Goal: Task Accomplishment & Management: Use online tool/utility

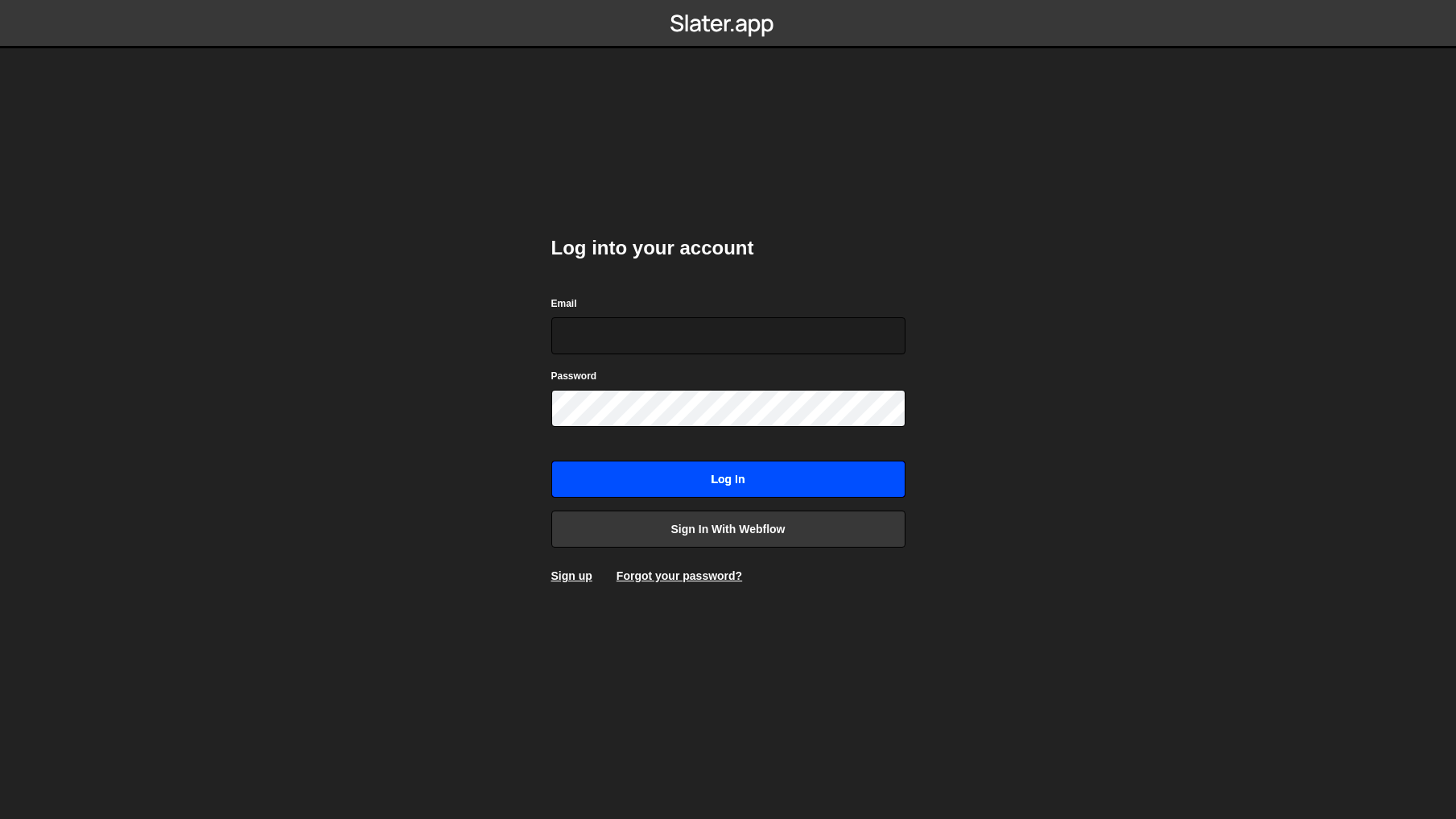
type input "[PERSON_NAME][EMAIL_ADDRESS][DOMAIN_NAME]"
drag, startPoint x: 762, startPoint y: 486, endPoint x: 912, endPoint y: 455, distance: 153.2
click at [762, 485] on input "Log in" at bounding box center [728, 479] width 354 height 37
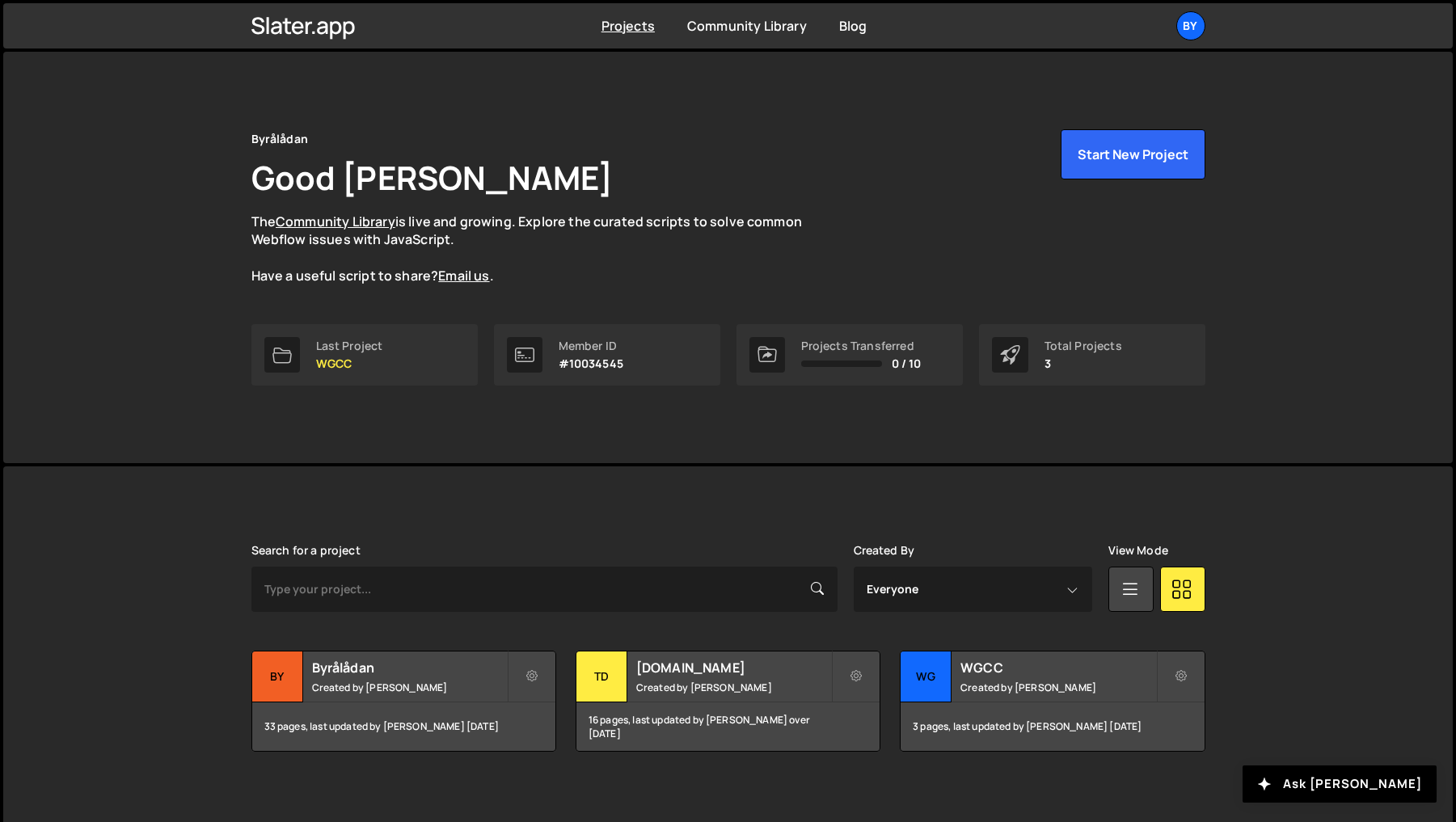
scroll to position [11, 0]
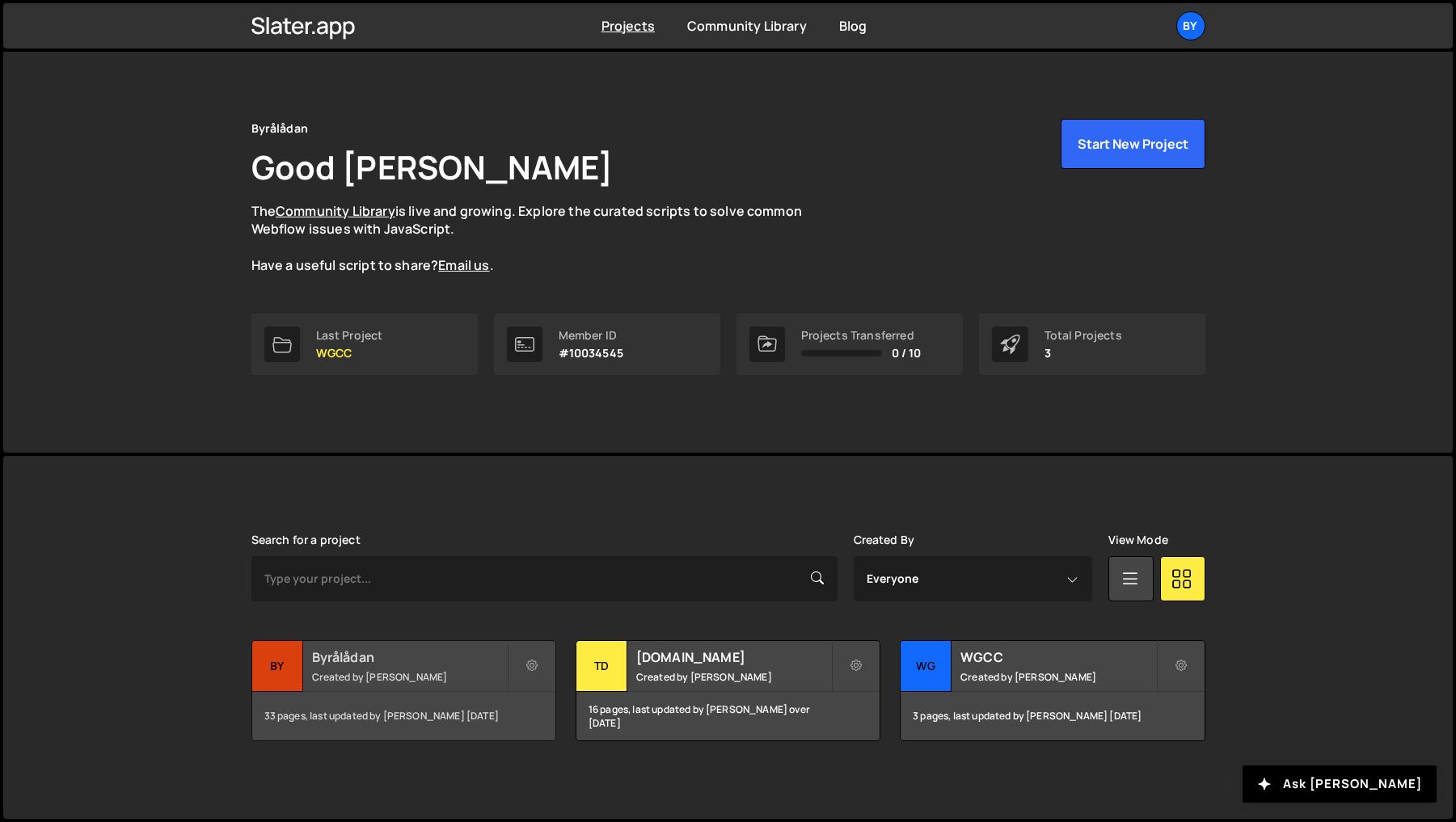
click at [387, 657] on h2 "Byrålådan" at bounding box center [409, 656] width 195 height 17
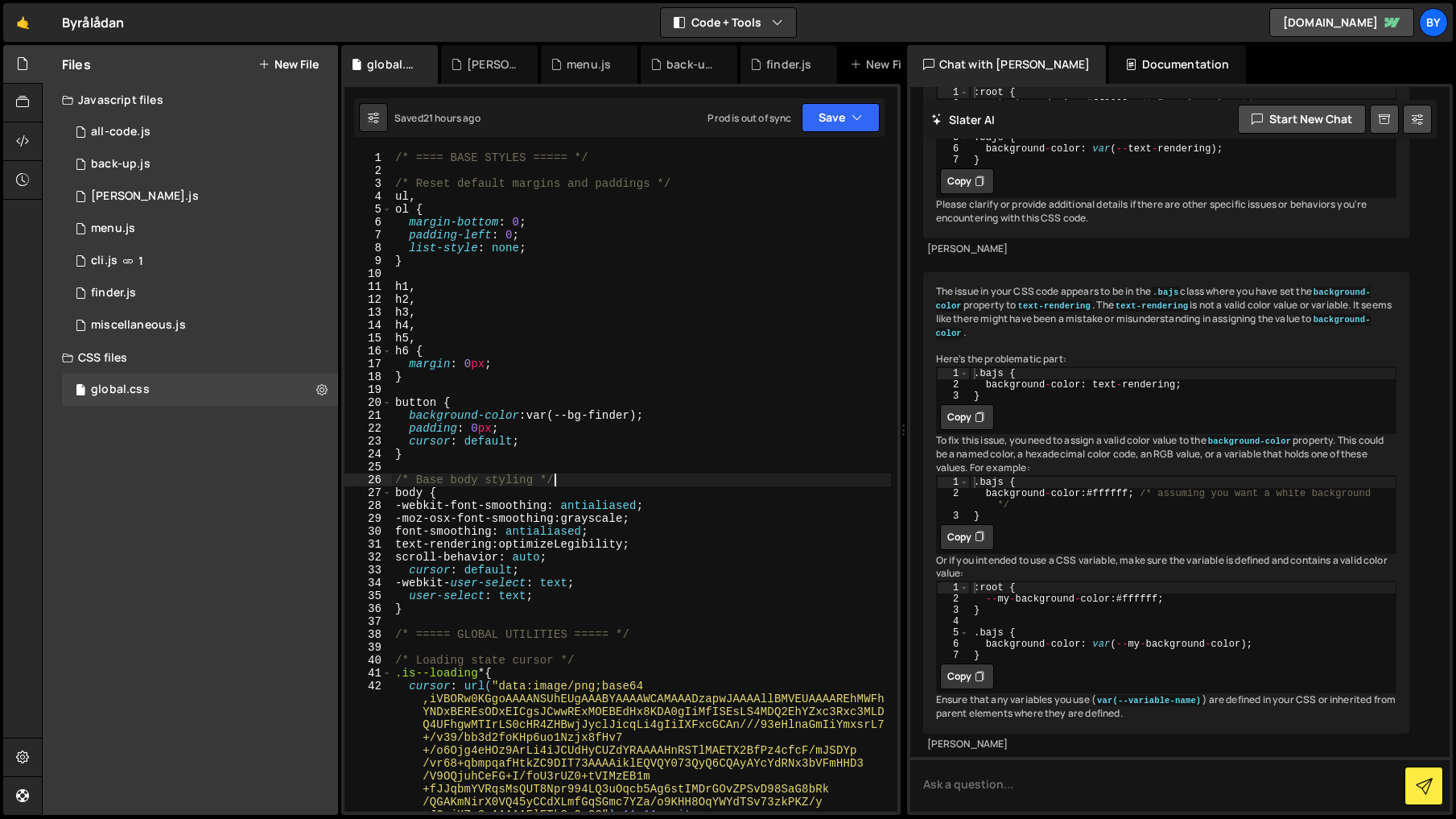
click at [574, 474] on div "/* ==== BASE STYLES ===== */ /* Reset default margins and paddings */ ul , ol {…" at bounding box center [641, 494] width 498 height 686
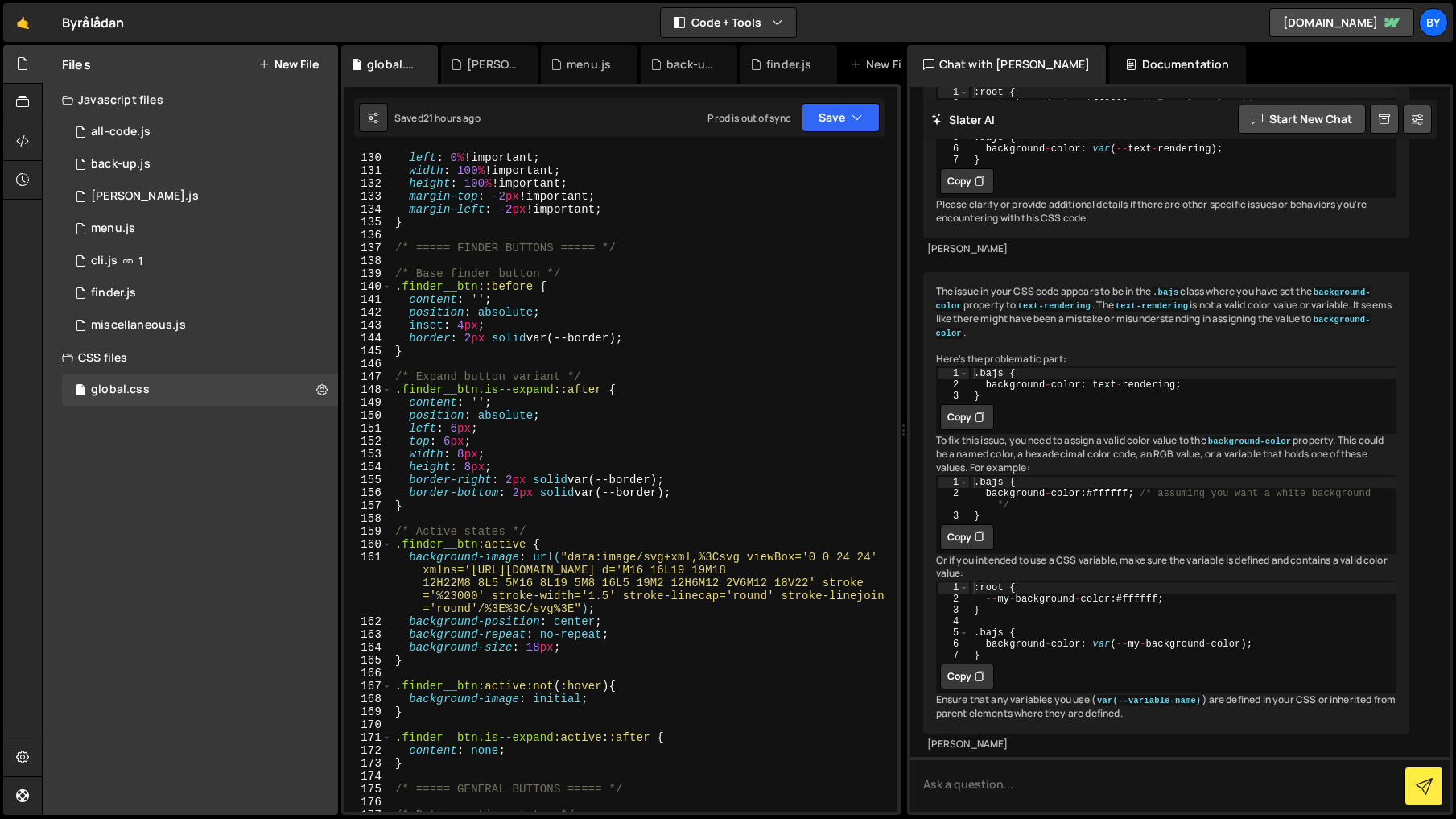
scroll to position [1787, 0]
drag, startPoint x: 478, startPoint y: 290, endPoint x: 458, endPoint y: 309, distance: 27.6
click at [404, 293] on div "top : 0 % !important ; left : 0 % !important ; width : 100 % !important ; heigh…" at bounding box center [641, 485] width 498 height 686
click at [842, 108] on button "Save" at bounding box center [840, 117] width 78 height 29
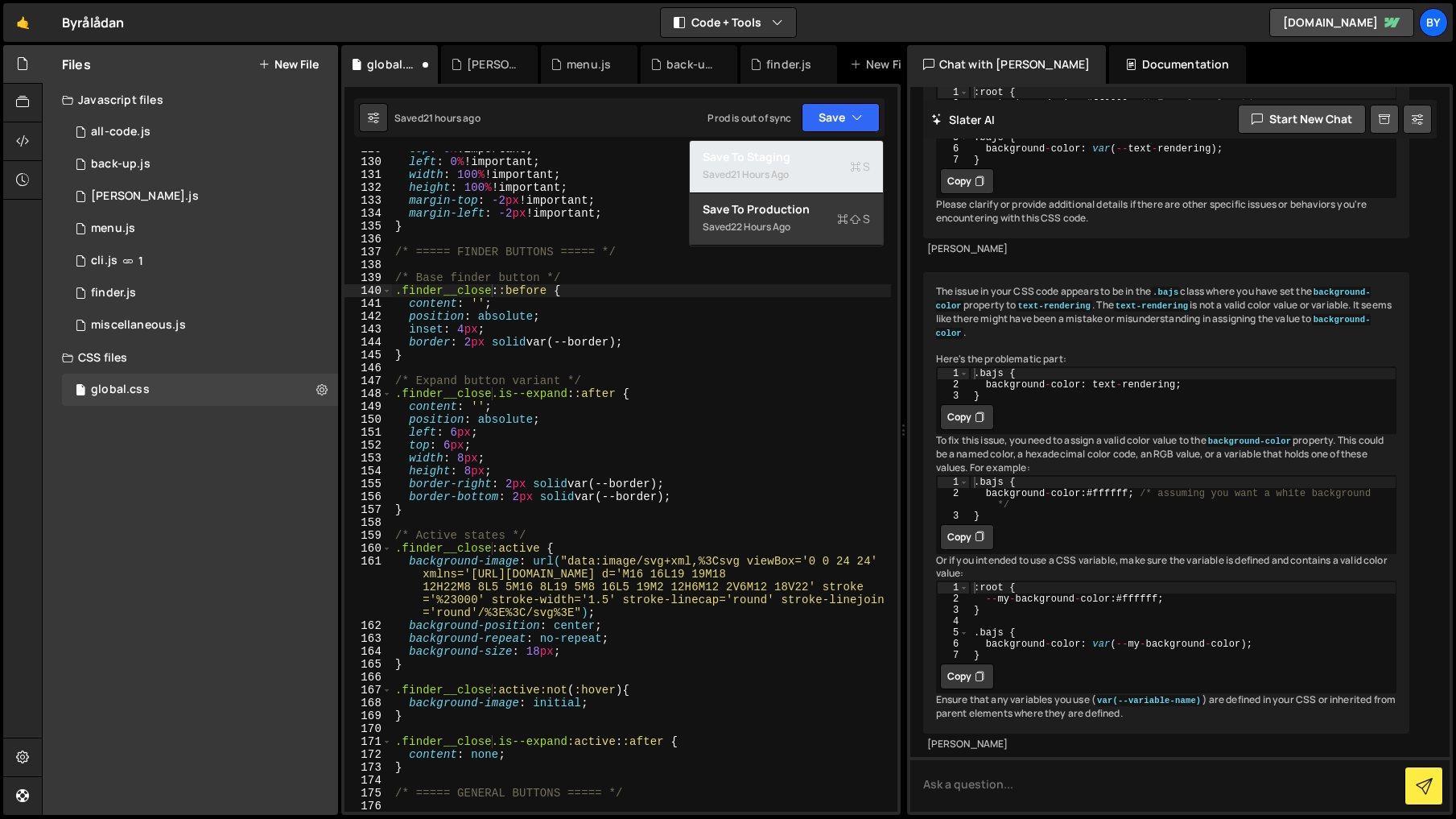
drag, startPoint x: 818, startPoint y: 152, endPoint x: 1374, endPoint y: 207, distance: 558.7
click at [818, 152] on div "Save to Staging S" at bounding box center [786, 156] width 168 height 16
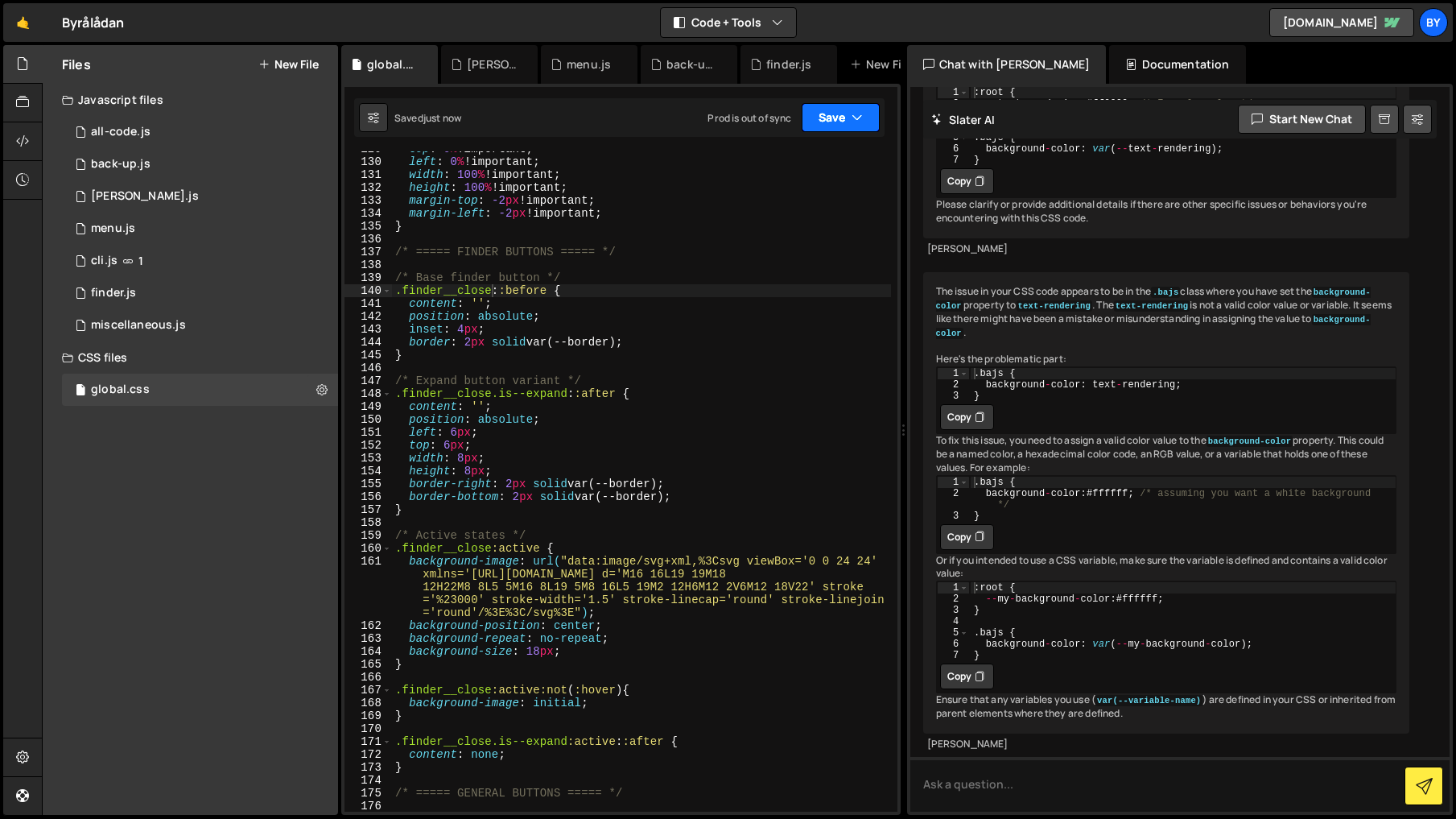
drag, startPoint x: 820, startPoint y: 121, endPoint x: 831, endPoint y: 152, distance: 32.9
click at [820, 121] on button "Save" at bounding box center [840, 117] width 78 height 29
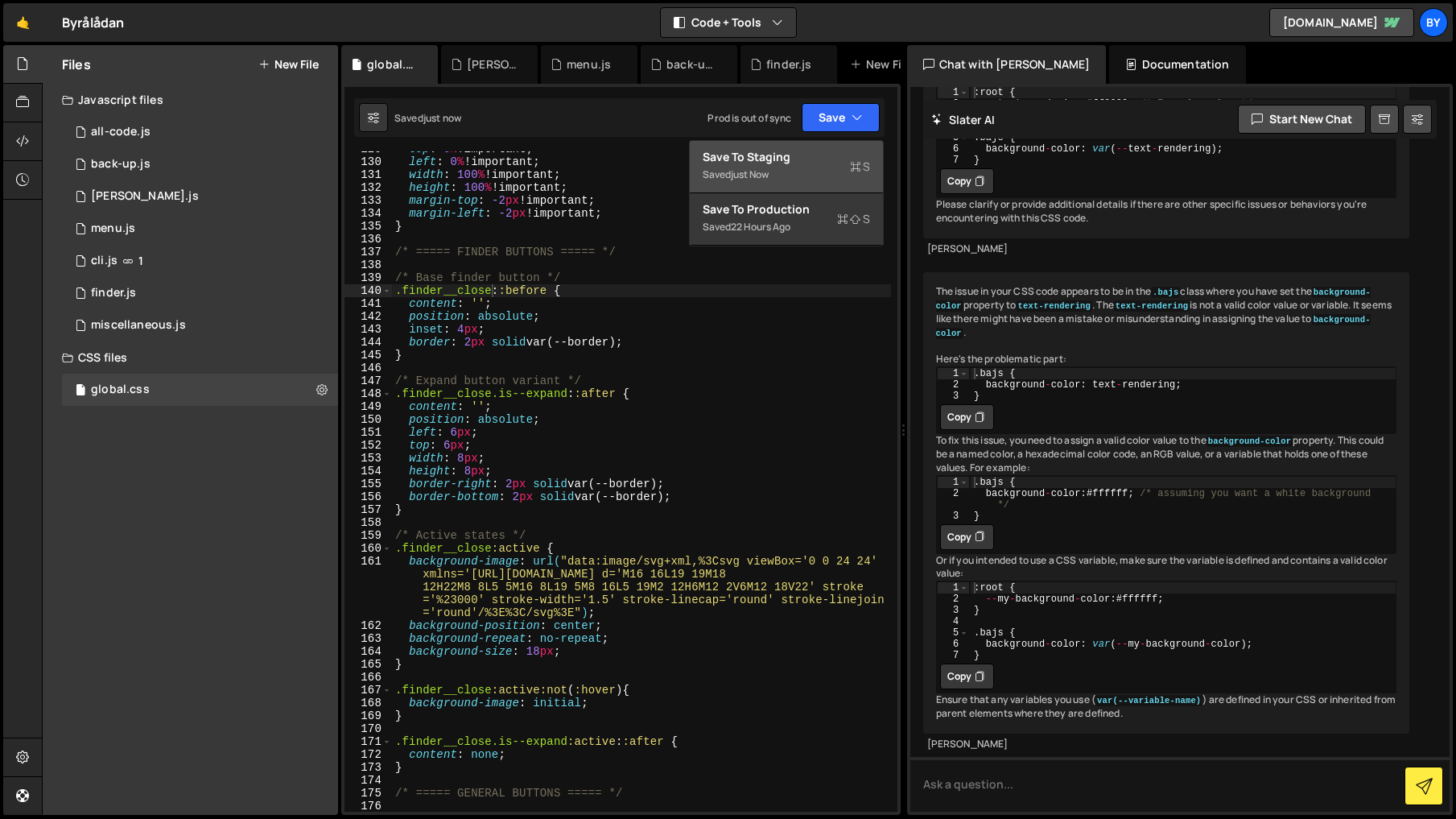
click at [835, 160] on div "Save to Staging S" at bounding box center [786, 156] width 168 height 16
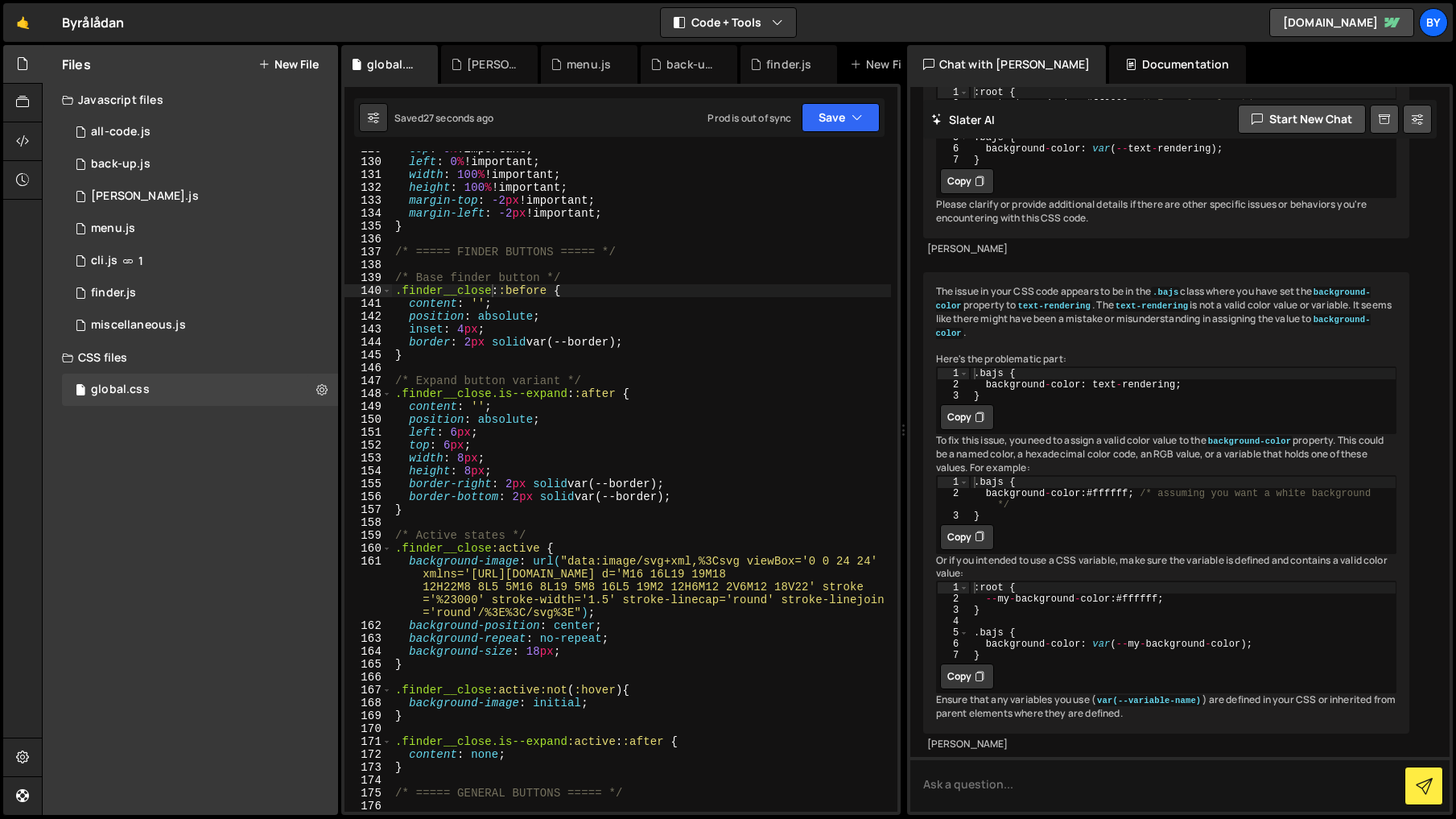
click at [482, 290] on div "top : 0 % !important ; left : 0 % !important ; width : 100 % !important ; heigh…" at bounding box center [641, 485] width 498 height 686
click at [479, 292] on div "top : 0 % !important ; left : 0 % !important ; width : 100 % !important ; heigh…" at bounding box center [641, 481] width 498 height 660
click at [479, 292] on div "top : 0 % !important ; left : 0 % !important ; width : 100 % !important ; heigh…" at bounding box center [641, 485] width 498 height 686
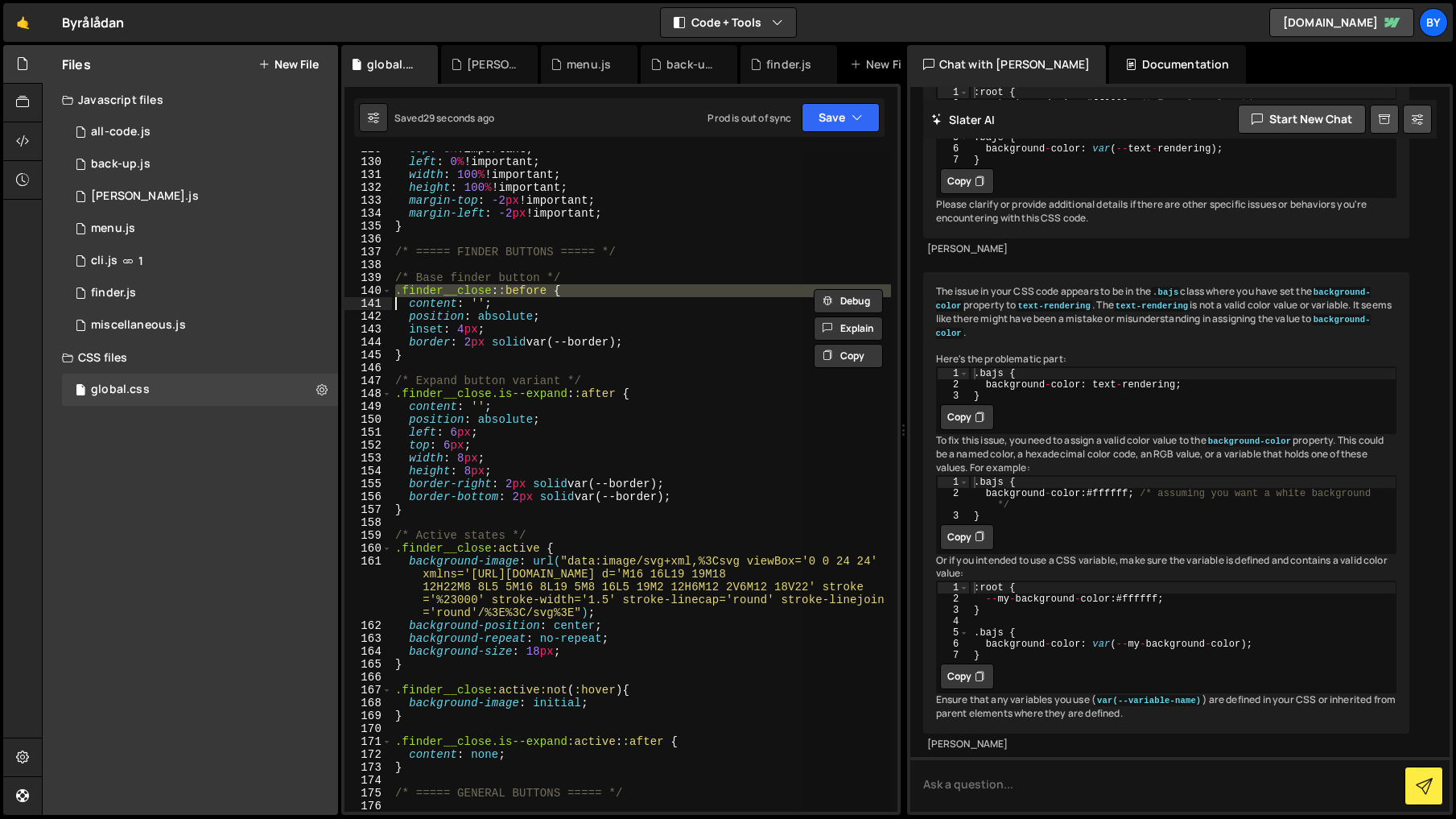
click at [482, 292] on div "top : 0 % !important ; left : 0 % !important ; width : 100 % !important ; heigh…" at bounding box center [641, 481] width 498 height 660
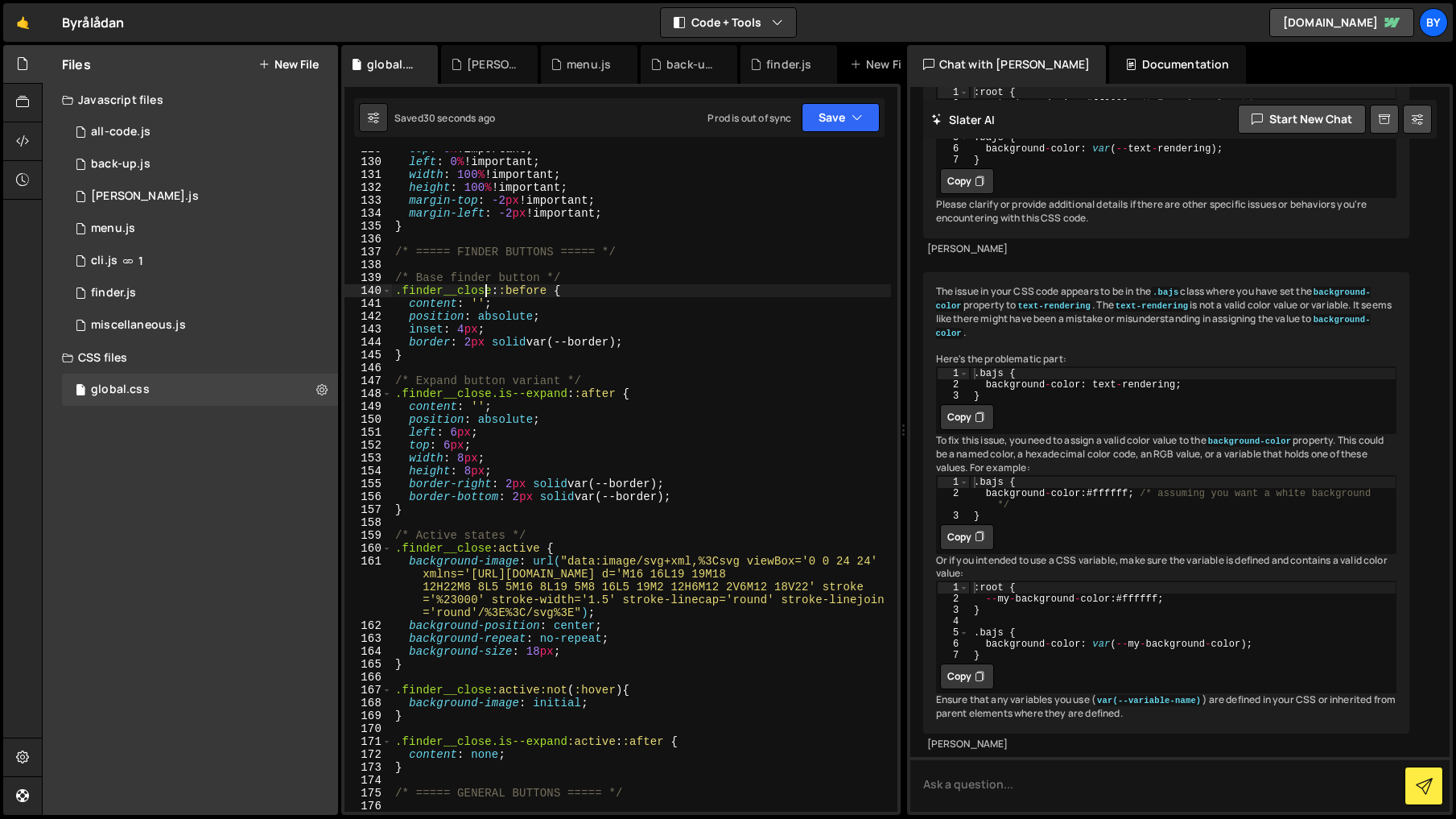
click at [449, 293] on div "top : 0 % !important ; left : 0 % !important ; width : 100 % !important ; heigh…" at bounding box center [641, 485] width 498 height 686
click at [835, 134] on div "Saved 38 seconds ago Prod is out of sync Upgrade to Edit Save Save to Staging S…" at bounding box center [618, 117] width 530 height 38
drag, startPoint x: 844, startPoint y: 120, endPoint x: 840, endPoint y: 149, distance: 29.3
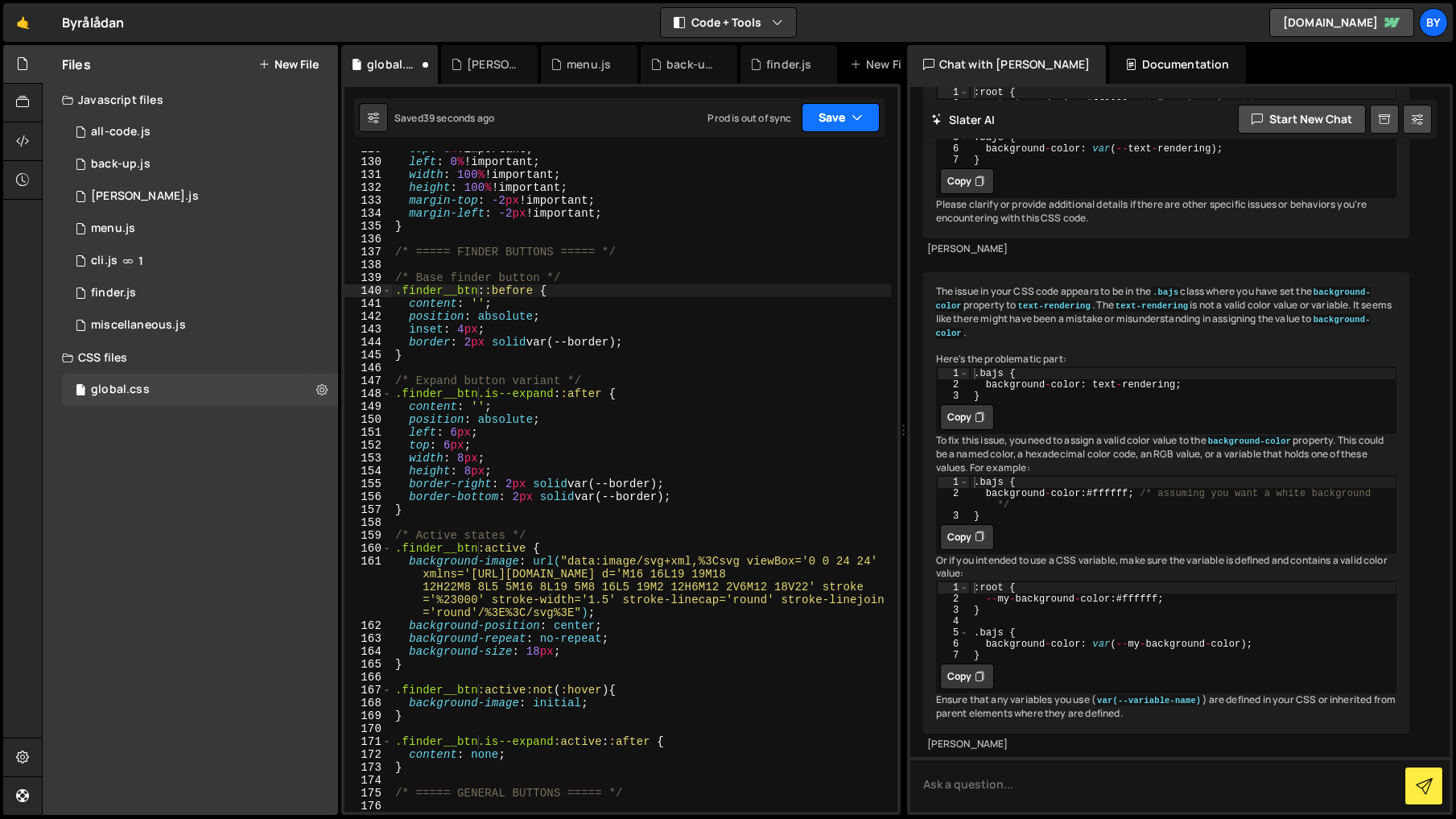
click at [844, 121] on button "Save" at bounding box center [840, 117] width 78 height 29
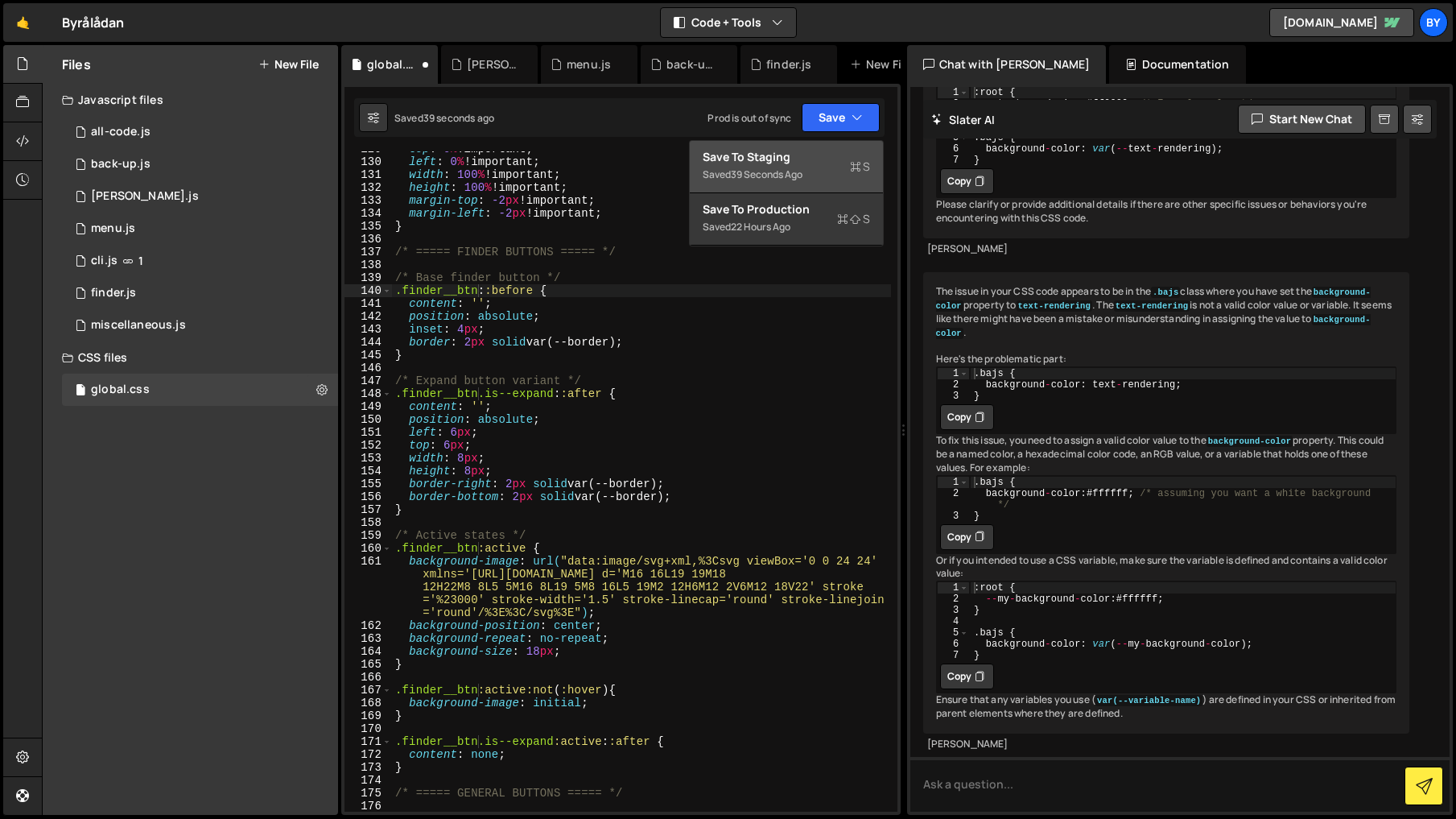
click at [840, 151] on div "Save to Staging S" at bounding box center [786, 156] width 168 height 16
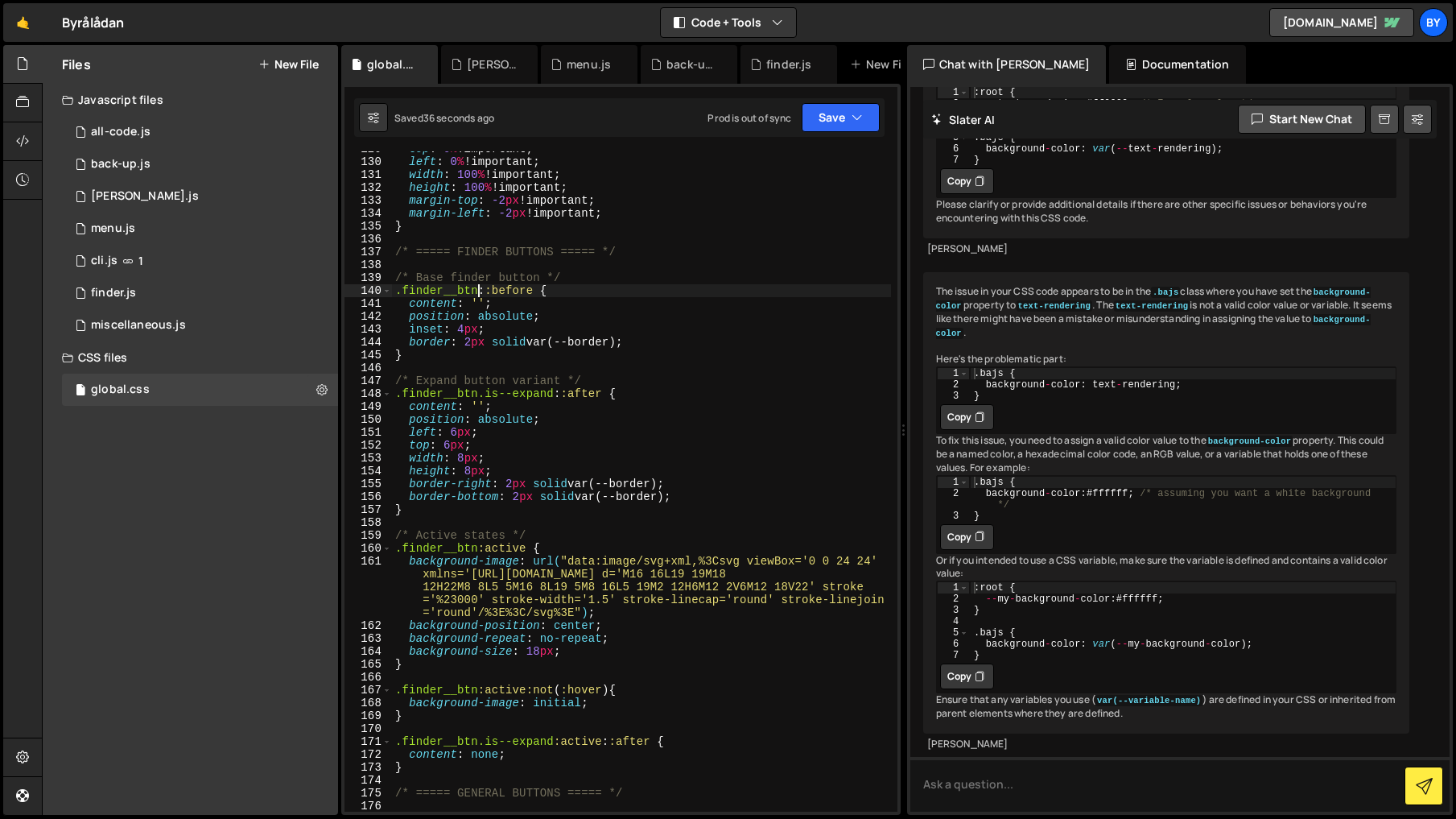
click at [475, 291] on div "top : 0 % !important ; left : 0 % !important ; width : 100 % !important ; heigh…" at bounding box center [641, 485] width 498 height 686
drag, startPoint x: 476, startPoint y: 291, endPoint x: 406, endPoint y: 293, distance: 70.0
click at [406, 293] on div "top : 0 % !important ; left : 0 % !important ; width : 100 % !important ; heigh…" at bounding box center [641, 485] width 498 height 686
drag, startPoint x: 402, startPoint y: 292, endPoint x: 422, endPoint y: 297, distance: 20.6
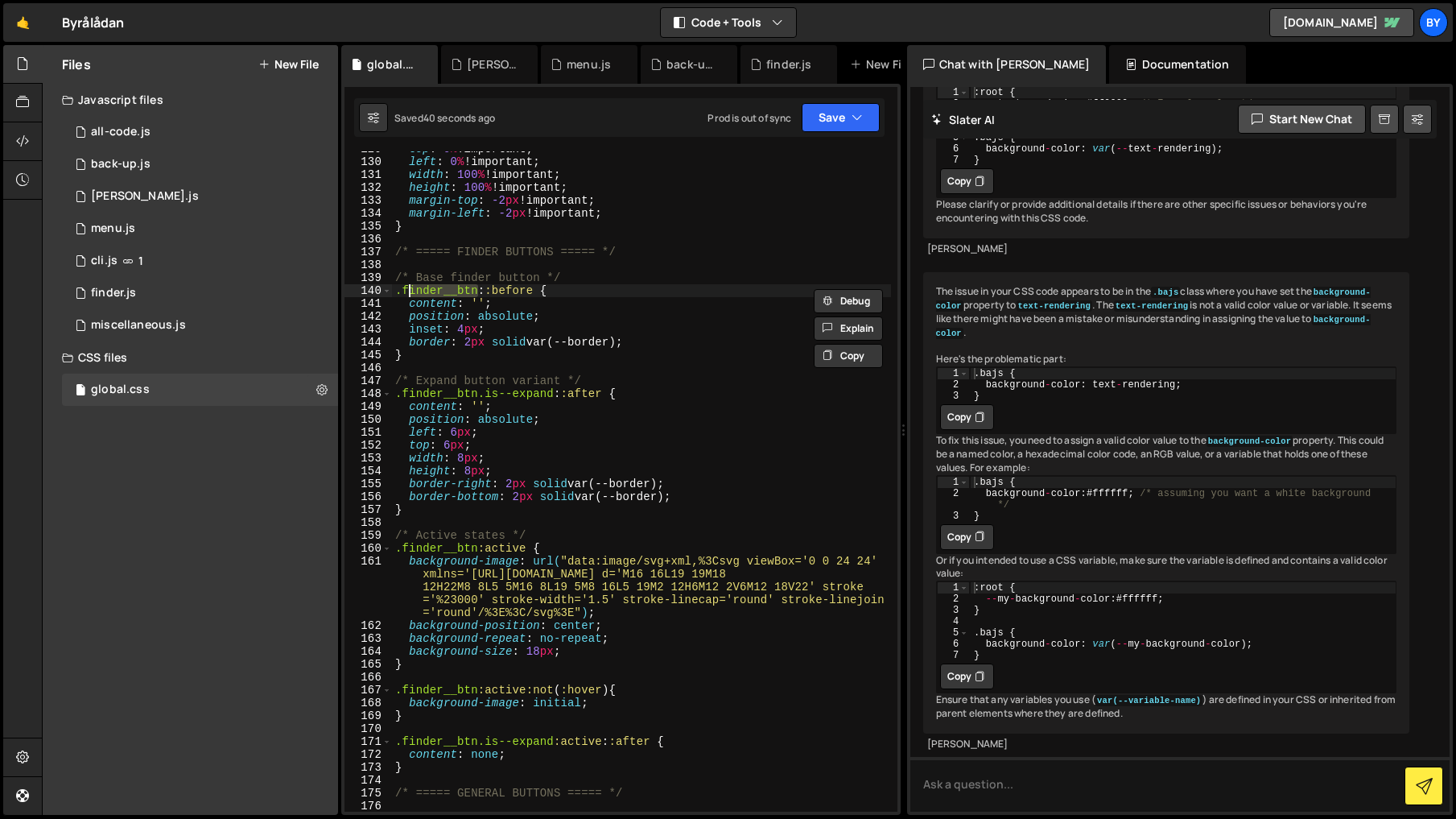
click at [402, 292] on div "top : 0 % !important ; left : 0 % !important ; width : 100 % !important ; heigh…" at bounding box center [641, 485] width 498 height 686
click at [823, 123] on button "Save" at bounding box center [840, 117] width 78 height 29
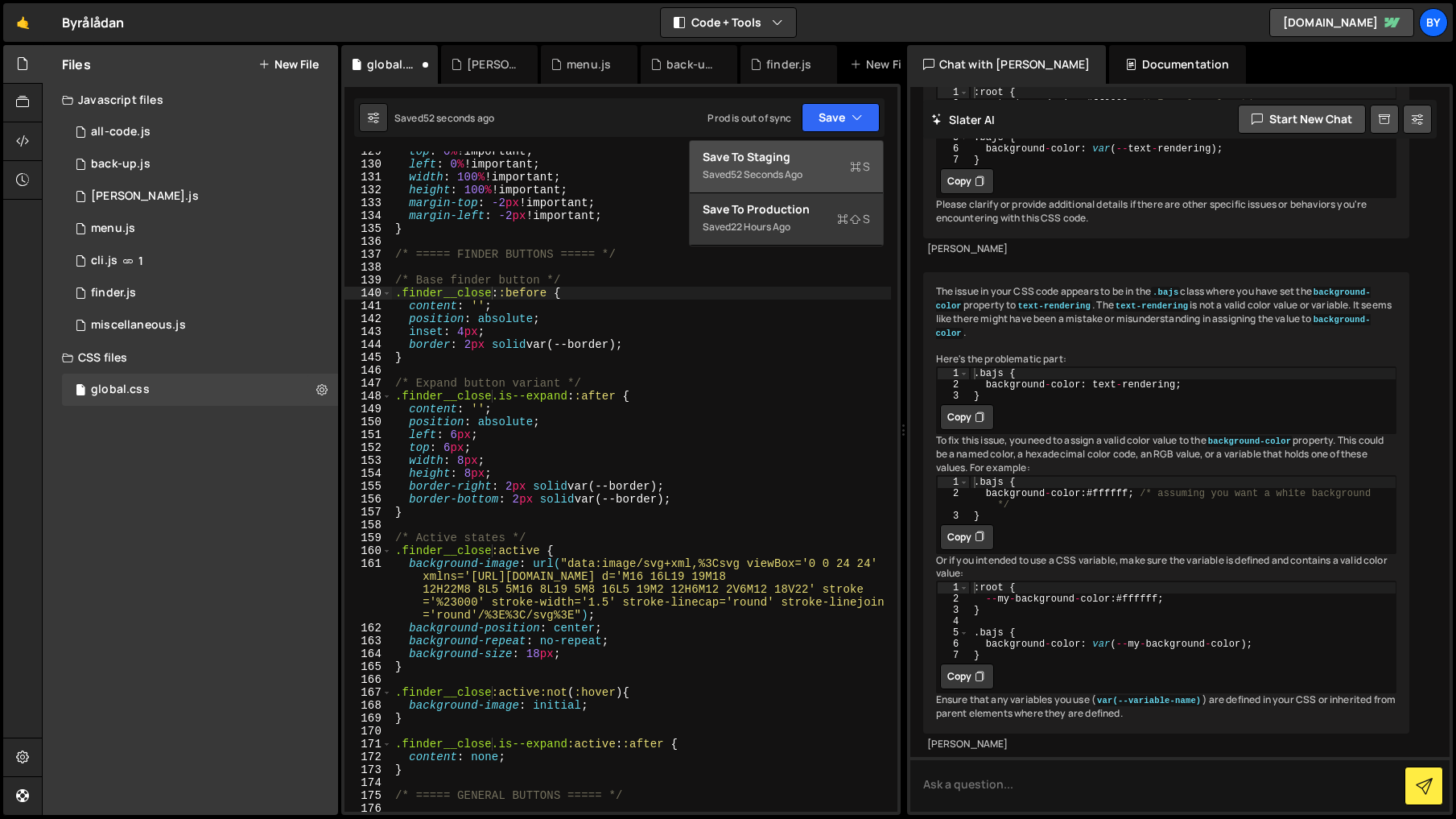
click at [815, 172] on div "Saved 52 seconds ago" at bounding box center [786, 175] width 168 height 19
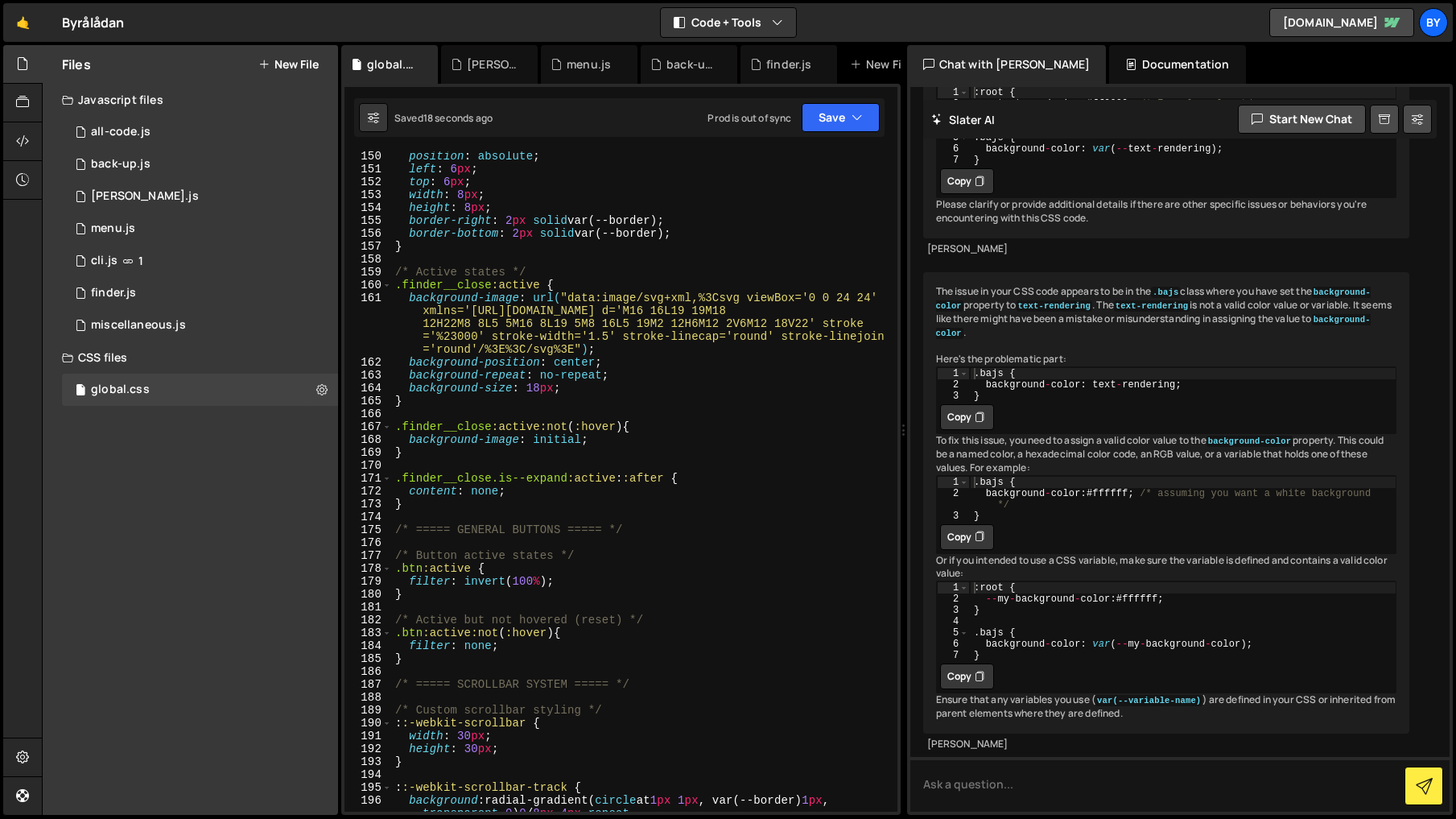
scroll to position [9187, 0]
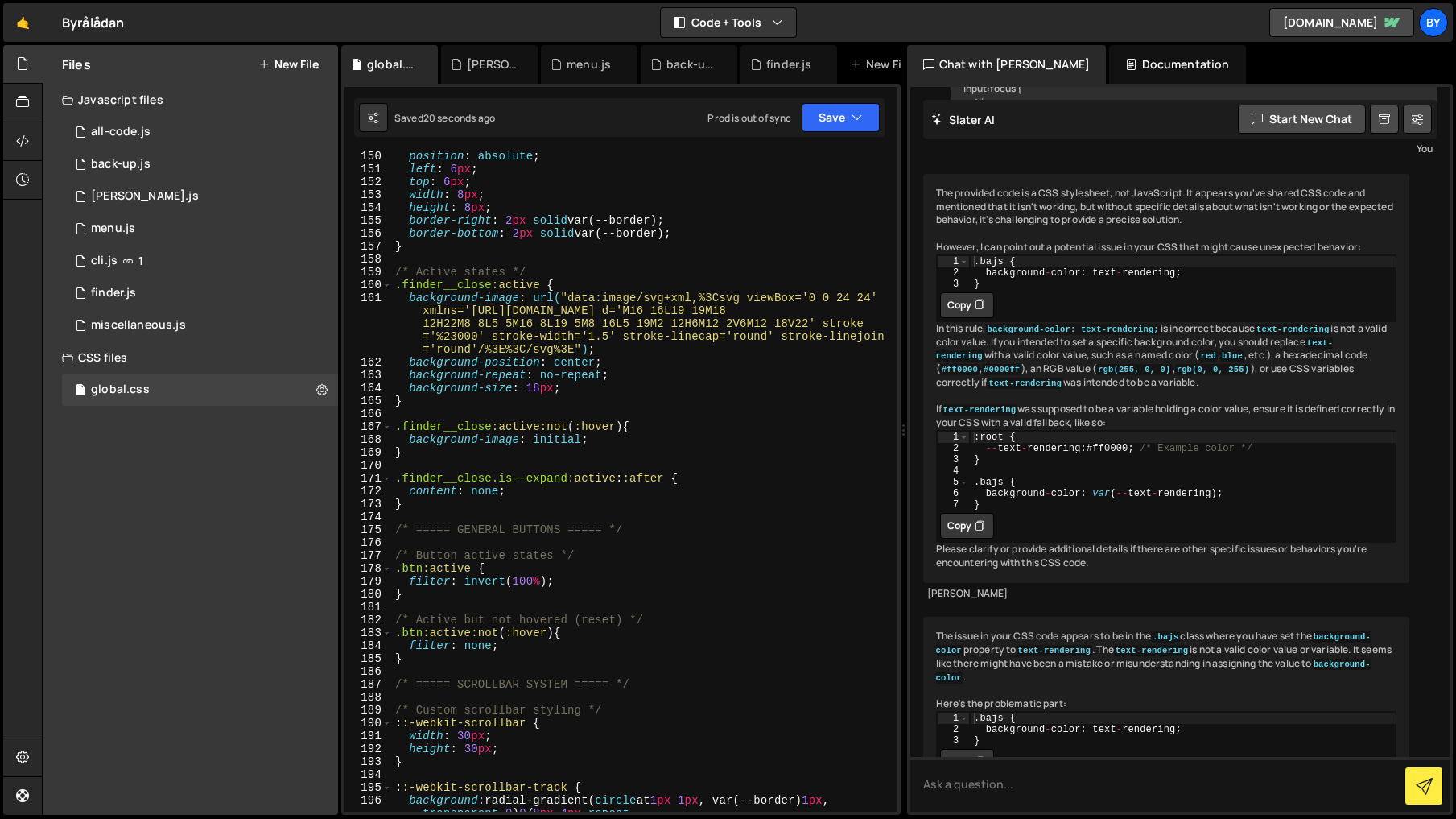
type textarea "background-repeat: no-repeat;"
click at [669, 375] on div "position : absolute ; left : 6 px ; top : 6 px ; width : 8 px ; height : 8 px ;…" at bounding box center [641, 499] width 498 height 699
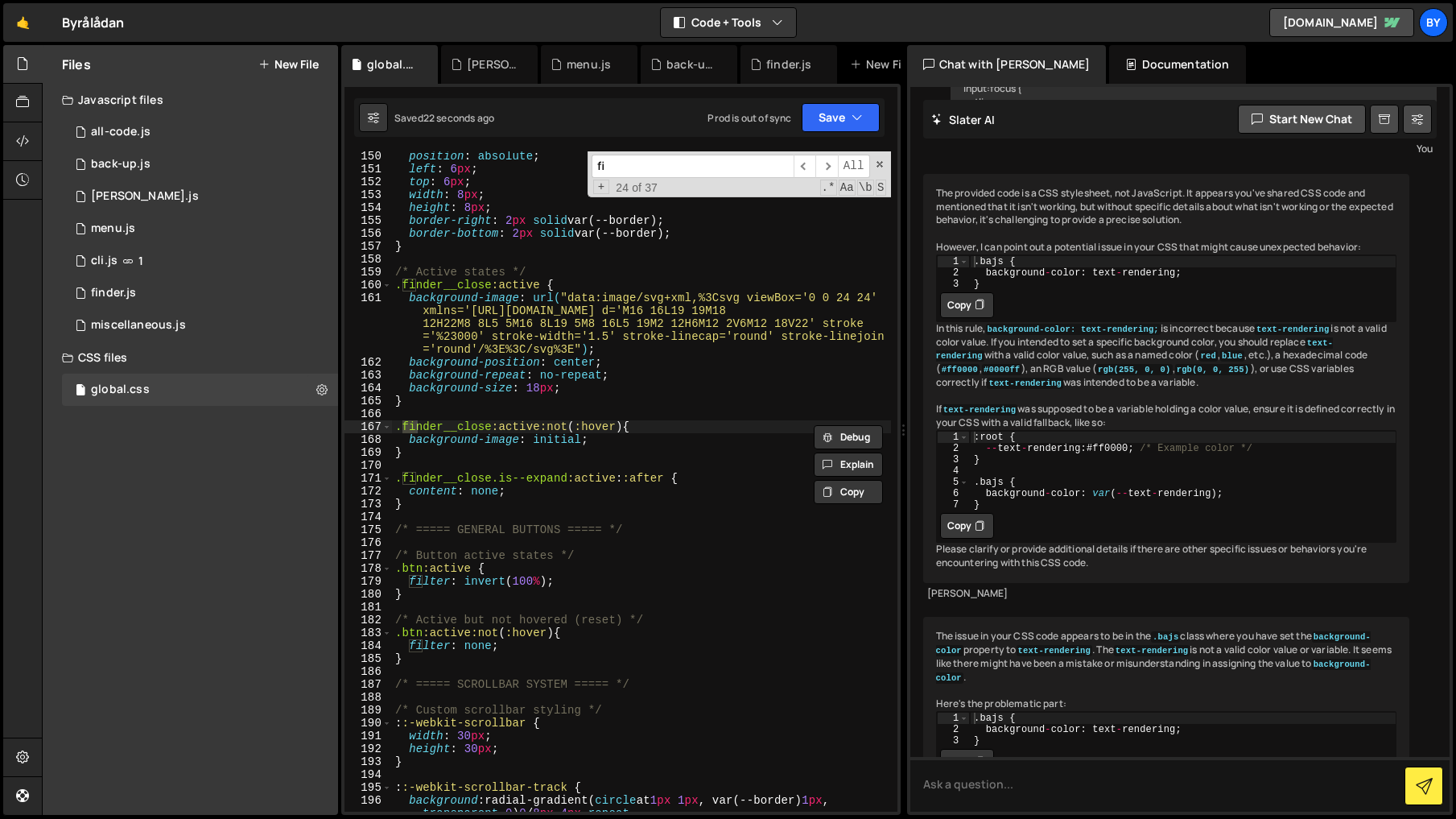
type input "f"
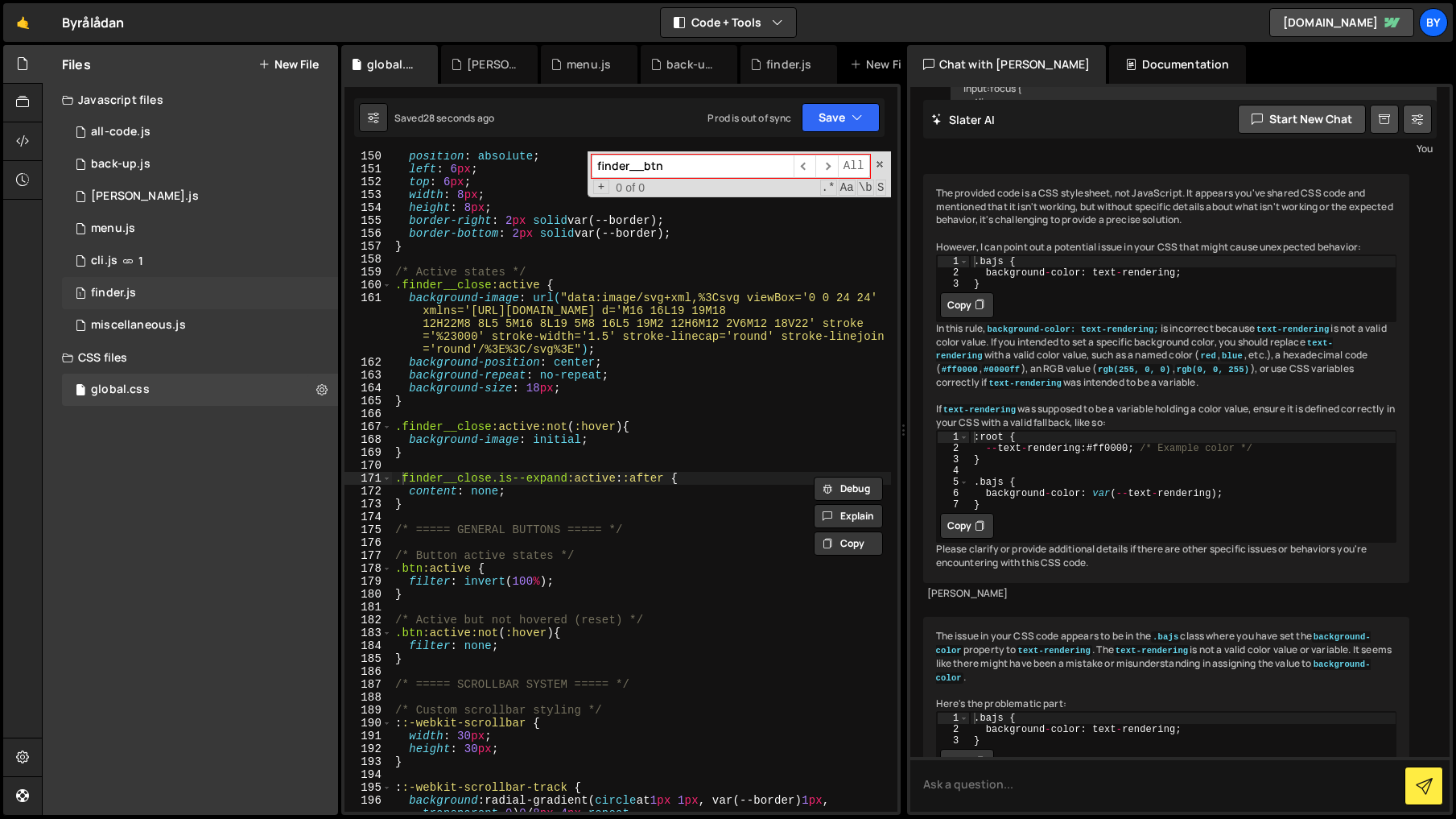
type input "finder__btn"
click at [224, 277] on div "1 finder.js 0" at bounding box center [200, 293] width 276 height 33
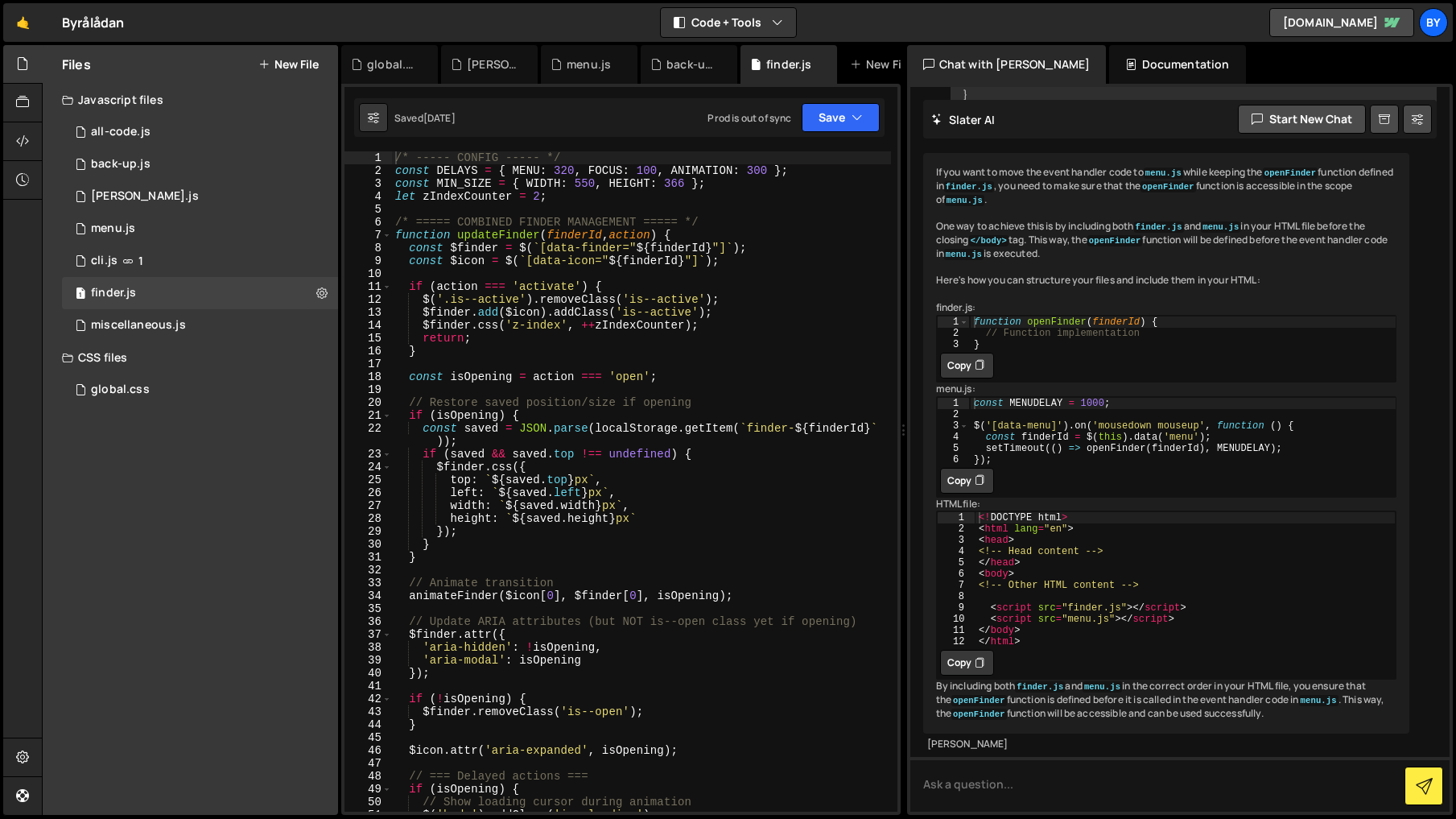
scroll to position [1309, 0]
type textarea "}"
click at [587, 348] on div "/* ----- CONFIG ----- */ const DELAYS = { MENU : 320 , FOCUS : 100 , ANIMATION …" at bounding box center [641, 494] width 498 height 686
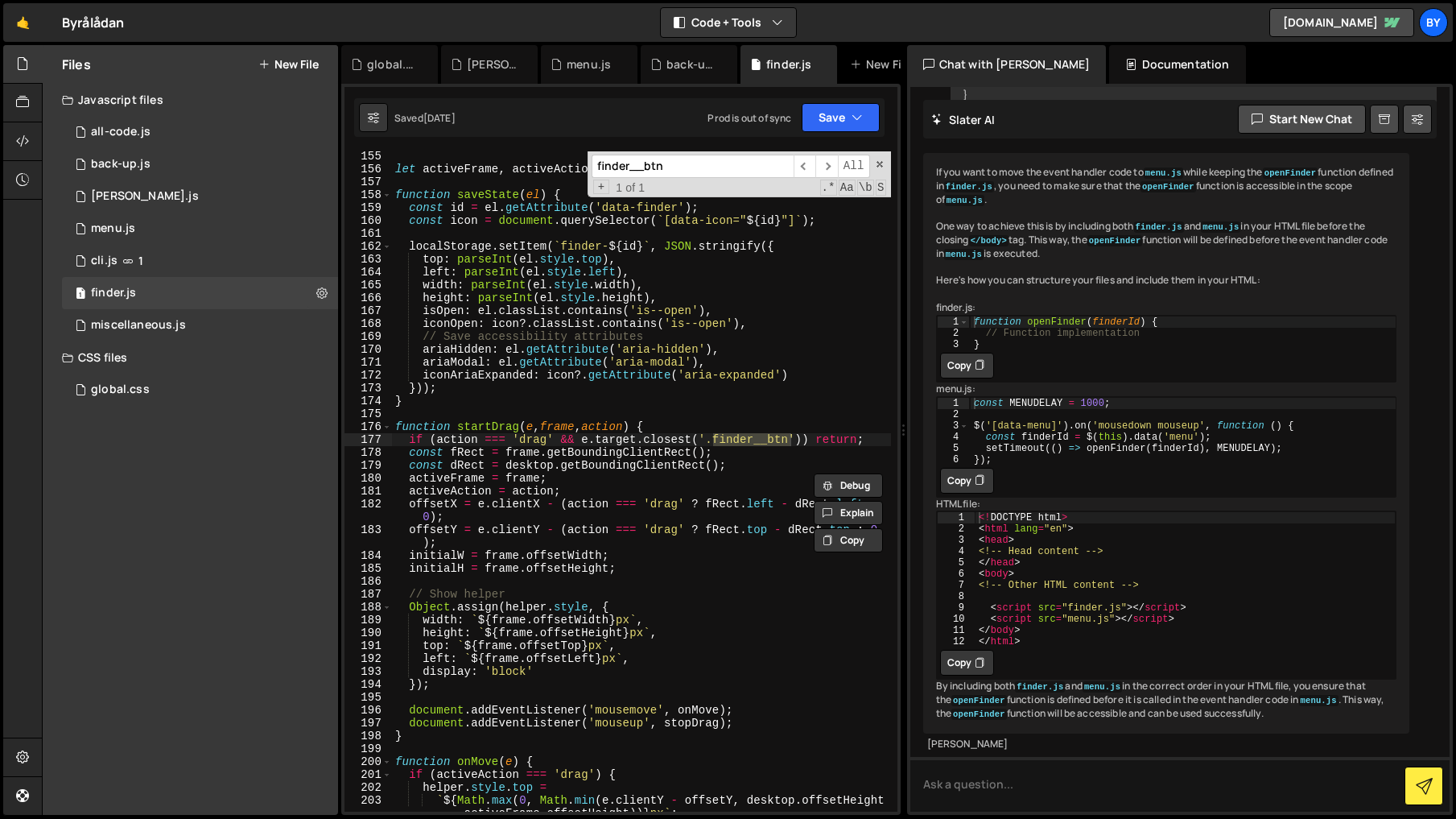
scroll to position [2128, 0]
type input "finder__btn"
click at [784, 442] on div "let activeFrame , activeAction , offsetX , offsetY , initialW , initialH ; func…" at bounding box center [641, 481] width 498 height 660
click at [784, 442] on div "let activeFrame , activeAction , offsetX , offsetY , initialW , initialH ; func…" at bounding box center [641, 491] width 498 height 686
click at [789, 442] on div "let activeFrame , activeAction , offsetX , offsetY , initialW , initialH ; func…" at bounding box center [641, 481] width 498 height 660
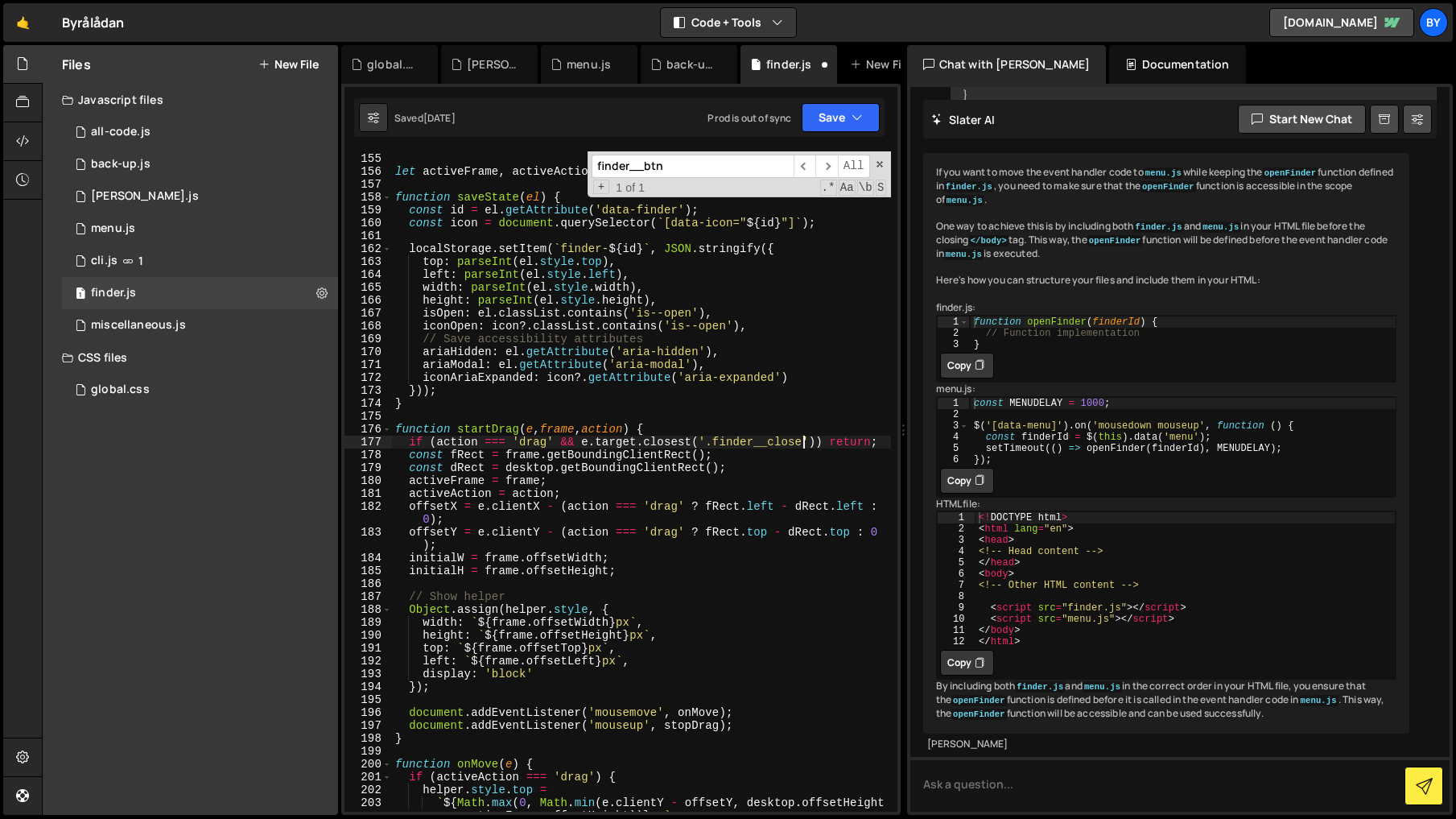
scroll to position [2124, 0]
click at [846, 116] on button "Save" at bounding box center [840, 117] width 78 height 29
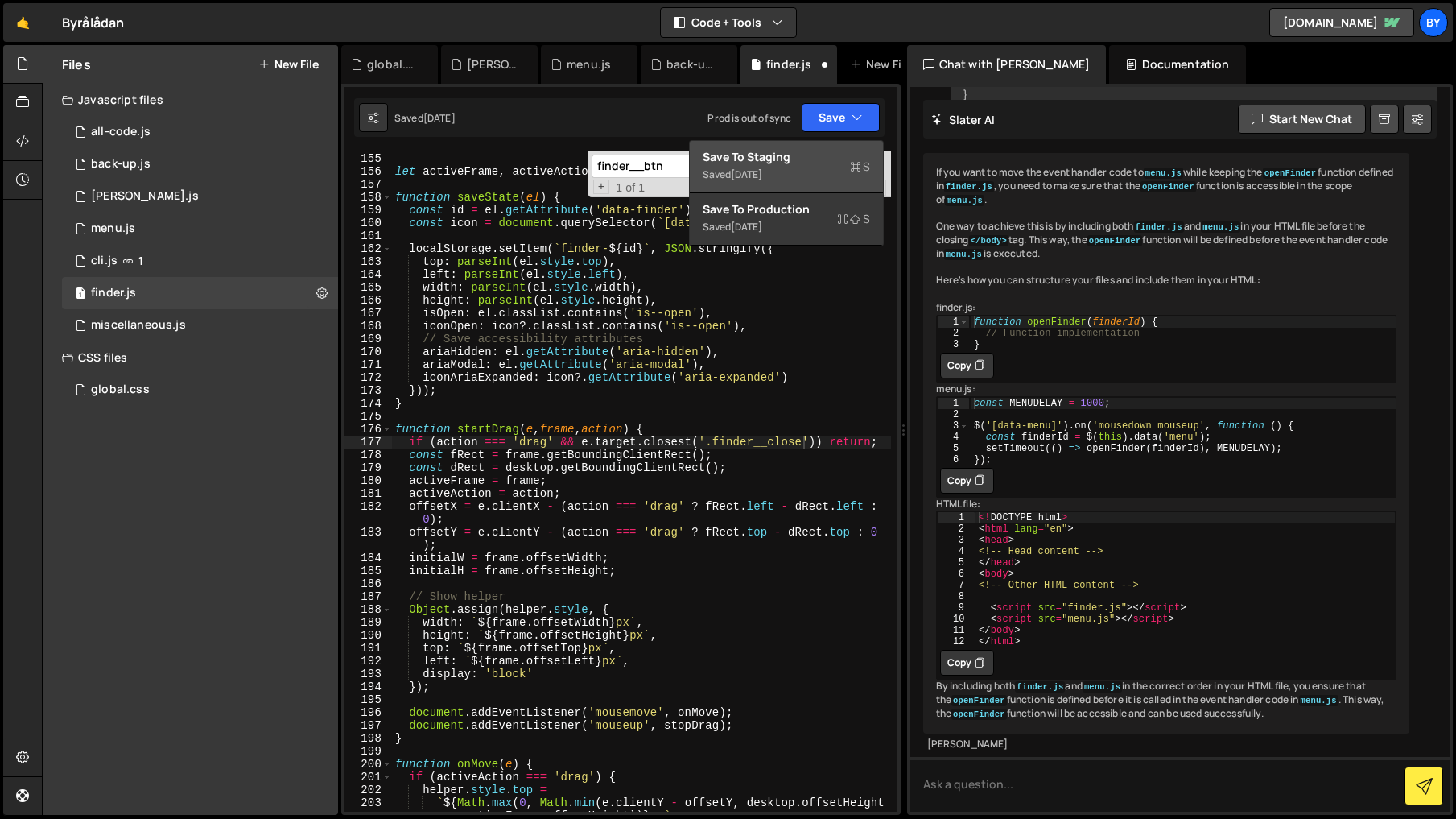
click at [850, 143] on button "Save to Staging S Saved [DATE]" at bounding box center [785, 167] width 193 height 53
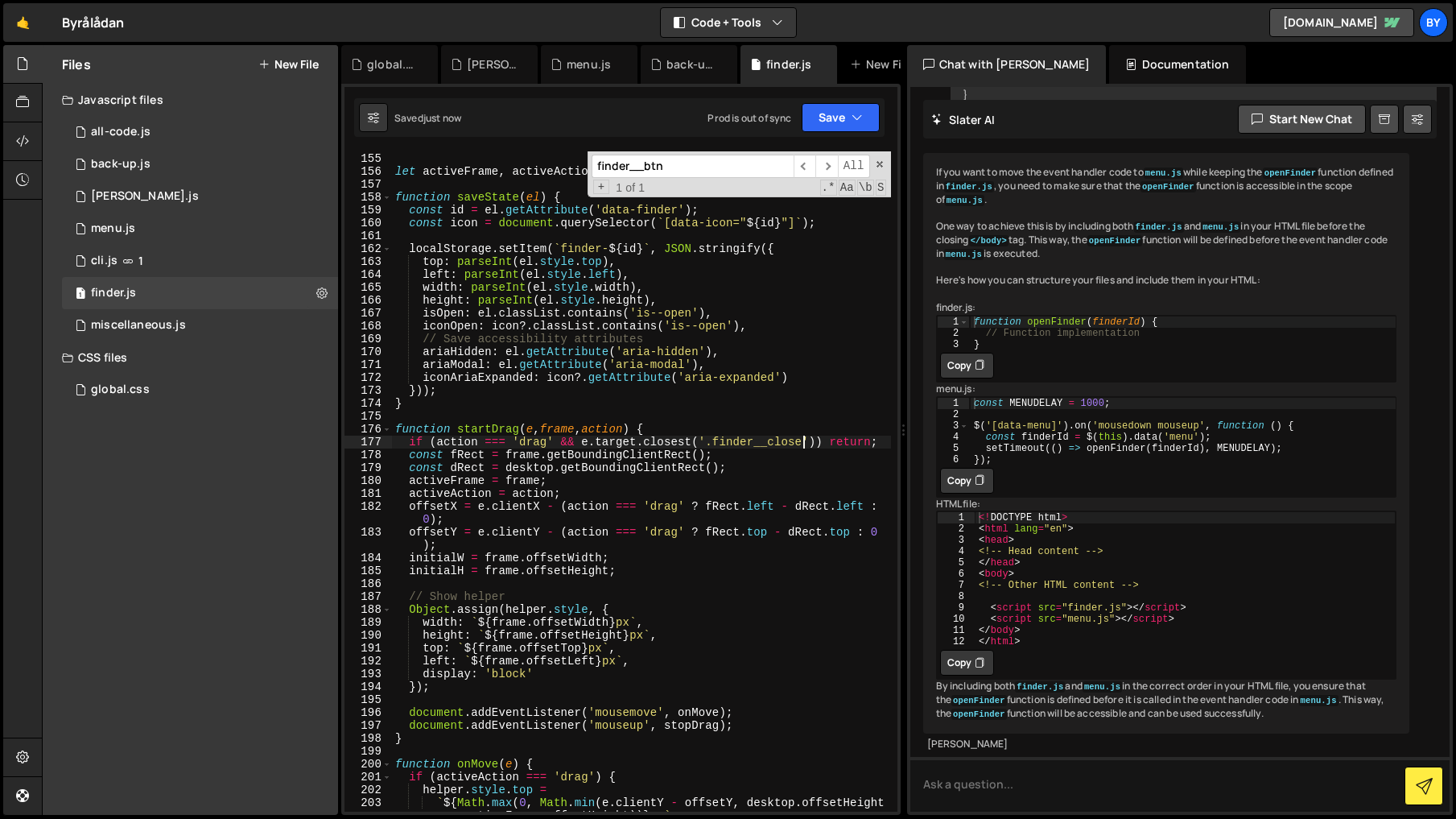
click at [801, 444] on div "desktop . appendChild ( helper ) ; let activeFrame , activeAction , offsetX , o…" at bounding box center [641, 488] width 498 height 699
click at [824, 459] on div "desktop . appendChild ( helper ) ; let activeFrame , activeAction , offsetX , o…" at bounding box center [641, 488] width 498 height 699
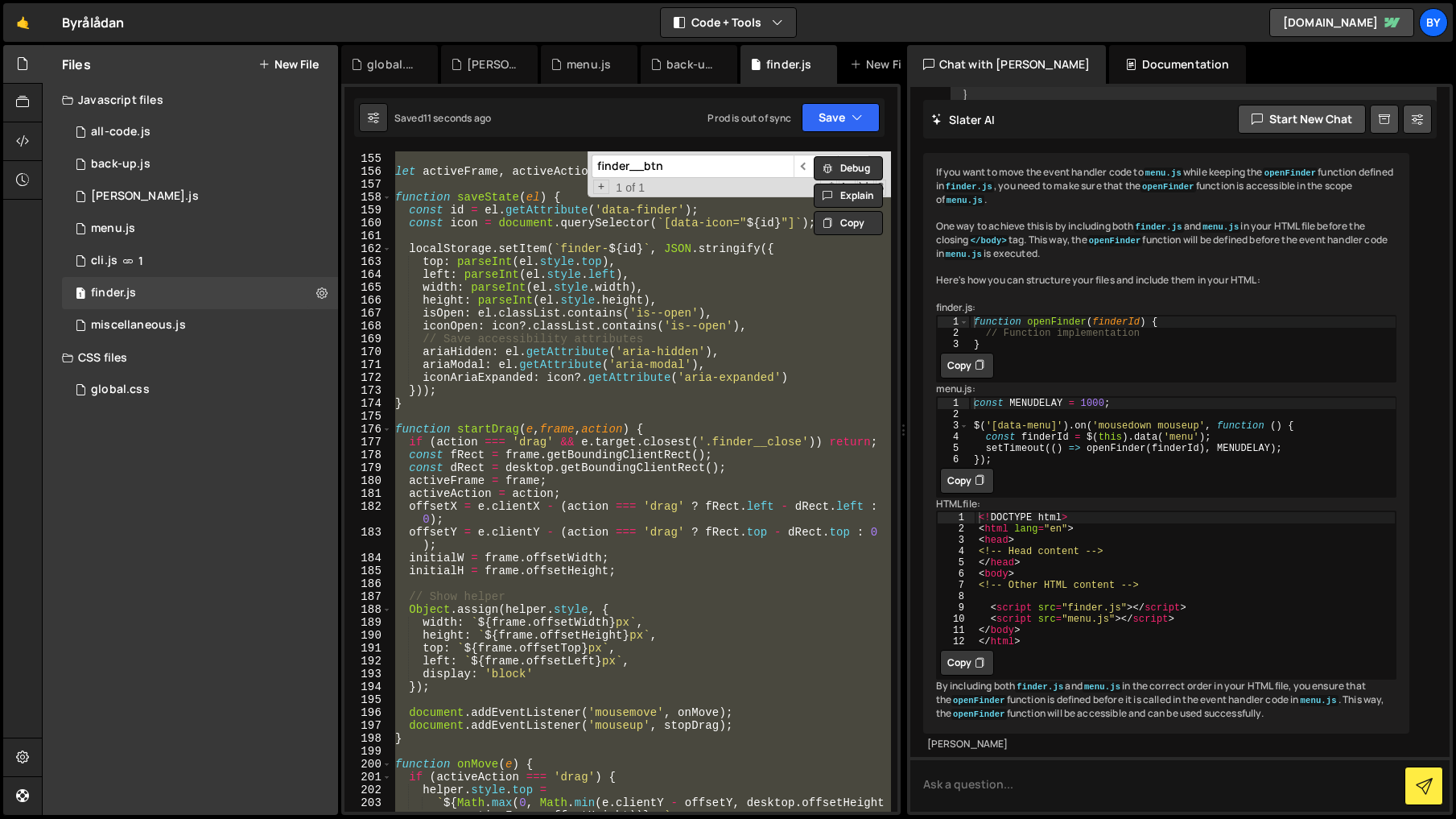
click at [799, 458] on div "desktop . appendChild ( helper ) ; let activeFrame , activeAction , offsetX , o…" at bounding box center [641, 481] width 498 height 660
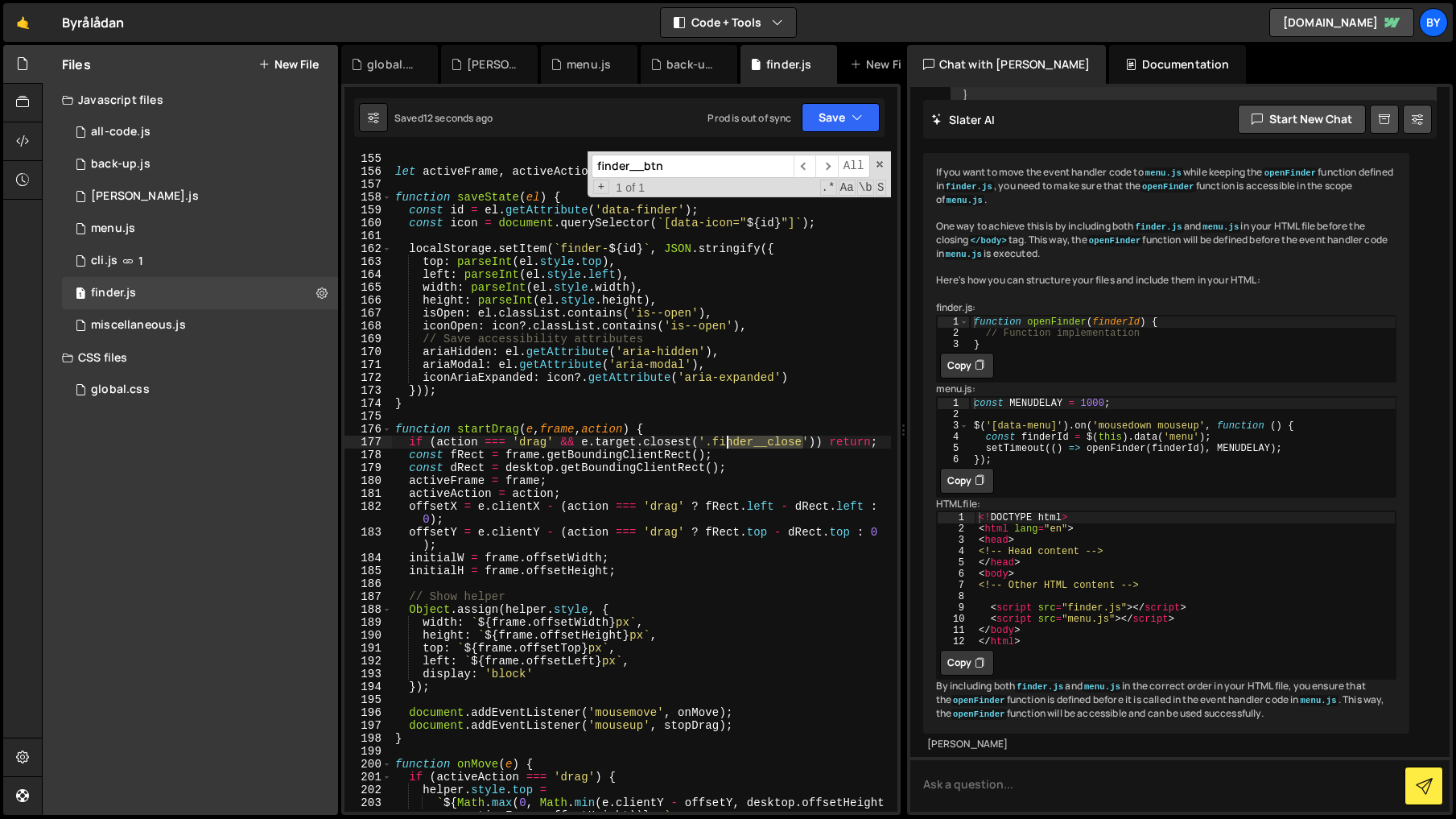
drag, startPoint x: 785, startPoint y: 442, endPoint x: 778, endPoint y: 456, distance: 15.7
click at [714, 442] on div "desktop . appendChild ( helper ) ; let activeFrame , activeAction , offsetX , o…" at bounding box center [641, 488] width 498 height 699
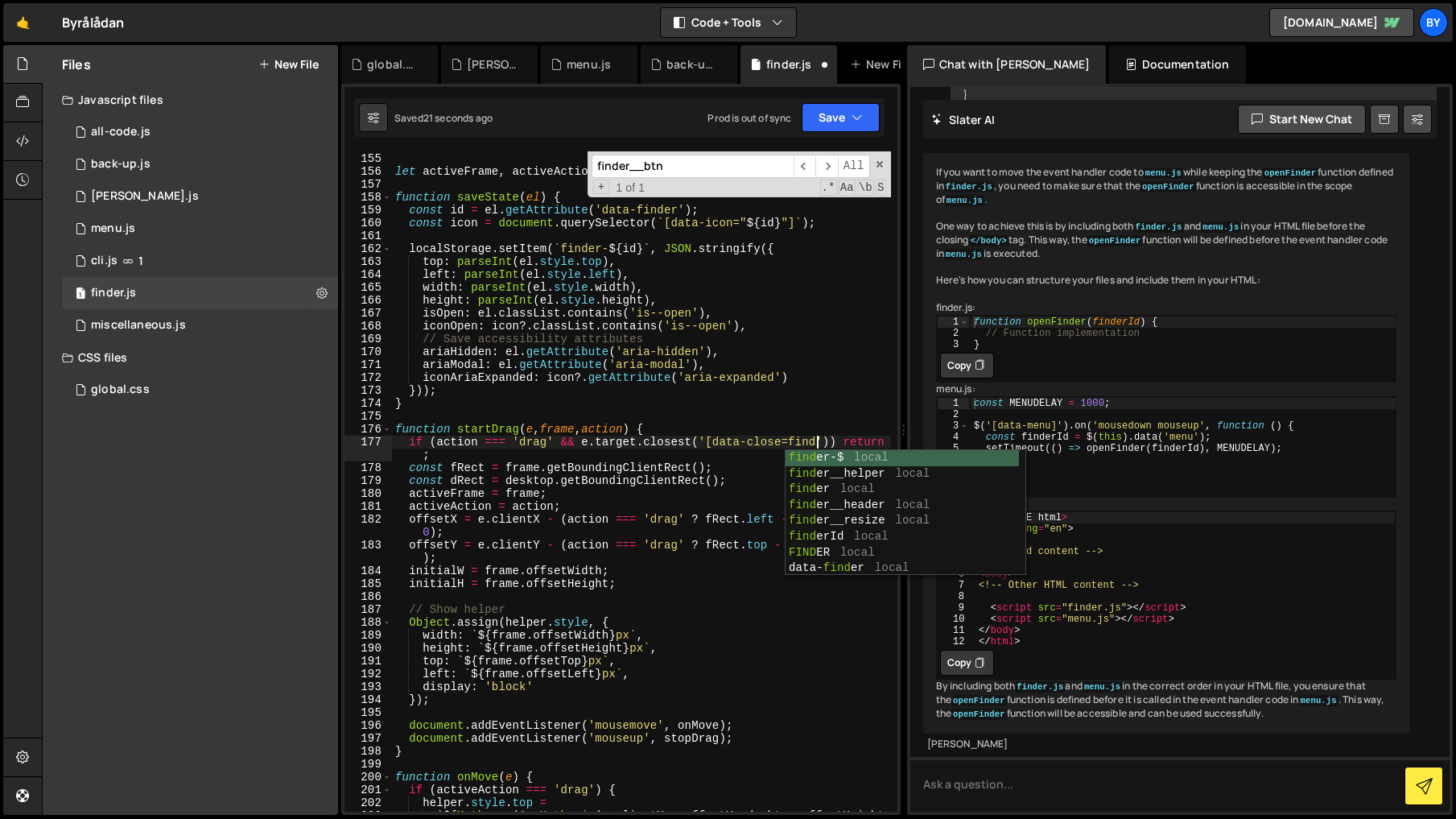
scroll to position [0, 30]
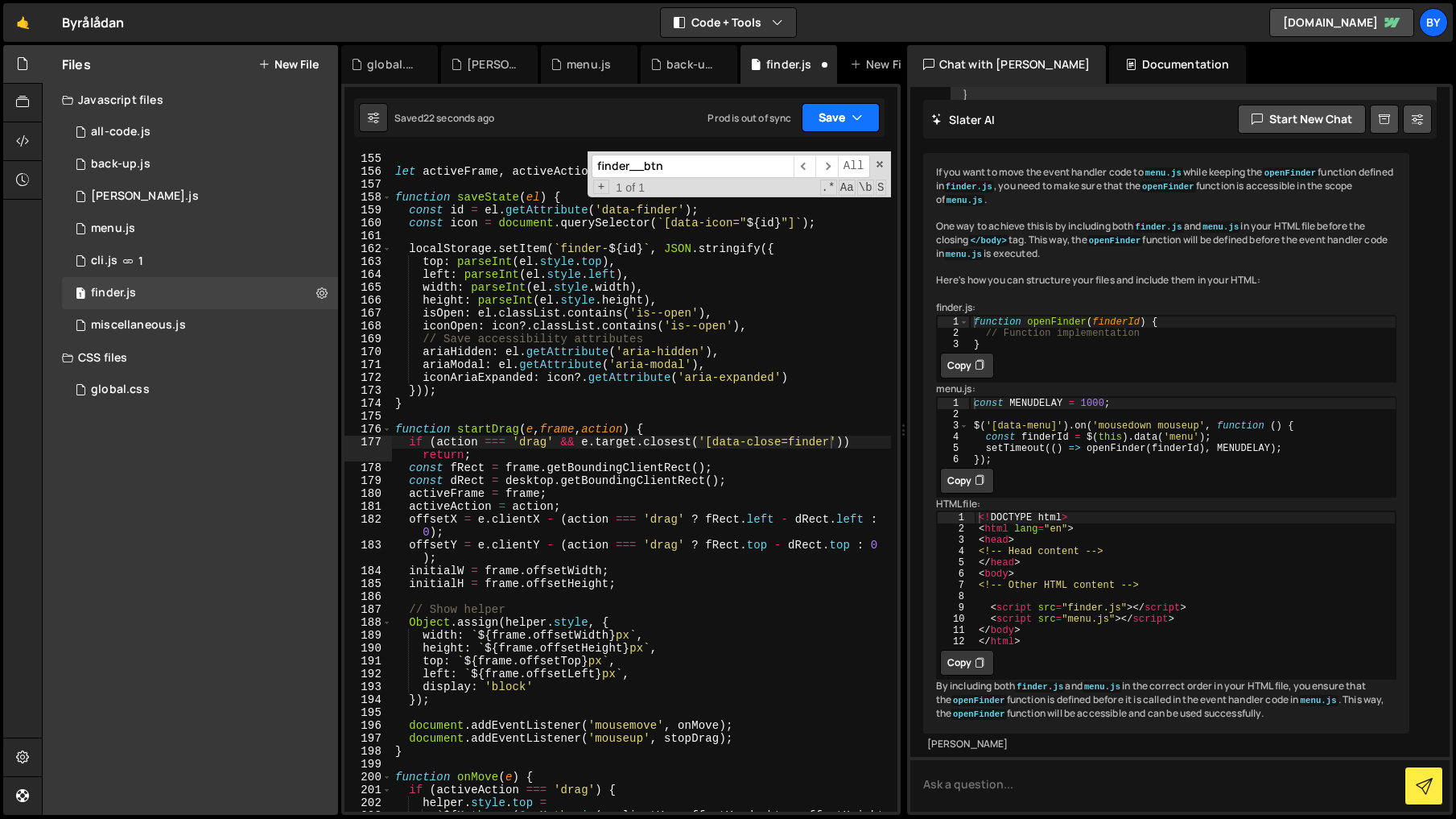
click at [854, 122] on icon "button" at bounding box center [857, 117] width 12 height 16
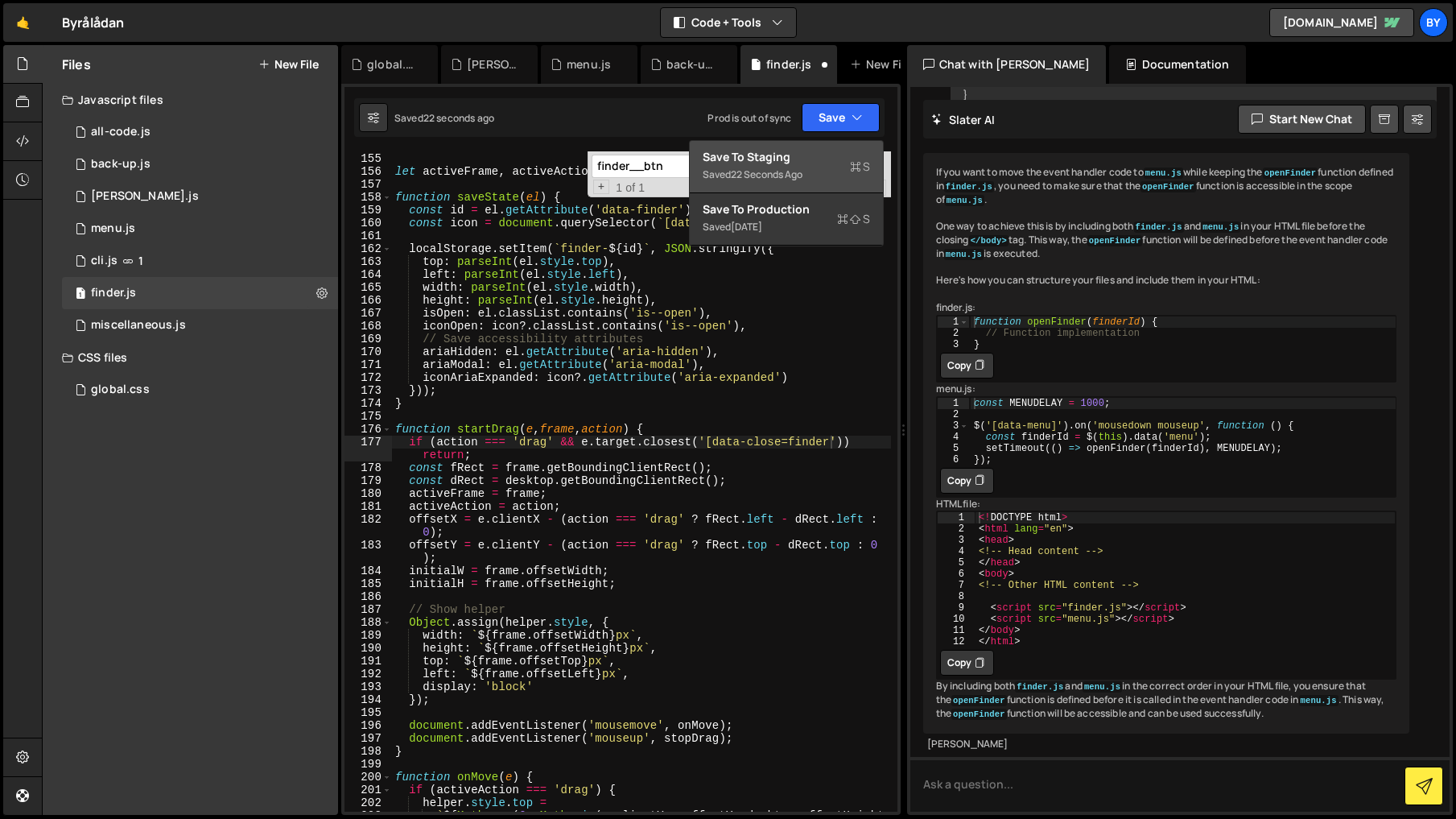
click at [838, 145] on button "Save to Staging S Saved 22 seconds ago" at bounding box center [785, 167] width 193 height 53
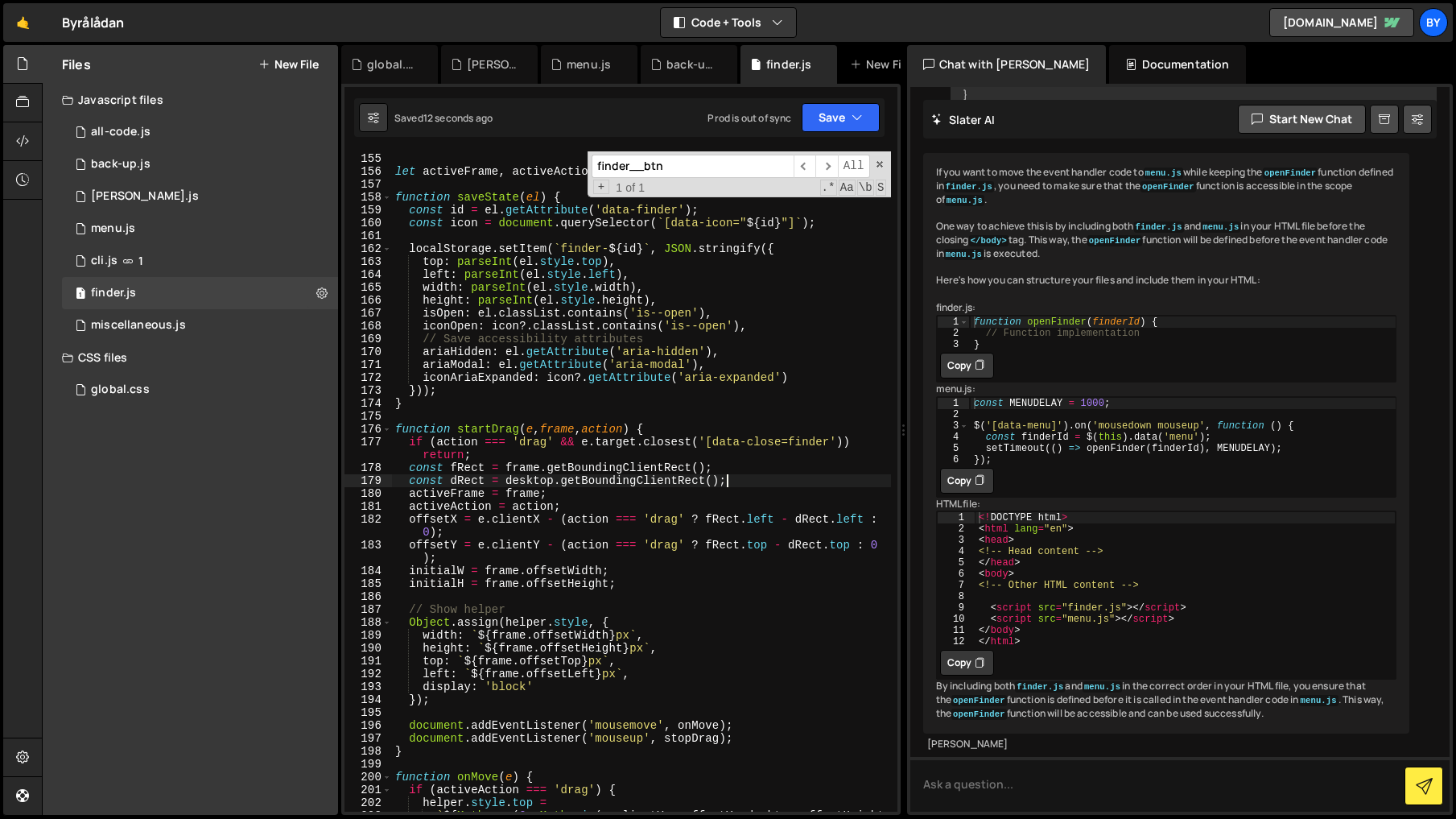
scroll to position [0, 23]
drag, startPoint x: 819, startPoint y: 483, endPoint x: 865, endPoint y: 284, distance: 204.2
click at [819, 483] on div "desktop . appendChild ( helper ) ; let activeFrame , activeAction , offsetX , o…" at bounding box center [641, 488] width 498 height 699
click at [834, 99] on div "Saved 13 seconds ago Prod is out of sync Upgrade to Edit Save Save to Staging S…" at bounding box center [618, 117] width 530 height 38
drag, startPoint x: 829, startPoint y: 116, endPoint x: 815, endPoint y: 160, distance: 46.2
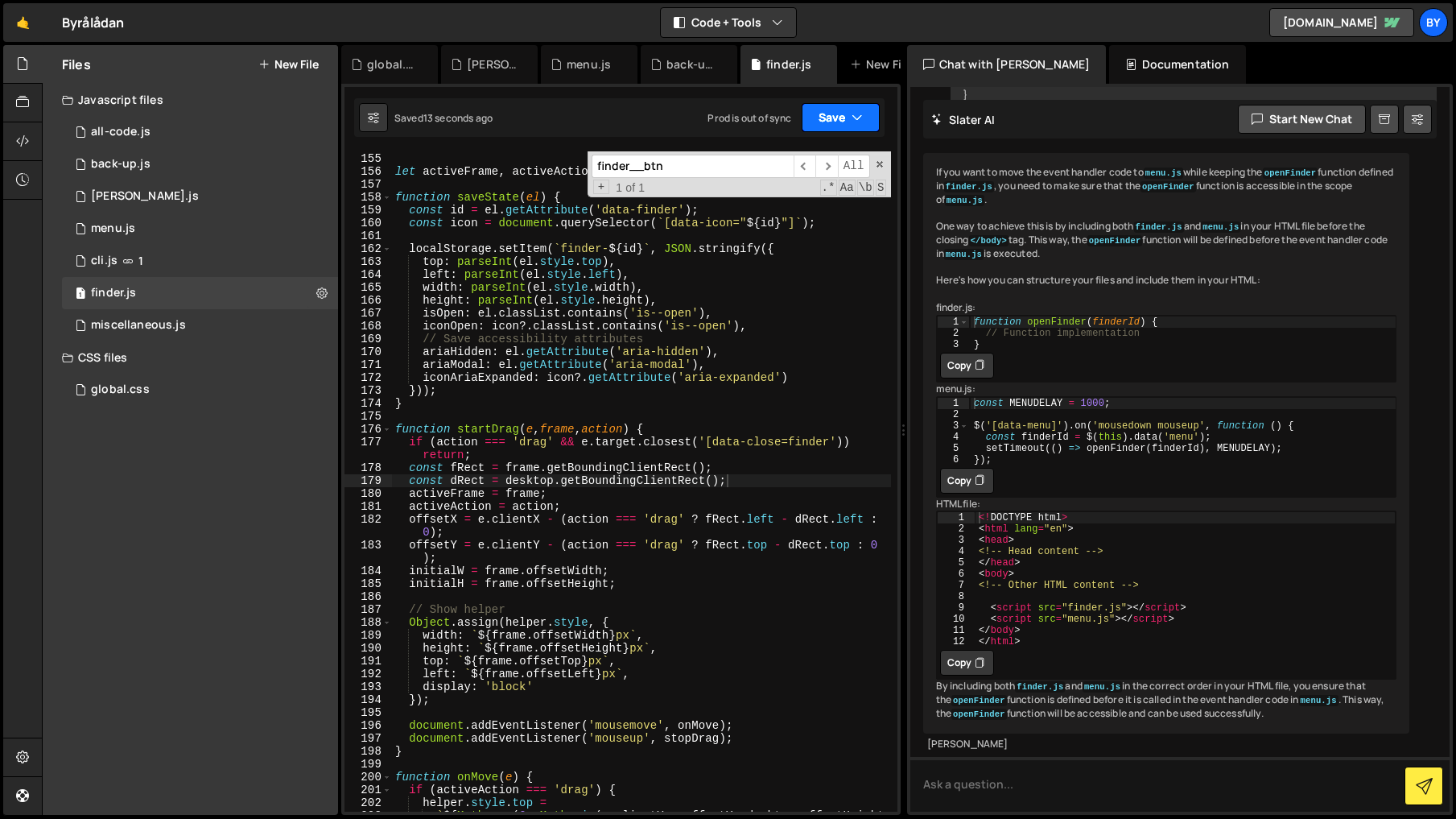
click at [828, 117] on button "Save" at bounding box center [840, 117] width 78 height 29
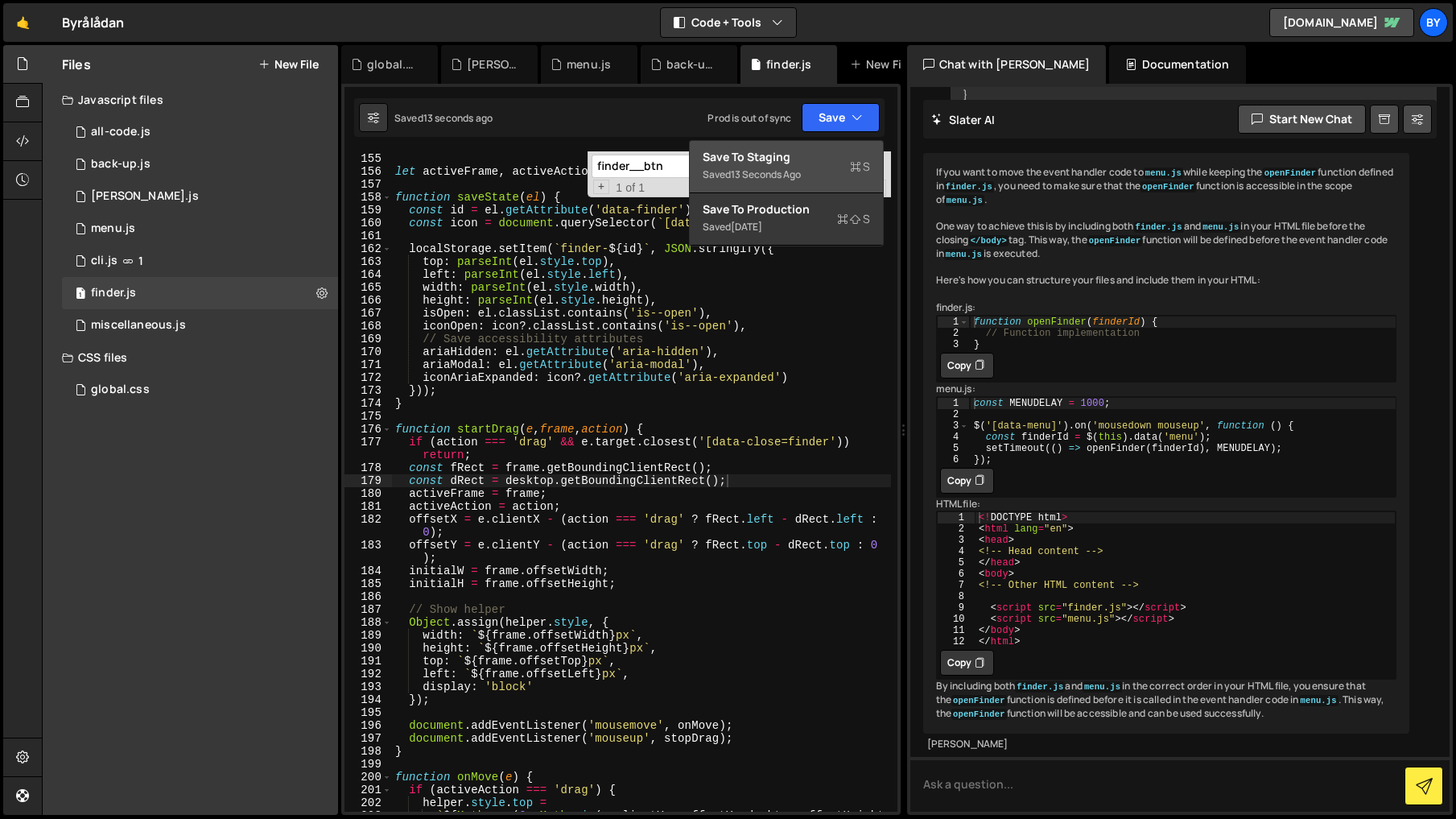
click at [814, 160] on div "Save to Staging S" at bounding box center [786, 156] width 168 height 16
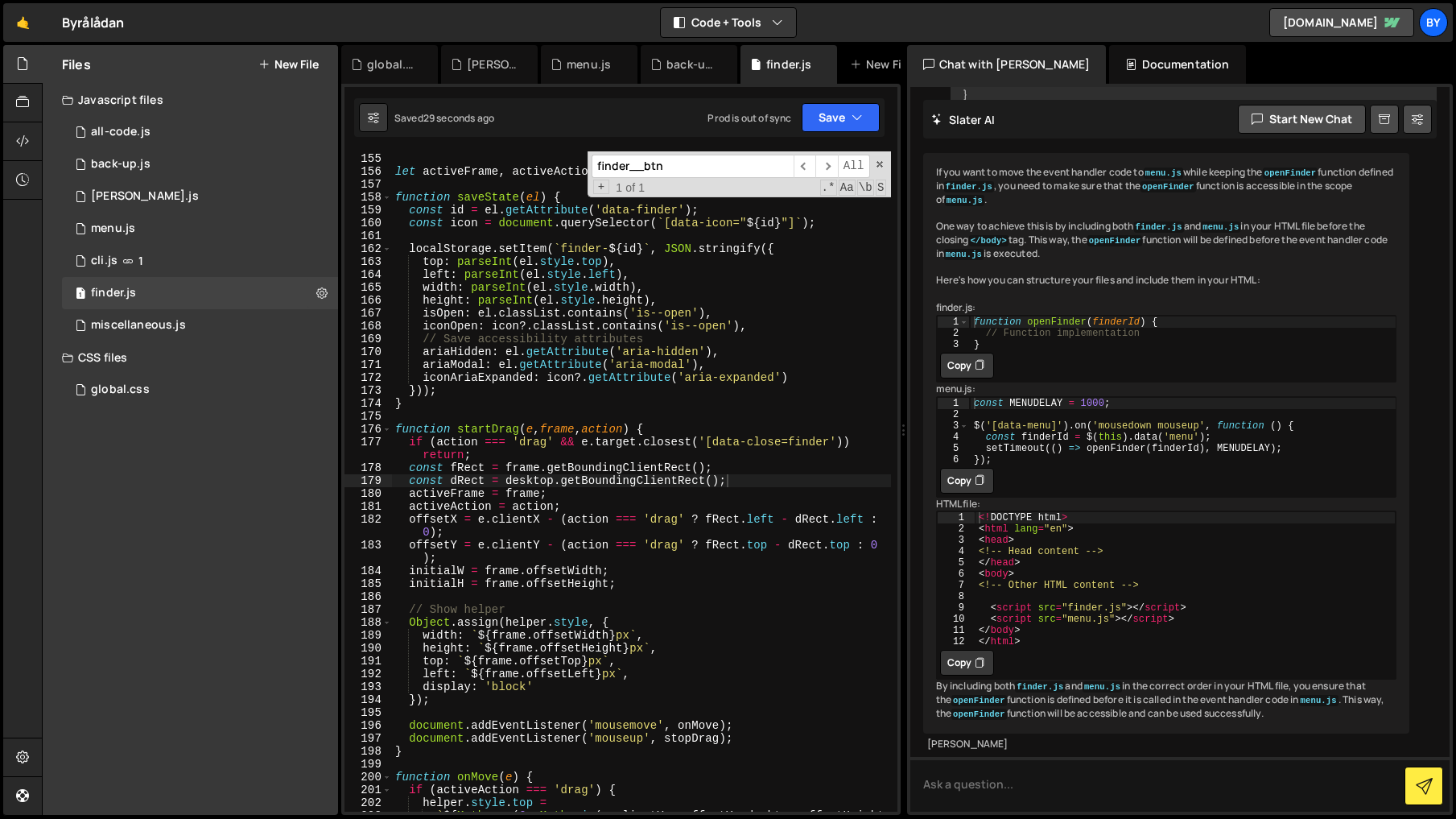
type textarea "if (action === 'drag' && e.target.closest('[data-close=finder')) return;"
click at [813, 460] on div "desktop . appendChild ( helper ) ; let activeFrame , activeAction , offsetX , o…" at bounding box center [641, 488] width 498 height 699
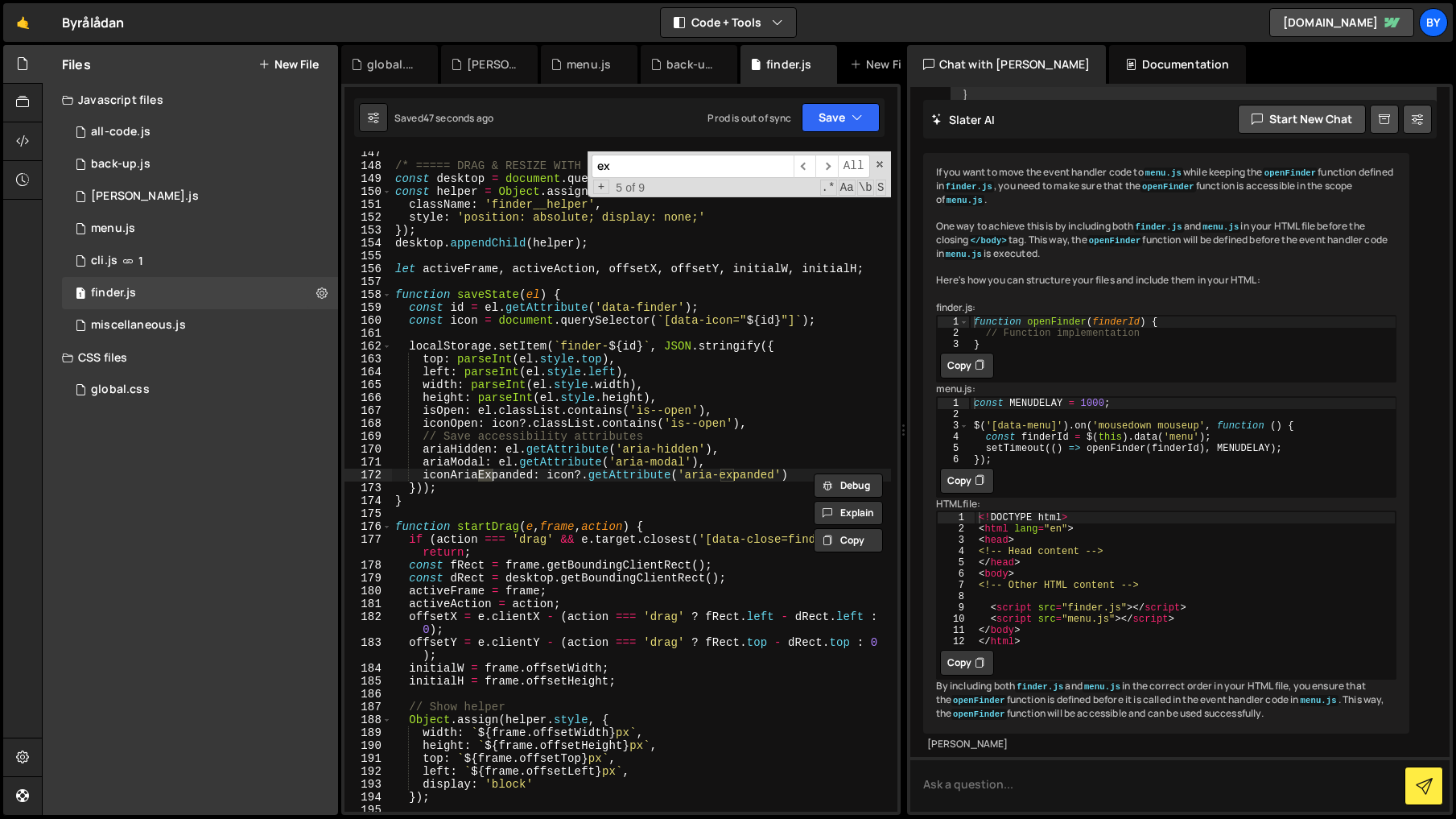
scroll to position [2027, 0]
type input "exapnd"
click at [198, 318] on div "1 miscellaneous.js 0" at bounding box center [200, 325] width 276 height 33
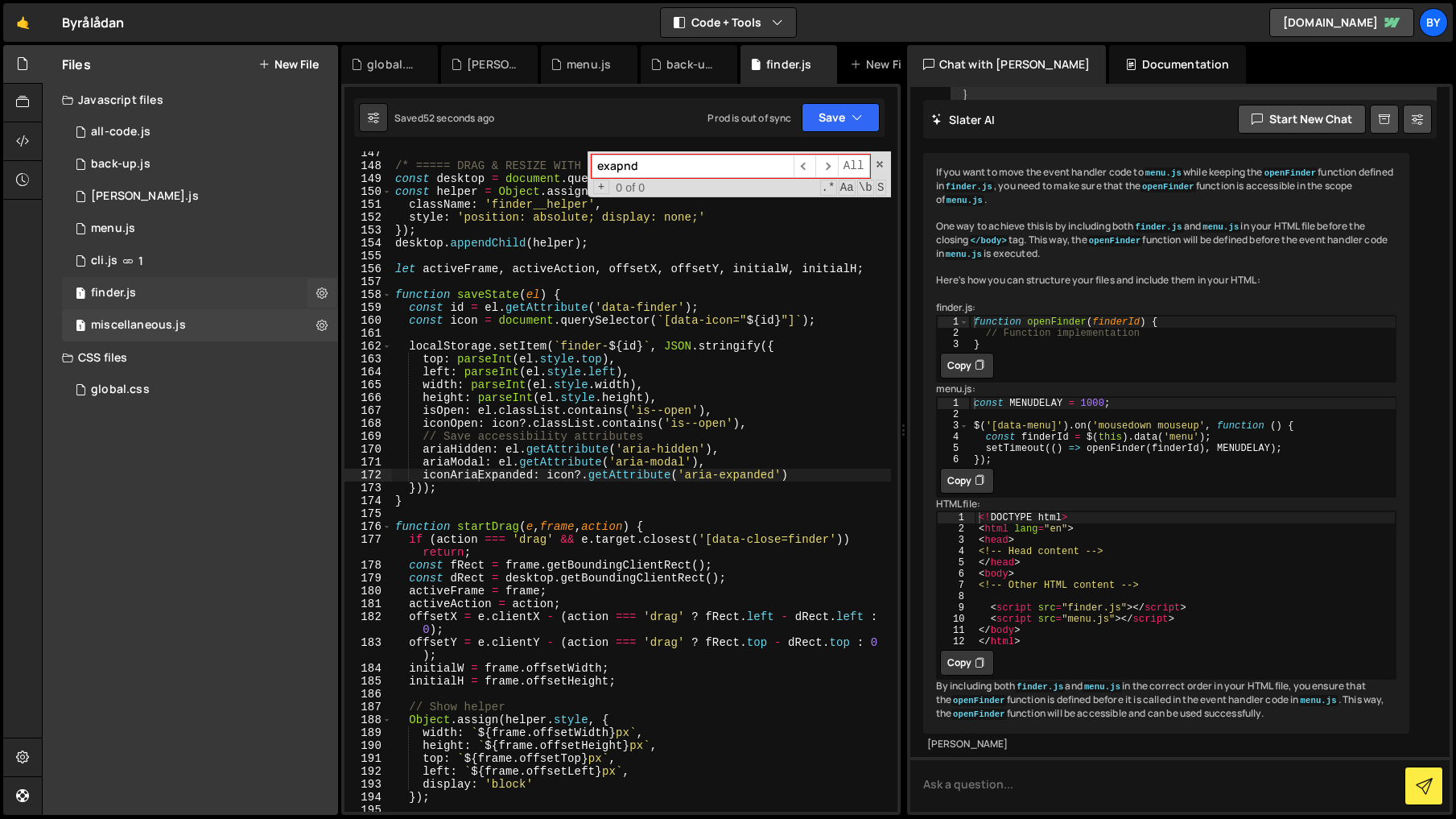
scroll to position [0, 0]
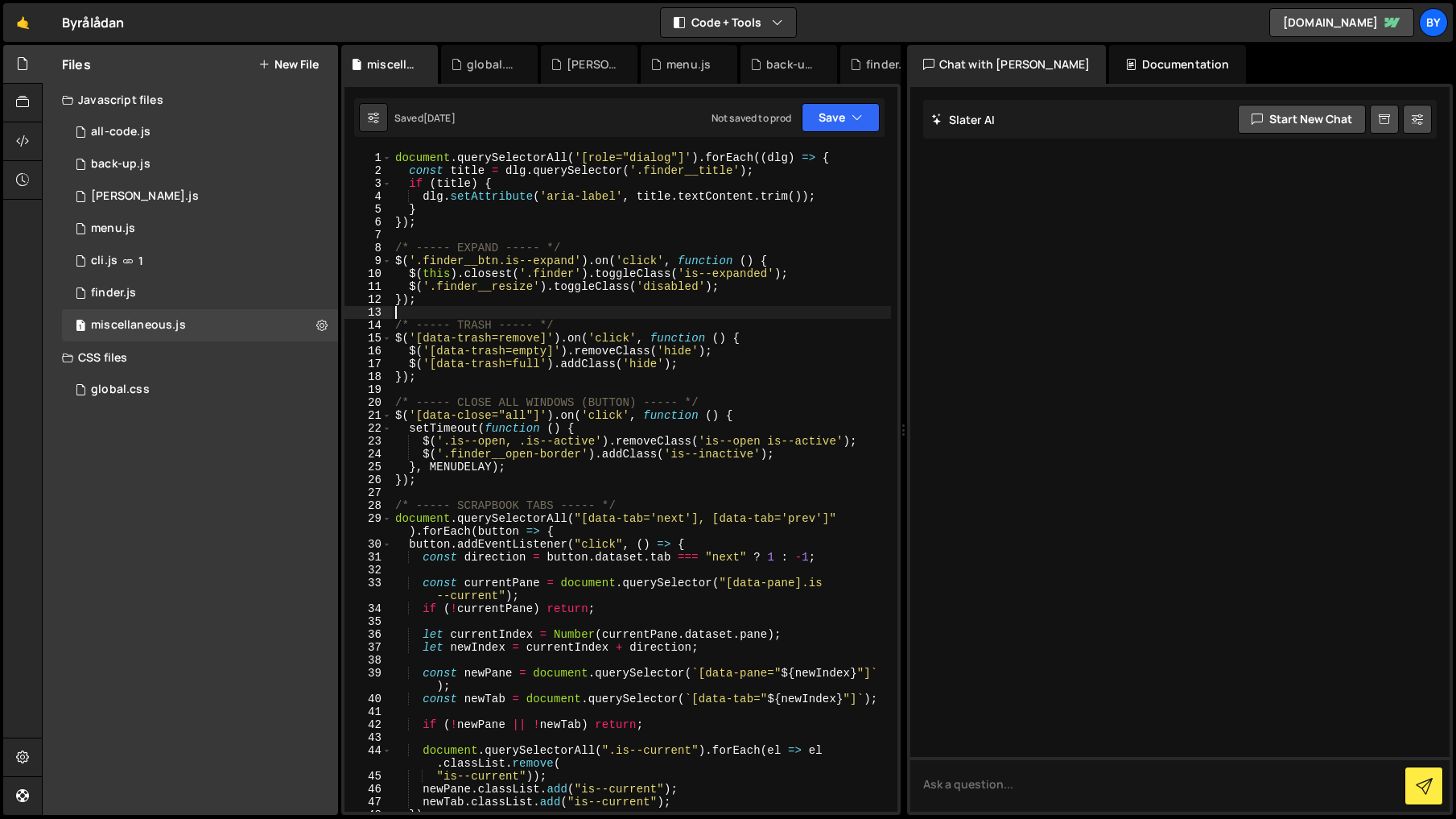
click at [519, 313] on div "document . querySelectorAll ( '[role="dialog"]' ) . forEach (( dlg ) => { const…" at bounding box center [641, 494] width 498 height 686
click at [538, 283] on div "document . querySelectorAll ( '[role="dialog"]' ) . forEach (( dlg ) => { const…" at bounding box center [641, 494] width 498 height 686
drag, startPoint x: 581, startPoint y: 340, endPoint x: 561, endPoint y: 339, distance: 20.0
click at [581, 340] on div "document . querySelectorAll ( '[role="dialog"]' ) . forEach (( dlg ) => { const…" at bounding box center [641, 494] width 498 height 686
drag, startPoint x: 511, startPoint y: 264, endPoint x: 433, endPoint y: 261, distance: 78.1
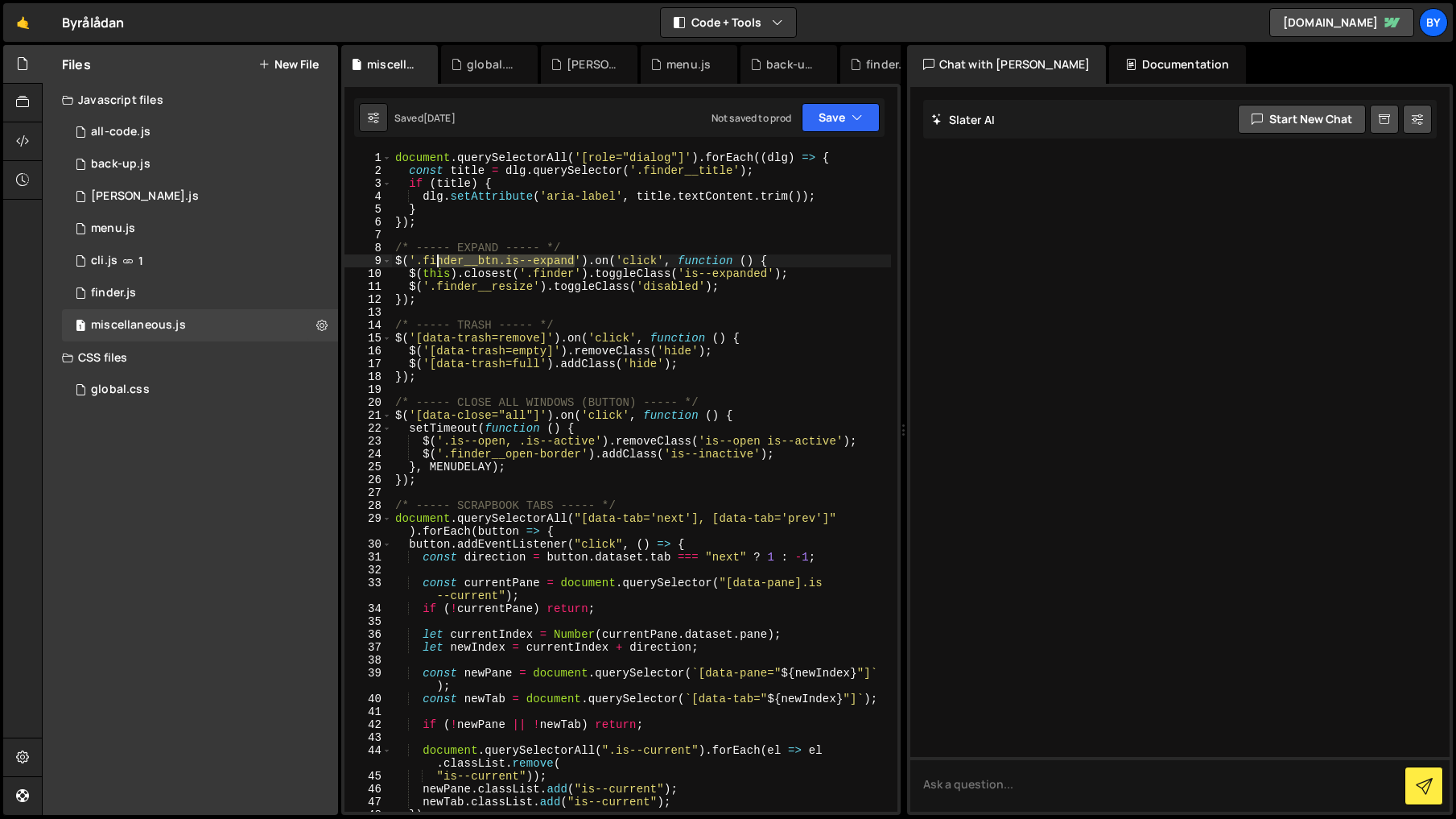
click at [433, 261] on div "document . querySelectorAll ( '[role="dialog"]' ) . forEach (( dlg ) => { const…" at bounding box center [641, 494] width 498 height 686
click at [608, 343] on div "document . querySelectorAll ( '[role="dialog"]' ) . forEach (( dlg ) => { const…" at bounding box center [641, 494] width 498 height 686
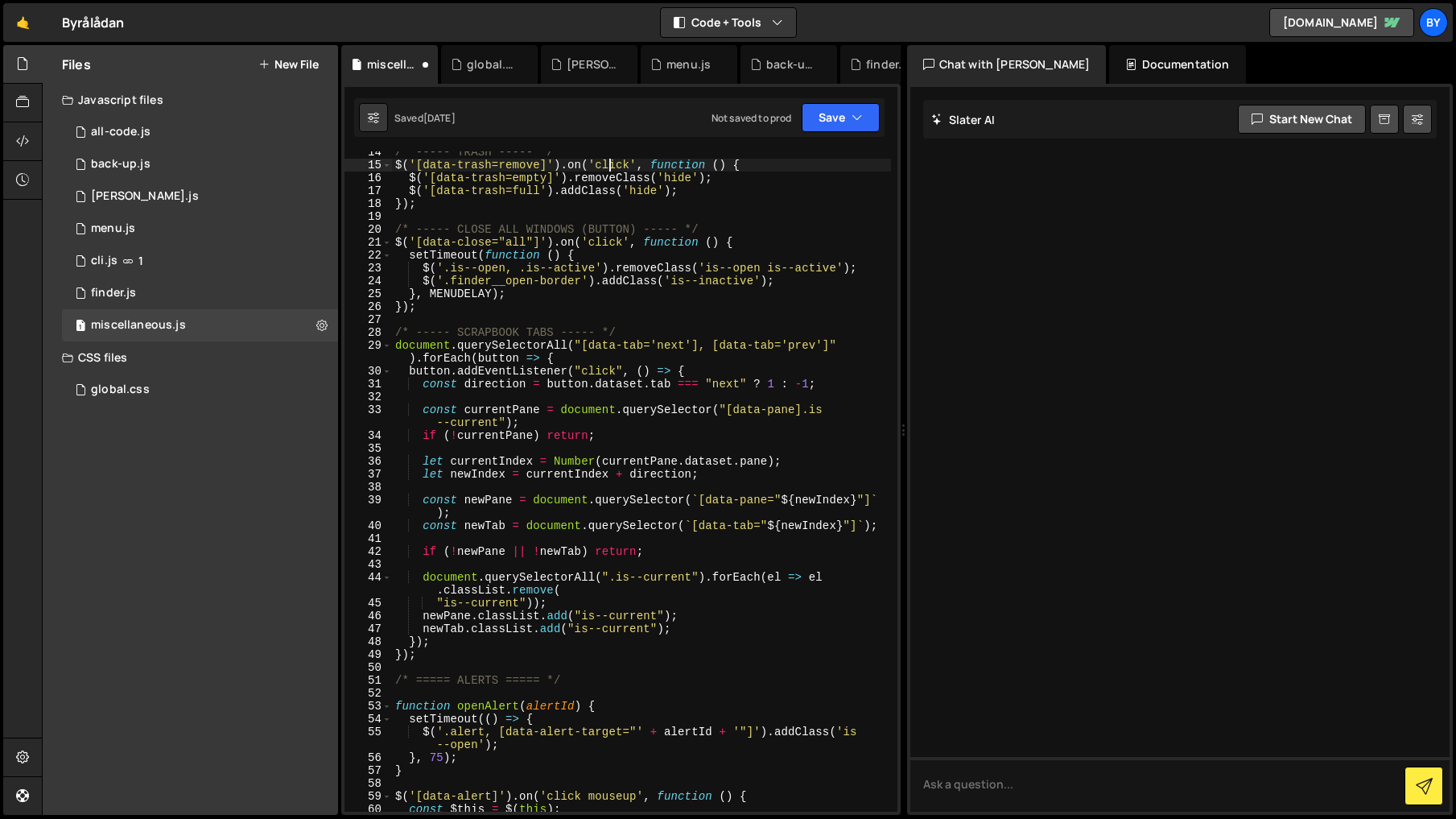
scroll to position [0, 0]
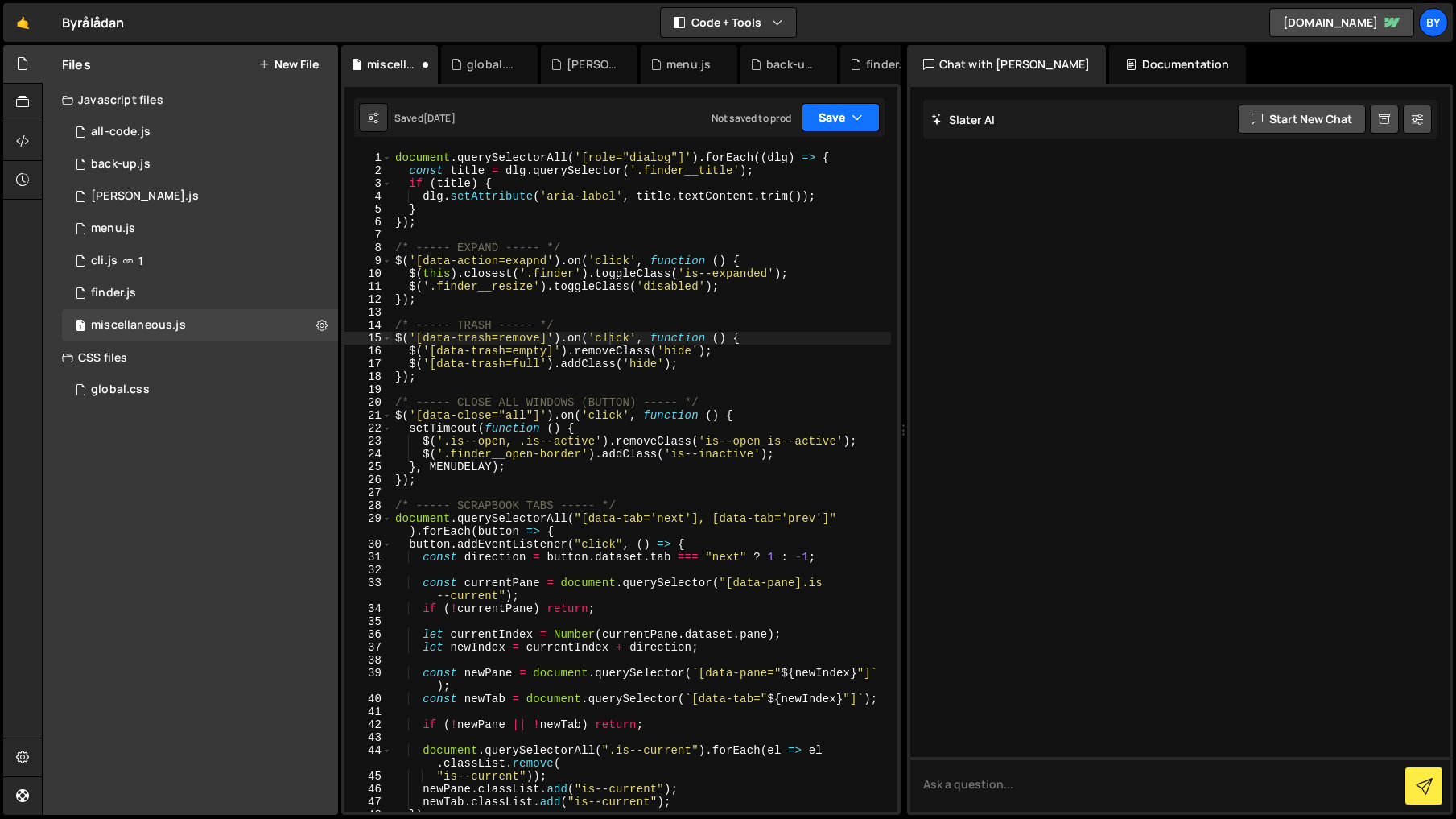
drag, startPoint x: 847, startPoint y: 128, endPoint x: 843, endPoint y: 139, distance: 11.7
click at [847, 128] on button "Save" at bounding box center [840, 117] width 78 height 29
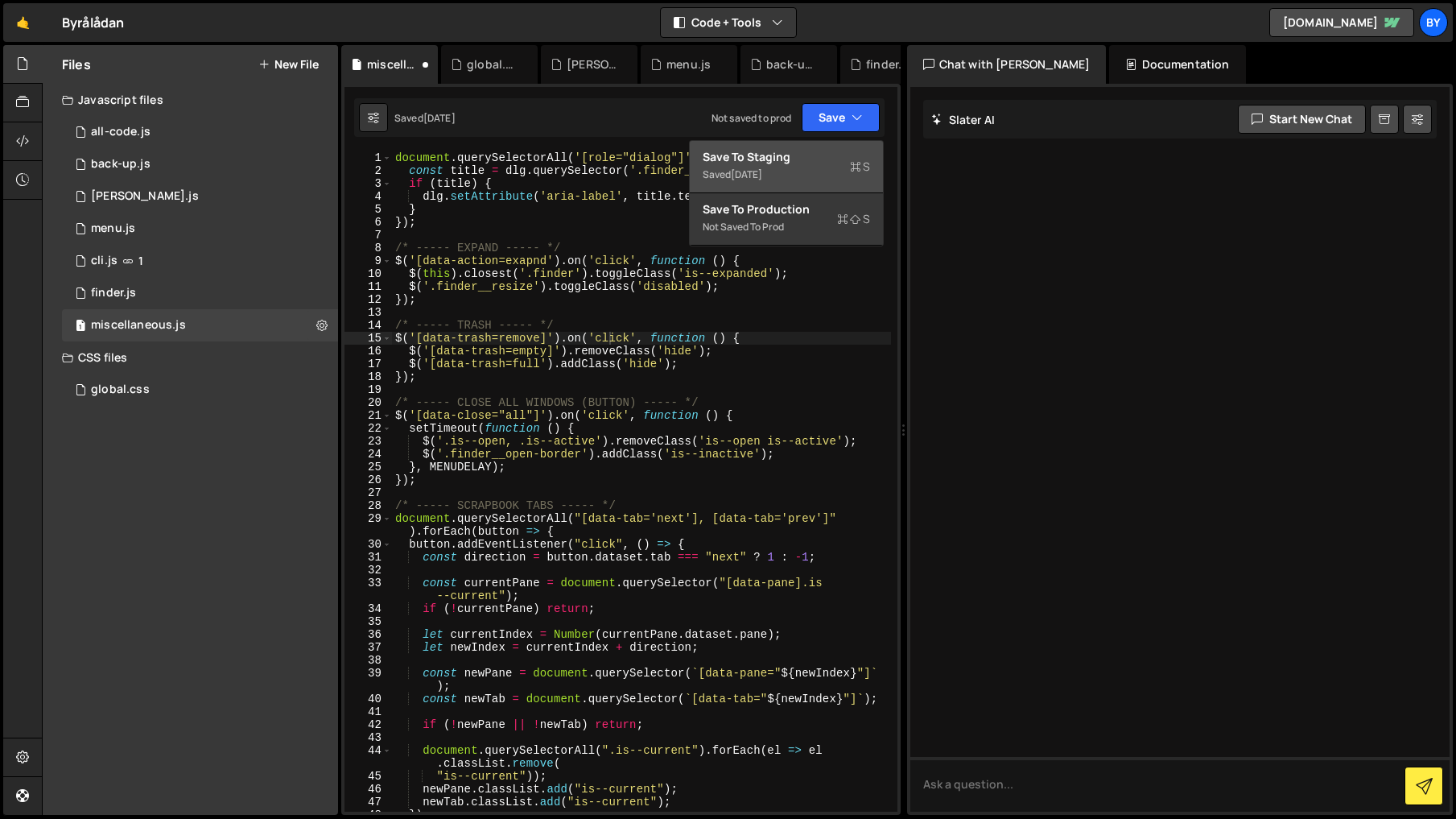
click at [829, 163] on div "Save to Staging S" at bounding box center [786, 156] width 168 height 16
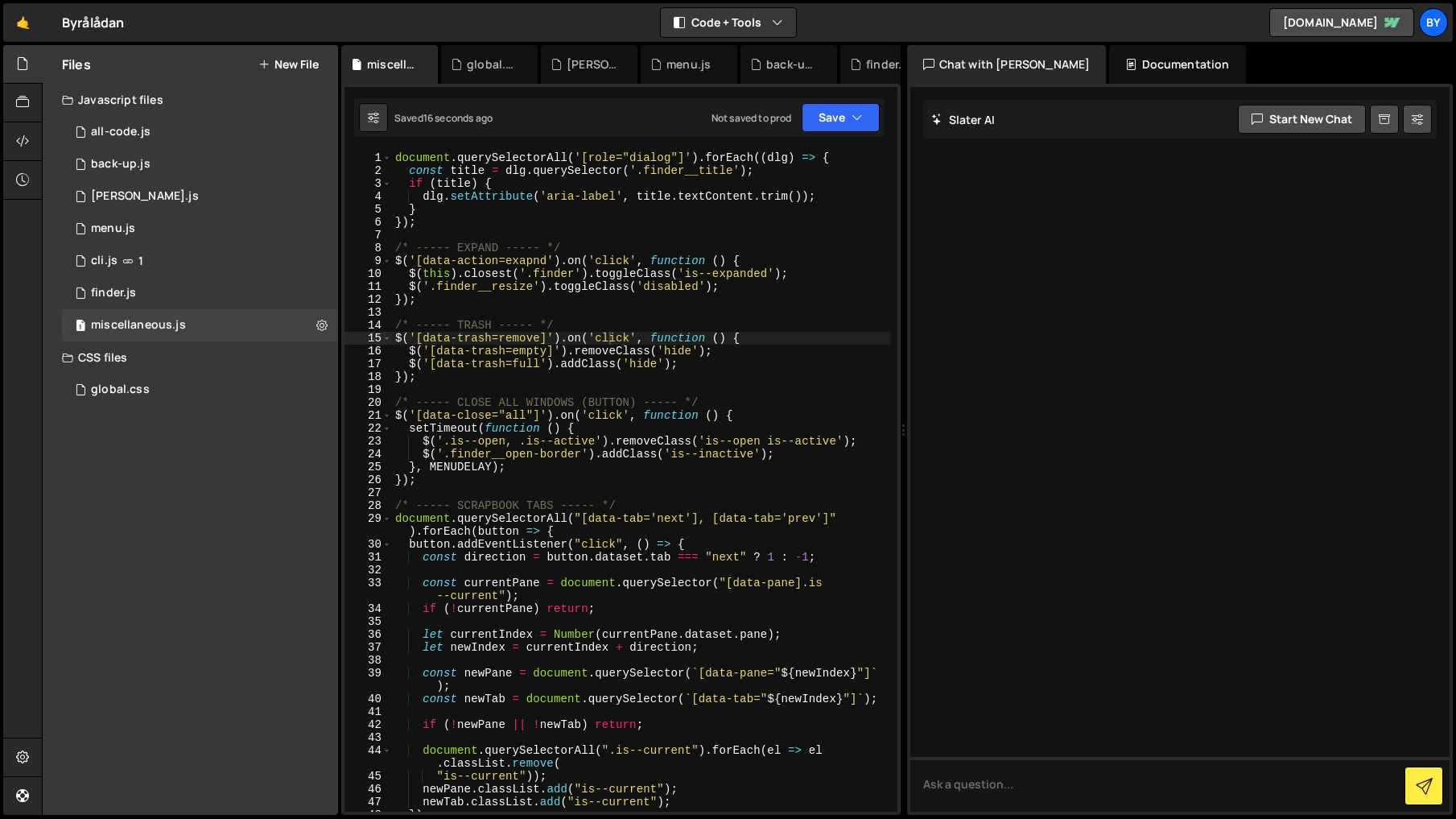
click at [543, 263] on div "document . querySelectorAll ( '[role="dialog"]' ) . forEach (( dlg ) => { const…" at bounding box center [641, 494] width 498 height 686
click at [834, 118] on button "Save" at bounding box center [840, 117] width 78 height 29
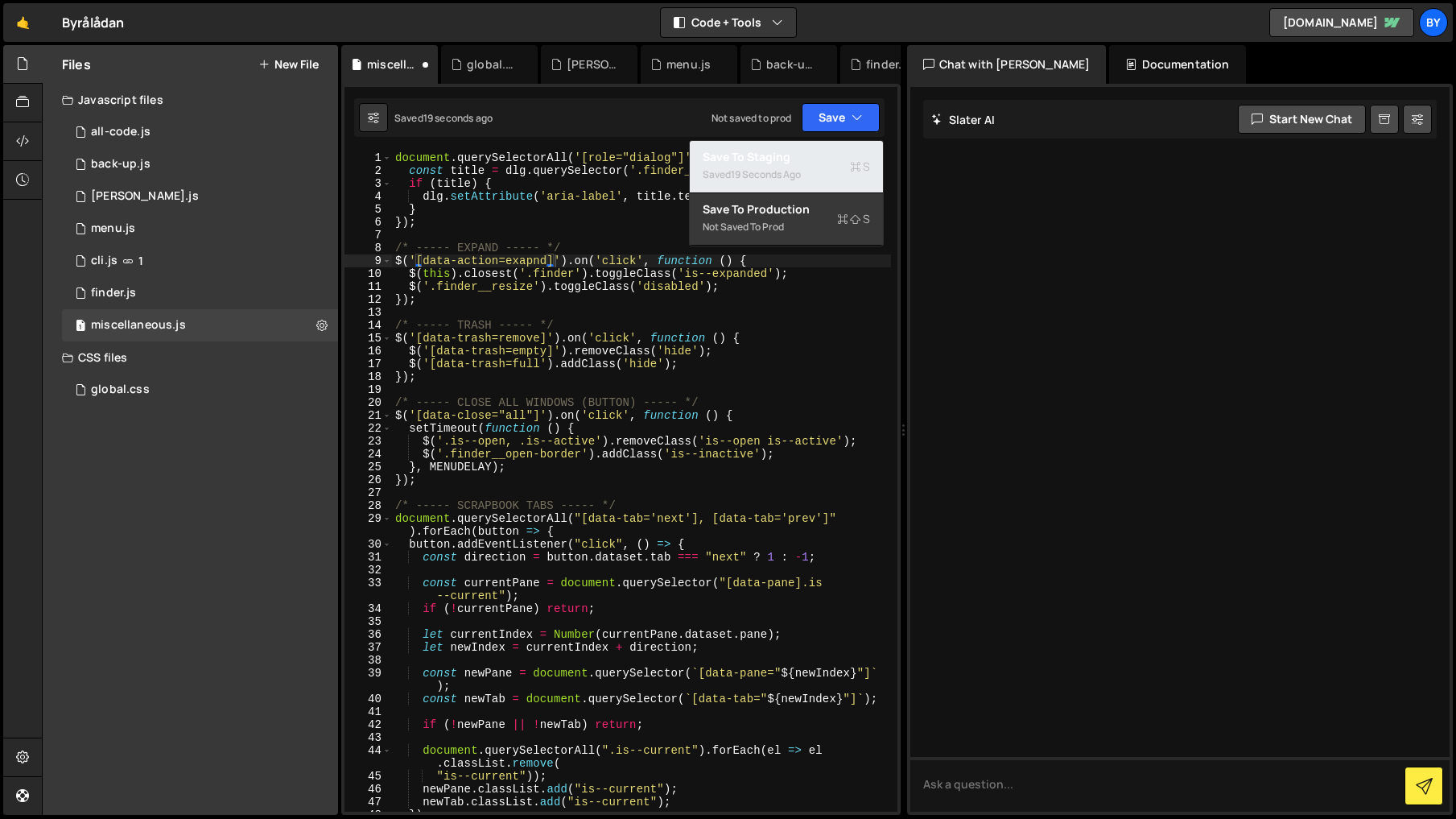
click at [842, 158] on div "Save to Staging S" at bounding box center [786, 156] width 168 height 16
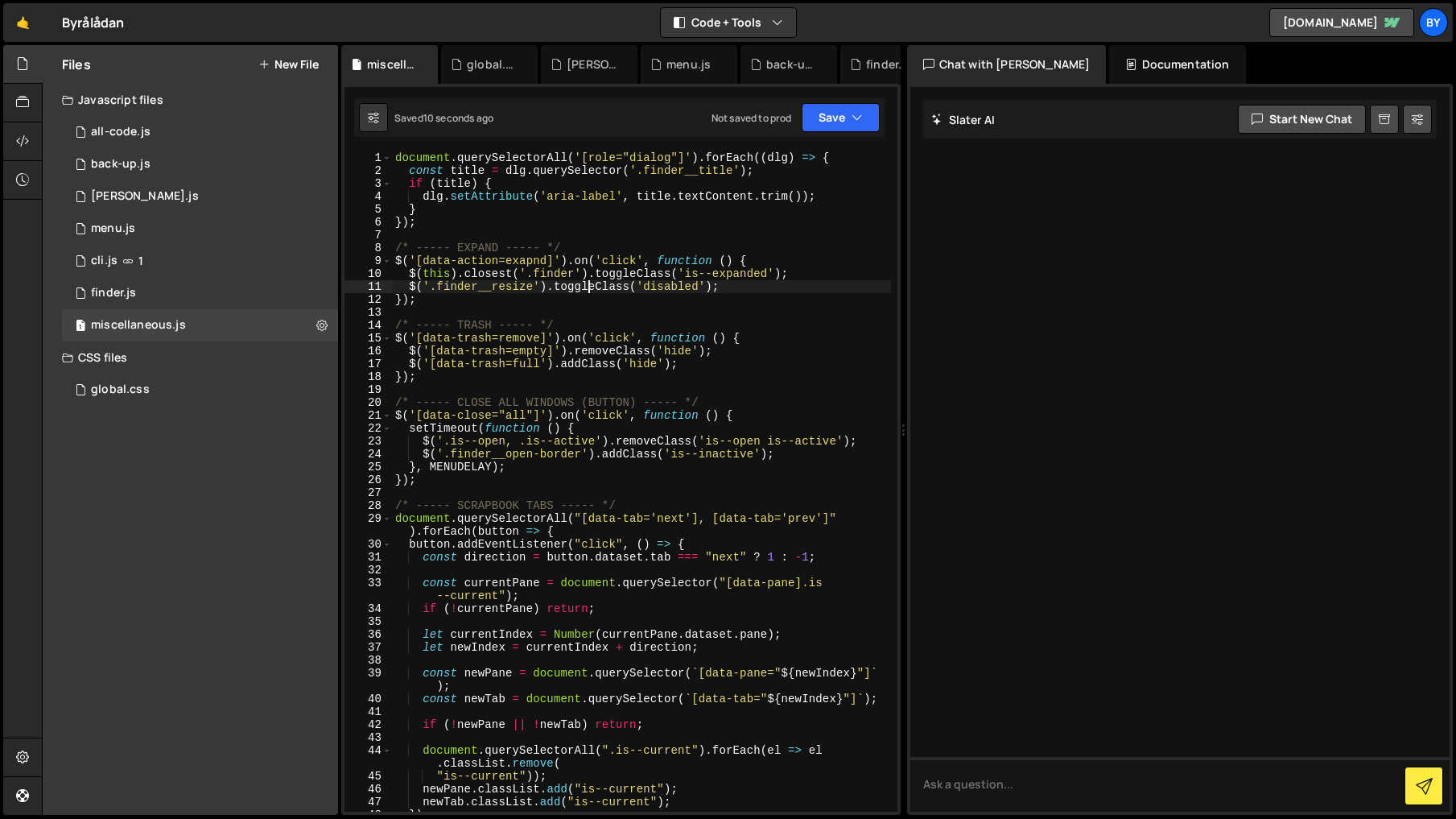
click at [589, 292] on div "document . querySelectorAll ( '[role="dialog"]' ) . forEach (( dlg ) => { const…" at bounding box center [641, 494] width 498 height 686
click at [537, 263] on div "document . querySelectorAll ( '[role="dialog"]' ) . forEach (( dlg ) => { const…" at bounding box center [641, 494] width 498 height 686
click at [654, 251] on div "document . querySelectorAll ( '[role="dialog"]' ) . forEach (( dlg ) => { const…" at bounding box center [641, 494] width 498 height 686
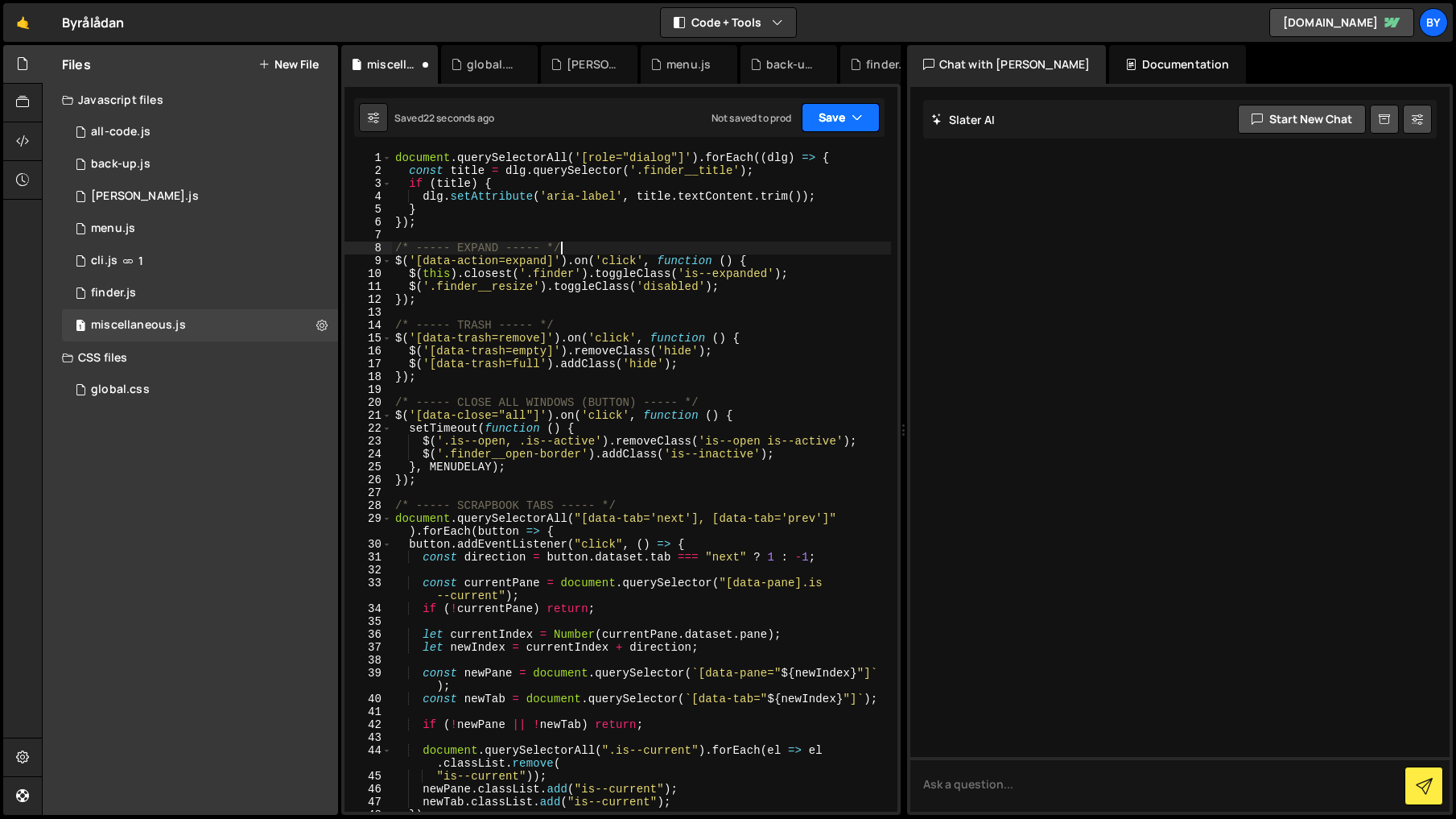
click at [832, 131] on button "Save" at bounding box center [840, 117] width 78 height 29
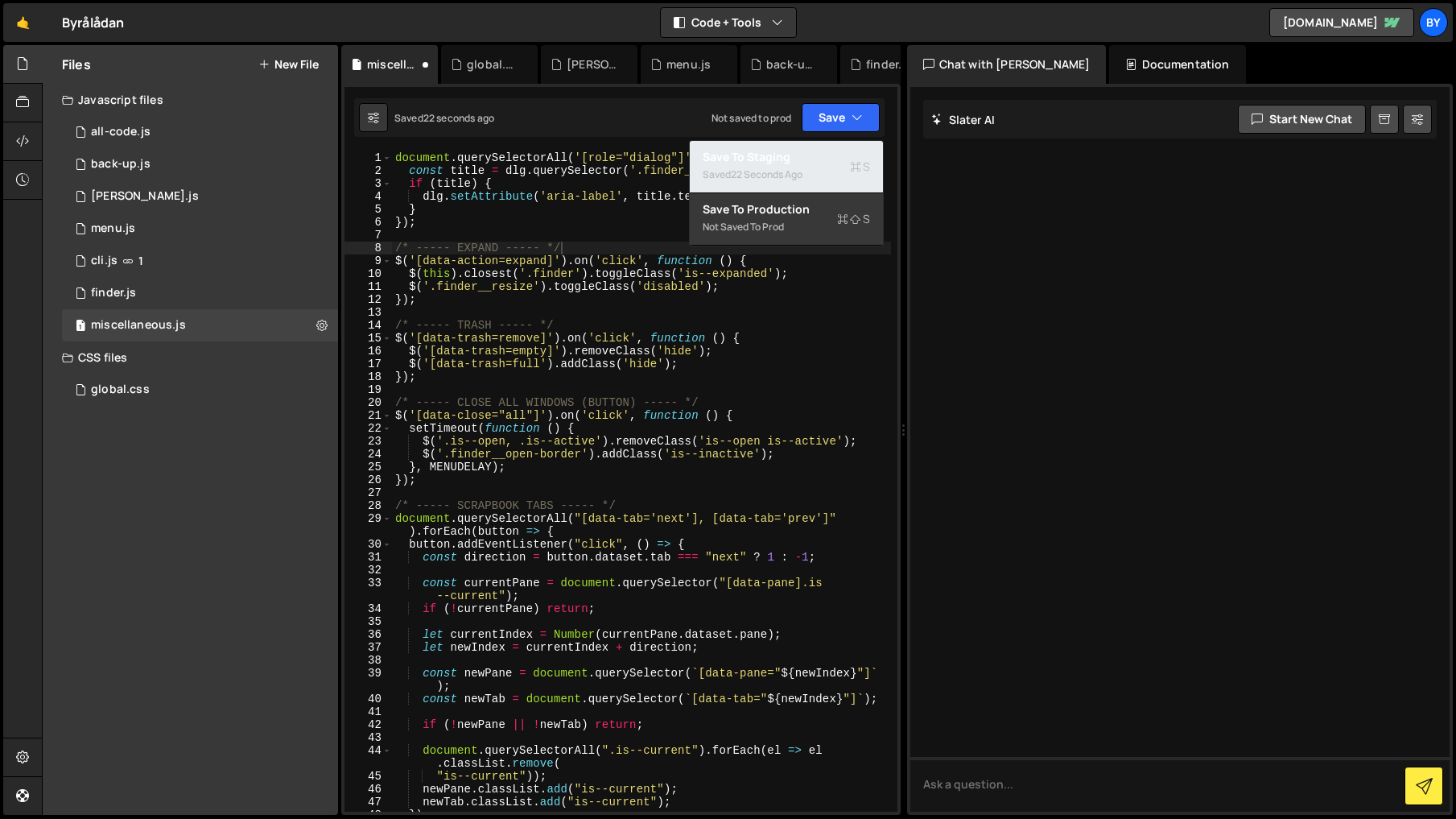
click at [822, 149] on div "Save to Staging S" at bounding box center [786, 156] width 168 height 16
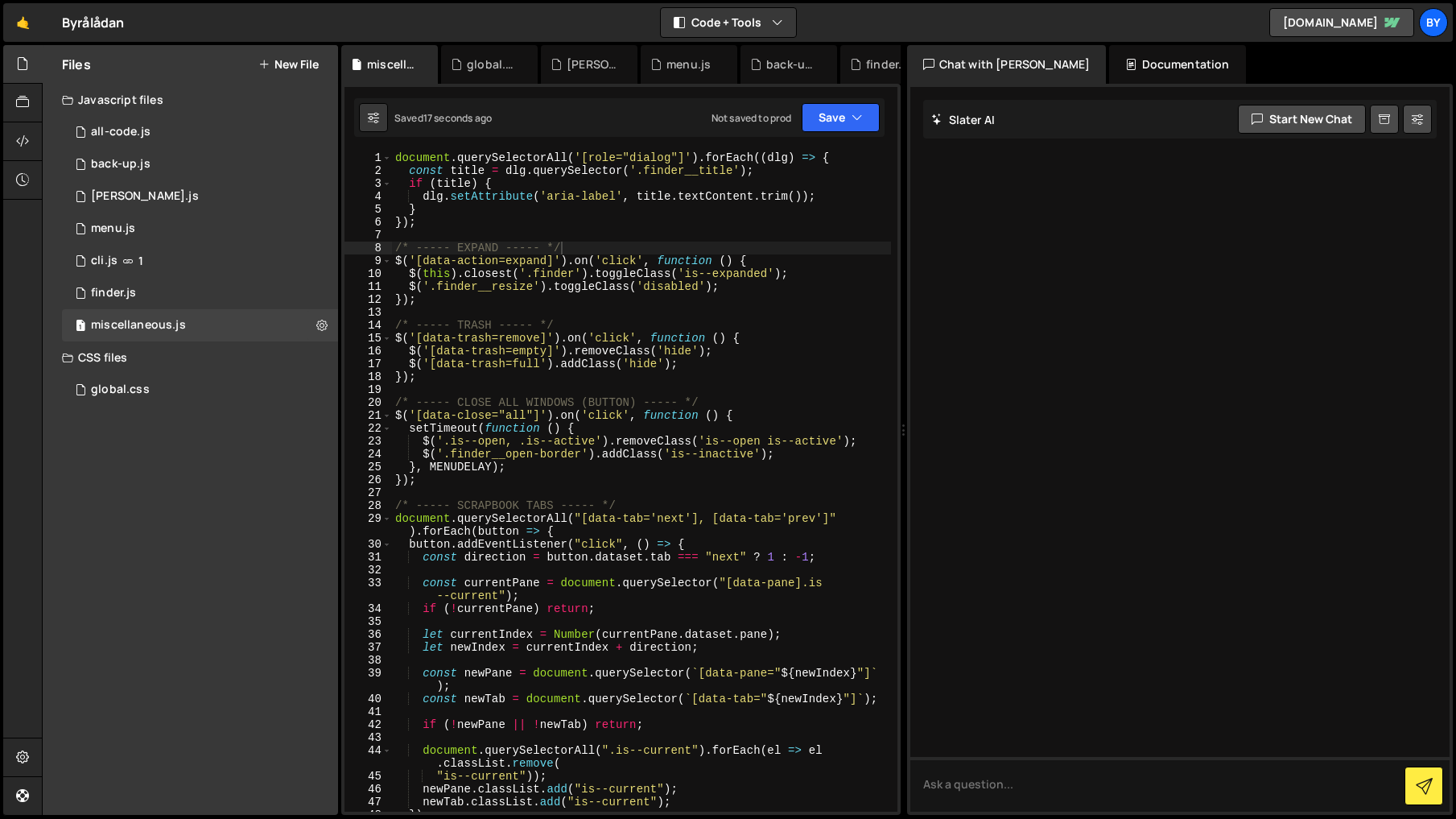
click at [483, 267] on div "document . querySelectorAll ( '[role="dialog"]' ) . forEach (( dlg ) => { const…" at bounding box center [641, 494] width 498 height 686
click at [537, 260] on div "document . querySelectorAll ( '[role="dialog"]' ) . forEach (( dlg ) => { const…" at bounding box center [641, 494] width 498 height 686
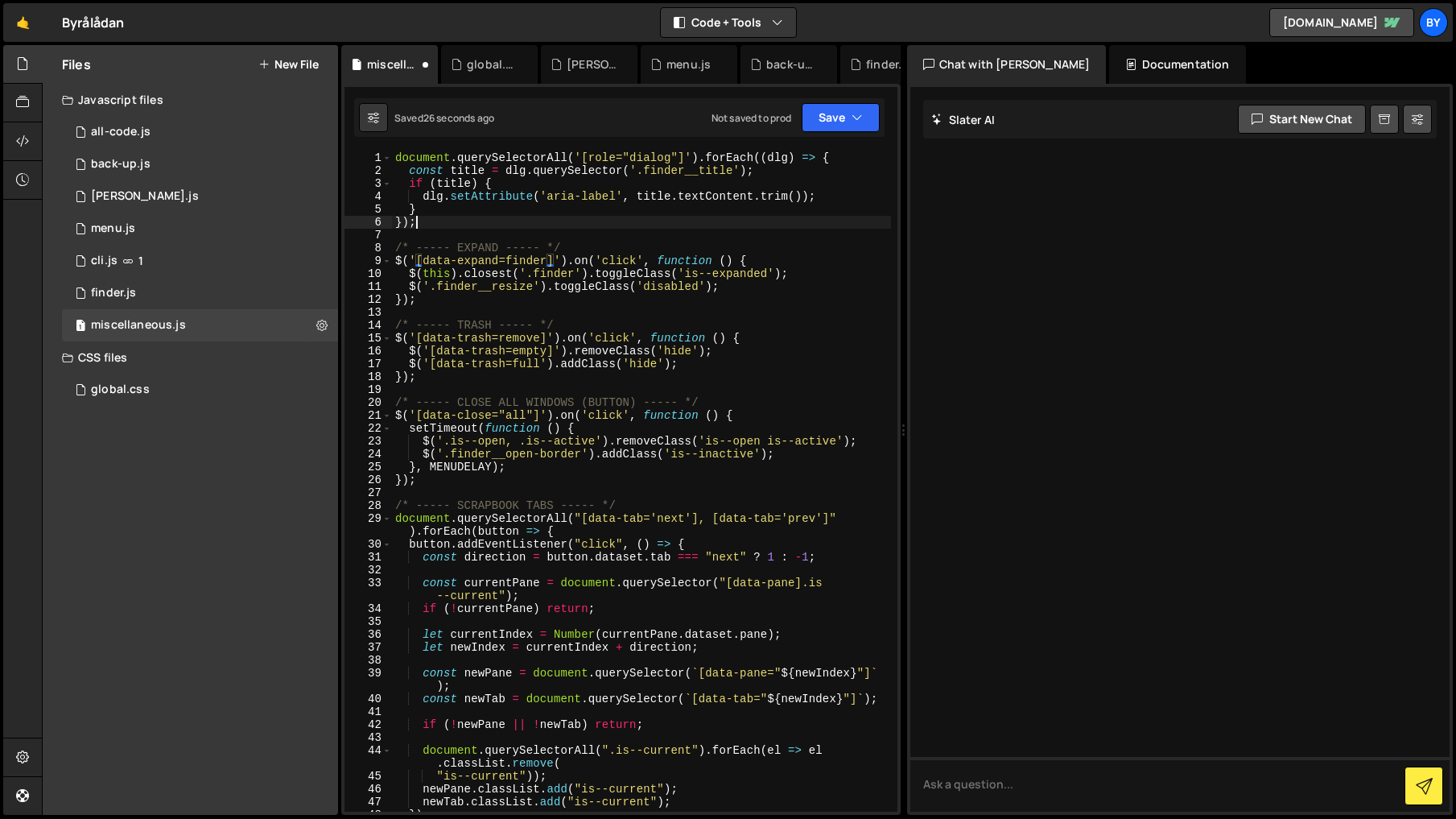
click at [714, 223] on div "document . querySelectorAll ( '[role="dialog"]' ) . forEach (( dlg ) => { const…" at bounding box center [641, 494] width 498 height 686
type textarea "});"
click at [847, 124] on button "Save" at bounding box center [840, 117] width 78 height 29
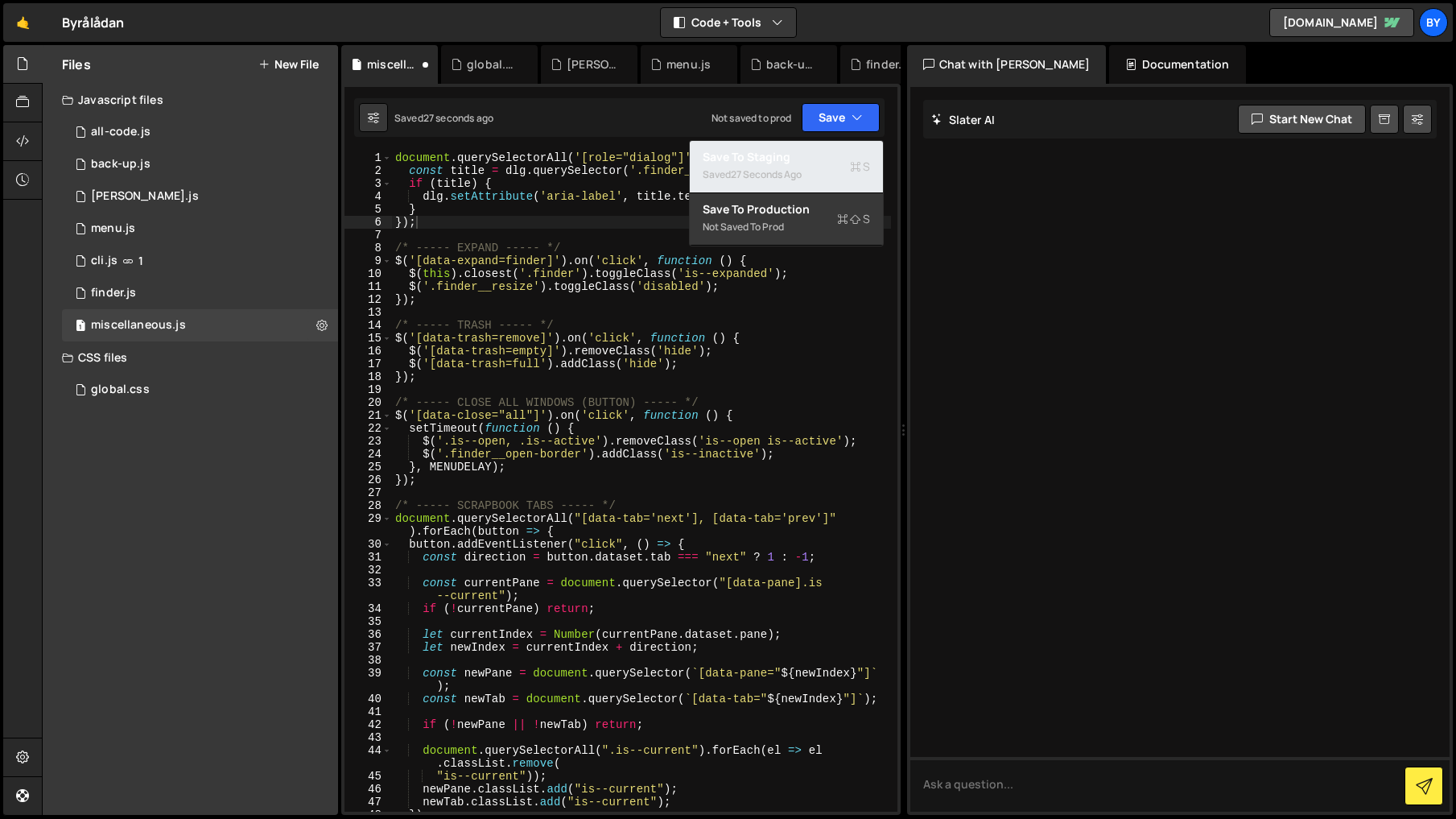
drag, startPoint x: 820, startPoint y: 168, endPoint x: 1427, endPoint y: 226, distance: 609.8
click at [820, 168] on div "Saved 27 seconds ago" at bounding box center [786, 175] width 168 height 19
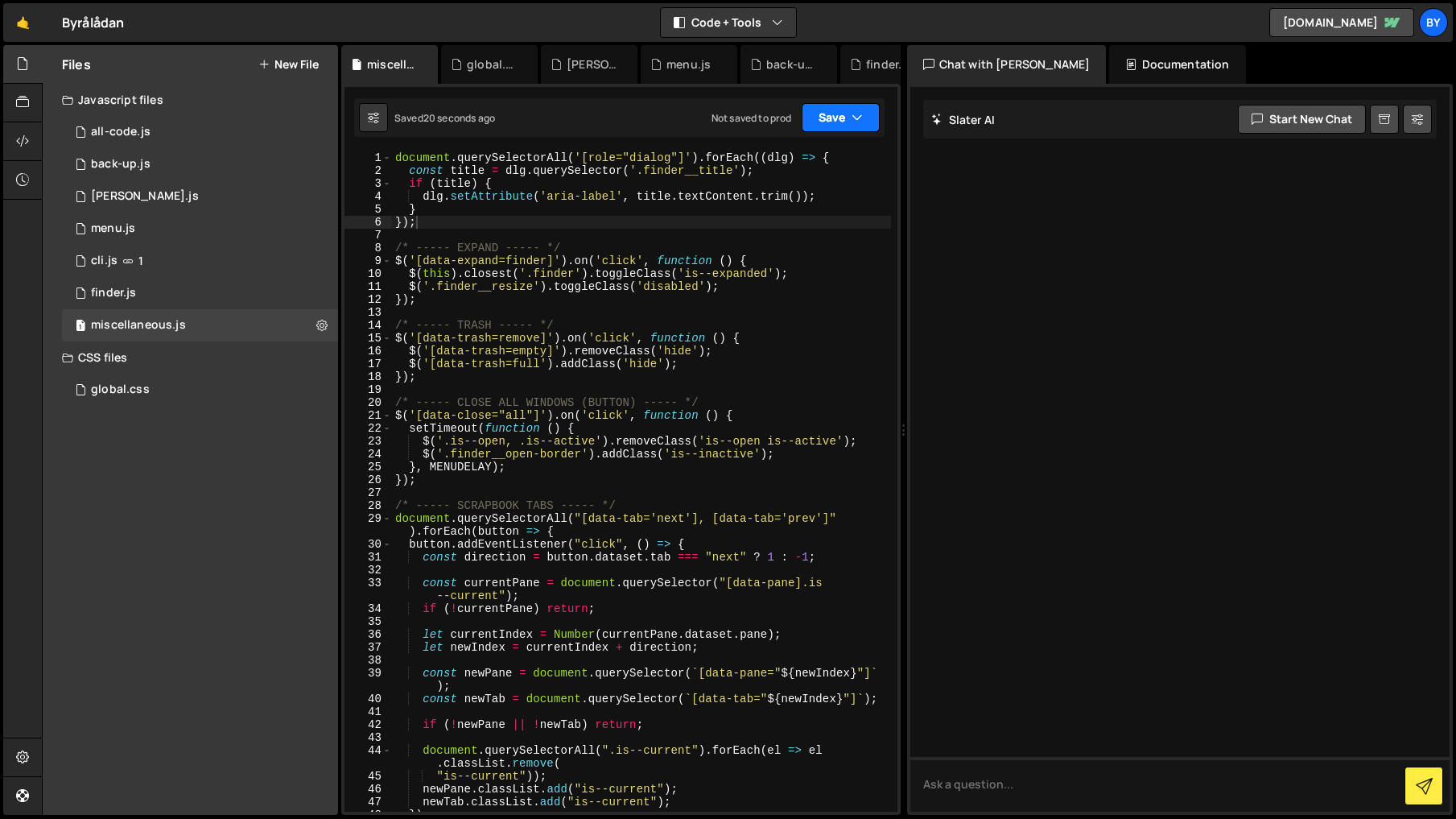
click at [840, 121] on button "Save" at bounding box center [840, 117] width 78 height 29
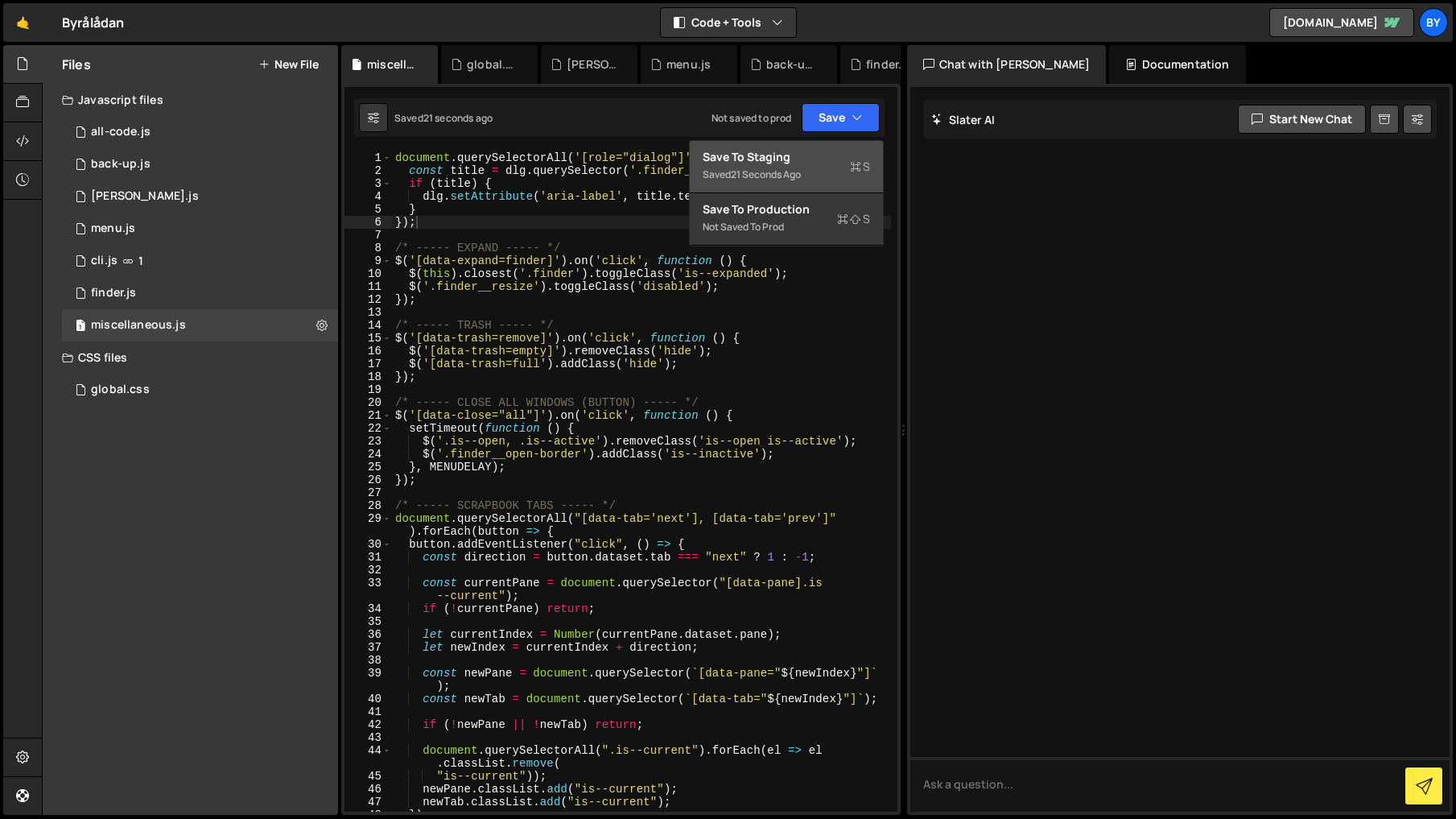
click at [825, 157] on div "Save to Staging S" at bounding box center [786, 156] width 168 height 16
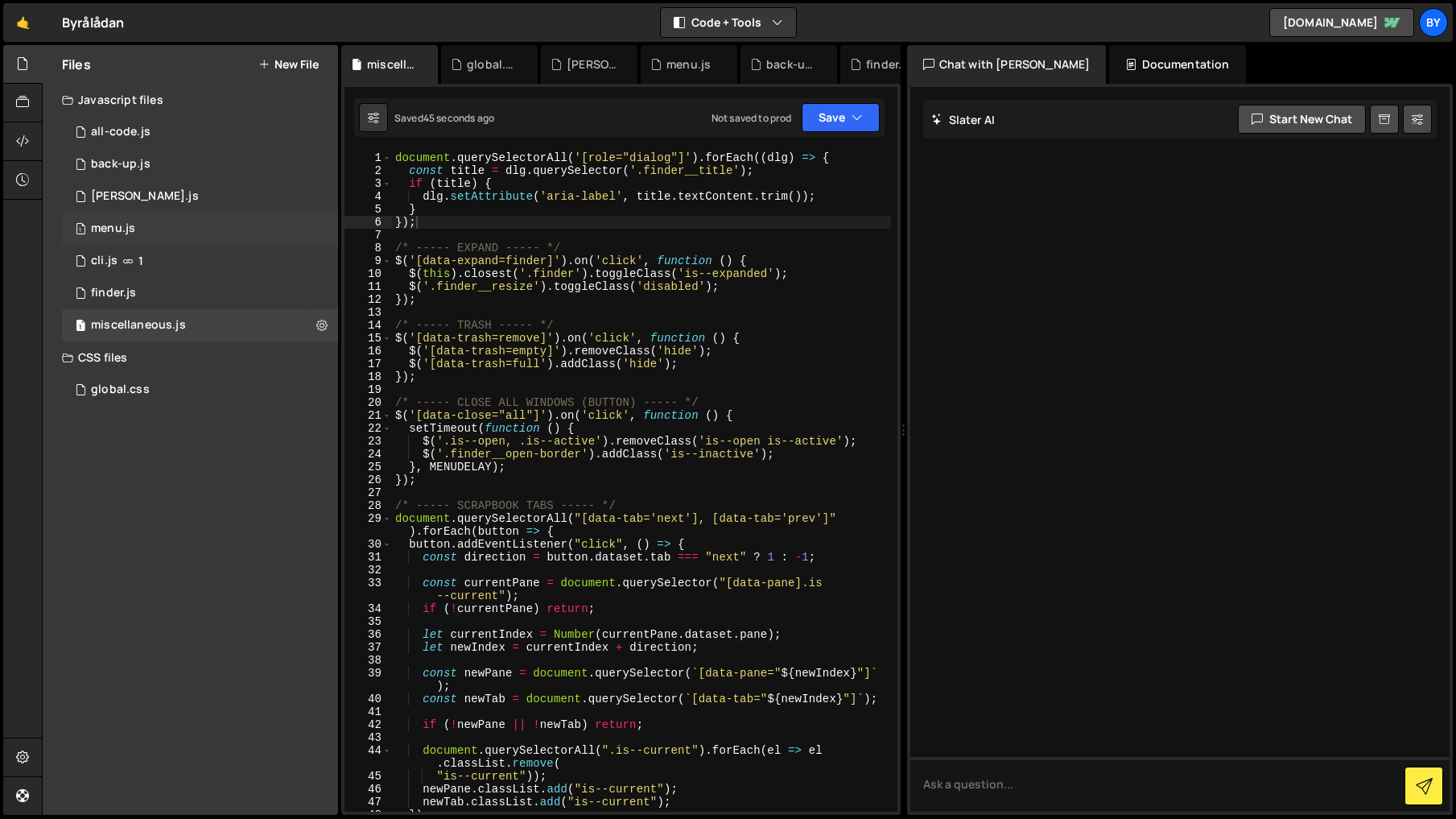
click at [240, 222] on div "1 menu.js 0" at bounding box center [200, 229] width 276 height 33
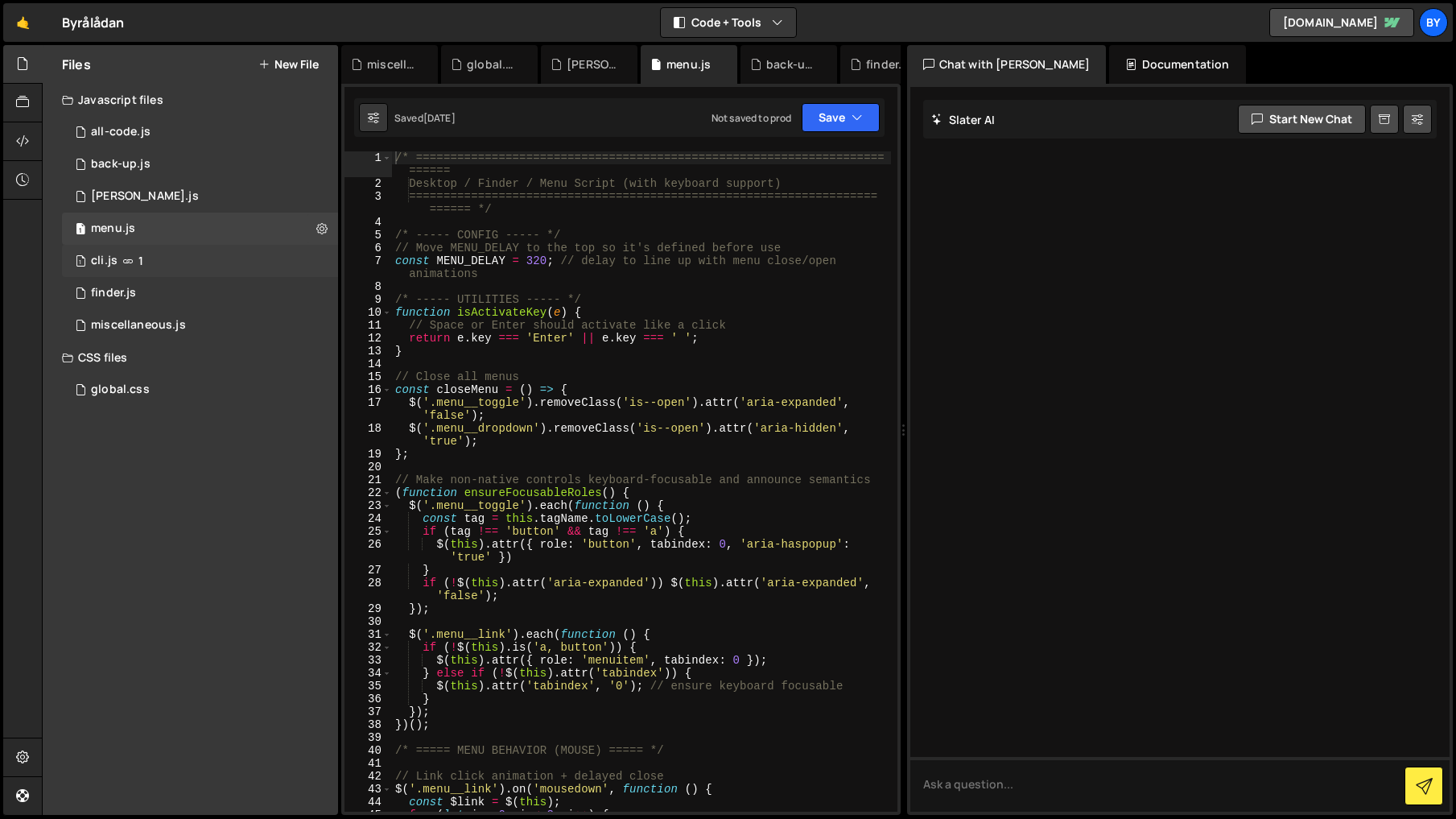
click at [222, 265] on div "1 cli.js 1" at bounding box center [200, 261] width 276 height 33
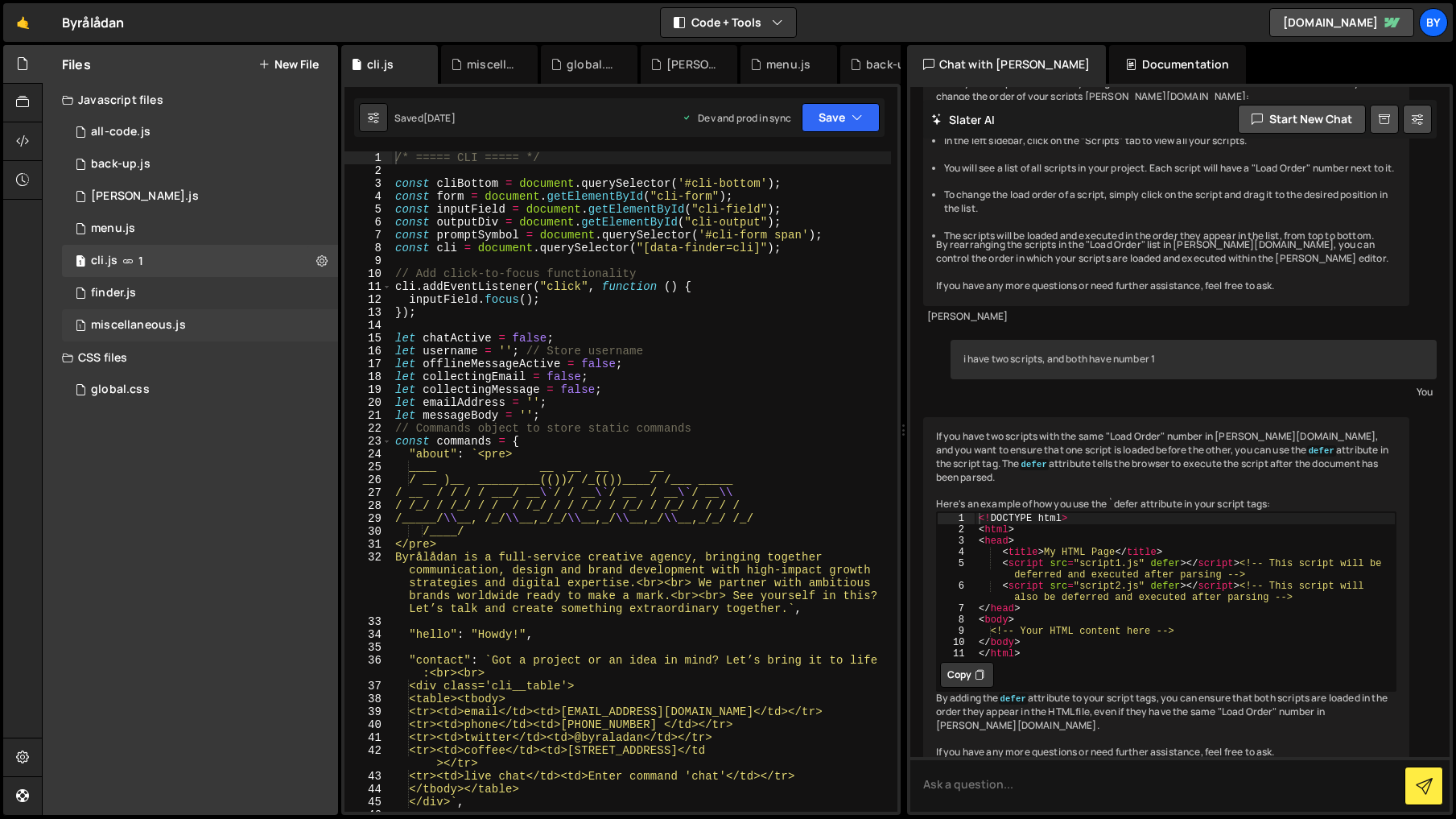
scroll to position [1496, 0]
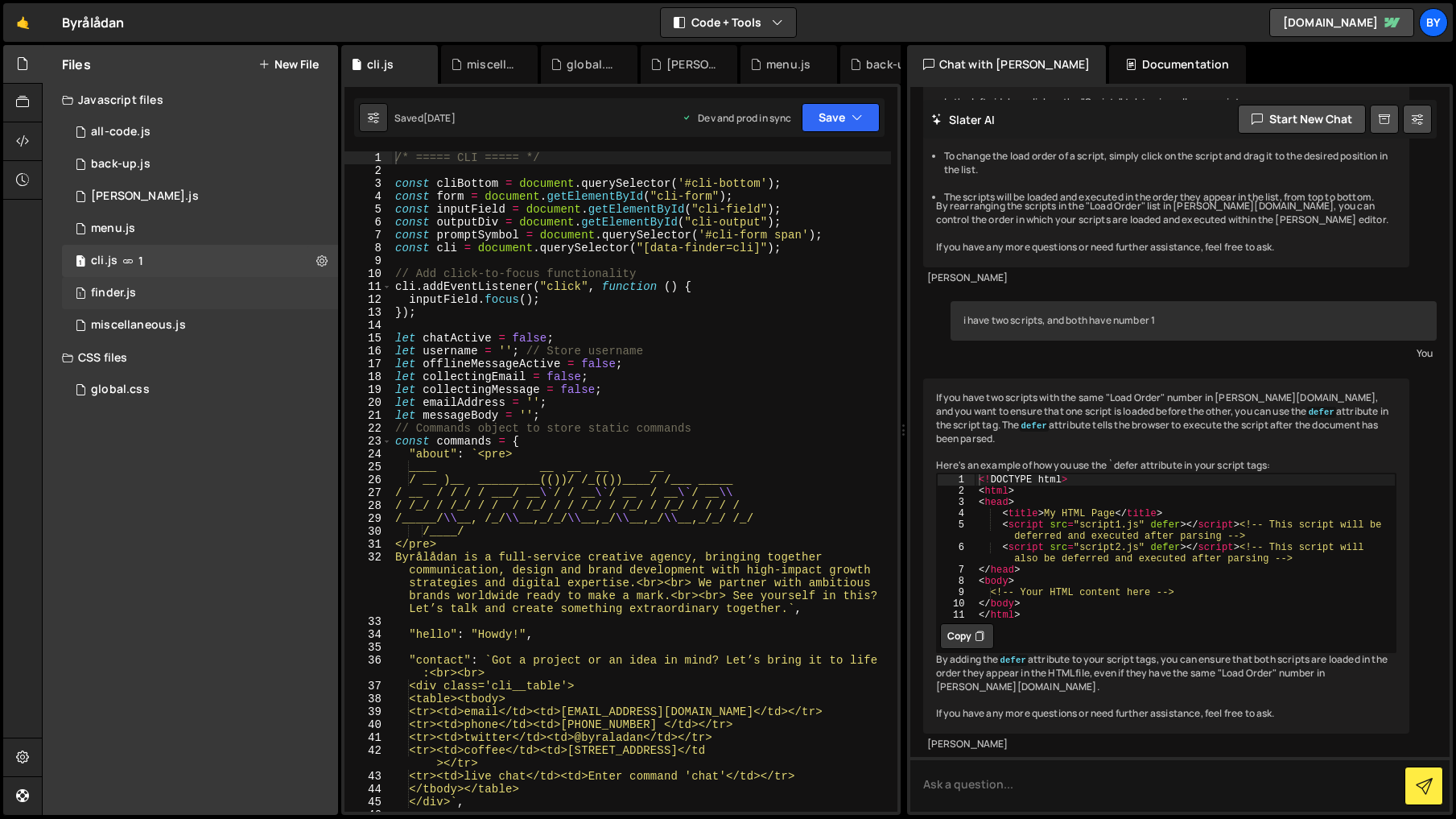
click at [203, 288] on div "1 finder.js 0" at bounding box center [200, 293] width 276 height 33
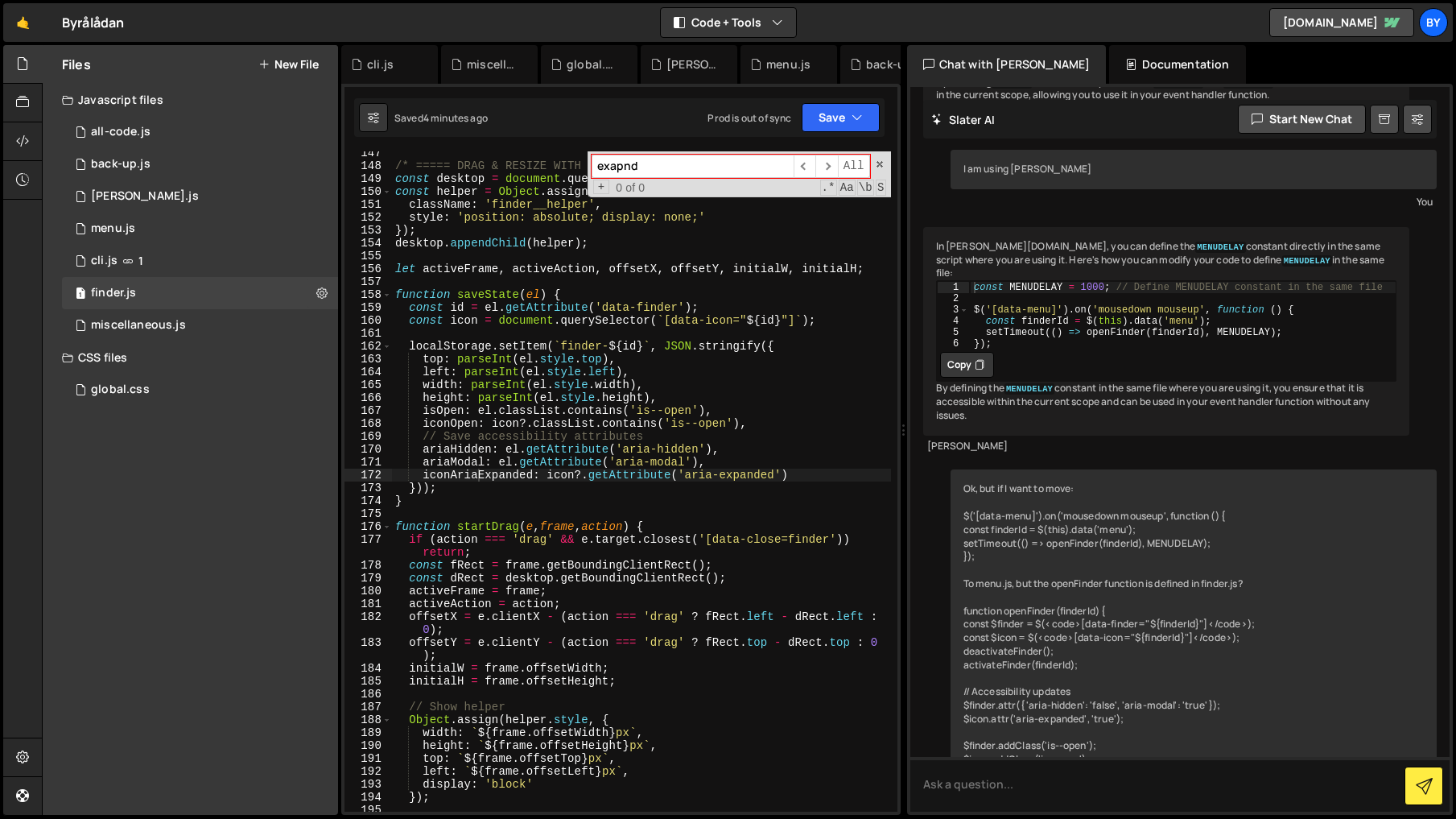
type textarea "height: parseInt(el.style.height),"
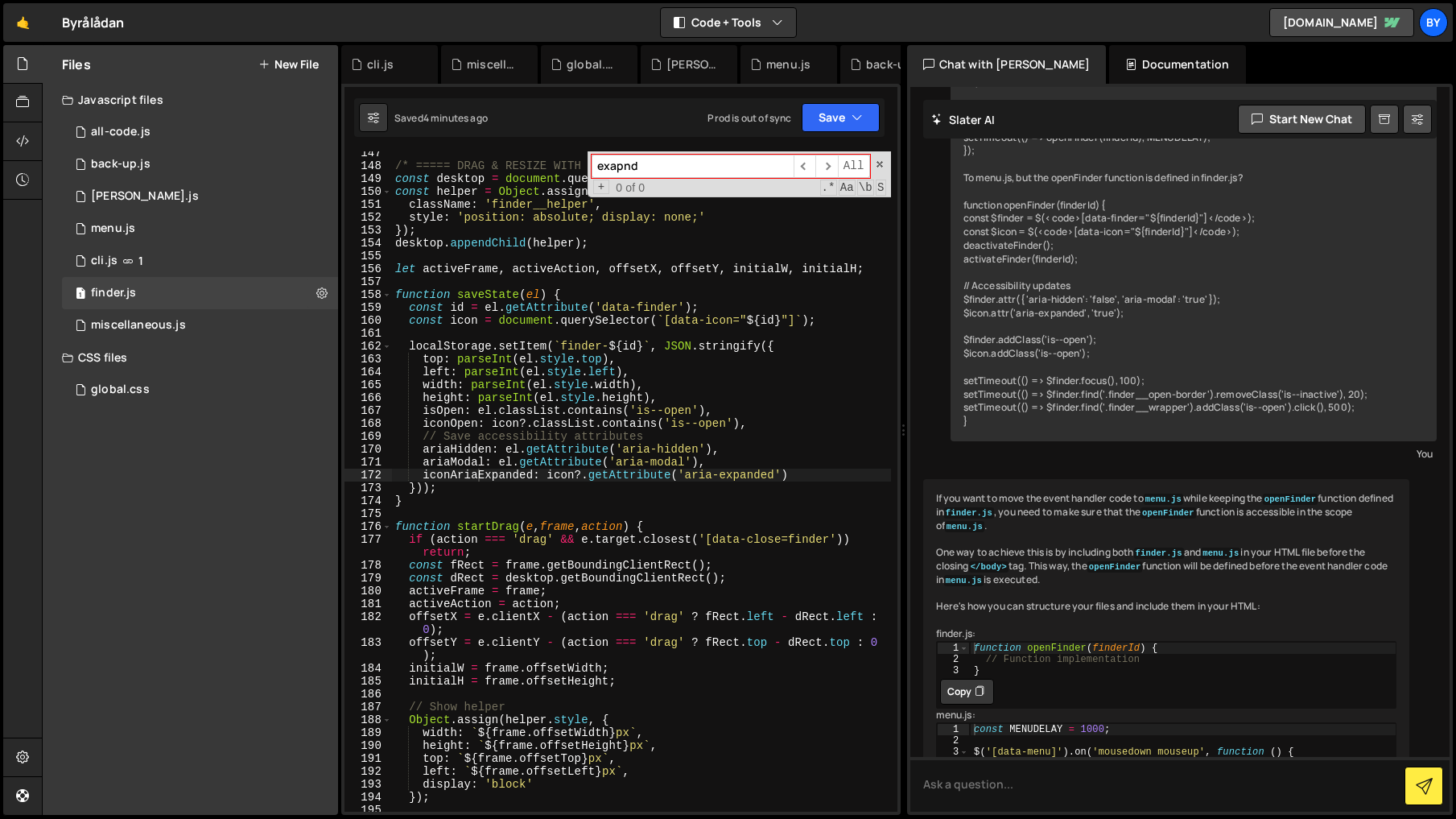
scroll to position [0, 17]
click at [541, 393] on div "/* ===== DRAG & RESIZE WITH HELPER ===== */ const desktop = document . querySel…" at bounding box center [641, 489] width 498 height 686
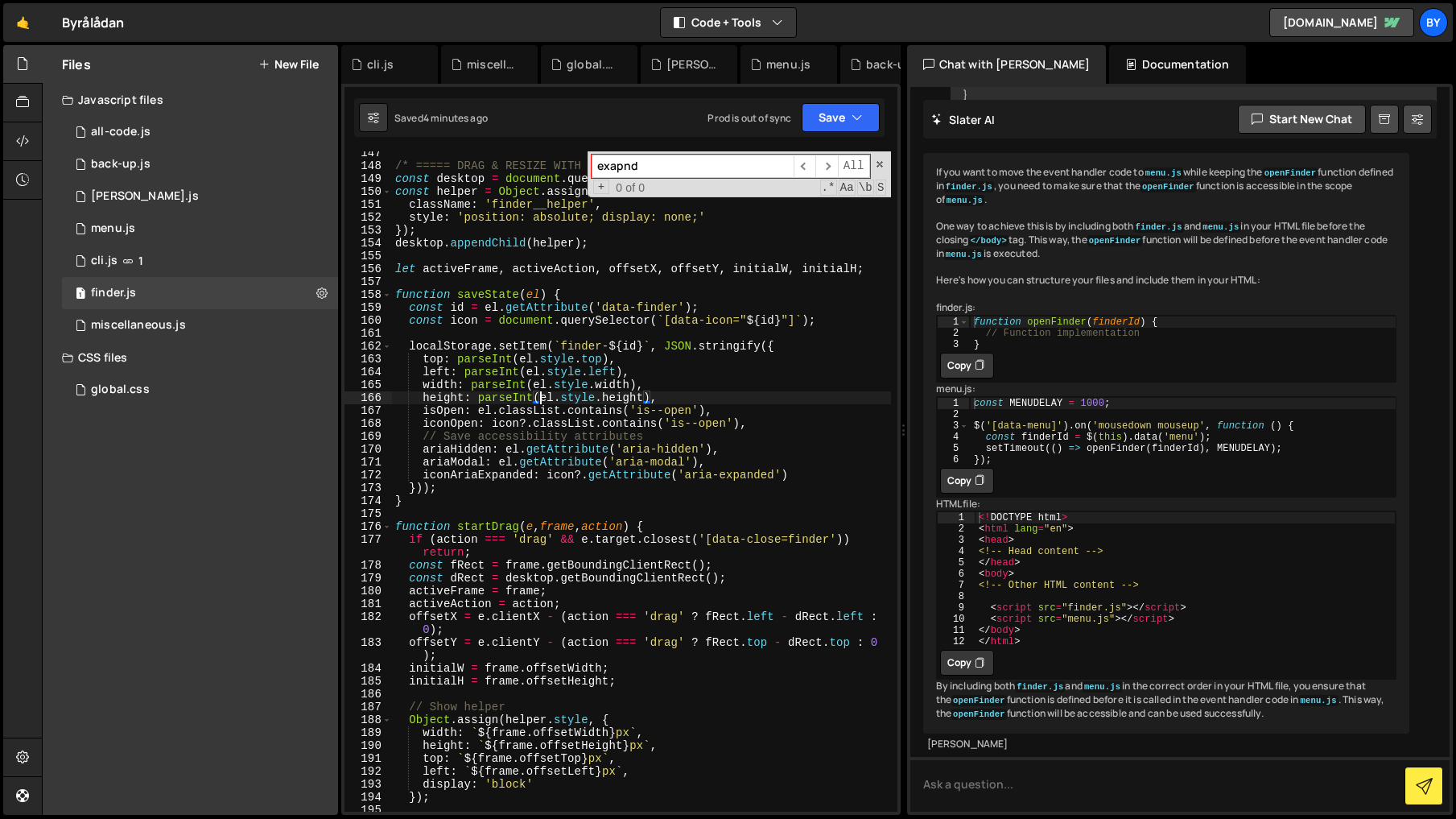
scroll to position [1309, 0]
click at [643, 173] on input "exapnd" at bounding box center [692, 166] width 202 height 23
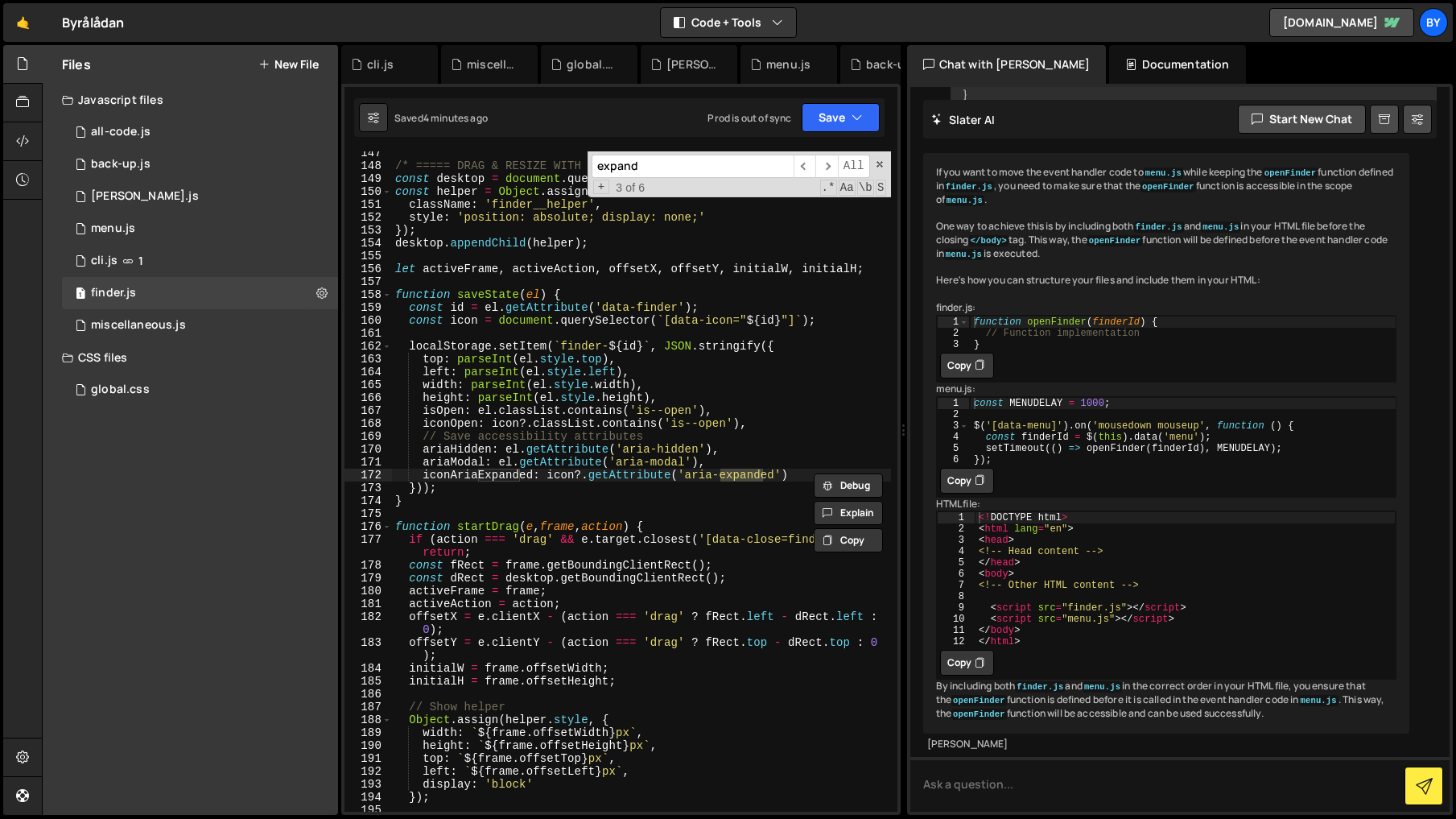
scroll to position [3277, 0]
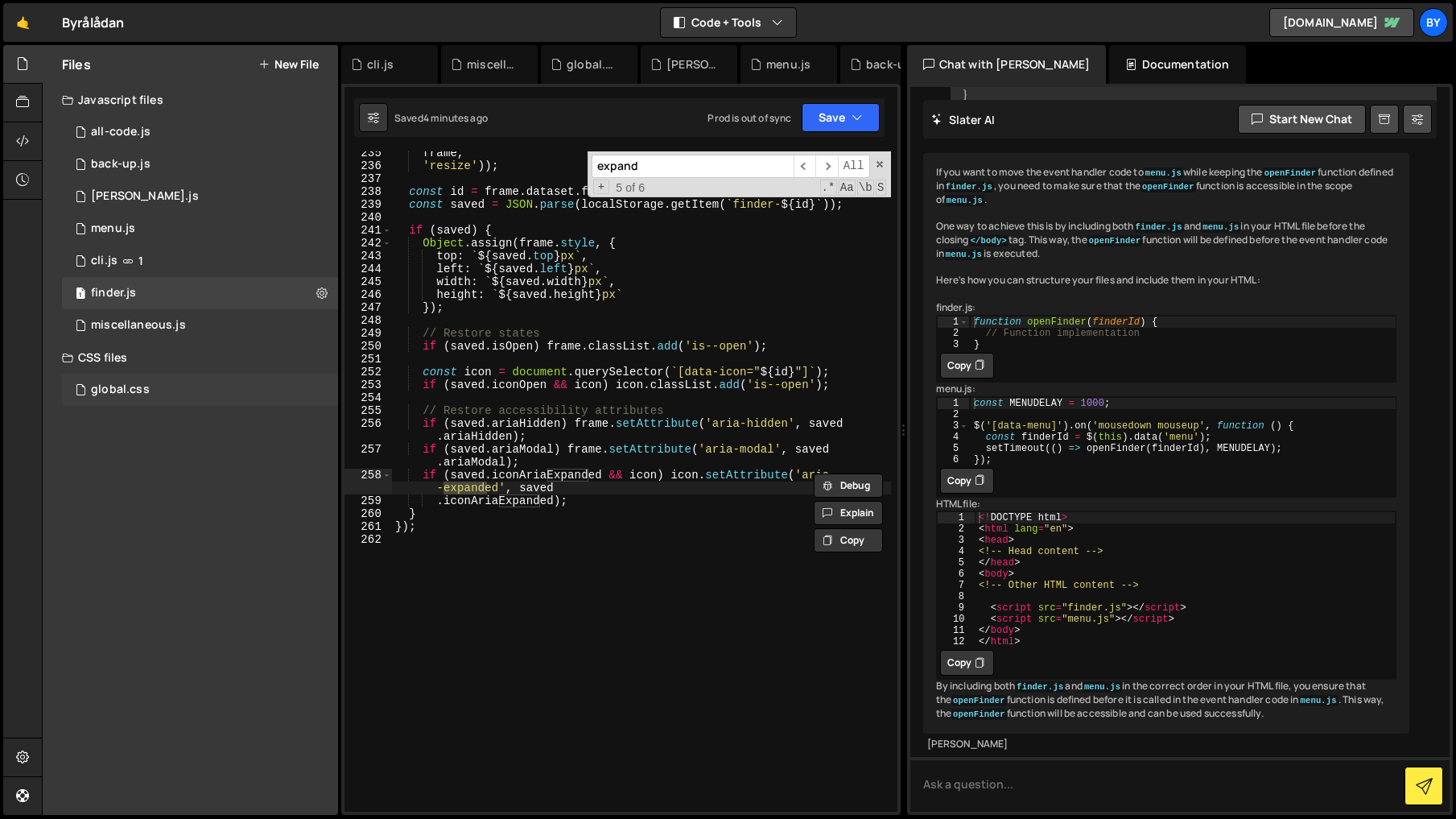
type input "expand"
click at [151, 386] on div "global.css 0" at bounding box center [200, 390] width 276 height 33
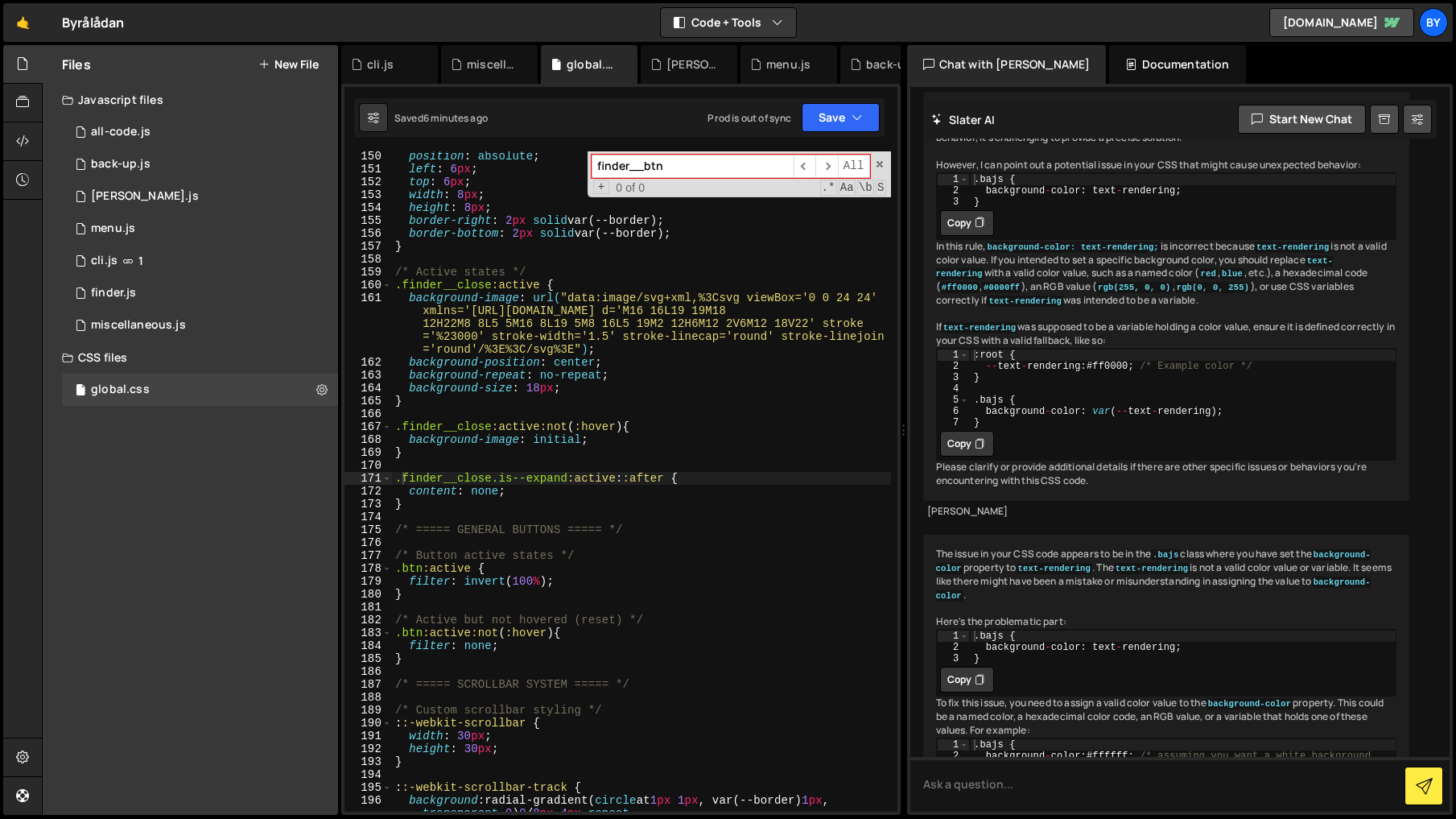
scroll to position [9735, 0]
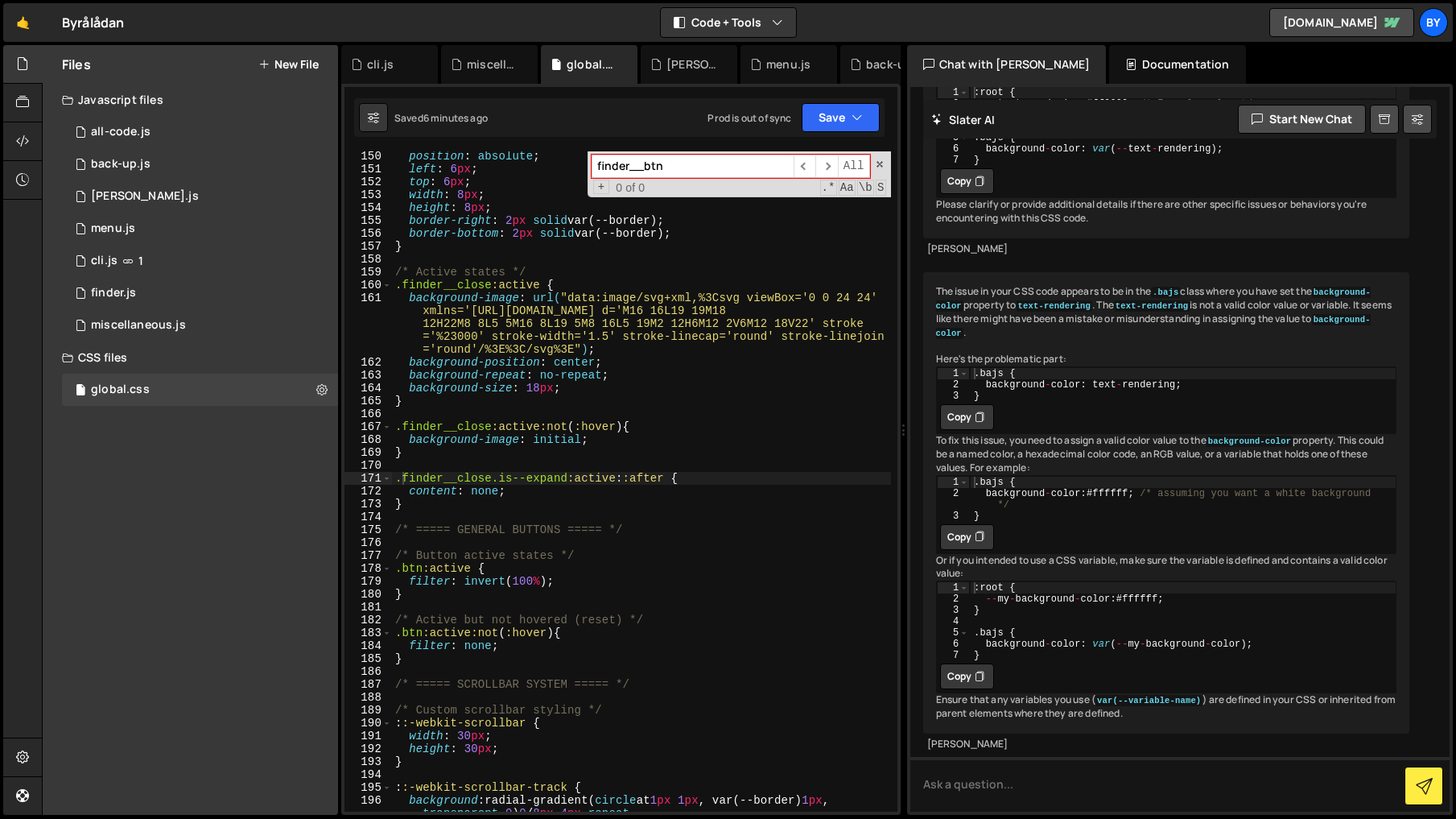
click at [761, 163] on input "finder__btn" at bounding box center [692, 166] width 202 height 23
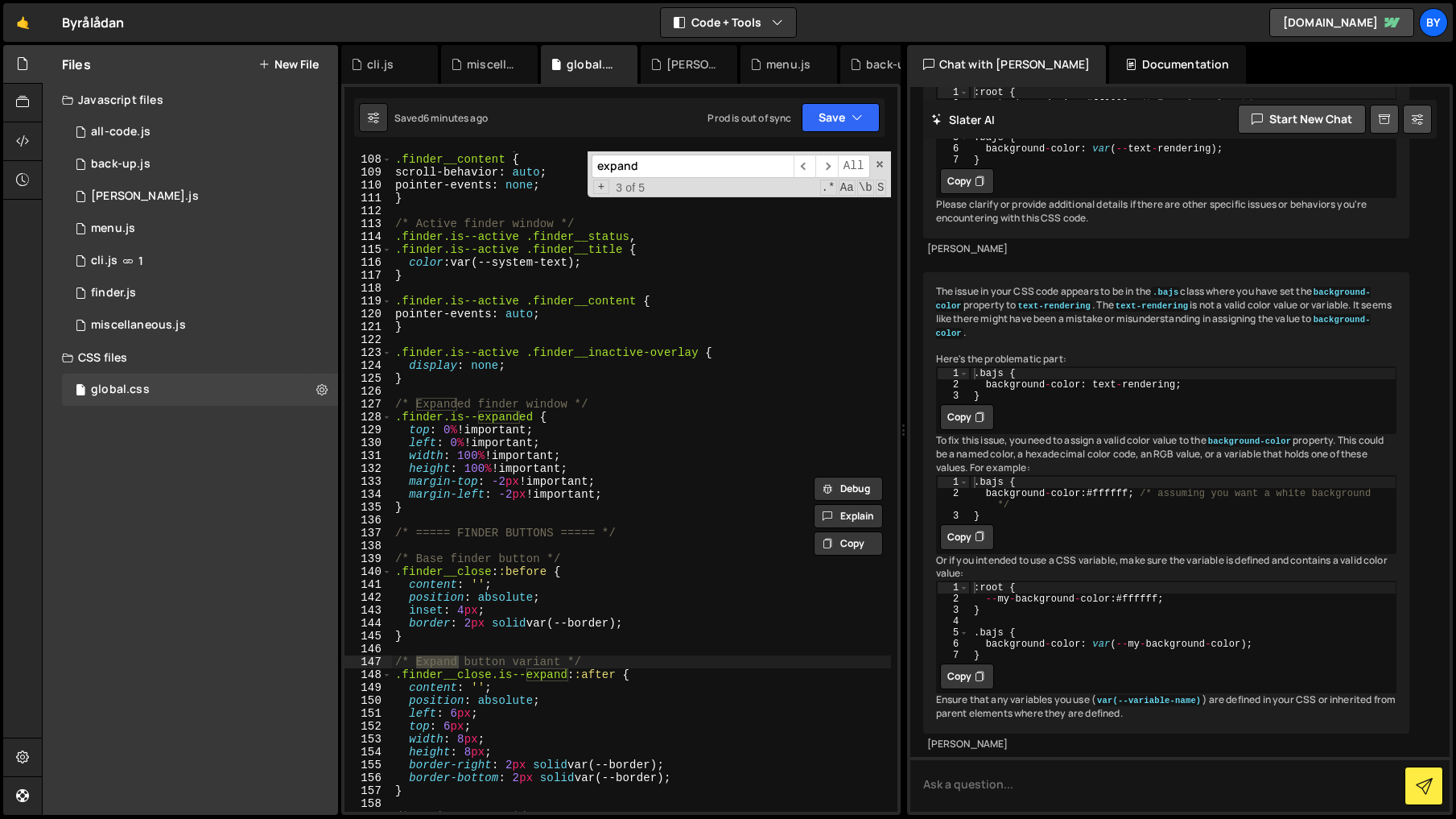
scroll to position [1520, 0]
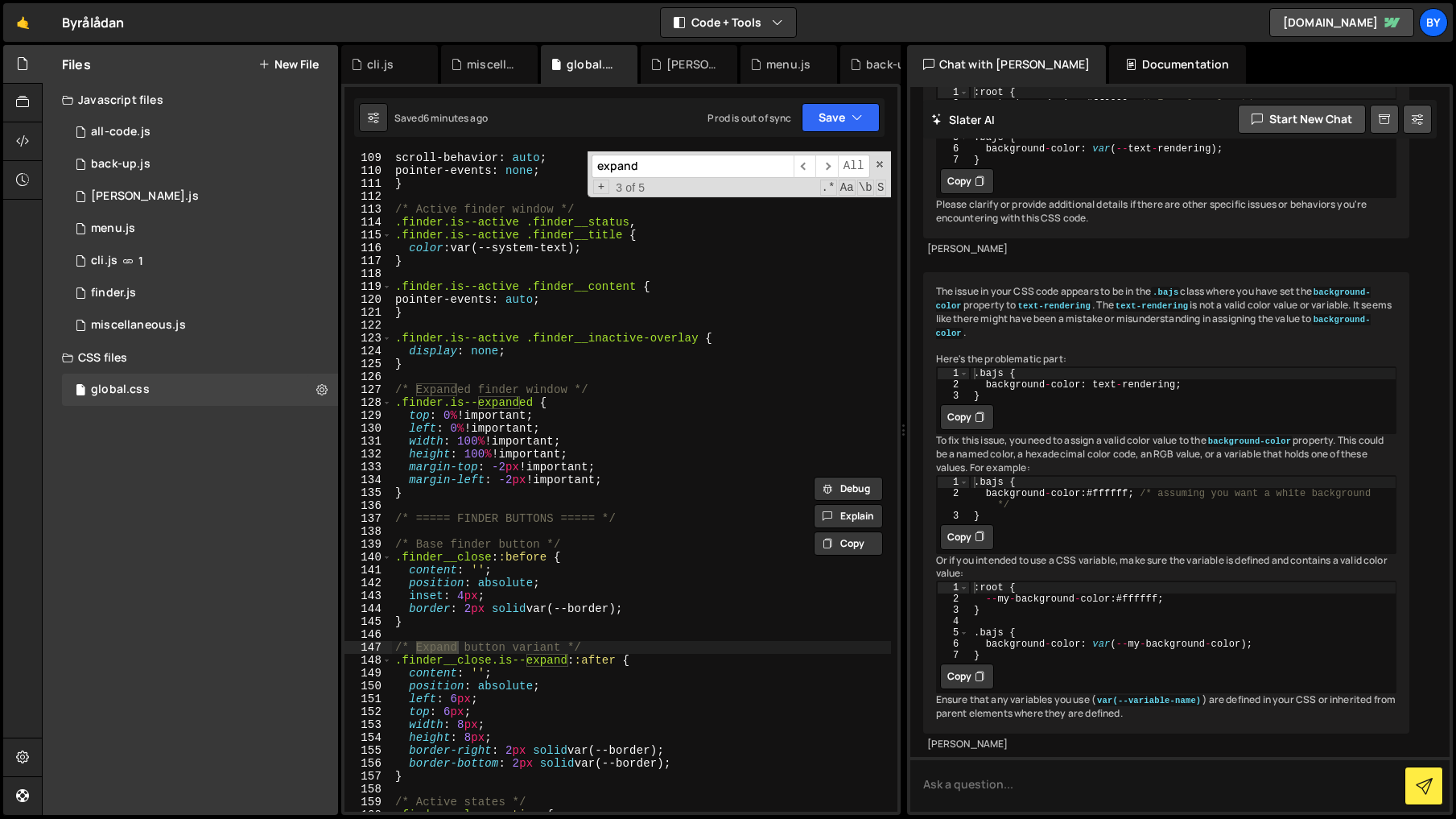
type input "expand"
click at [837, 121] on button "Save" at bounding box center [840, 117] width 78 height 29
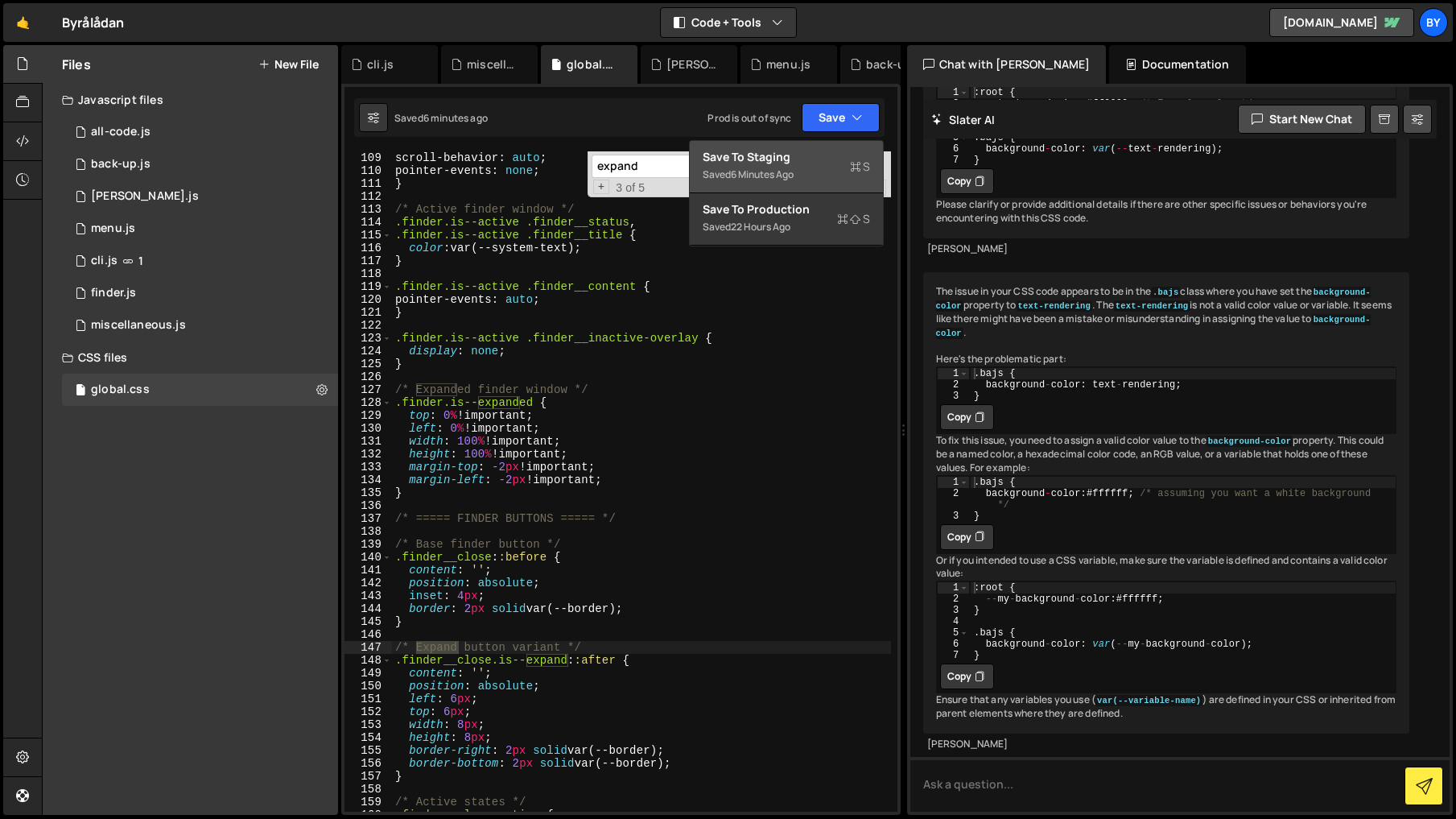
click at [831, 158] on div "Save to Staging S" at bounding box center [786, 156] width 168 height 16
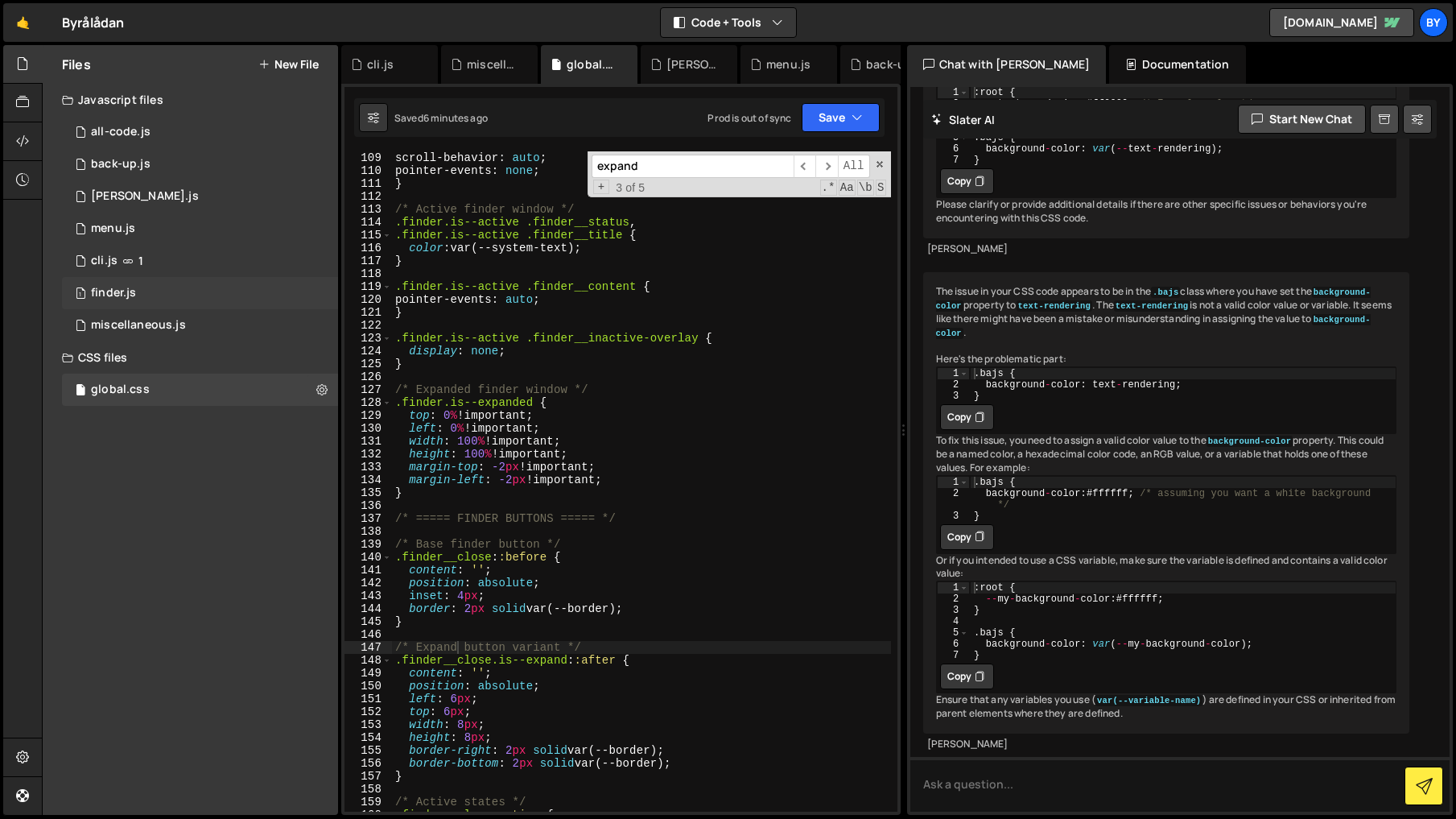
click at [164, 298] on div "1 finder.js 0" at bounding box center [200, 293] width 276 height 33
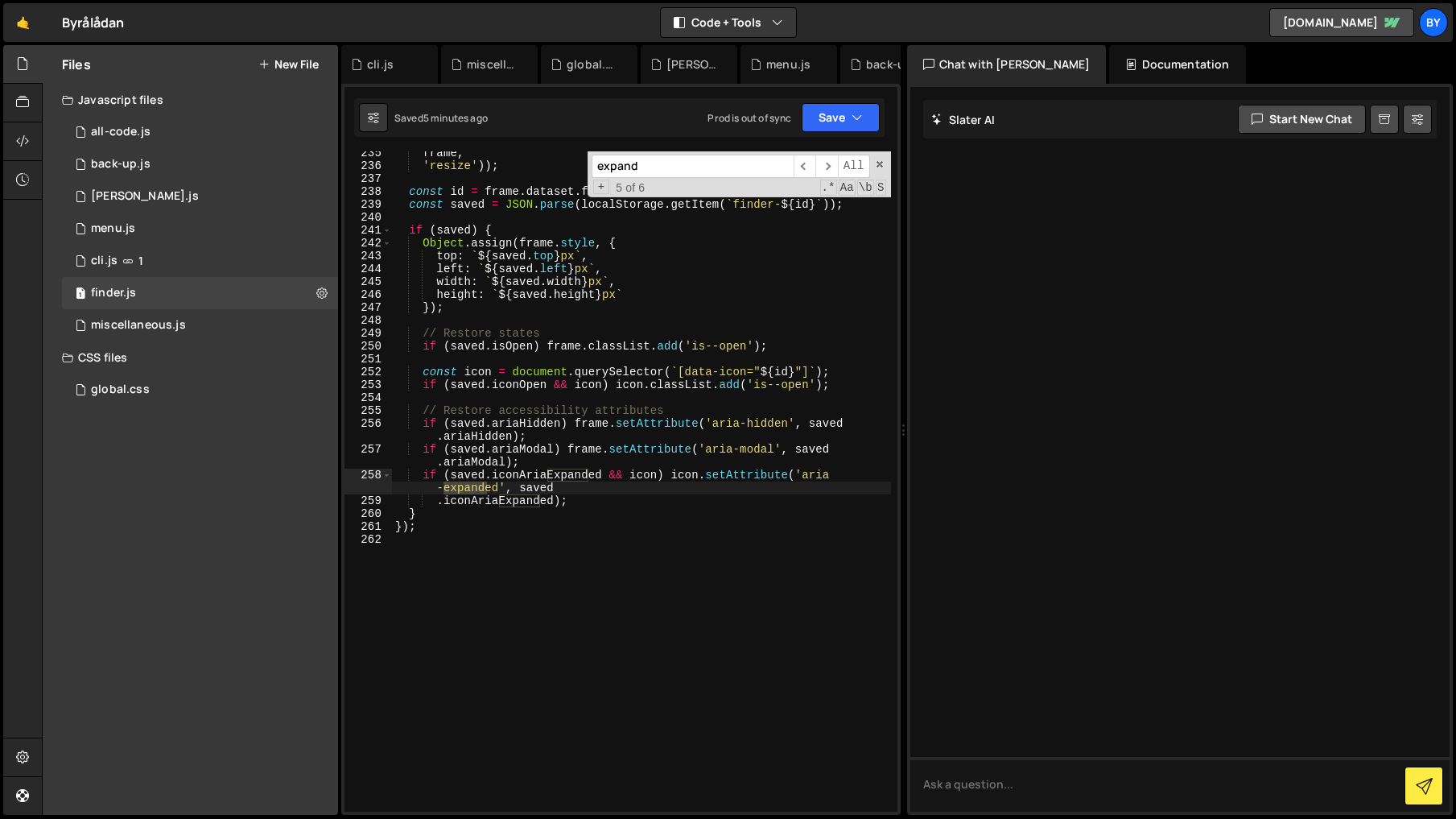
scroll to position [0, 10]
click at [526, 336] on div "frame , 'resize' )) ; const id = frame . dataset . finder ; const saved = JSON …" at bounding box center [641, 489] width 498 height 686
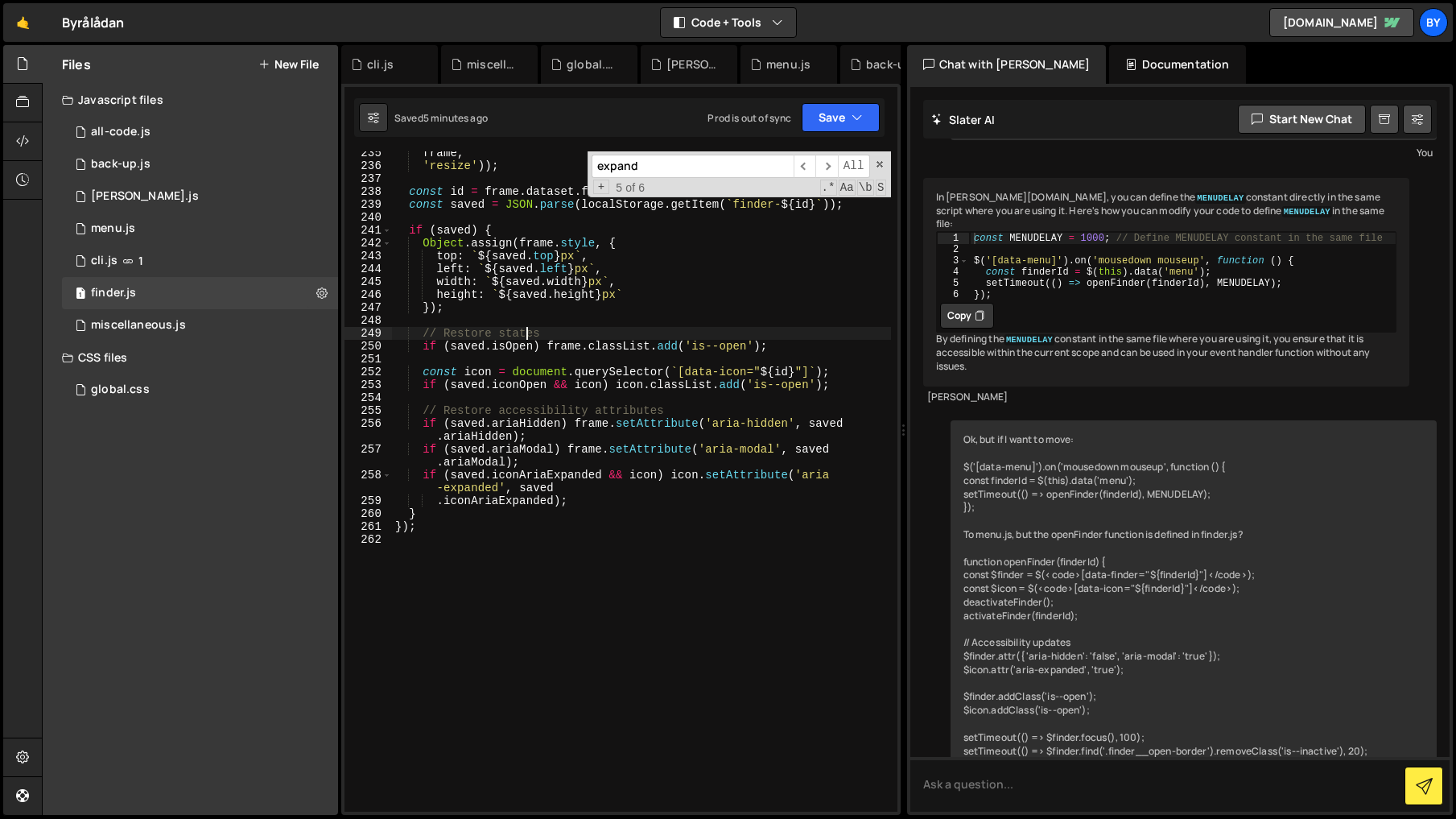
scroll to position [1241, 0]
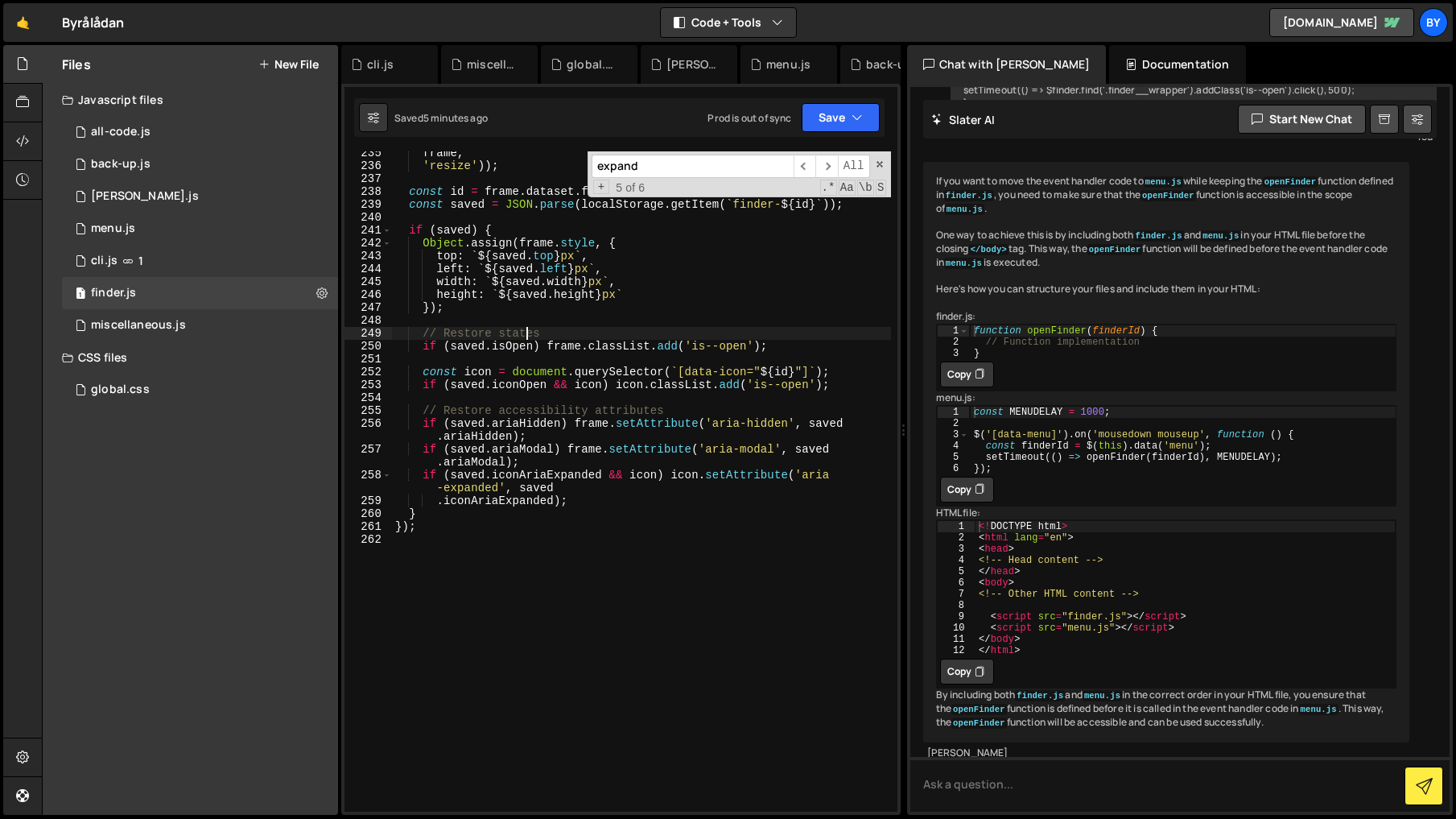
type textarea "});"
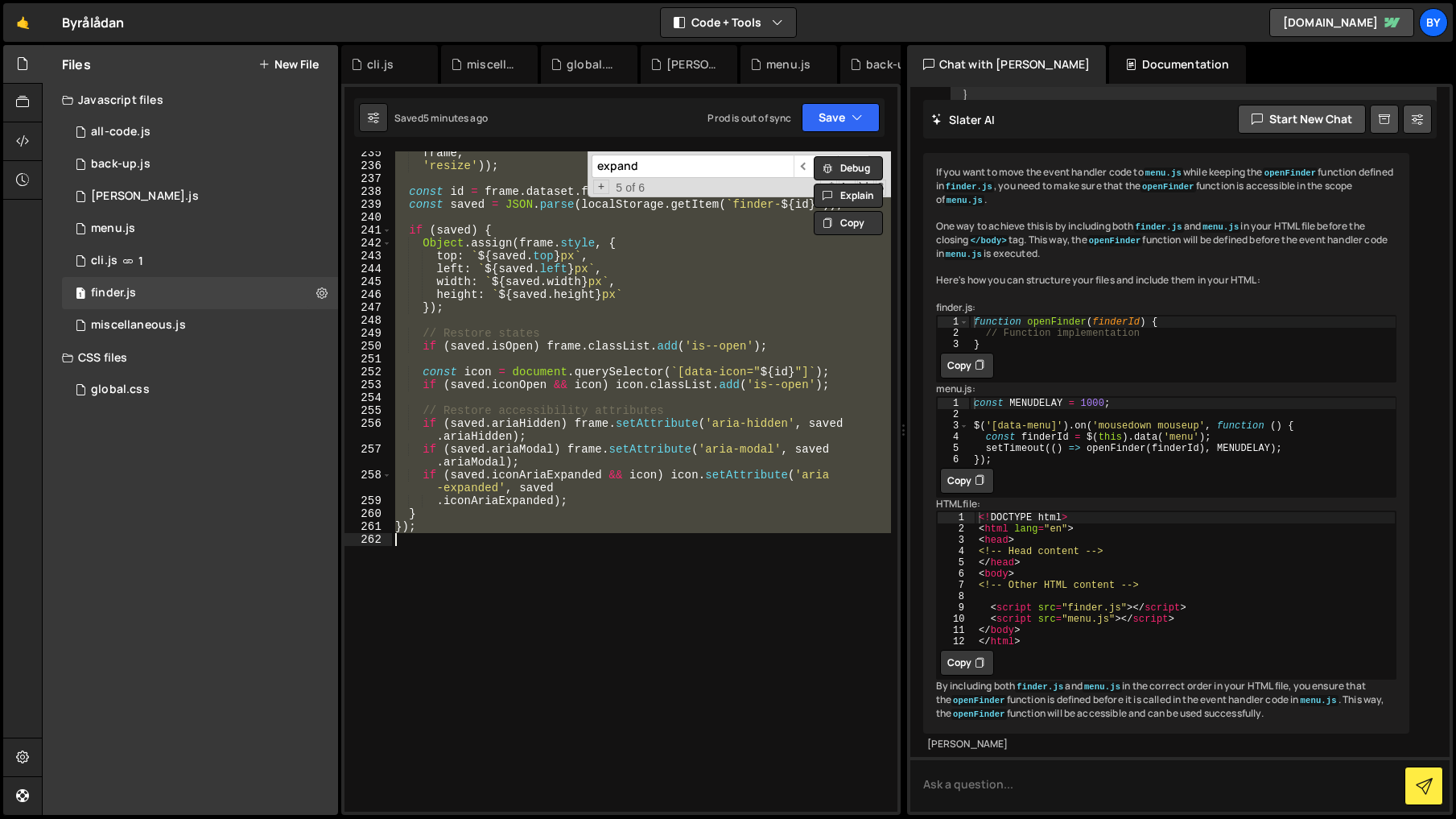
scroll to position [1309, 0]
paste textarea
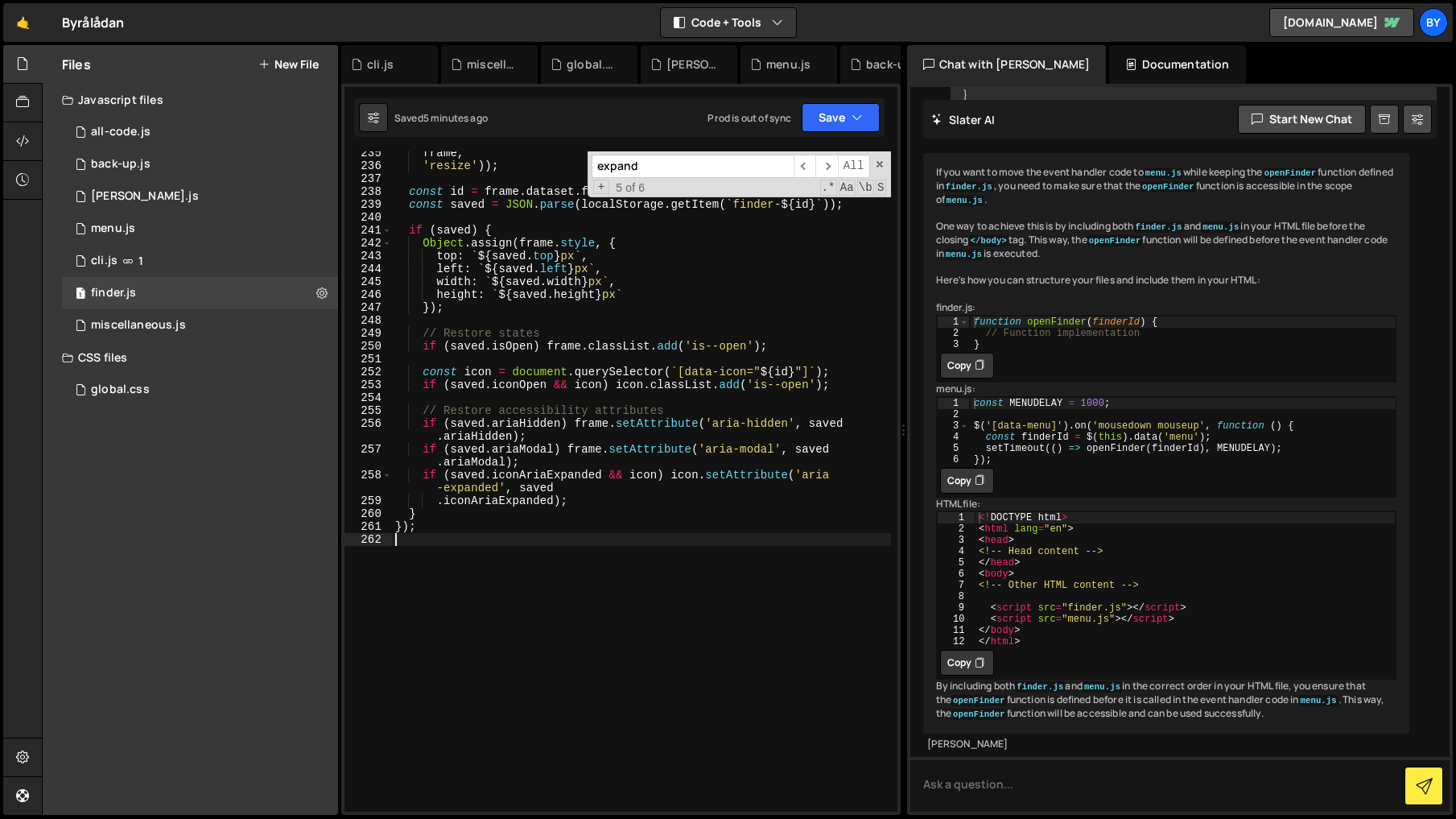
scroll to position [0, 0]
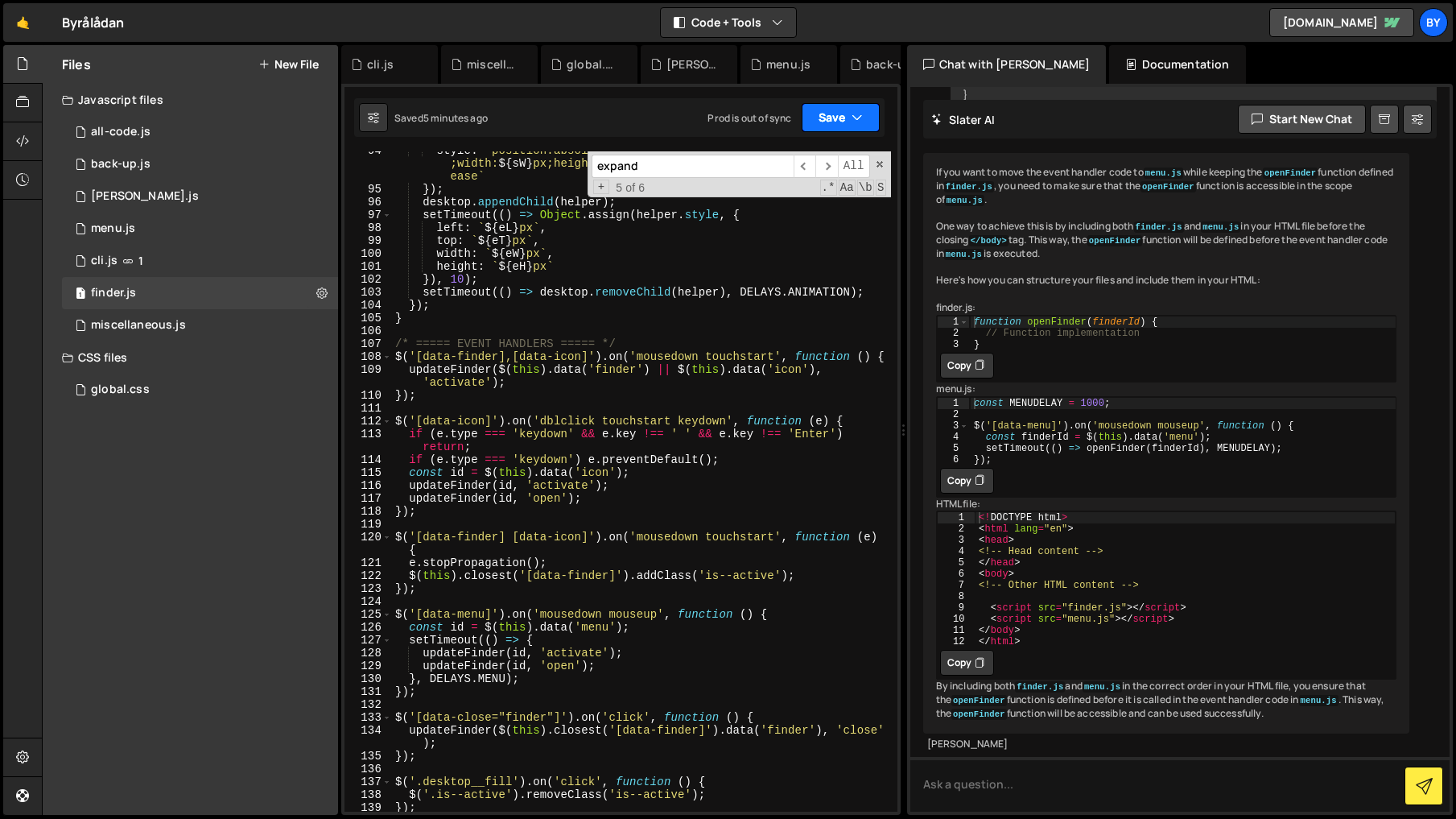
click at [854, 118] on icon "button" at bounding box center [857, 117] width 12 height 16
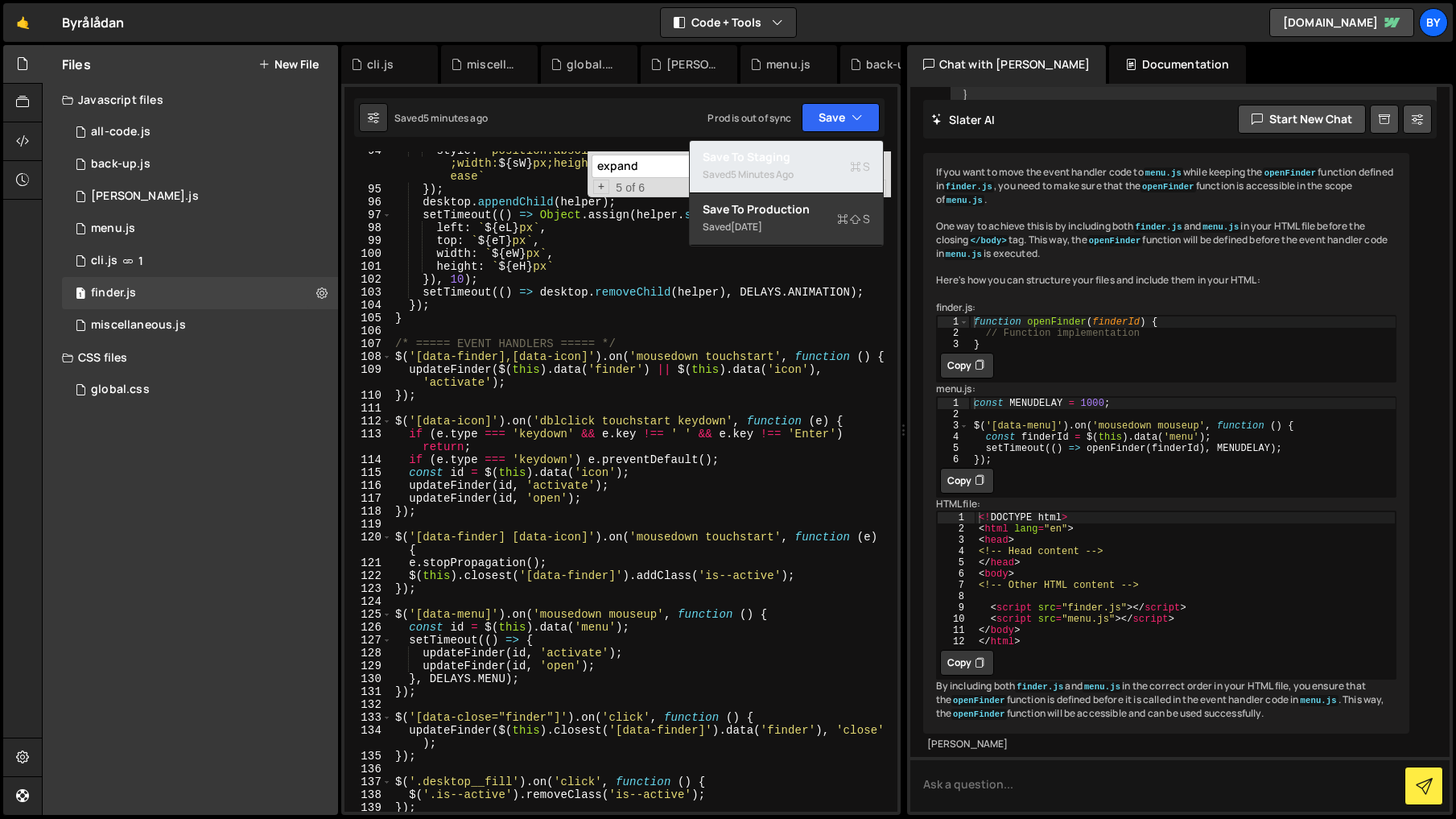
drag, startPoint x: 835, startPoint y: 169, endPoint x: 894, endPoint y: 160, distance: 59.7
click at [835, 168] on div "Saved 5 minutes ago" at bounding box center [786, 175] width 168 height 19
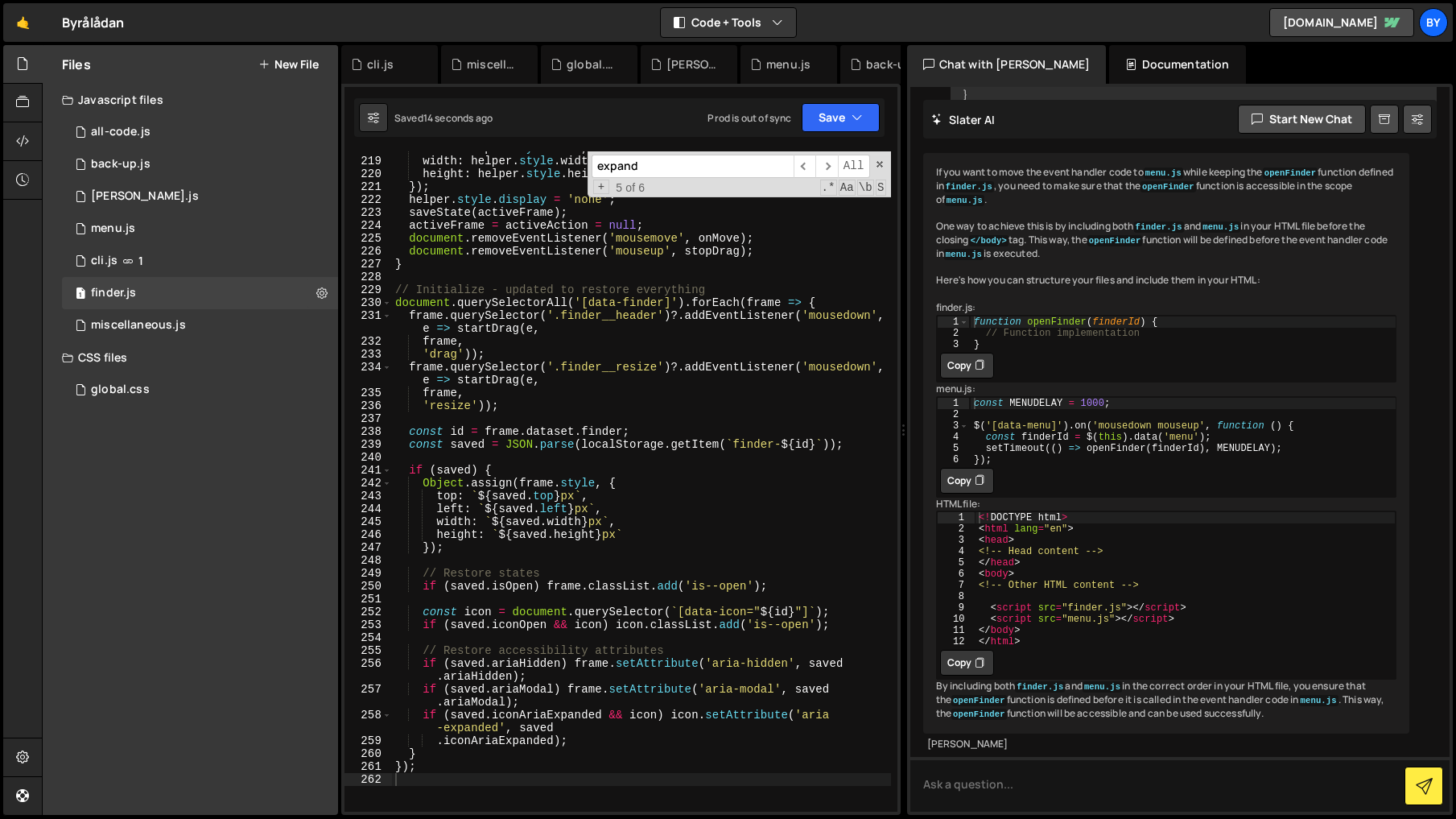
scroll to position [2691, 0]
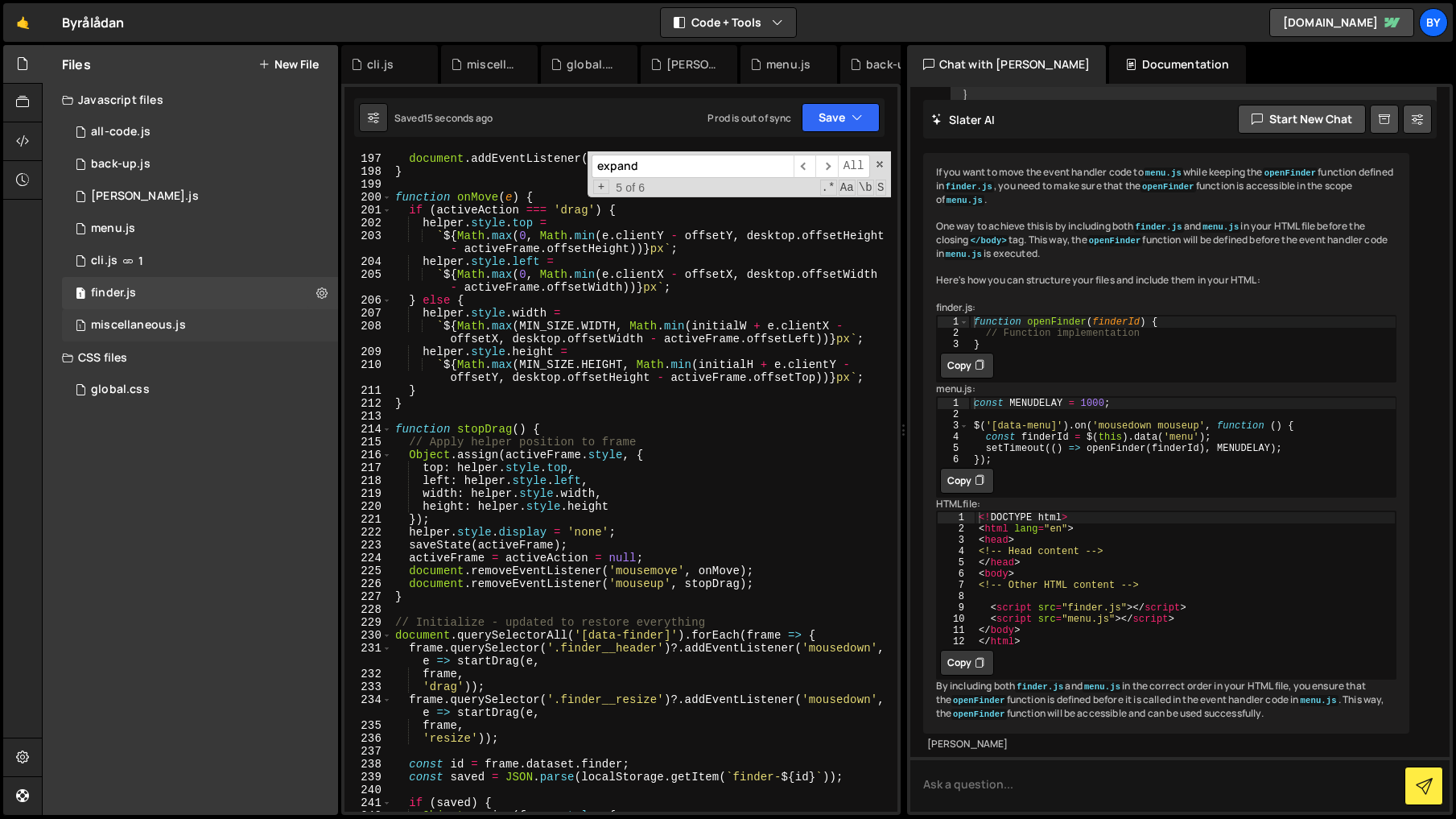
click at [261, 334] on div "1 miscellaneous.js 0" at bounding box center [200, 325] width 276 height 33
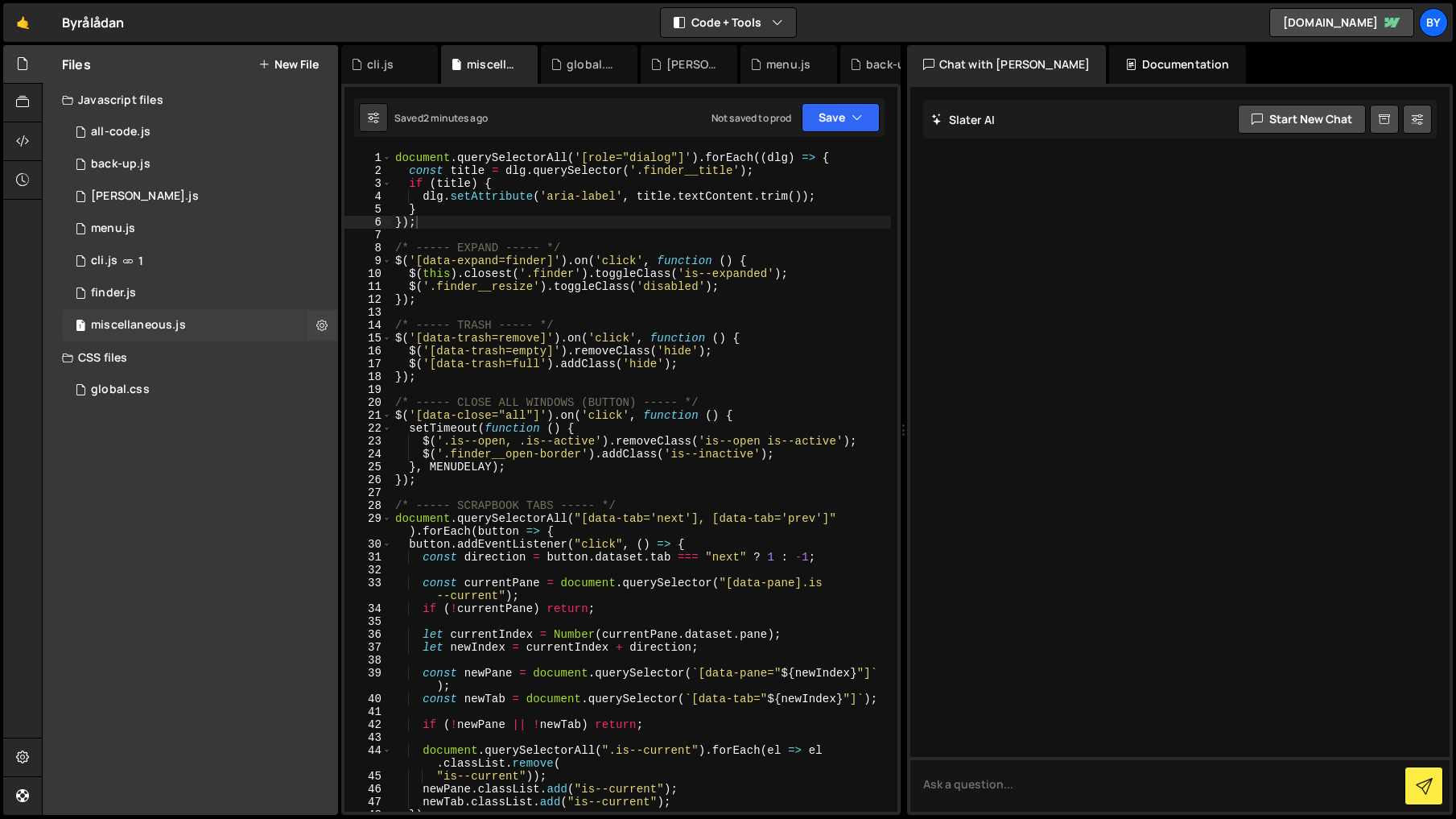
scroll to position [0, 0]
click at [660, 341] on div "document . querySelectorAll ( '[role="dialog"]' ) . forEach (( dlg ) => { const…" at bounding box center [641, 494] width 498 height 686
drag, startPoint x: 836, startPoint y: 107, endPoint x: 841, endPoint y: 124, distance: 17.7
click at [837, 111] on button "Save" at bounding box center [840, 117] width 78 height 29
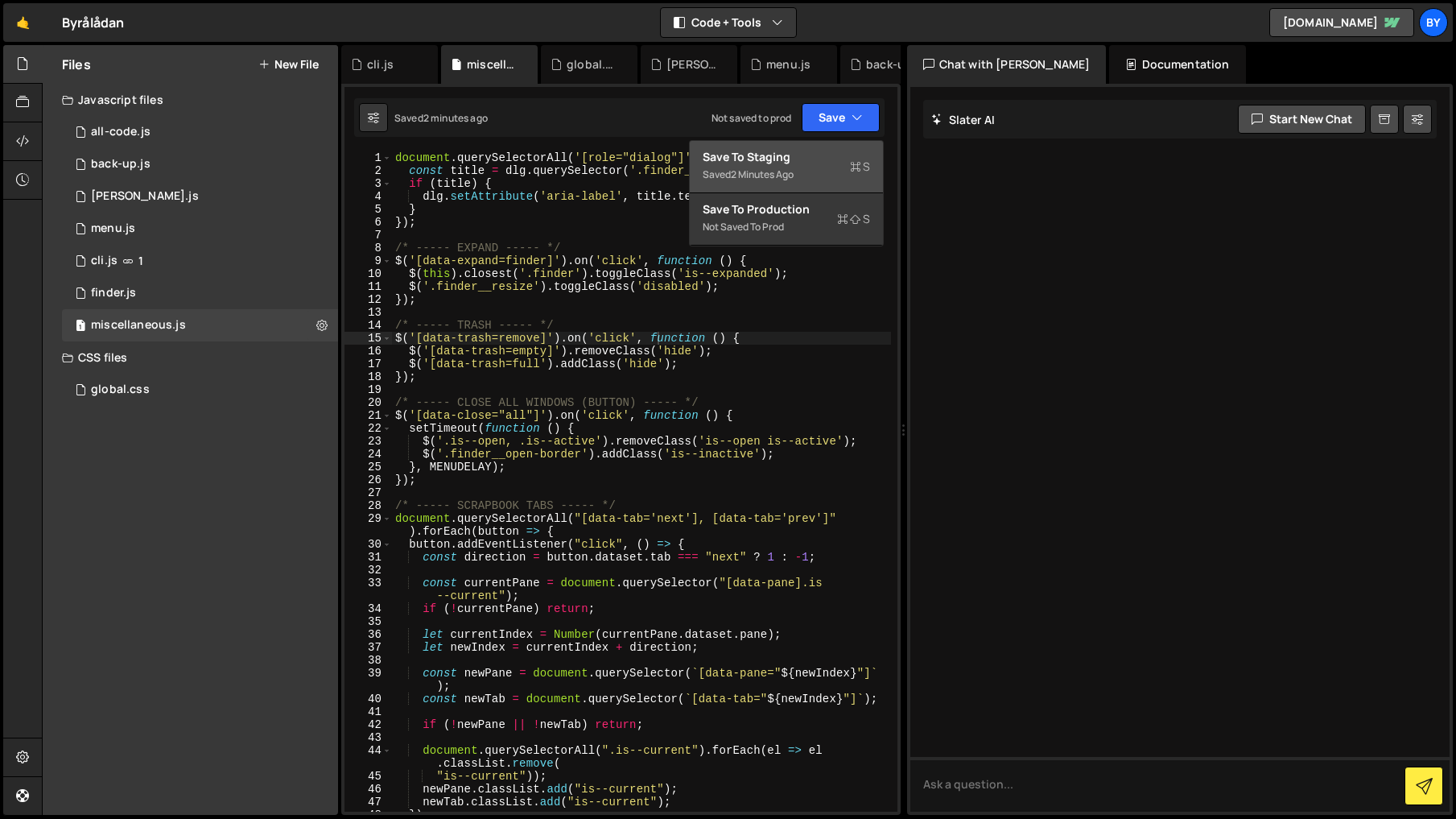
click at [836, 163] on div "Save to Staging S" at bounding box center [786, 156] width 168 height 16
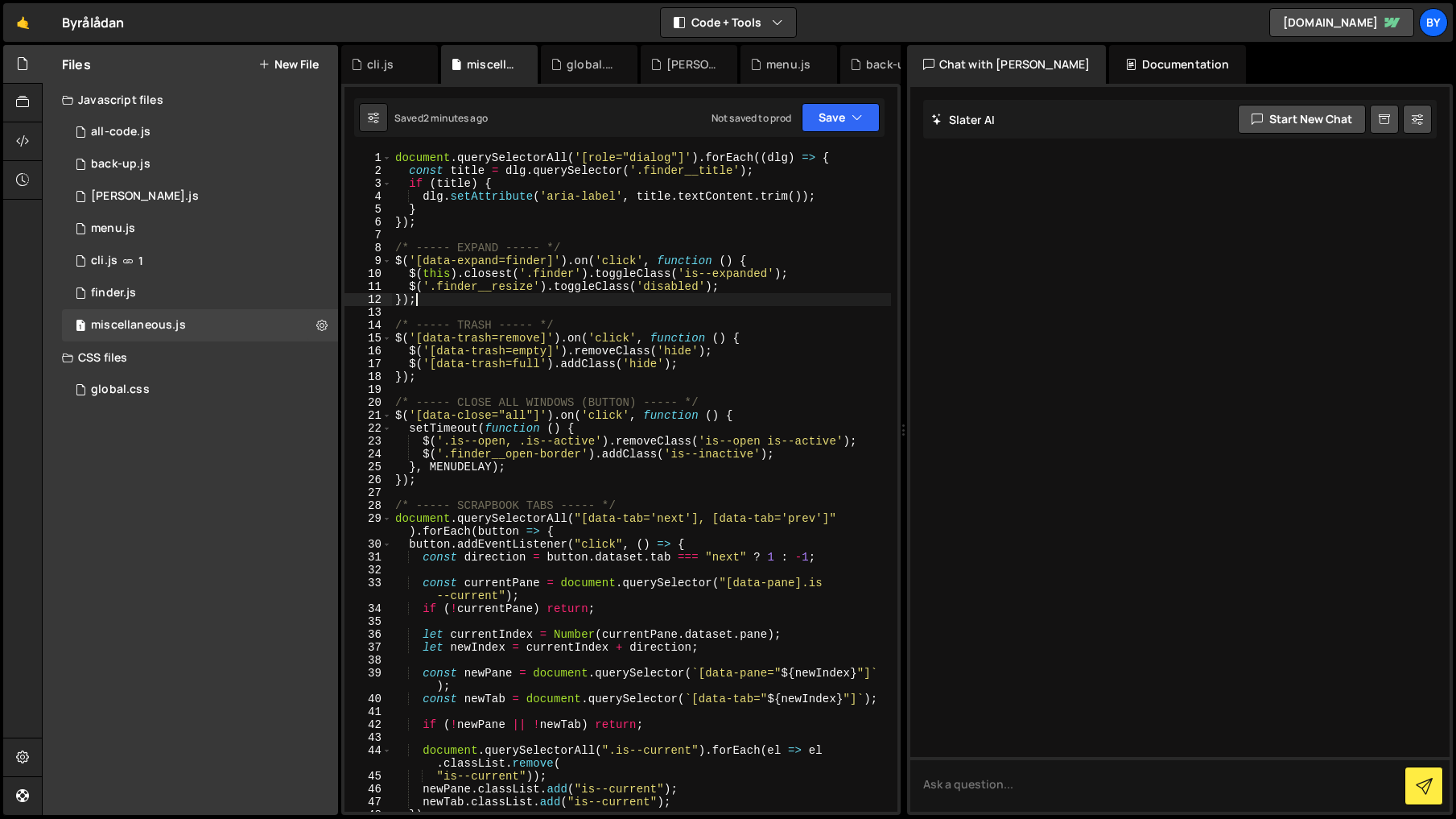
click at [540, 294] on div "document . querySelectorAll ( '[role="dialog"]' ) . forEach (( dlg ) => { const…" at bounding box center [641, 494] width 498 height 686
click at [539, 294] on div "document . querySelectorAll ( '[role="dialog"]' ) . forEach (( dlg ) => { const…" at bounding box center [641, 494] width 498 height 686
click at [508, 300] on div "document . querySelectorAll ( '[role="dialog"]' ) . forEach (( dlg ) => { const…" at bounding box center [641, 481] width 498 height 660
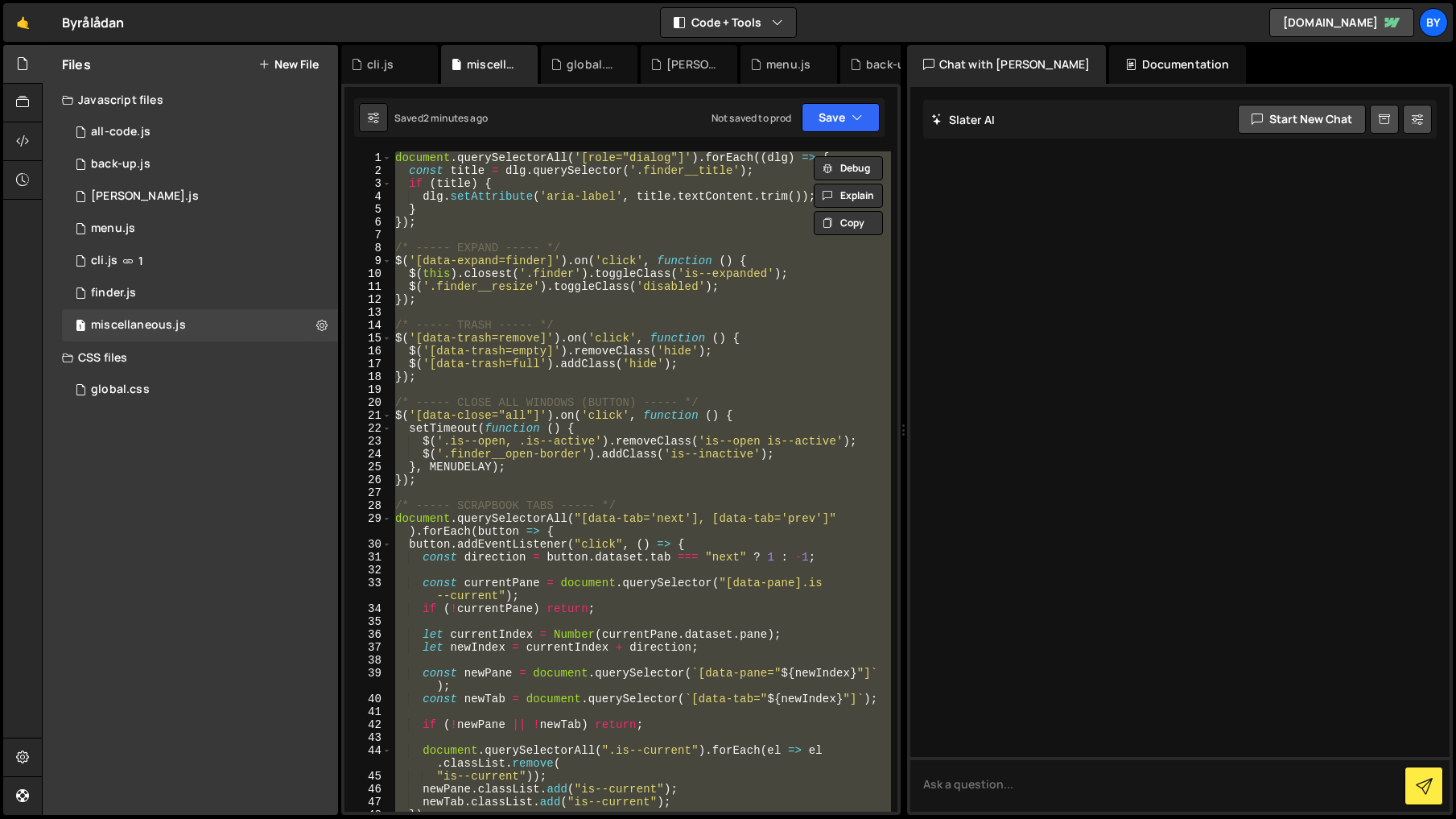
drag, startPoint x: 519, startPoint y: 300, endPoint x: 438, endPoint y: 298, distance: 81.0
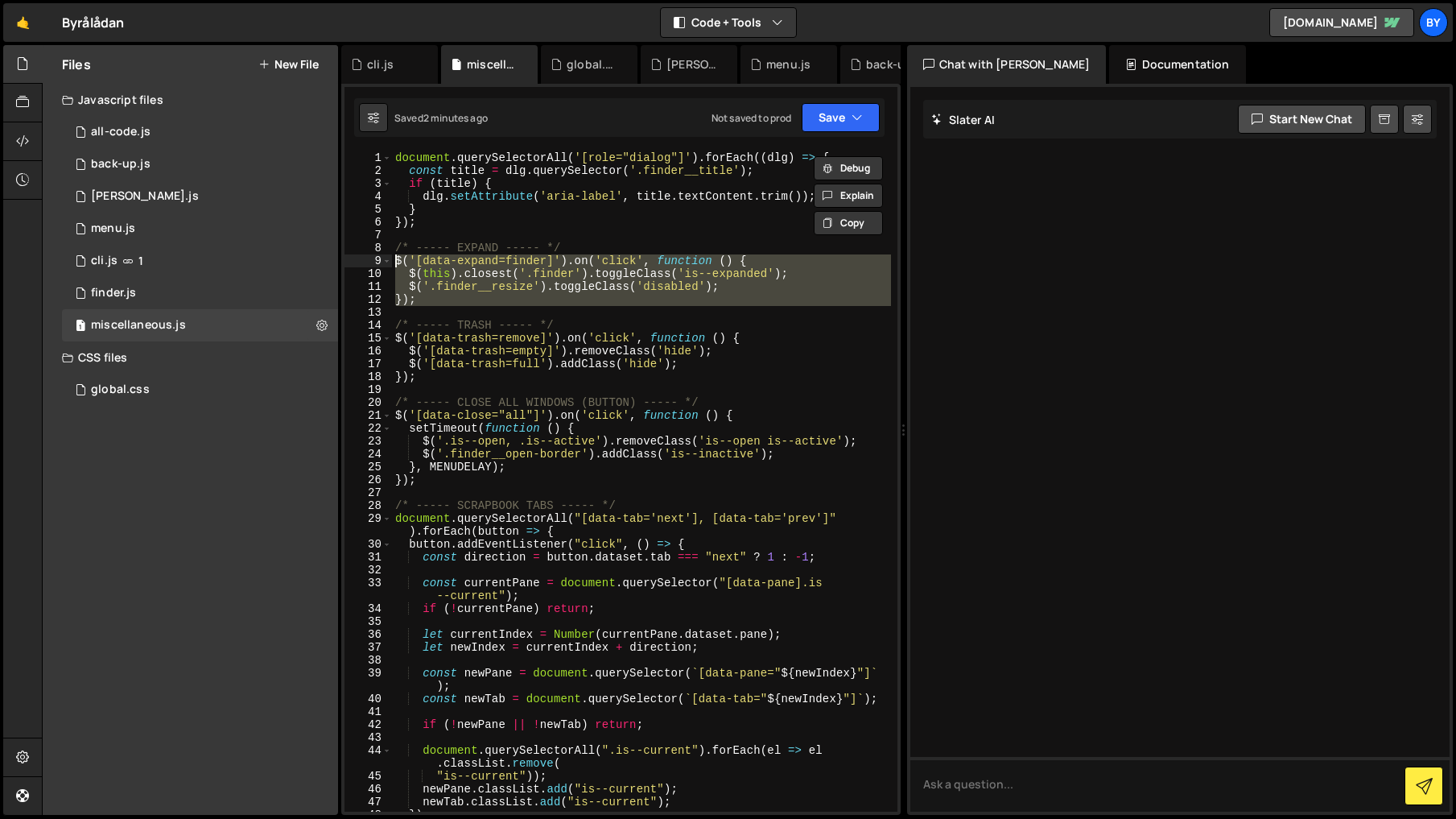
drag, startPoint x: 453, startPoint y: 309, endPoint x: 374, endPoint y: 248, distance: 99.8
click at [375, 248] on div "}); 1 2 3 4 5 6 7 8 9 10 11 12 13 14 15 16 17 18 19 20 21 22 23 24 25 26 27 28 …" at bounding box center [620, 481] width 553 height 660
type textarea "/* ----- EXPAND ----- */ $('[data-expand=finder]').on('click', function () {"
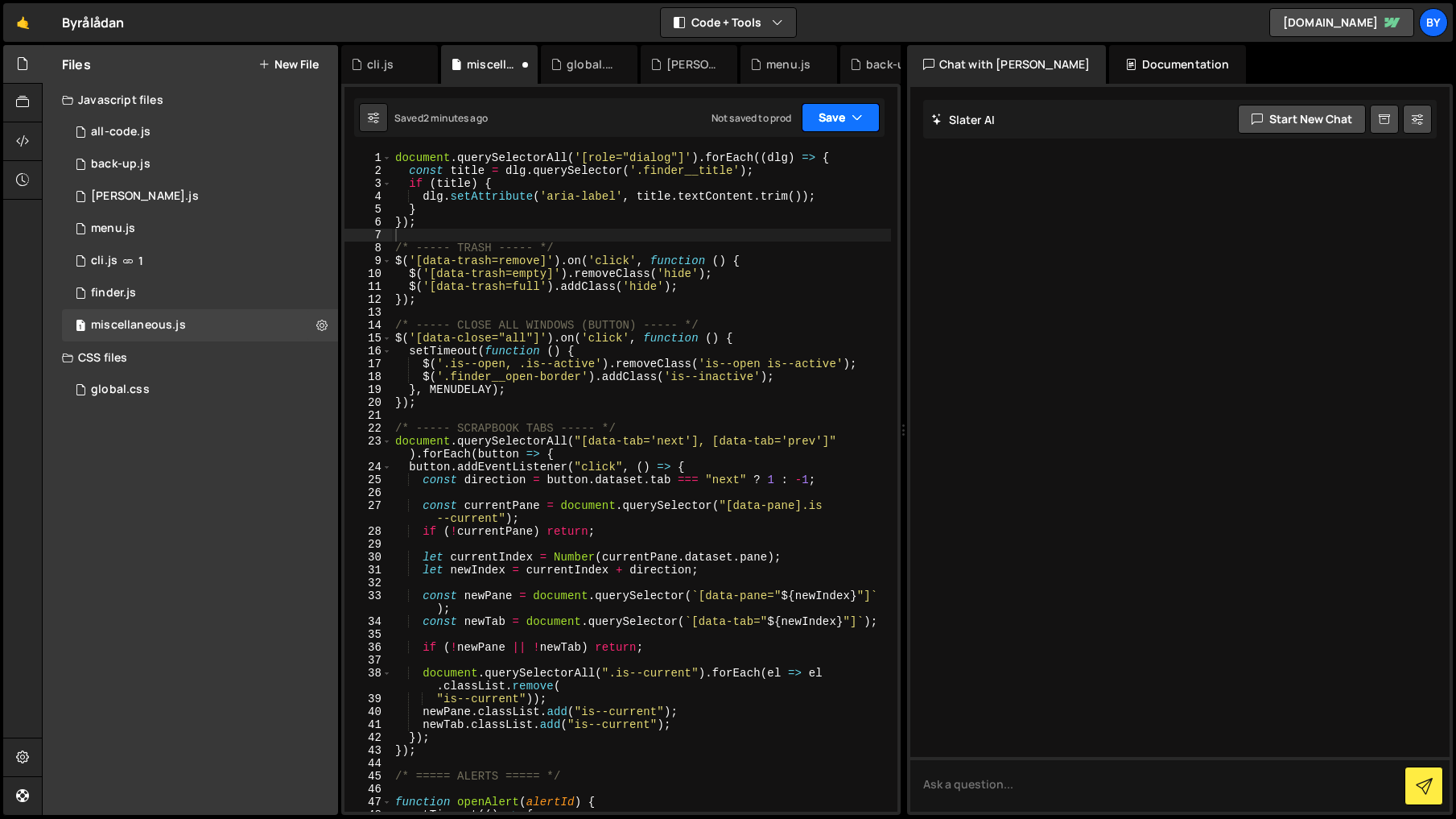
drag, startPoint x: 844, startPoint y: 116, endPoint x: 842, endPoint y: 148, distance: 32.1
click at [844, 126] on button "Save" at bounding box center [840, 117] width 78 height 29
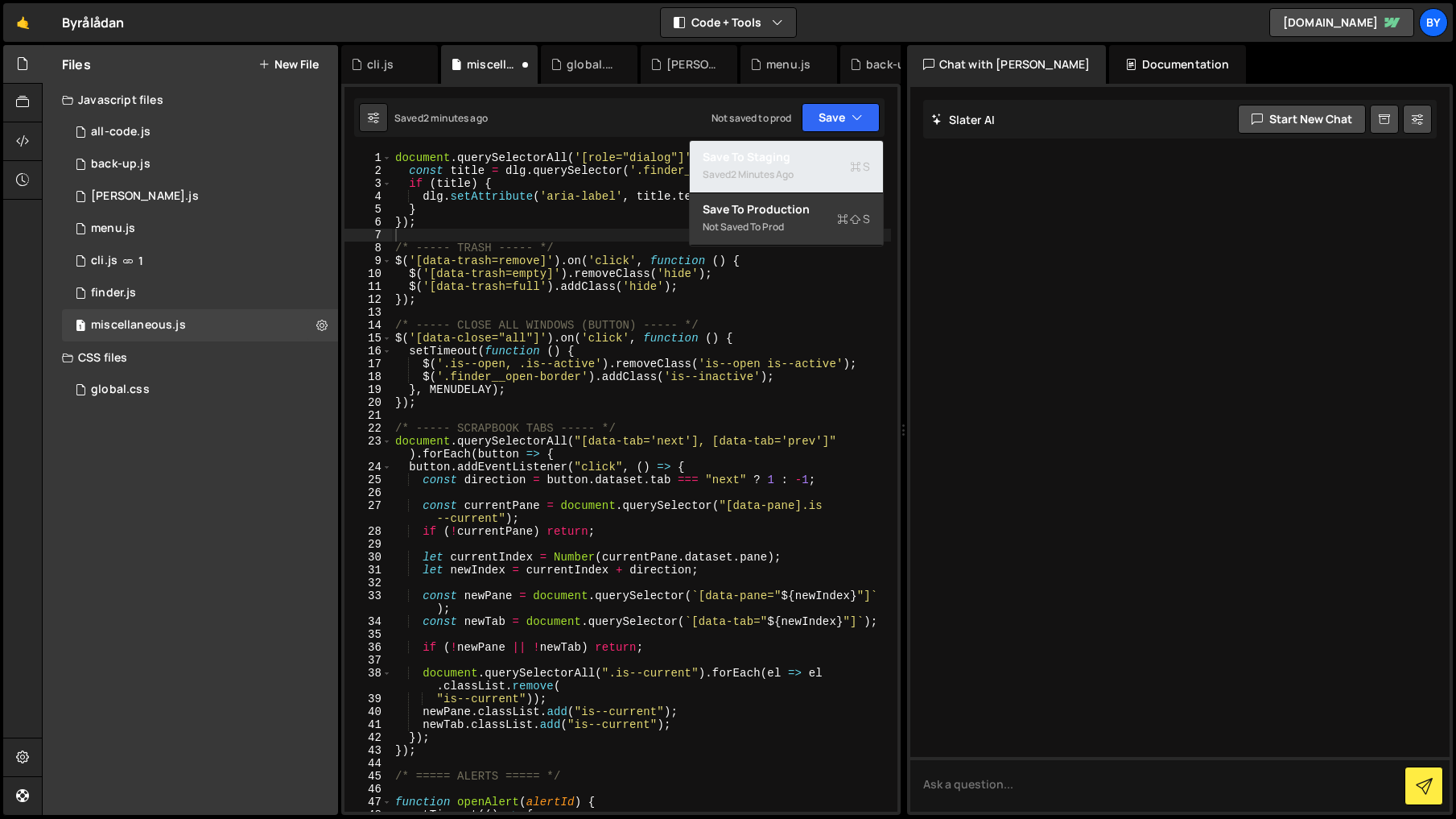
drag, startPoint x: 833, startPoint y: 156, endPoint x: 1411, endPoint y: 227, distance: 582.3
click at [833, 156] on div "Save to Staging S" at bounding box center [786, 156] width 168 height 16
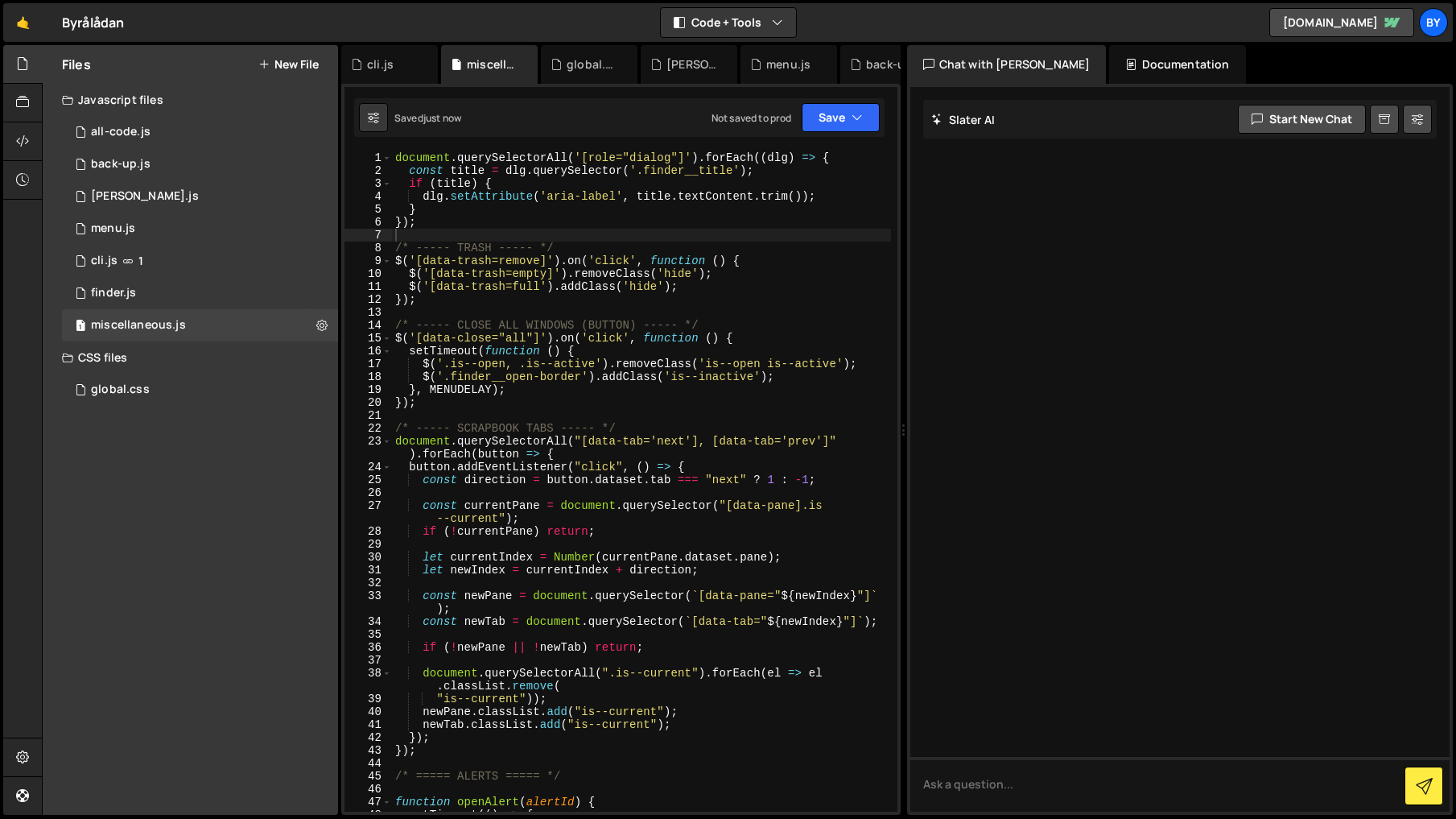
type textarea "});"
click at [539, 223] on div "document . querySelectorAll ( '[role="dialog"]' ) . forEach (( dlg ) => { const…" at bounding box center [641, 501] width 498 height 699
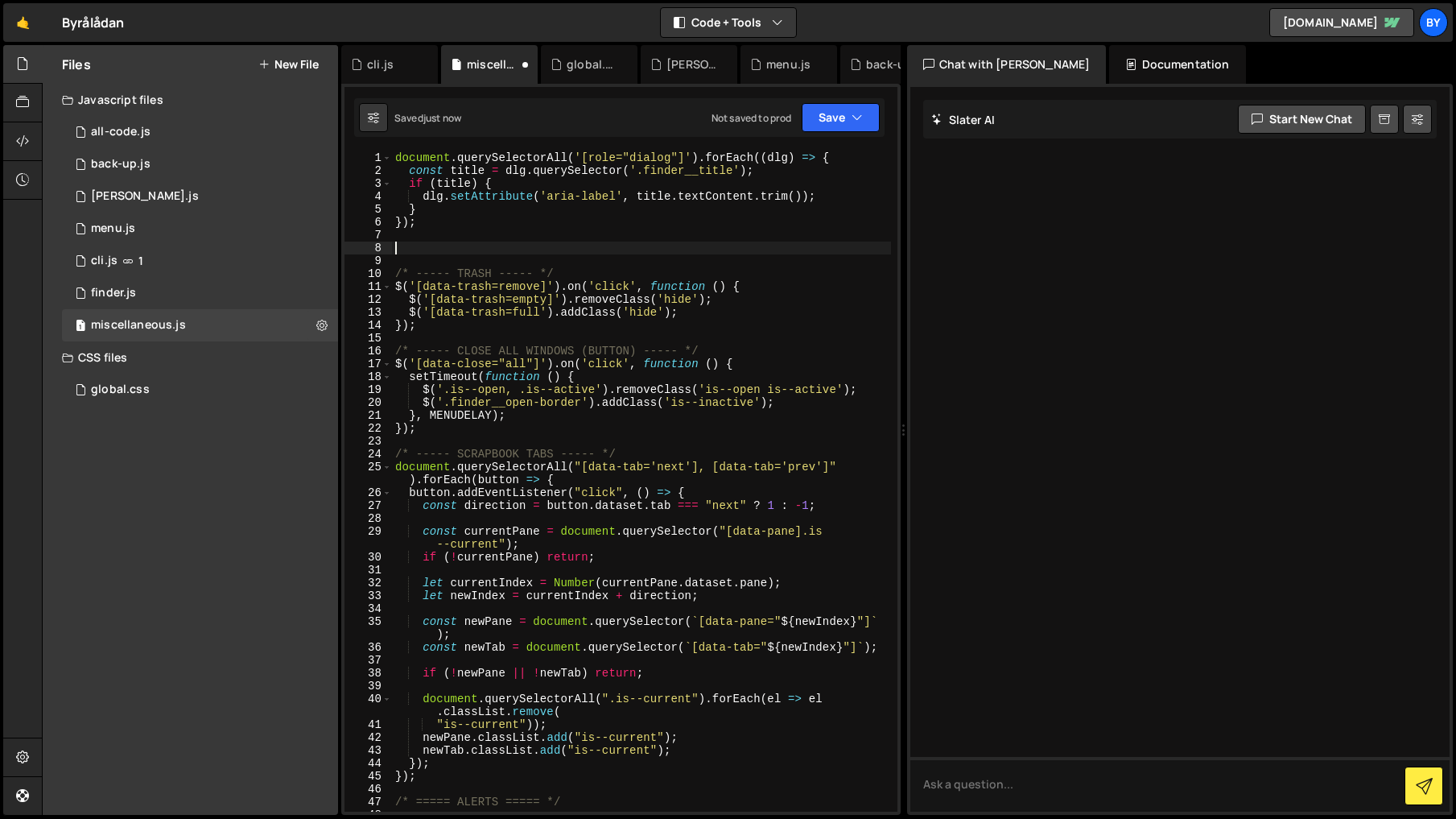
paste textarea "renderToDoItems();"
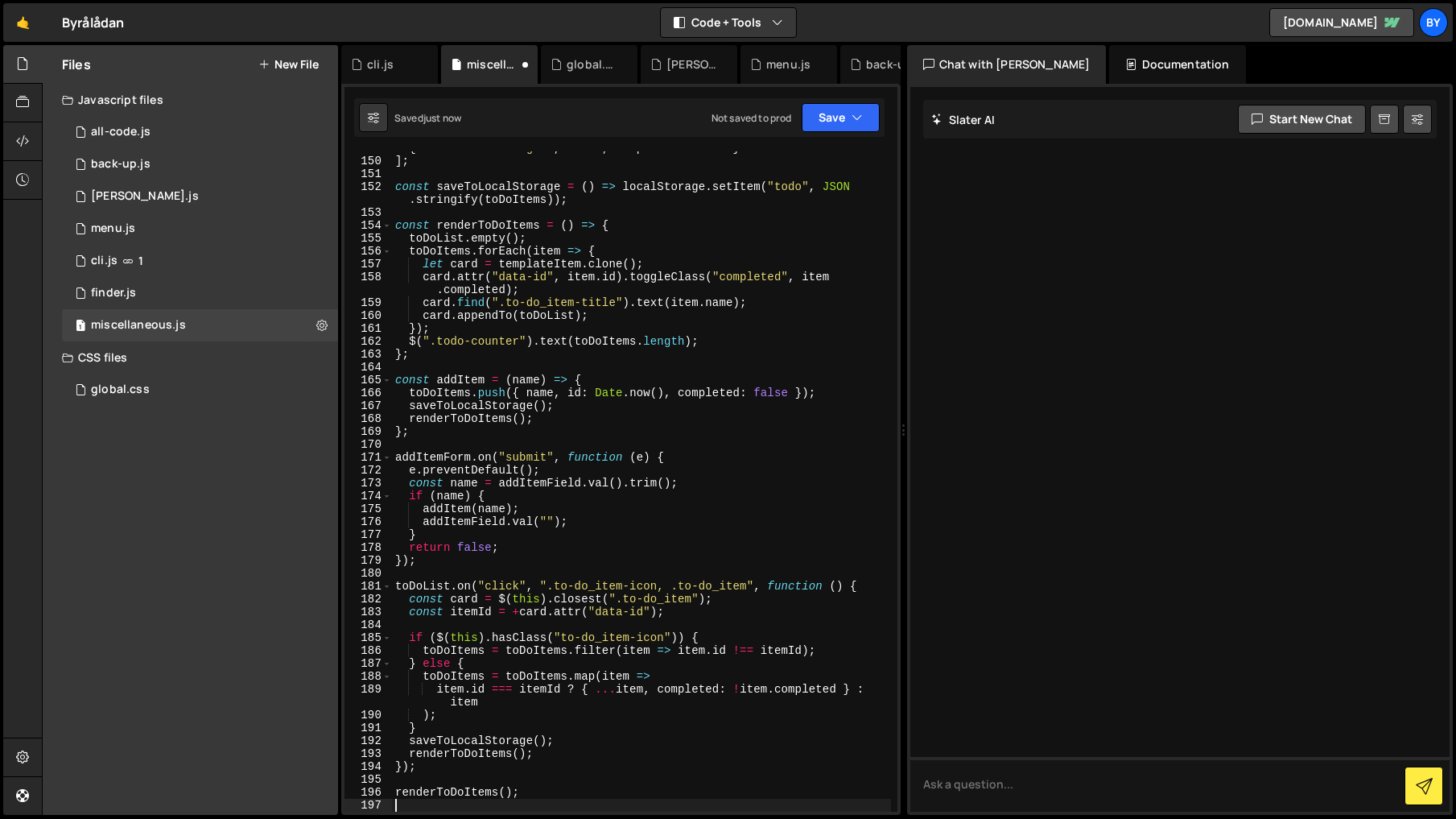
type textarea "renderToDoItems();"
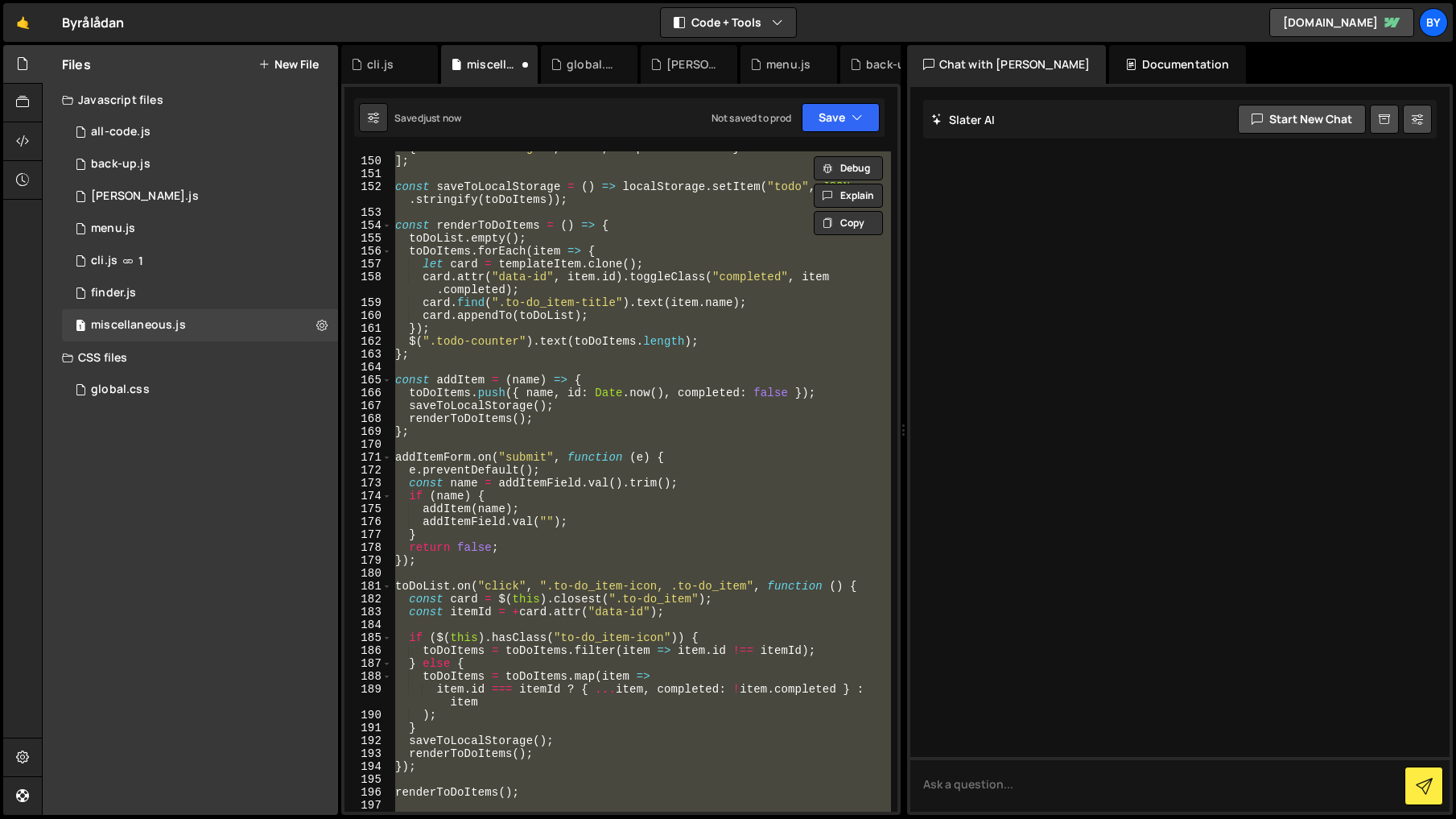
paste textarea
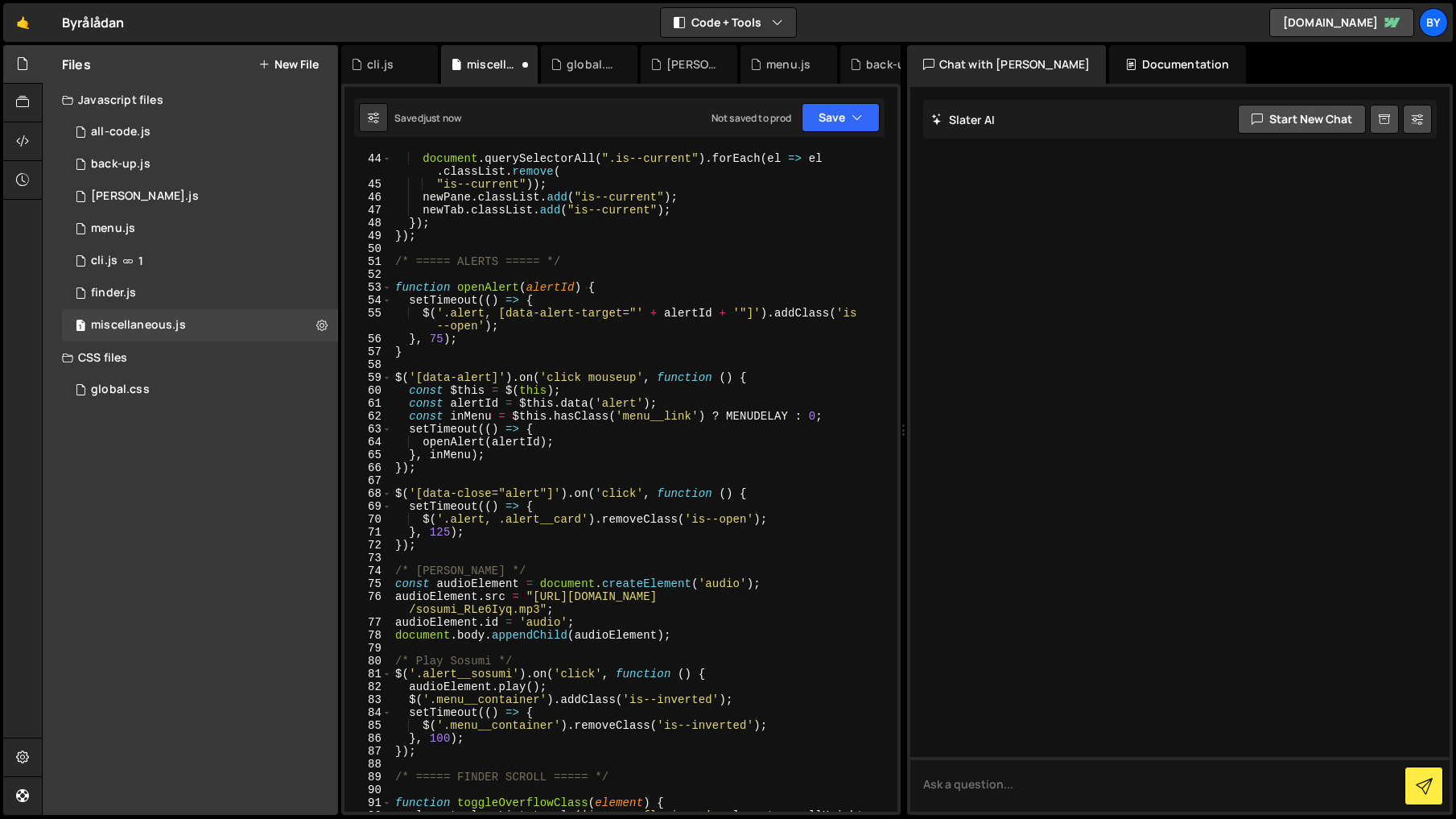
scroll to position [0, 0]
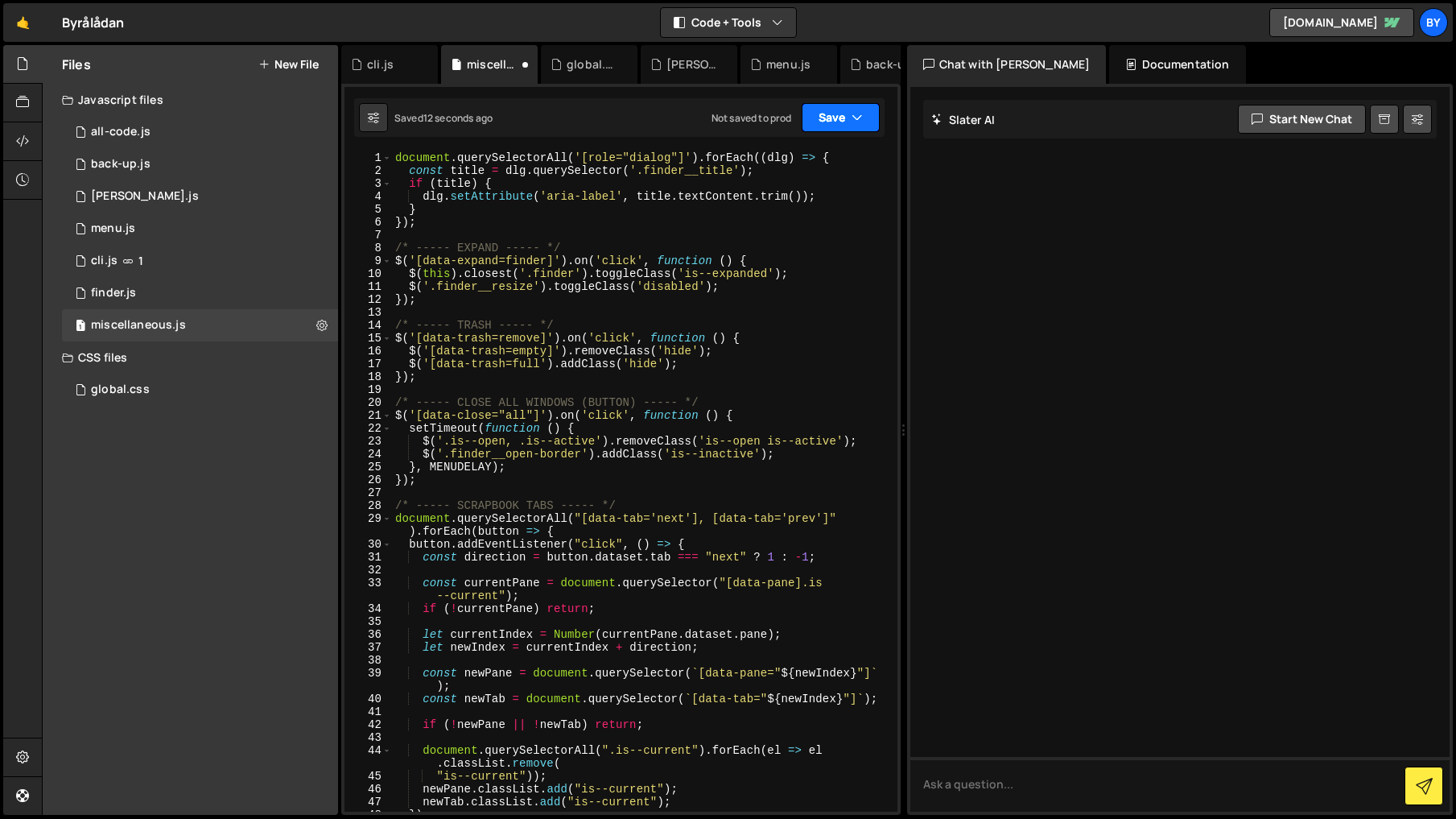
drag, startPoint x: 827, startPoint y: 118, endPoint x: 829, endPoint y: 133, distance: 15.1
click at [827, 118] on button "Save" at bounding box center [840, 117] width 78 height 29
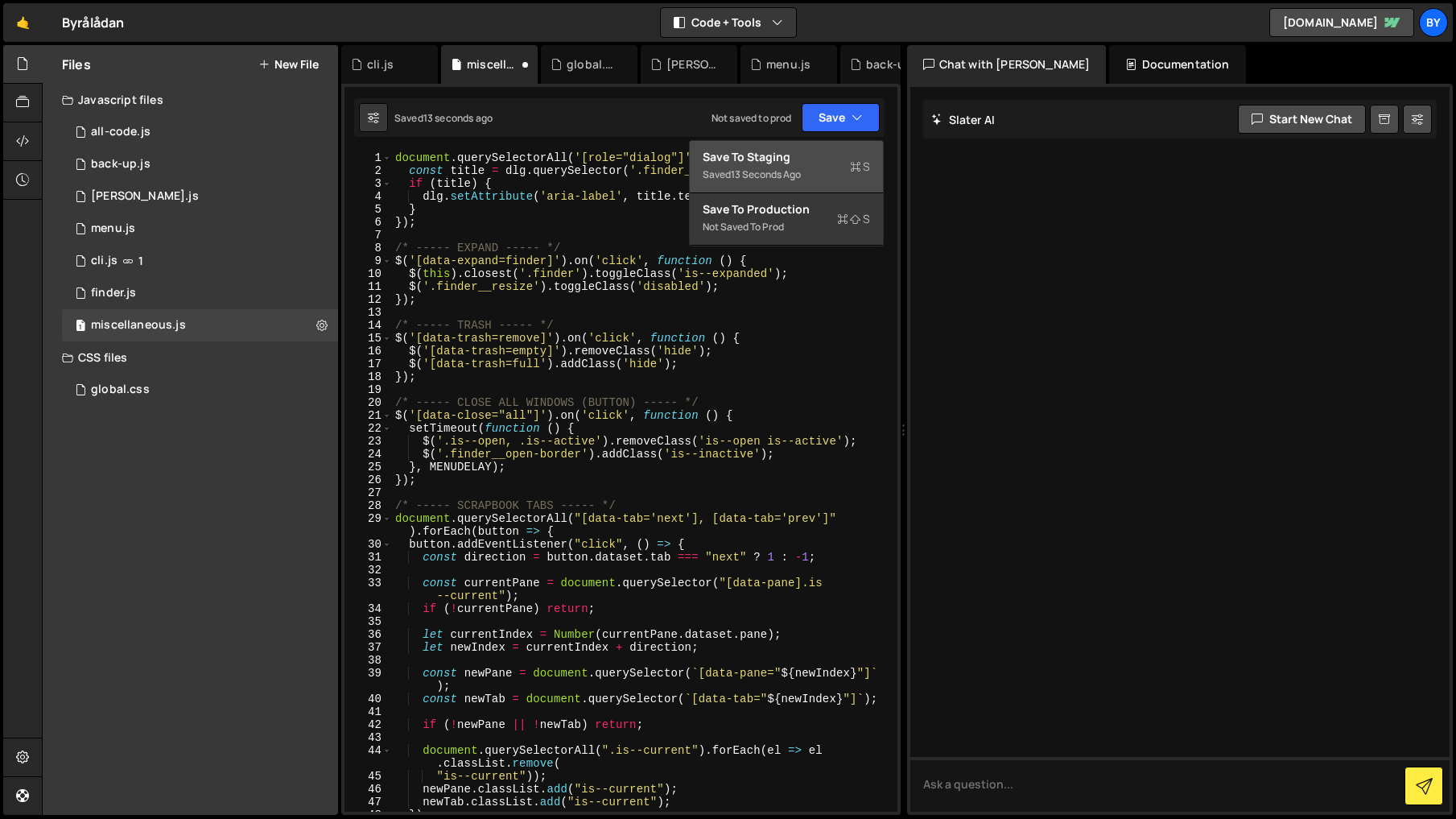
click at [823, 157] on div "Save to Staging S" at bounding box center [786, 156] width 168 height 16
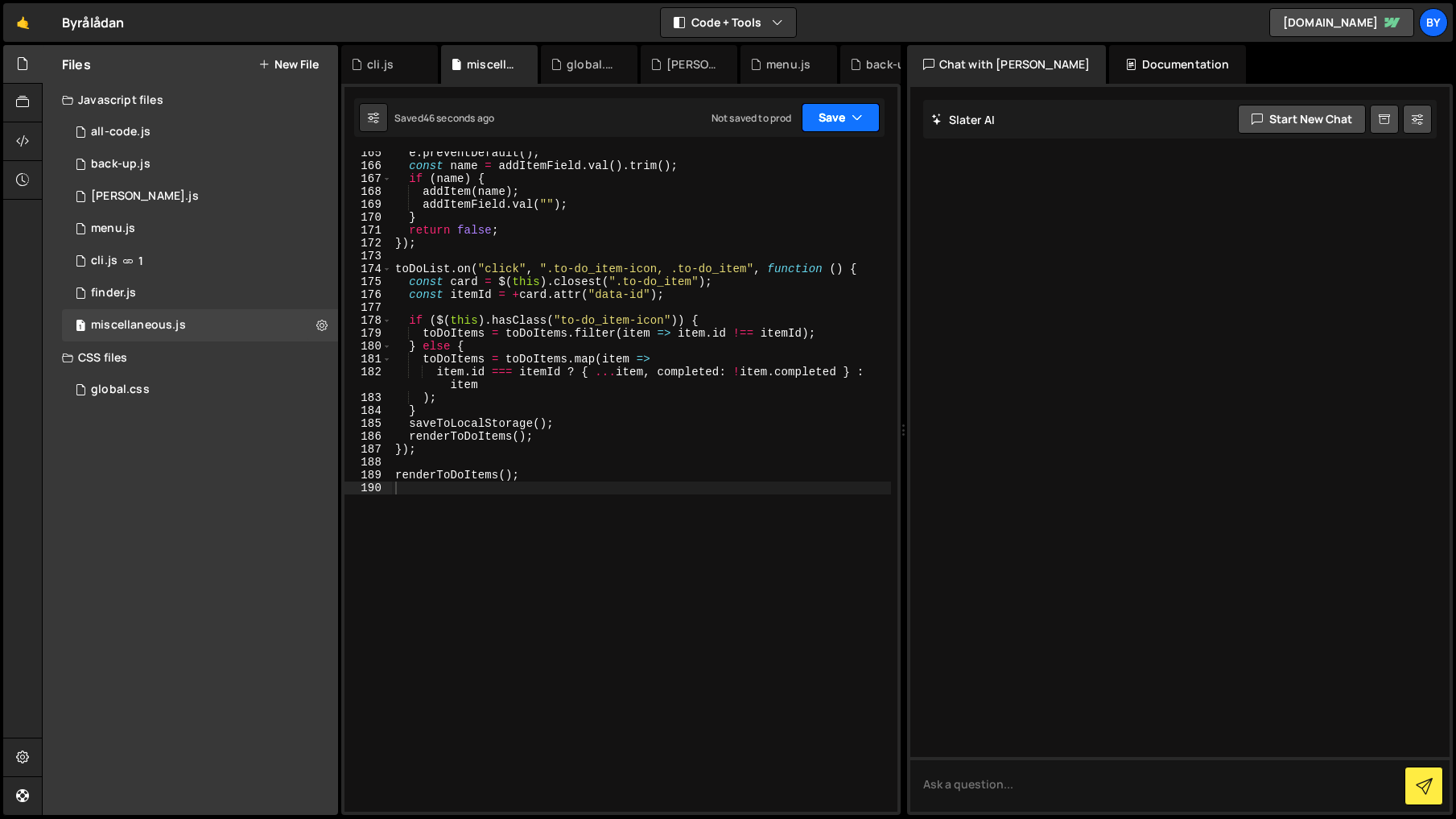
drag, startPoint x: 858, startPoint y: 118, endPoint x: 857, endPoint y: 130, distance: 12.0
click at [858, 119] on icon "button" at bounding box center [857, 117] width 12 height 16
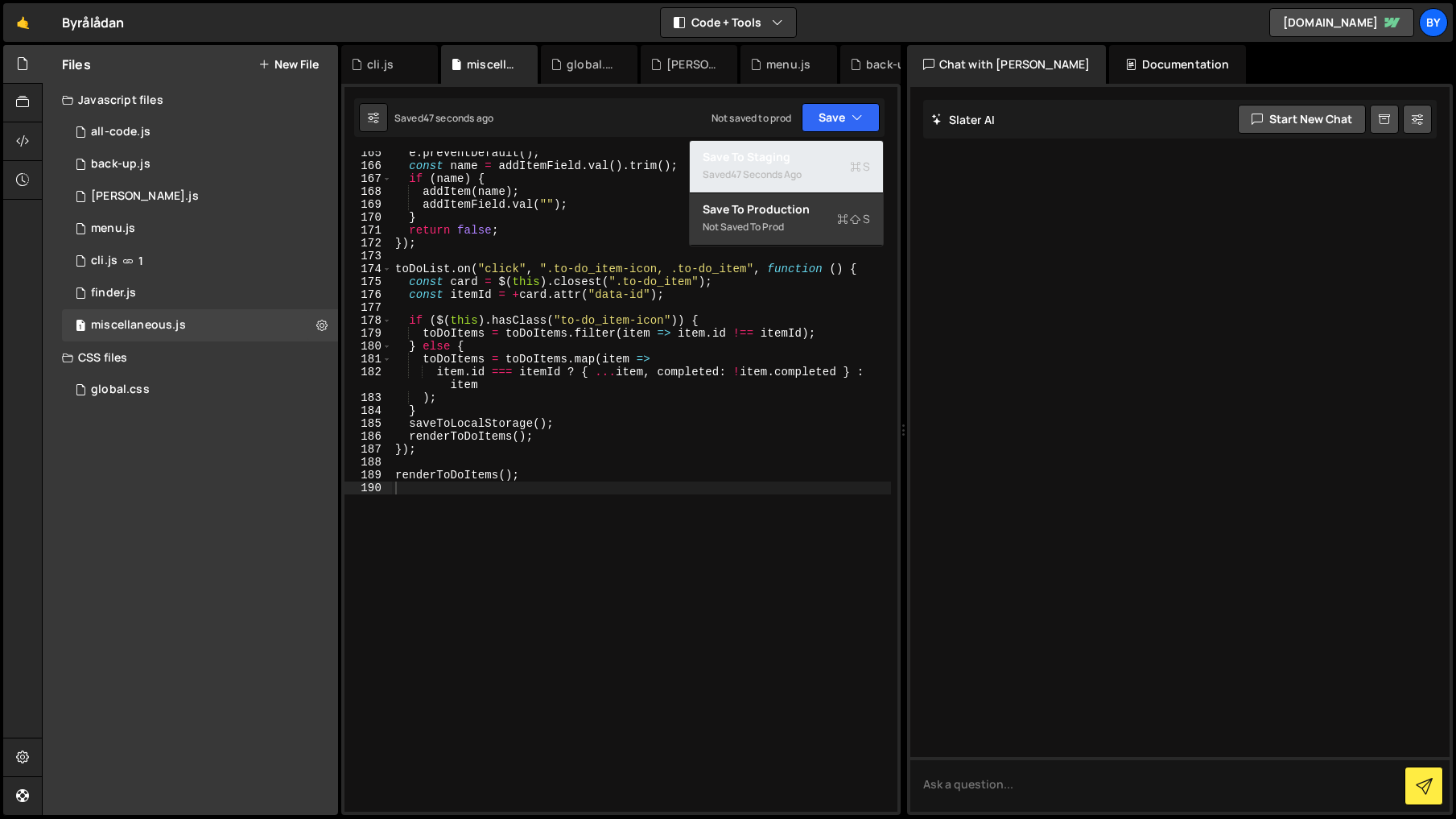
click at [811, 170] on div "Saved 47 seconds ago" at bounding box center [786, 175] width 168 height 19
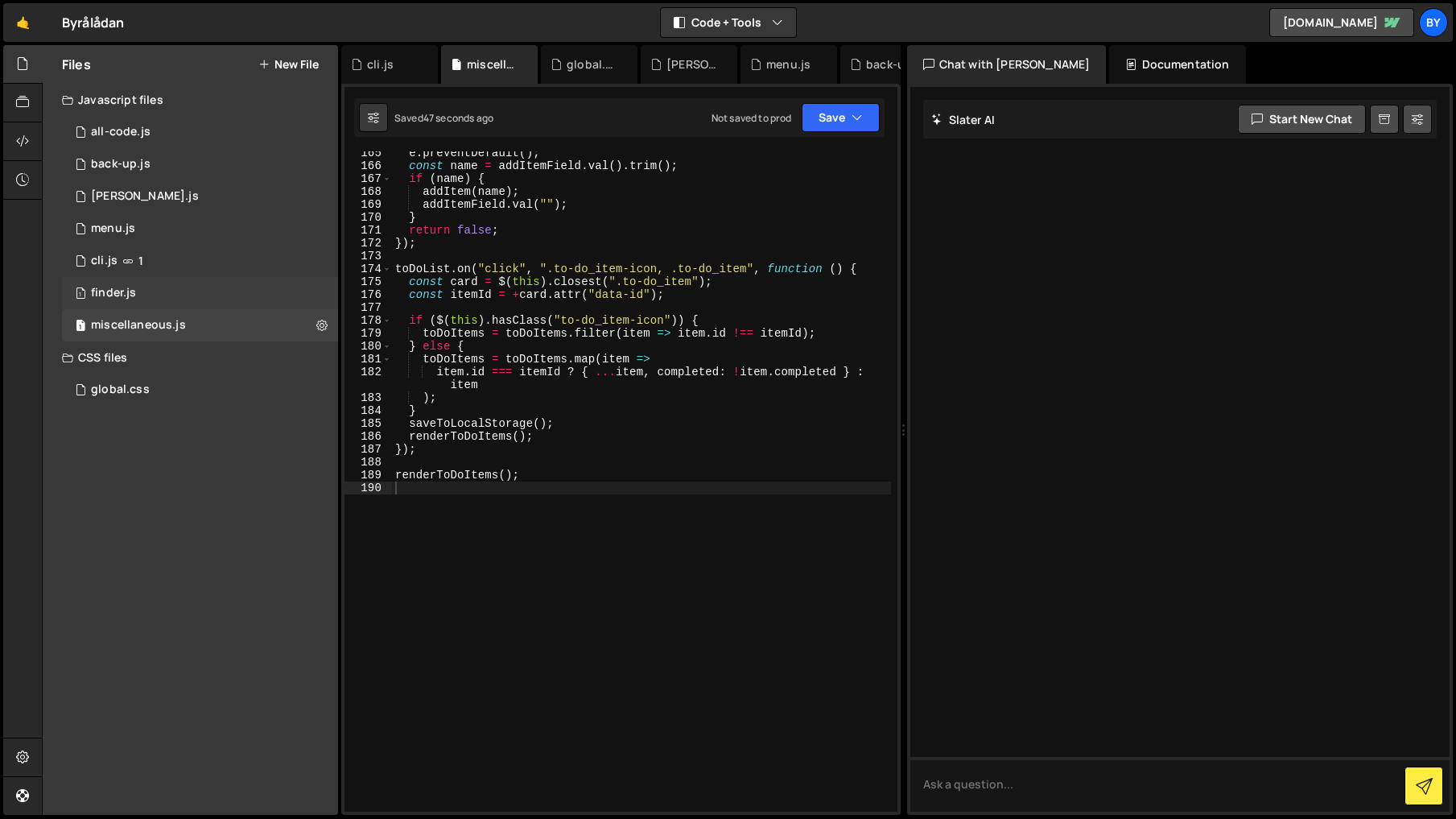
click at [248, 300] on div "1 finder.js 0" at bounding box center [200, 293] width 276 height 33
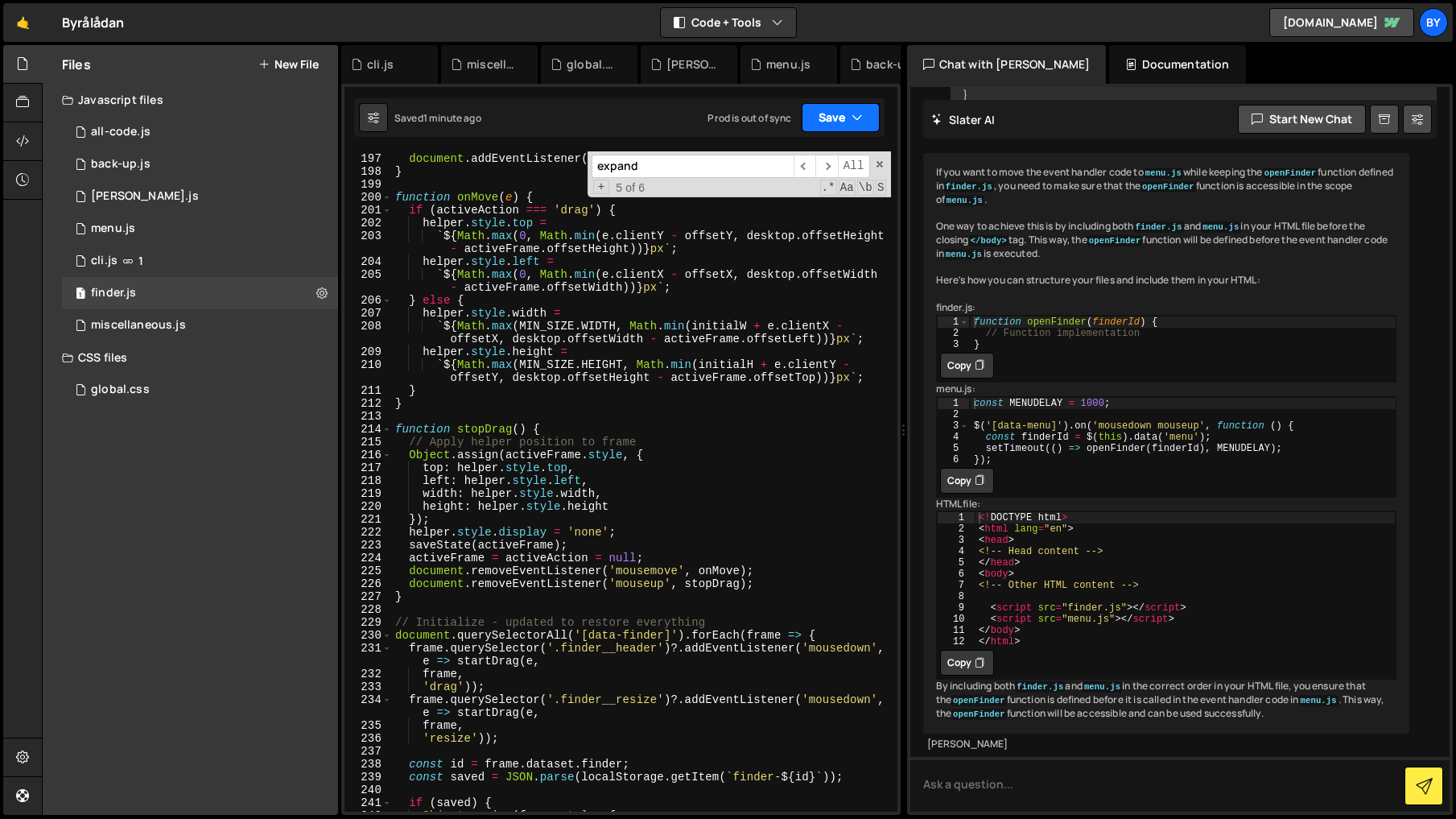
scroll to position [1309, 0]
click at [868, 129] on button "Save" at bounding box center [840, 117] width 78 height 29
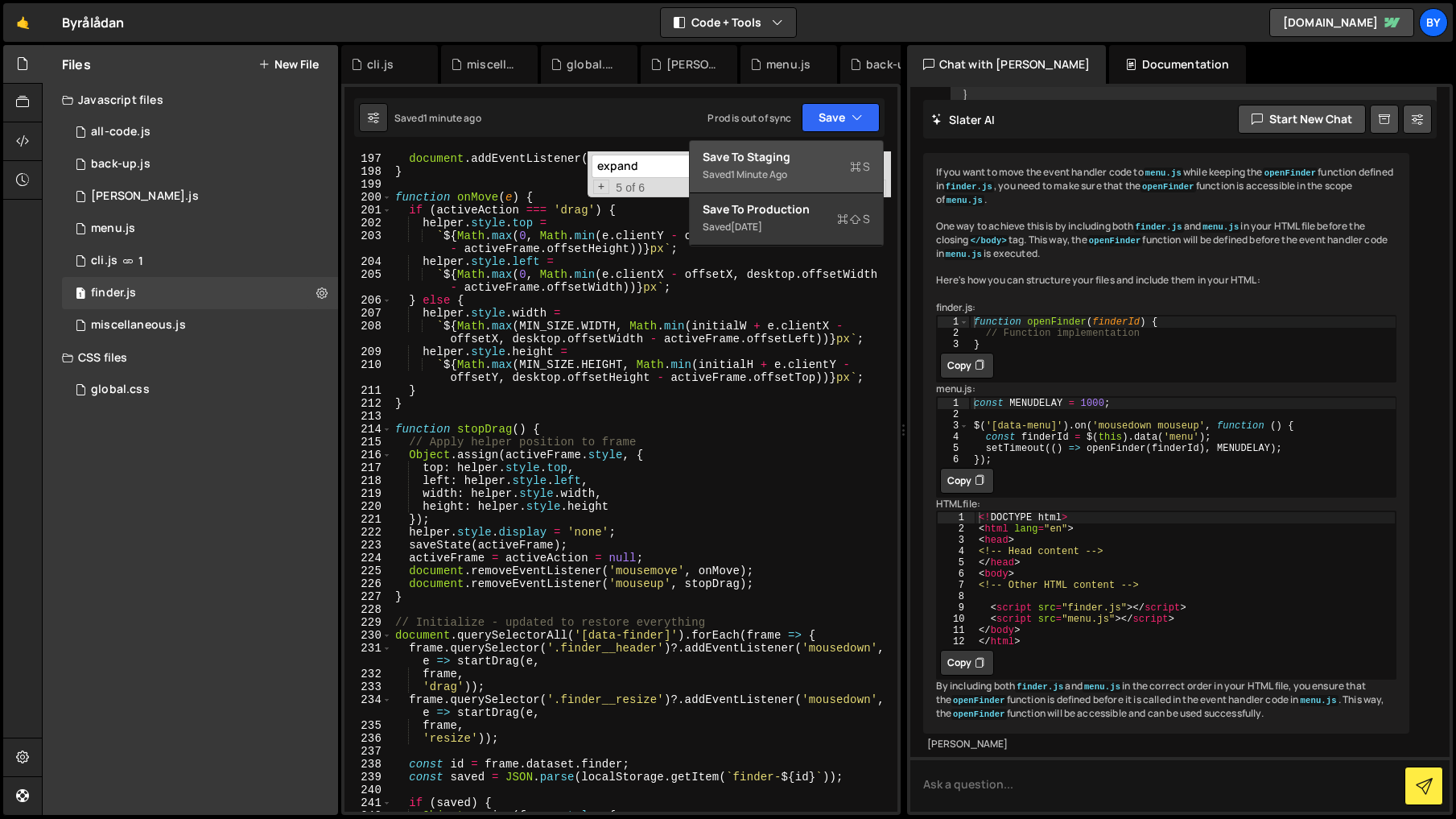
click at [840, 171] on div "Saved 1 minute ago" at bounding box center [786, 175] width 168 height 19
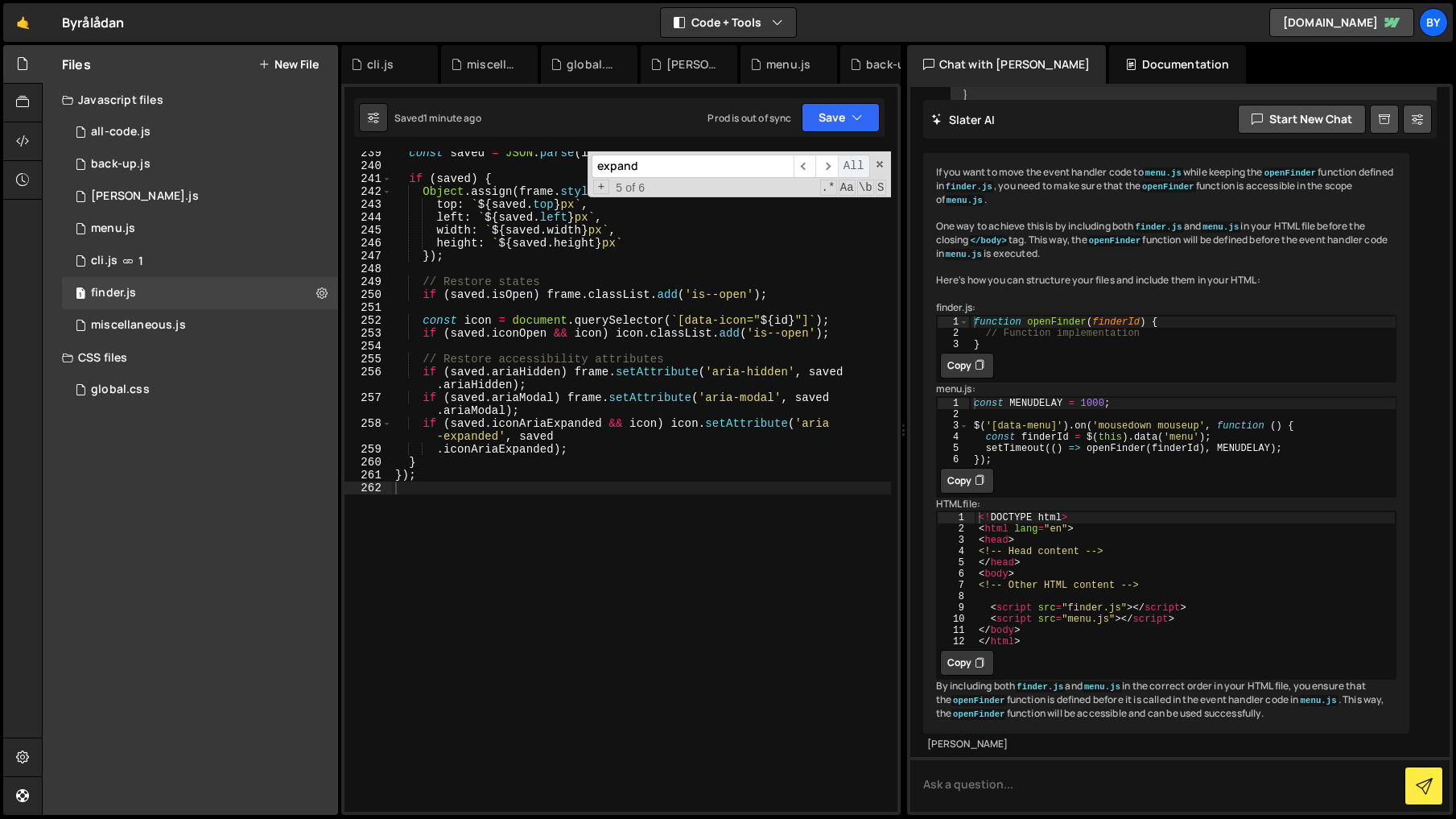
scroll to position [3315, 0]
click at [854, 126] on button "Save" at bounding box center [840, 117] width 78 height 29
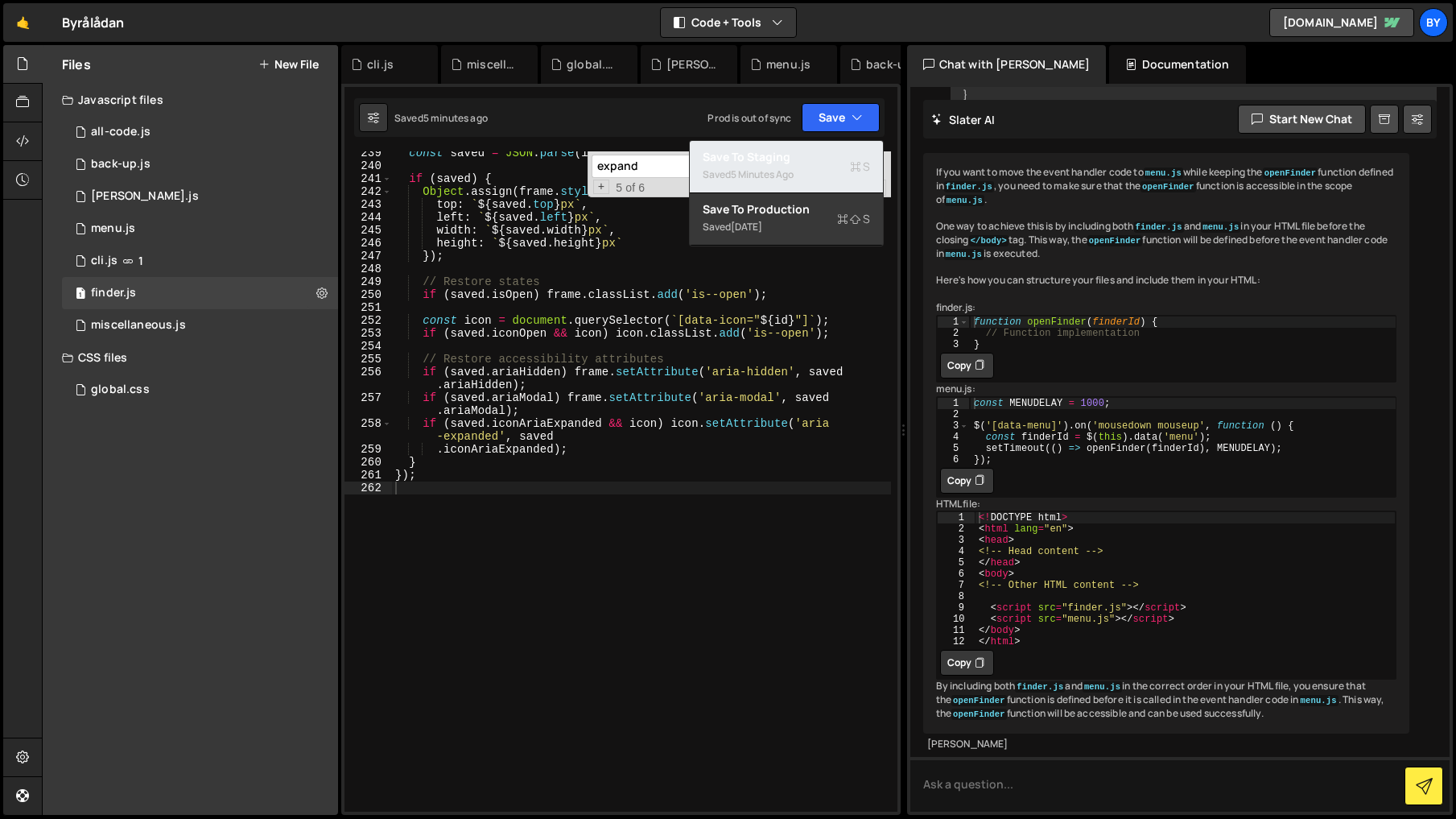
click at [813, 153] on div "Save to Staging S" at bounding box center [786, 156] width 168 height 16
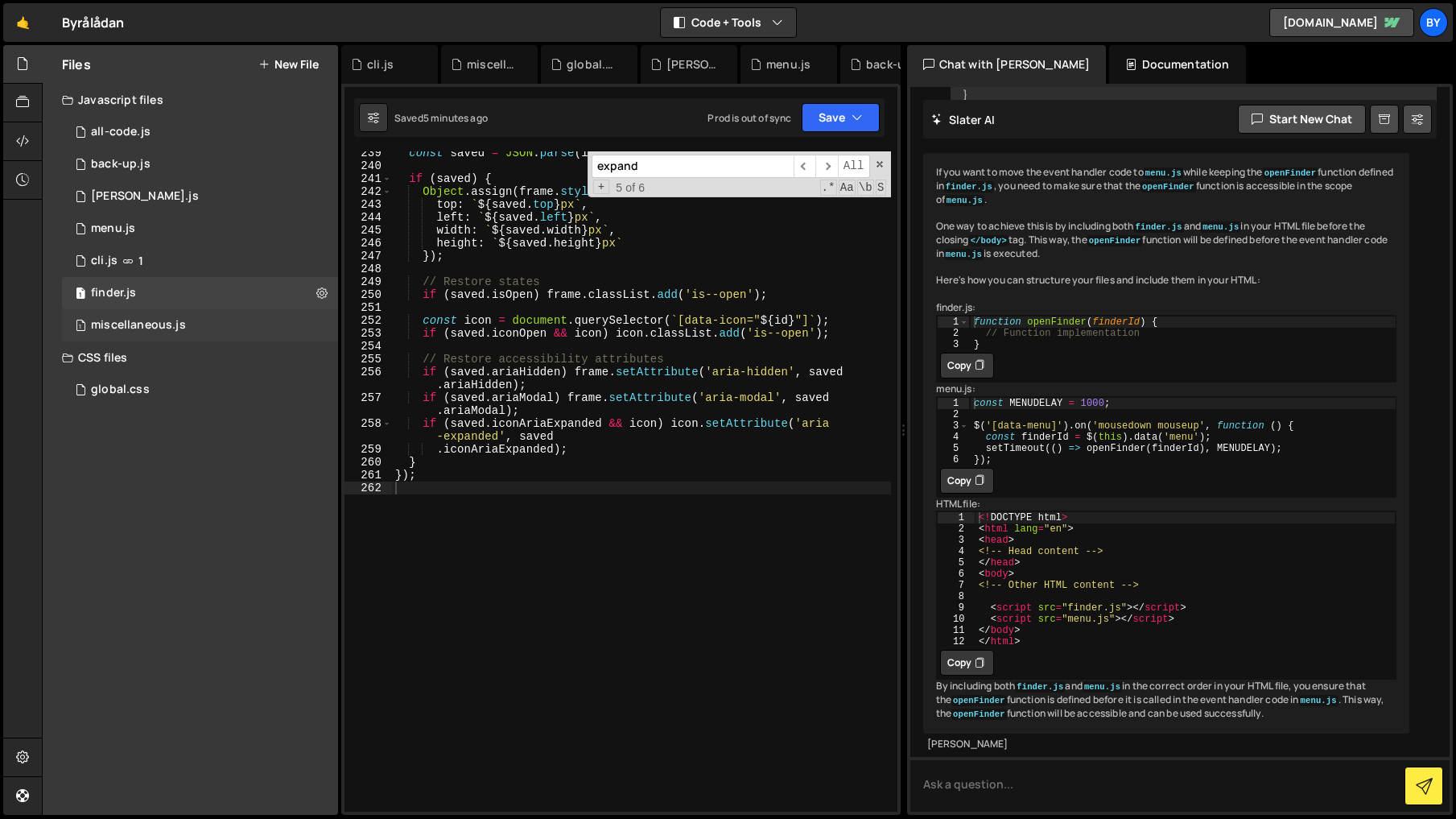
click at [196, 316] on div "1 miscellaneous.js 0" at bounding box center [200, 325] width 276 height 33
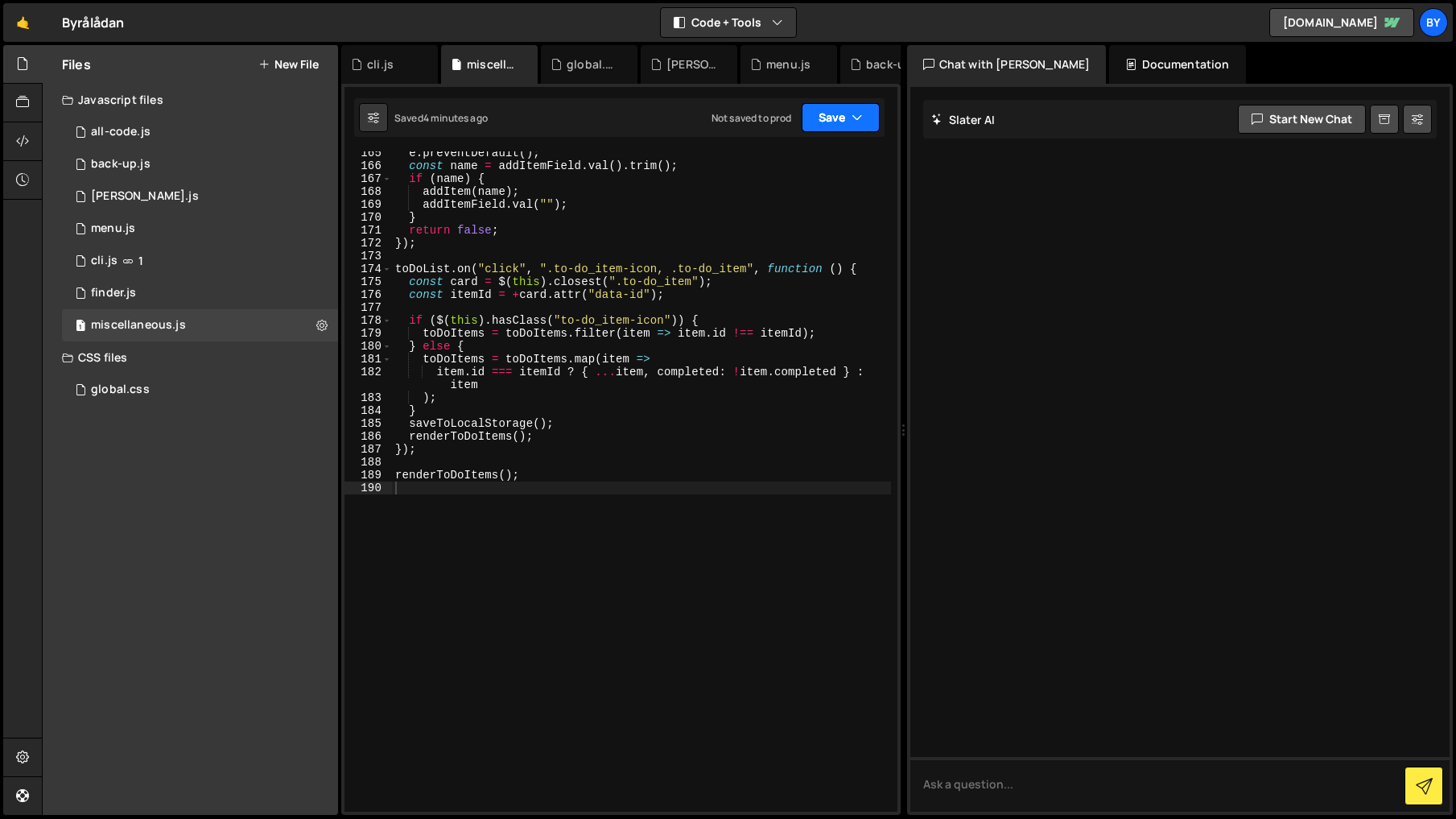
drag, startPoint x: 841, startPoint y: 123, endPoint x: 838, endPoint y: 133, distance: 10.4
click at [841, 123] on button "Save" at bounding box center [840, 117] width 78 height 29
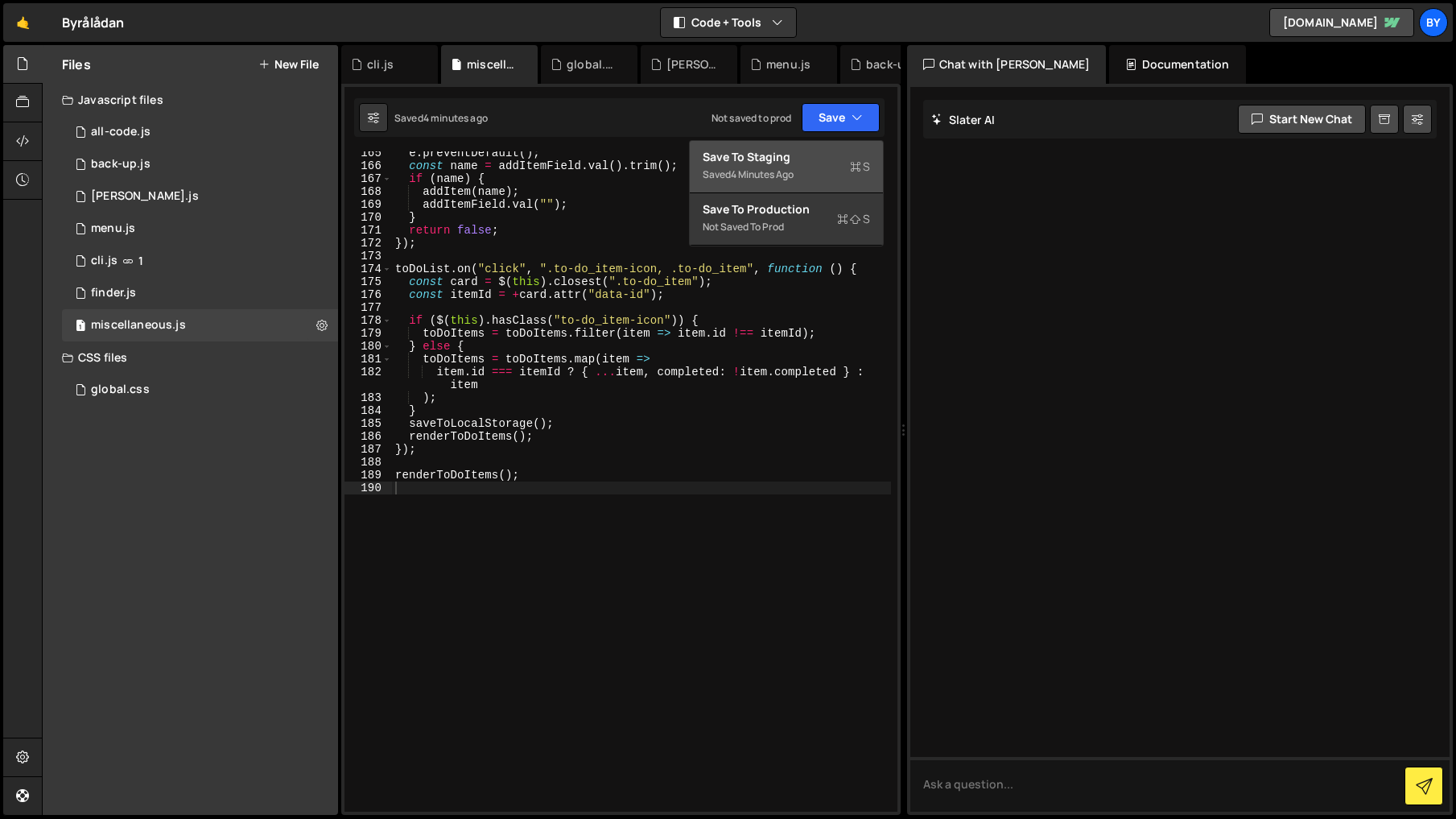
click at [813, 191] on button "Save to Staging S Saved 4 minutes ago" at bounding box center [785, 167] width 193 height 53
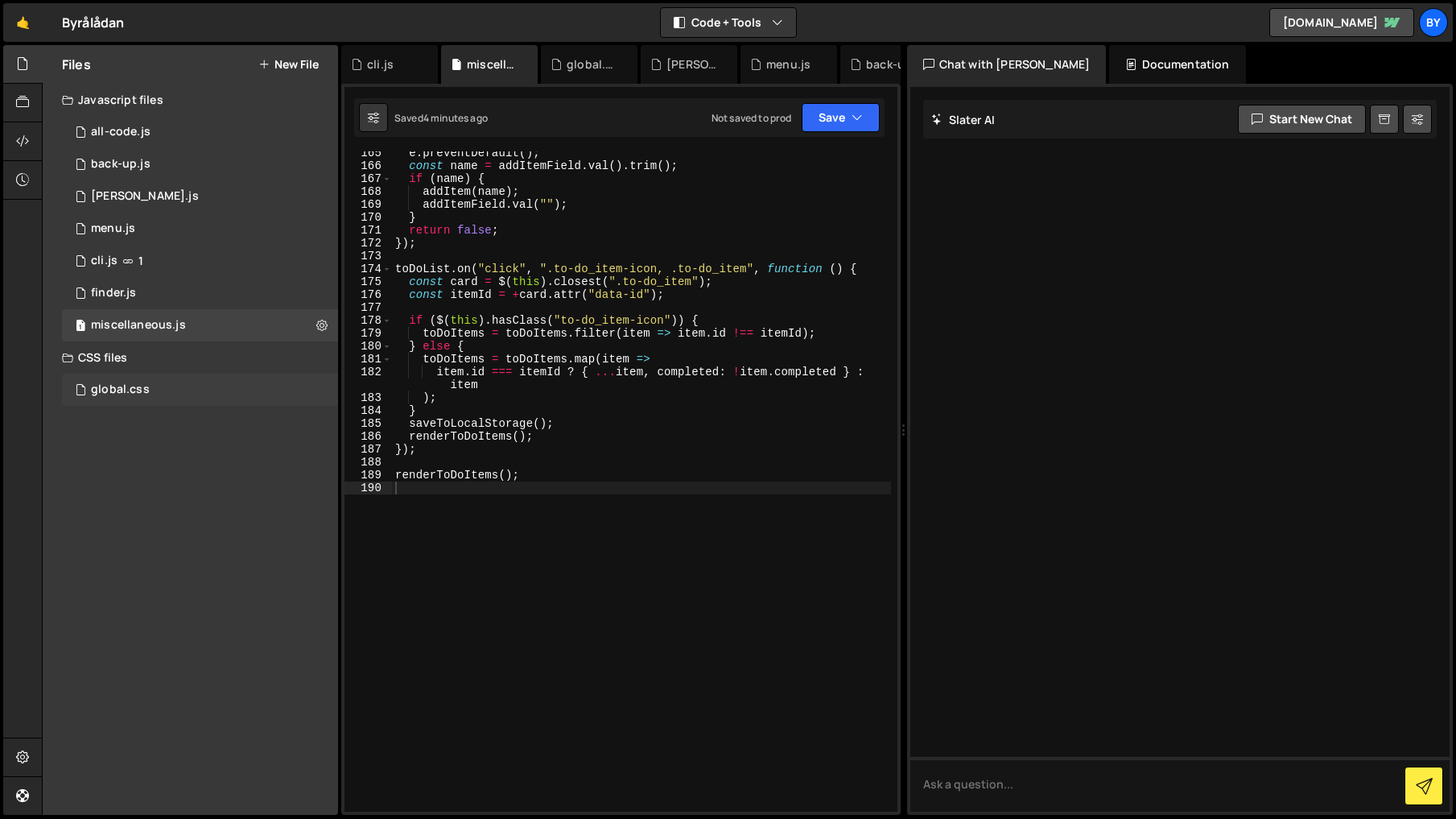
click at [186, 388] on div "global.css 0" at bounding box center [200, 390] width 276 height 33
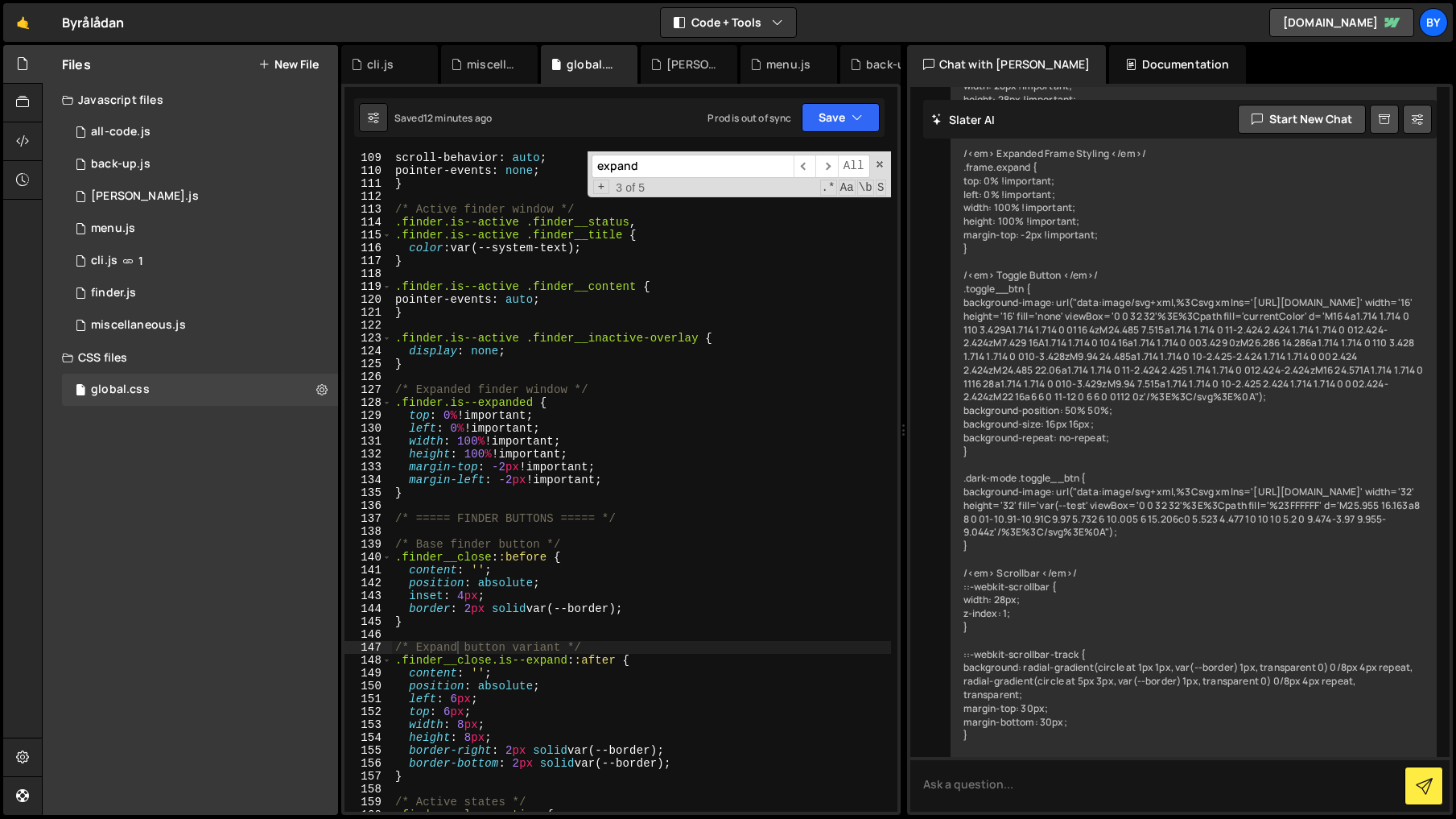
scroll to position [9735, 0]
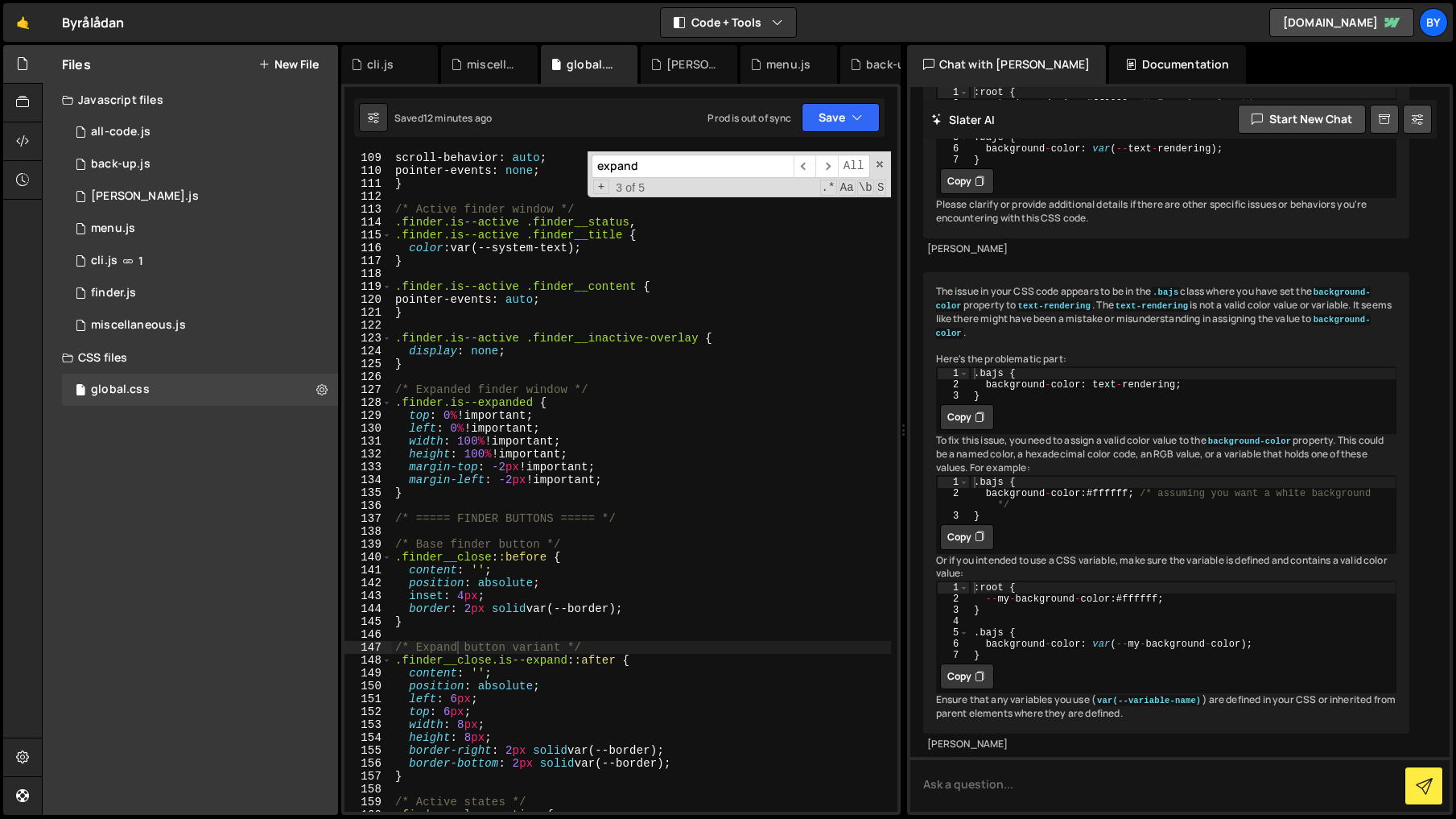
click at [837, 142] on div "239 240 241 242 243 244 245 246 247 248 249 250 251 252 253 254 255 256 257 258…" at bounding box center [620, 449] width 559 height 731
click at [854, 119] on icon "button" at bounding box center [857, 117] width 12 height 16
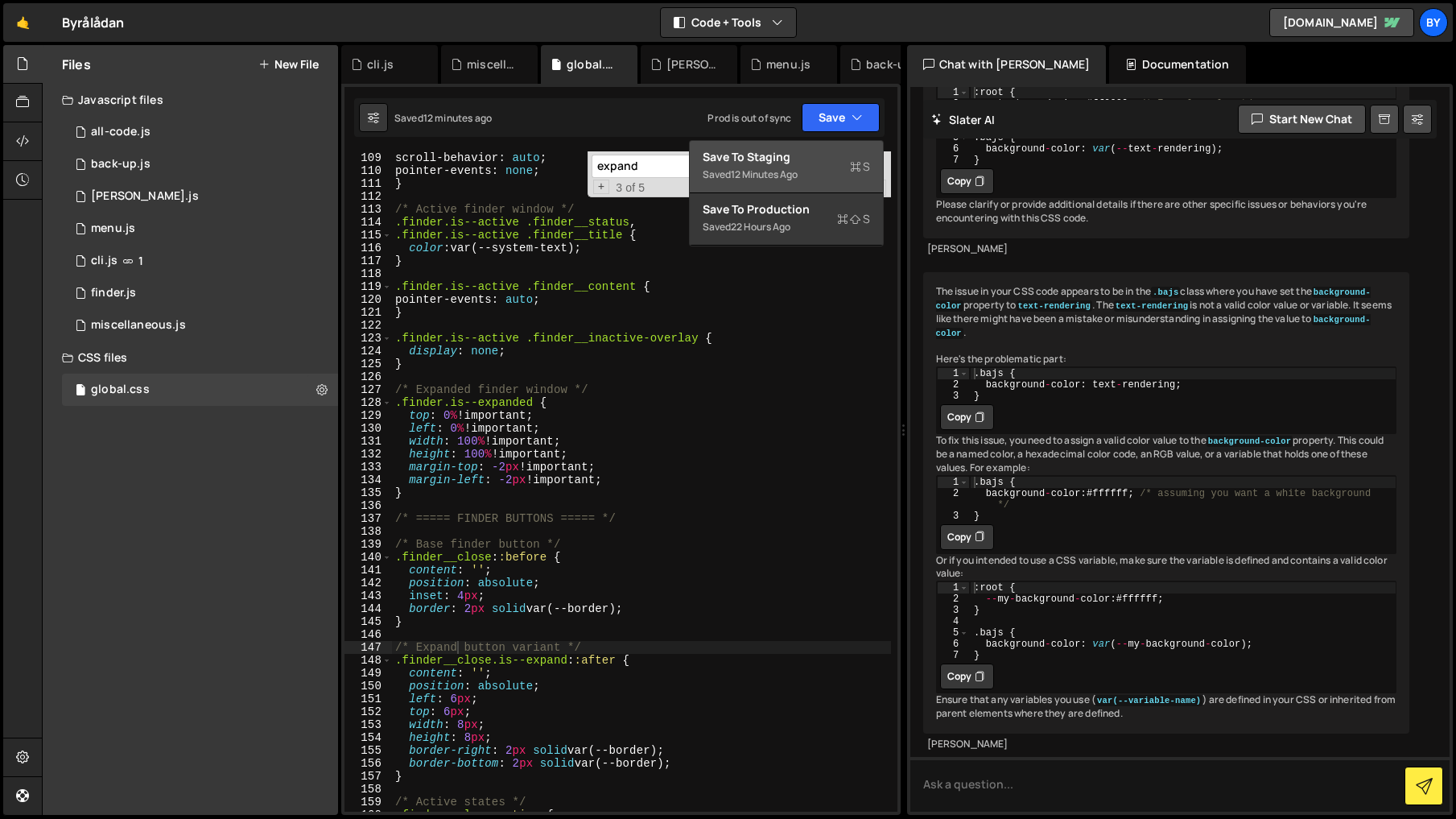
click at [836, 155] on div "Save to Staging S" at bounding box center [786, 156] width 168 height 16
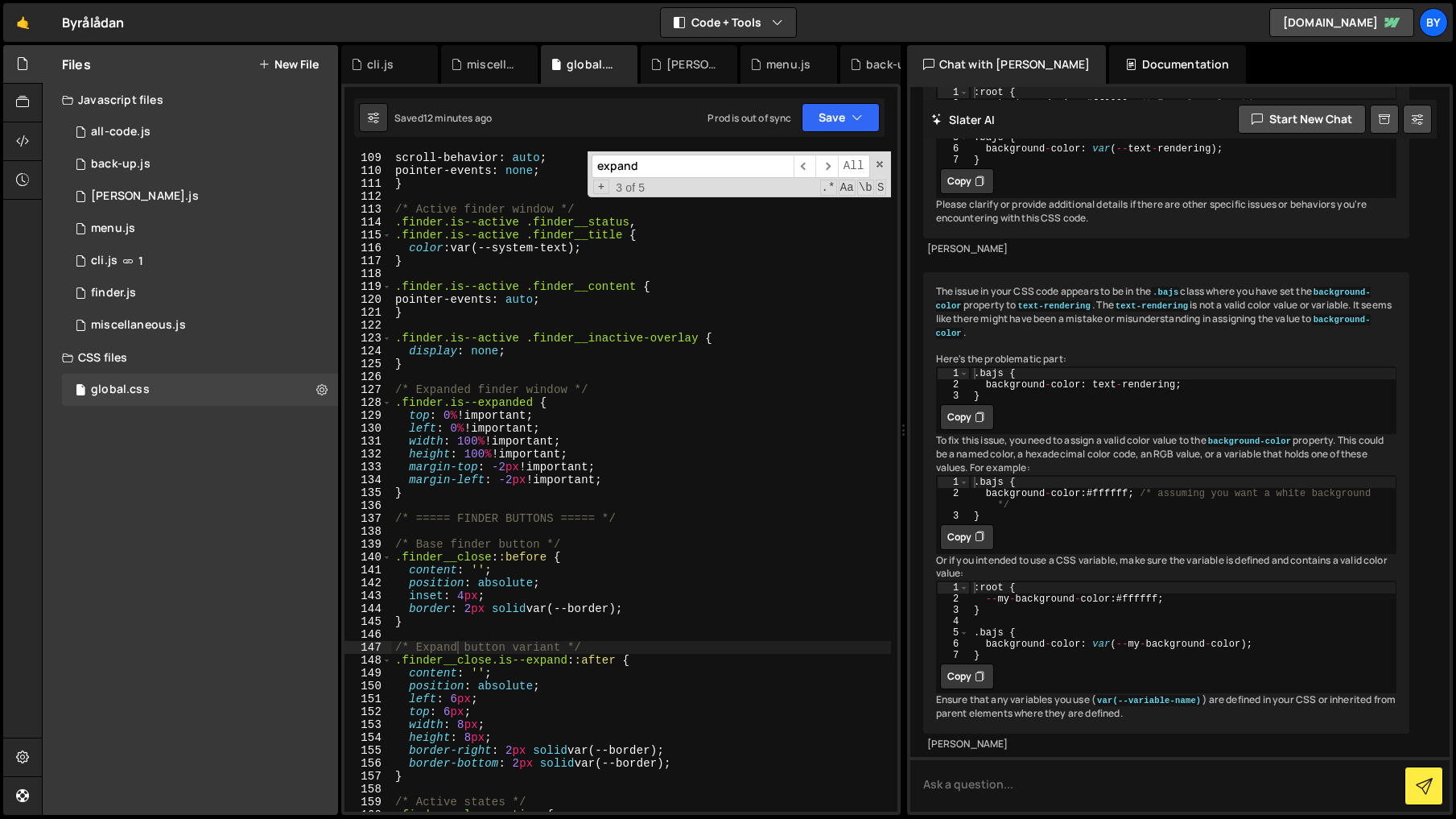
drag, startPoint x: 214, startPoint y: 394, endPoint x: 365, endPoint y: 421, distance: 153.4
click at [214, 394] on div "global.css 0" at bounding box center [200, 390] width 276 height 33
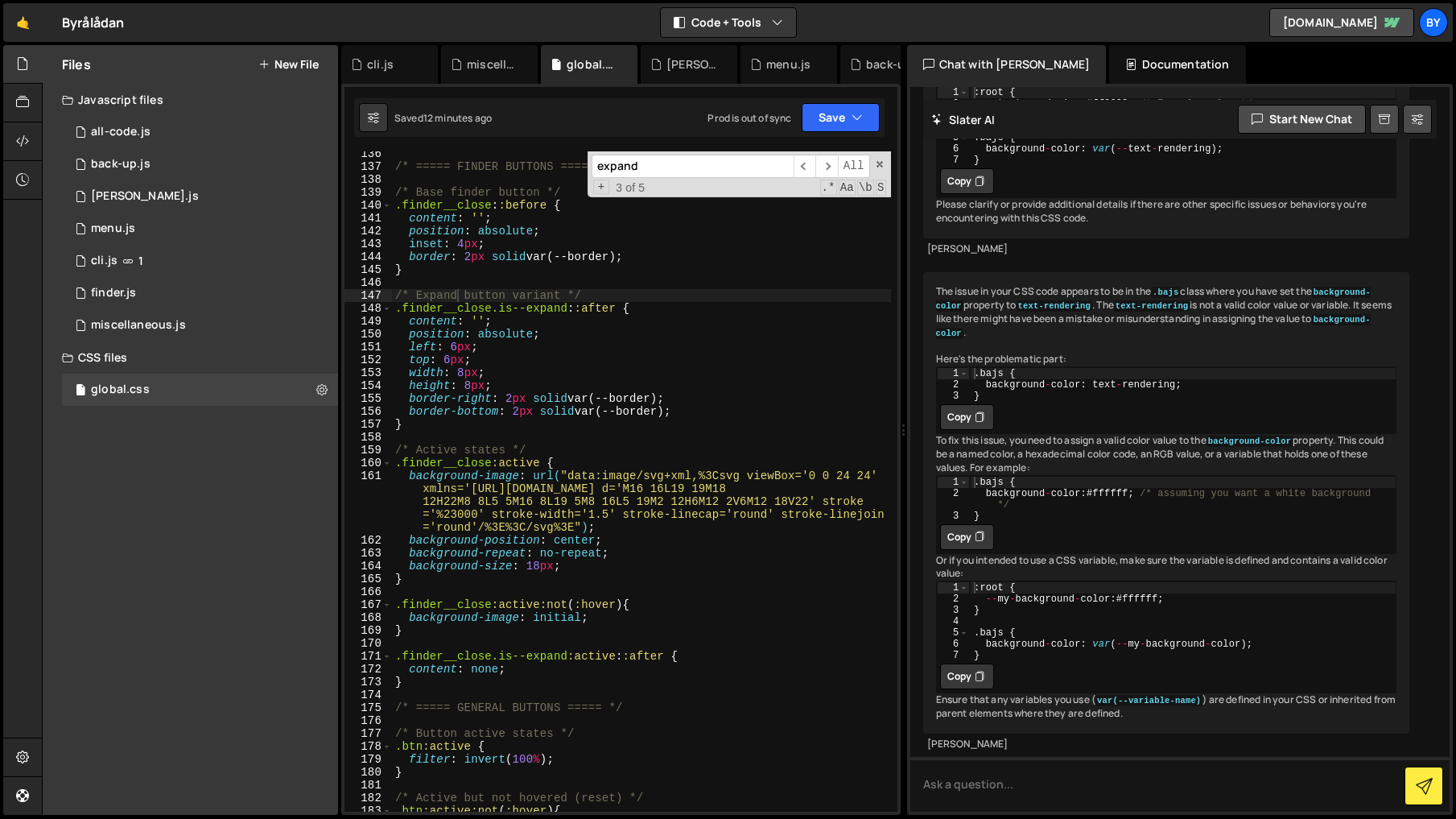
scroll to position [0, 5]
drag, startPoint x: 506, startPoint y: 348, endPoint x: 503, endPoint y: 339, distance: 9.5
click at [506, 348] on div "/* ===== FINDER BUTTONS ===== */ /* Base finder button */ .finder__close : :bef…" at bounding box center [641, 490] width 498 height 686
click at [485, 307] on div "/* ===== FINDER BUTTONS ===== */ /* Base finder button */ .finder__close : :bef…" at bounding box center [641, 490] width 498 height 686
click at [484, 307] on div "/* ===== FINDER BUTTONS ===== */ /* Base finder button */ .finder__close : :bef…" at bounding box center [641, 490] width 498 height 686
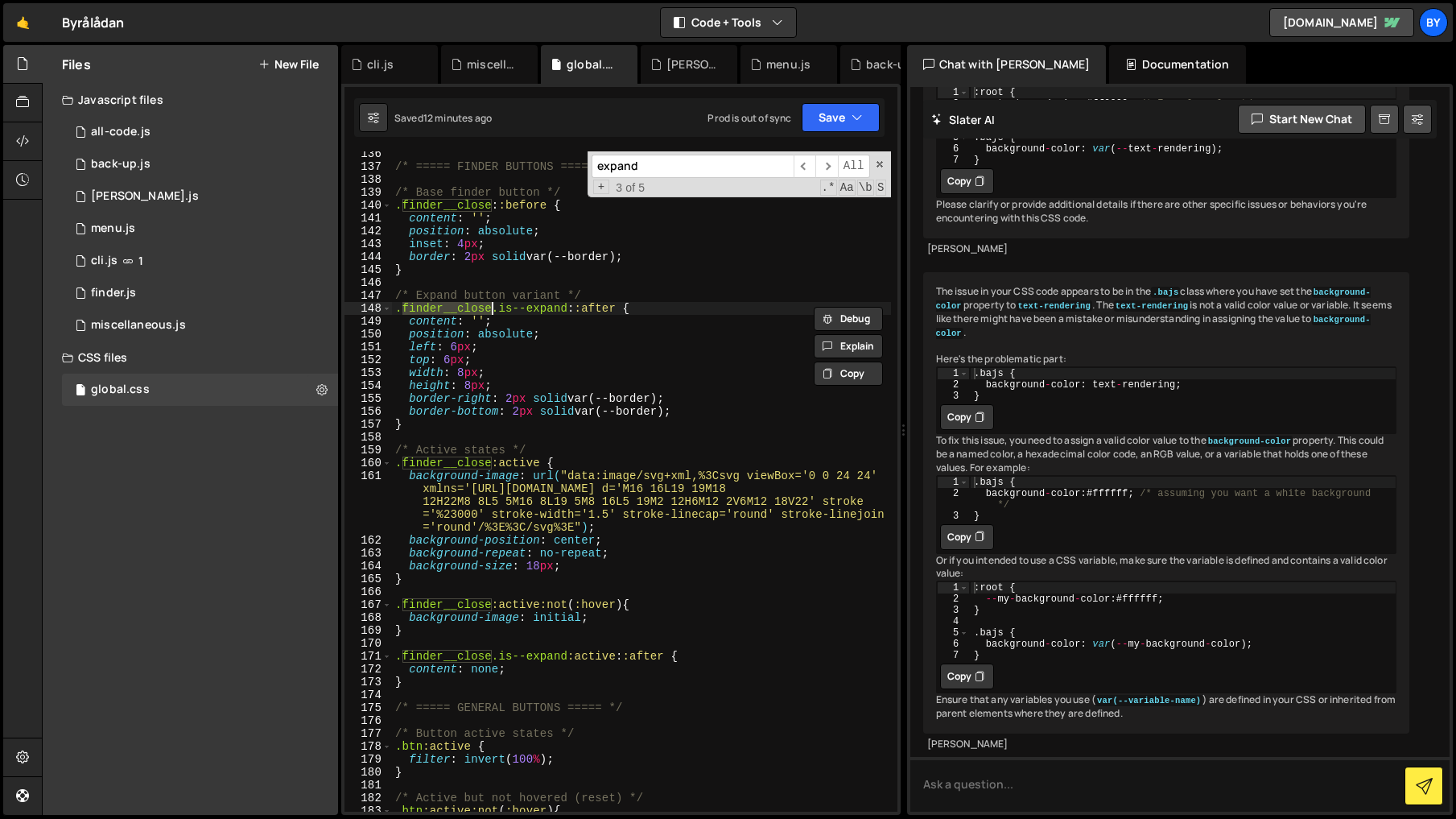
click at [435, 200] on div "/* ===== FINDER BUTTONS ===== */ /* Base finder button */ .finder__close : :bef…" at bounding box center [641, 490] width 498 height 686
click at [438, 203] on div "/* ===== FINDER BUTTONS ===== */ /* Base finder button */ .finder__close : :bef…" at bounding box center [641, 490] width 498 height 686
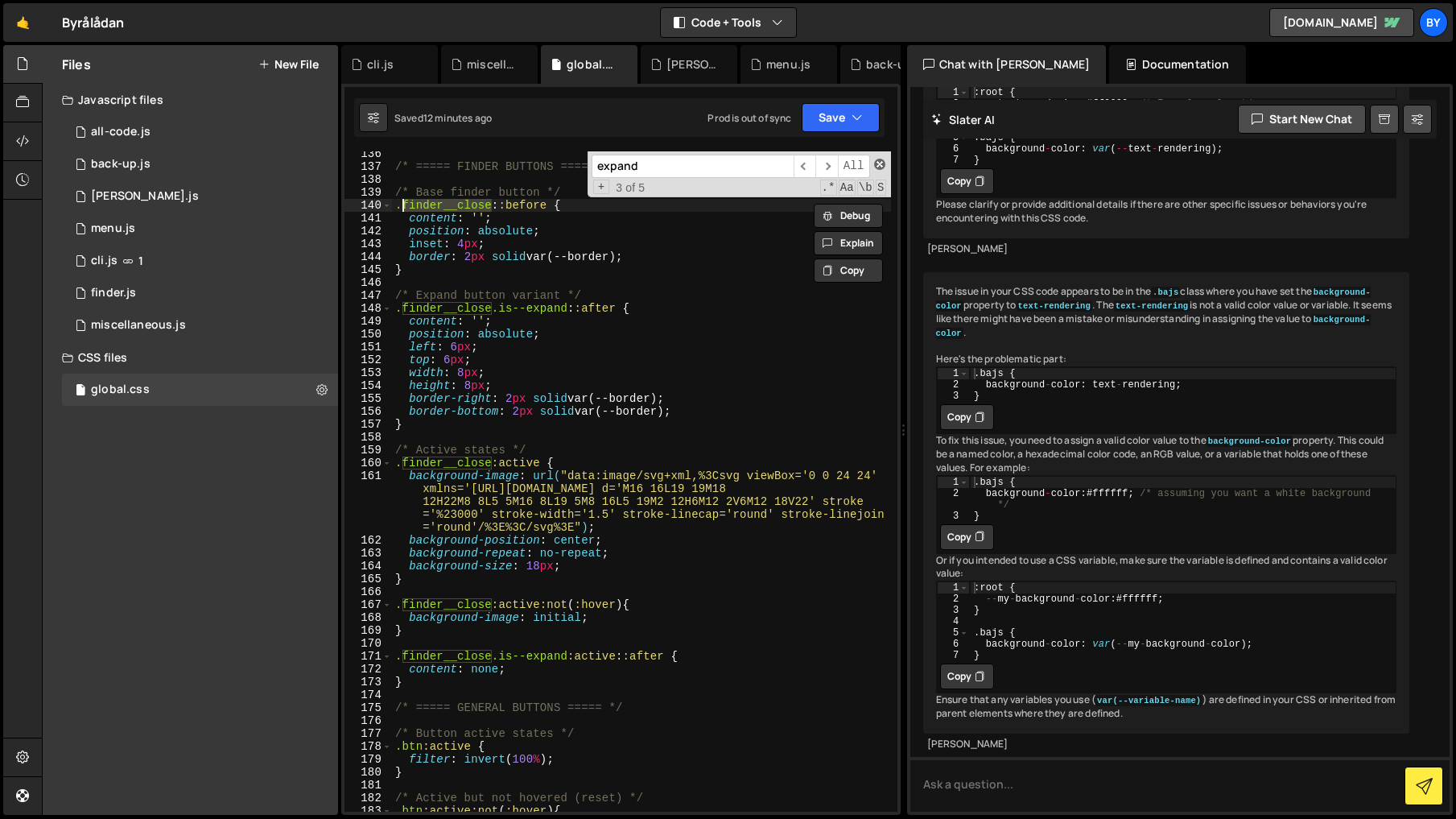
click at [879, 162] on span at bounding box center [880, 164] width 12 height 12
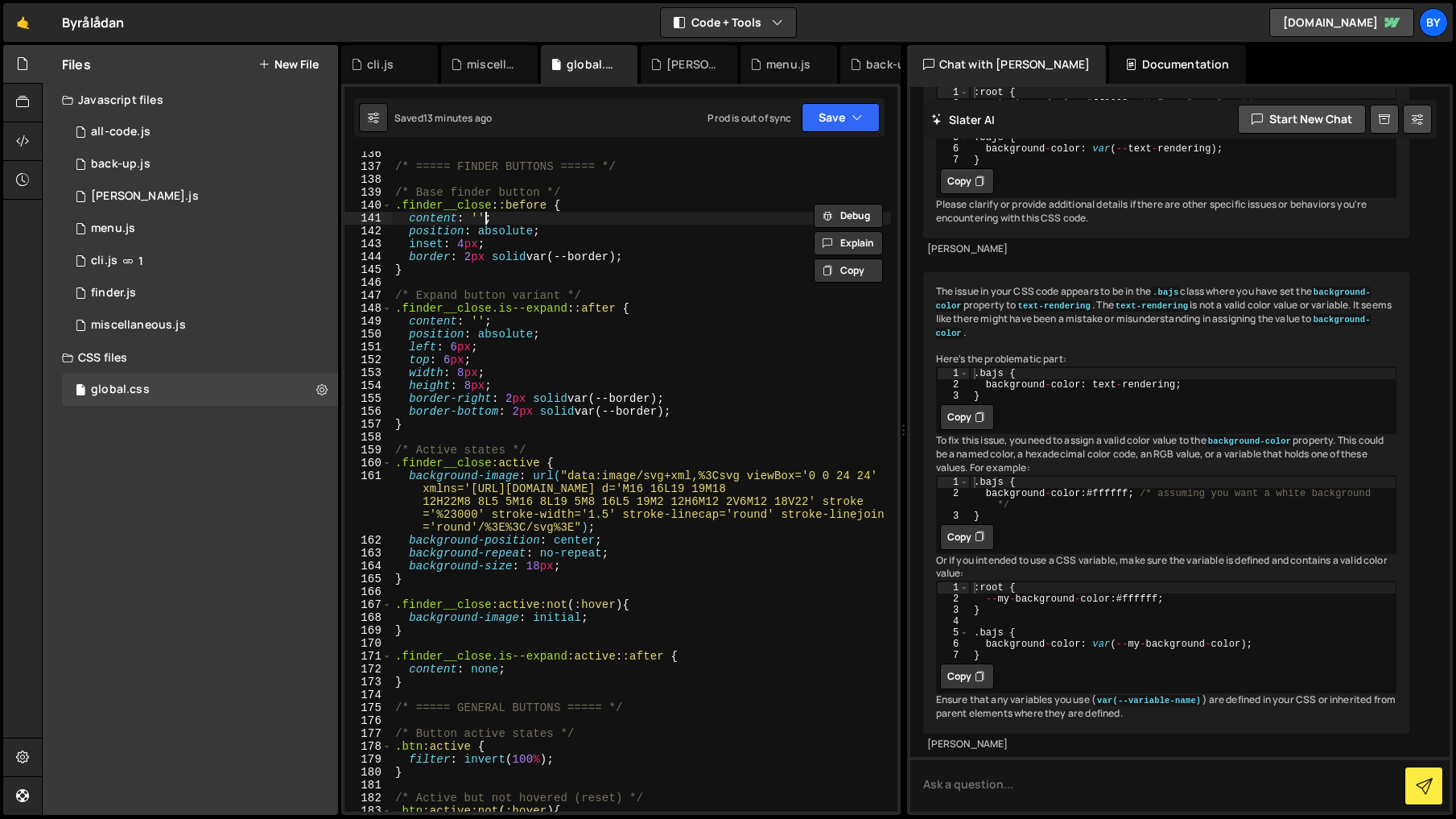
click at [487, 216] on div "/* ===== FINDER BUTTONS ===== */ /* Base finder button */ .finder__close : :bef…" at bounding box center [641, 490] width 498 height 686
drag, startPoint x: 490, startPoint y: 205, endPoint x: 404, endPoint y: 205, distance: 86.0
click at [404, 205] on div "/* ===== FINDER BUTTONS ===== */ /* Base finder button */ .finder__close : :bef…" at bounding box center [641, 490] width 498 height 686
type textarea ".finder__btn::before {"
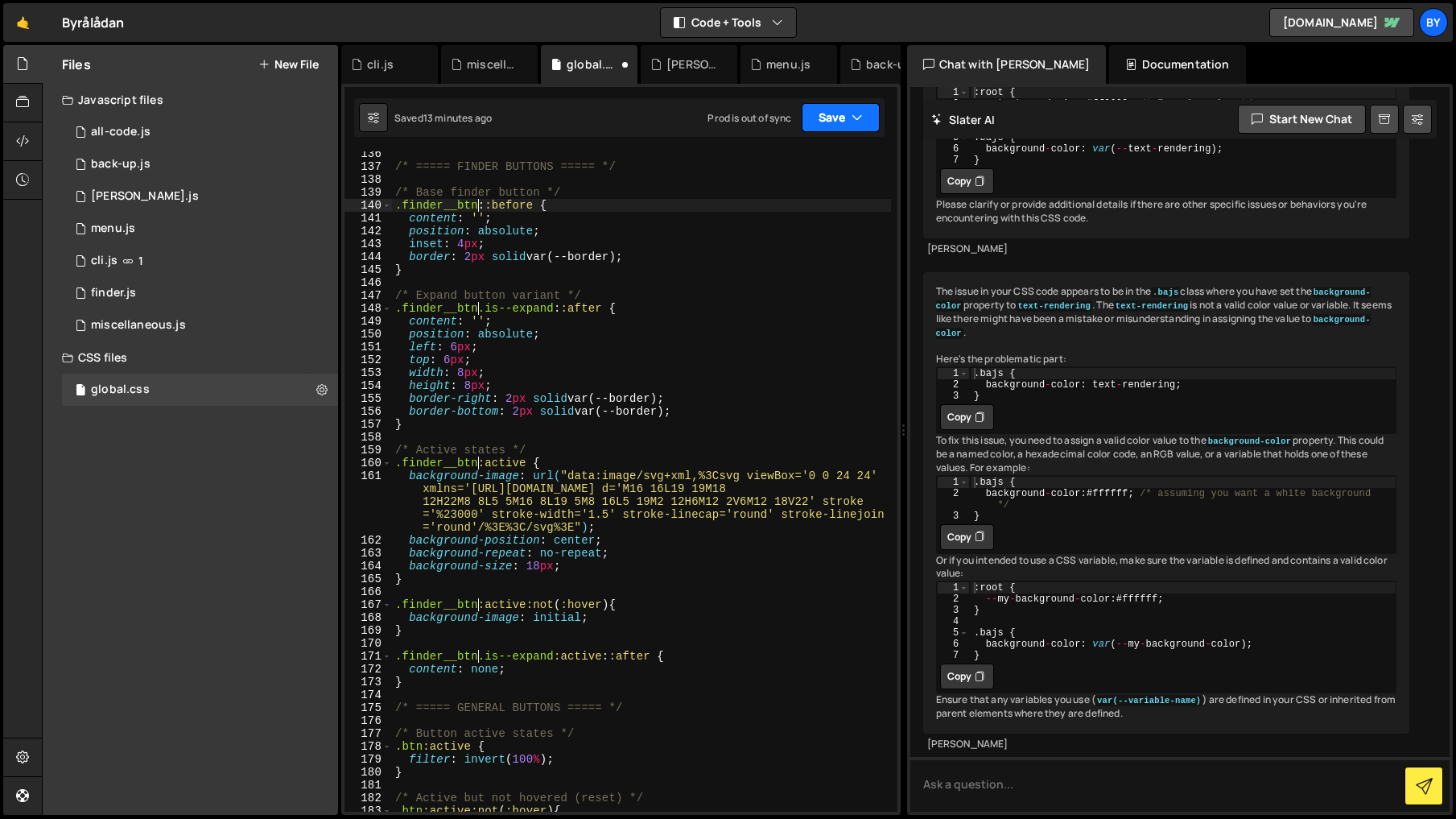
drag, startPoint x: 862, startPoint y: 134, endPoint x: 859, endPoint y: 126, distance: 8.5
click at [860, 130] on div "Saved 13 minutes ago Prod is out of sync Upgrade to Edit Save Save to Staging S…" at bounding box center [618, 117] width 530 height 38
drag, startPoint x: 854, startPoint y: 116, endPoint x: 848, endPoint y: 143, distance: 27.7
click at [854, 117] on icon "button" at bounding box center [857, 117] width 12 height 16
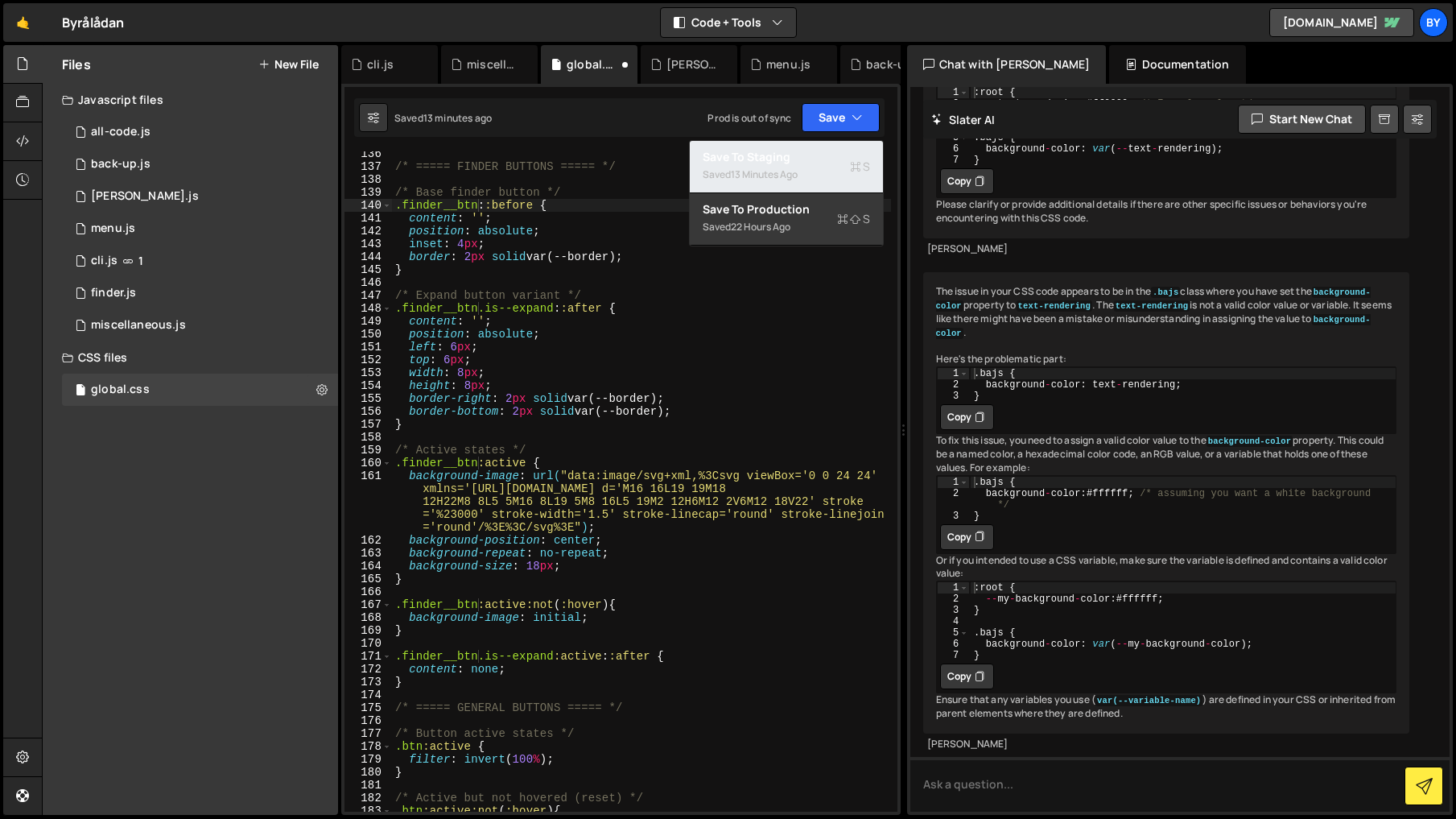
click at [835, 160] on div "Save to Staging S" at bounding box center [786, 156] width 168 height 16
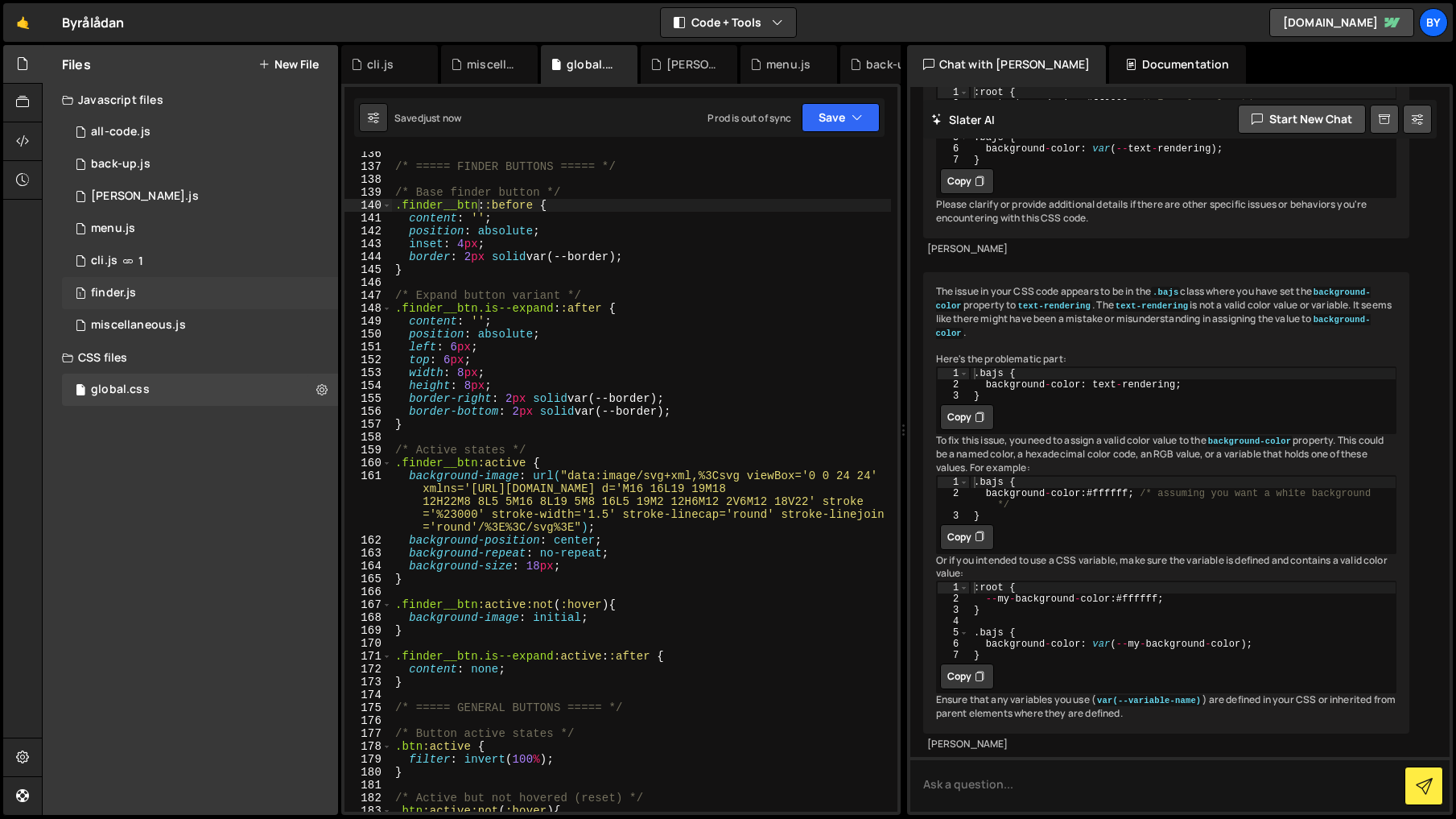
drag, startPoint x: 188, startPoint y: 293, endPoint x: 210, endPoint y: 293, distance: 22.0
click at [188, 293] on div "1 finder.js 0" at bounding box center [200, 293] width 276 height 33
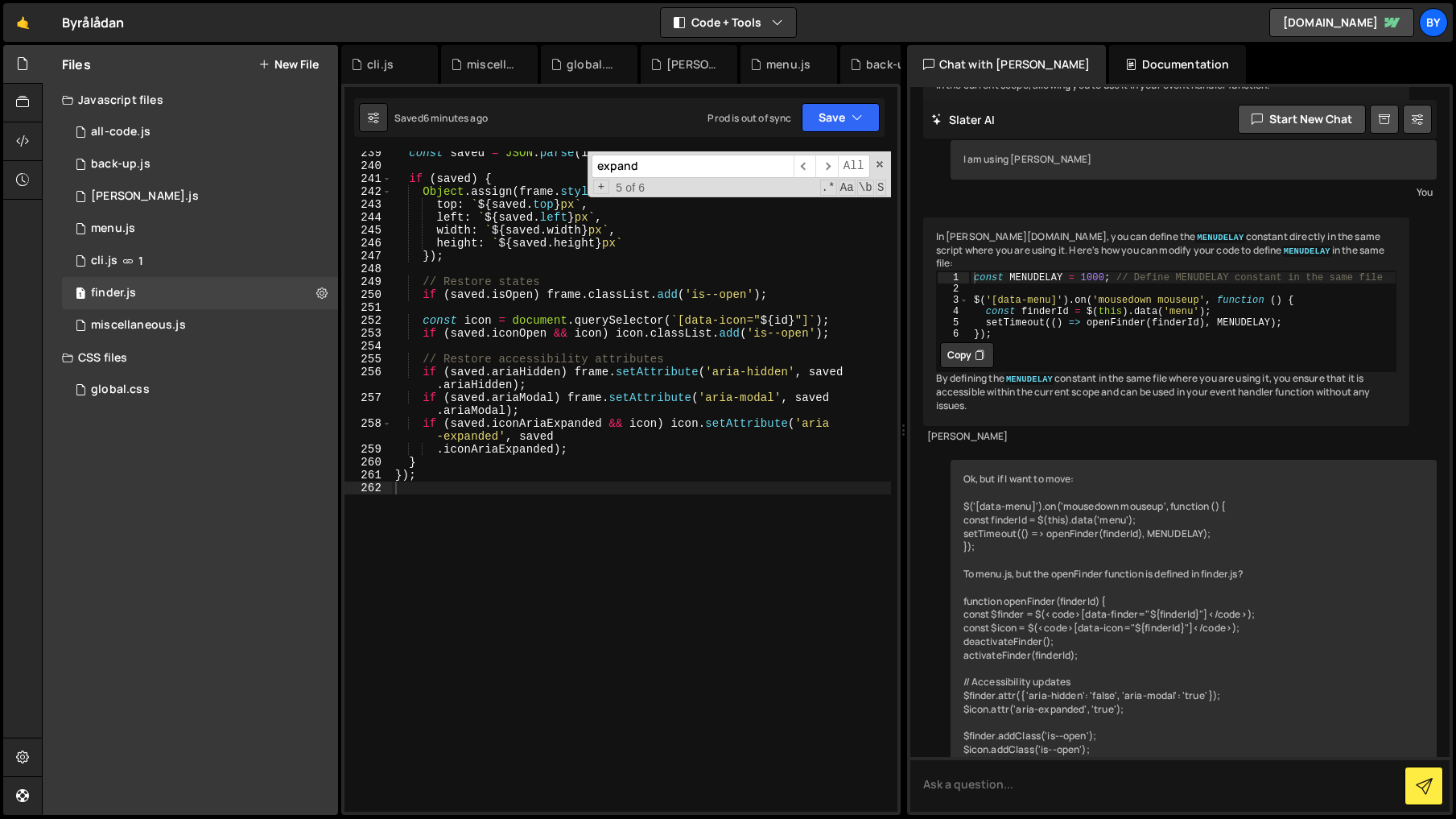
type textarea "if (saved.ariaHidden) frame.setAttribute('aria-hidden', saved.ariaHidden);"
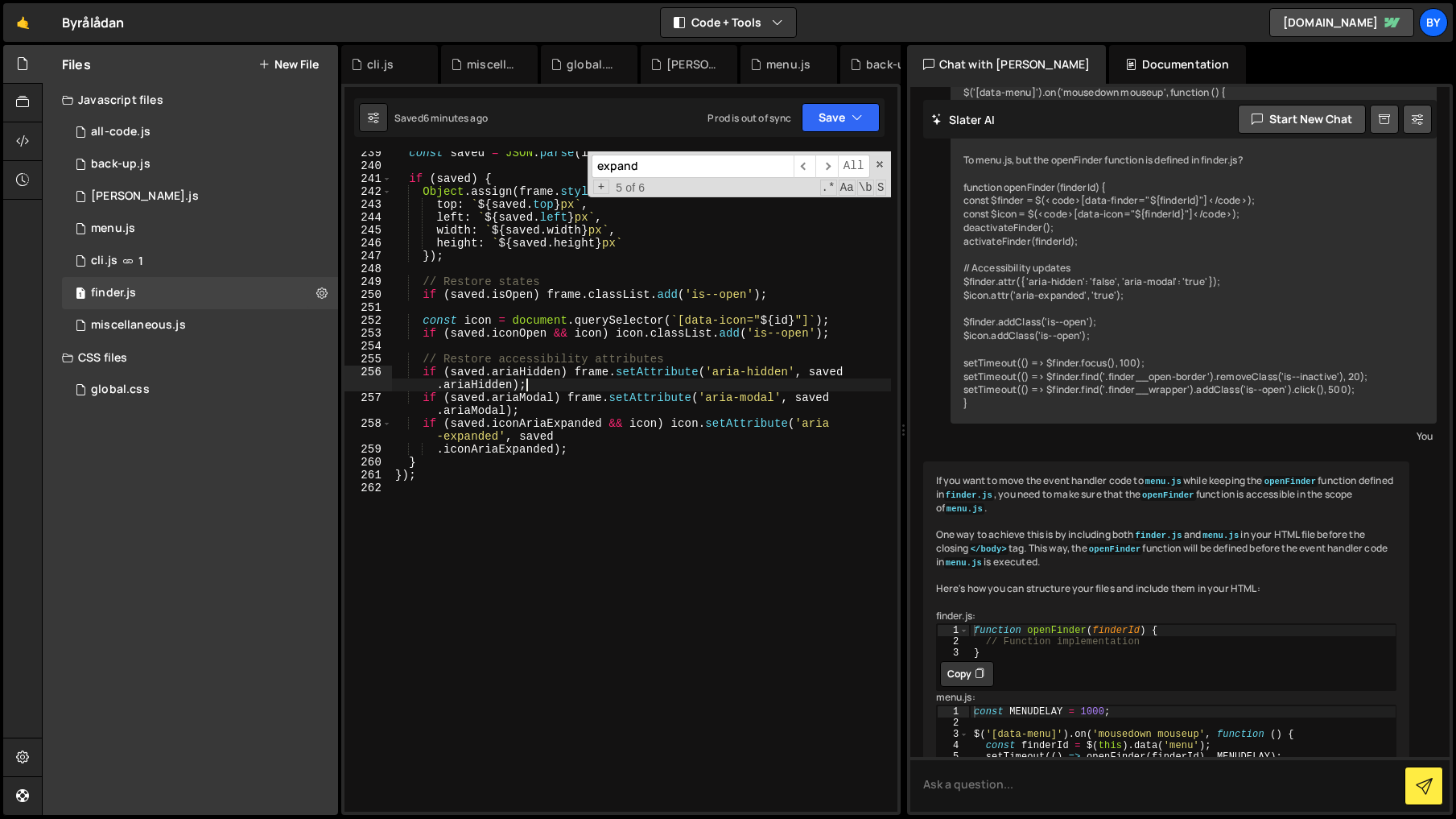
click at [636, 380] on div "const saved = JSON . parse ( localStorage . getItem ( ` finder- ${ id } ` )) ; …" at bounding box center [641, 489] width 498 height 686
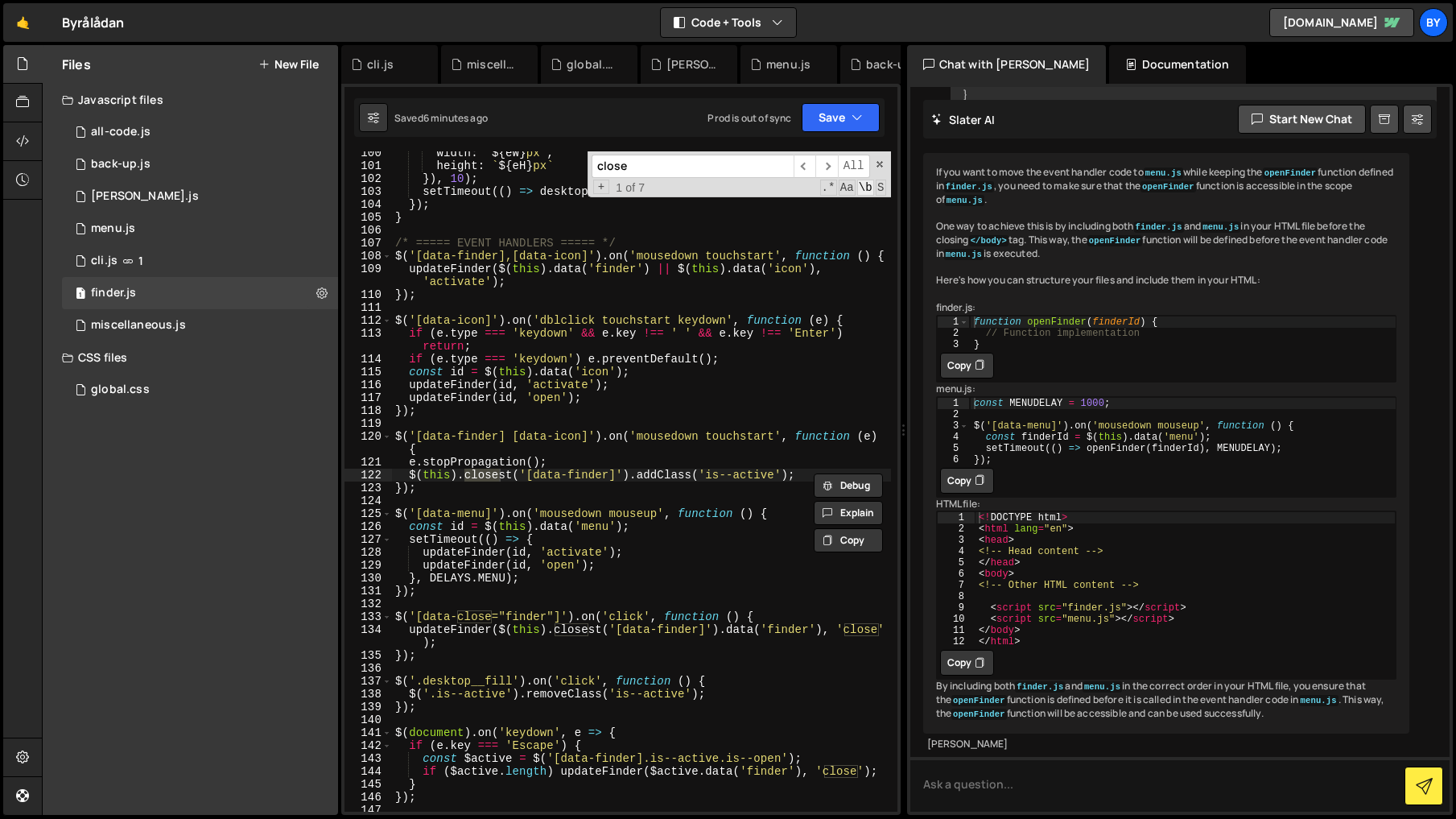
scroll to position [1367, 0]
type input "."
type input "f"
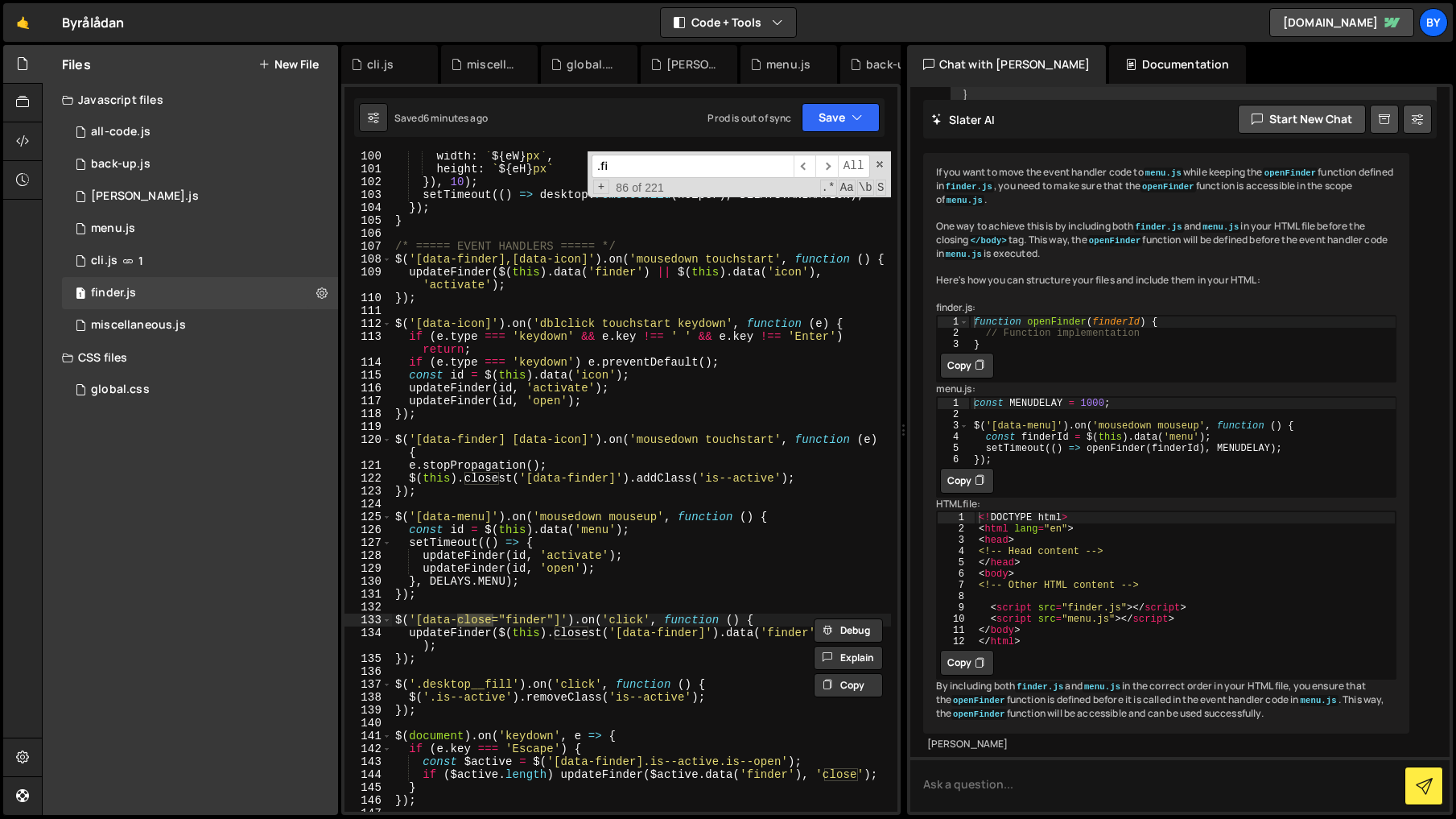
scroll to position [2092, 0]
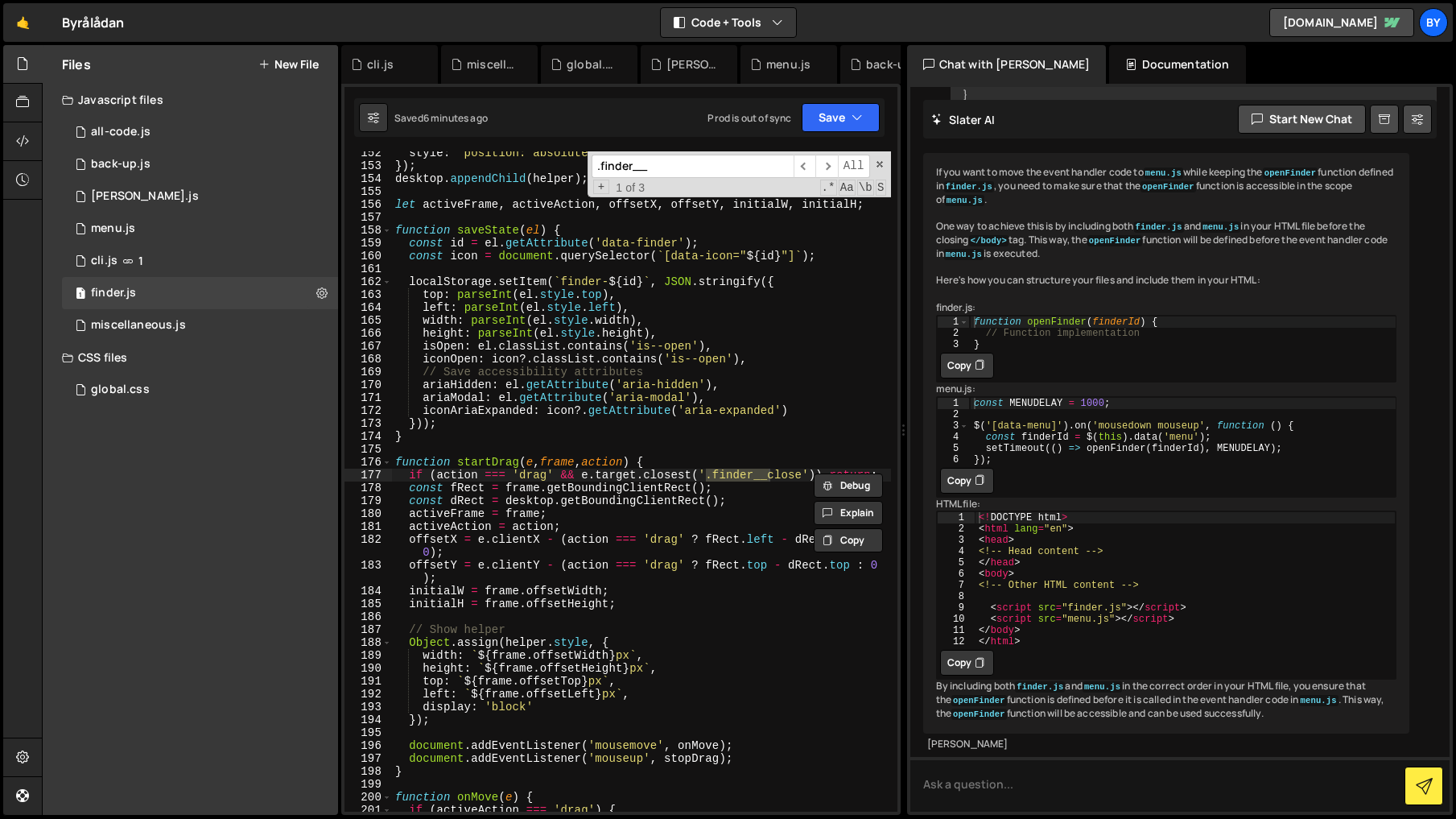
type input ".finder__"
type textarea "if (action === 'drag' && e.target.closest('.finder__close')) return;"
click at [795, 473] on div "style : 'position: absolute; display: none;' }) ; desktop . appendChild ( helpe…" at bounding box center [641, 489] width 498 height 686
click at [795, 472] on div "style : 'position: absolute; display: none;' }) ; desktop . appendChild ( helpe…" at bounding box center [641, 489] width 498 height 686
click at [796, 475] on div "style : 'position: absolute; display: none;' }) ; desktop . appendChild ( helpe…" at bounding box center [641, 481] width 498 height 660
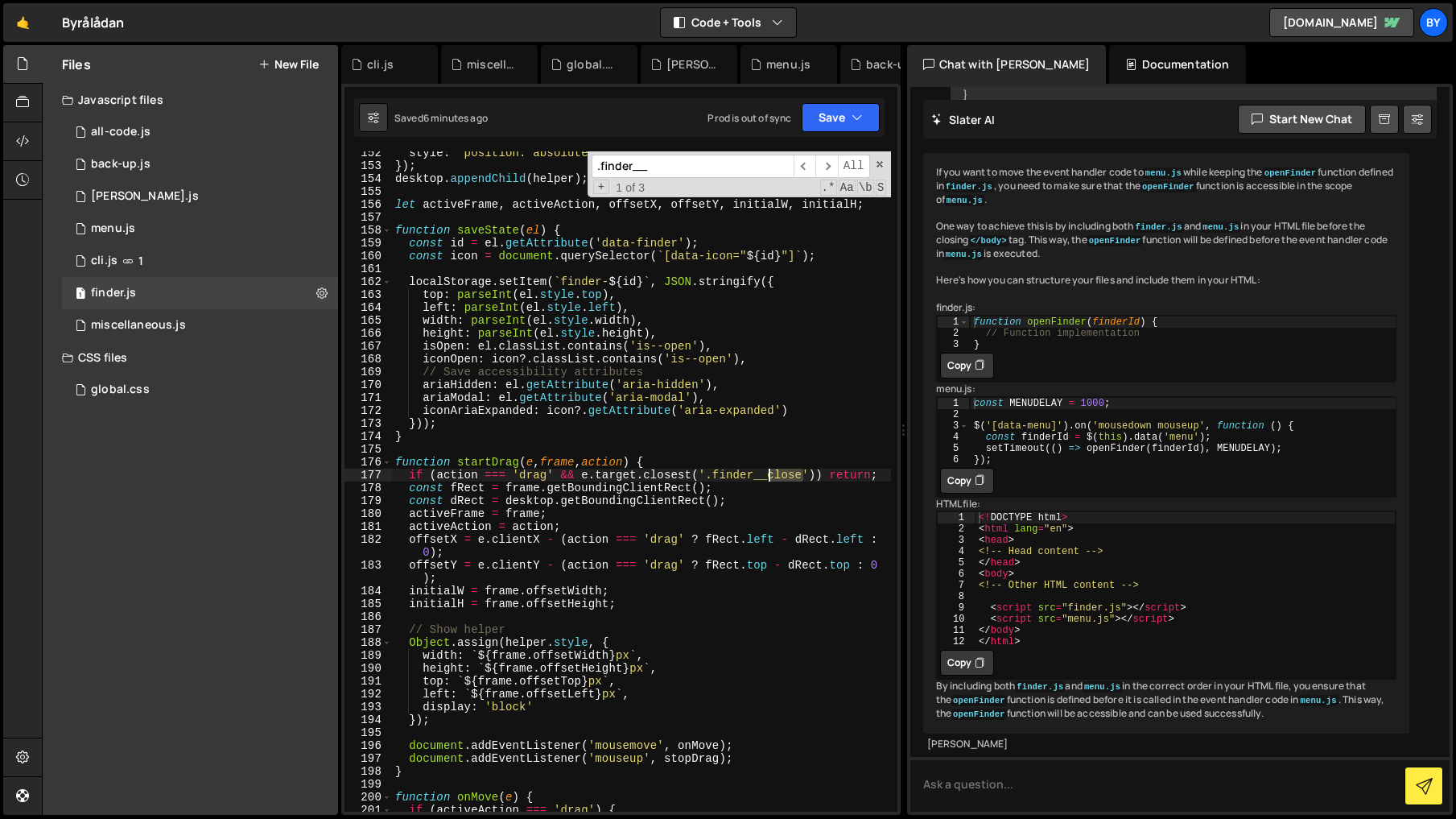
drag, startPoint x: 804, startPoint y: 478, endPoint x: 770, endPoint y: 480, distance: 34.1
click at [770, 480] on div "style : 'position: absolute; display: none;' }) ; desktop . appendChild ( helpe…" at bounding box center [641, 489] width 498 height 686
click at [703, 177] on input ".finder__" at bounding box center [692, 166] width 202 height 23
type input ".finder__close"
click at [802, 447] on div "style : 'position: absolute; display: none;' }) ; desktop . appendChild ( helpe…" at bounding box center [641, 489] width 498 height 686
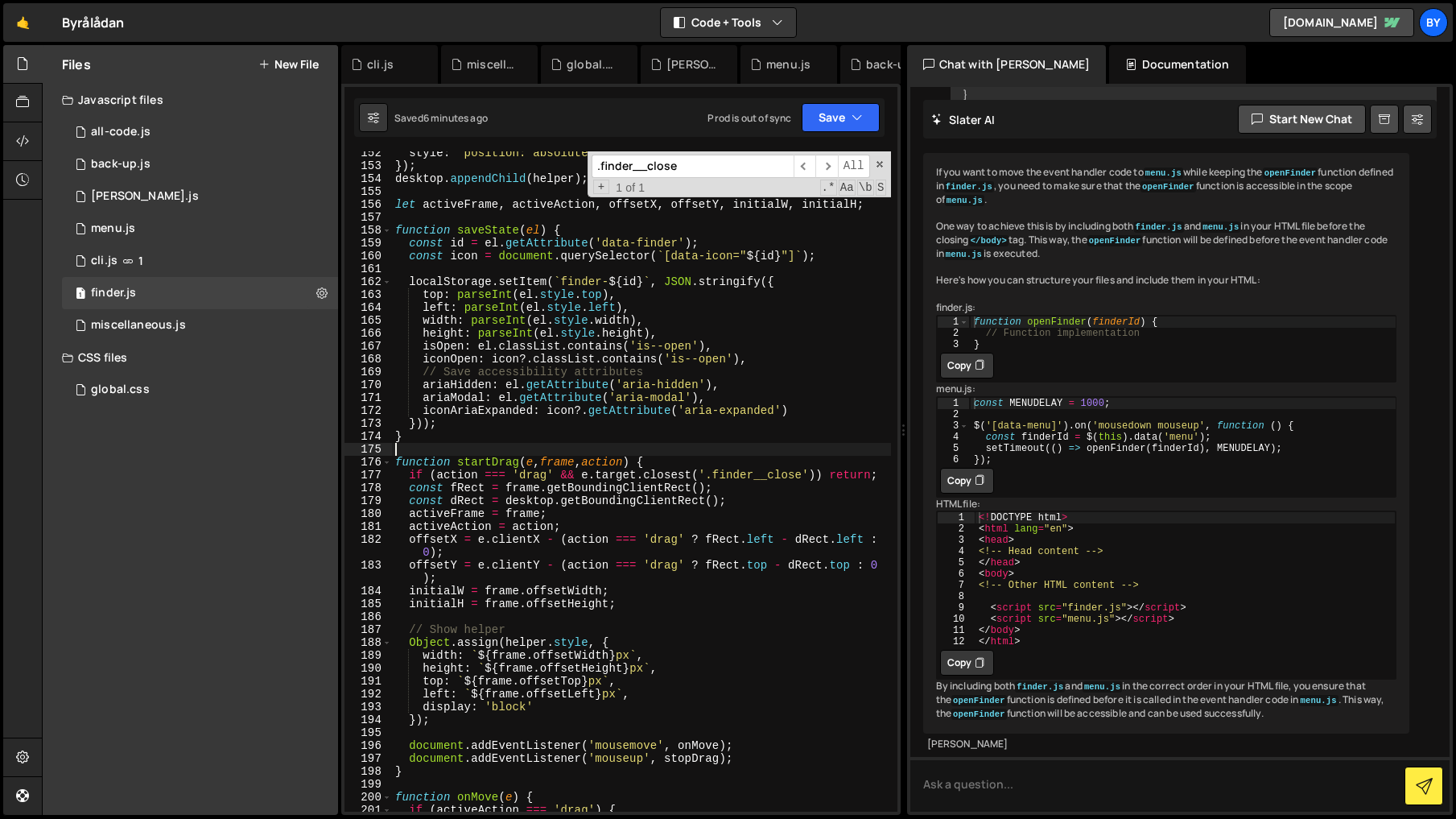
click at [792, 474] on div "style : 'position: absolute; display: none;' }) ; desktop . appendChild ( helpe…" at bounding box center [641, 489] width 498 height 686
click at [793, 474] on div "style : 'position: absolute; display: none;' }) ; desktop . appendChild ( helpe…" at bounding box center [641, 489] width 498 height 686
type textarea "if (action === 'drag' && e.target.closest('.finder__btn')) return;"
drag, startPoint x: 866, startPoint y: 108, endPoint x: 845, endPoint y: 154, distance: 50.6
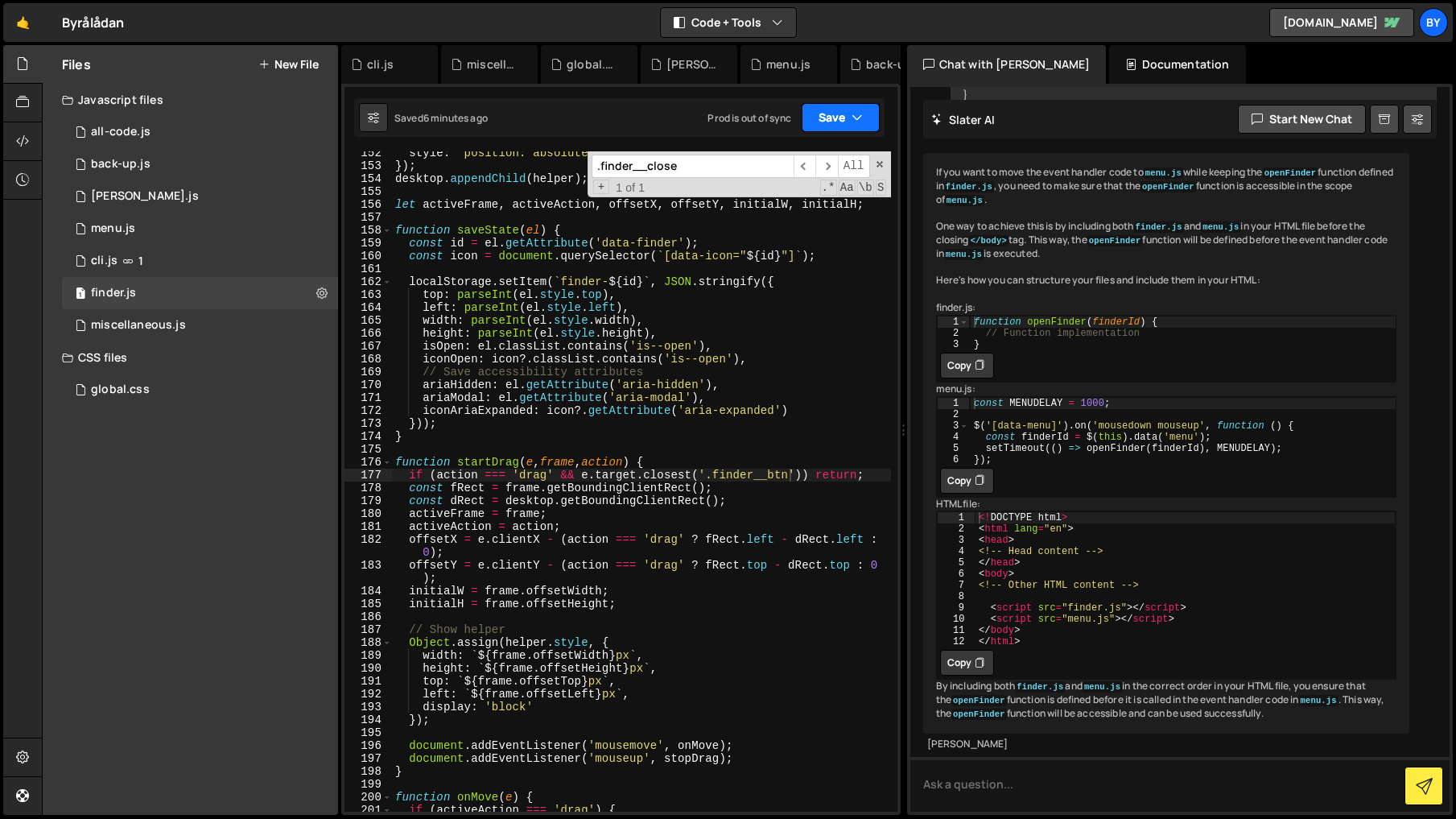
click at [867, 110] on button "Save" at bounding box center [840, 117] width 78 height 29
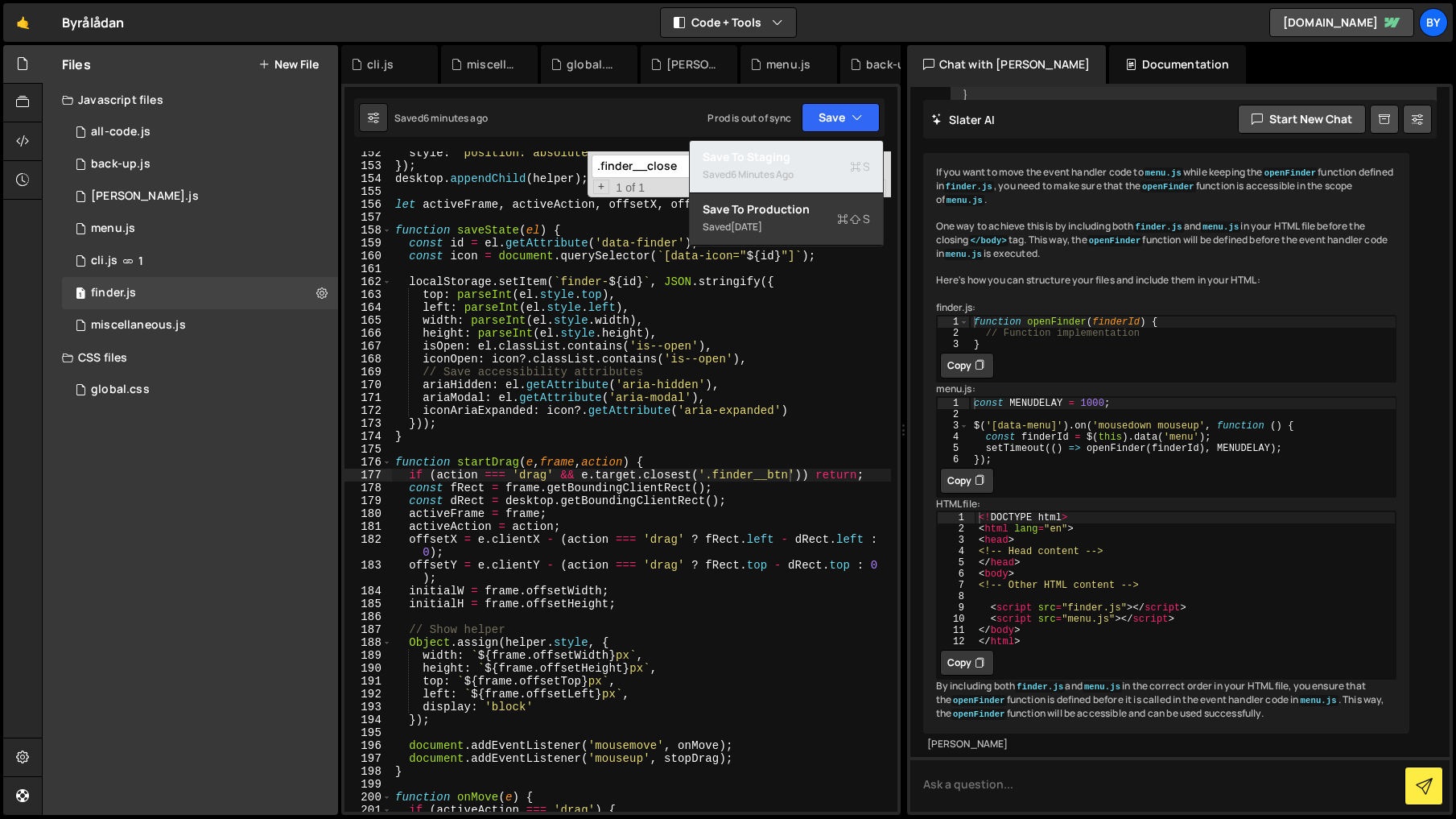
drag, startPoint x: 843, startPoint y: 158, endPoint x: 865, endPoint y: 156, distance: 22.1
click at [843, 158] on div "Save to Staging S" at bounding box center [786, 156] width 168 height 16
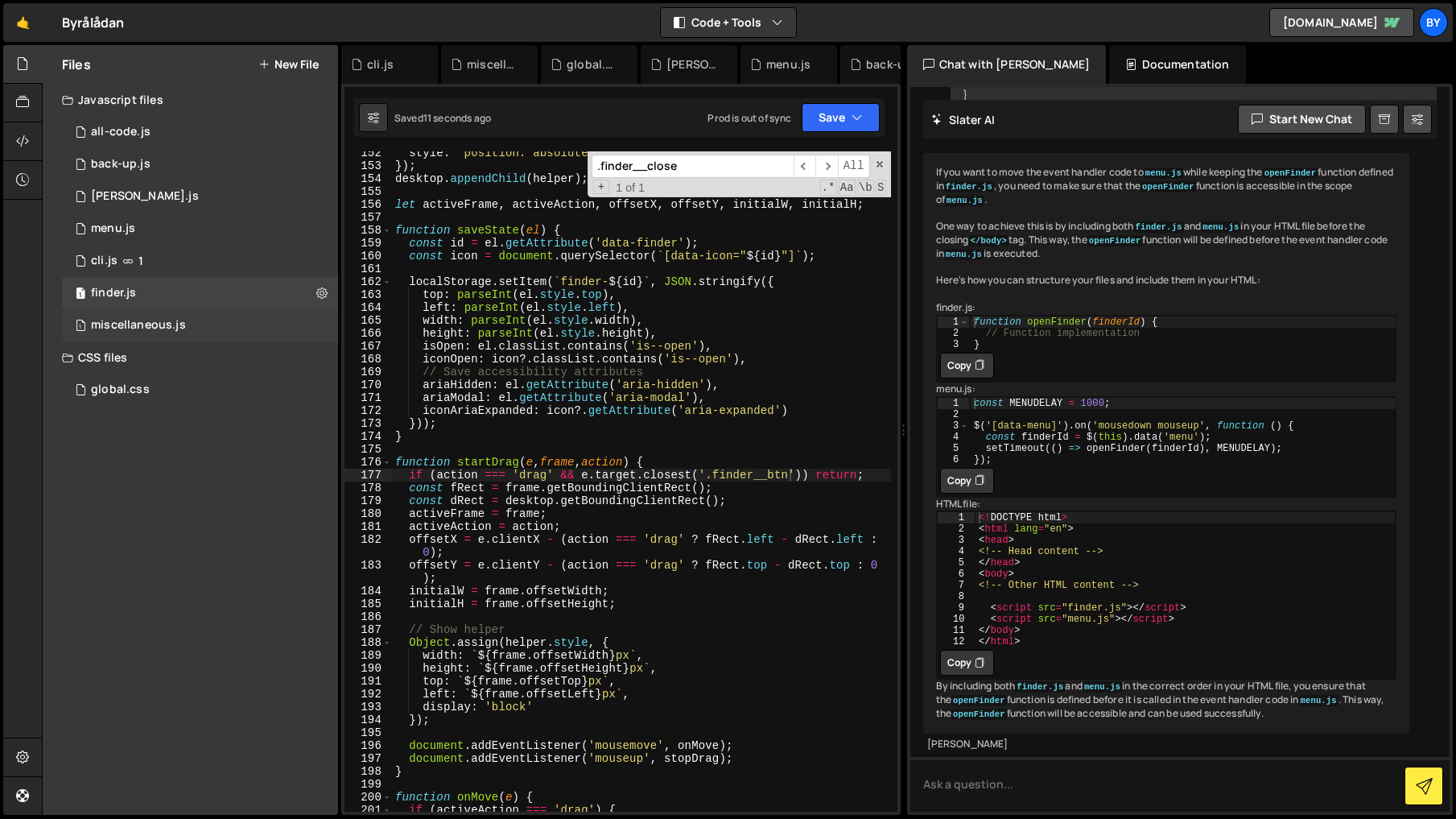
click at [198, 318] on div "1 miscellaneous.js 0" at bounding box center [200, 325] width 276 height 33
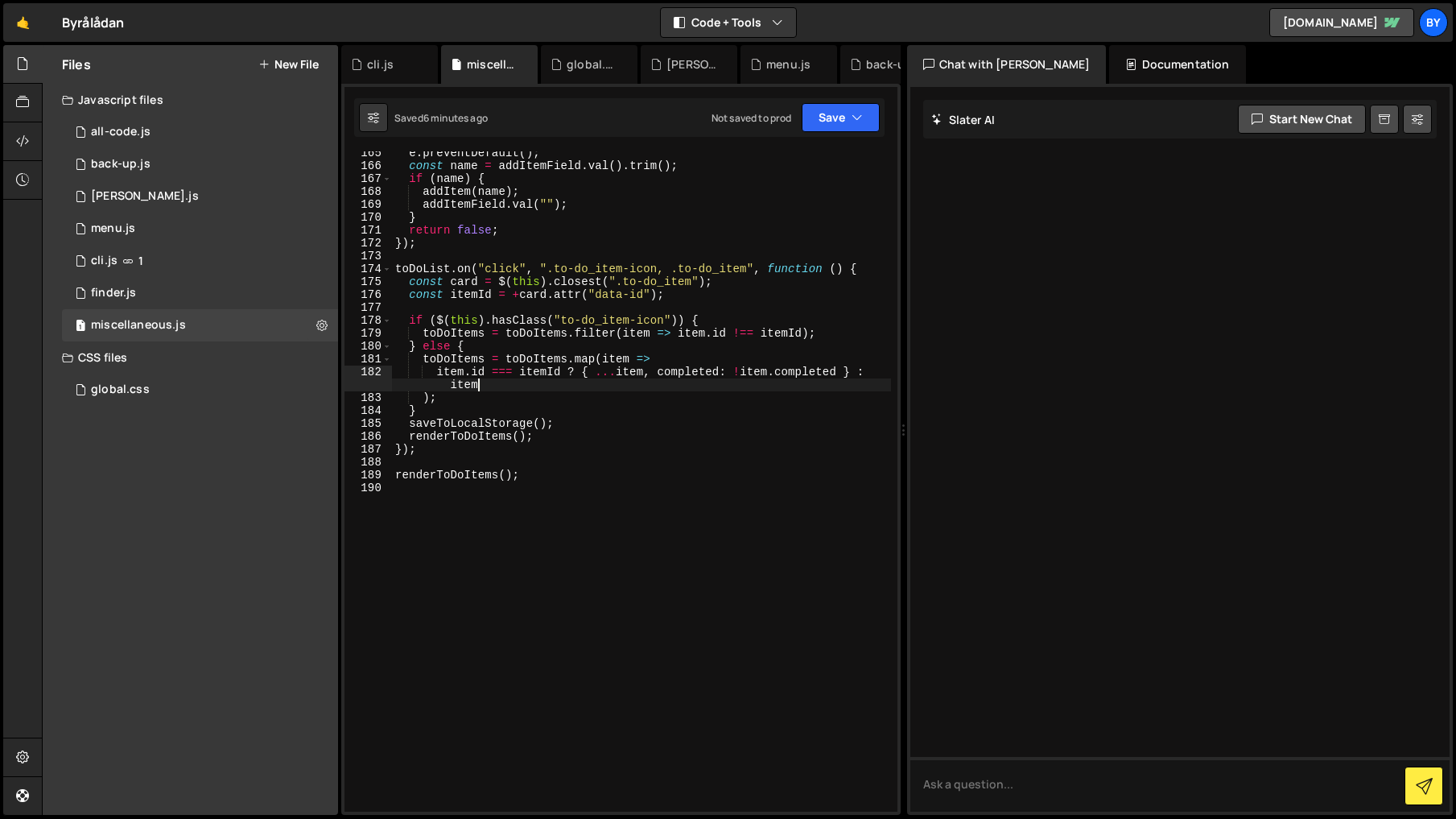
click at [575, 385] on div "e . preventDefault ( ) ; const name = addItemField . val ( ) . trim ( ) ; if ( …" at bounding box center [641, 489] width 498 height 686
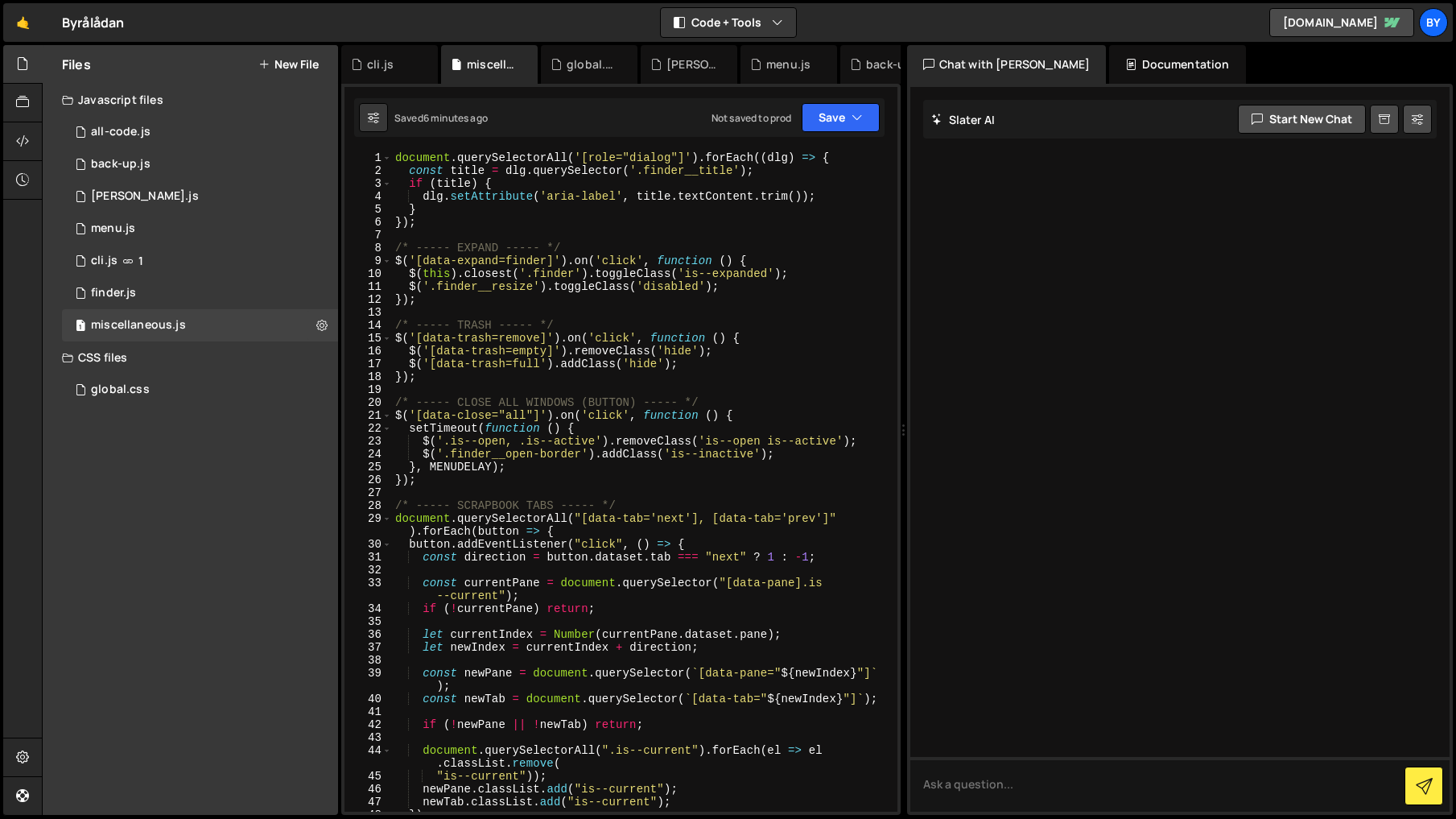
click at [563, 379] on div "document . querySelectorAll ( '[role="dialog"]' ) . forEach (( dlg ) => { const…" at bounding box center [641, 494] width 498 height 686
click at [478, 463] on div "document . querySelectorAll ( '[role="dialog"]' ) . forEach (( dlg ) => { const…" at bounding box center [641, 494] width 498 height 686
drag, startPoint x: 546, startPoint y: 259, endPoint x: 437, endPoint y: 266, distance: 109.2
click at [428, 264] on div "document . querySelectorAll ( '[role="dialog"]' ) . forEach (( dlg ) => { const…" at bounding box center [641, 494] width 498 height 686
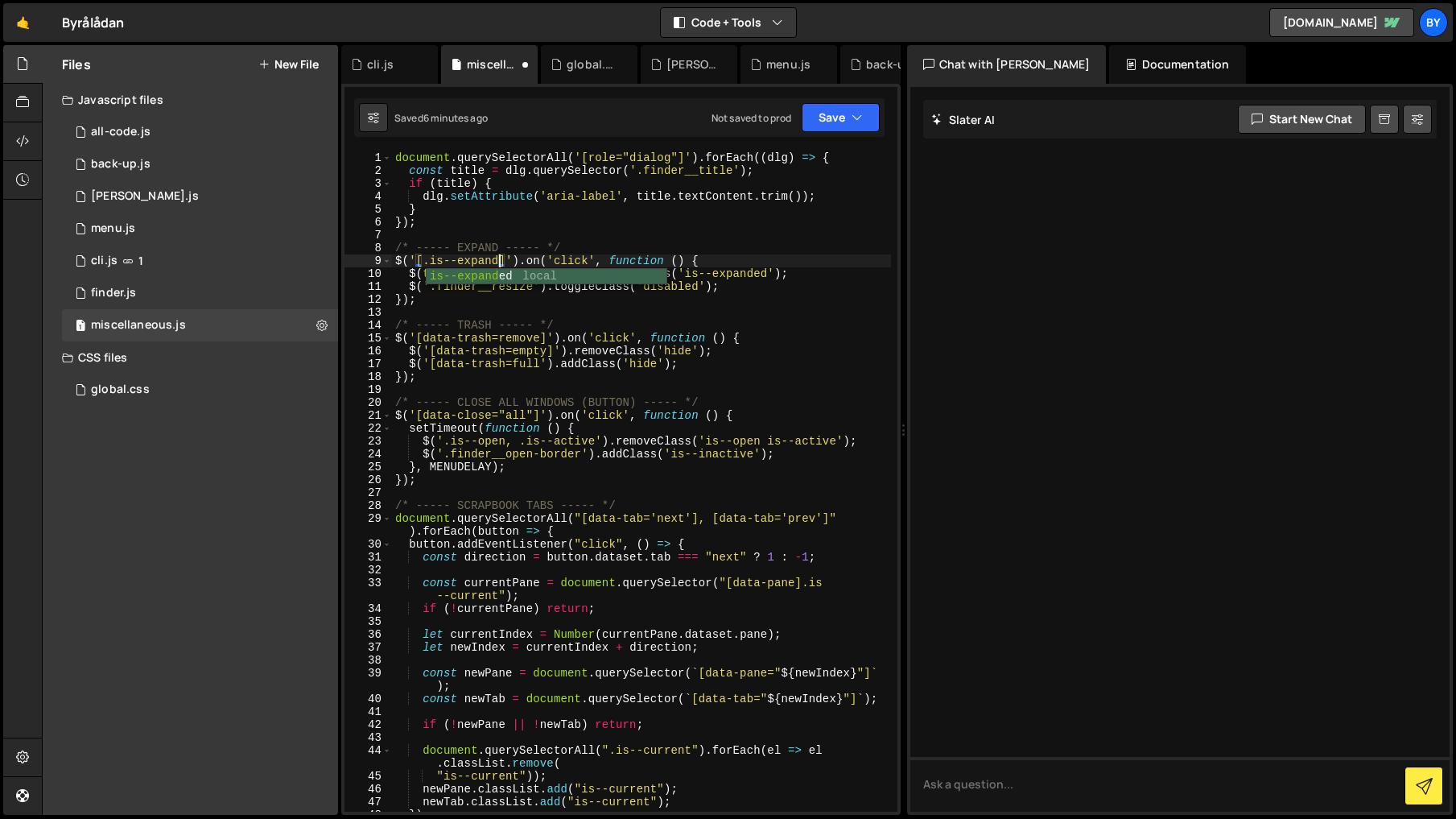
click at [774, 275] on div "document . querySelectorAll ( '[role="dialog"]' ) . forEach (( dlg ) => { const…" at bounding box center [641, 494] width 498 height 686
click at [832, 124] on button "Save" at bounding box center [840, 117] width 78 height 29
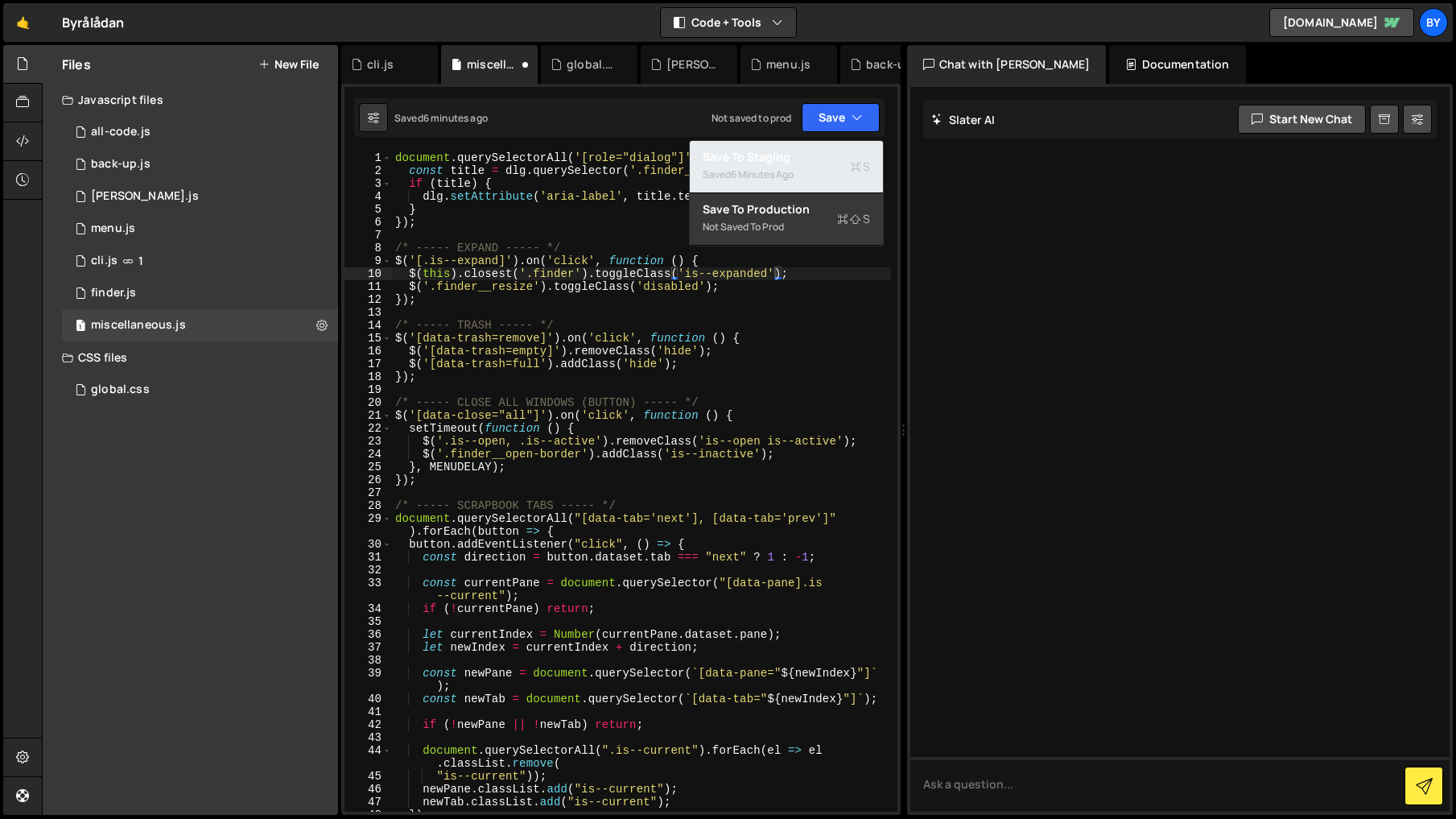
click at [809, 149] on div "Save to Staging S" at bounding box center [786, 156] width 168 height 16
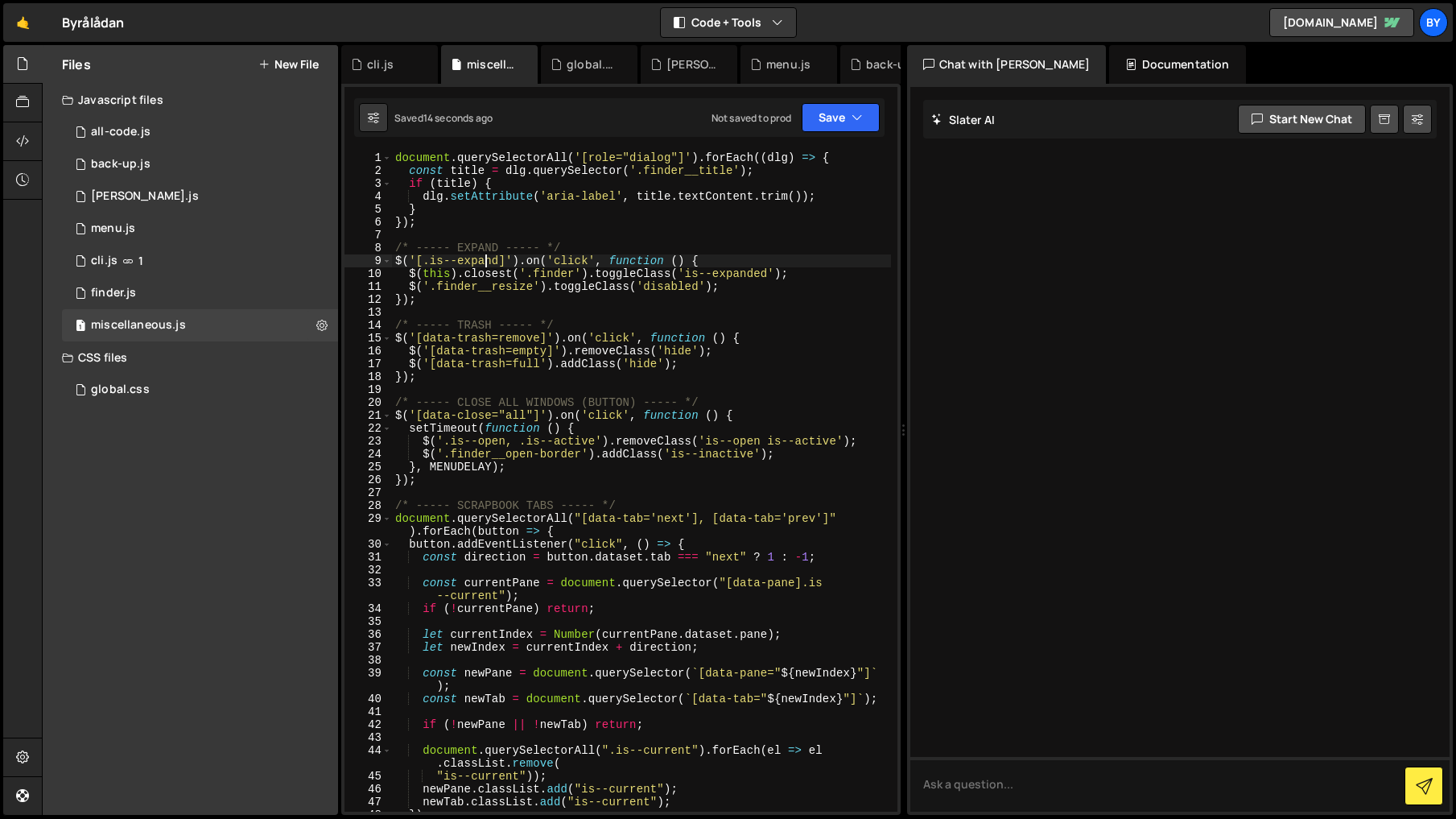
click at [484, 254] on div "document . querySelectorAll ( '[role="dialog"]' ) . forEach (( dlg ) => { const…" at bounding box center [641, 494] width 498 height 686
paste textarea "is--expand"
click at [824, 126] on button "Save" at bounding box center [840, 117] width 78 height 29
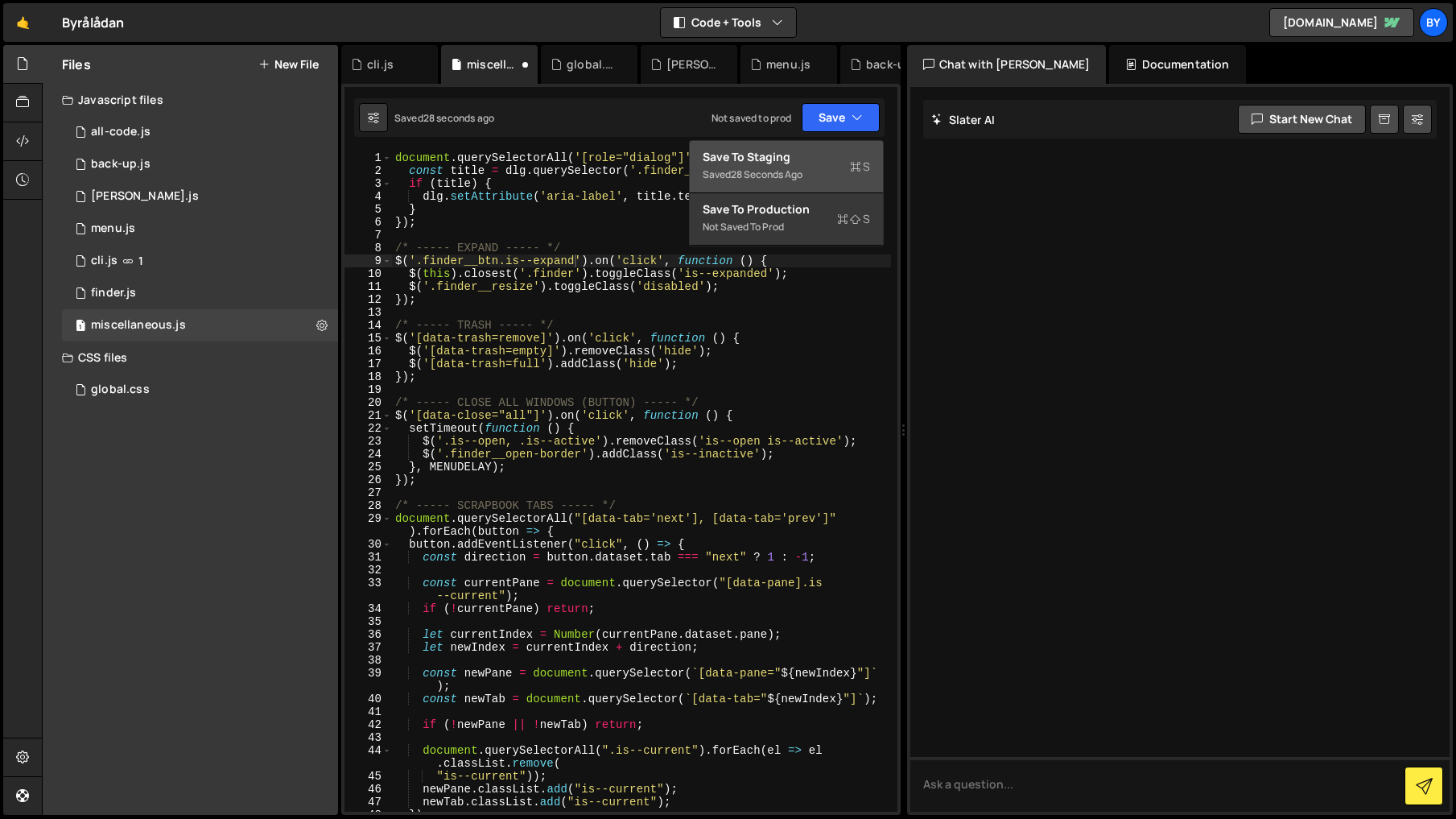
click at [820, 153] on div "Save to Staging S" at bounding box center [786, 156] width 168 height 16
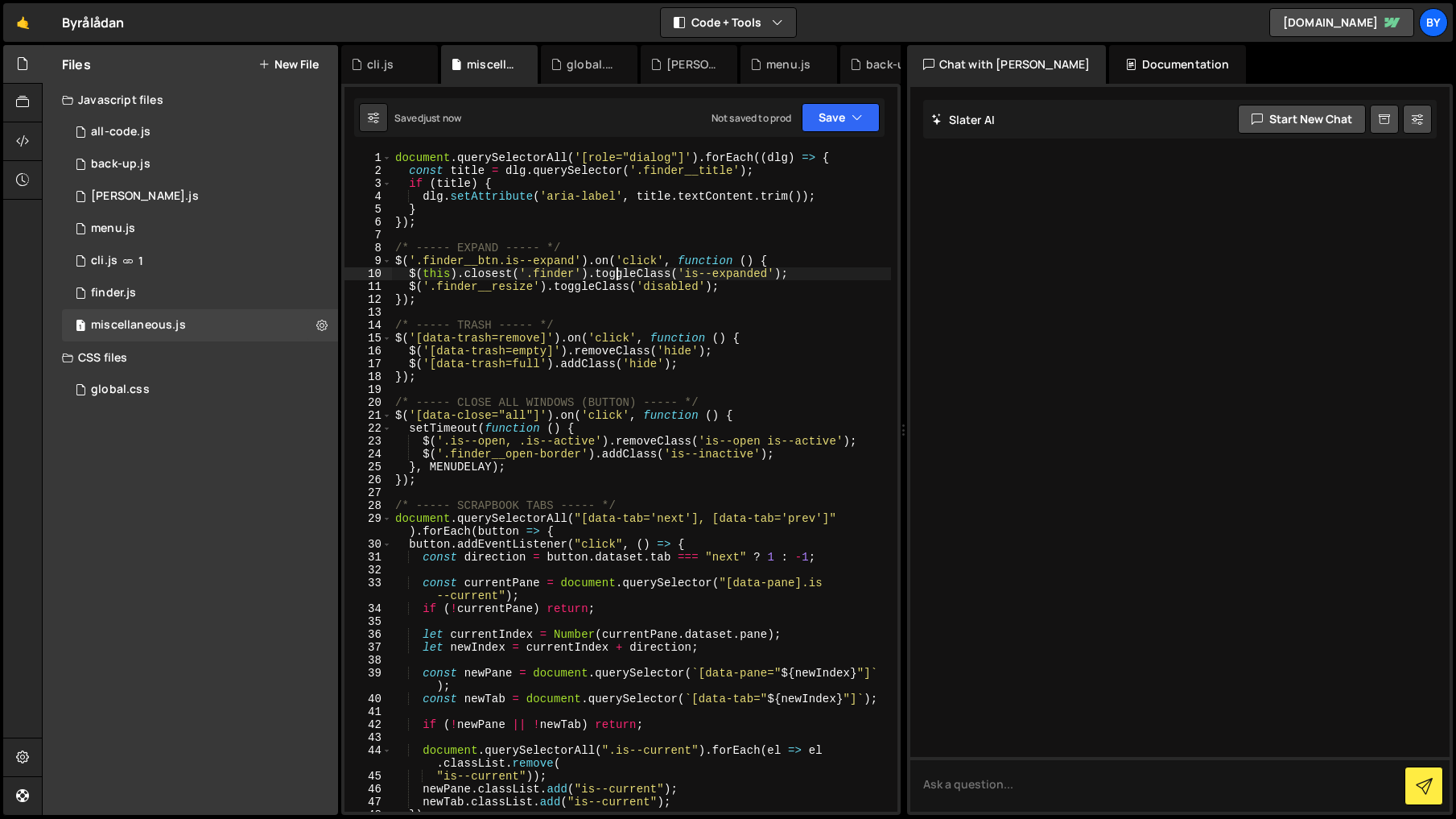
click at [618, 277] on div "document . querySelectorAll ( '[role="dialog"]' ) . forEach (( dlg ) => { const…" at bounding box center [641, 494] width 498 height 686
click at [527, 293] on div "document . querySelectorAll ( '[role="dialog"]' ) . forEach (( dlg ) => { const…" at bounding box center [641, 494] width 498 height 686
click at [849, 120] on button "Save" at bounding box center [840, 117] width 78 height 29
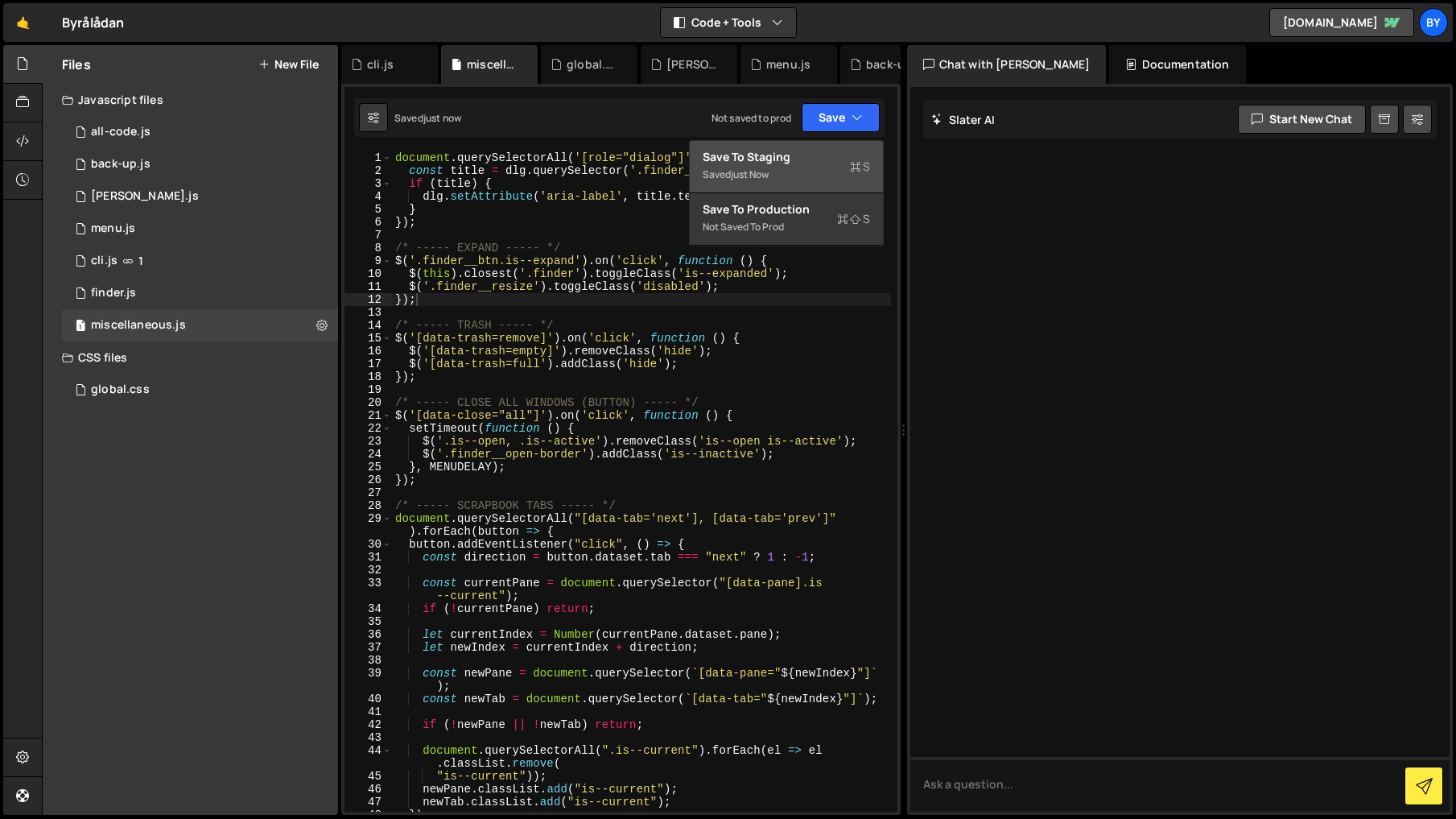
click at [840, 161] on div "Save to Staging S" at bounding box center [786, 156] width 168 height 16
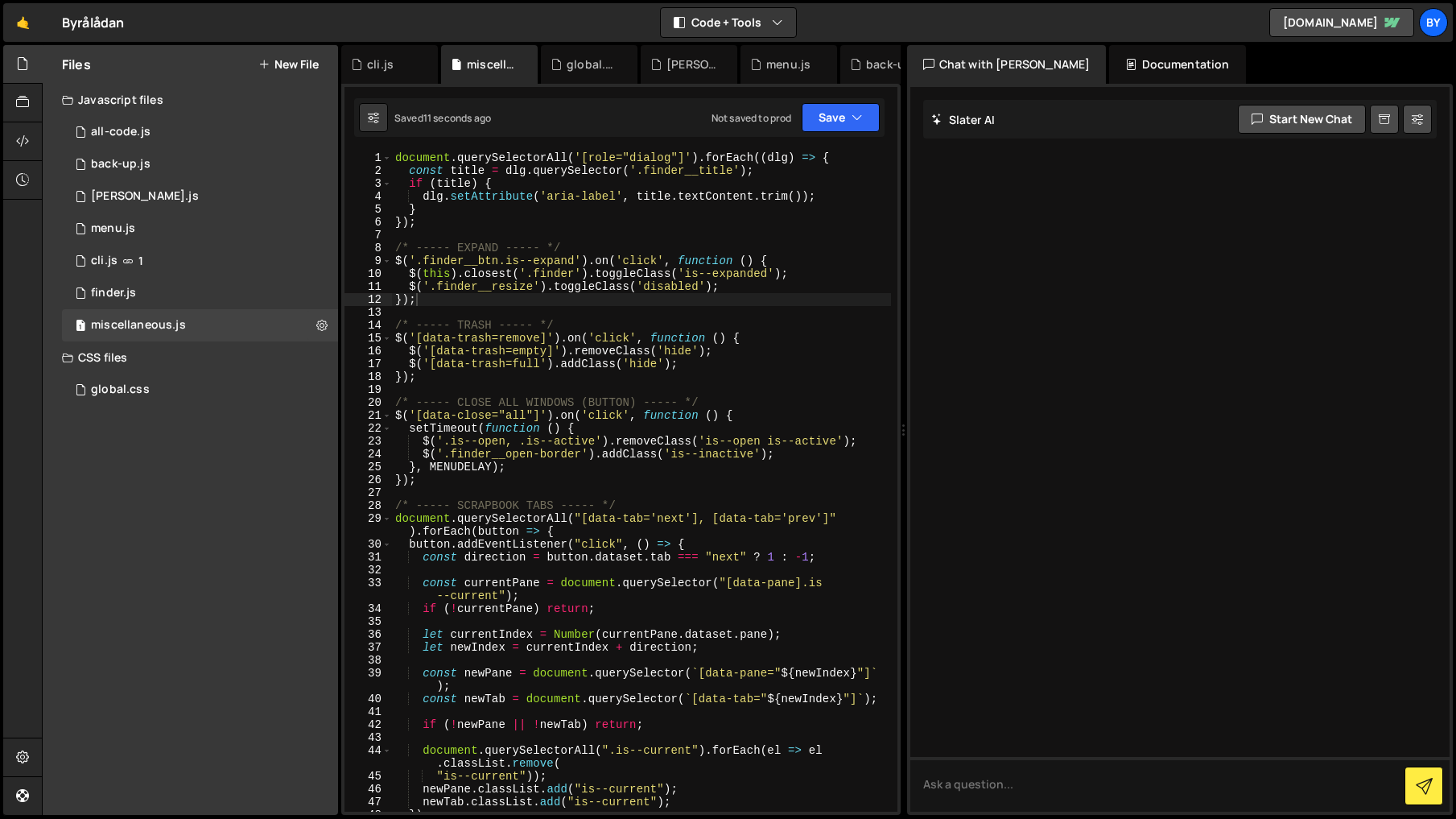
click at [677, 269] on div "document . querySelectorAll ( '[role="dialog"]' ) . forEach (( dlg ) => { const…" at bounding box center [641, 494] width 498 height 686
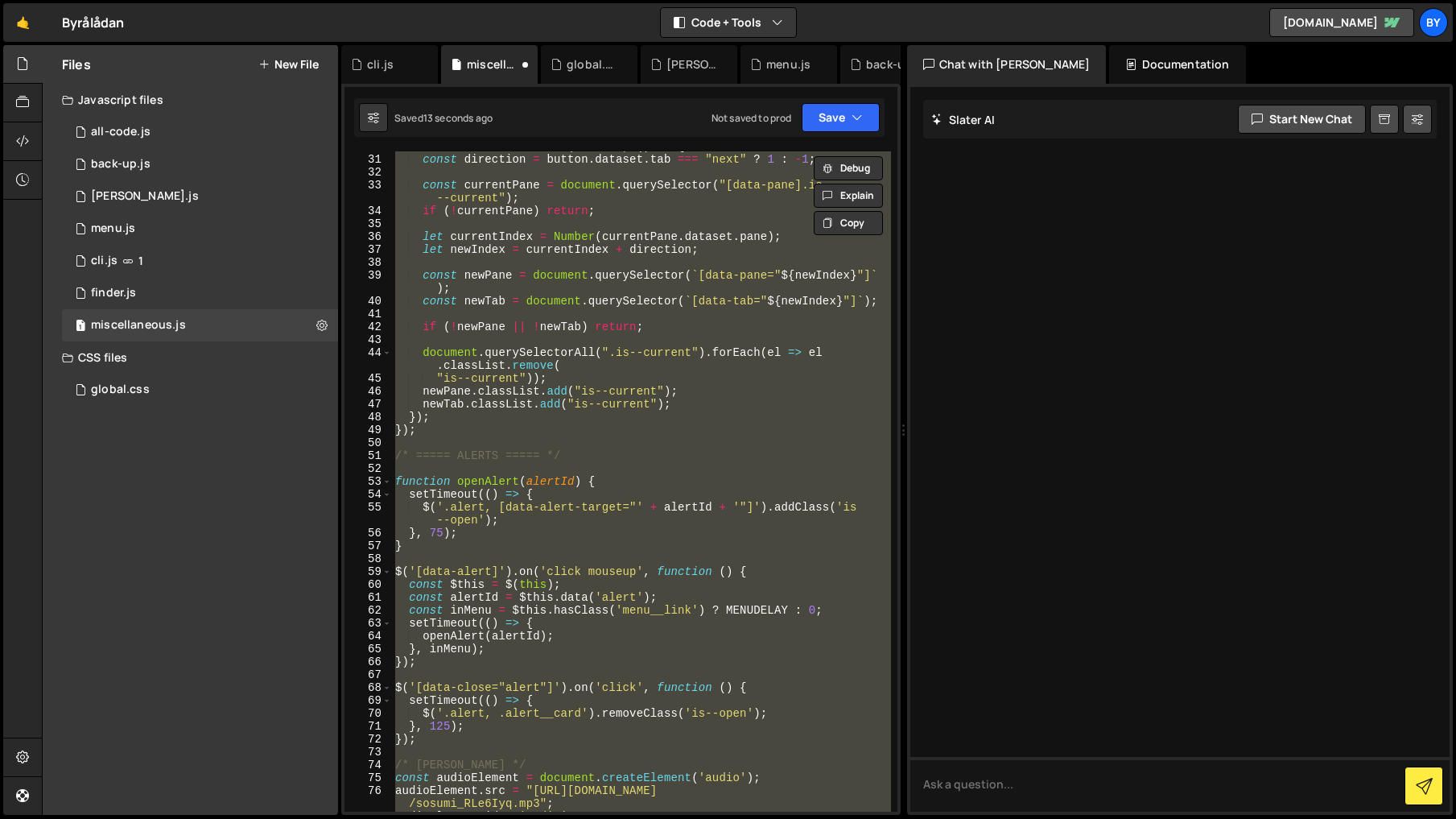
scroll to position [0, 0]
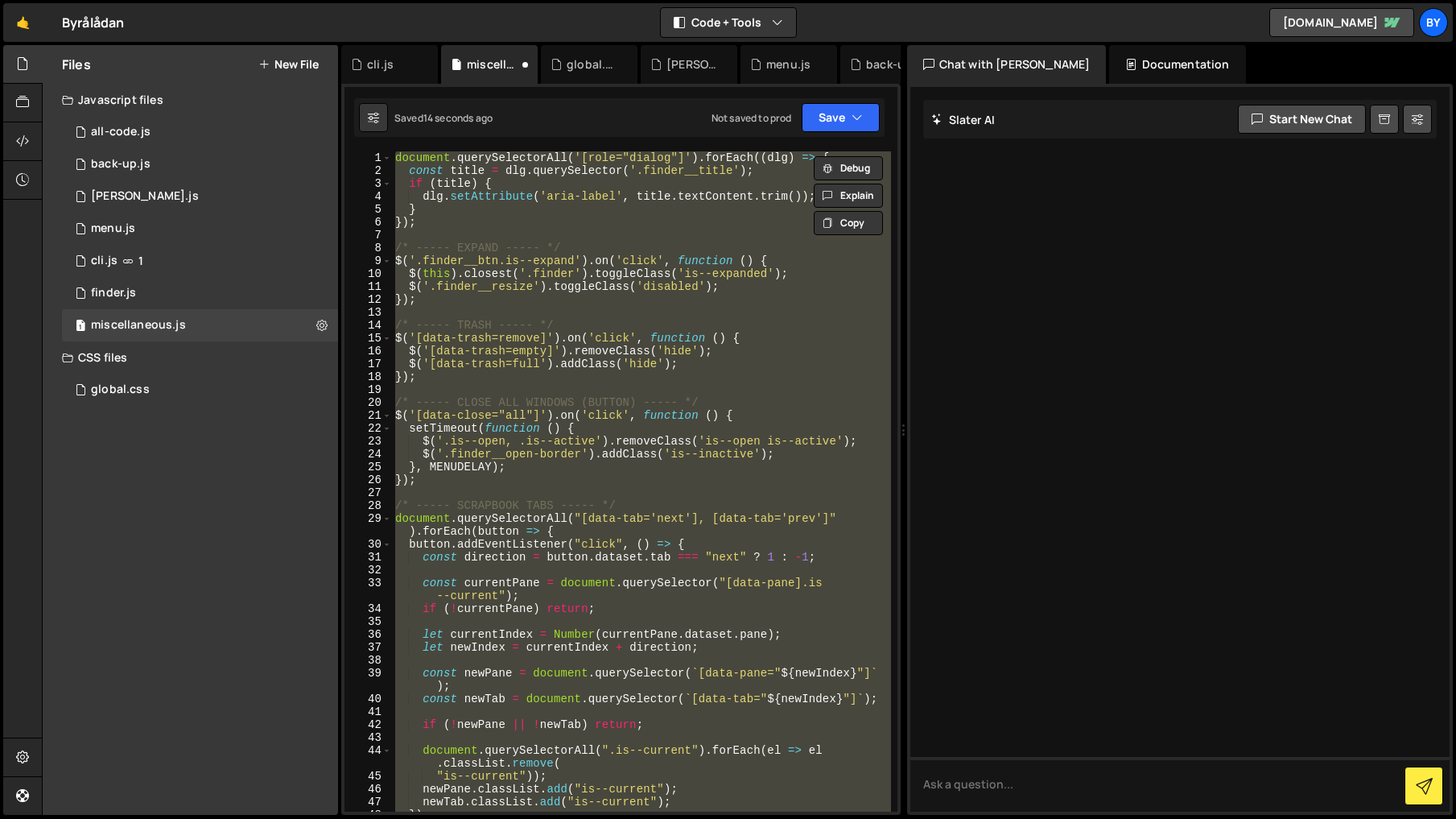
click at [694, 291] on div "document . querySelectorAll ( '[role="dialog"]' ) . forEach (( dlg ) => { const…" at bounding box center [641, 481] width 498 height 660
click at [574, 275] on div "document . querySelectorAll ( '[role="dialog"]' ) . forEach (( dlg ) => { const…" at bounding box center [641, 481] width 498 height 660
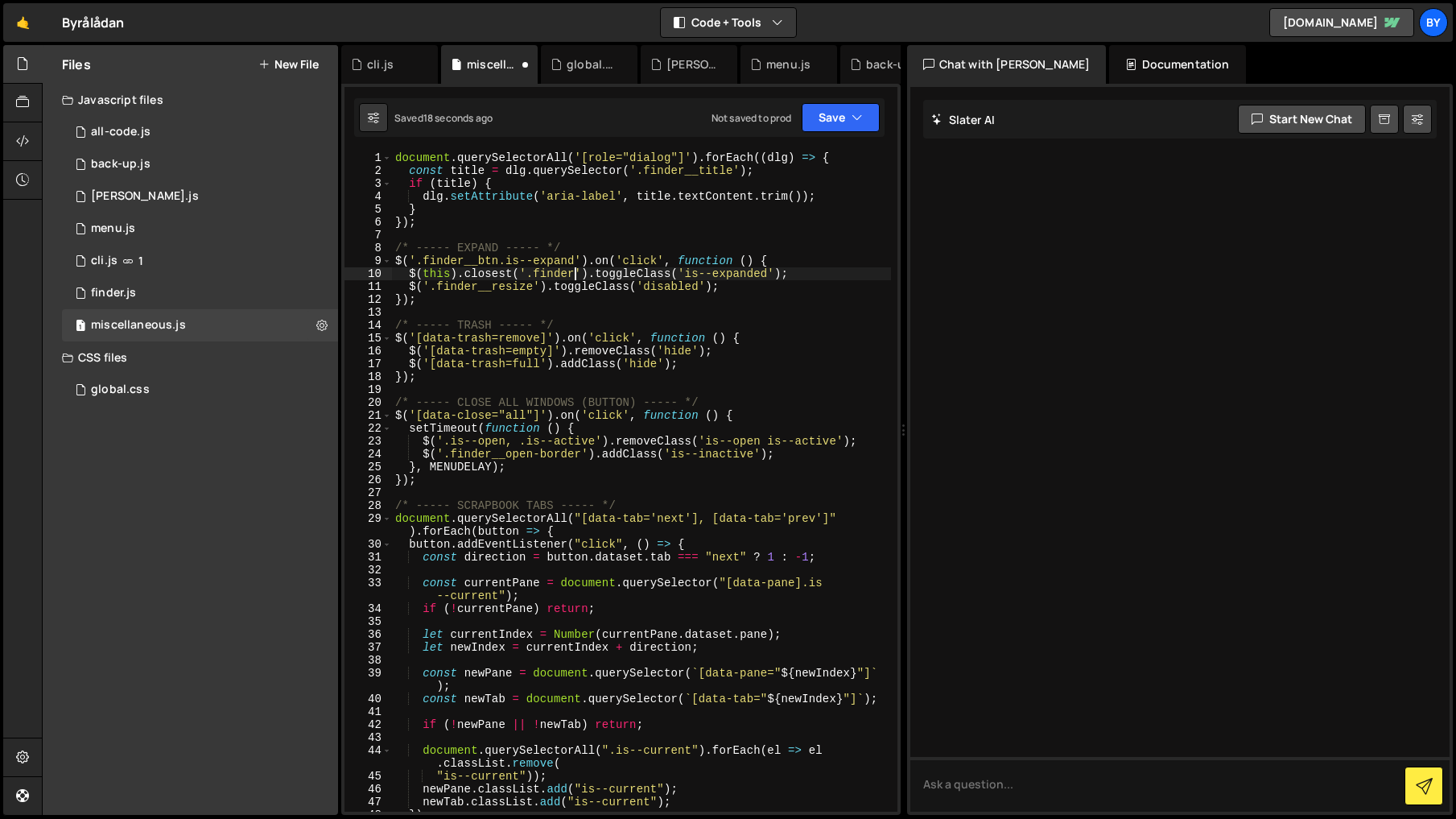
click at [574, 260] on div "document . querySelectorAll ( '[role="dialog"]' ) . forEach (( dlg ) => { const…" at bounding box center [641, 494] width 498 height 686
drag, startPoint x: 853, startPoint y: 119, endPoint x: 854, endPoint y: 131, distance: 12.0
click at [853, 121] on icon "button" at bounding box center [857, 117] width 12 height 16
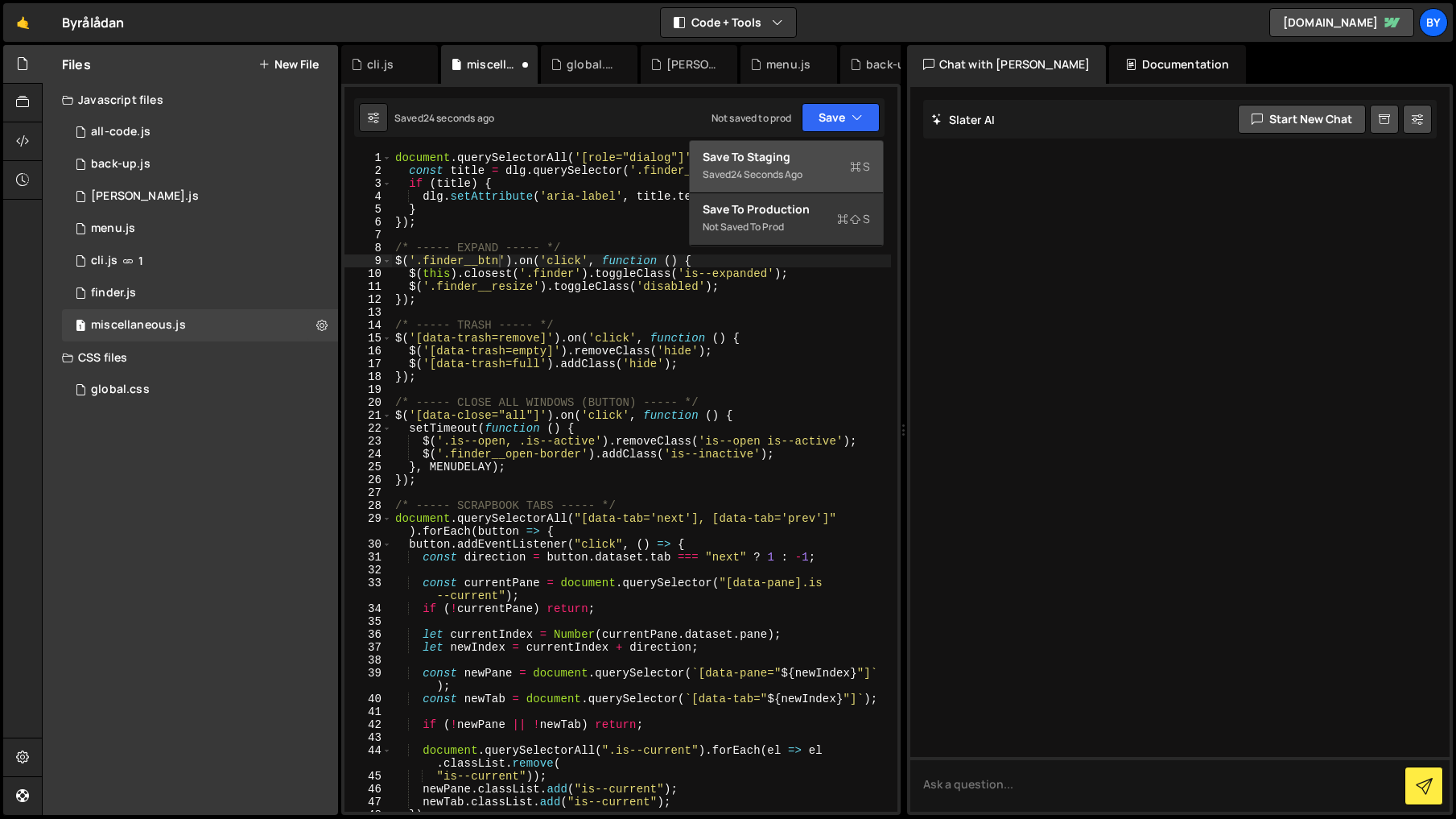
click at [843, 158] on div "Save to Staging S" at bounding box center [786, 156] width 168 height 16
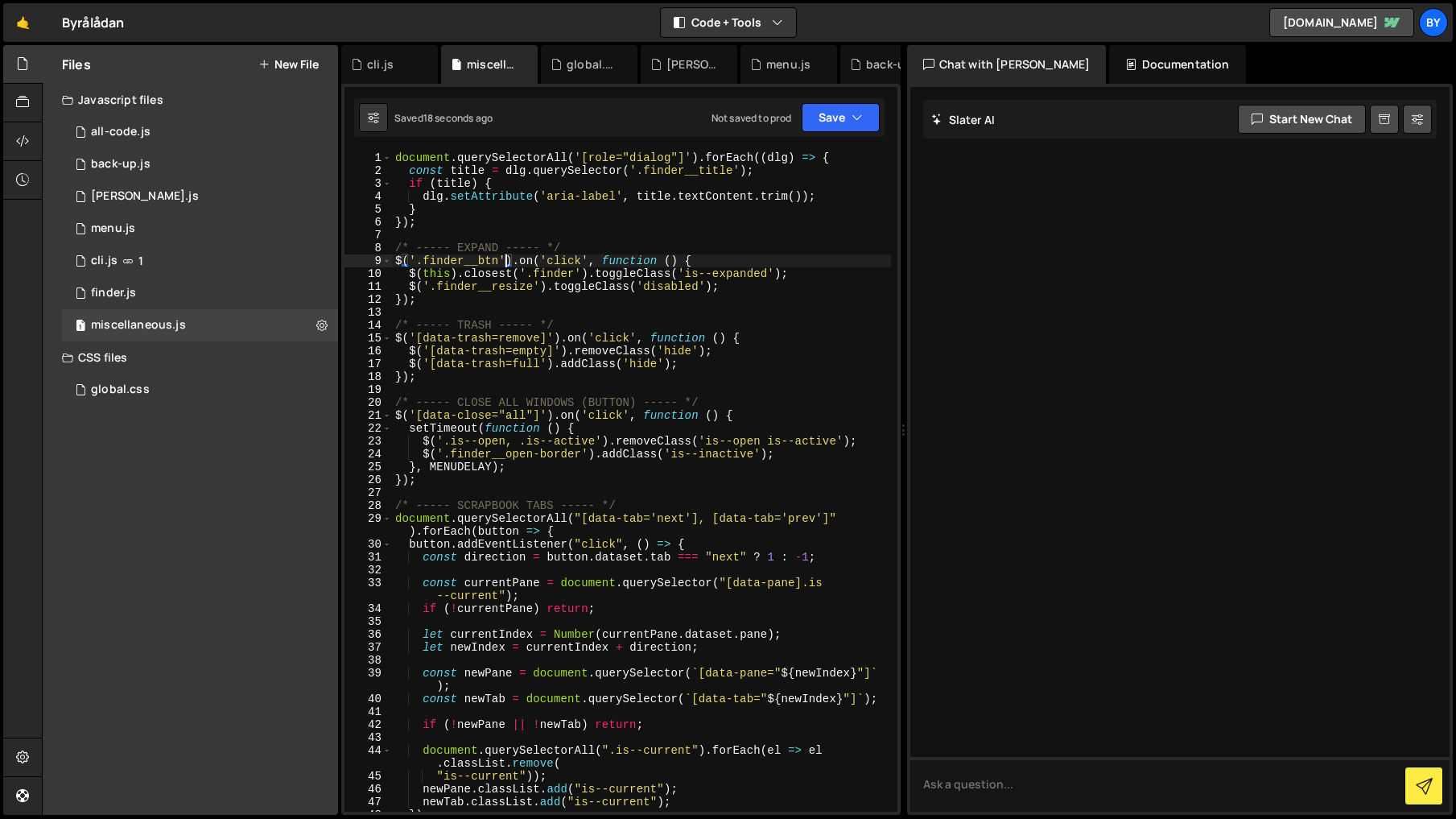
click at [503, 263] on div "document . querySelectorAll ( '[role="dialog"]' ) . forEach (( dlg ) => { const…" at bounding box center [641, 494] width 498 height 686
drag, startPoint x: 515, startPoint y: 348, endPoint x: 516, endPoint y: 360, distance: 12.0
click at [515, 348] on div "document . querySelectorAll ( '[role="dialog"]' ) . forEach (( dlg ) => { const…" at bounding box center [641, 494] width 498 height 686
drag, startPoint x: 857, startPoint y: 129, endPoint x: 821, endPoint y: 164, distance: 50.2
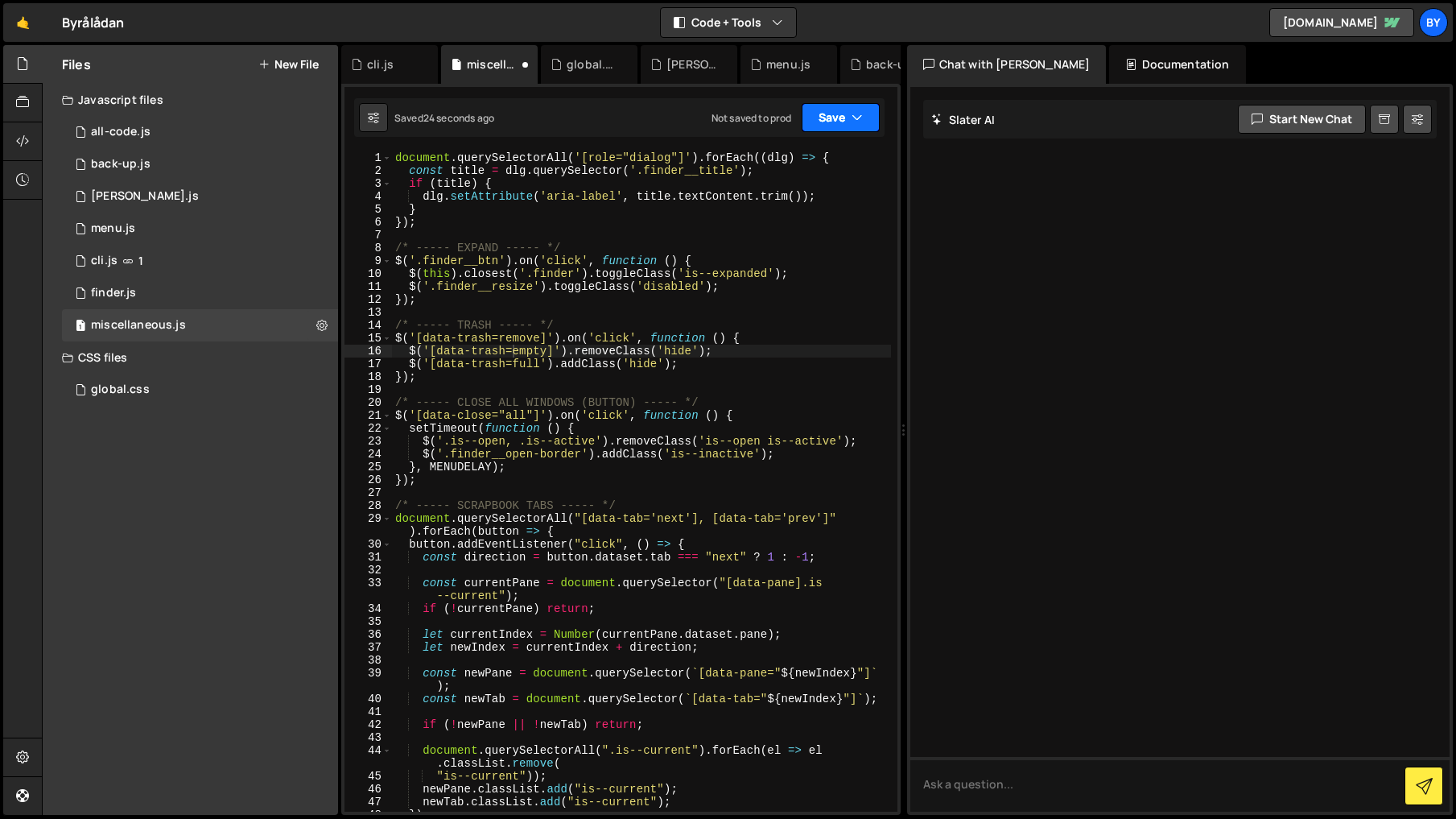
click at [856, 129] on button "Save" at bounding box center [840, 117] width 78 height 29
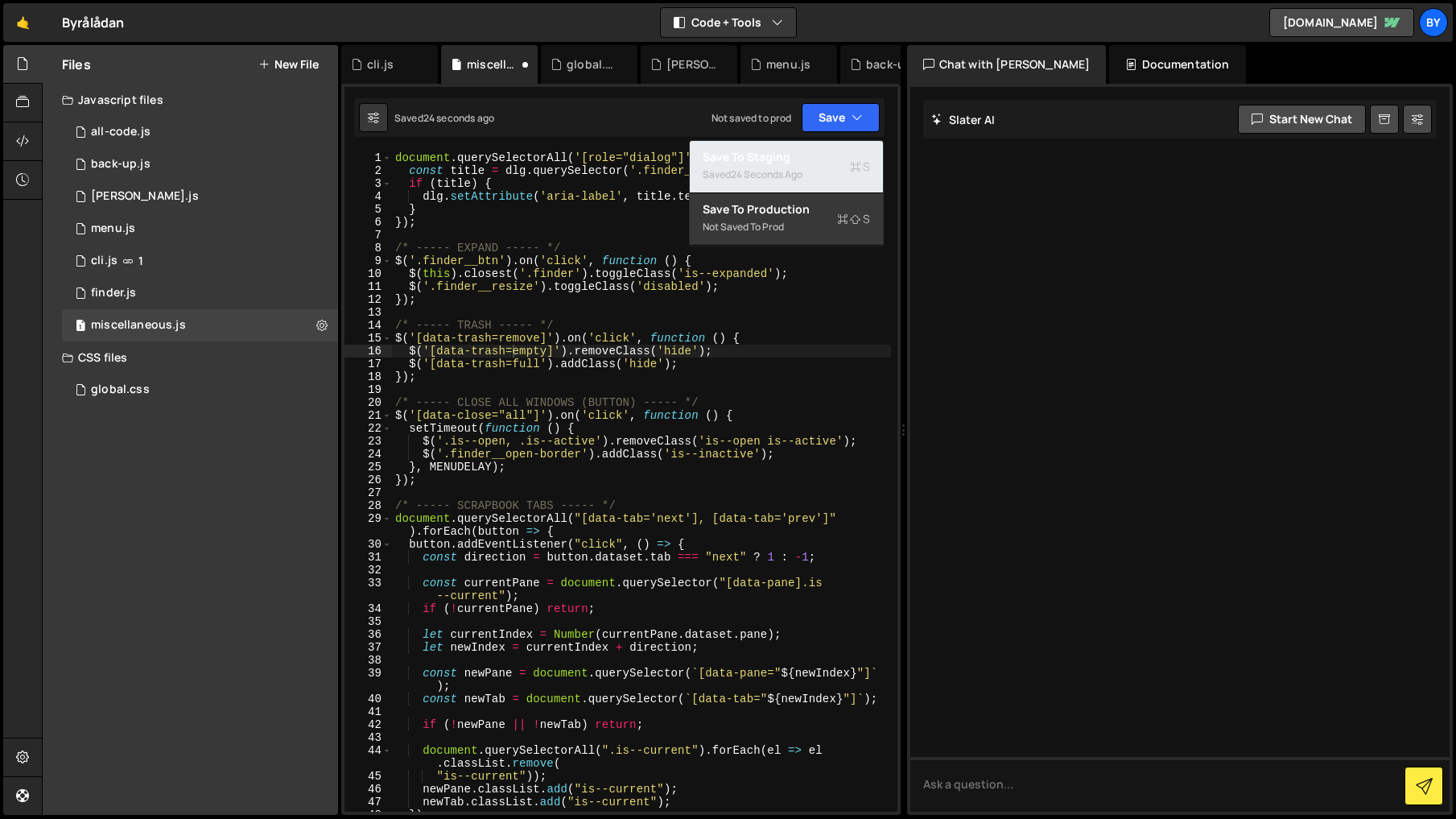
click at [819, 168] on div "Saved 24 seconds ago" at bounding box center [786, 175] width 168 height 19
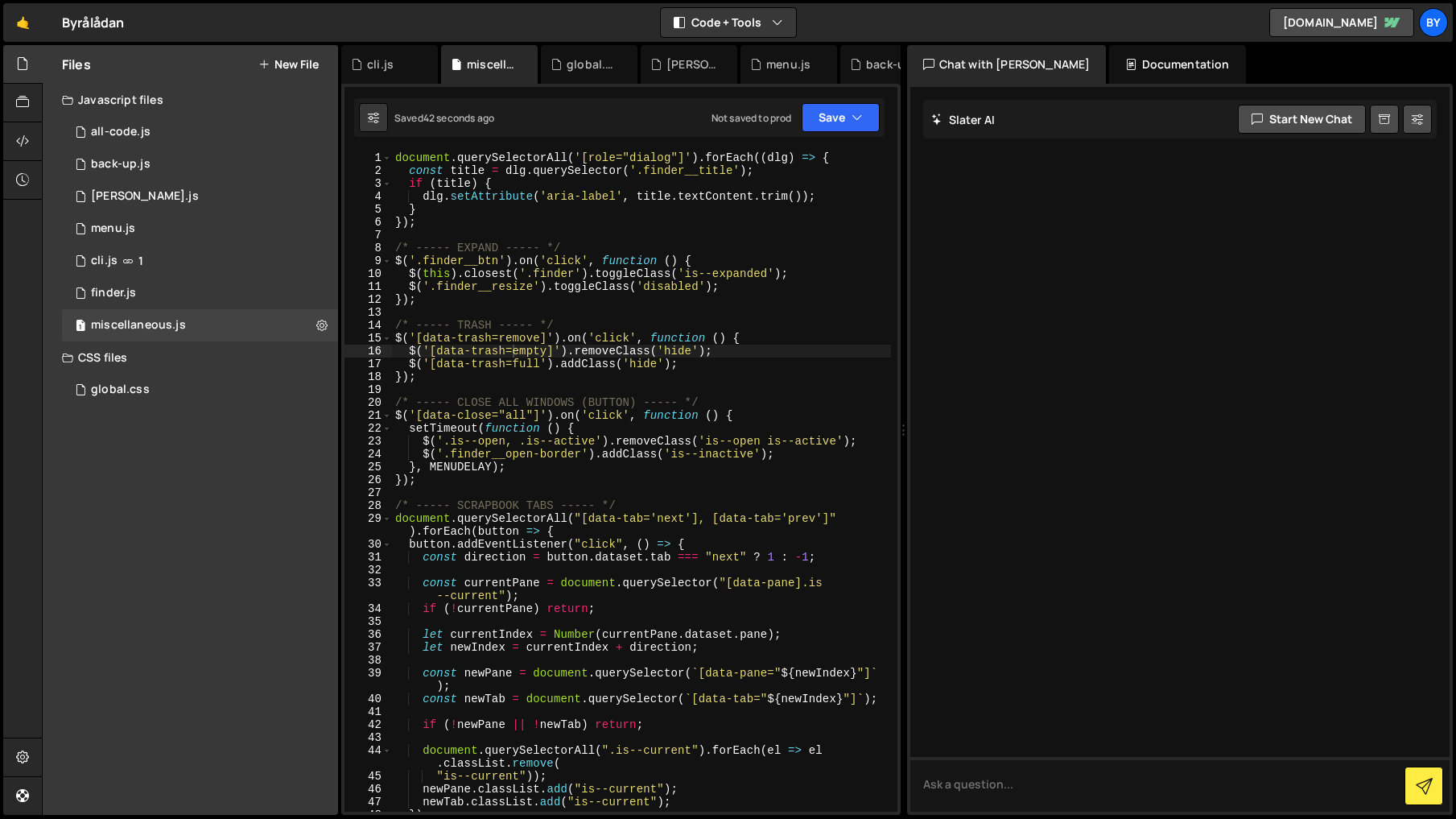
click at [498, 266] on div "document . querySelectorAll ( '[role="dialog"]' ) . forEach (( dlg ) => { const…" at bounding box center [641, 494] width 498 height 686
click at [833, 123] on button "Save" at bounding box center [840, 117] width 78 height 29
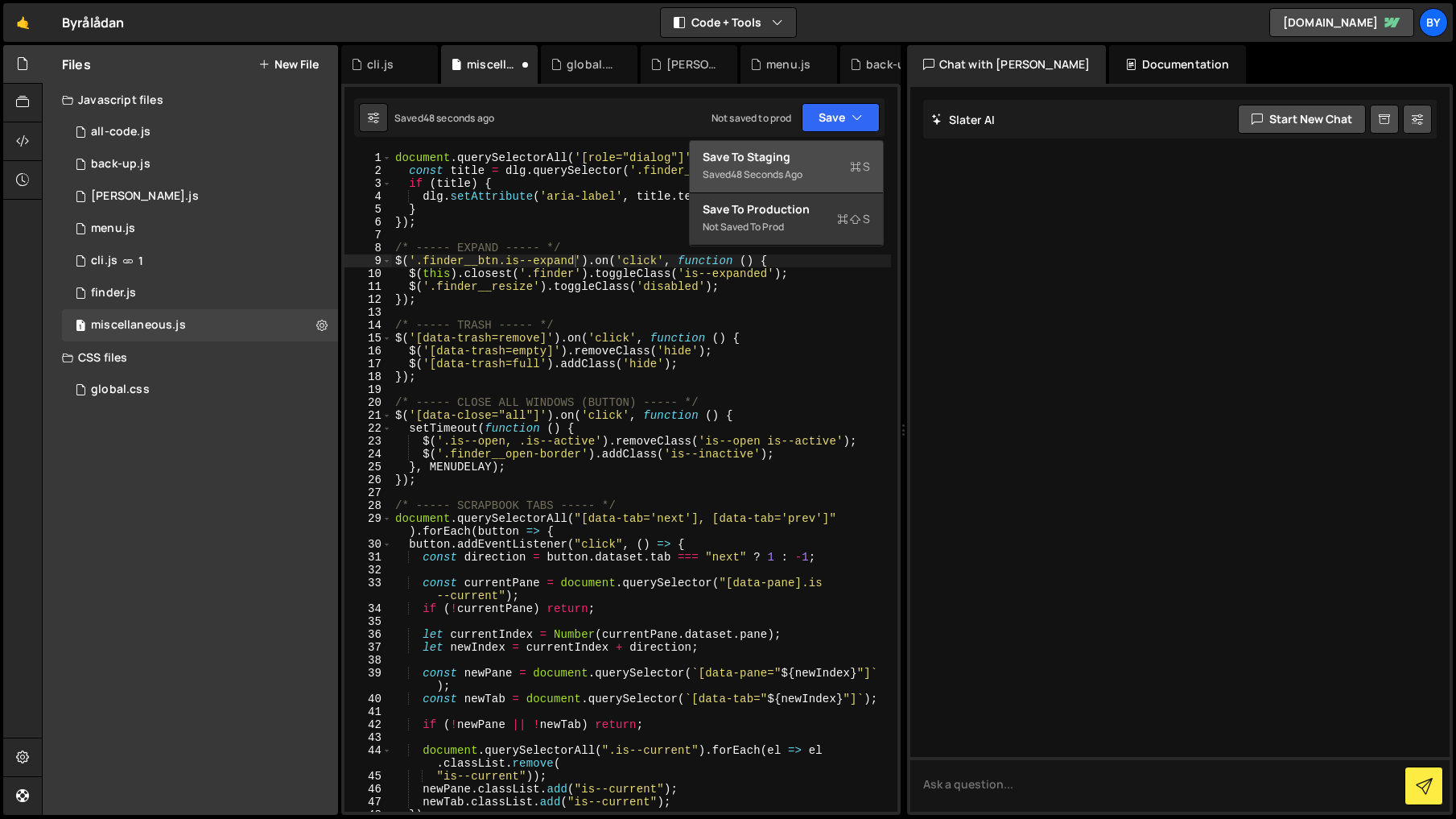
click at [813, 161] on div "Save to Staging S" at bounding box center [786, 156] width 168 height 16
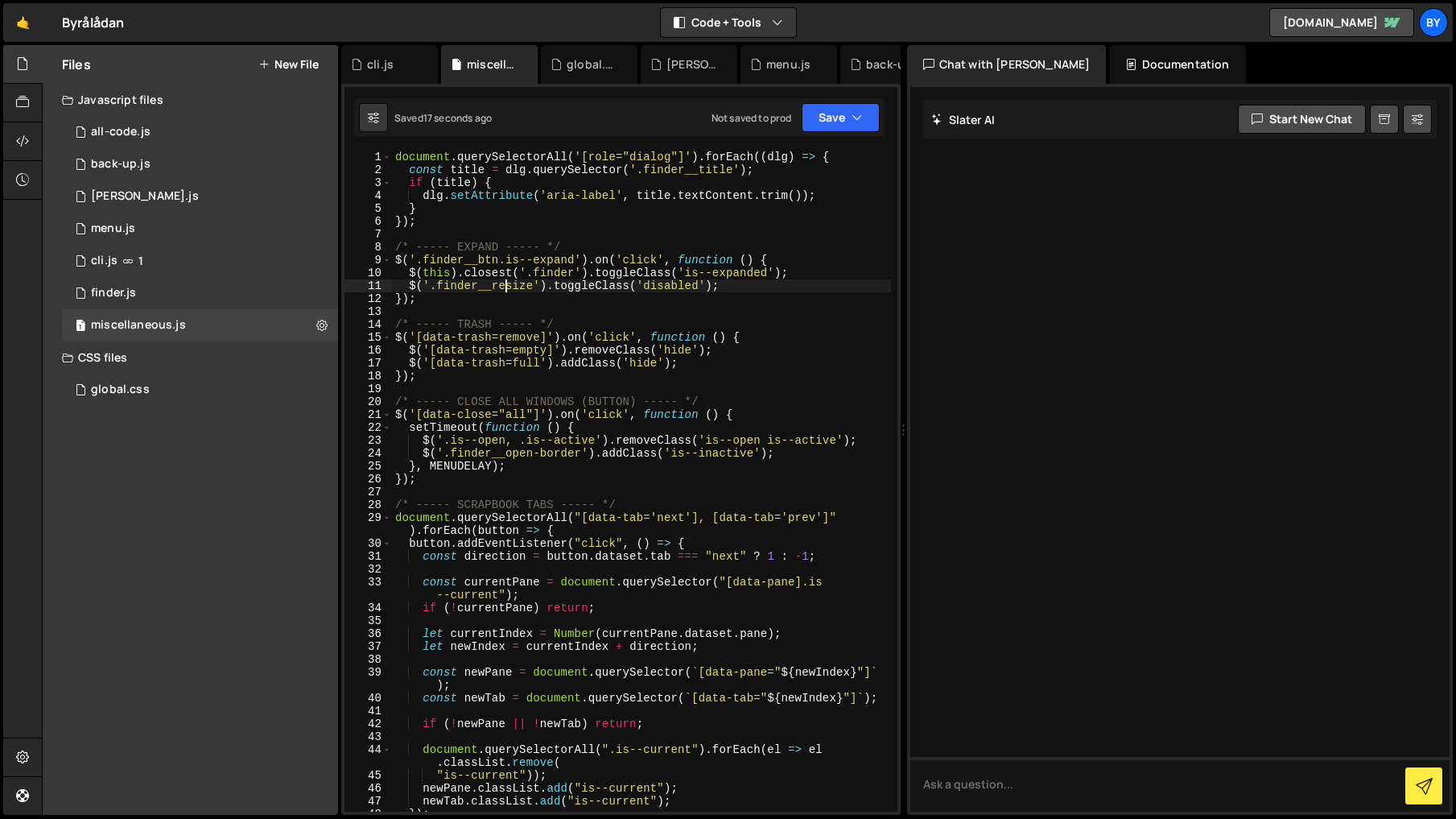
click at [509, 293] on div "document . querySelectorAll ( '[role="dialog"]' ) . forEach (( dlg ) => { const…" at bounding box center [641, 493] width 498 height 686
drag, startPoint x: 496, startPoint y: 258, endPoint x: 621, endPoint y: 319, distance: 139.1
click at [497, 258] on div "document . querySelectorAll ( '[role="dialog"]' ) . forEach (( dlg ) => { const…" at bounding box center [641, 493] width 498 height 686
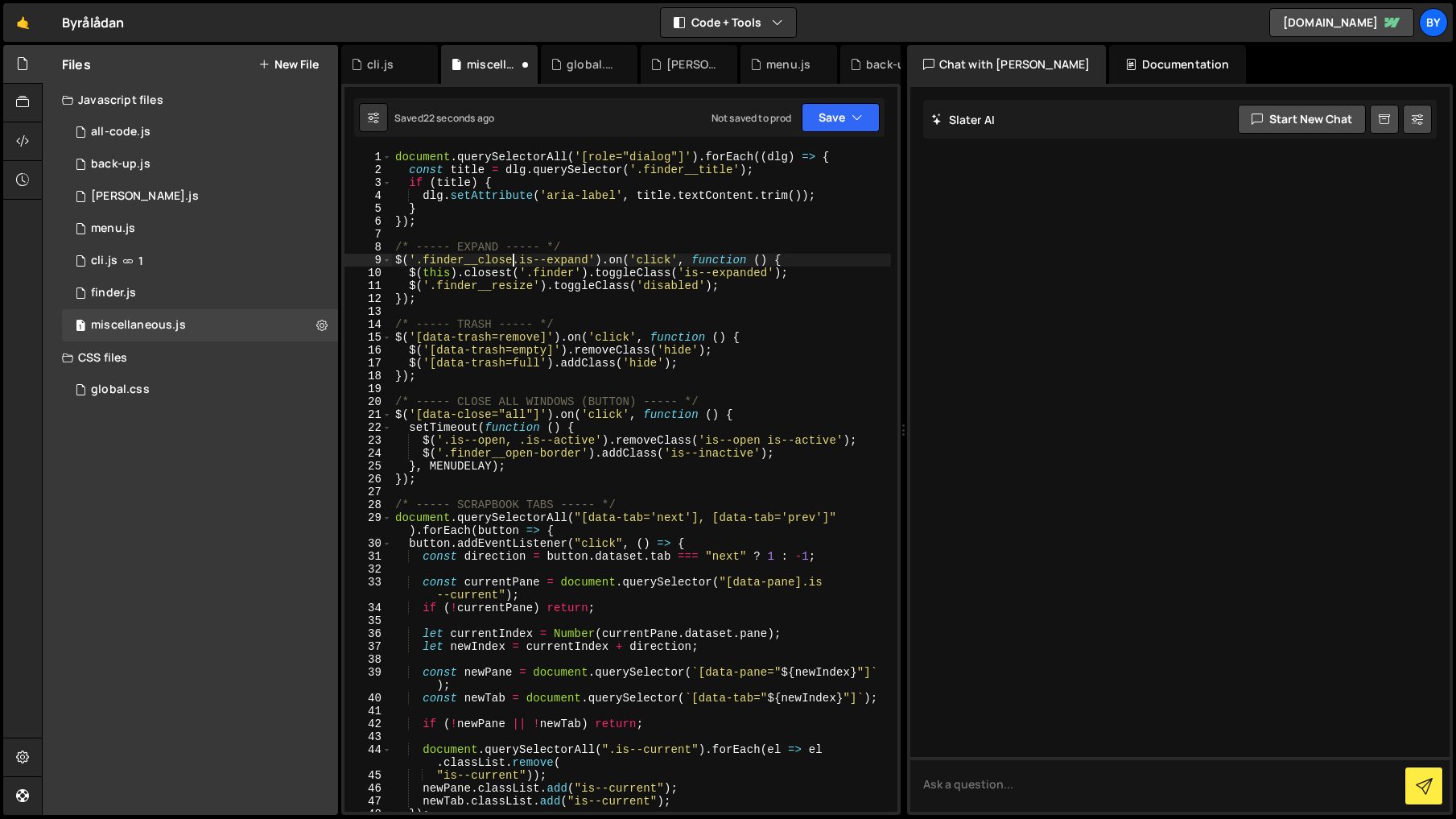
click at [705, 371] on div "document . querySelectorAll ( '[role="dialog"]' ) . forEach (( dlg ) => { const…" at bounding box center [641, 493] width 498 height 686
drag, startPoint x: 840, startPoint y: 121, endPoint x: 833, endPoint y: 145, distance: 25.0
click at [840, 121] on button "Save" at bounding box center [840, 117] width 78 height 29
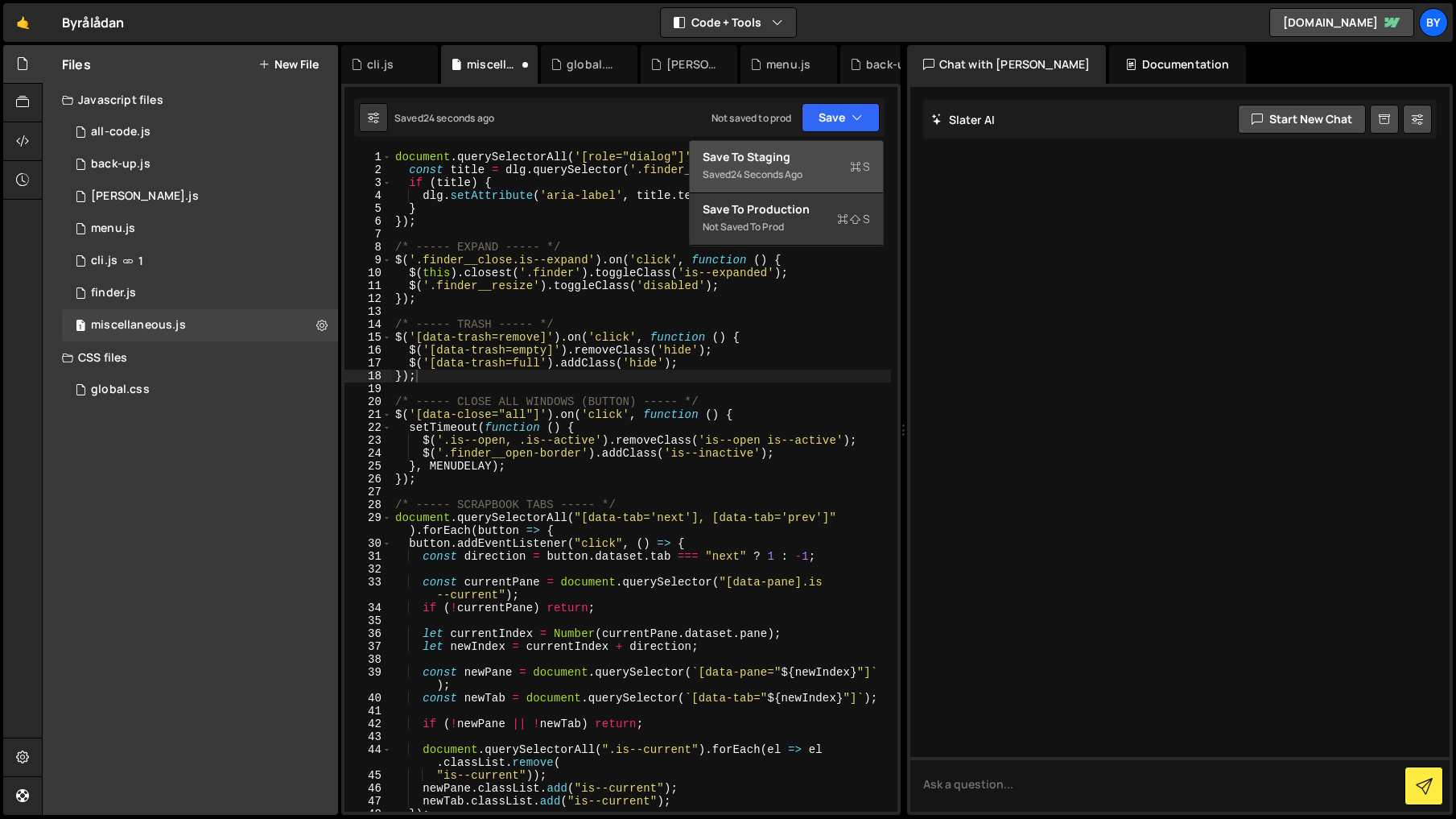
click at [826, 153] on div "Save to Staging S" at bounding box center [786, 156] width 168 height 16
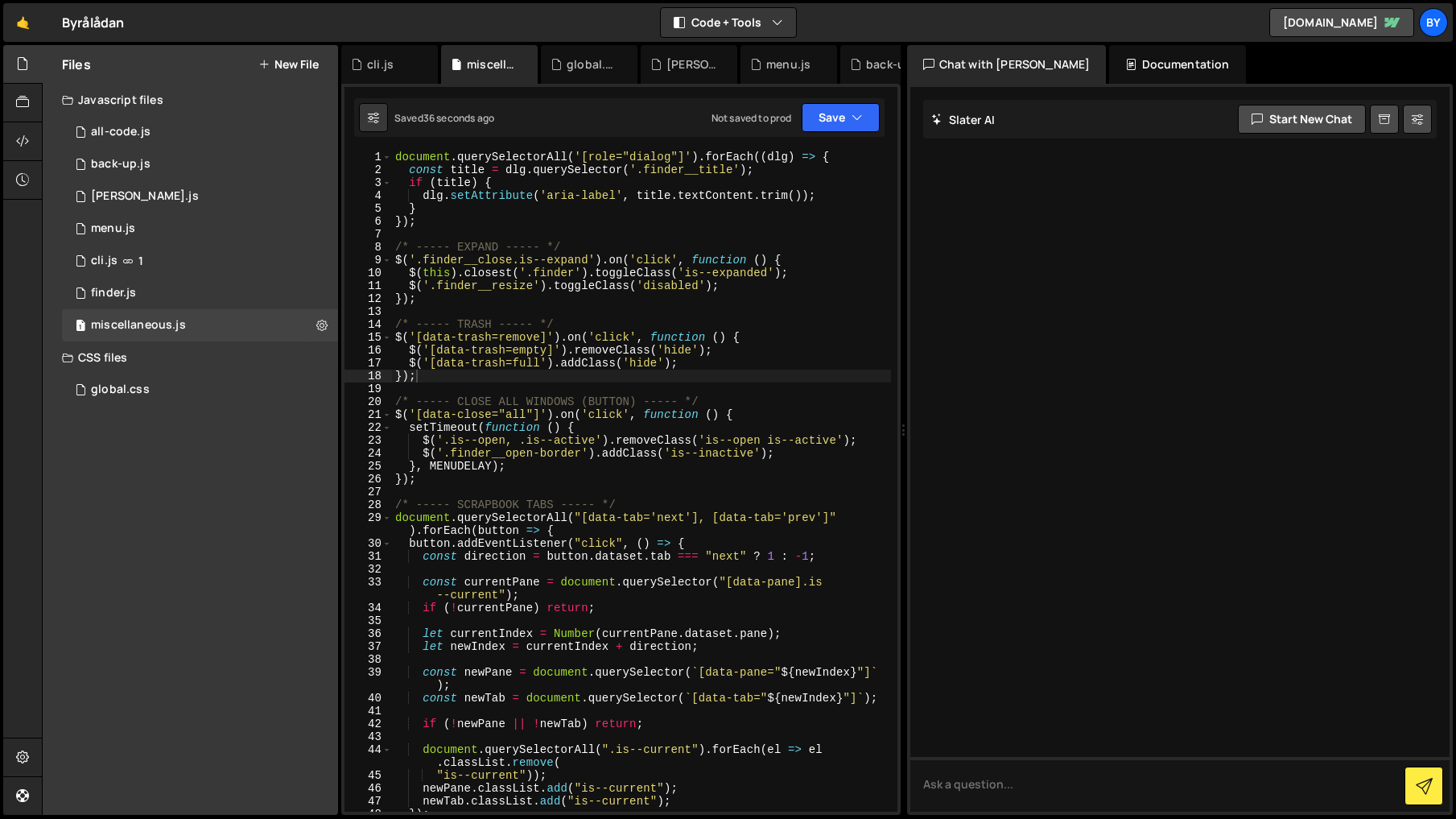
click at [497, 260] on div "document . querySelectorAll ( '[role="dialog"]' ) . forEach (( dlg ) => { const…" at bounding box center [641, 493] width 498 height 686
click at [498, 260] on div "document . querySelectorAll ( '[role="dialog"]' ) . forEach (( dlg ) => { const…" at bounding box center [641, 481] width 498 height 660
click at [498, 260] on div "document . querySelectorAll ( '[role="dialog"]' ) . forEach (( dlg ) => { const…" at bounding box center [641, 493] width 498 height 686
click at [503, 266] on div "document . querySelectorAll ( '[role="dialog"]' ) . forEach (( dlg ) => { const…" at bounding box center [641, 481] width 498 height 660
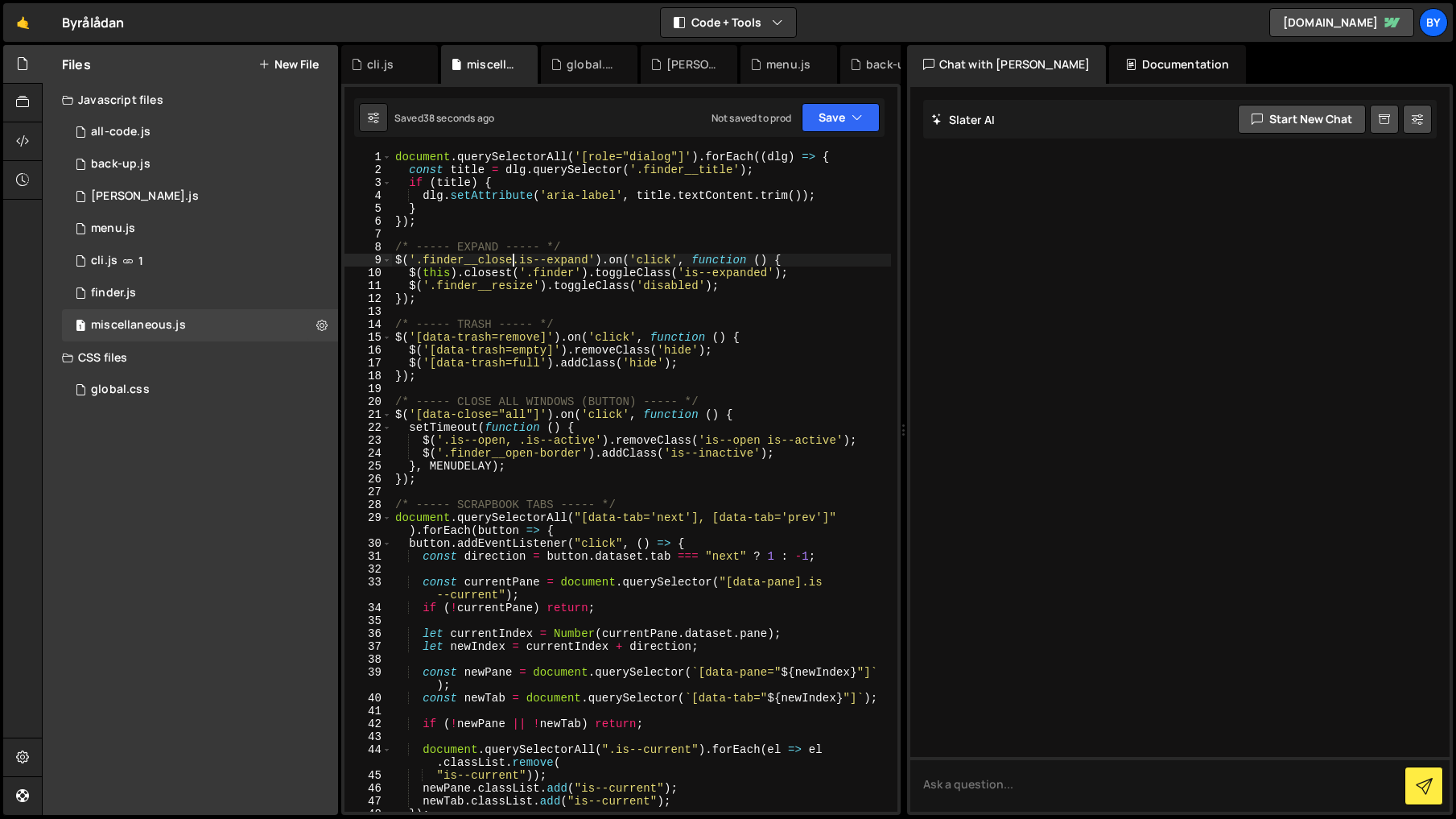
drag, startPoint x: 512, startPoint y: 263, endPoint x: 632, endPoint y: 315, distance: 130.8
click at [512, 263] on div "document . querySelectorAll ( '[role="dialog"]' ) . forEach (( dlg ) => { const…" at bounding box center [641, 493] width 498 height 686
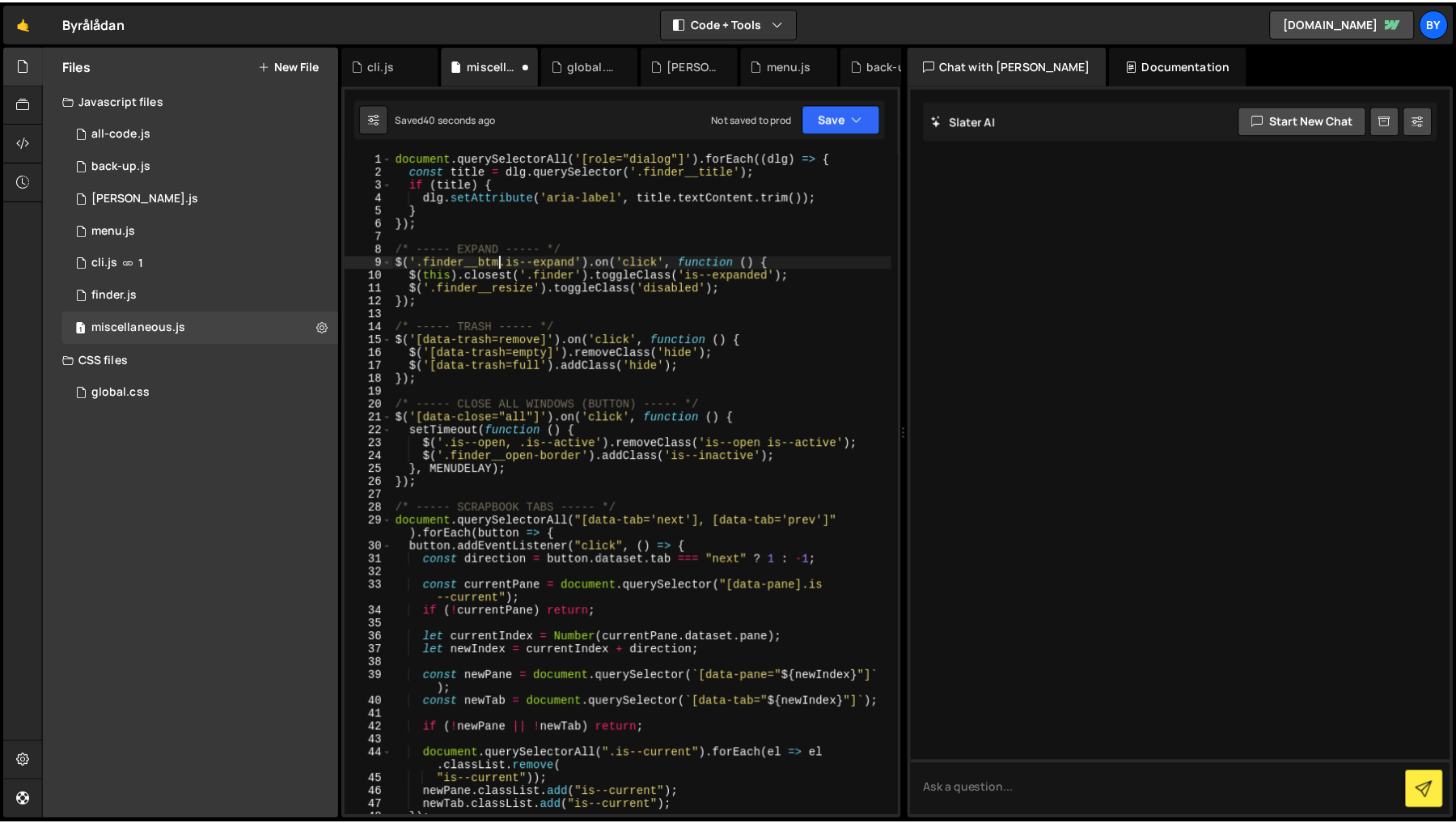
scroll to position [0, 8]
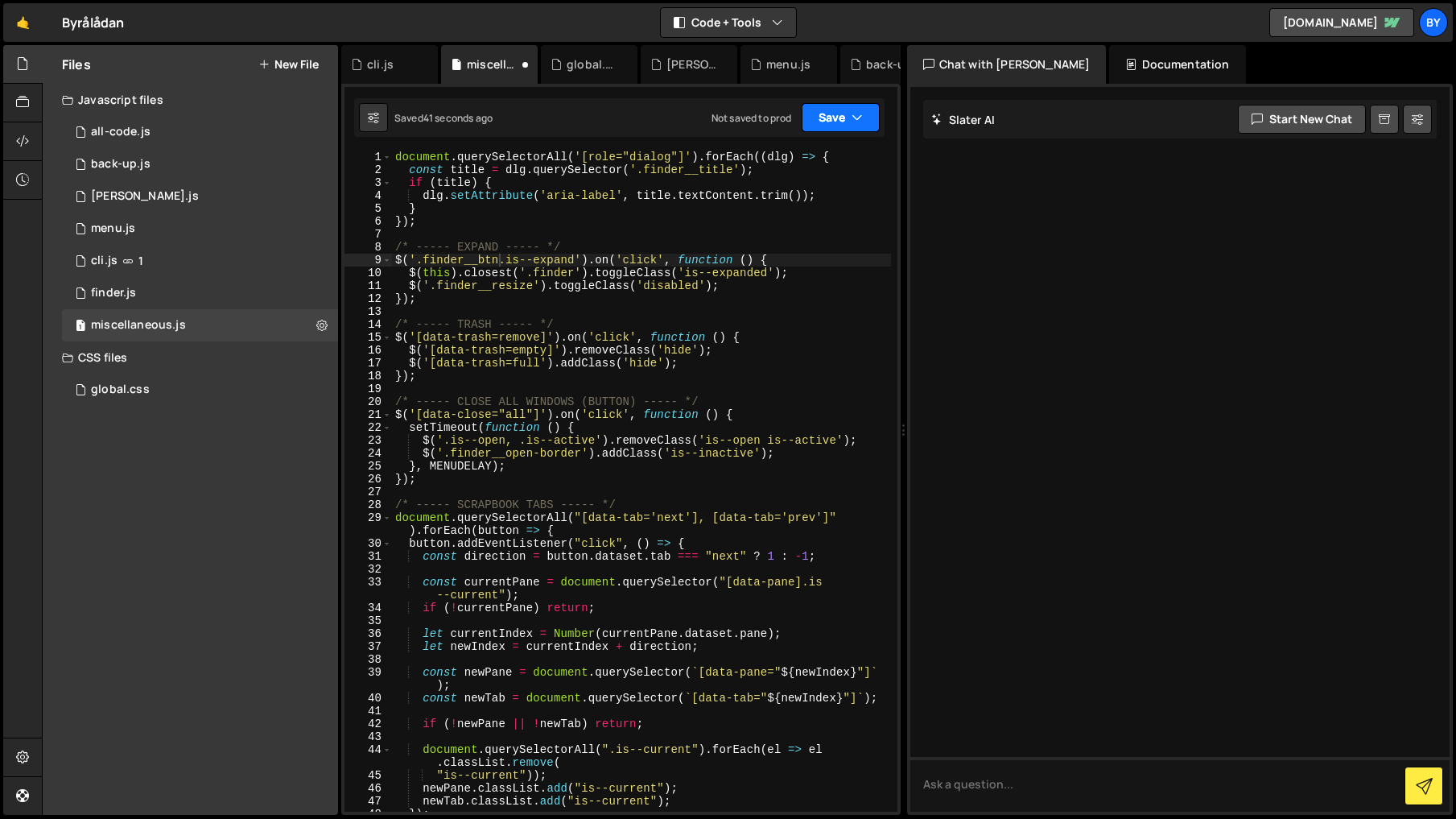
drag, startPoint x: 843, startPoint y: 116, endPoint x: 839, endPoint y: 143, distance: 27.3
click at [843, 116] on button "Save" at bounding box center [840, 117] width 78 height 29
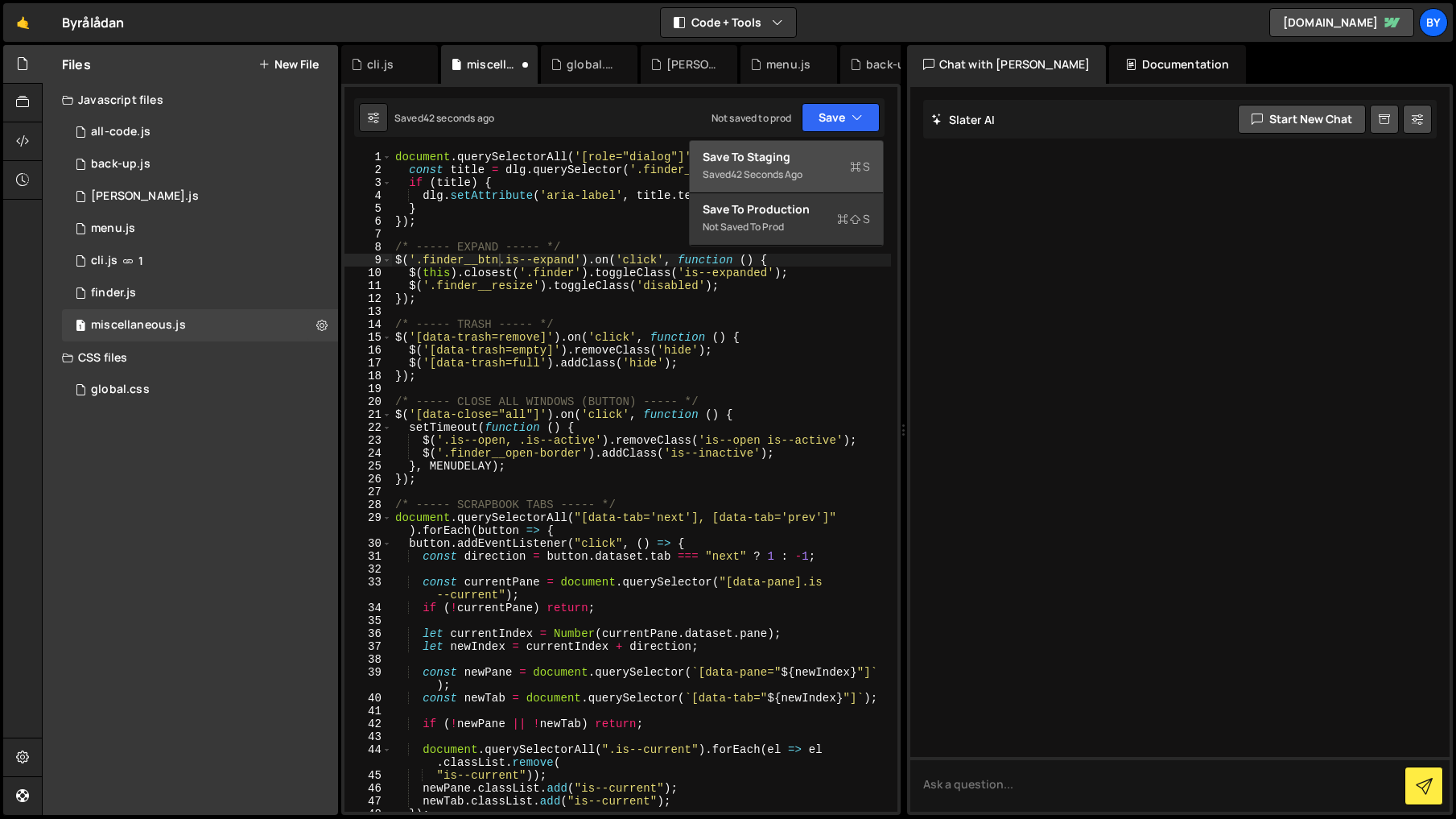
click at [830, 152] on div "Save to Staging S" at bounding box center [786, 156] width 168 height 16
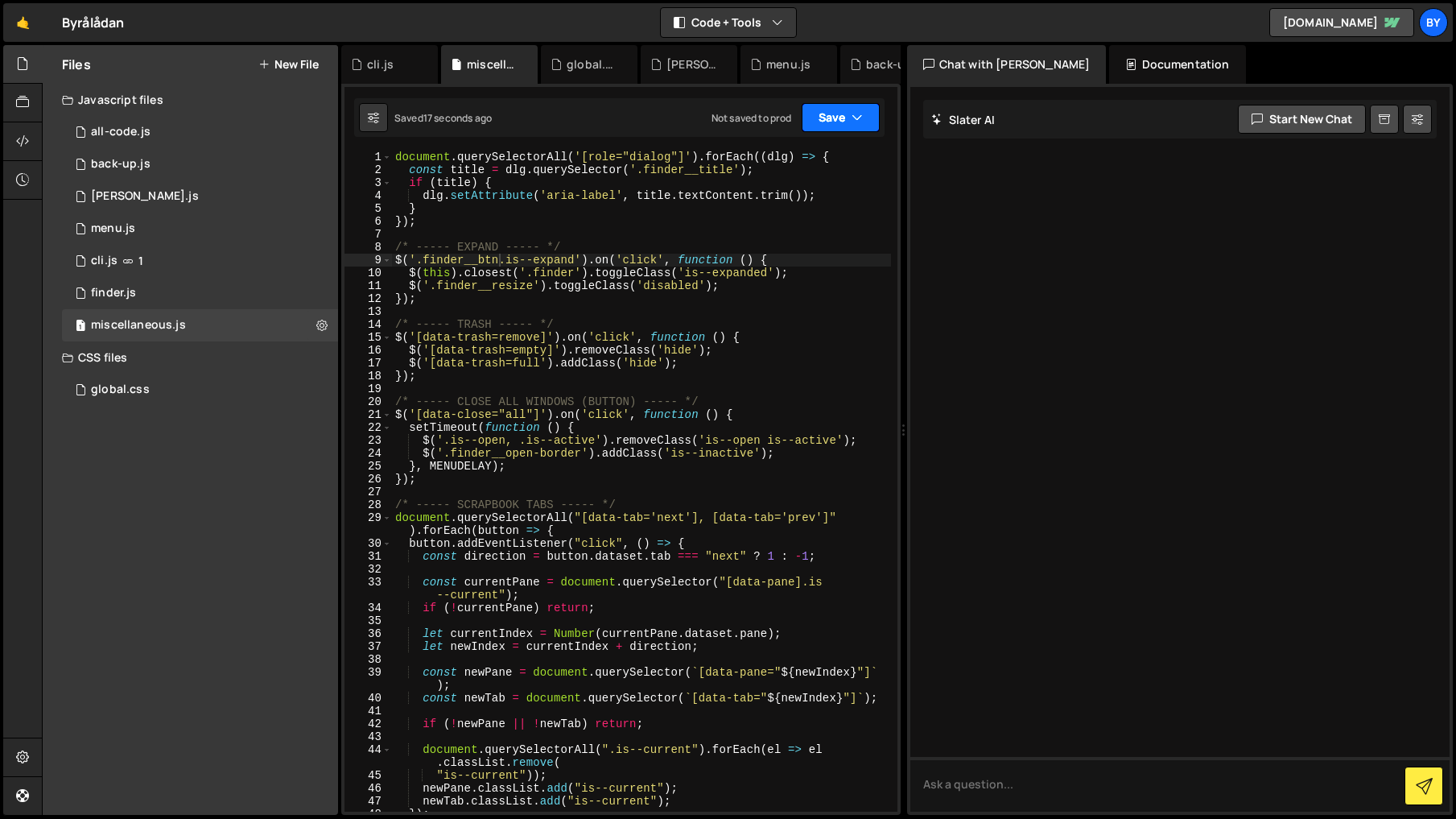
click at [854, 122] on icon "button" at bounding box center [857, 117] width 12 height 16
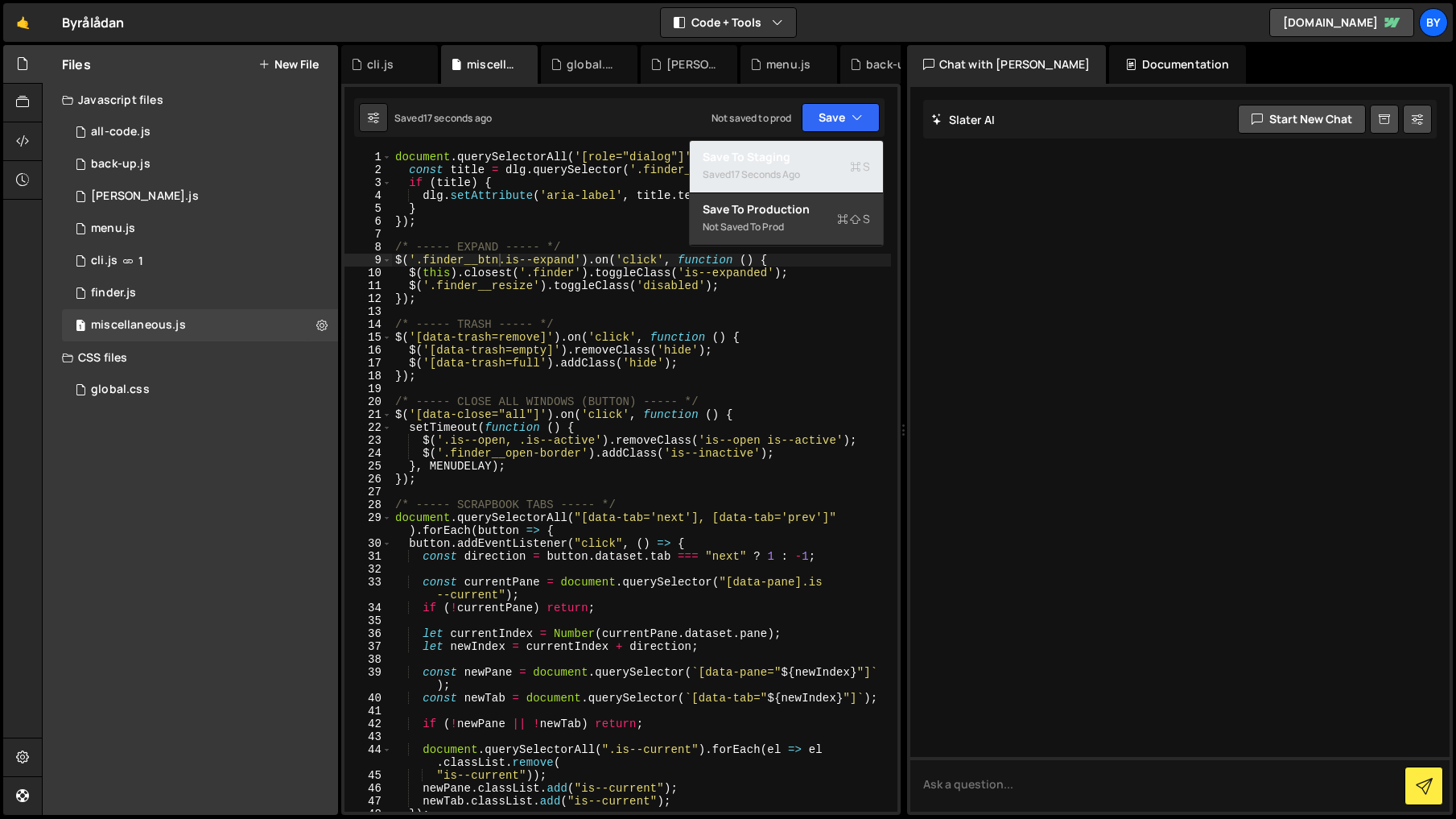
click at [850, 175] on div "Saved 17 seconds ago" at bounding box center [786, 175] width 168 height 19
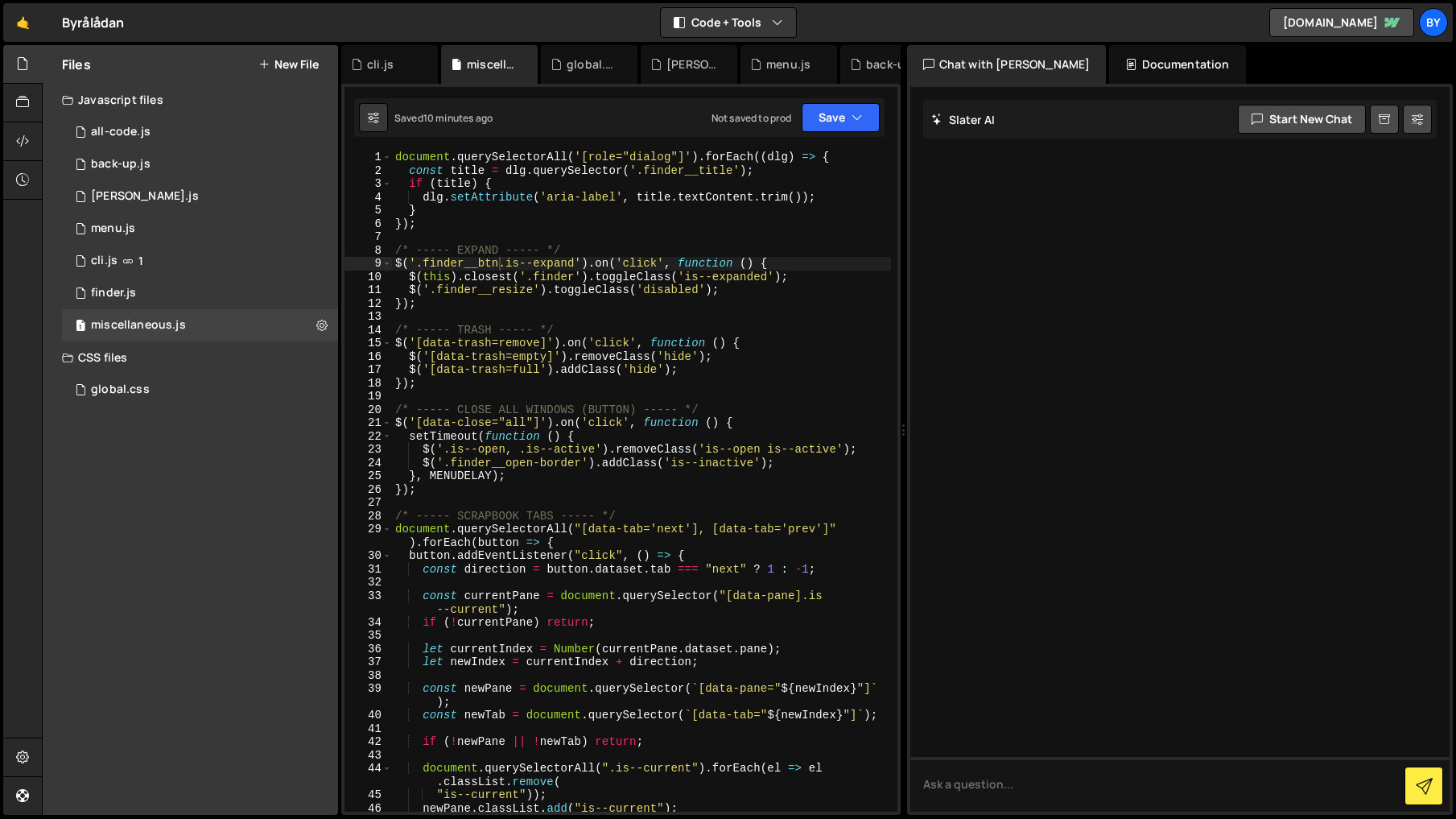
scroll to position [1, 0]
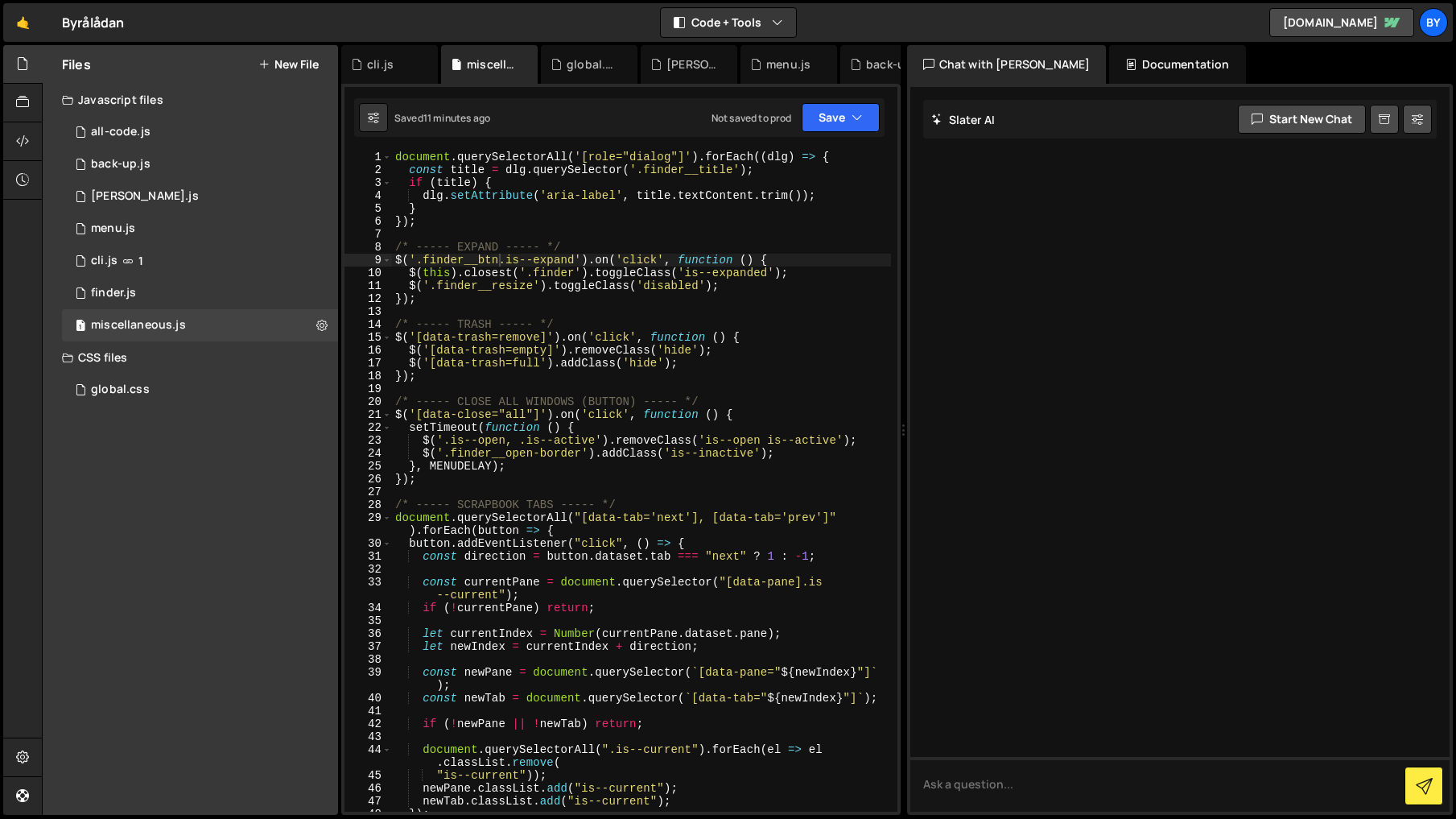
click at [653, 254] on div "document . querySelectorAll ( '[role="dialog"]' ) . forEach (( dlg ) => { const…" at bounding box center [641, 493] width 498 height 686
drag, startPoint x: 861, startPoint y: 129, endPoint x: 840, endPoint y: 168, distance: 44.3
click at [860, 129] on button "Save" at bounding box center [840, 117] width 78 height 29
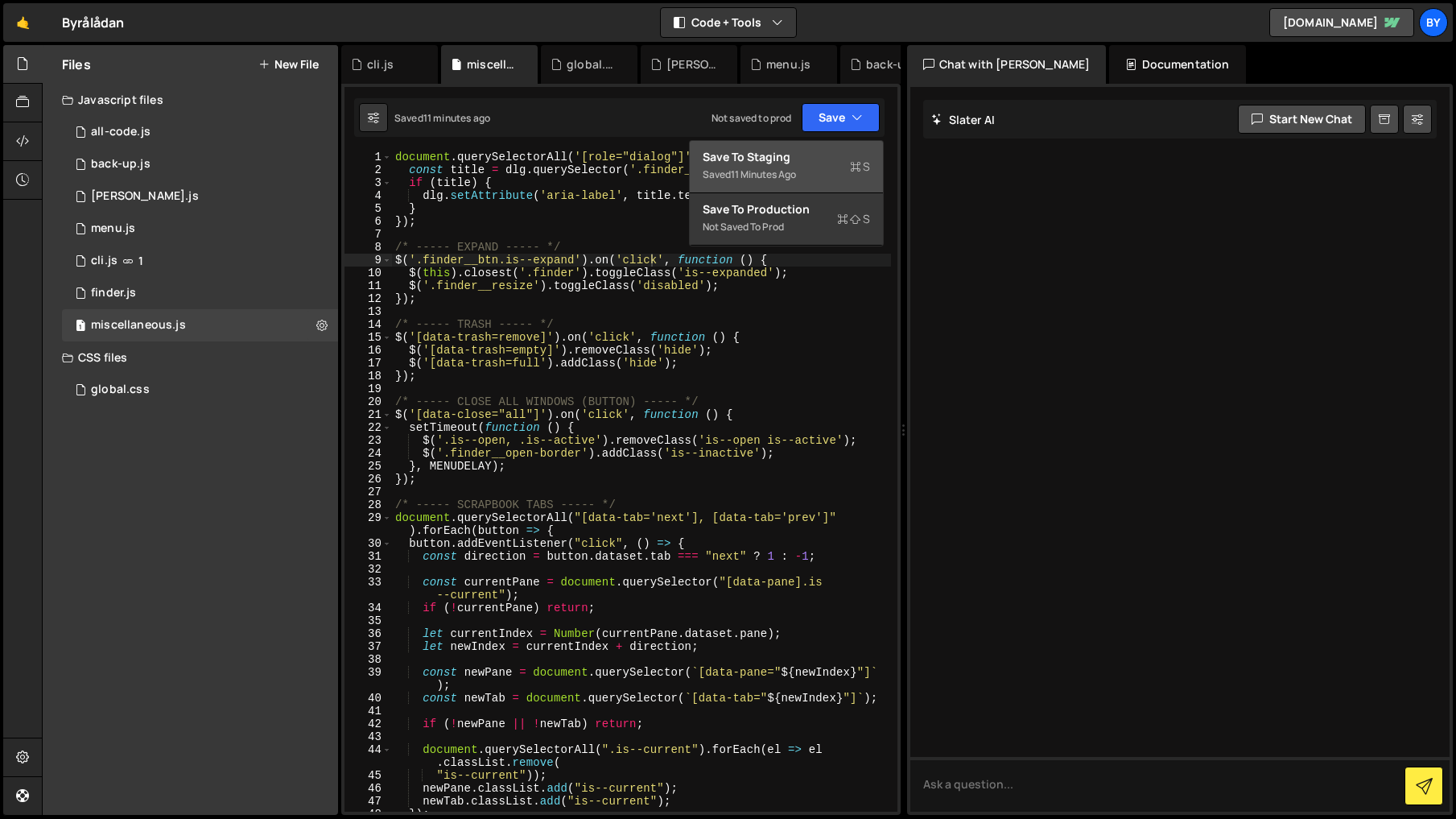
click at [830, 173] on div "Saved 11 minutes ago" at bounding box center [786, 175] width 168 height 19
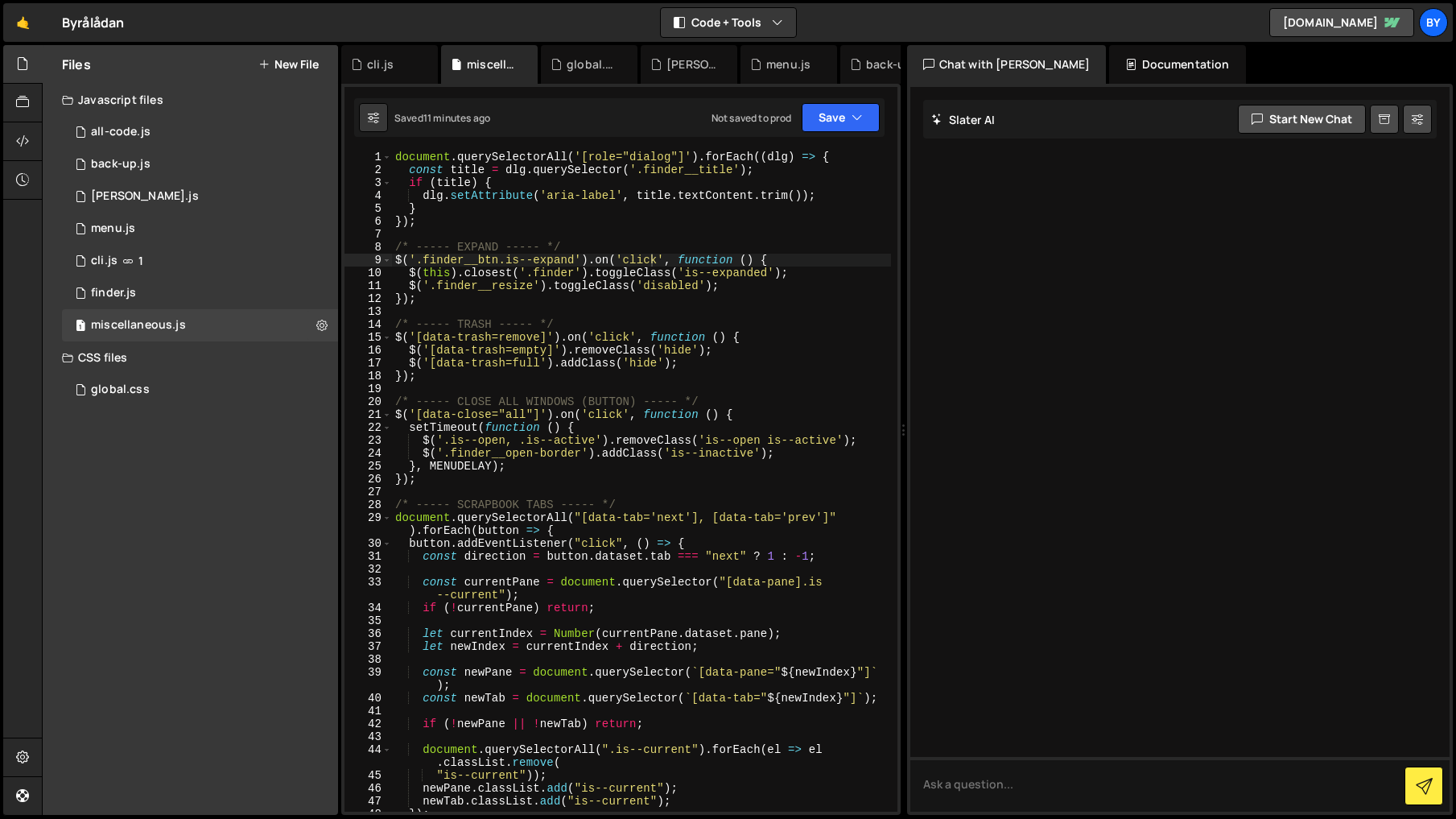
click at [674, 322] on div "document . querySelectorAll ( '[role="dialog"]' ) . forEach (( dlg ) => { const…" at bounding box center [641, 493] width 498 height 686
click at [682, 280] on div "document . querySelectorAll ( '[role="dialog"]' ) . forEach (( dlg ) => { const…" at bounding box center [641, 493] width 498 height 686
type textarea "$('.finder__resize').toggleClass('disabled');"
drag, startPoint x: 583, startPoint y: 309, endPoint x: 648, endPoint y: 236, distance: 97.7
click at [583, 309] on div "document . querySelectorAll ( '[role="dialog"]' ) . forEach (( dlg ) => { const…" at bounding box center [641, 493] width 498 height 686
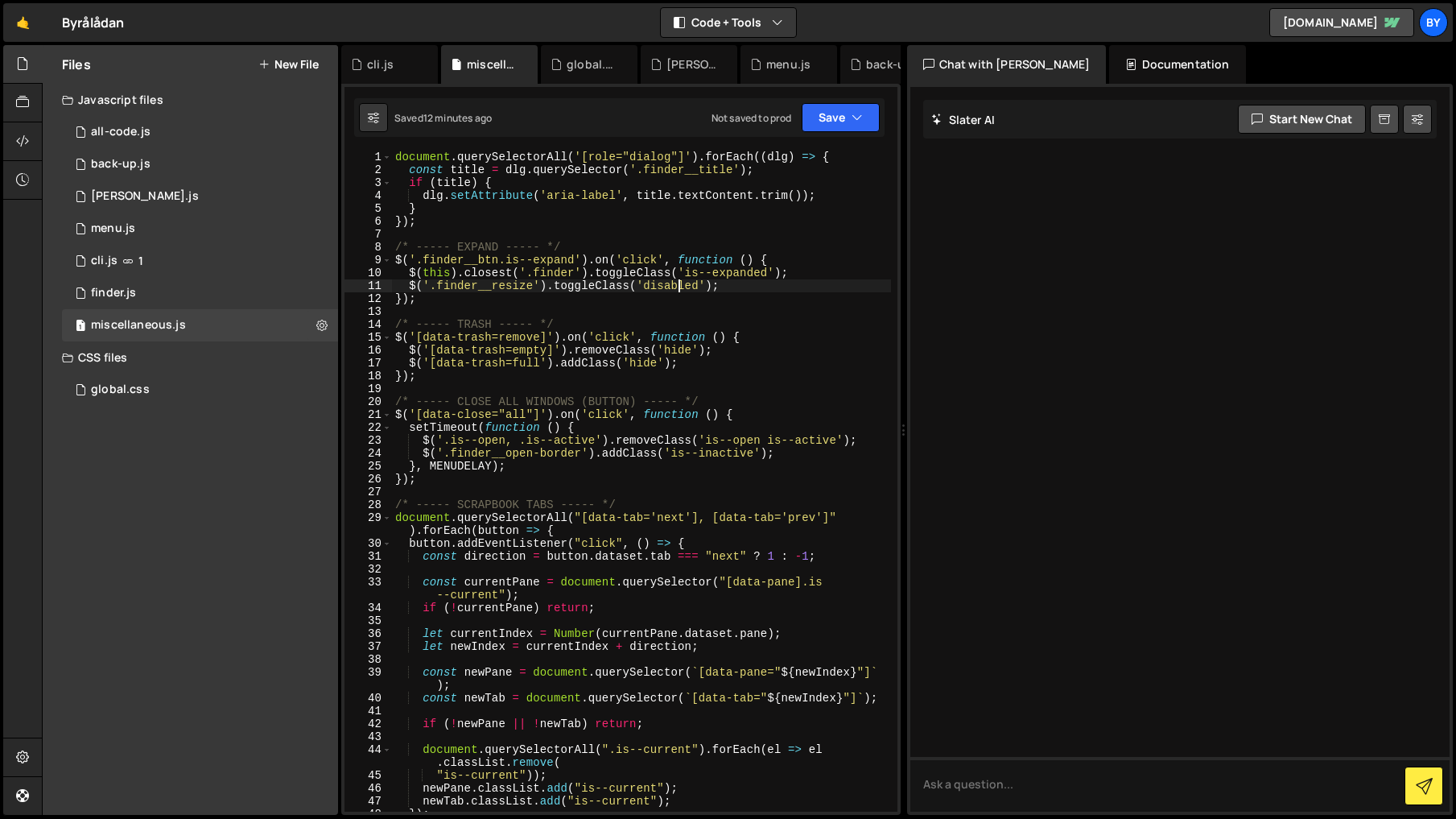
scroll to position [0, 0]
drag, startPoint x: 860, startPoint y: 120, endPoint x: 843, endPoint y: 152, distance: 36.2
click at [860, 121] on icon "button" at bounding box center [857, 117] width 12 height 16
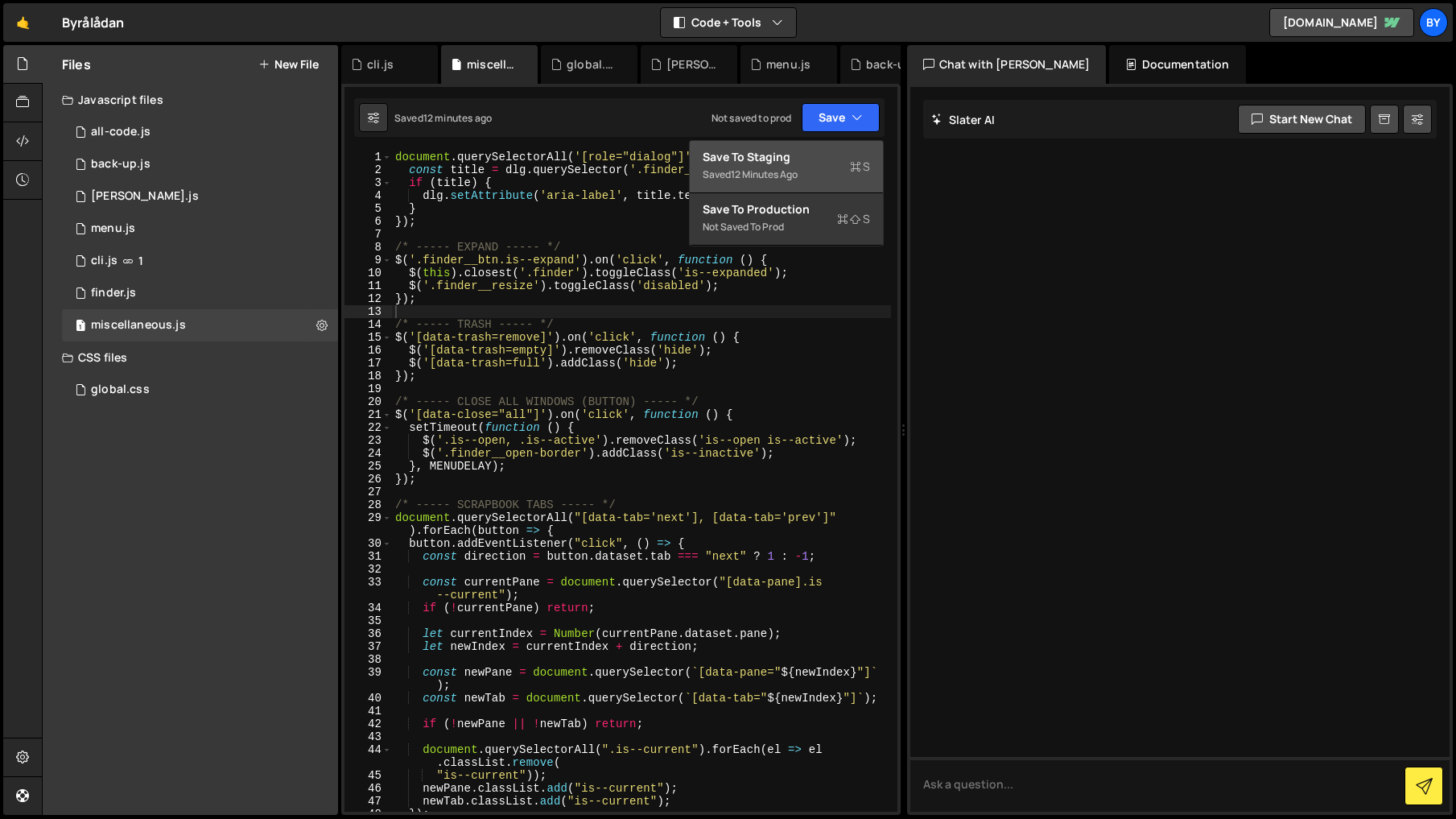
click at [838, 156] on div "Save to Staging S" at bounding box center [786, 156] width 168 height 16
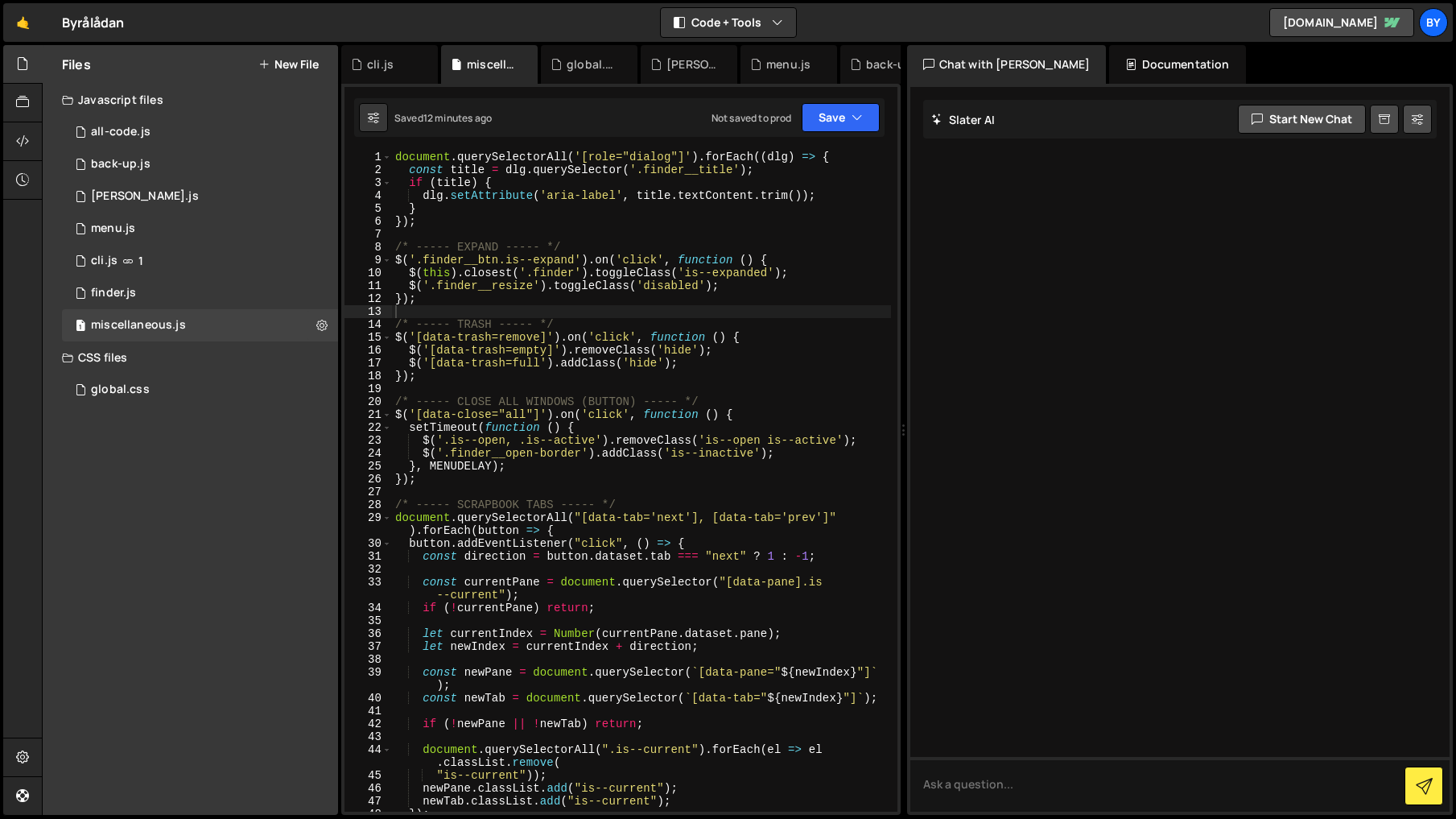
type textarea "});"
click at [750, 380] on div "document . querySelectorAll ( '[role="dialog"]' ) . forEach (( dlg ) => { const…" at bounding box center [641, 493] width 498 height 686
click at [218, 300] on div "1 finder.js 0" at bounding box center [200, 293] width 276 height 33
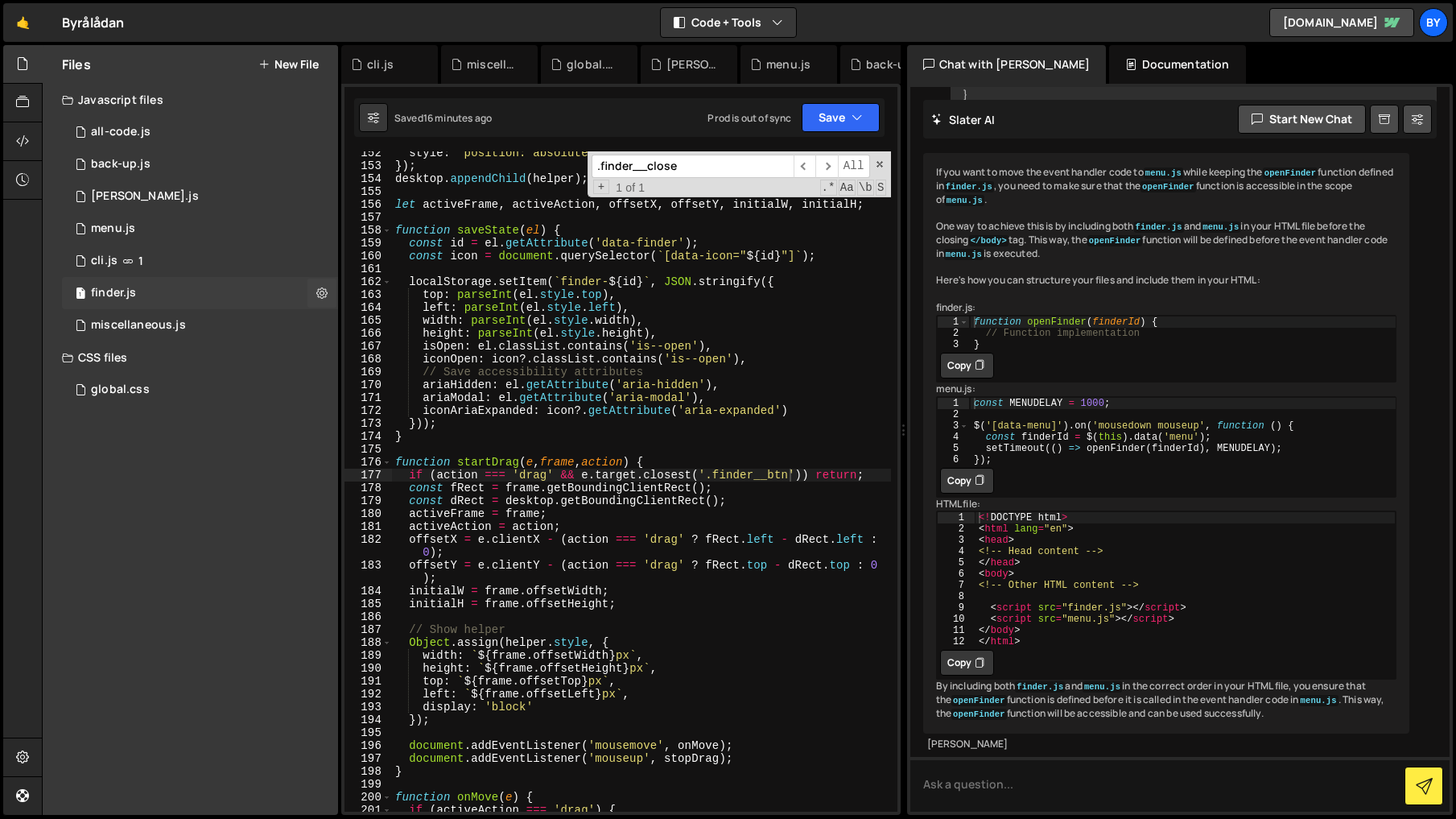
scroll to position [1309, 0]
type textarea "ariaHidden: el.getAttribute('aria-hidden'),"
click at [559, 386] on div "style : 'position: absolute; display: none;' }) ; desktop . appendChild ( helpe…" at bounding box center [641, 489] width 498 height 686
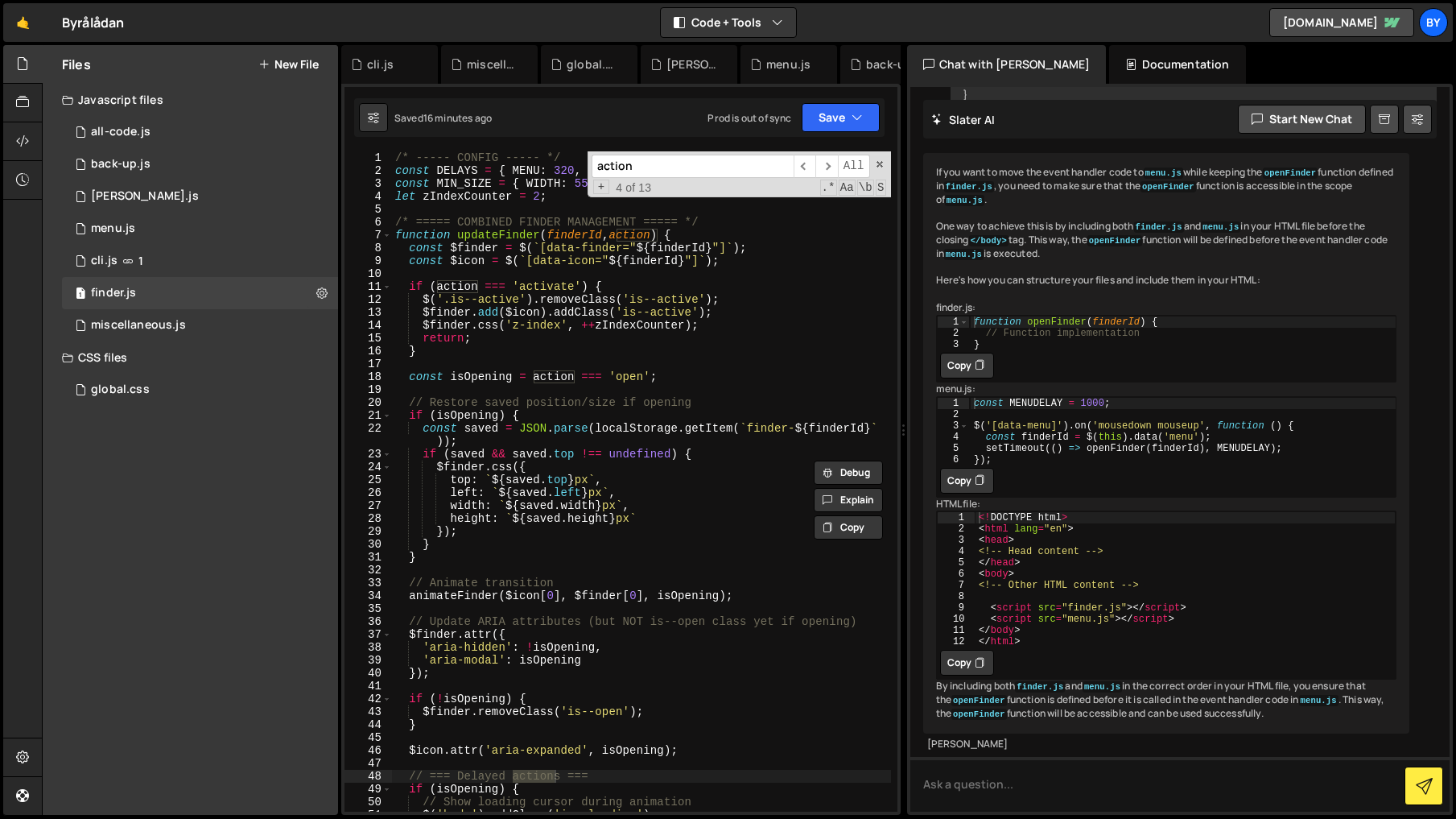
scroll to position [1821, 0]
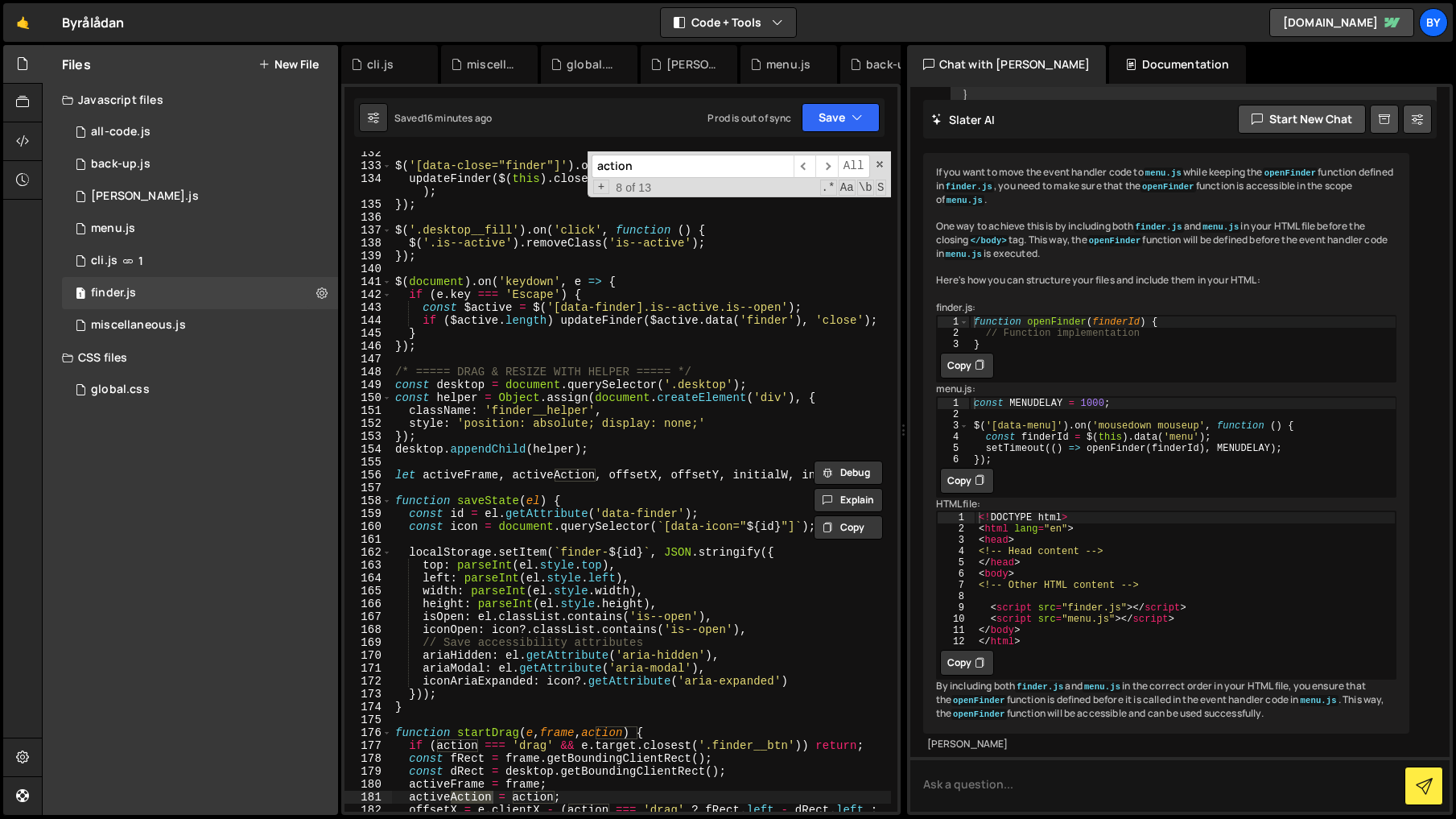
type input "action"
drag, startPoint x: 779, startPoint y: 421, endPoint x: 752, endPoint y: 419, distance: 27.1
click at [778, 421] on div "$ ( '[data-close="finder"]' ) . on ( 'click' , function ( ) { updateFinder ( $ …" at bounding box center [641, 496] width 498 height 699
drag, startPoint x: 489, startPoint y: 382, endPoint x: 244, endPoint y: 349, distance: 247.2
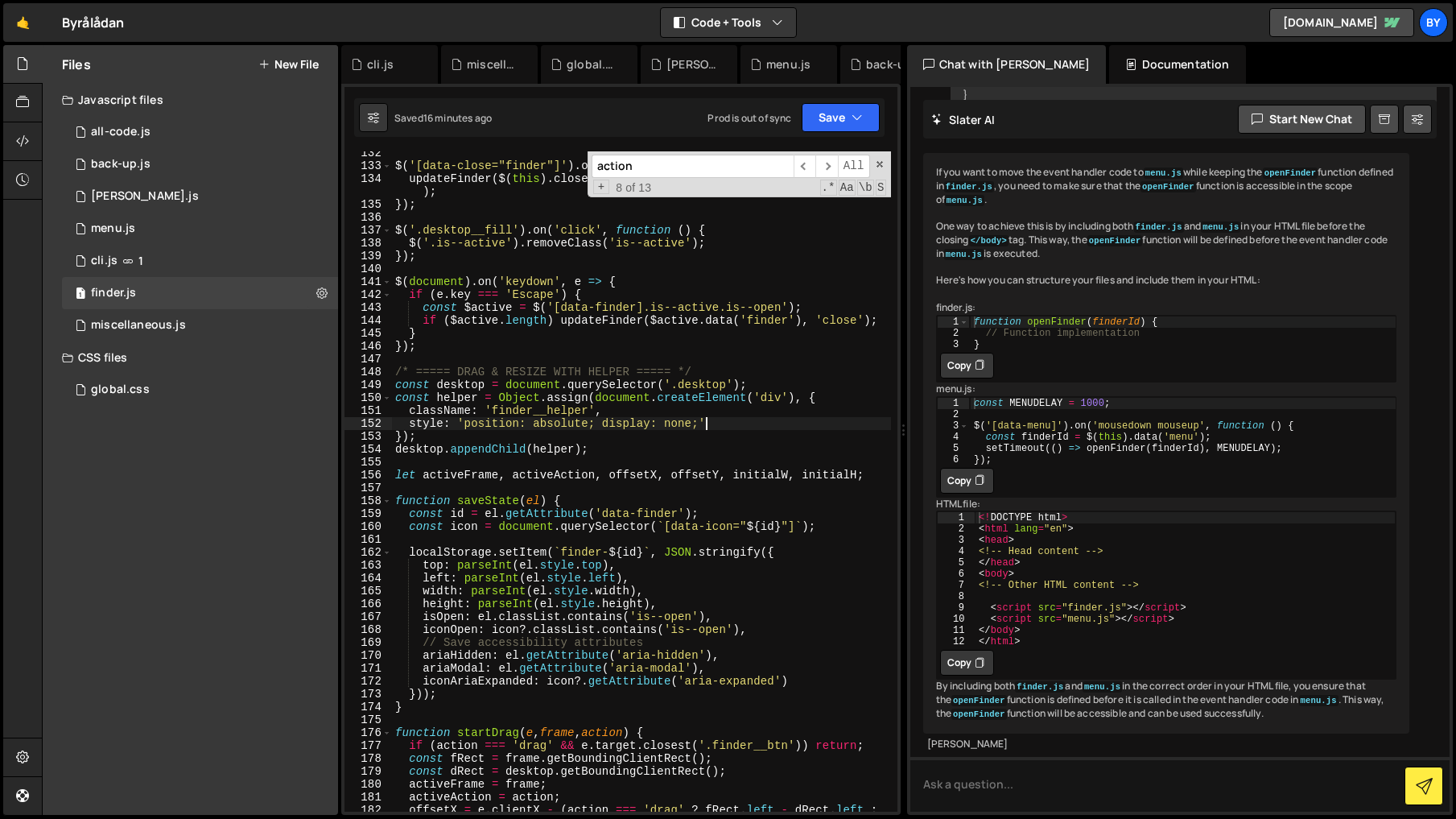
click at [489, 382] on div "$ ( '[data-close="finder"]' ) . on ( 'click' , function ( ) { updateFinder ( $ …" at bounding box center [641, 496] width 498 height 699
type textarea "const desktop = document.querySelector('.desktop');"
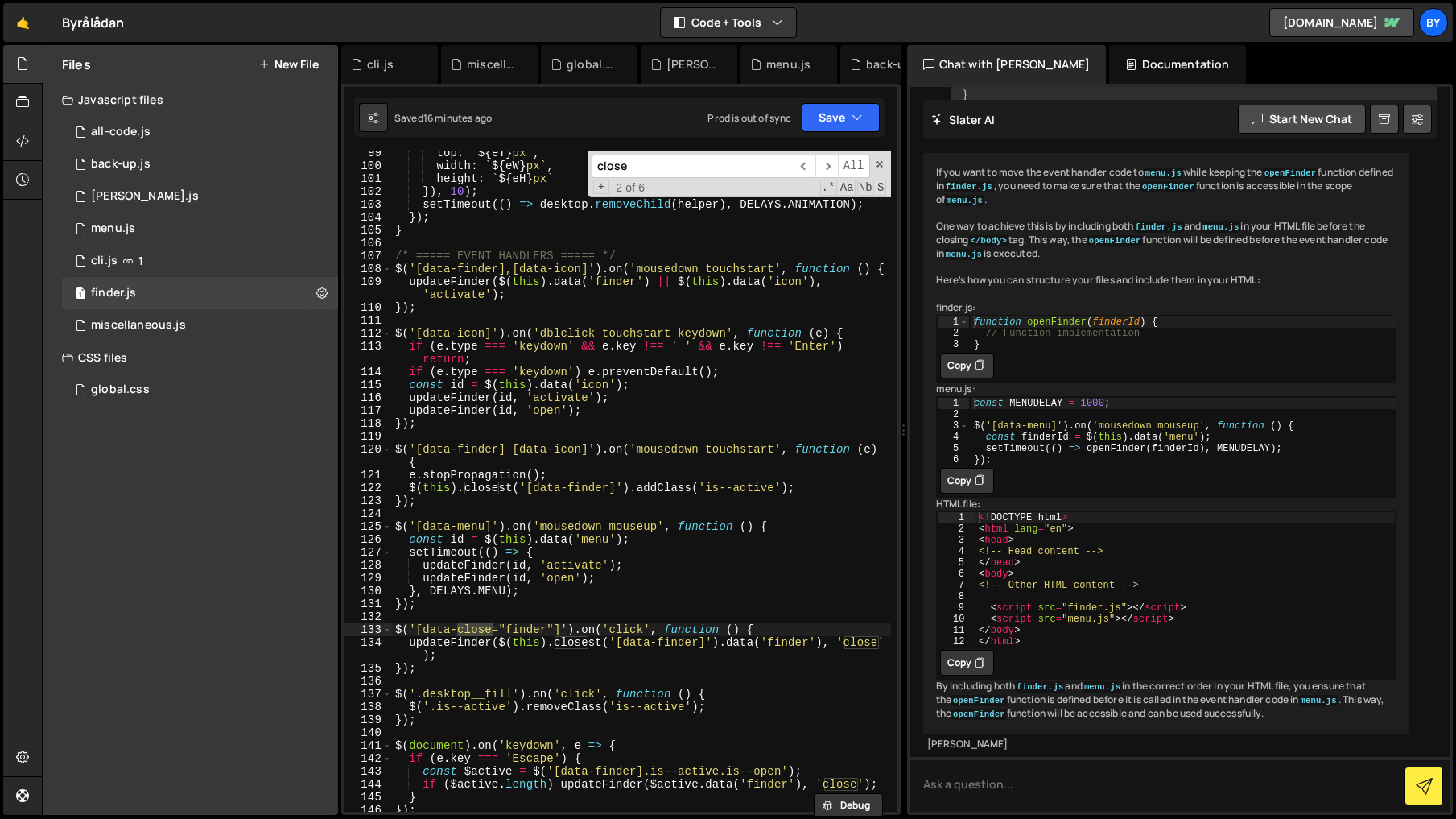
type input "close"
click at [596, 656] on div "top : ` ${ eT } px ` , width : ` ${ eW } px ` , height : ` ${ eH } px ` }) , 10…" at bounding box center [641, 489] width 498 height 686
click at [468, 628] on div "top : ` ${ eT } px ` , width : ` ${ eW } px ` , height : ` ${ eH } px ` }) , 10…" at bounding box center [641, 489] width 498 height 686
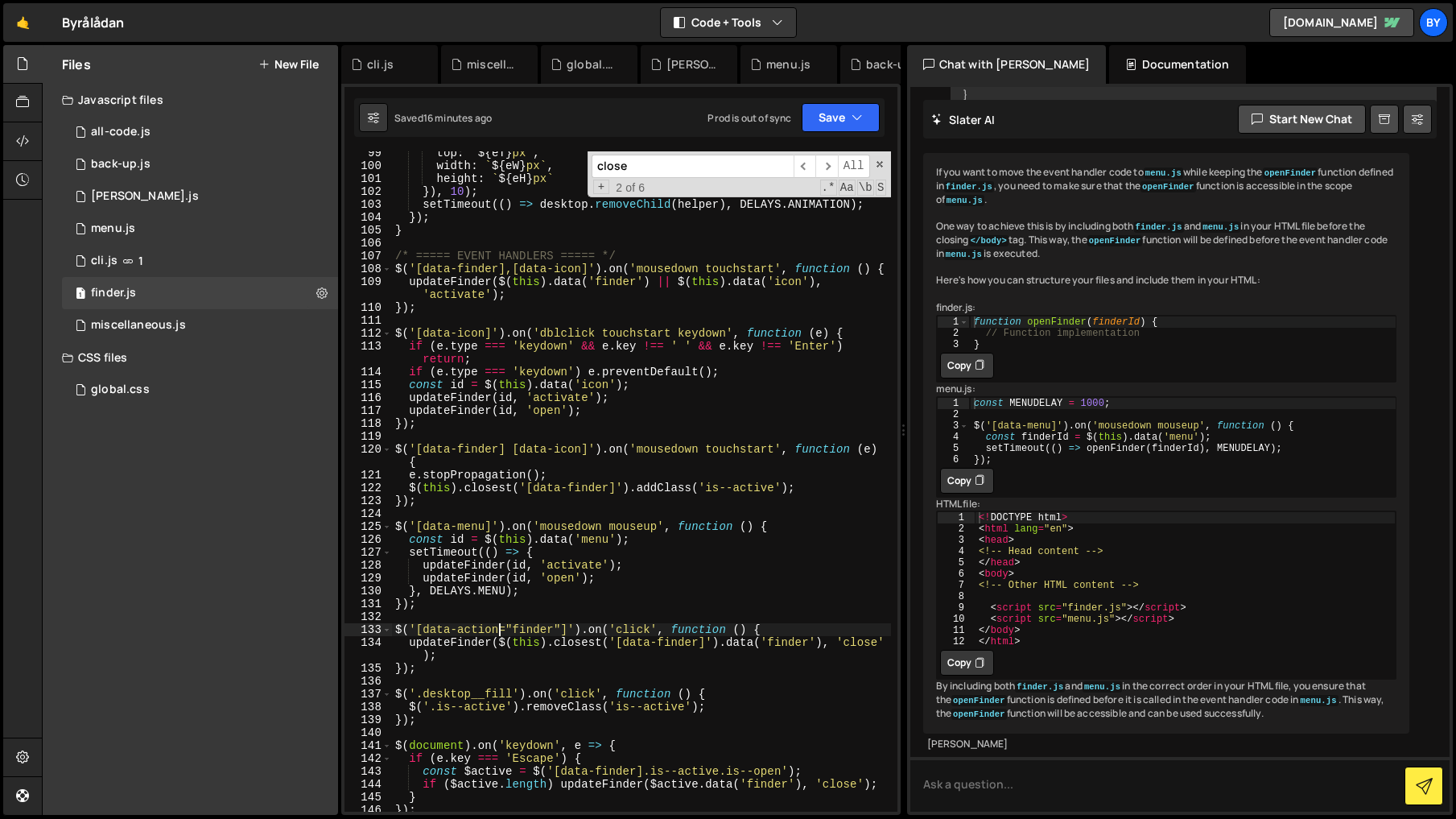
click at [554, 629] on div "top : ` ${ eT } px ` , width : ` ${ eW } px ` , height : ` ${ eH } px ` }) , 10…" at bounding box center [641, 489] width 498 height 686
click at [525, 631] on div "top : ` ${ eT } px ` , width : ` ${ eW } px ` , height : ` ${ eH } px ` }) , 10…" at bounding box center [641, 489] width 498 height 686
type textarea "$('[data-action="close"]').on('click', function () {"
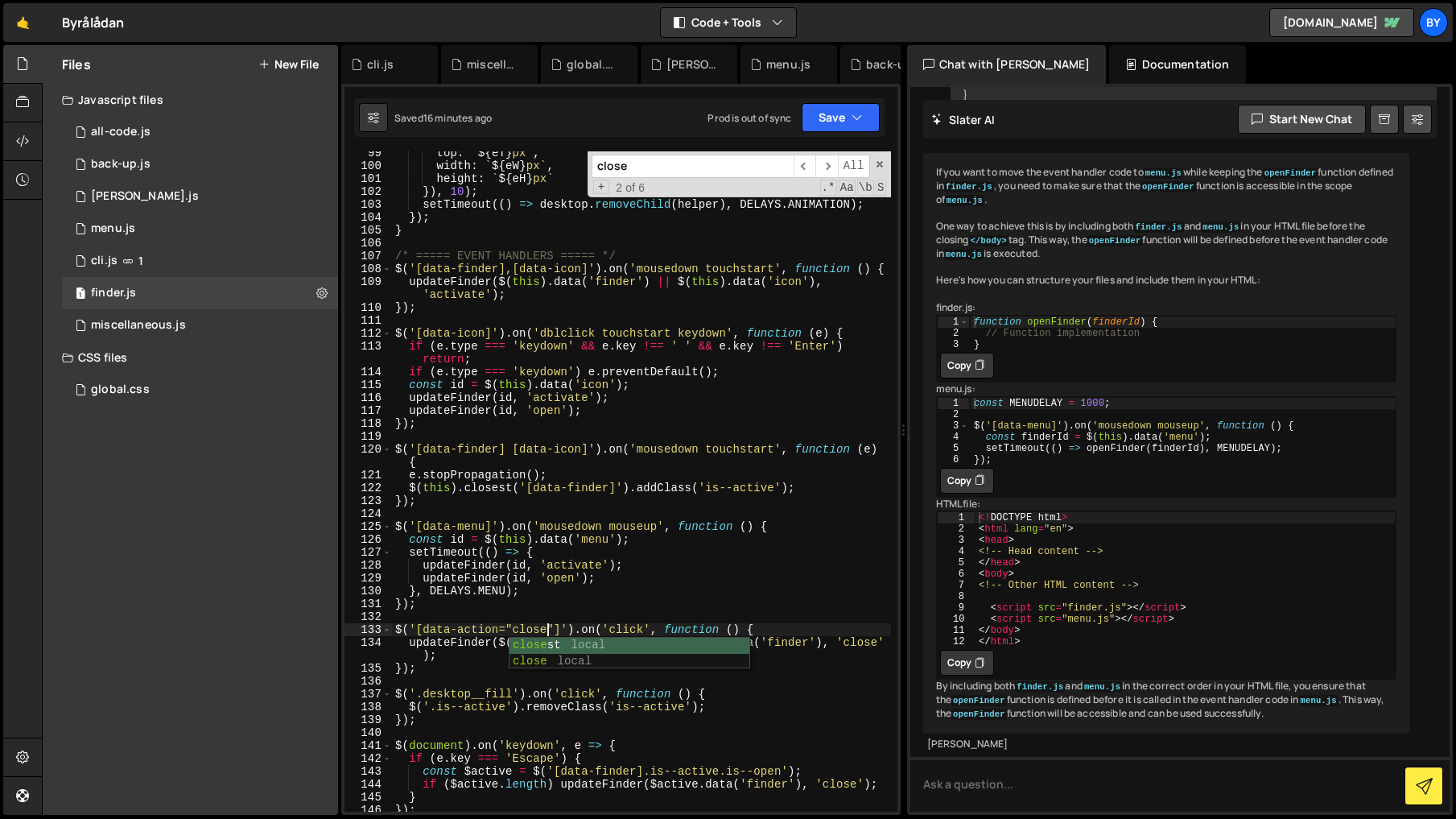
click at [563, 515] on div "top : ` ${ eT } px ` , width : ` ${ eW } px ` , height : ` ${ eH } px ` }) , 10…" at bounding box center [641, 489] width 498 height 686
drag, startPoint x: 851, startPoint y: 118, endPoint x: 844, endPoint y: 137, distance: 20.2
click at [851, 118] on icon "button" at bounding box center [857, 117] width 12 height 16
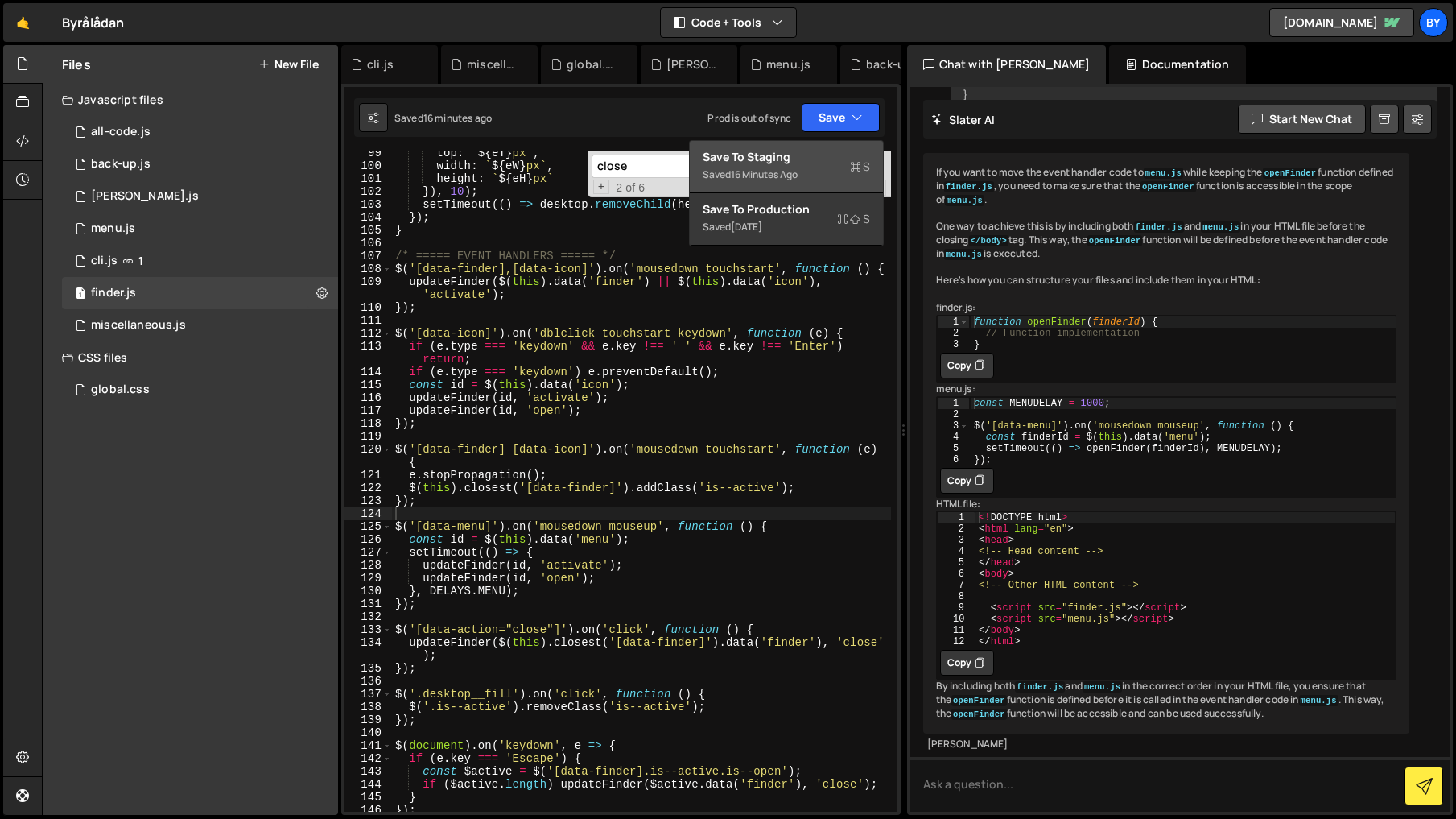
click at [840, 162] on div "Save to Staging S" at bounding box center [786, 156] width 168 height 16
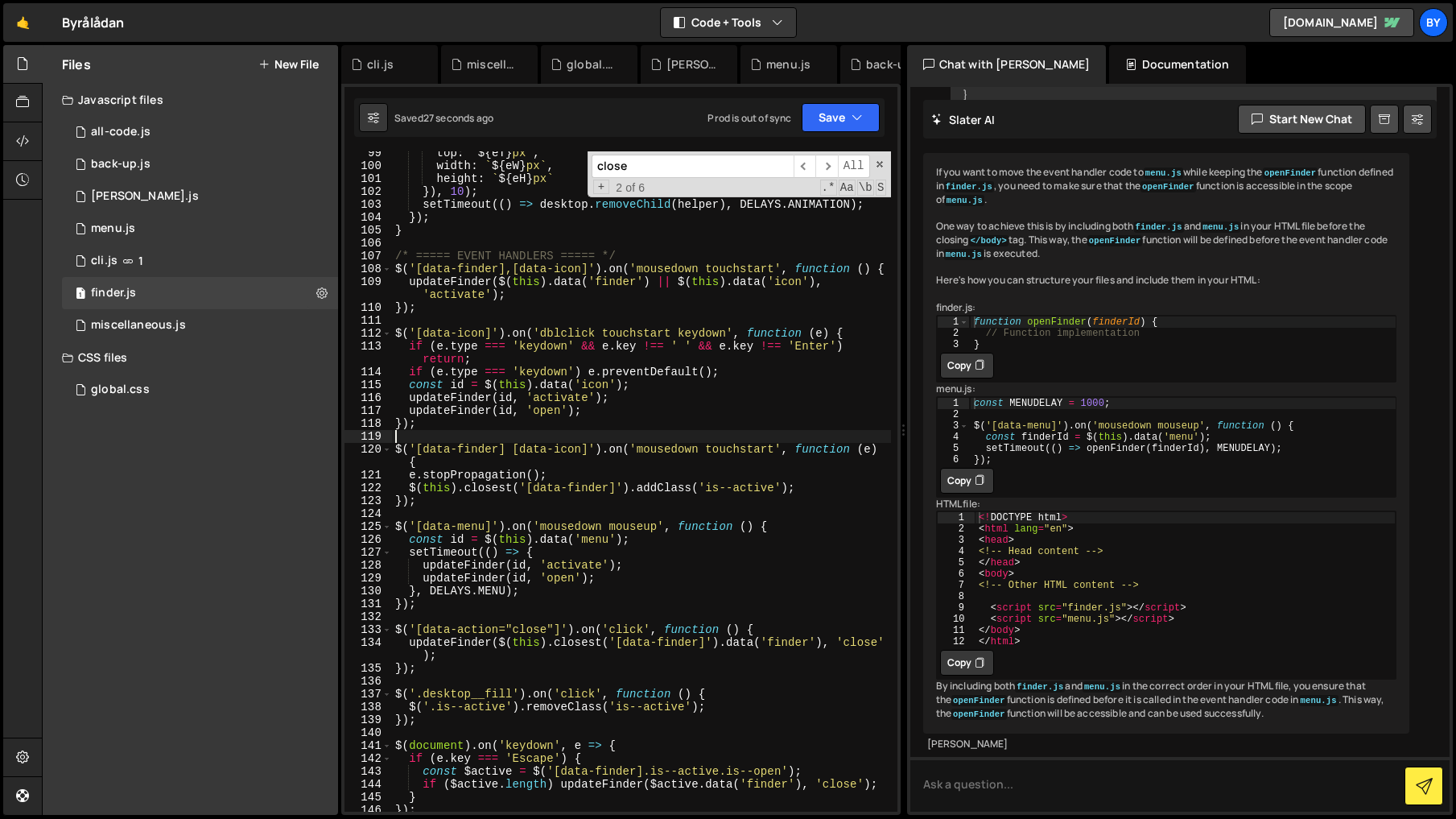
click at [580, 441] on div "top : ` ${ eT } px ` , width : ` ${ eW } px ` , height : ` ${ eH } px ` }) , 10…" at bounding box center [641, 489] width 498 height 686
click at [795, 395] on div "top : ` ${ eT } px ` , width : ` ${ eW } px ` , height : ` ${ eH } px ` }) , 10…" at bounding box center [641, 489] width 498 height 686
type textarea "});"
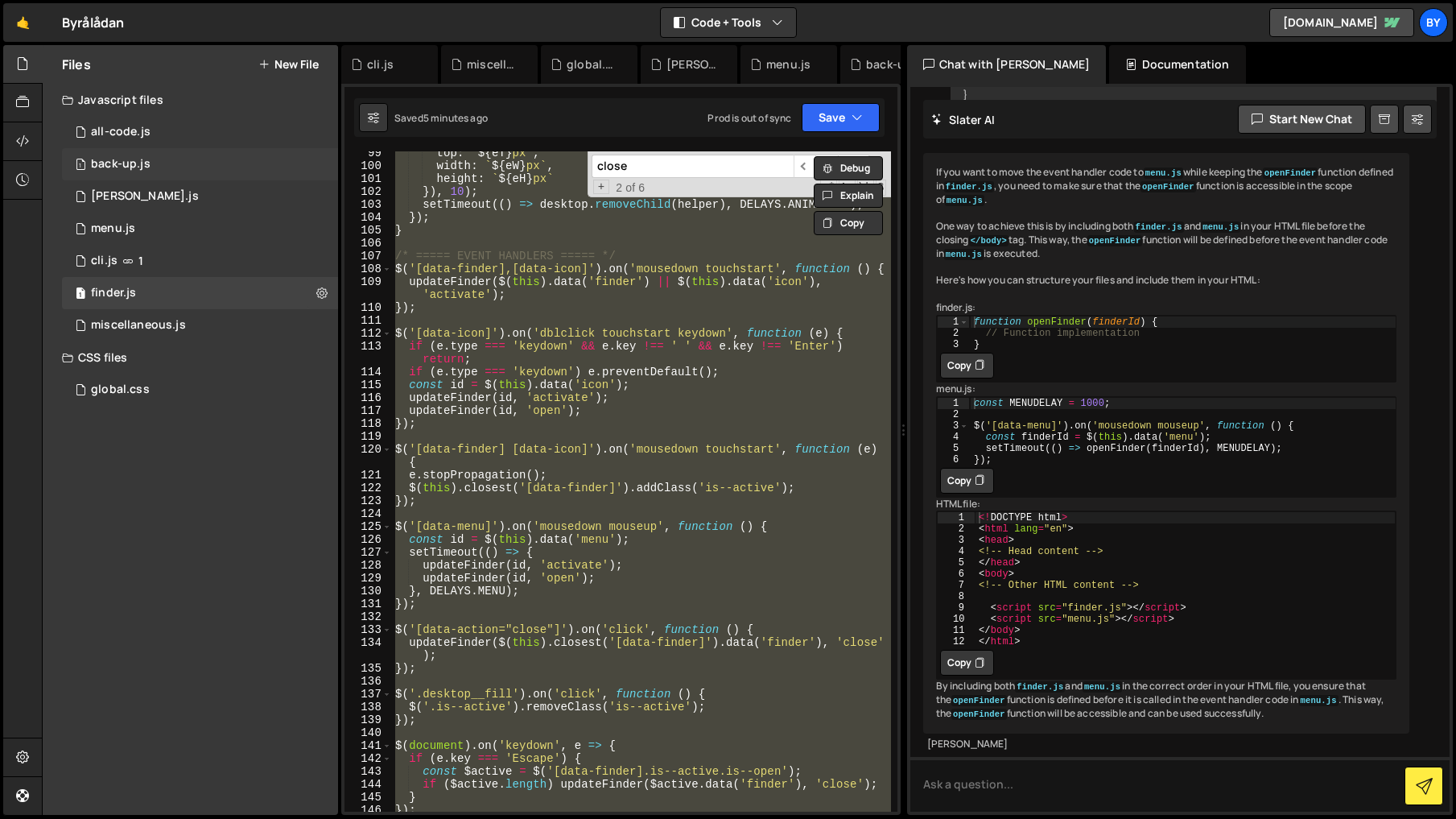
click at [200, 172] on div "1 back-up.js 0" at bounding box center [200, 164] width 276 height 33
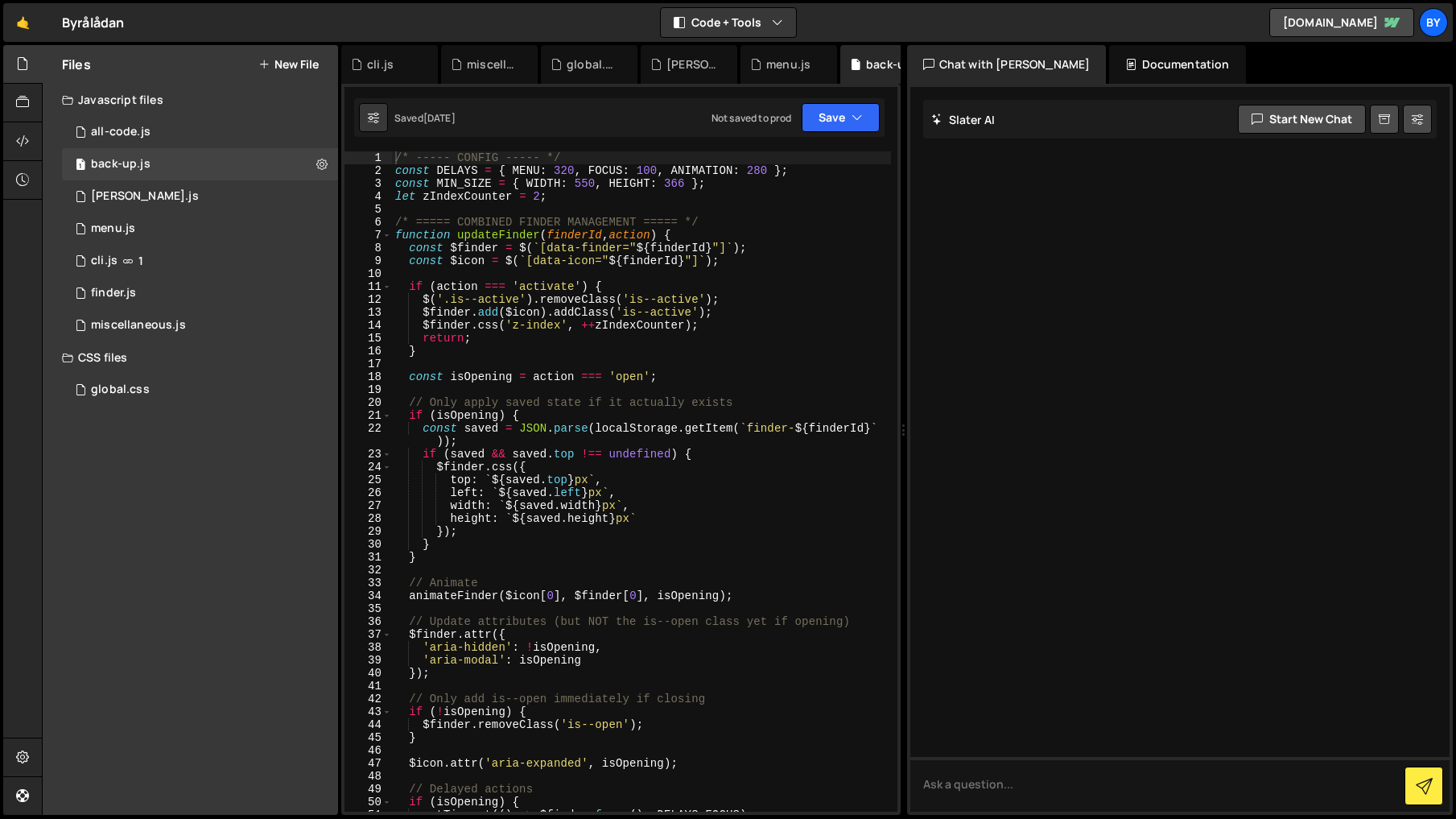
click at [616, 298] on div "/* ----- CONFIG ----- */ const DELAYS = { MENU : 320 , FOCUS : 100 , ANIMATION …" at bounding box center [641, 494] width 498 height 686
type textarea "});"
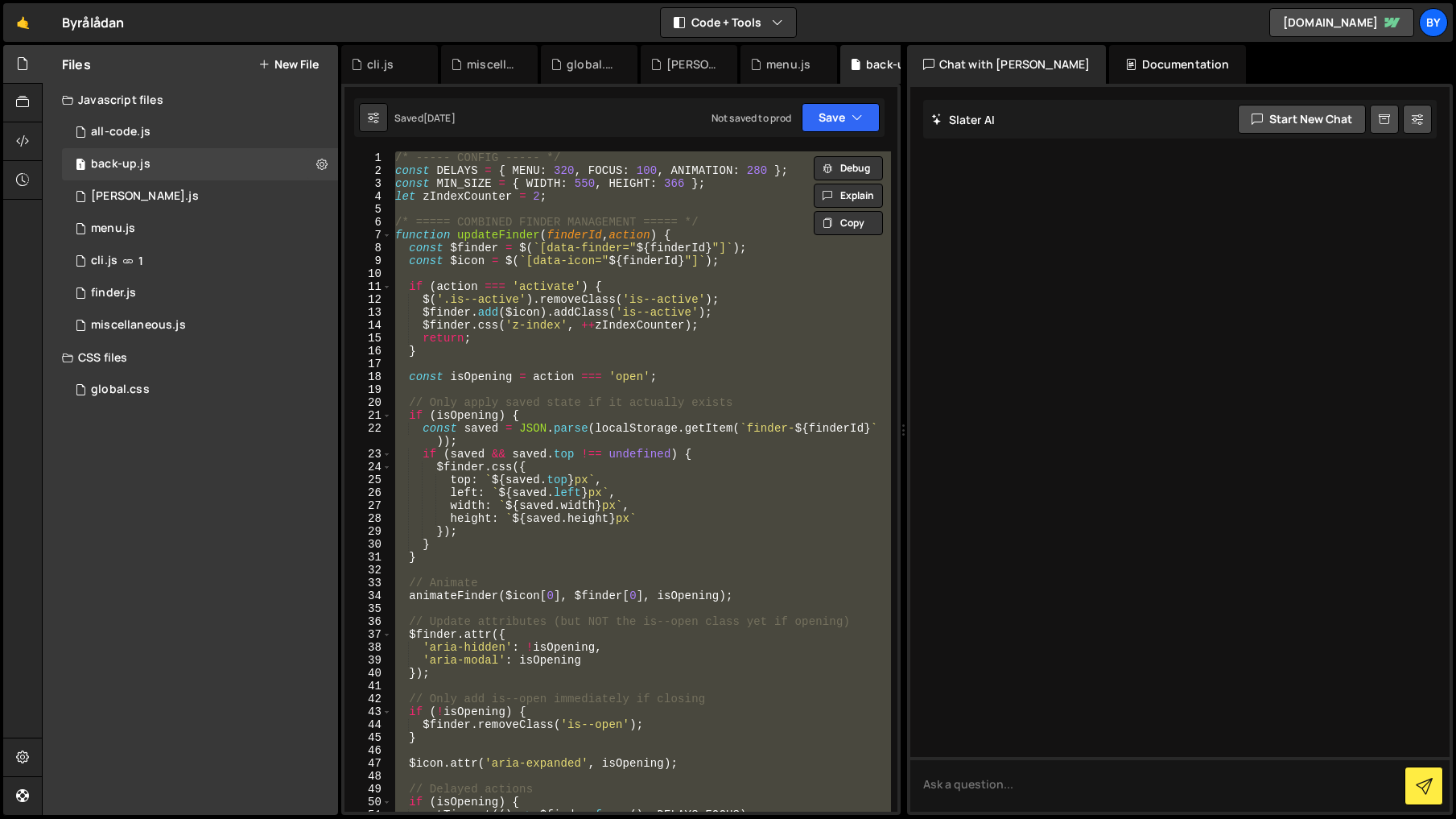
paste textarea
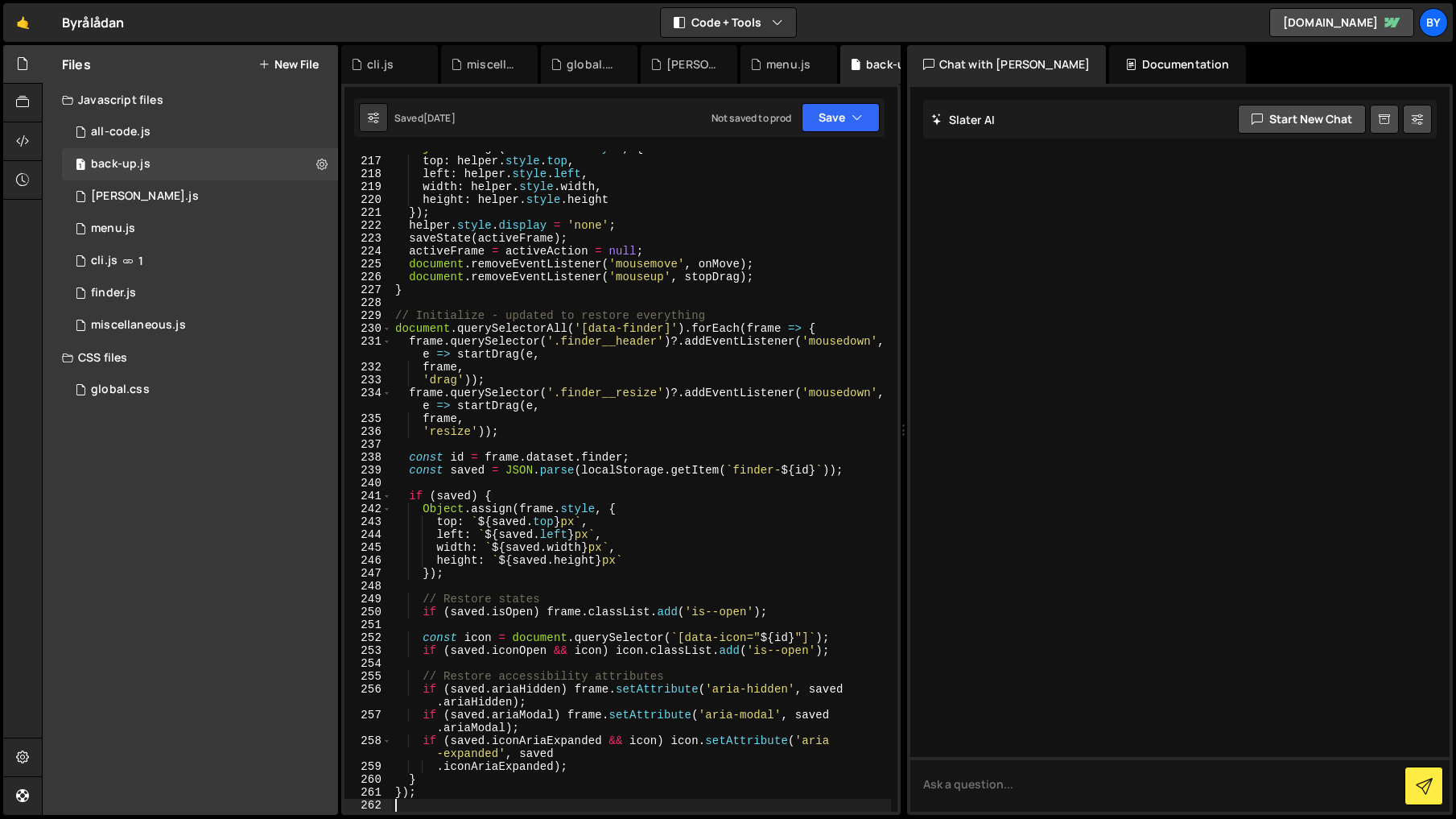
scroll to position [2998, 0]
drag, startPoint x: 847, startPoint y: 113, endPoint x: 835, endPoint y: 147, distance: 36.1
click at [847, 116] on button "Save" at bounding box center [840, 117] width 78 height 29
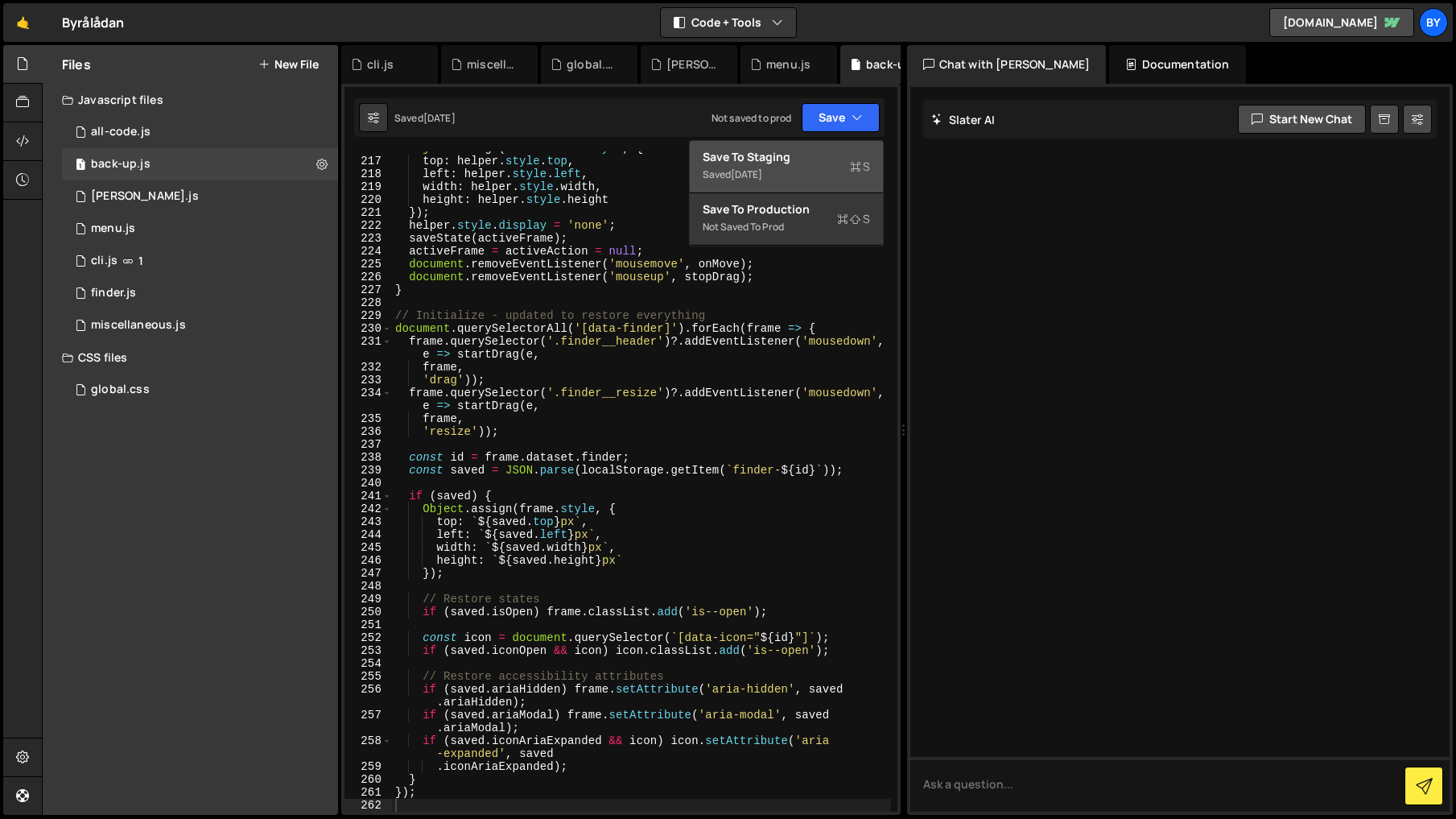
click at [830, 152] on div "Save to Staging S" at bounding box center [786, 156] width 168 height 16
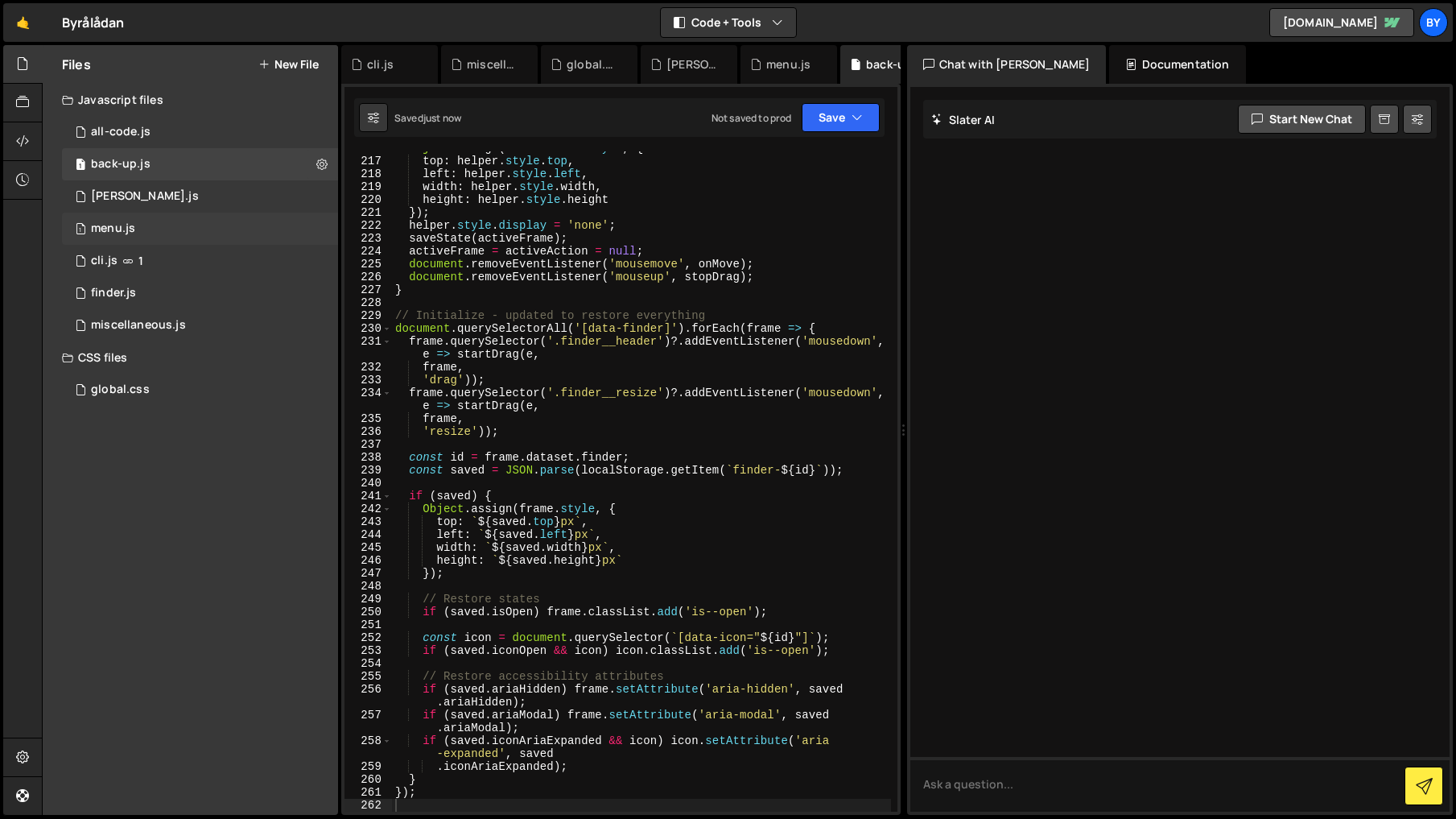
drag, startPoint x: 207, startPoint y: 193, endPoint x: 297, endPoint y: 213, distance: 92.2
click at [207, 193] on div "1 [PERSON_NAME].js 0" at bounding box center [200, 197] width 276 height 33
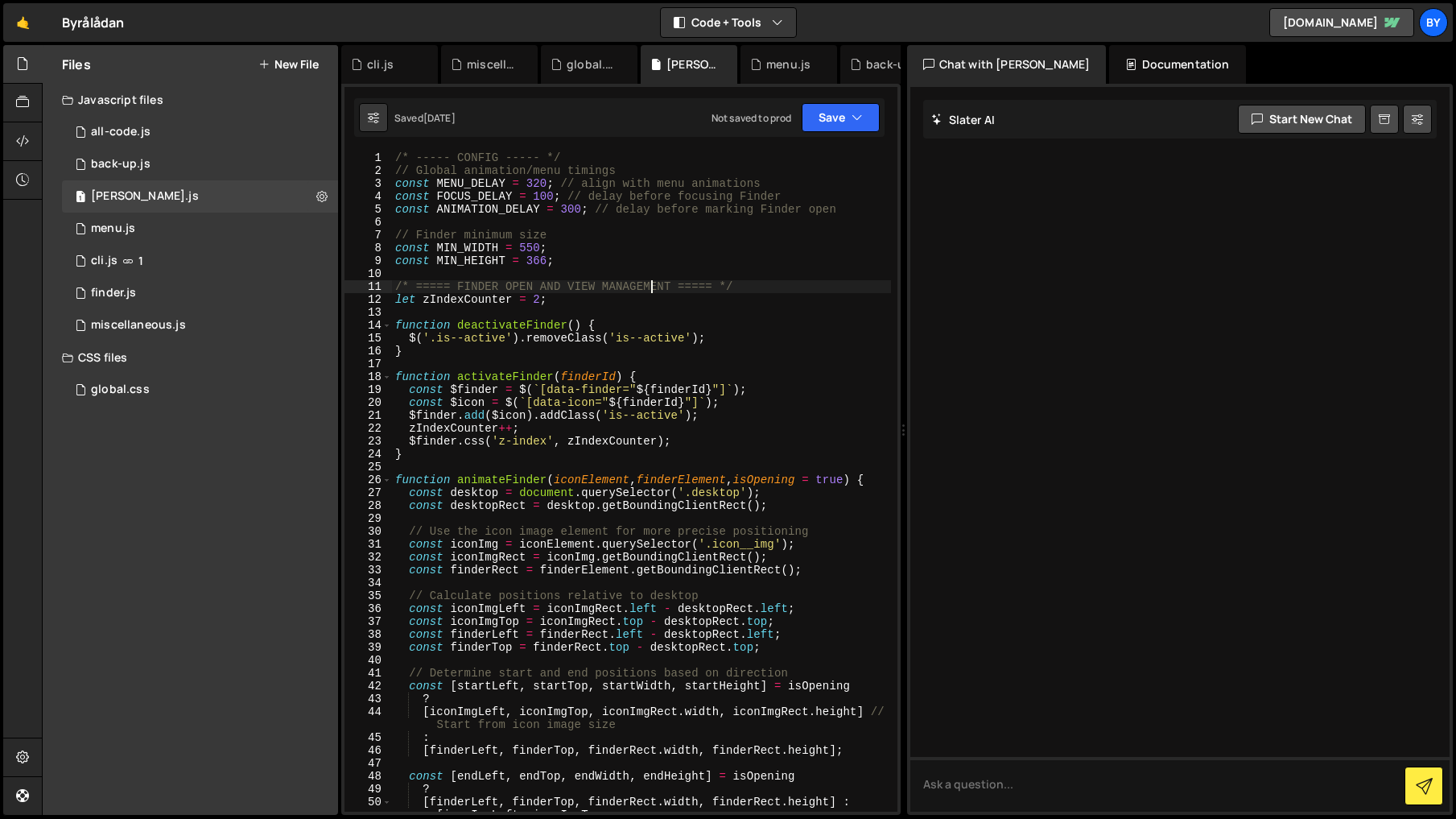
click at [650, 282] on div "/* ----- CONFIG ----- */ // Global animation/menu timings const MENU_DELAY = 32…" at bounding box center [641, 494] width 498 height 686
type textarea "});"
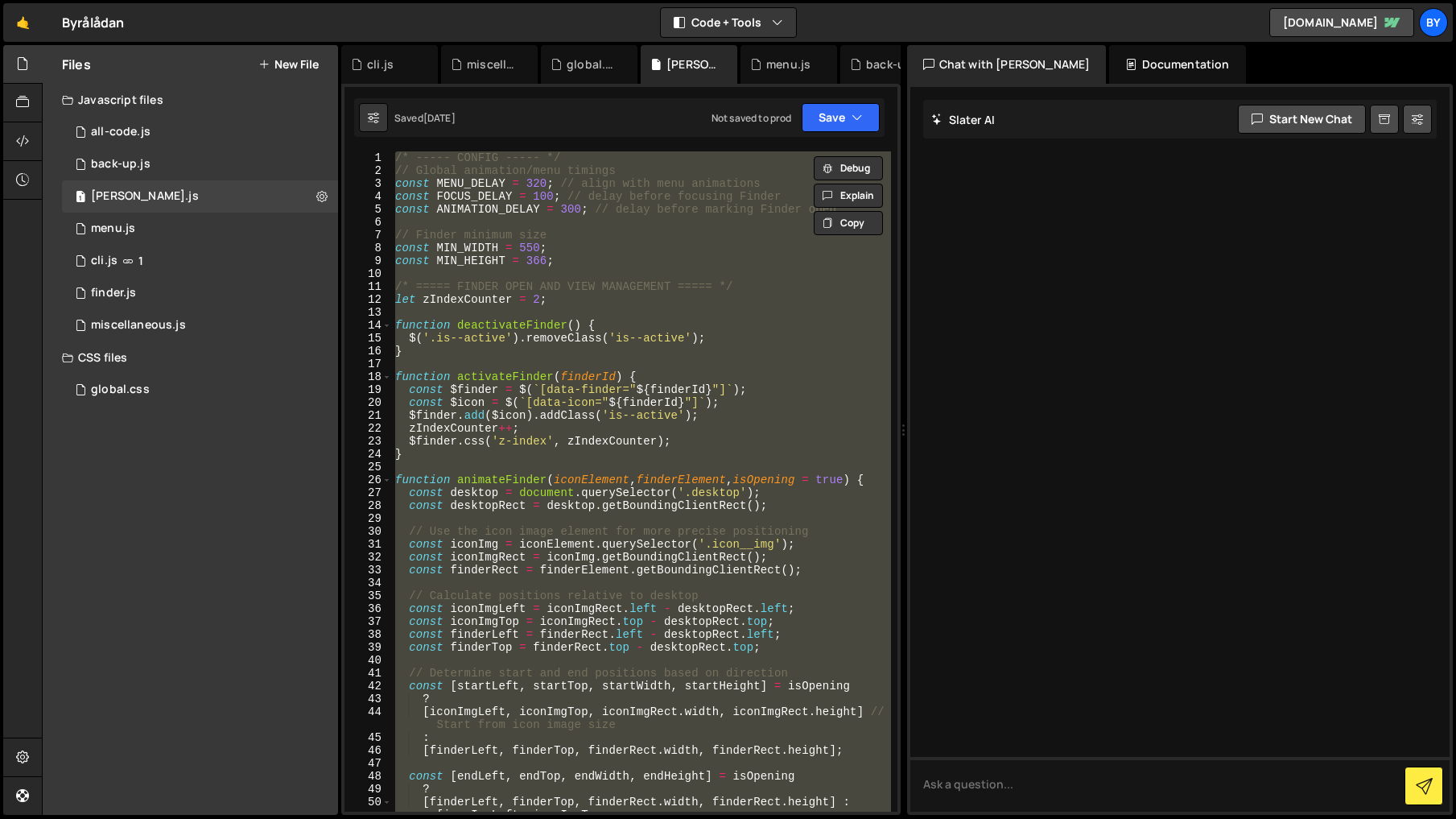
paste textarea
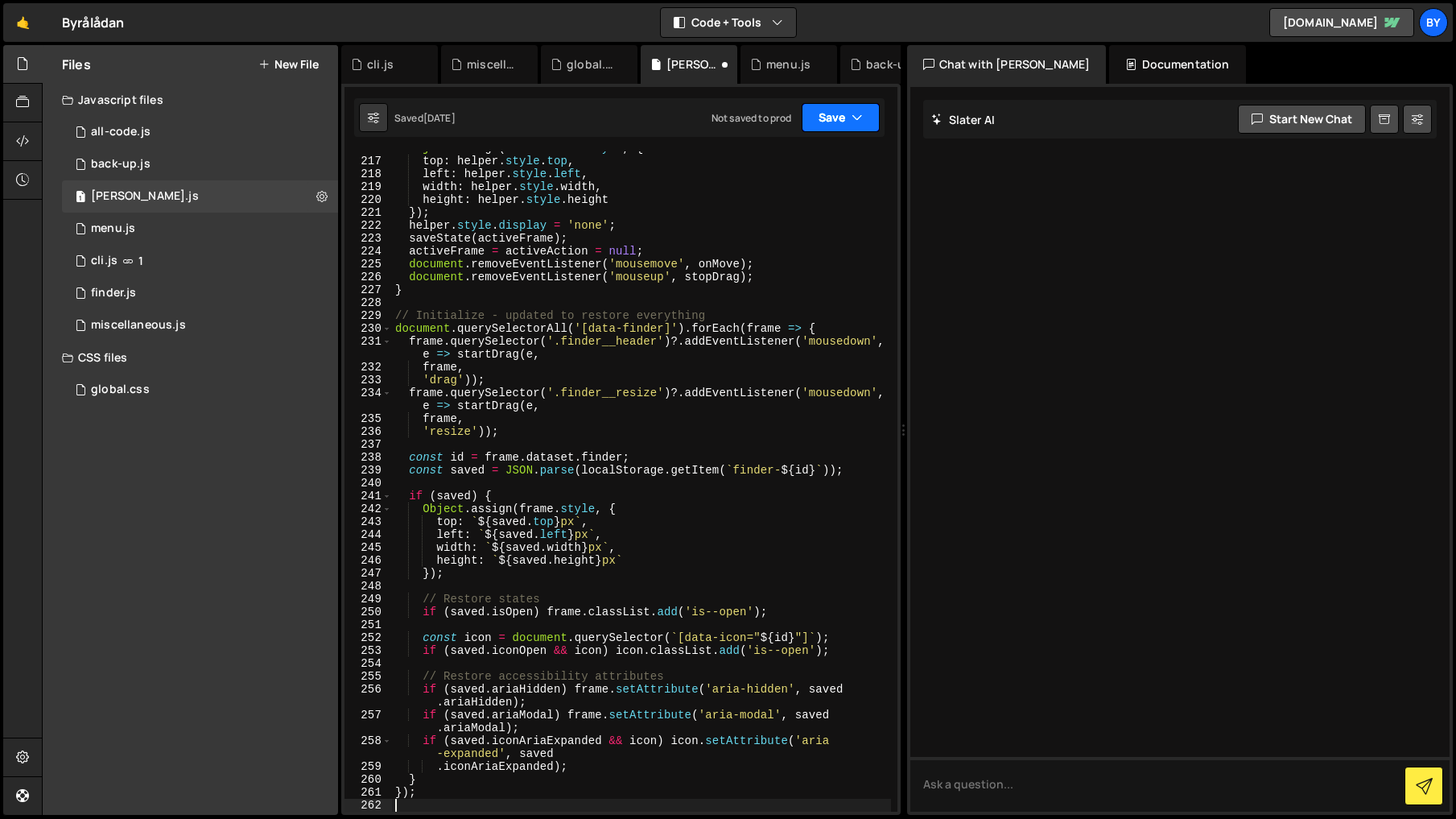
drag, startPoint x: 832, startPoint y: 117, endPoint x: 816, endPoint y: 171, distance: 56.3
click at [832, 121] on button "Save" at bounding box center [840, 117] width 78 height 29
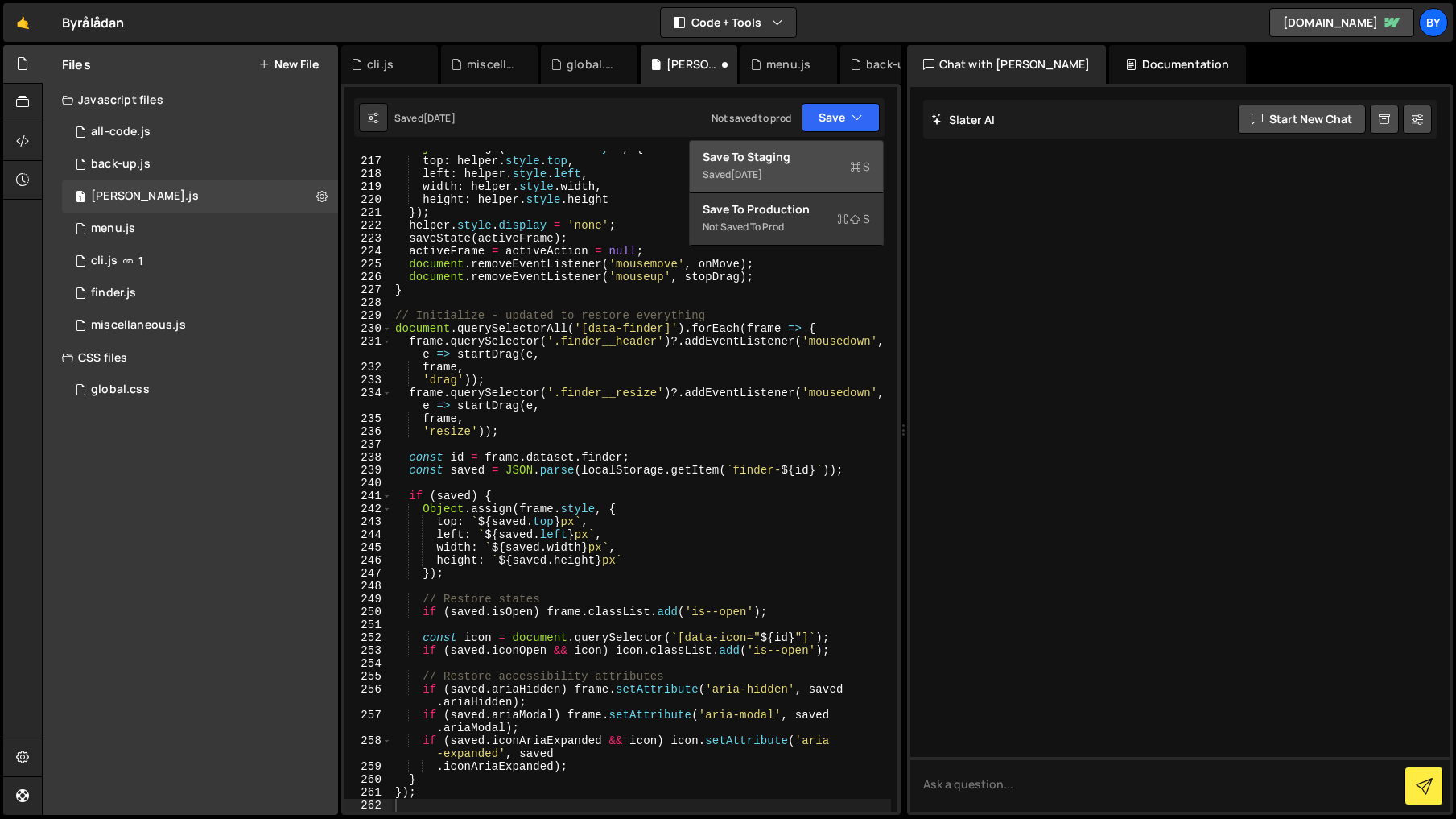
click at [811, 174] on div "Saved [DATE]" at bounding box center [786, 175] width 168 height 19
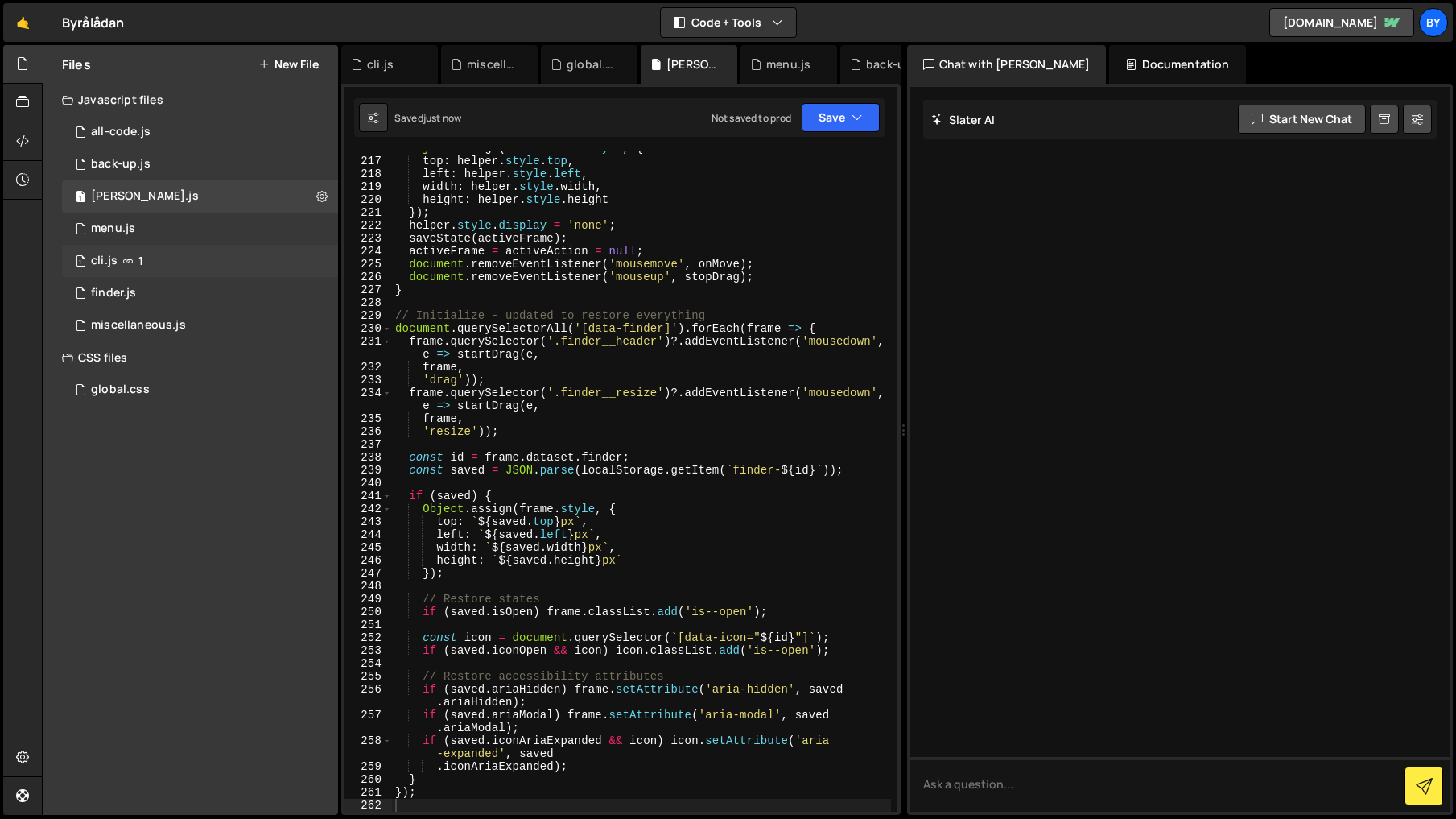
click at [204, 259] on div "1 cli.js 1" at bounding box center [200, 261] width 276 height 33
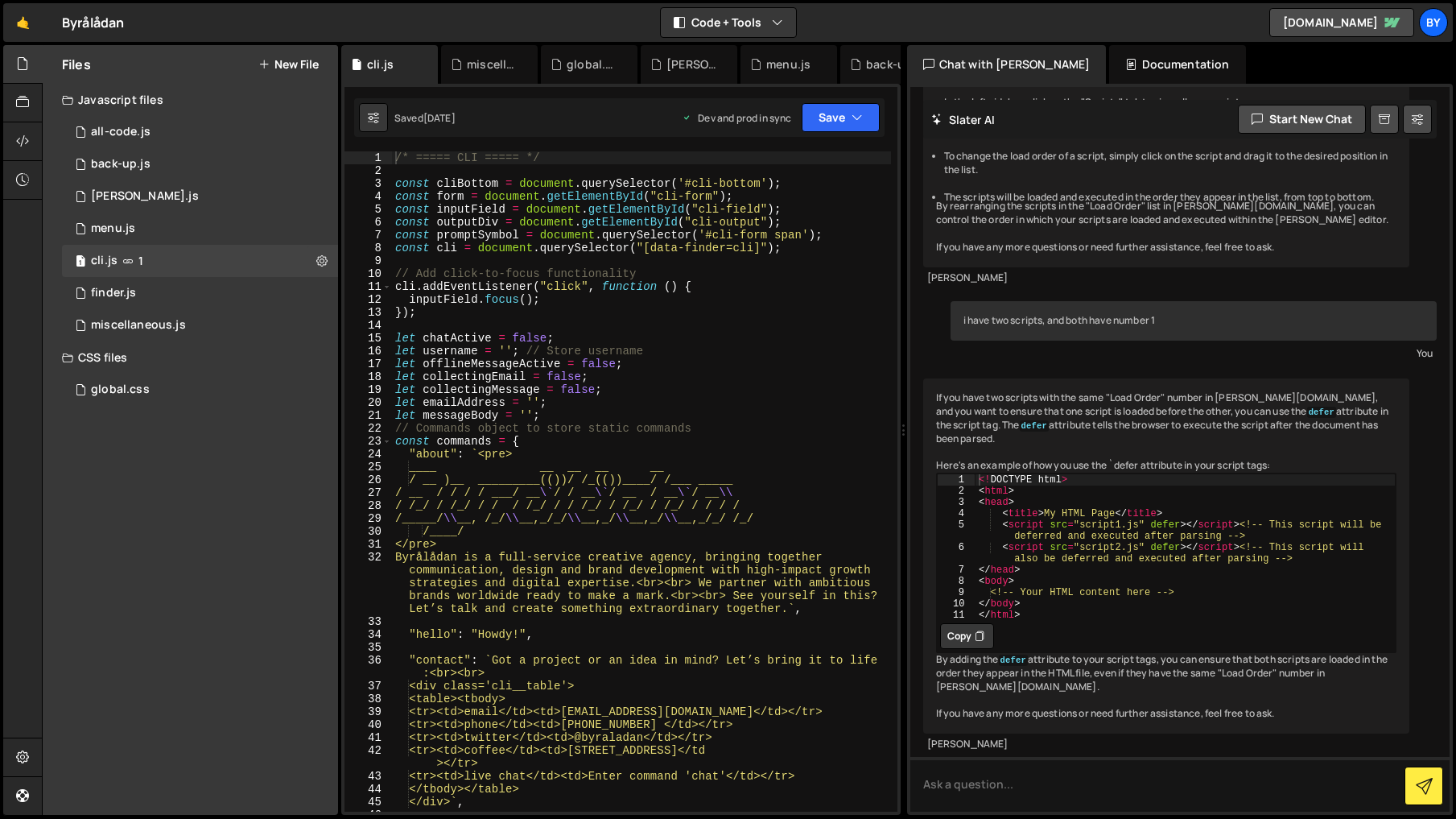
scroll to position [1496, 0]
click at [214, 303] on div "1 finder.js 0" at bounding box center [200, 293] width 276 height 33
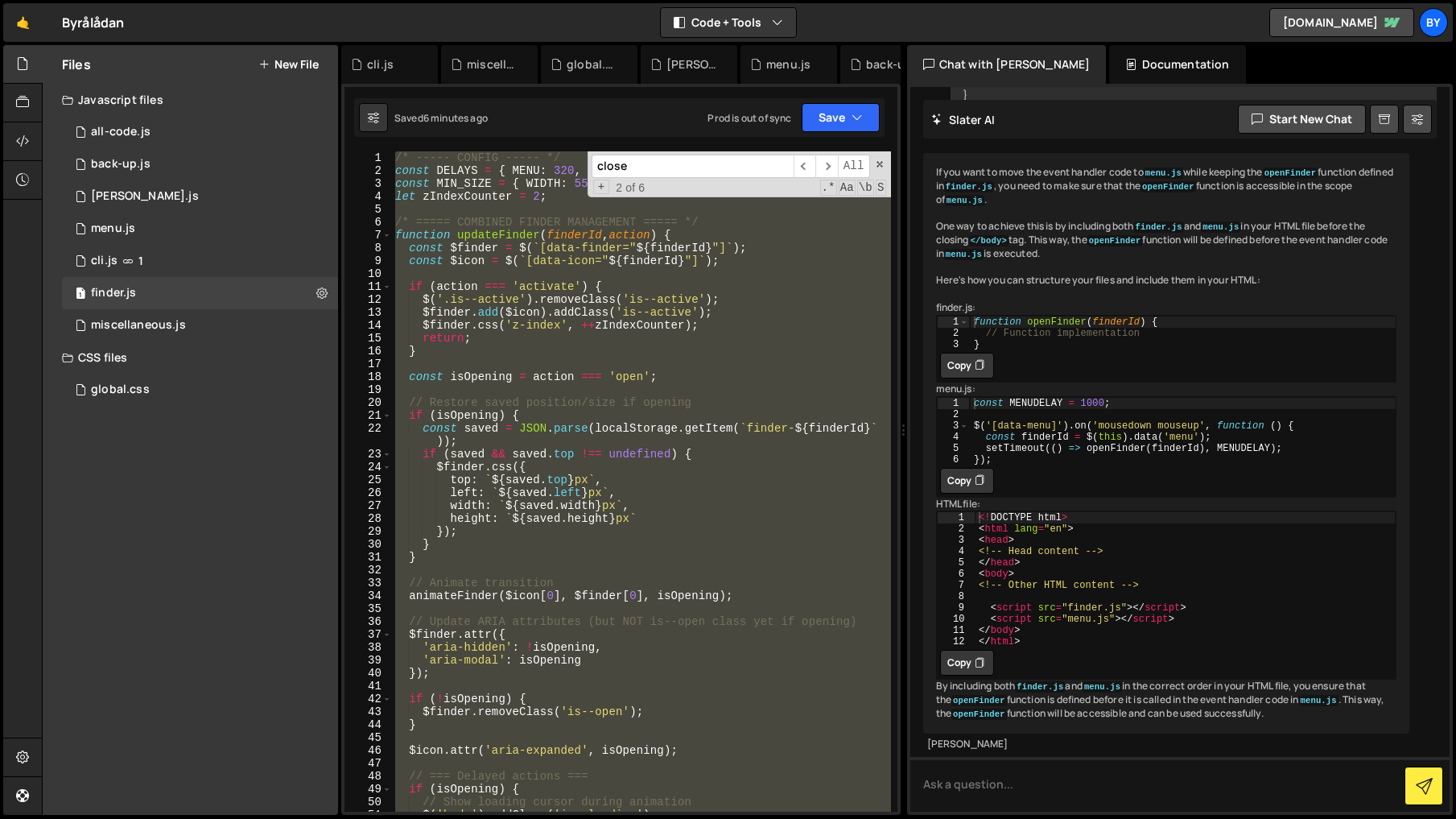
scroll to position [0, 0]
click at [576, 551] on div "/* ----- CONFIG ----- */ const DELAYS = { MENU : 320 , FOCUS : 100 , ANIMATION …" at bounding box center [641, 481] width 498 height 660
type textarea "}"
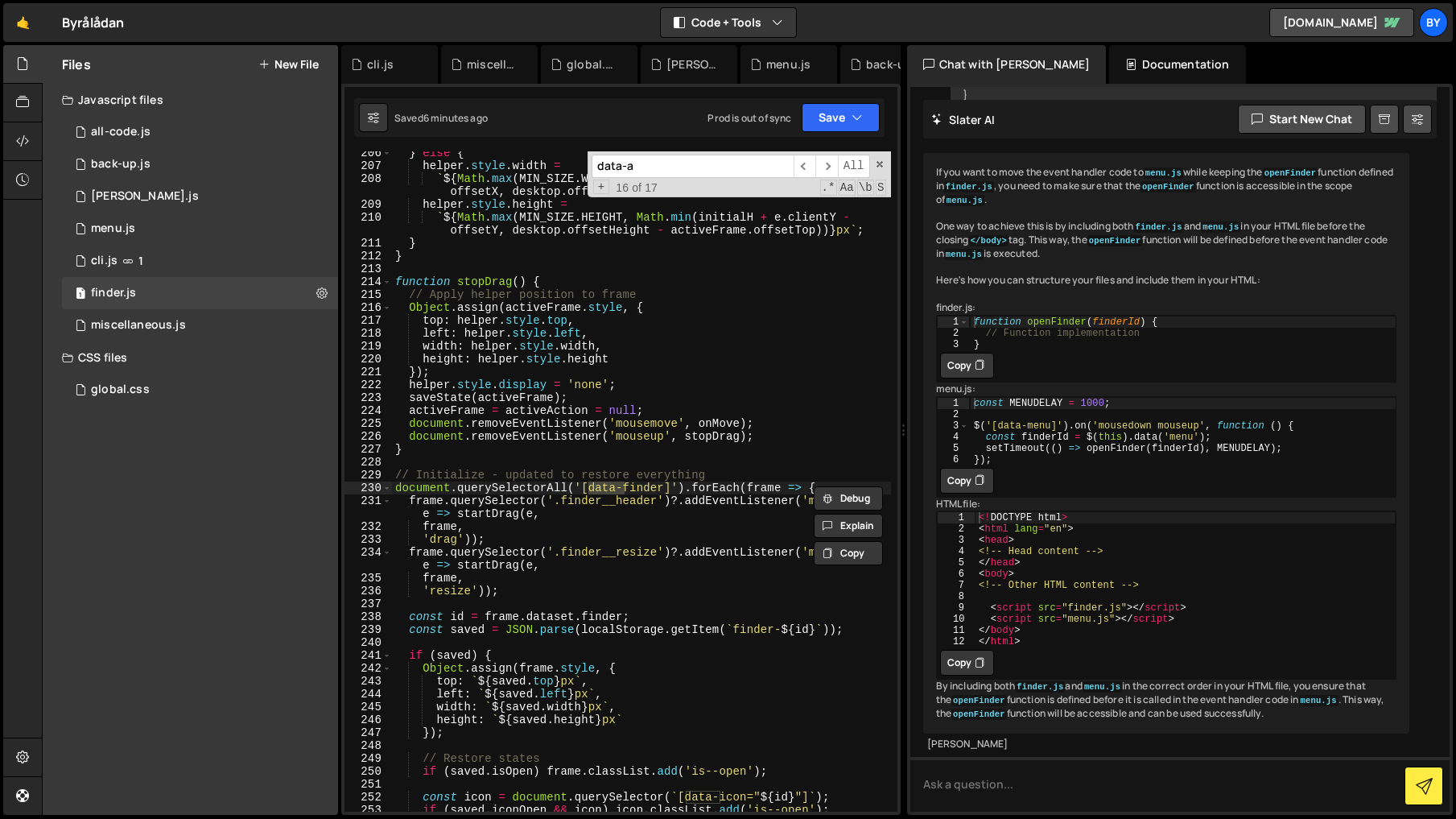
scroll to position [1499, 0]
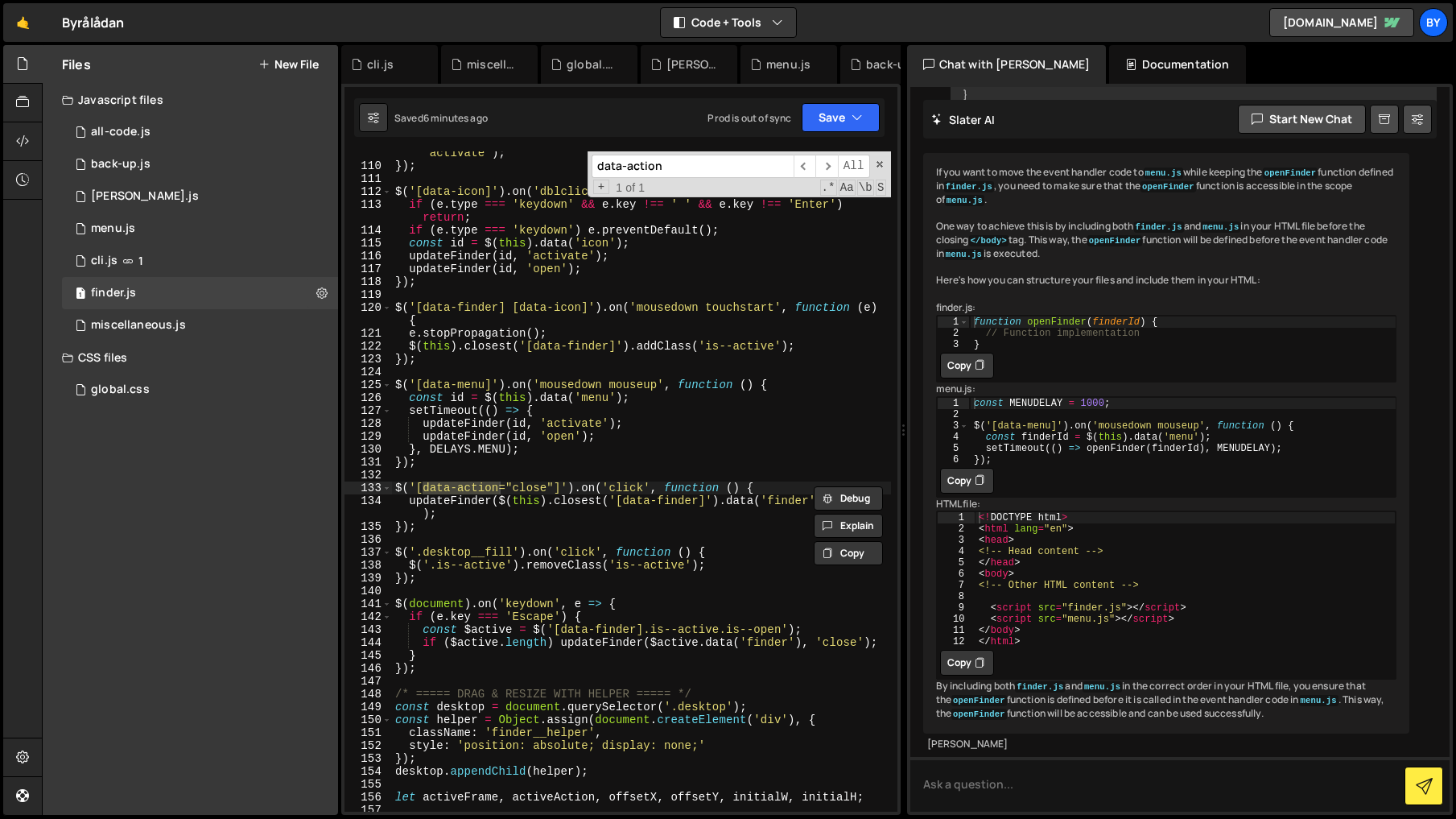
type input "data-action"
click at [489, 484] on div "updateFinder ( $ ( this ) . data ( 'finder' ) || $ ( this ) . data ( 'icon' ) ,…" at bounding box center [641, 481] width 498 height 660
click at [489, 484] on div "updateFinder ( $ ( this ) . data ( 'finder' ) || $ ( this ) . data ( 'icon' ) ,…" at bounding box center [641, 482] width 498 height 699
drag, startPoint x: 835, startPoint y: 125, endPoint x: 815, endPoint y: 153, distance: 34.4
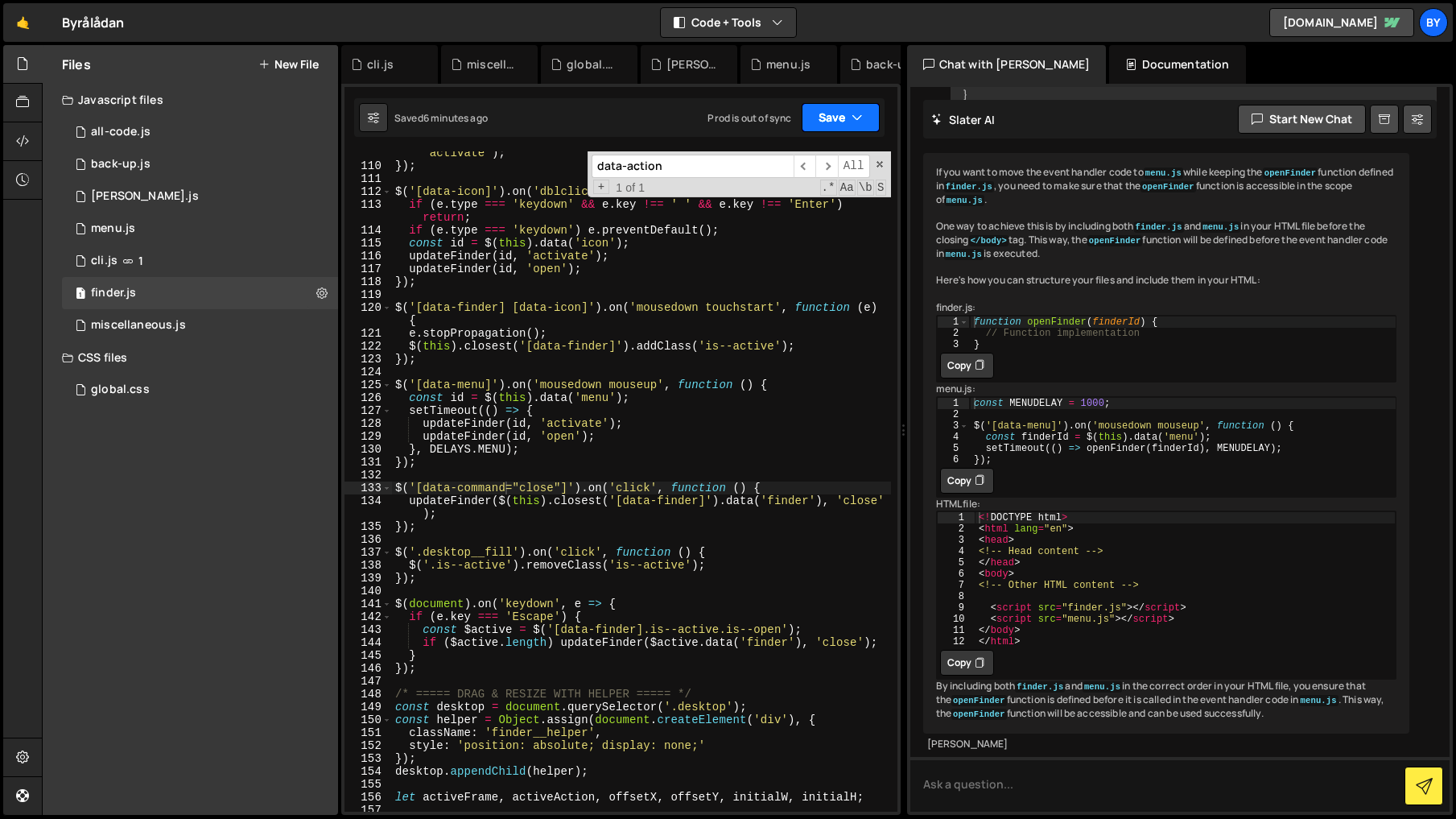
click at [834, 128] on button "Save" at bounding box center [840, 117] width 78 height 29
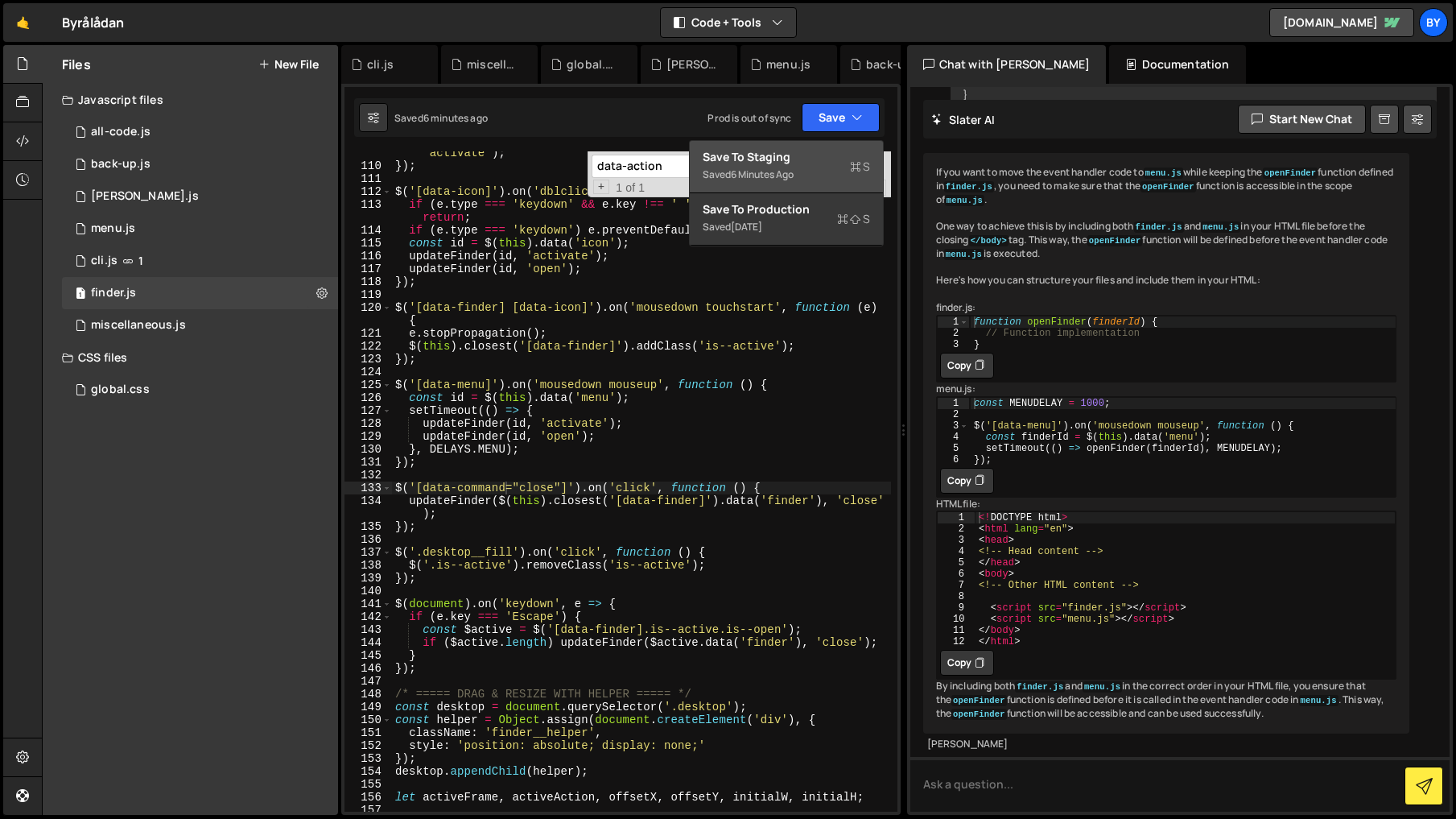
click at [812, 156] on div "Save to Staging S" at bounding box center [786, 156] width 168 height 16
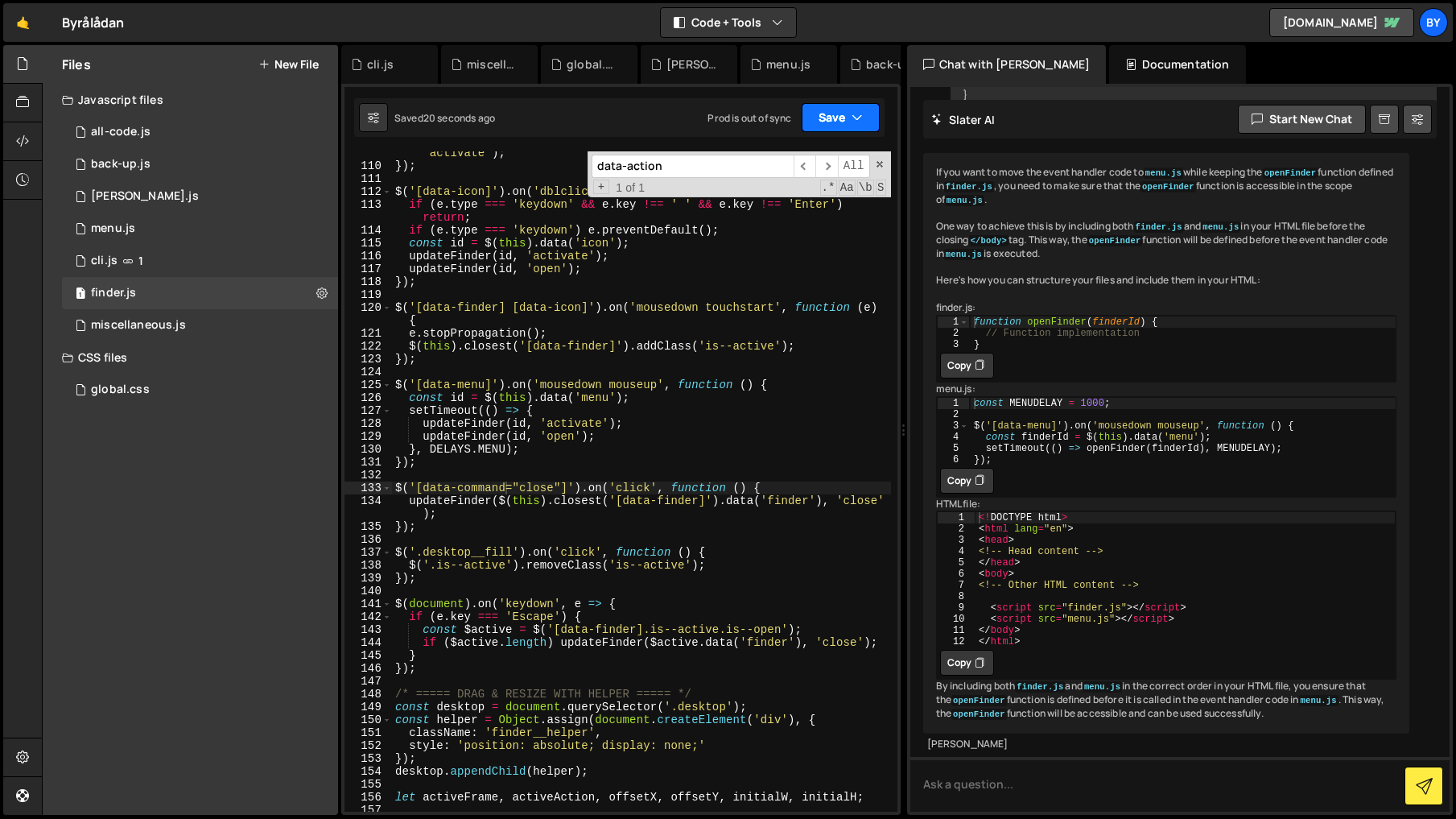
drag, startPoint x: 833, startPoint y: 126, endPoint x: 821, endPoint y: 150, distance: 26.8
click at [833, 128] on button "Save" at bounding box center [840, 117] width 78 height 29
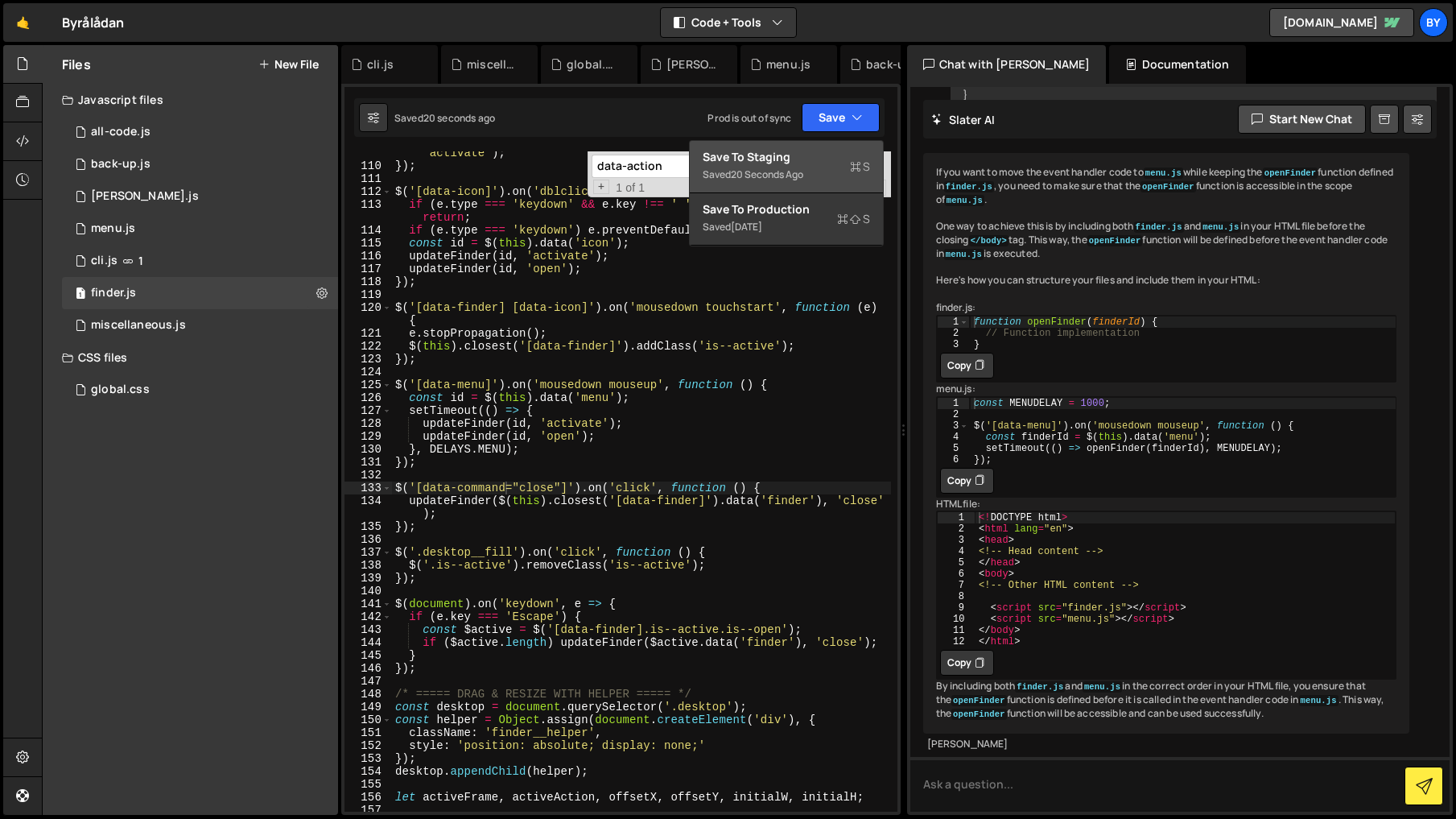
click at [820, 150] on div "Save to Staging S" at bounding box center [786, 156] width 168 height 16
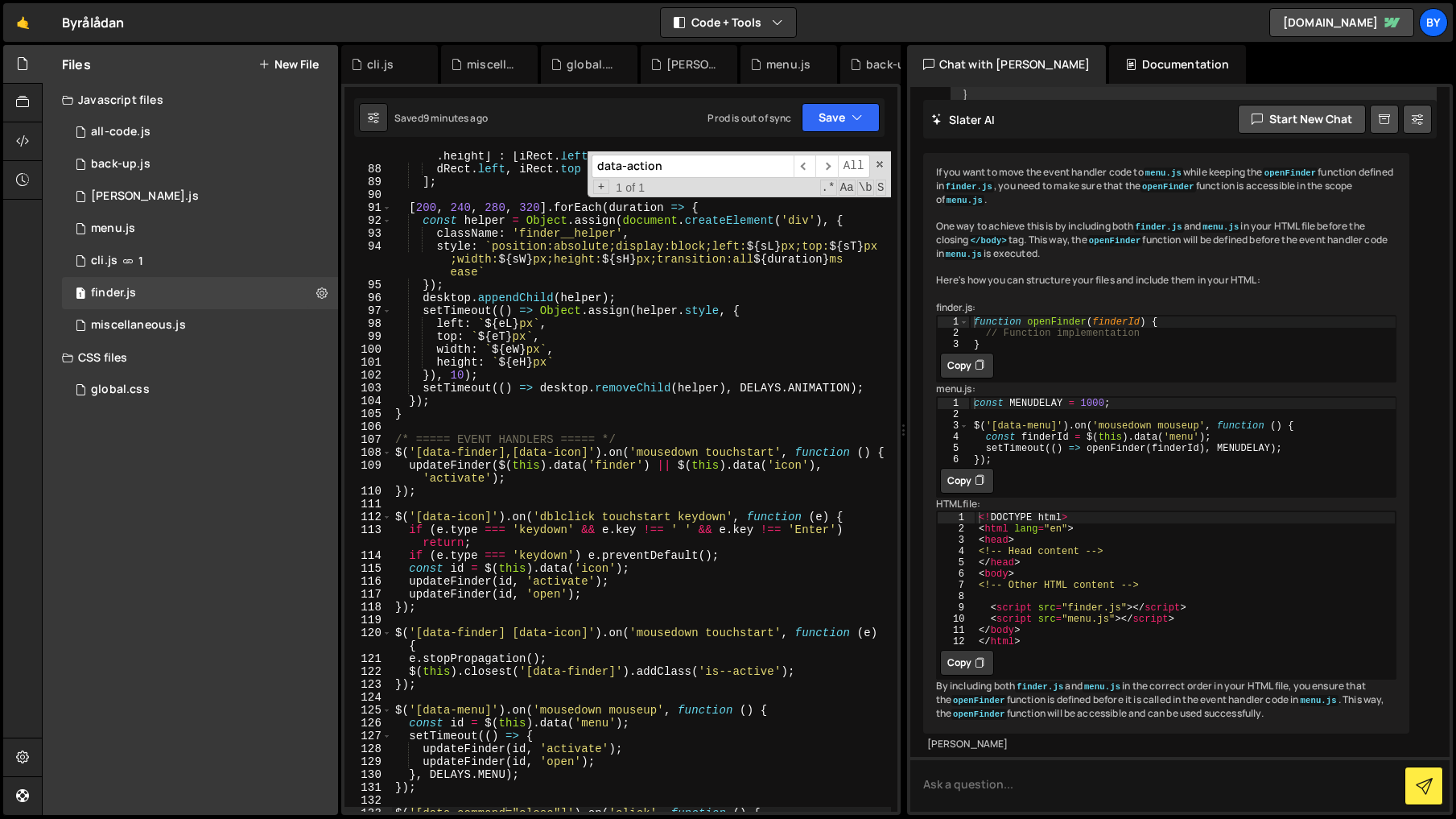
scroll to position [1174, 0]
click at [487, 480] on div "[ fRect . left - dRect . left , fRect . top - dRect . top , fRect . width , fRe…" at bounding box center [641, 493] width 498 height 712
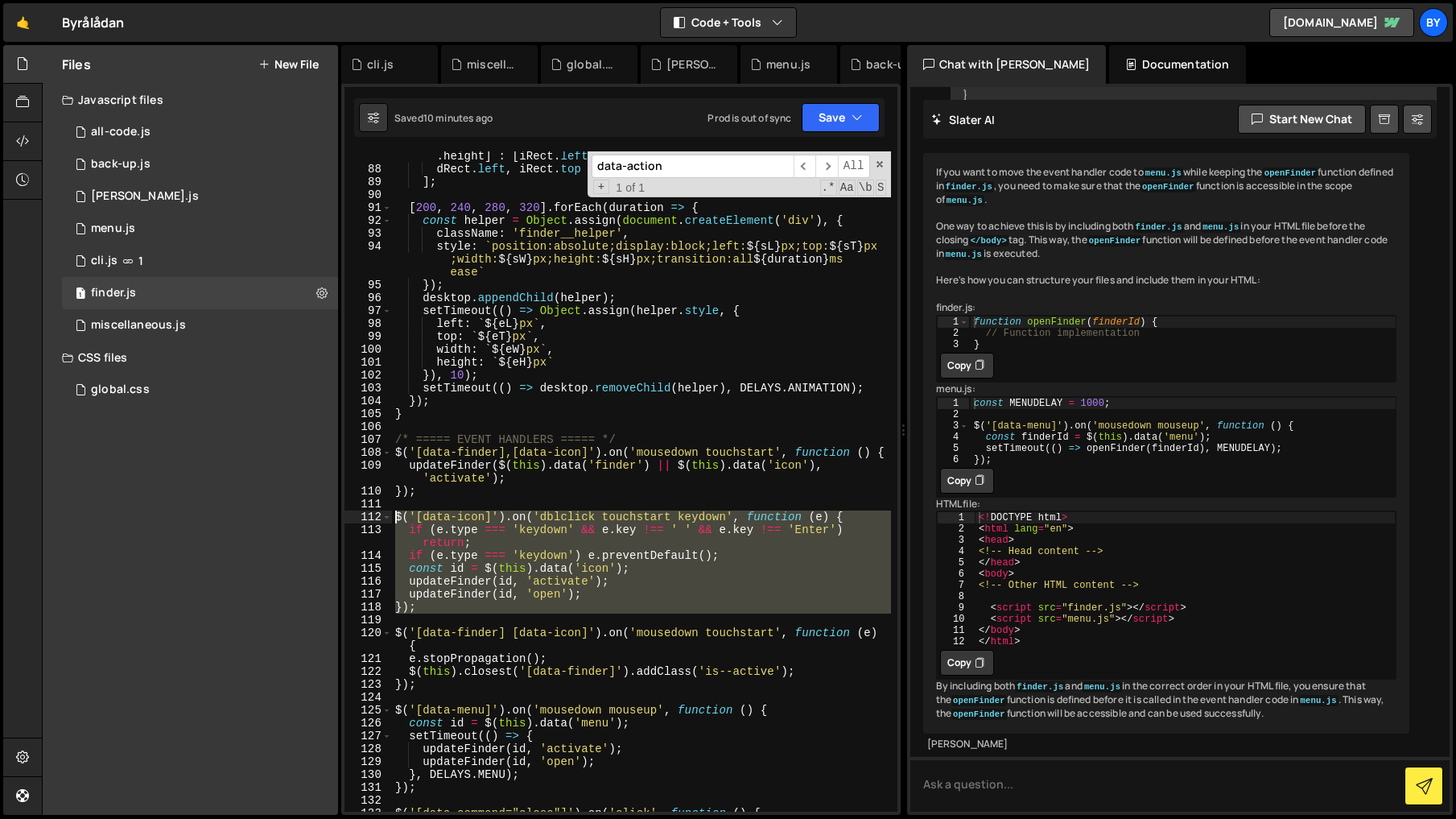
drag, startPoint x: 458, startPoint y: 618, endPoint x: 378, endPoint y: 523, distance: 124.2
click at [379, 523] on div "updateFinder($(this).data('finder') || $(this).data('icon'), 'activate'); 87 88…" at bounding box center [620, 481] width 553 height 660
click at [528, 517] on div "[ fRect . left - dRect . left , fRect . top - dRect . top , fRect . width , fRe…" at bounding box center [641, 481] width 498 height 660
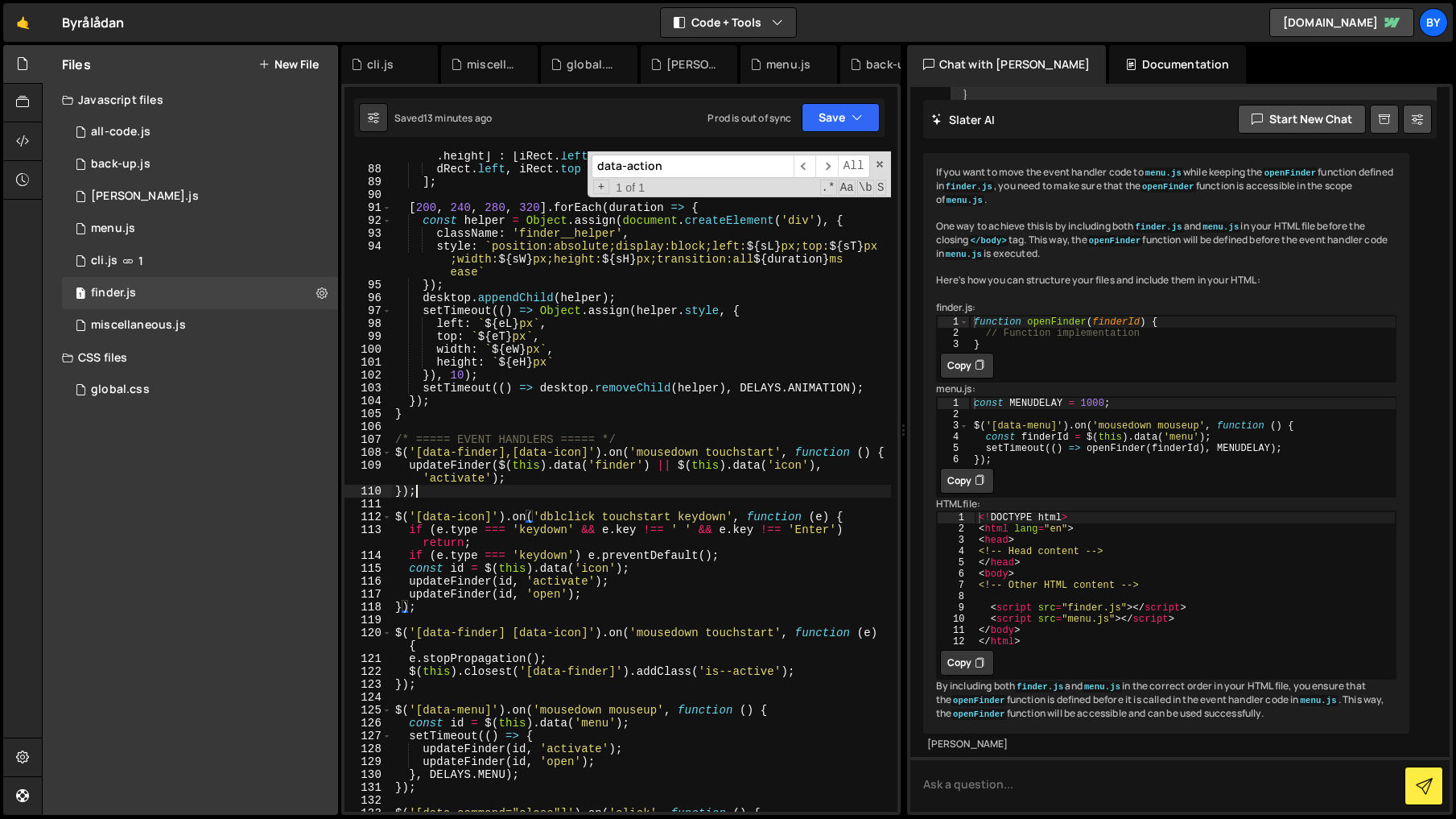
click at [669, 497] on div "[ fRect . left - dRect . left , fRect . top - dRect . top , fRect . width , fRe…" at bounding box center [641, 493] width 498 height 712
type textarea "});"
click at [131, 337] on div "1 miscellaneous.js 0" at bounding box center [200, 325] width 276 height 33
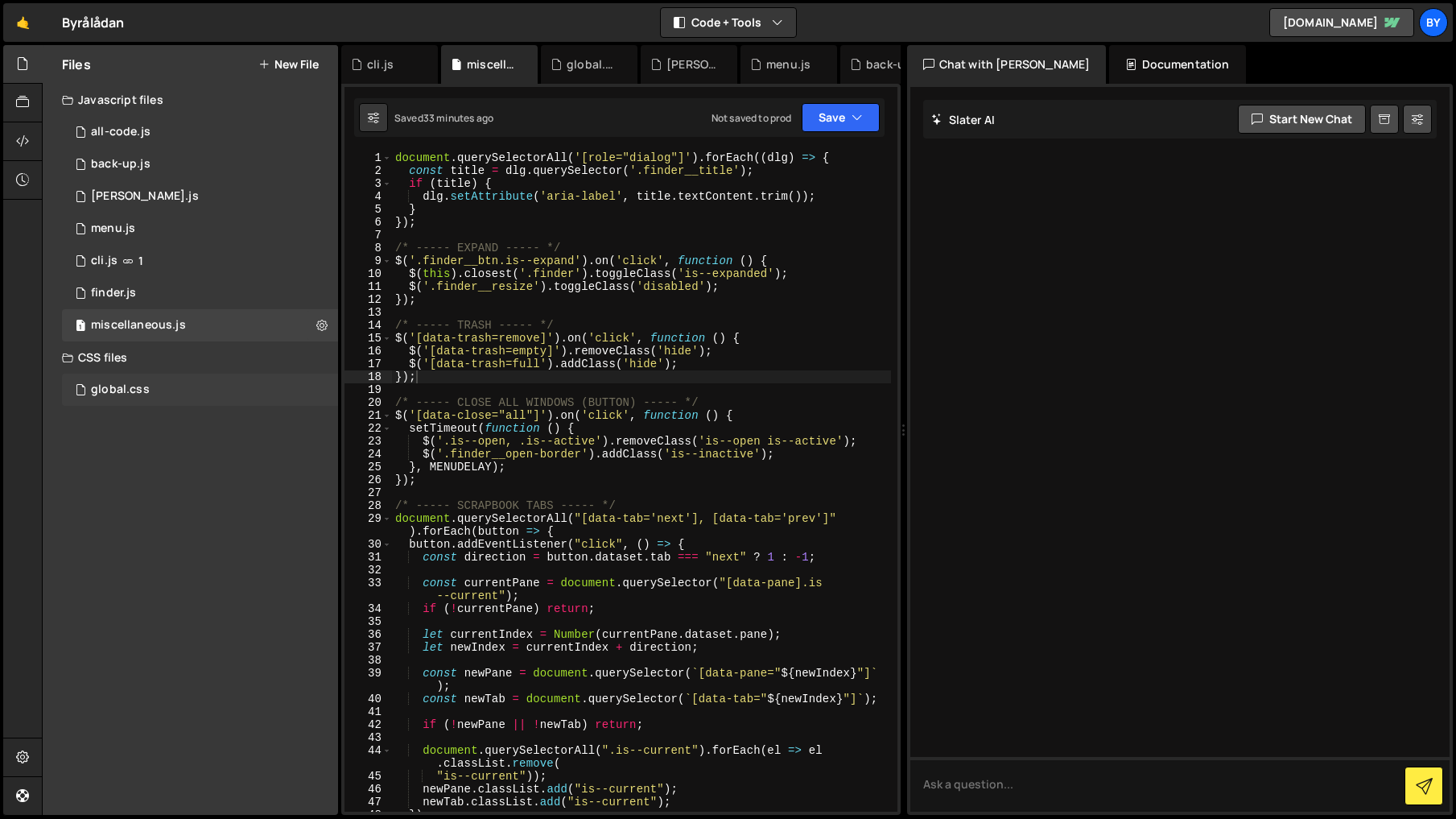
click at [153, 389] on div "global.css 0" at bounding box center [200, 390] width 276 height 33
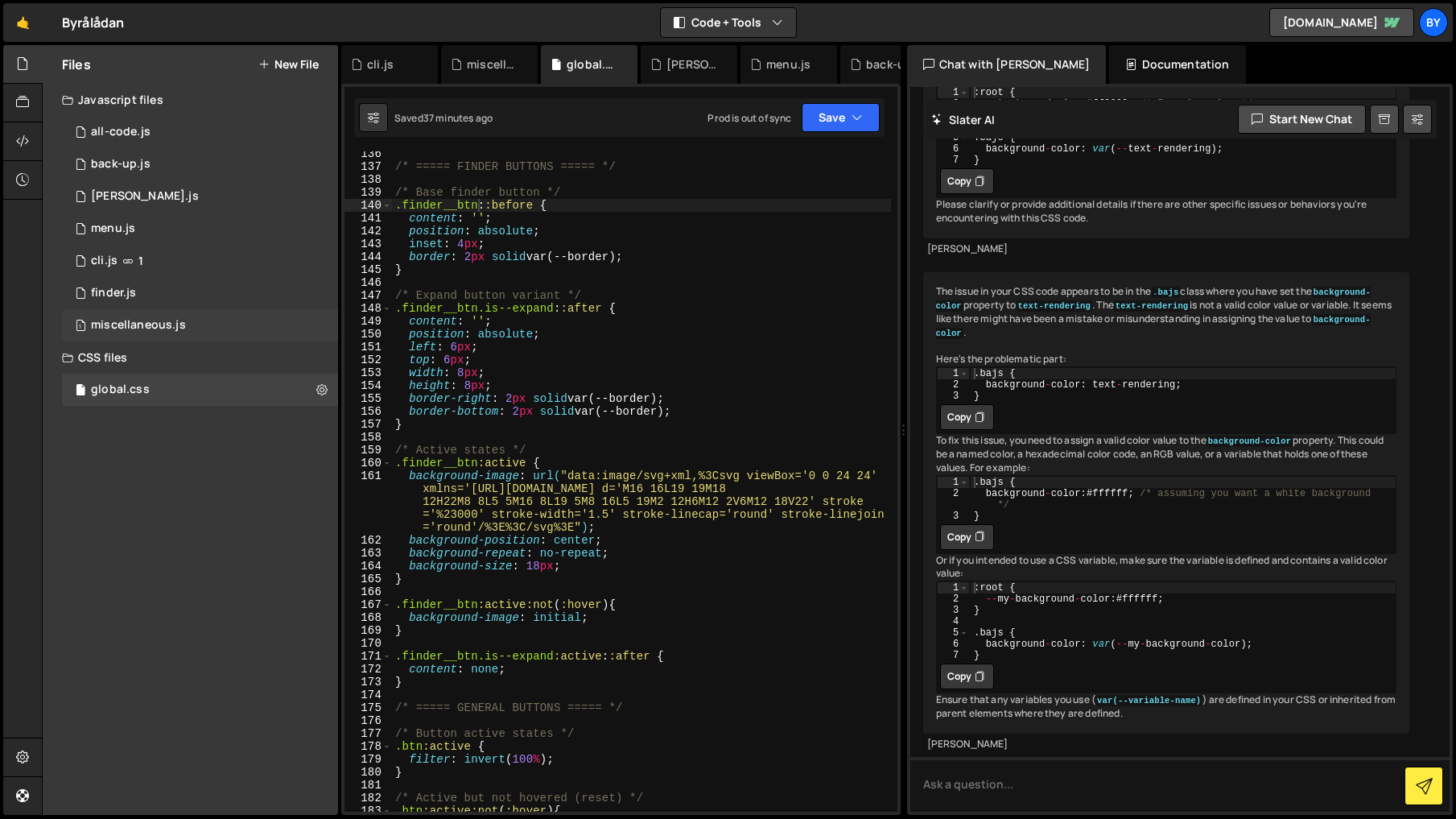
scroll to position [9735, 0]
click at [159, 319] on div "miscellaneous.js" at bounding box center [138, 325] width 95 height 14
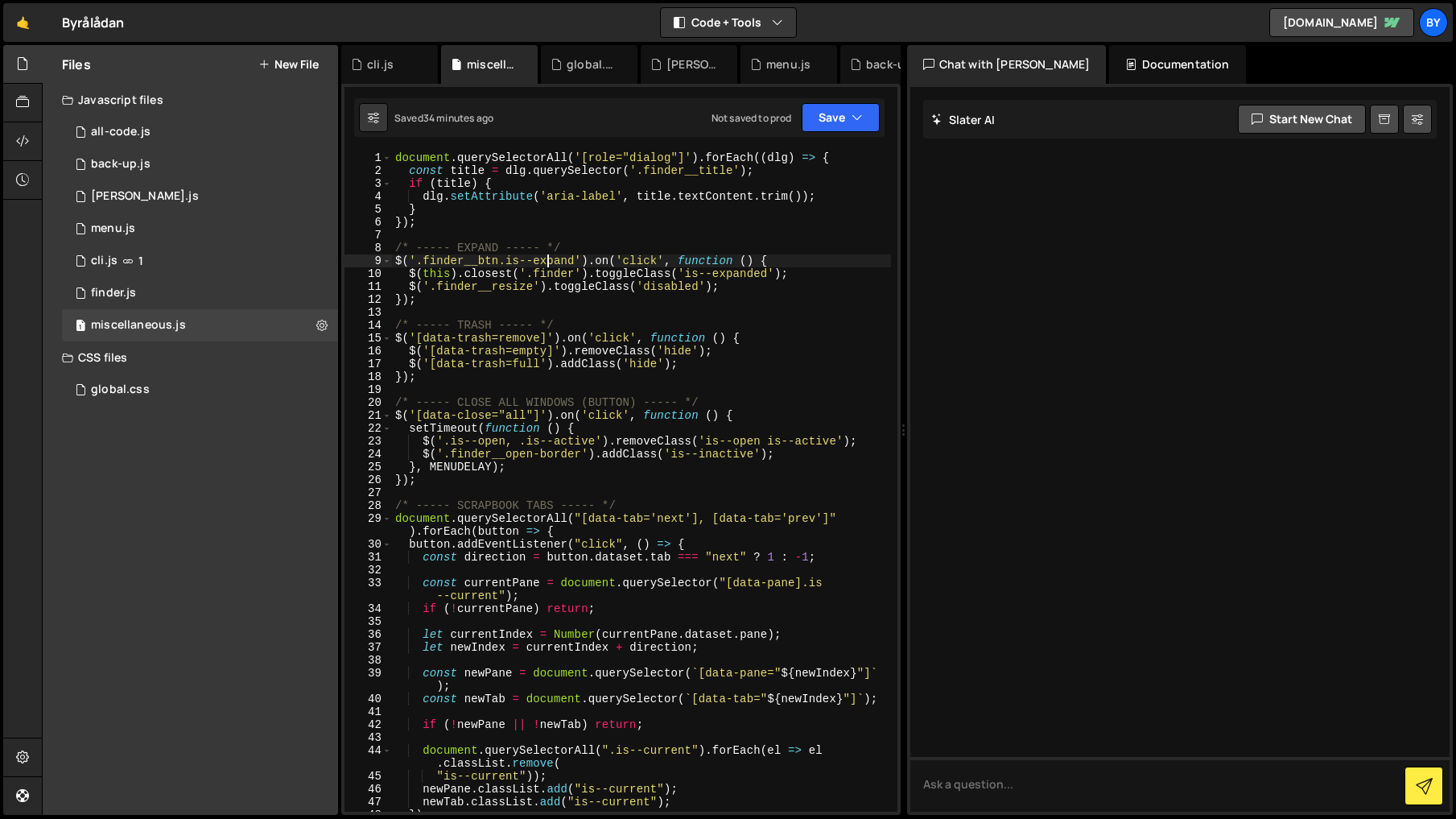
click at [544, 263] on div "document . querySelectorAll ( '[role="dialog"]' ) . forEach (( dlg ) => { const…" at bounding box center [641, 494] width 498 height 686
click at [575, 263] on div "document . querySelectorAll ( '[role="dialog"]' ) . forEach (( dlg ) => { const…" at bounding box center [641, 494] width 498 height 686
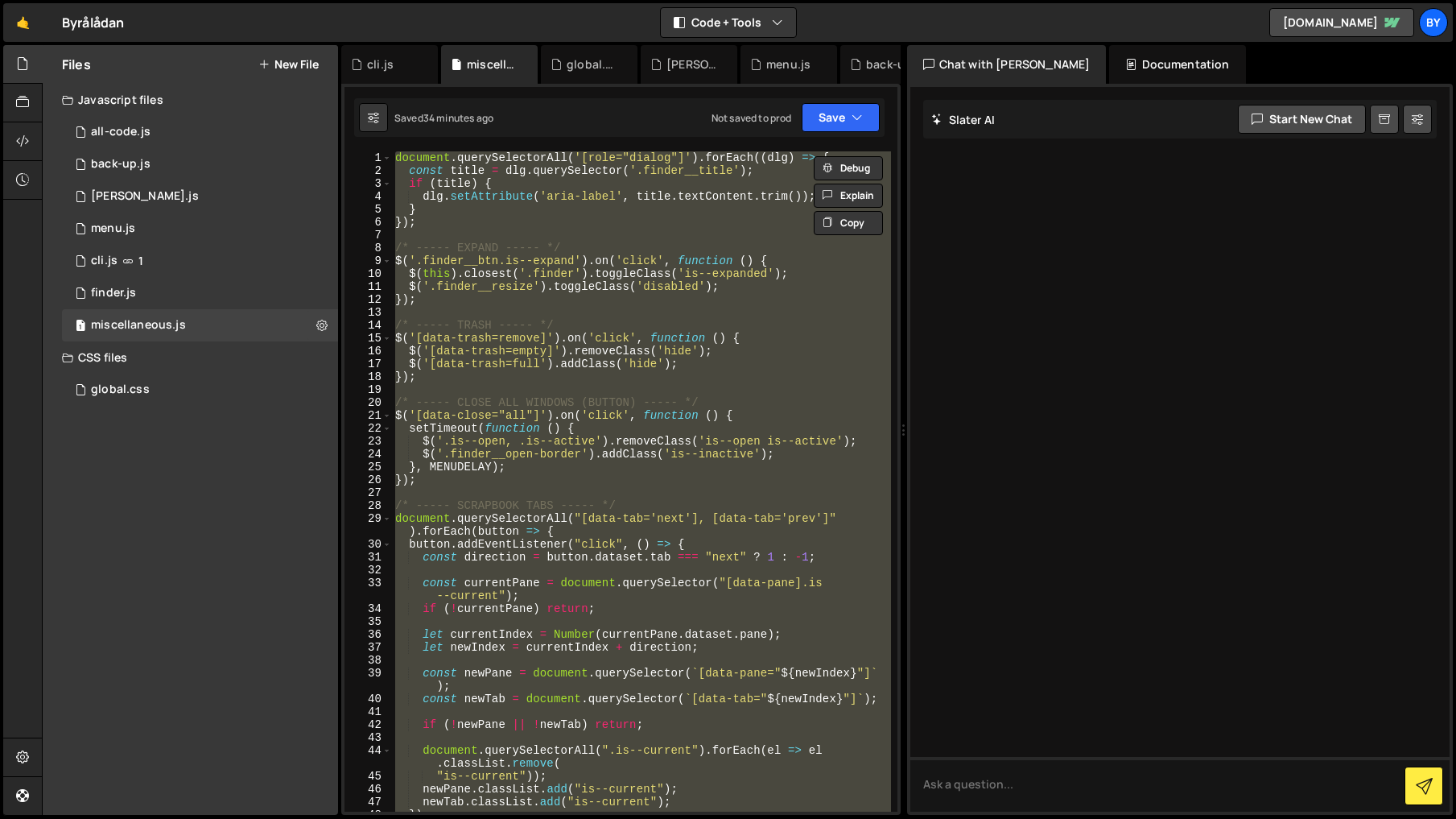
click at [575, 263] on div "document . querySelectorAll ( '[role="dialog"]' ) . forEach (( dlg ) => { const…" at bounding box center [641, 481] width 498 height 660
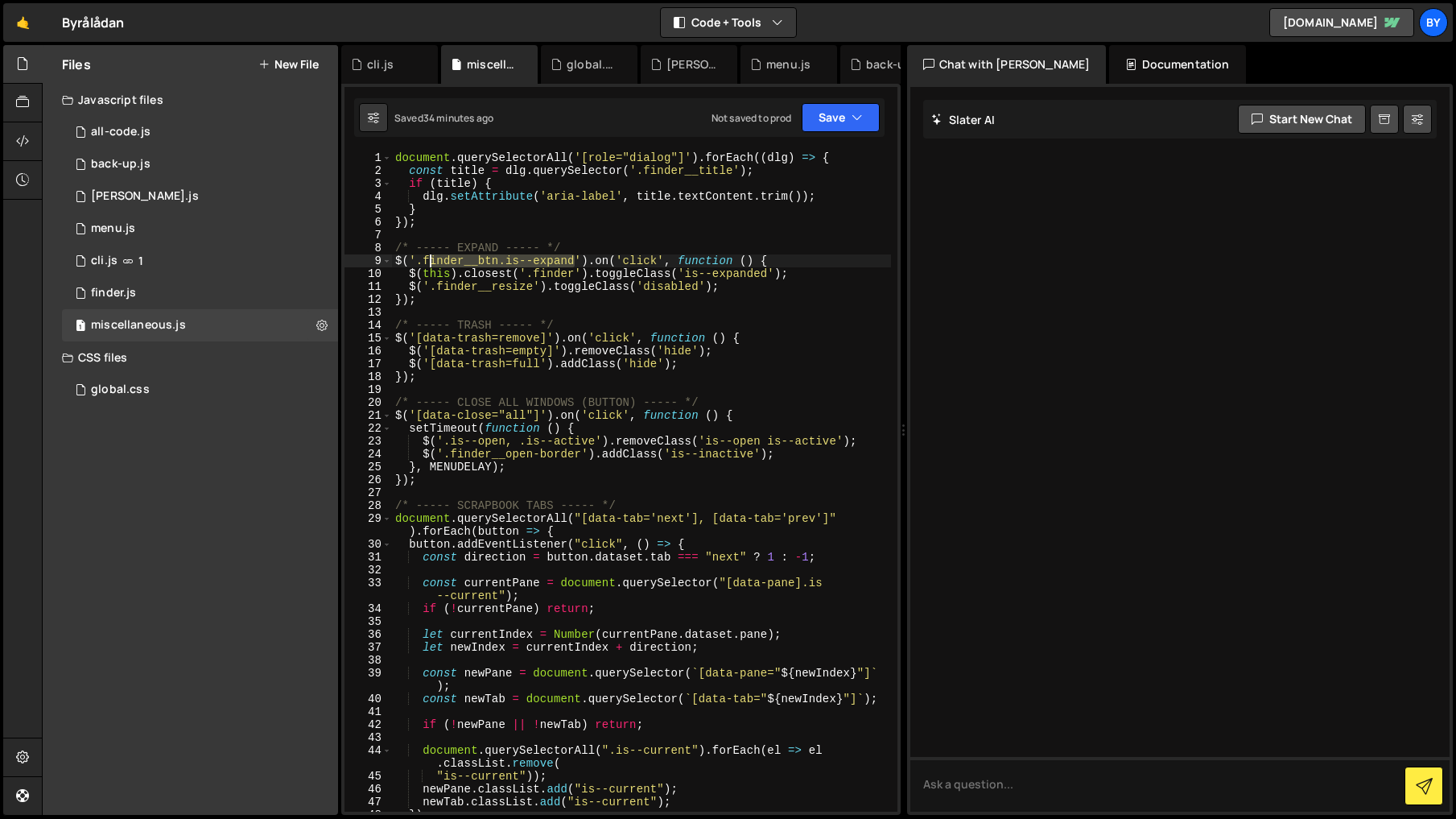
drag, startPoint x: 577, startPoint y: 264, endPoint x: 428, endPoint y: 258, distance: 149.1
click at [428, 258] on div "document . querySelectorAll ( '[role="dialog"]' ) . forEach (( dlg ) => { const…" at bounding box center [641, 494] width 498 height 686
click at [648, 292] on div "document . querySelectorAll ( '[role="dialog"]' ) . forEach (( dlg ) => { const…" at bounding box center [641, 494] width 498 height 686
type textarea "$('.finder__resize').toggleClass('disabled');"
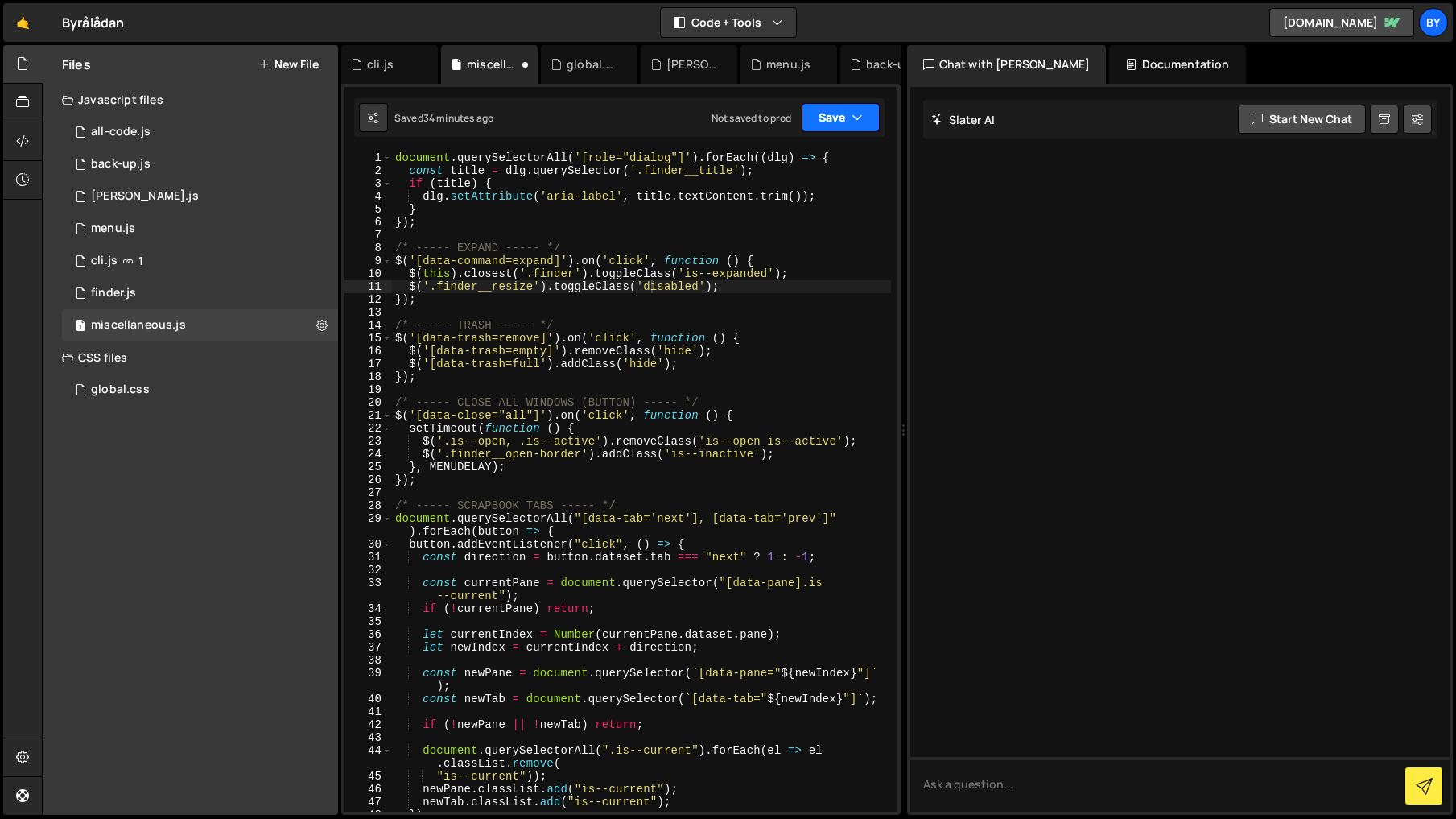
drag, startPoint x: 829, startPoint y: 125, endPoint x: 822, endPoint y: 162, distance: 37.7
click at [826, 133] on div "Saved 34 minutes ago Not saved to prod Upgrade to Edit Save Save to Staging S S…" at bounding box center [618, 117] width 530 height 38
drag, startPoint x: 845, startPoint y: 124, endPoint x: 833, endPoint y: 143, distance: 22.5
click at [845, 124] on button "Save" at bounding box center [840, 117] width 78 height 29
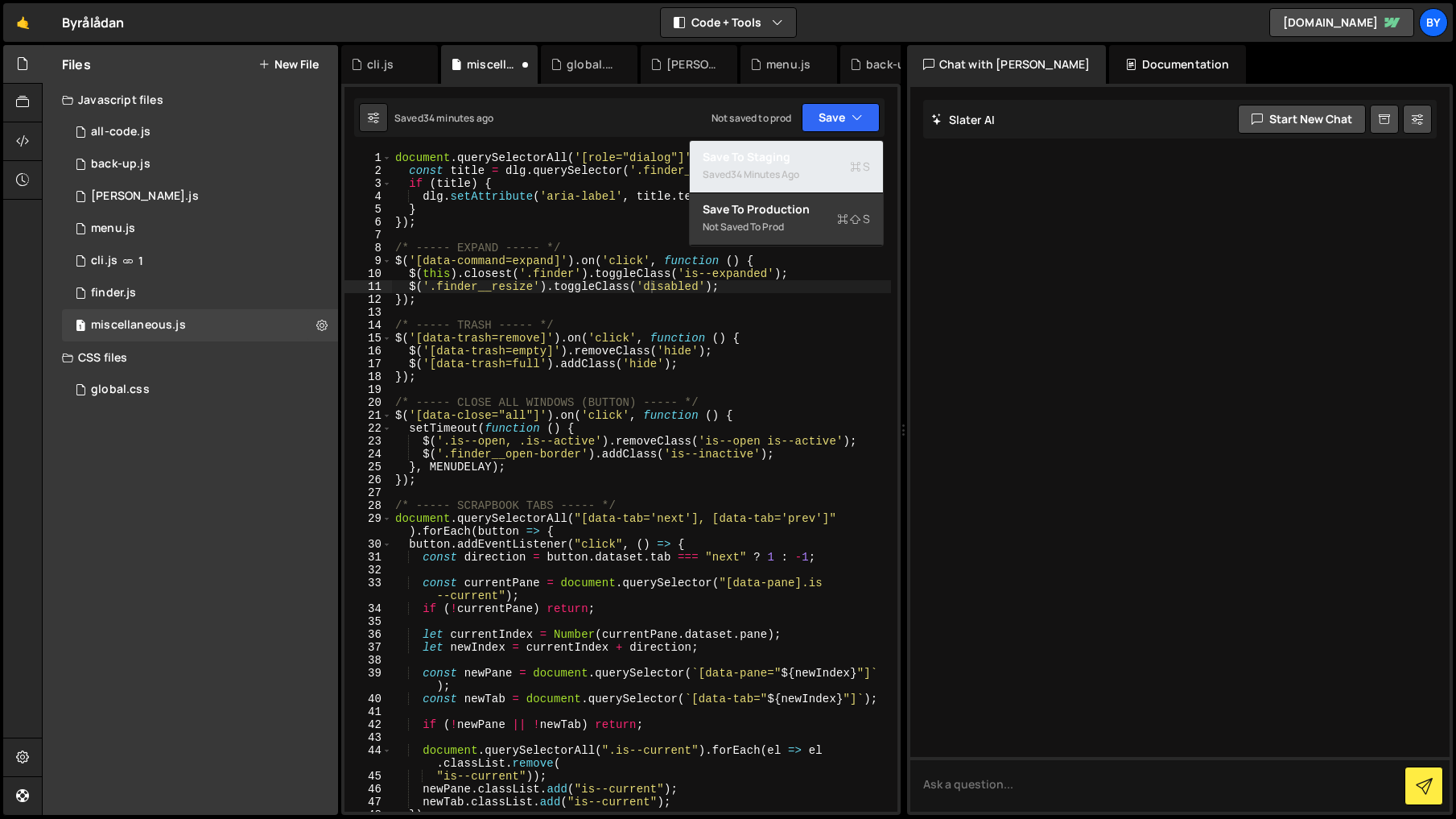
drag, startPoint x: 818, startPoint y: 163, endPoint x: 847, endPoint y: 162, distance: 29.0
click at [818, 163] on div "Save to Staging S" at bounding box center [786, 156] width 168 height 16
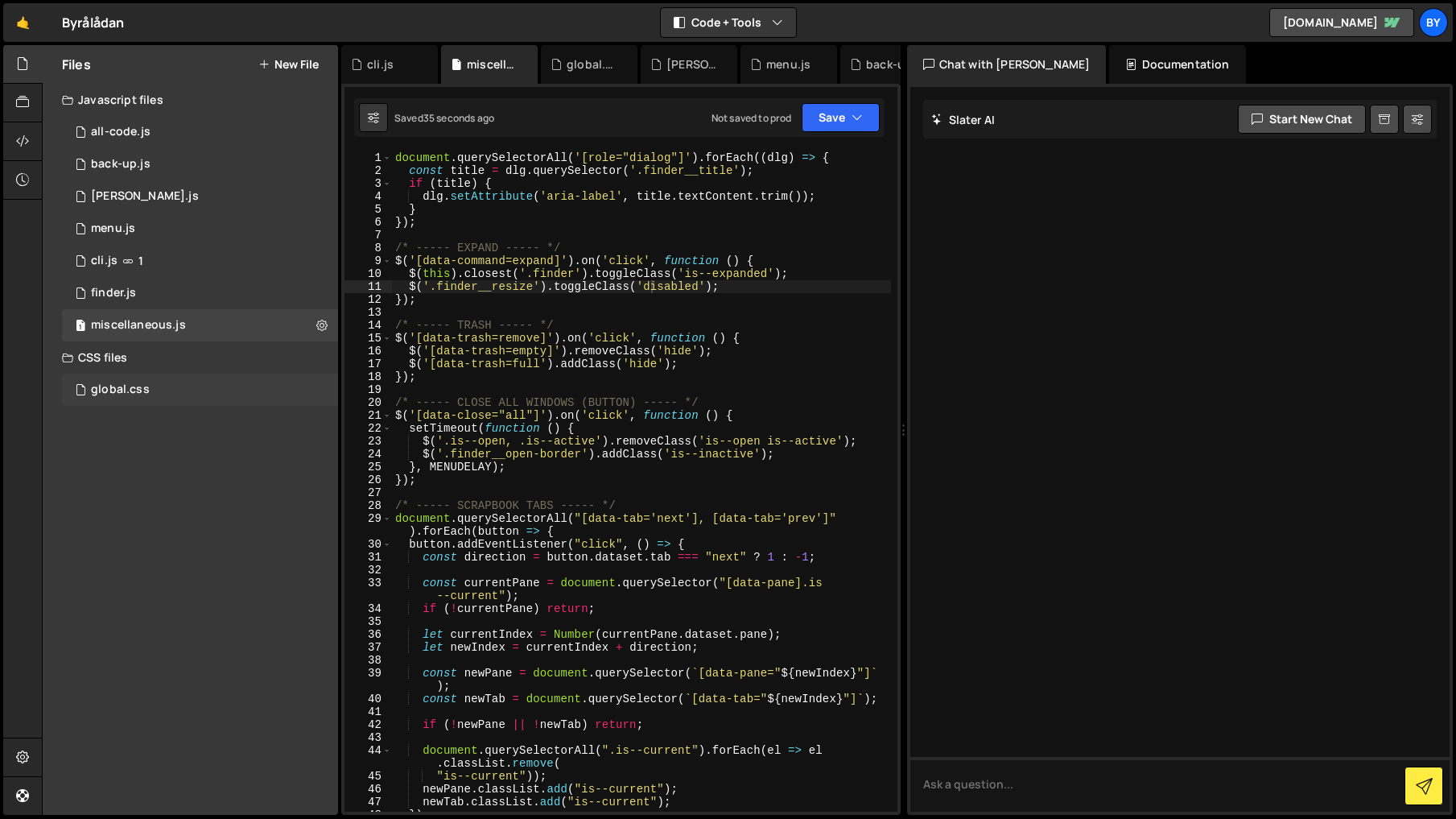
click at [167, 392] on div "global.css 0" at bounding box center [200, 390] width 276 height 33
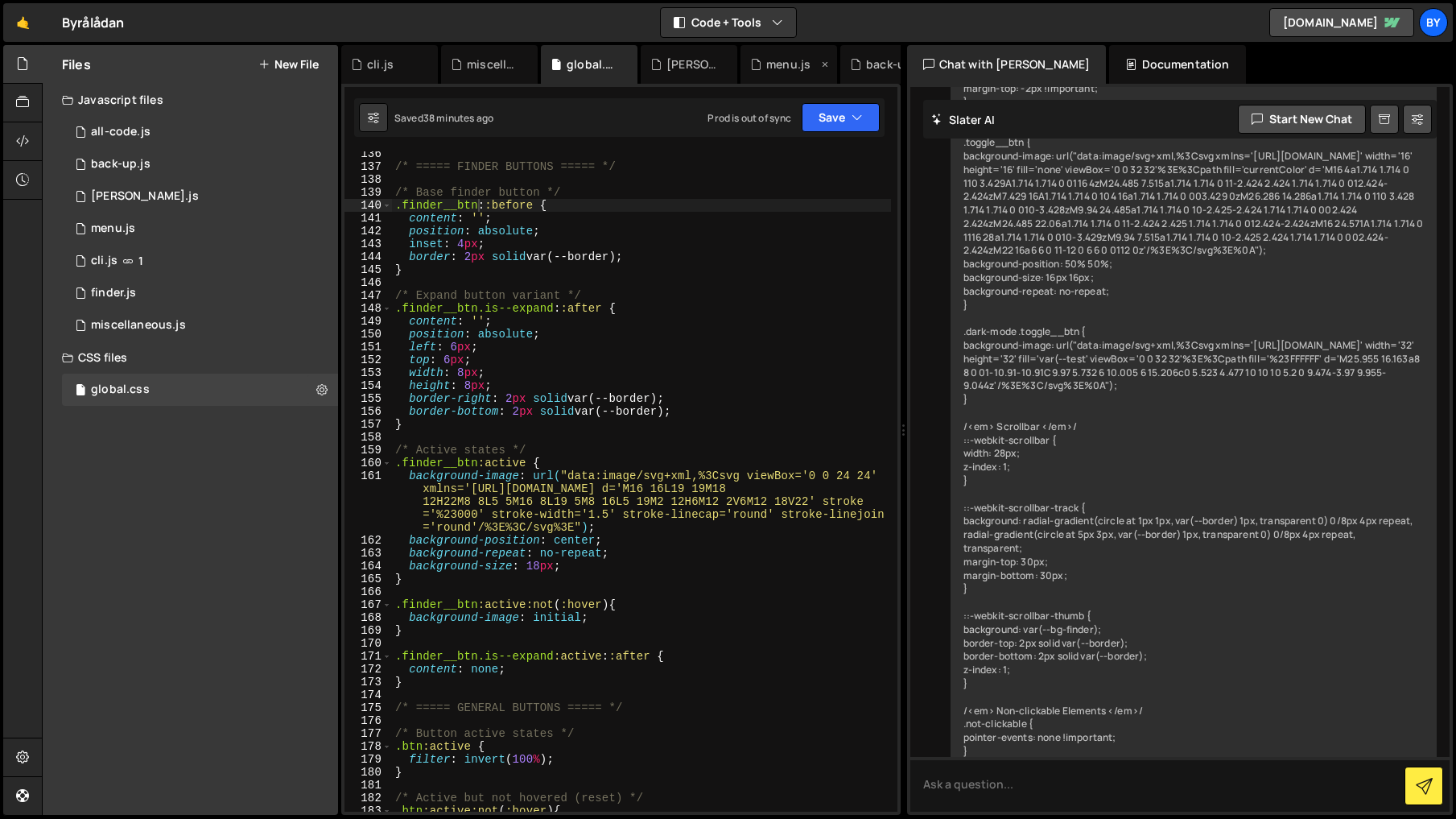
scroll to position [9735, 0]
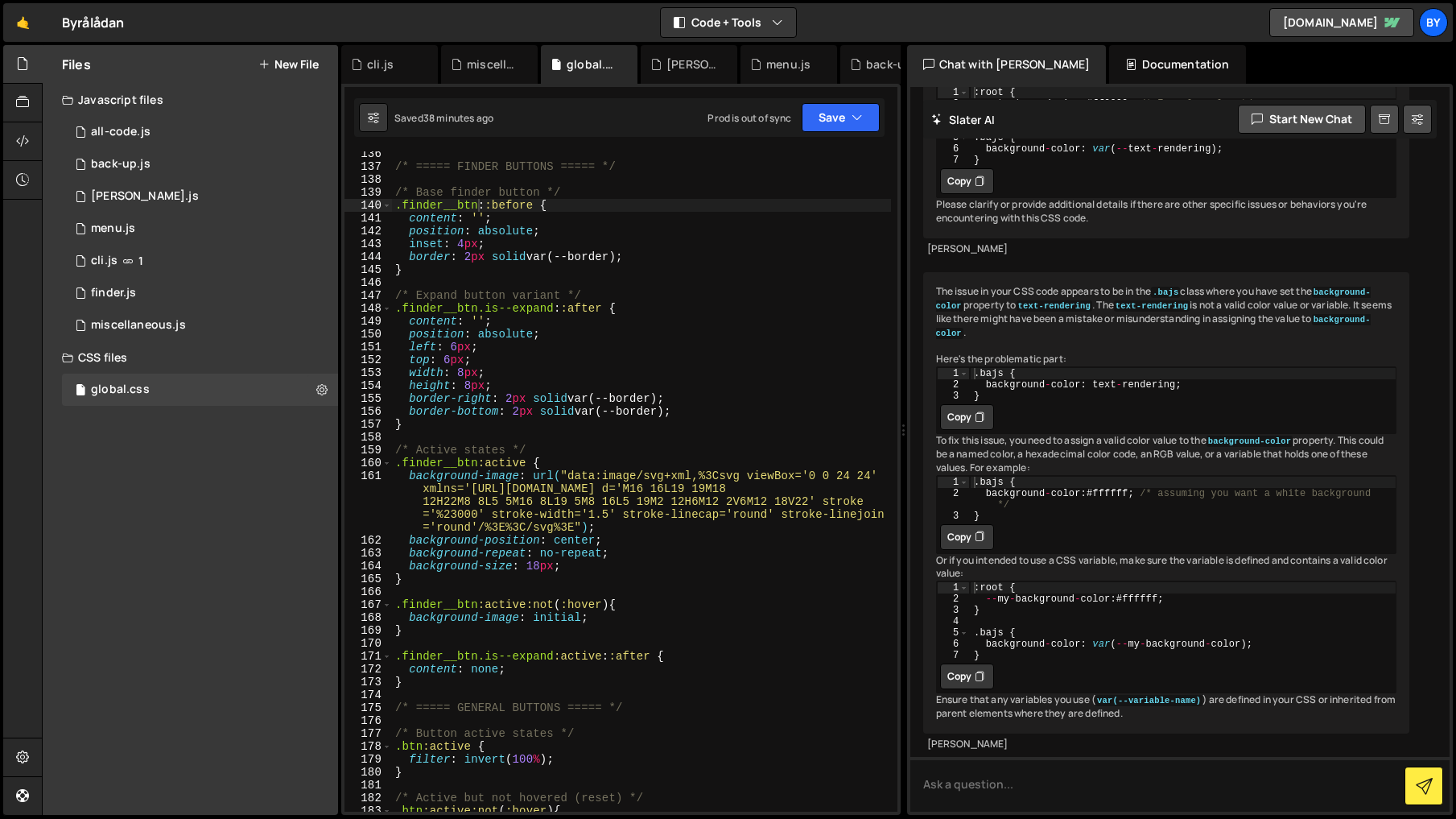
click at [294, 65] on button "New File" at bounding box center [288, 63] width 60 height 12
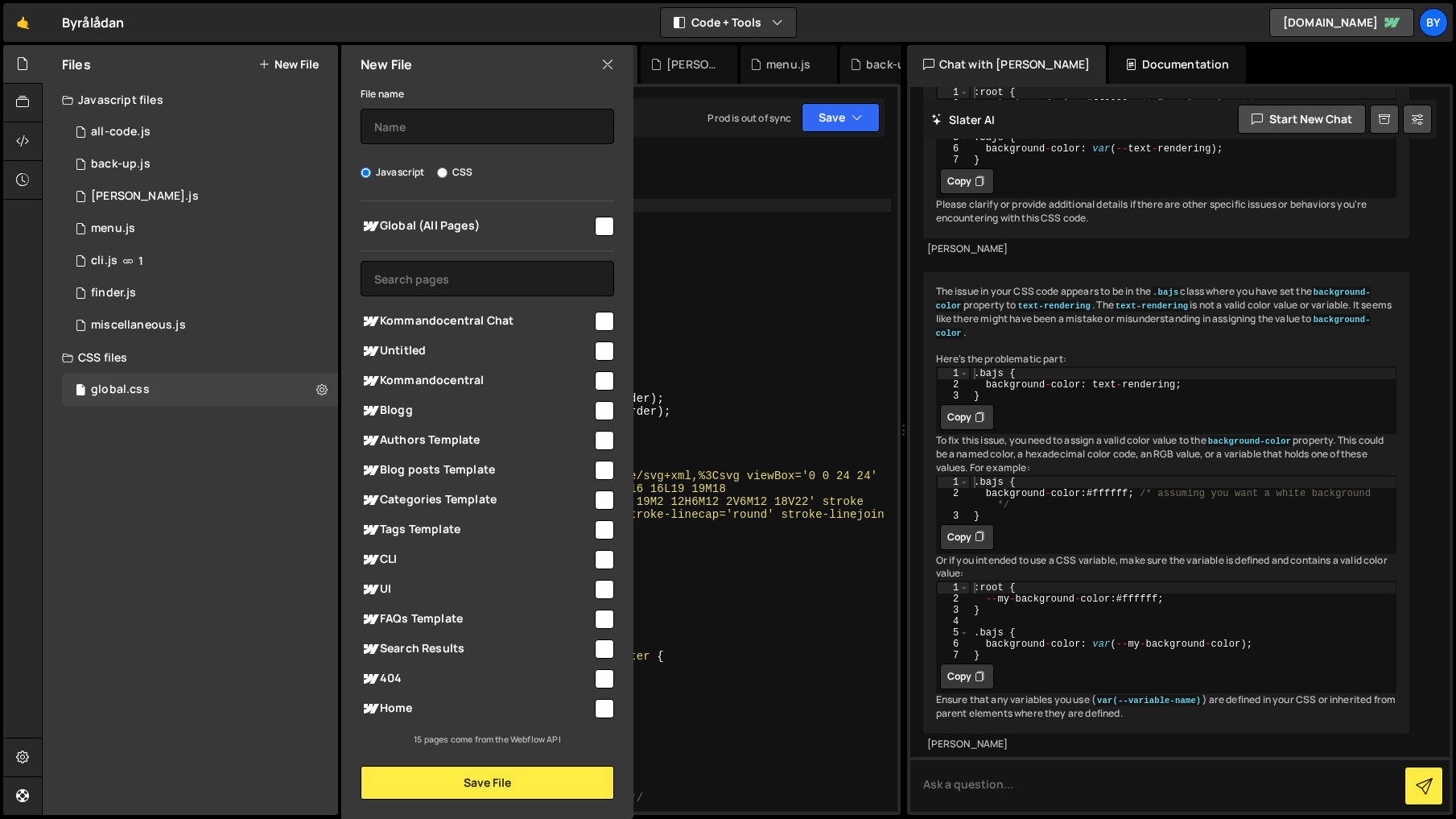
click at [441, 174] on input "CSS" at bounding box center [442, 173] width 11 height 11
radio input "true"
click at [489, 113] on input "text" at bounding box center [487, 126] width 253 height 35
type input "back up css"
drag, startPoint x: 602, startPoint y: 671, endPoint x: 587, endPoint y: 702, distance: 34.4
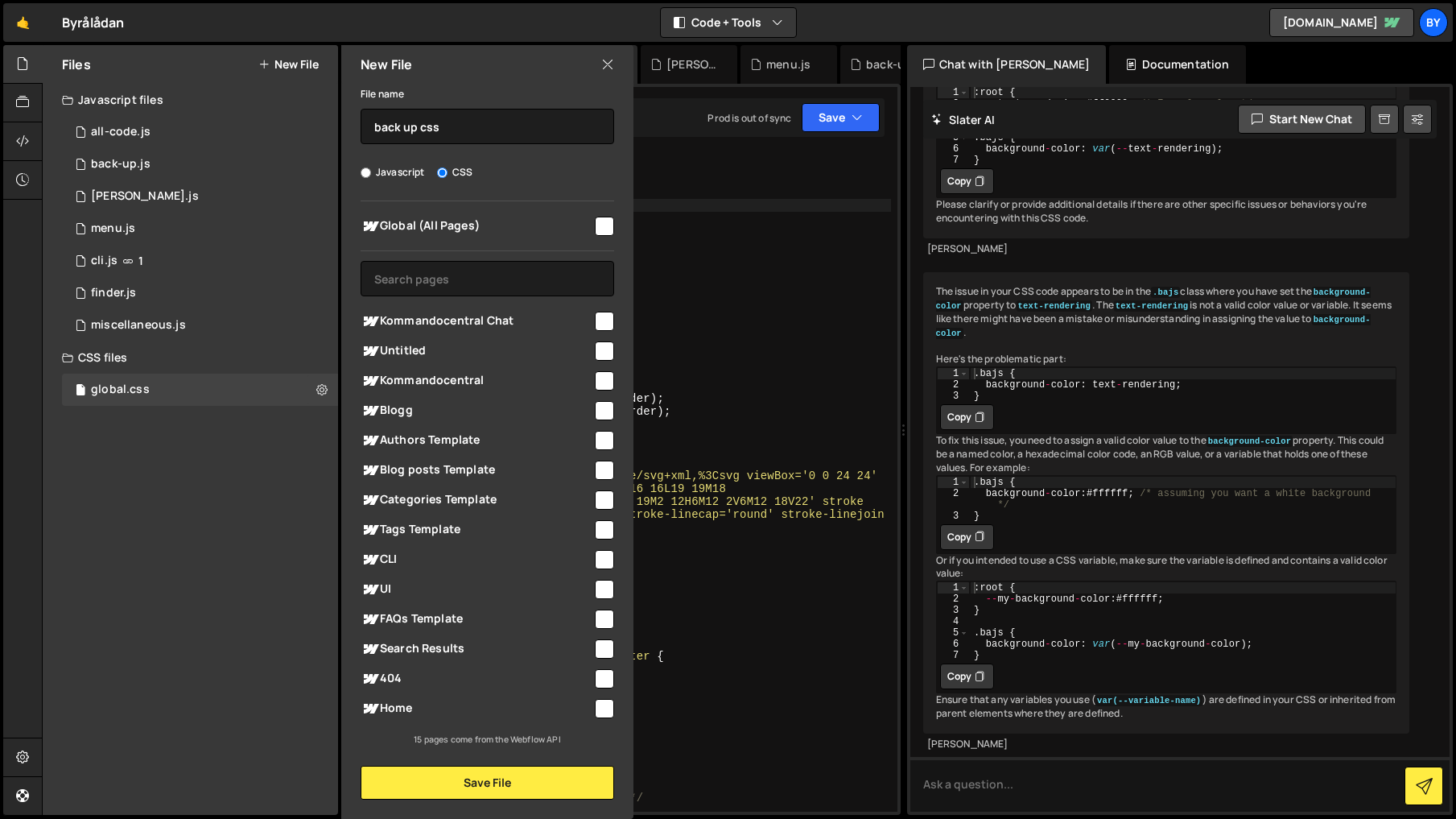
click at [601, 672] on input "checkbox" at bounding box center [604, 679] width 19 height 19
checkbox input "true"
click at [543, 780] on button "Save File" at bounding box center [487, 782] width 253 height 34
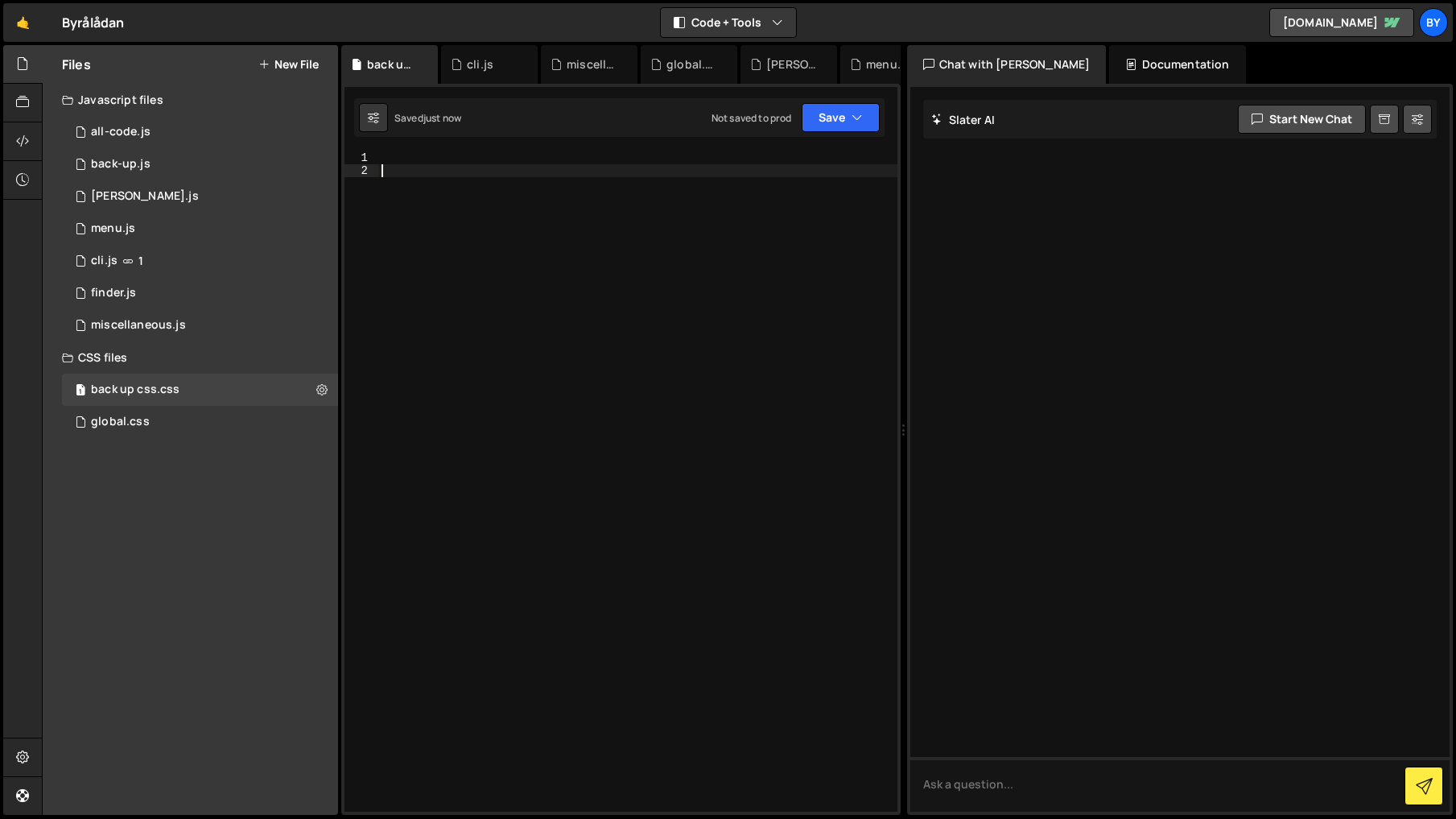
click at [681, 371] on div at bounding box center [637, 494] width 519 height 686
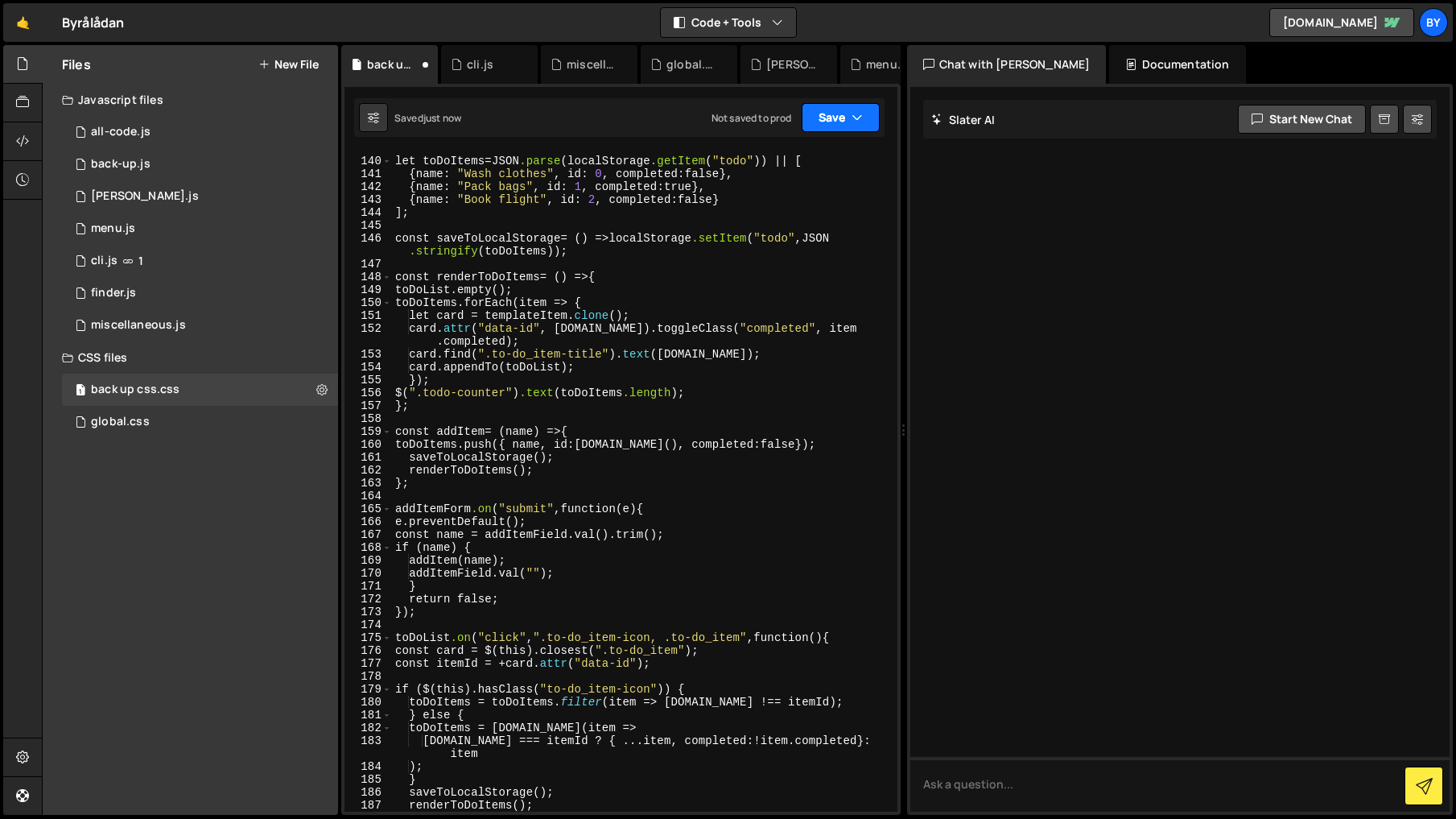
drag, startPoint x: 849, startPoint y: 118, endPoint x: 845, endPoint y: 127, distance: 9.8
click at [848, 121] on button "Save" at bounding box center [840, 117] width 78 height 29
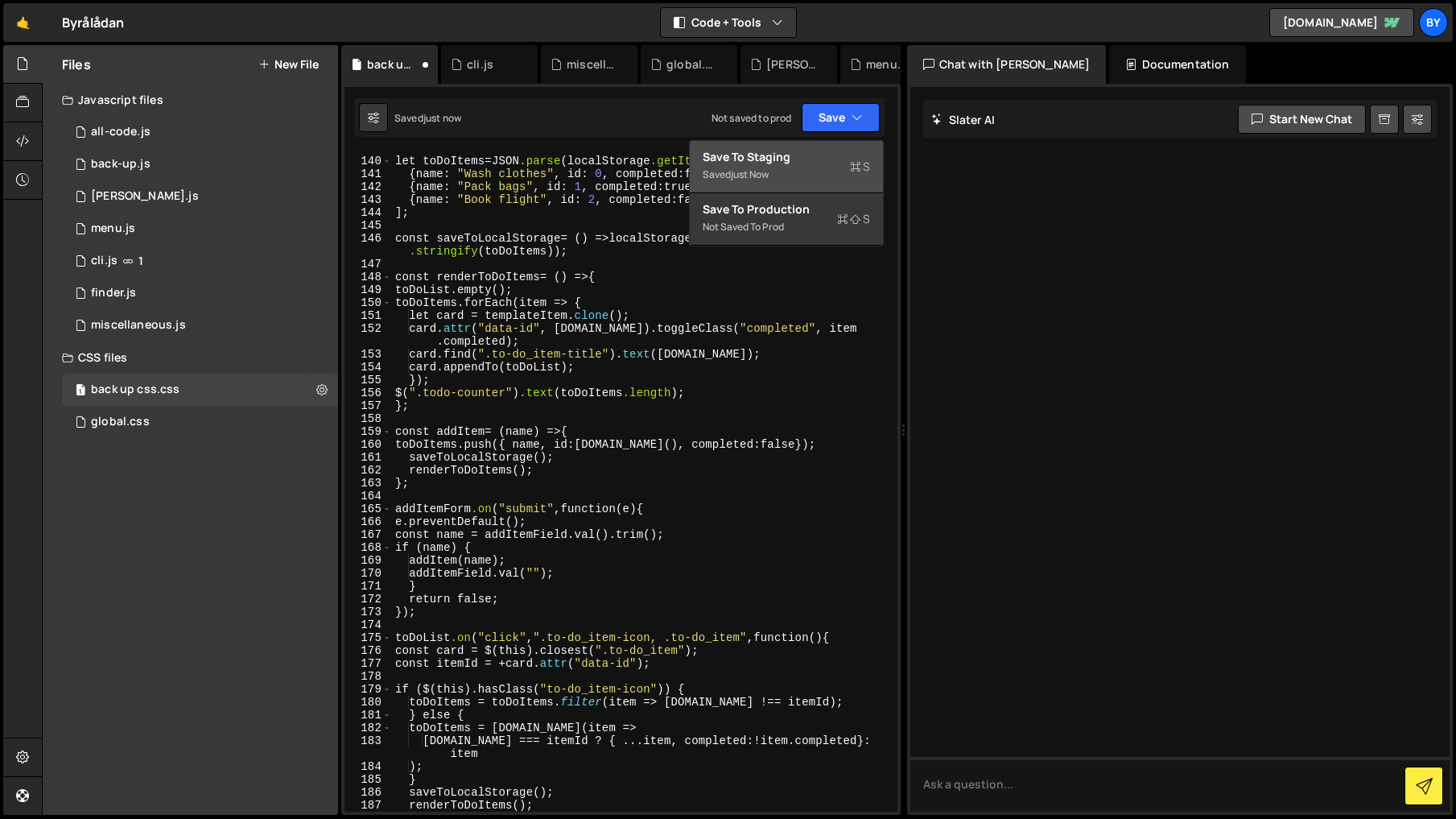
click at [800, 174] on div "Saved just now" at bounding box center [786, 175] width 168 height 19
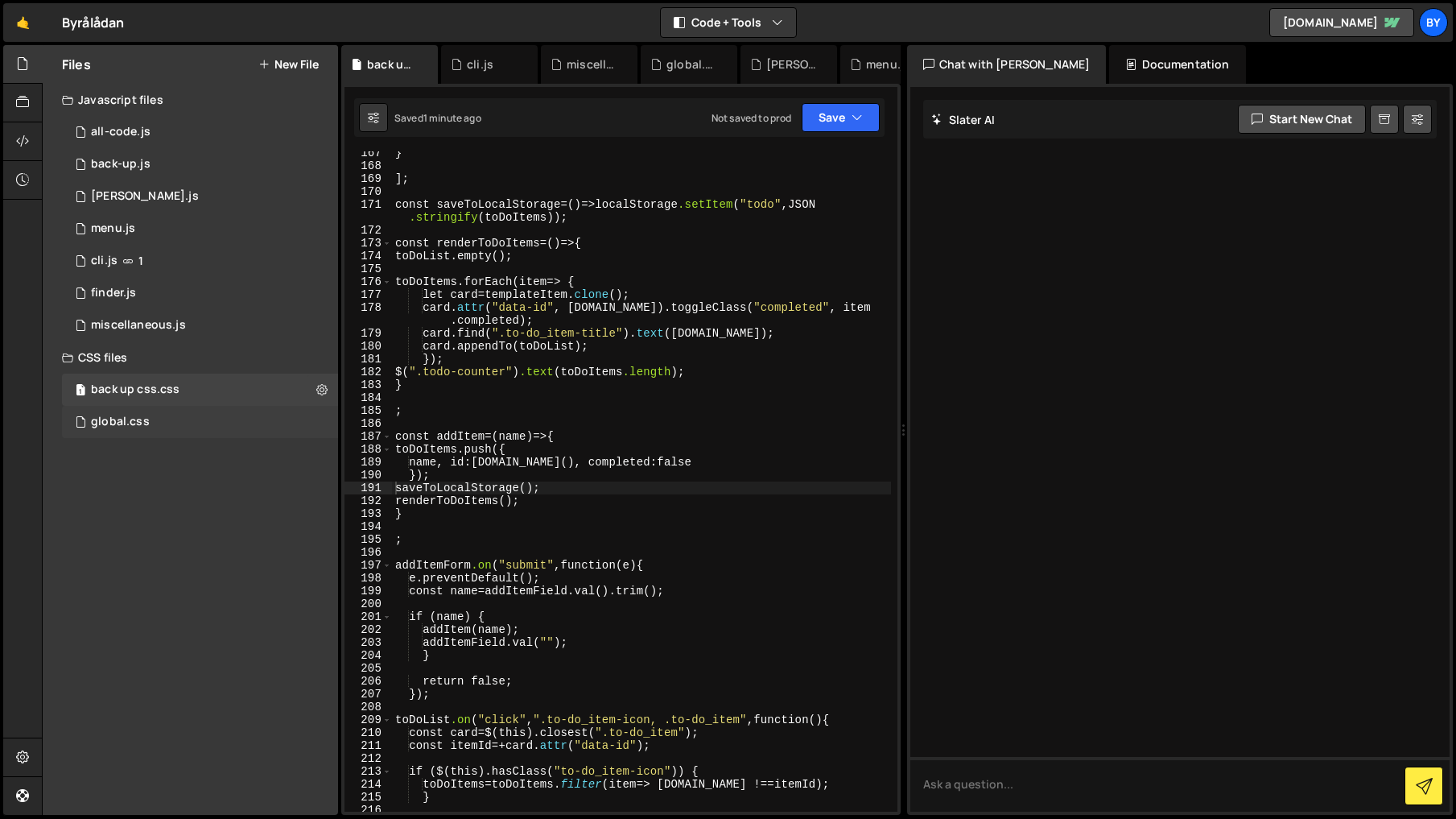
click at [190, 421] on div "global.css 0" at bounding box center [200, 422] width 276 height 33
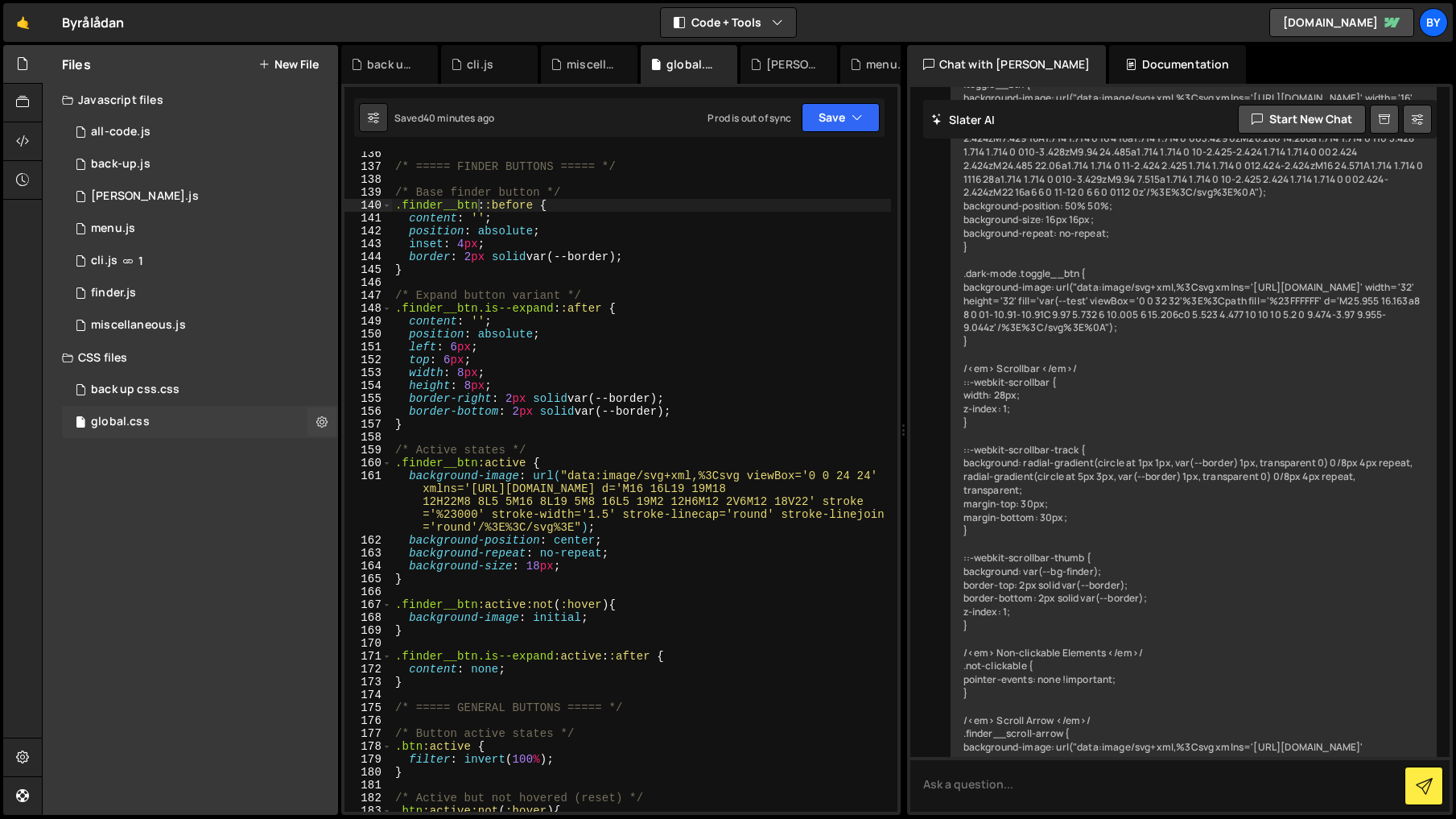
scroll to position [9735, 0]
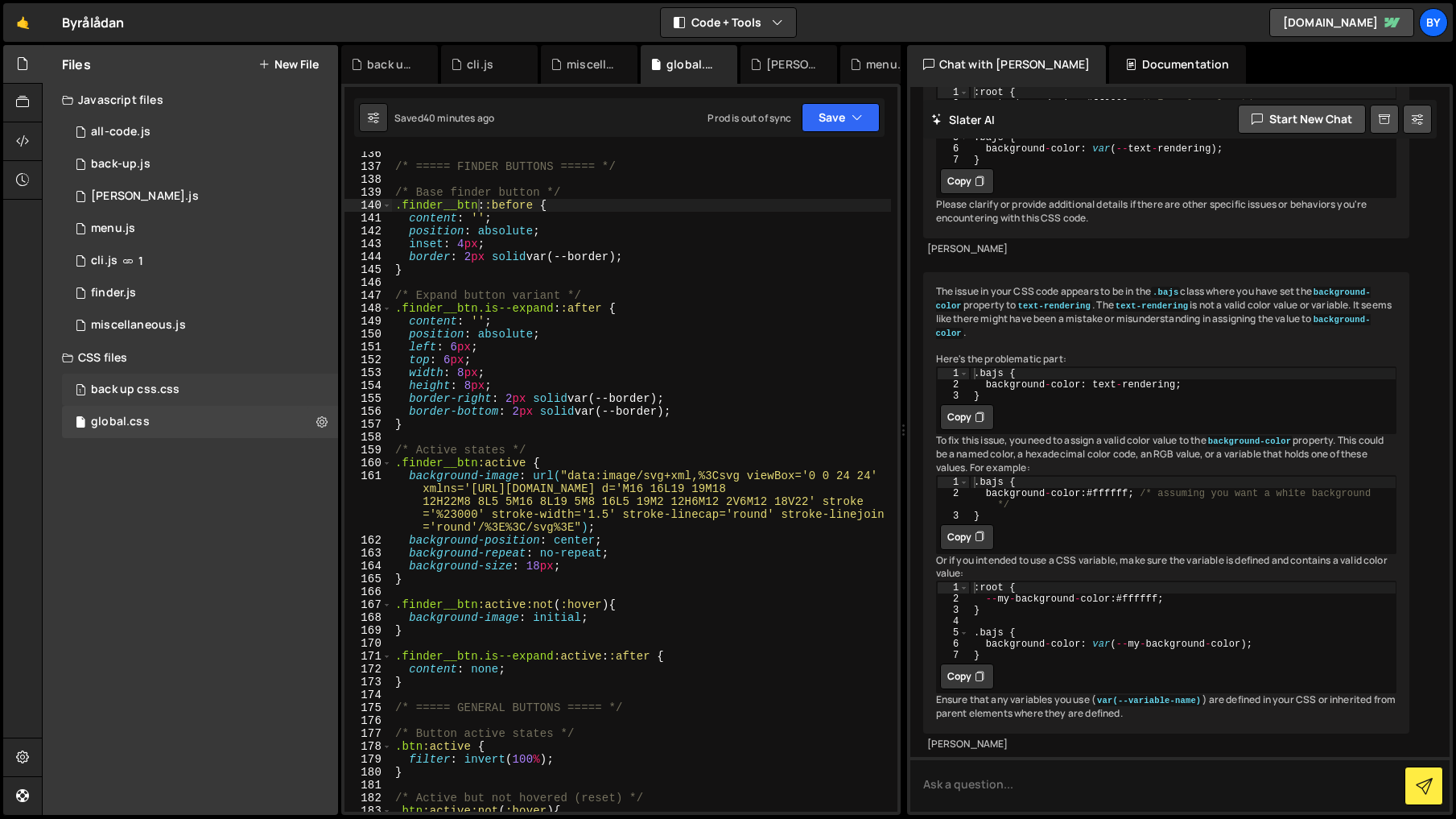
click at [202, 396] on div "1 back up css.css 0" at bounding box center [200, 390] width 276 height 33
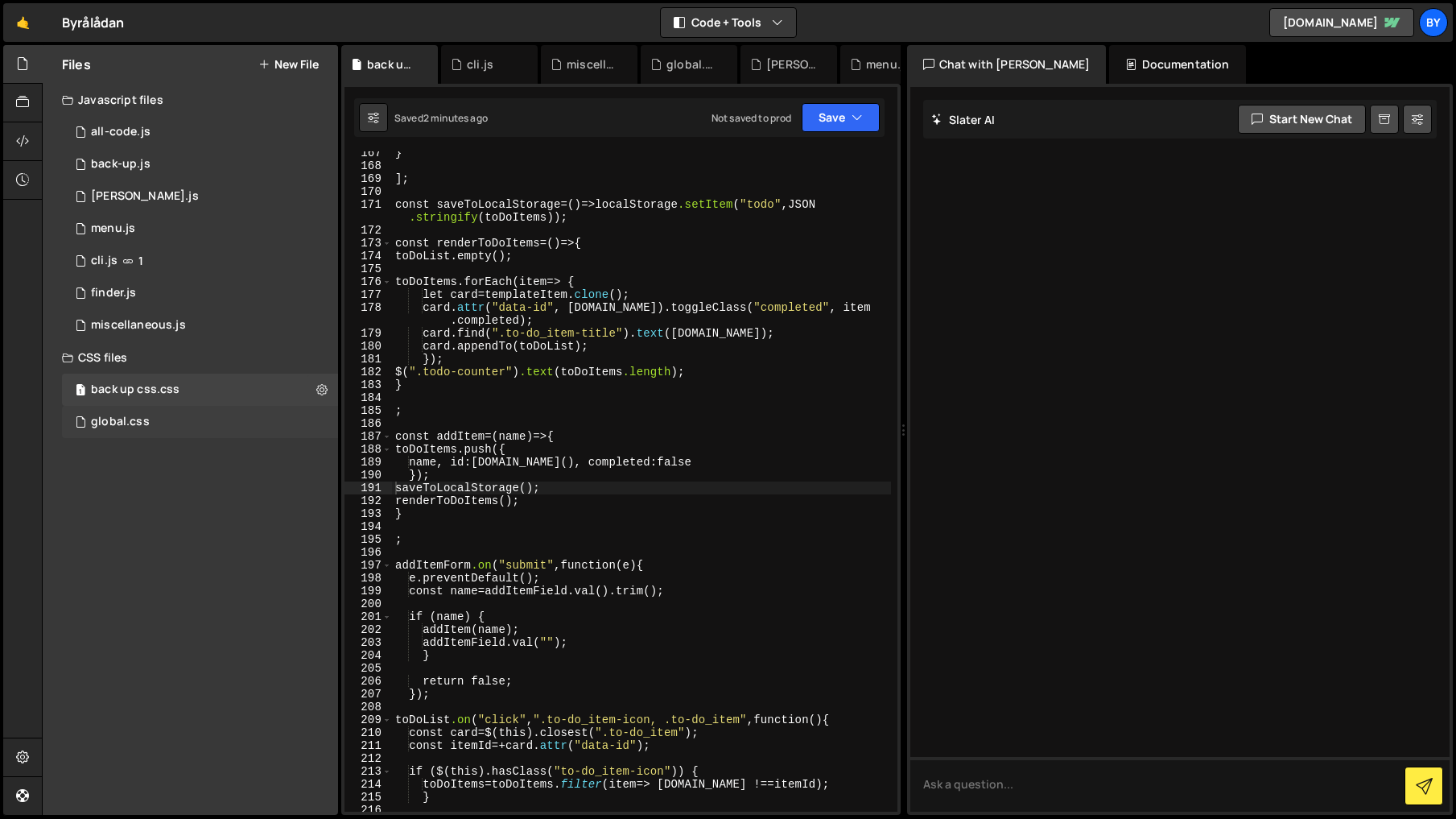
click at [237, 430] on div "global.css 0" at bounding box center [200, 422] width 276 height 33
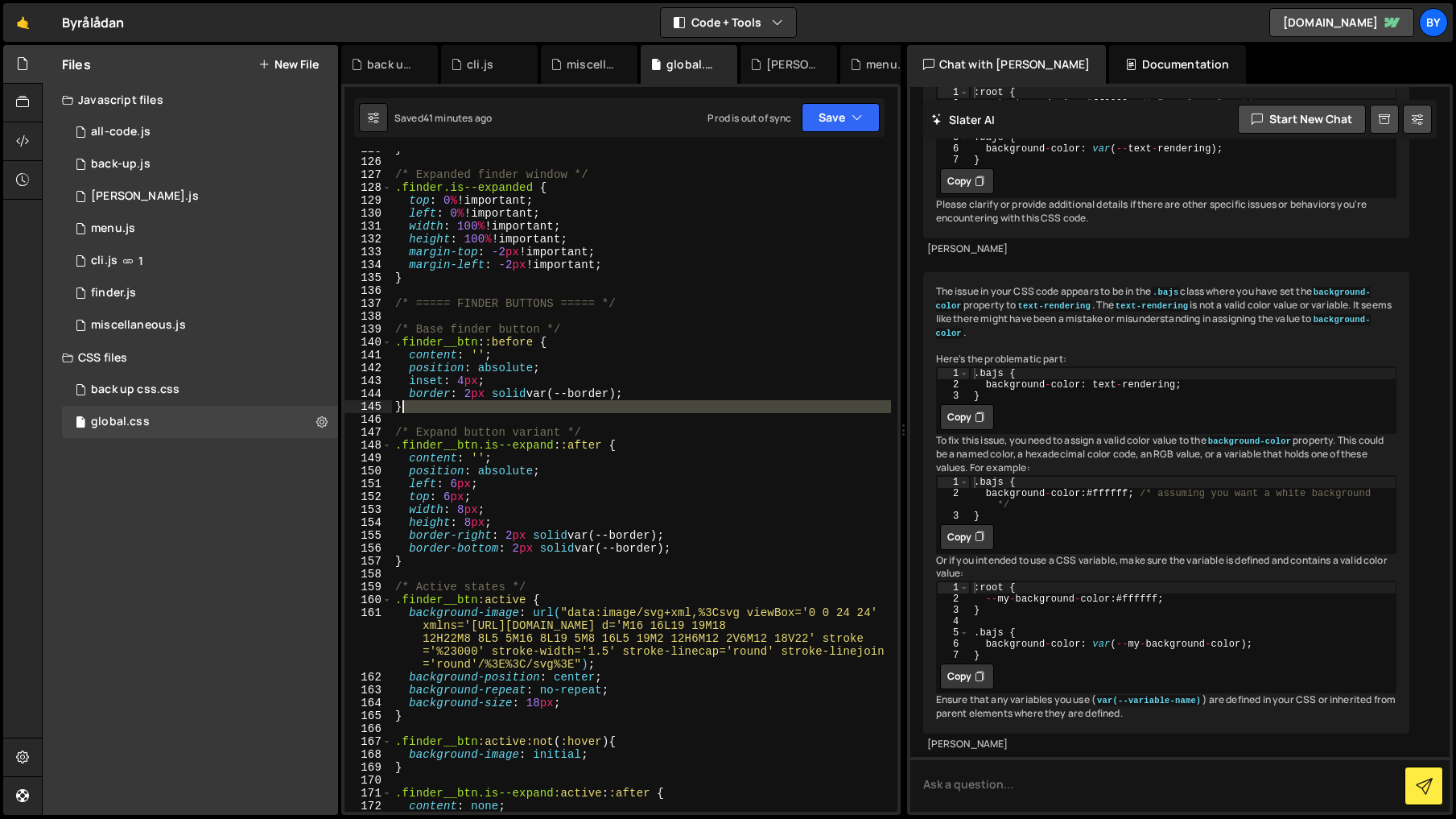
click at [561, 411] on div "} /* Expanded finder window */ .finder.is--expanded { top : 0 % !important ; le…" at bounding box center [641, 485] width 498 height 686
type textarea "}"
drag, startPoint x: 845, startPoint y: 104, endPoint x: 836, endPoint y: 139, distance: 36.1
click at [845, 104] on button "Save" at bounding box center [840, 117] width 78 height 29
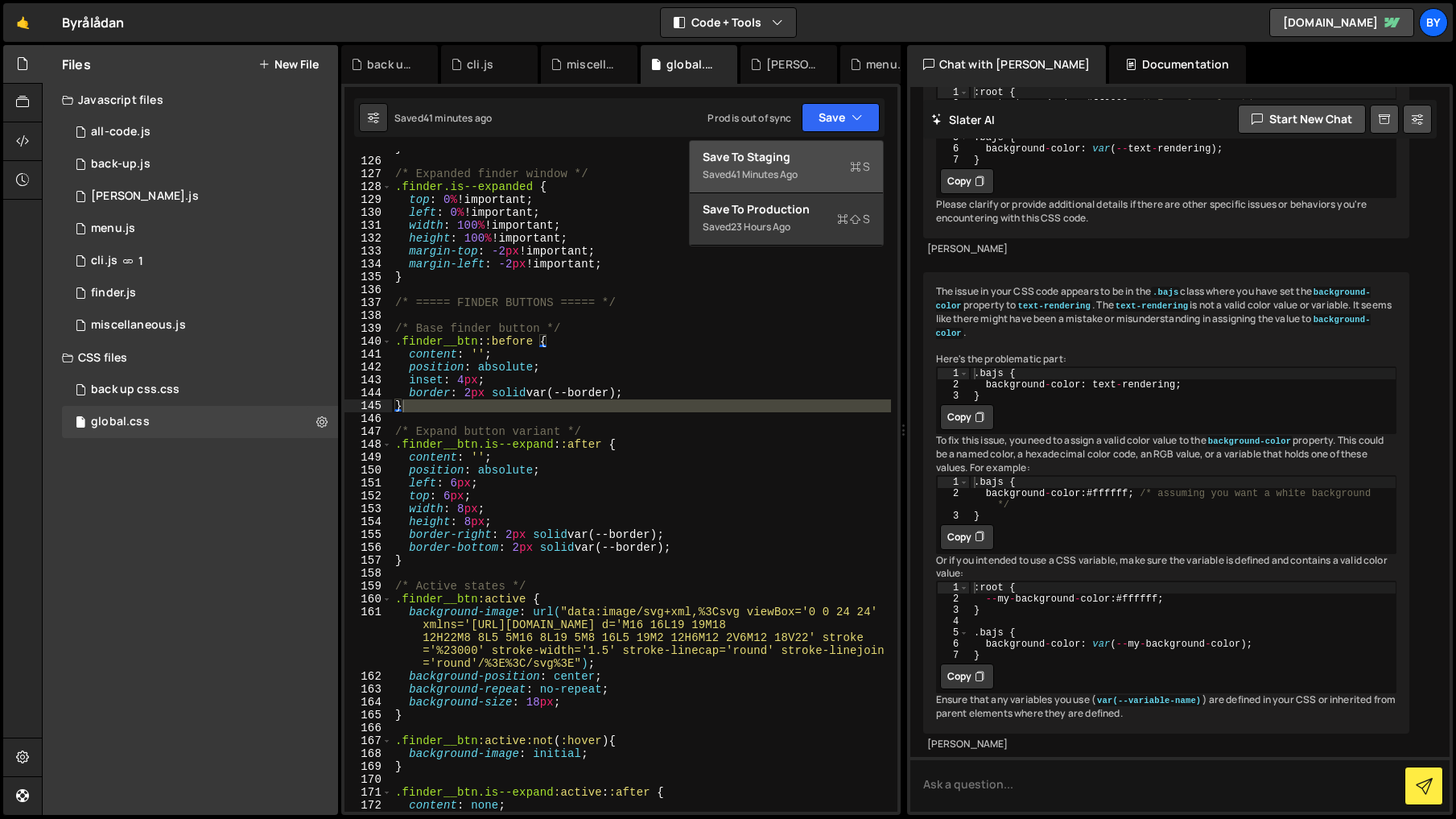
click at [827, 147] on button "Save to Staging S Saved 41 minutes ago" at bounding box center [785, 167] width 193 height 53
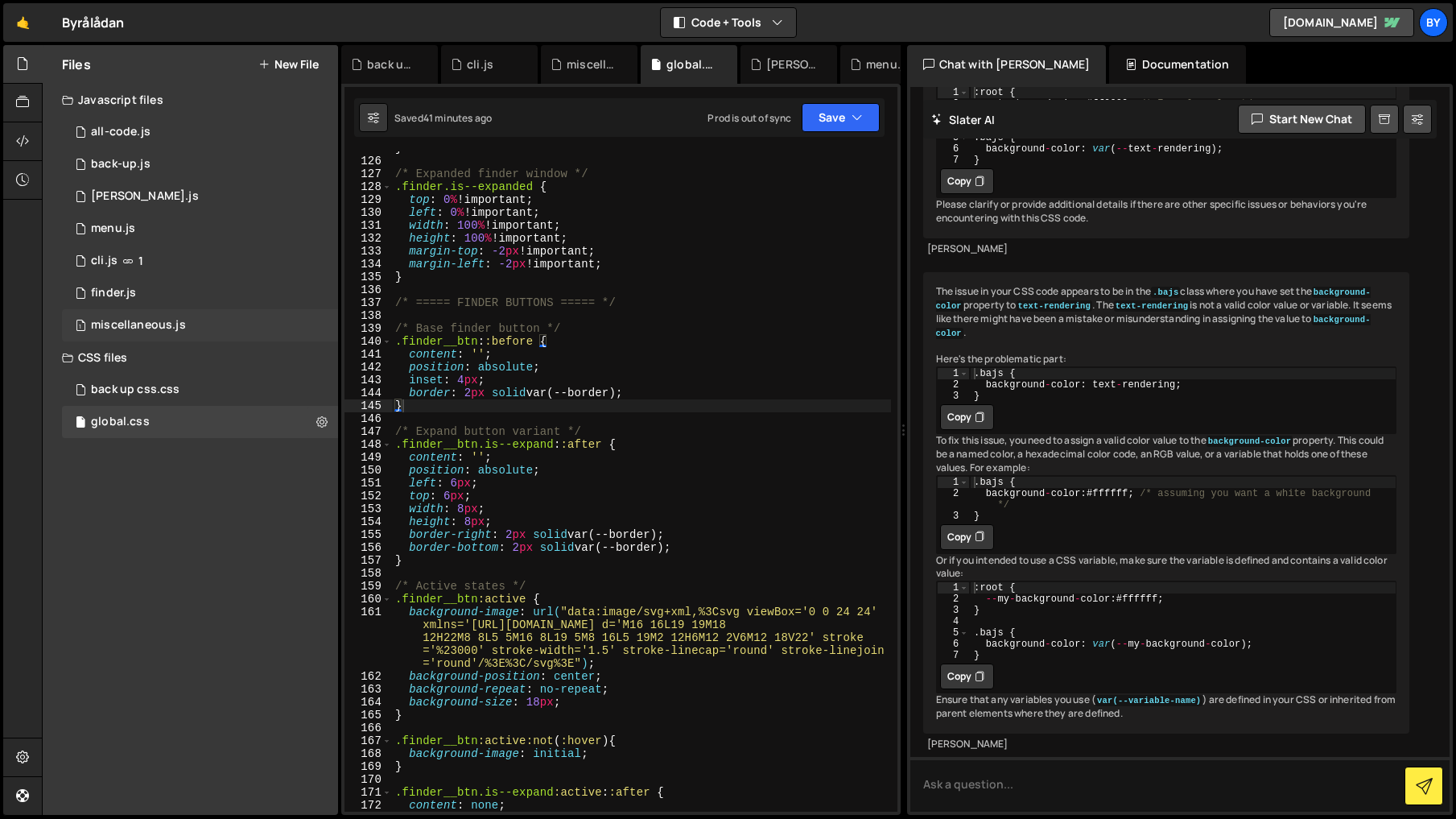
click at [236, 323] on div "1 miscellaneous.js 0" at bounding box center [200, 325] width 276 height 33
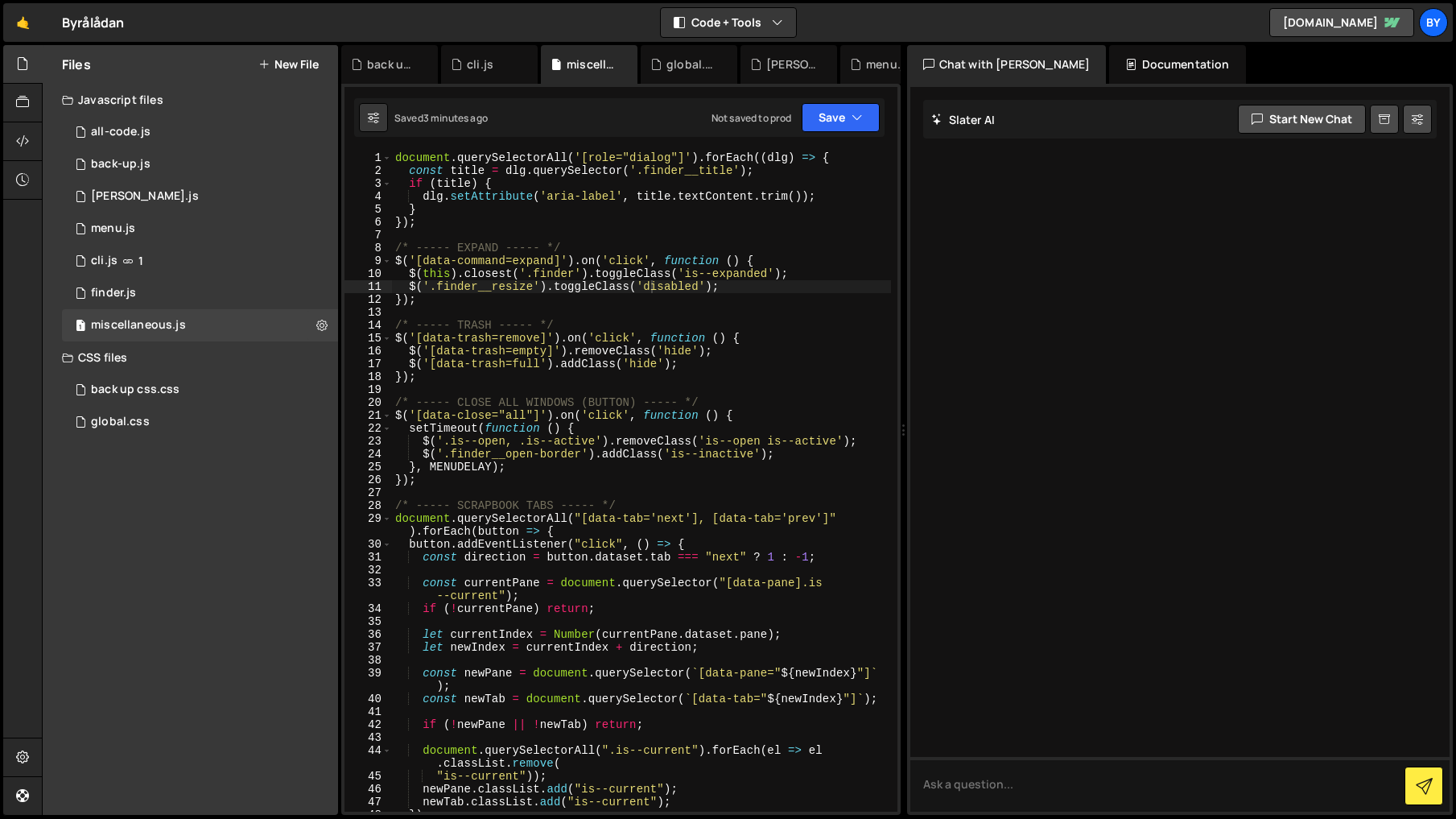
scroll to position [0, 0]
click at [609, 385] on div "document . querySelectorAll ( '[role="dialog"]' ) . forEach (( dlg ) => { const…" at bounding box center [641, 494] width 498 height 686
drag, startPoint x: 563, startPoint y: 279, endPoint x: 659, endPoint y: 318, distance: 103.6
click at [563, 279] on div "document . querySelectorAll ( '[role="dialog"]' ) . forEach (( dlg ) => { const…" at bounding box center [641, 494] width 498 height 686
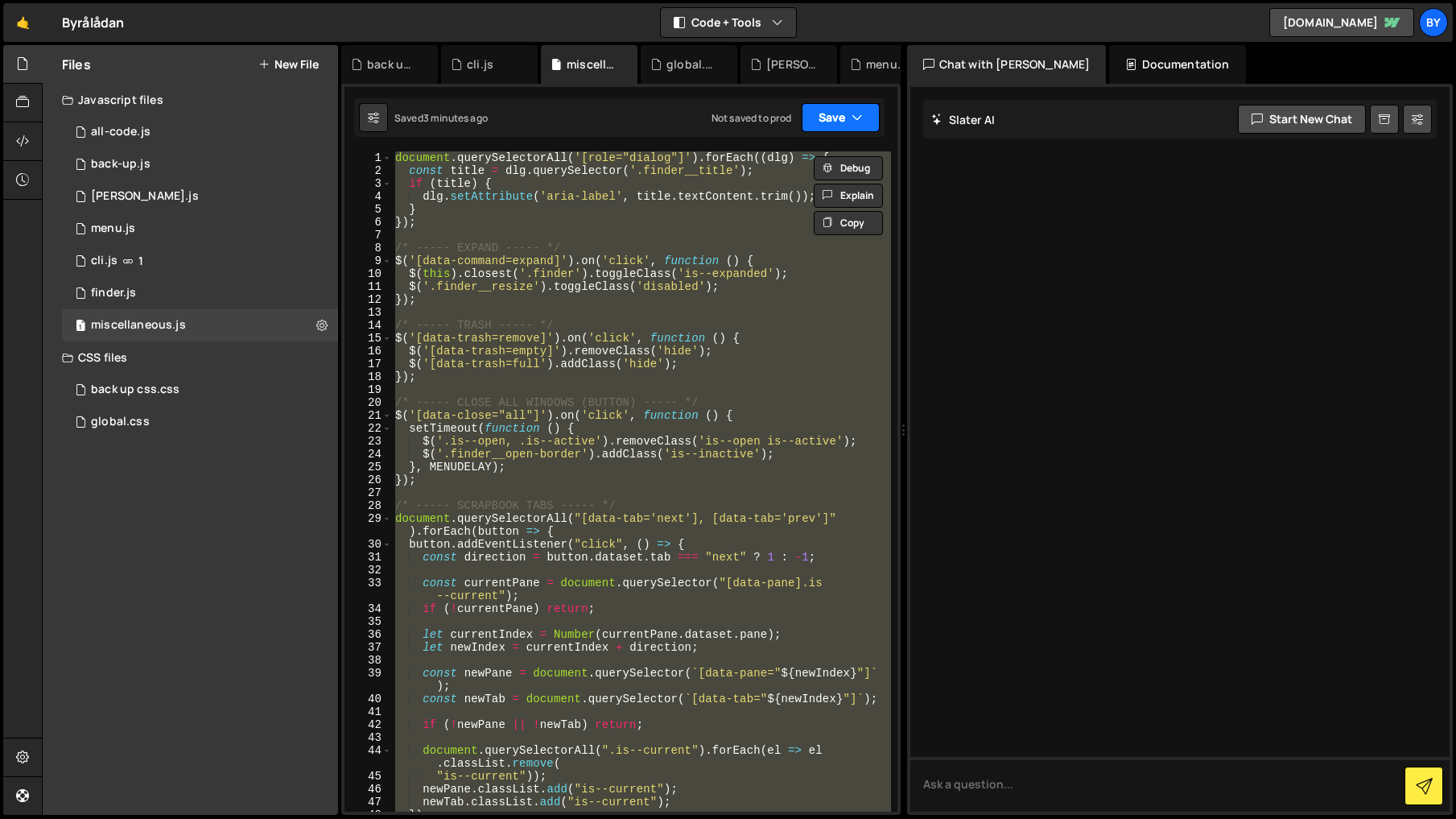
click at [845, 120] on button "Save" at bounding box center [840, 117] width 78 height 29
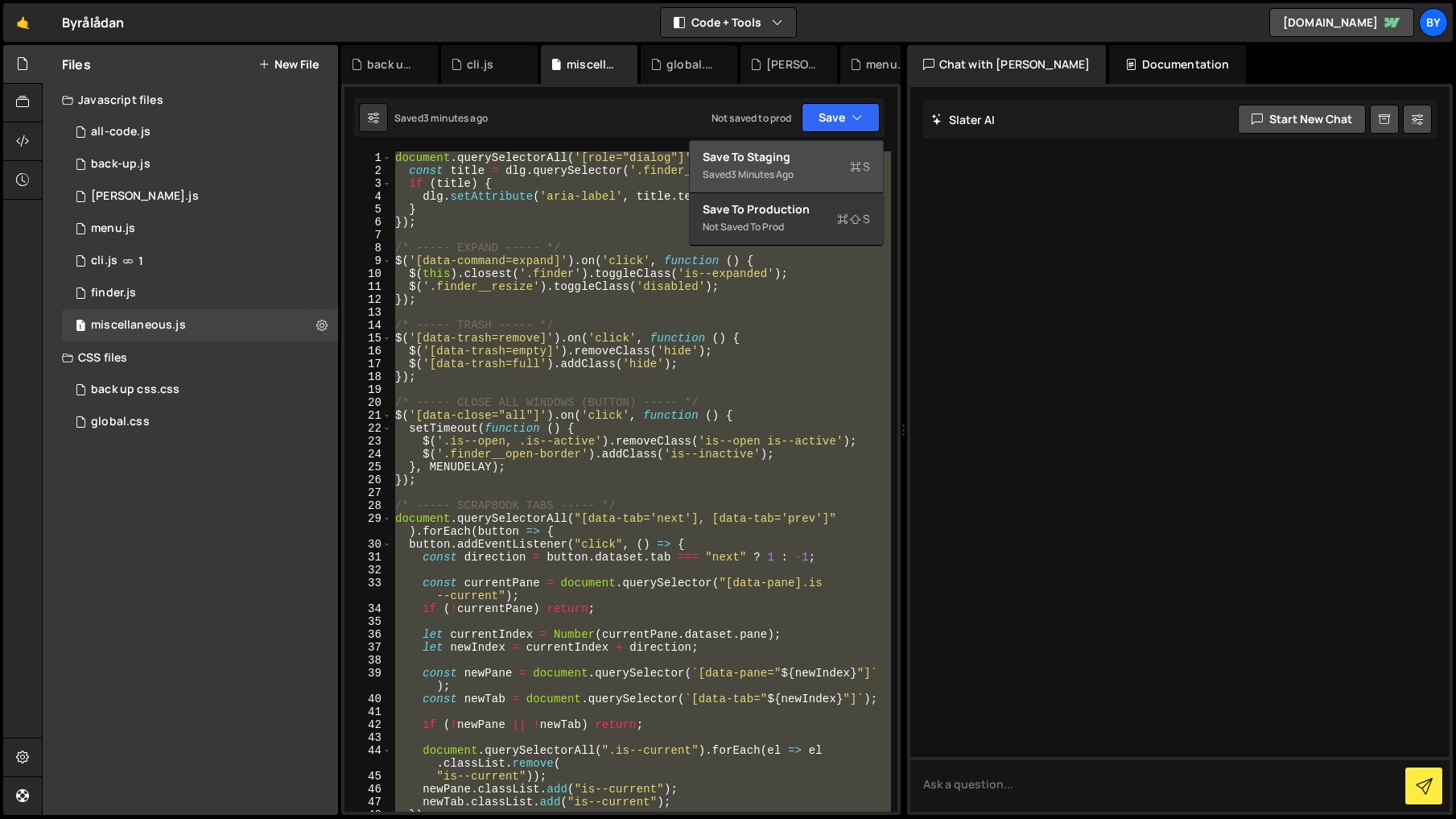
click at [816, 163] on div "Save to Staging S" at bounding box center [786, 156] width 168 height 16
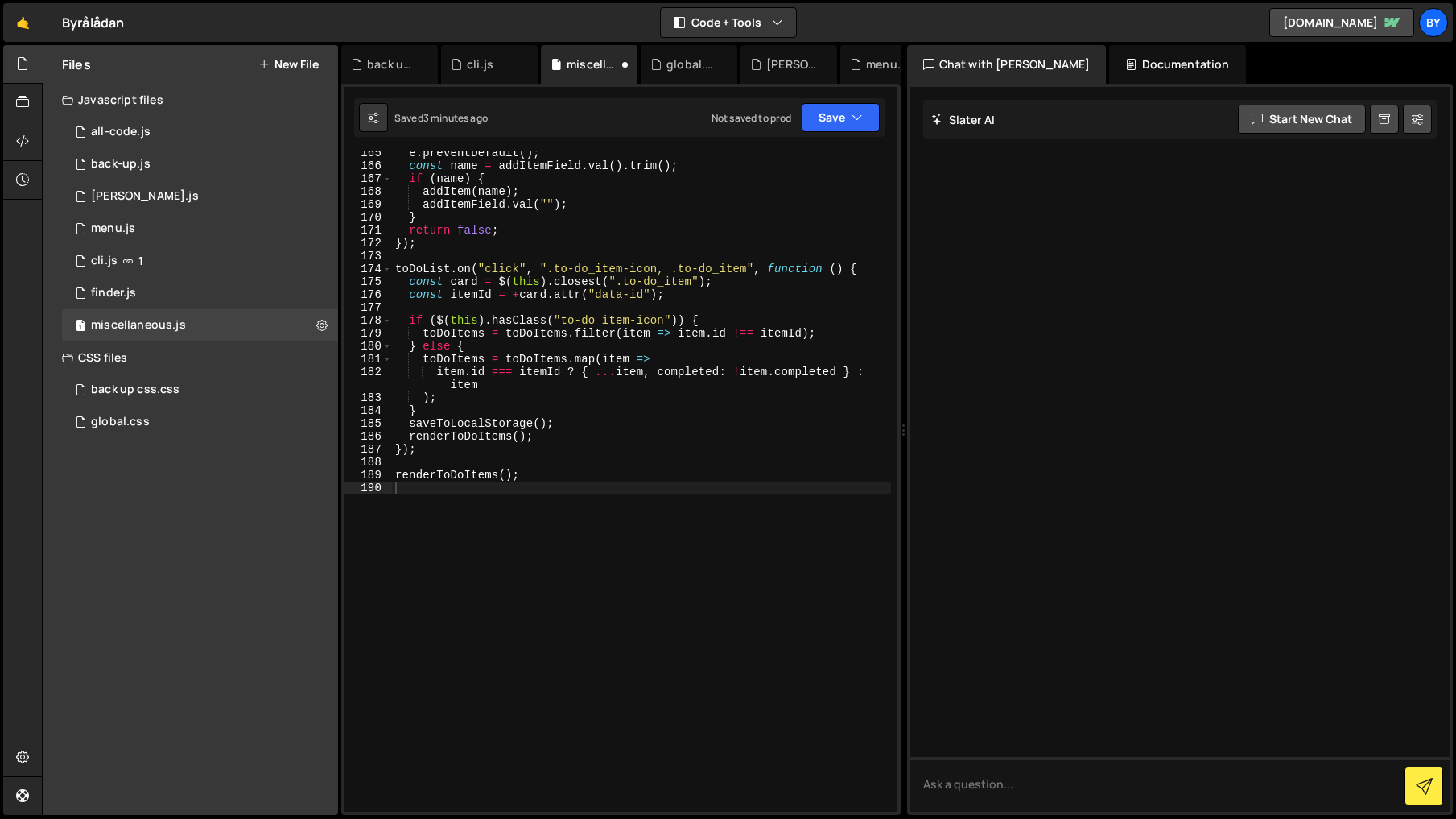
scroll to position [2272, 0]
click at [198, 383] on div "1 back up css.css 0" at bounding box center [200, 390] width 276 height 33
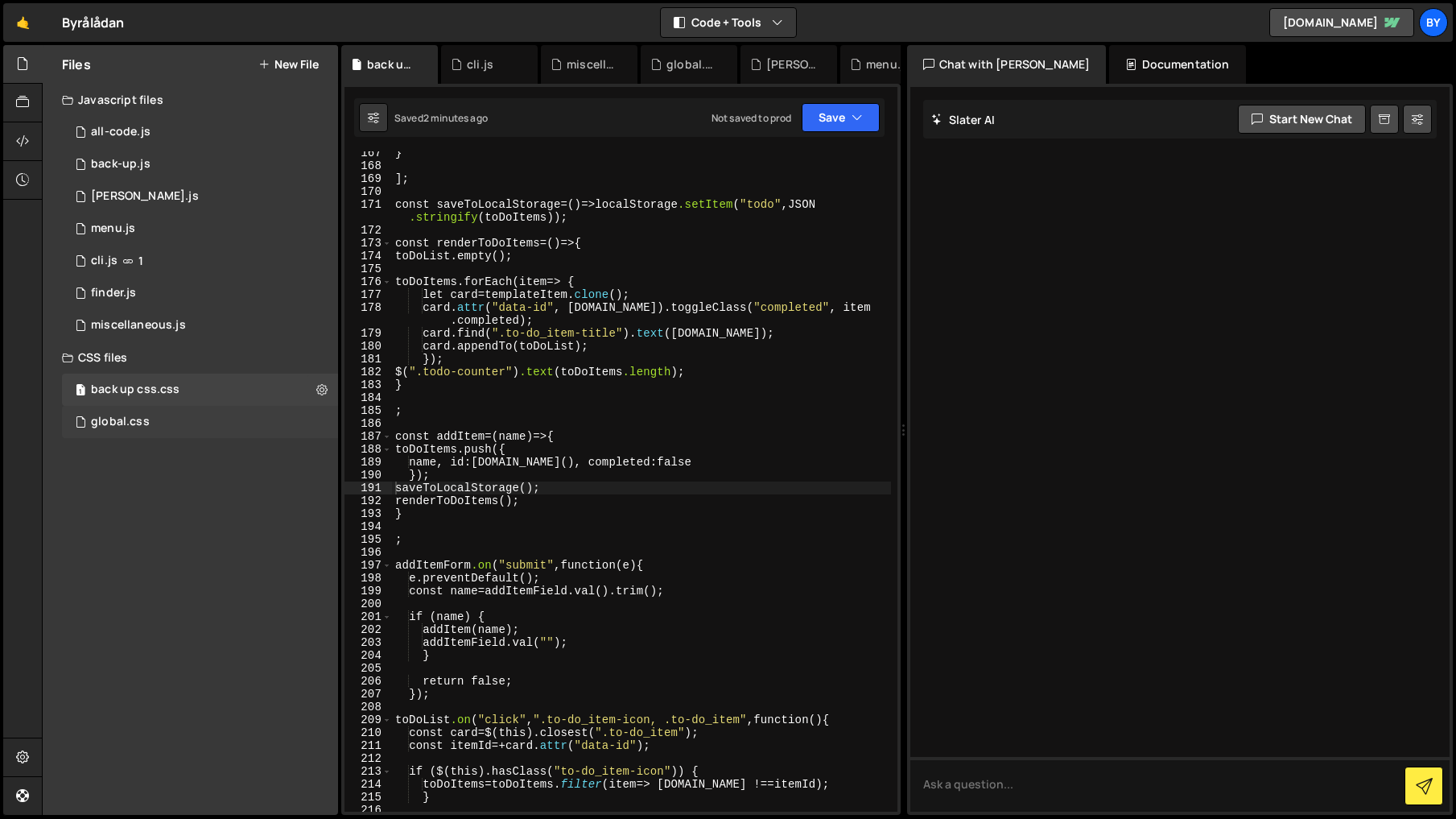
click at [166, 412] on div "global.css 0" at bounding box center [200, 422] width 276 height 33
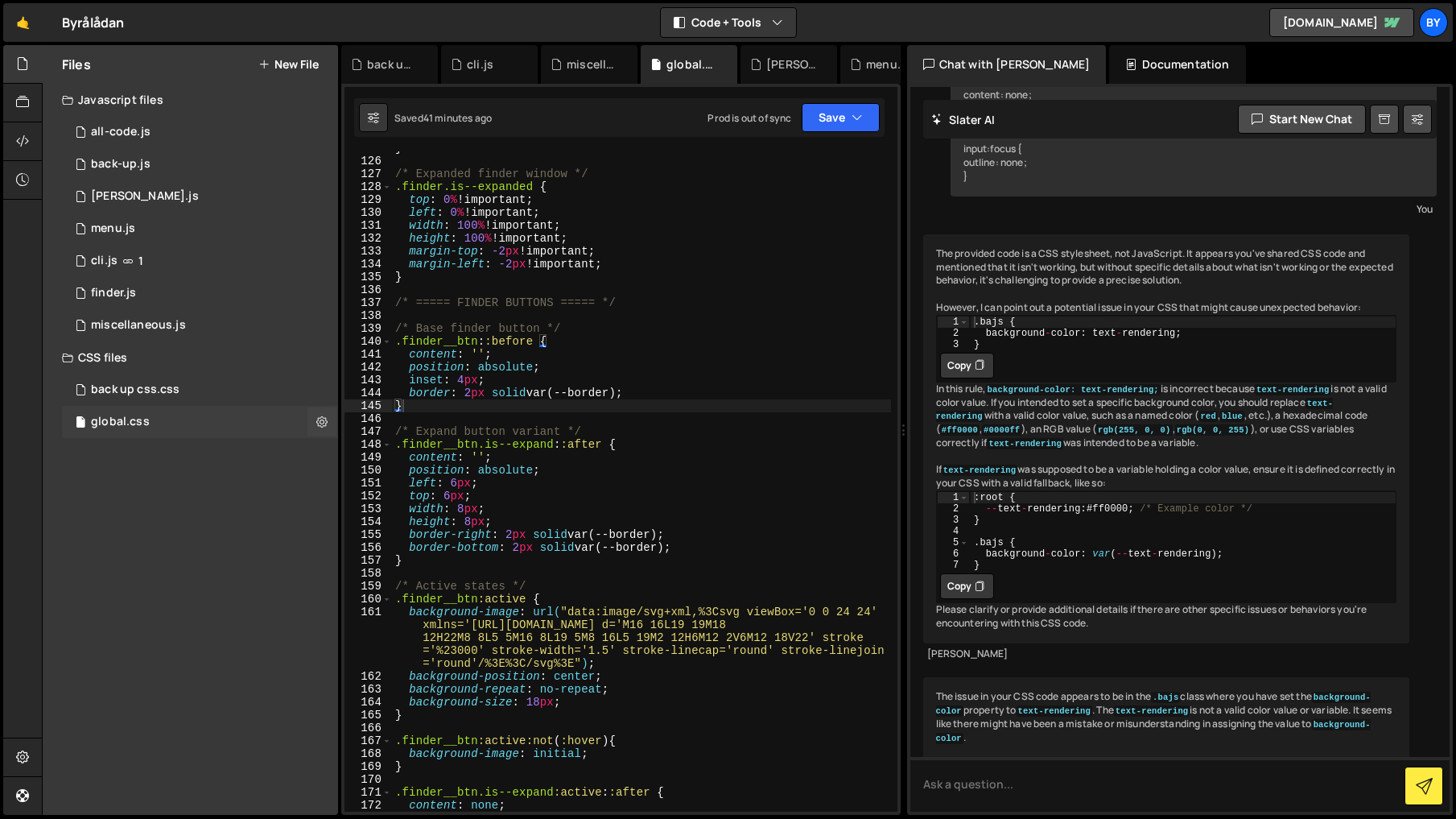
scroll to position [9735, 0]
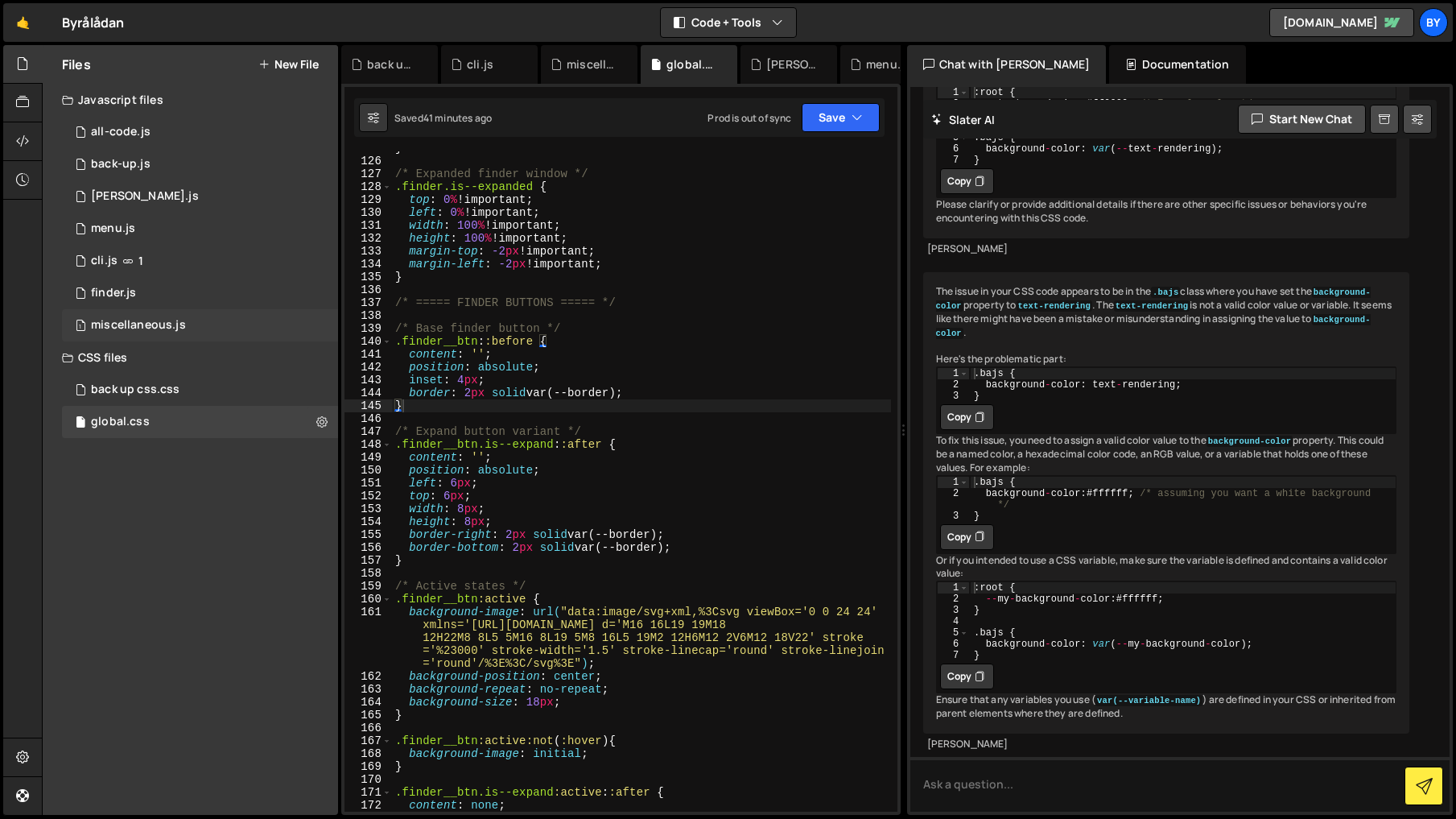
click at [168, 314] on div "1 miscellaneous.js 0" at bounding box center [200, 325] width 276 height 33
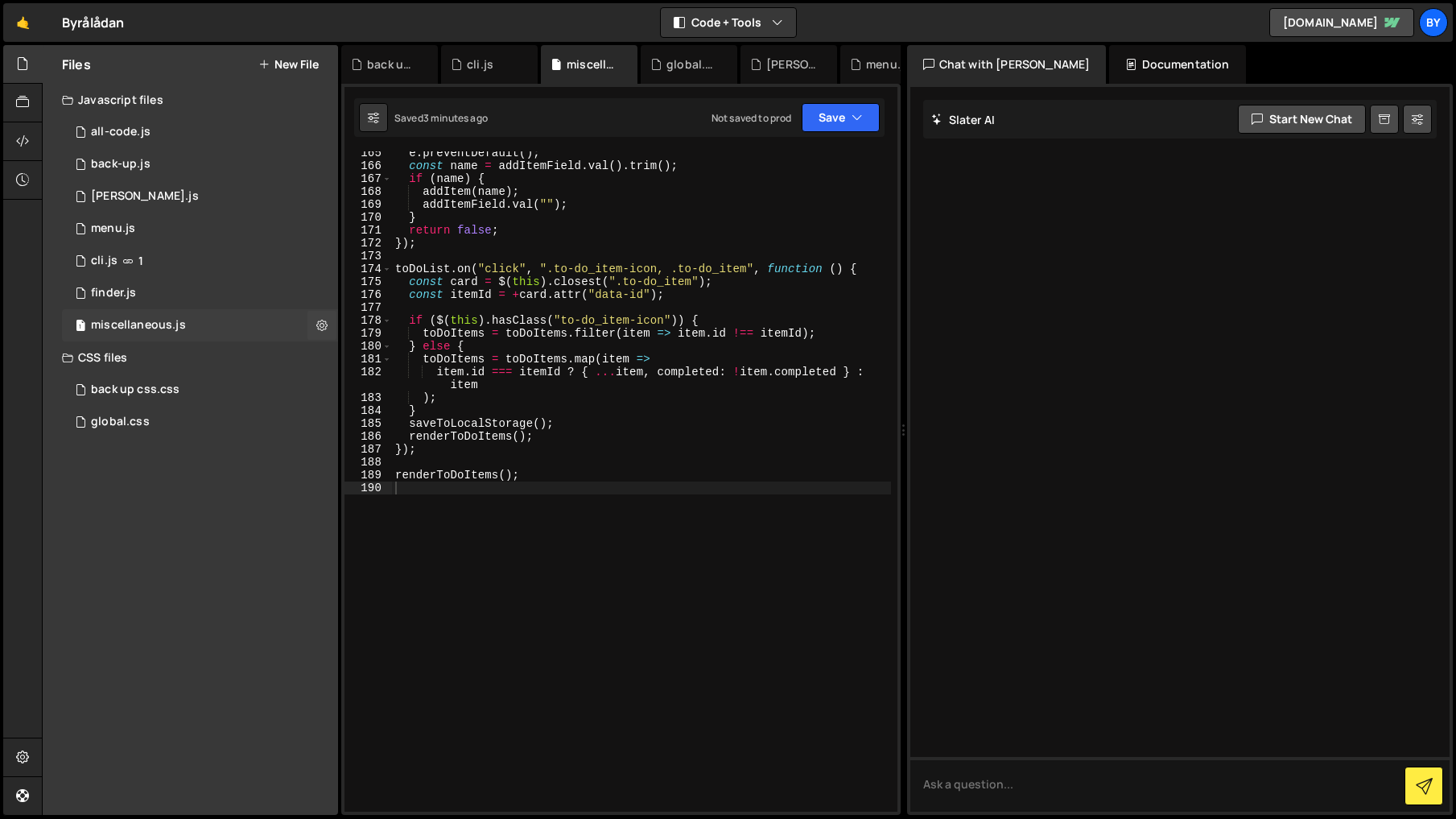
scroll to position [0, 0]
click at [589, 354] on div "e . preventDefault ( ) ; const name = addItemField . val ( ) . trim ( ) ; if ( …" at bounding box center [641, 489] width 498 height 686
type textarea "renderToDoItems();"
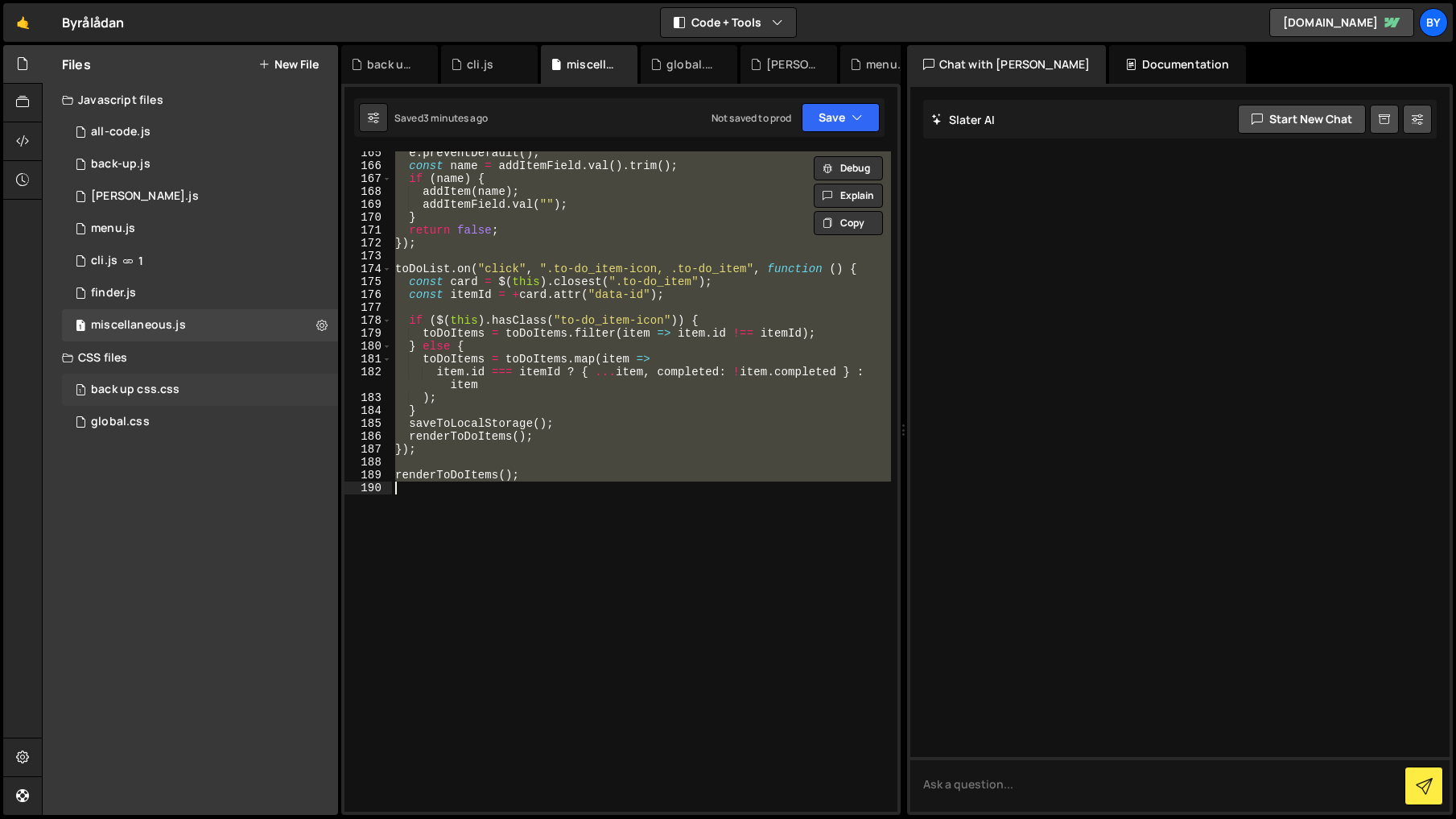
click at [175, 388] on div "back up css.css" at bounding box center [135, 389] width 88 height 14
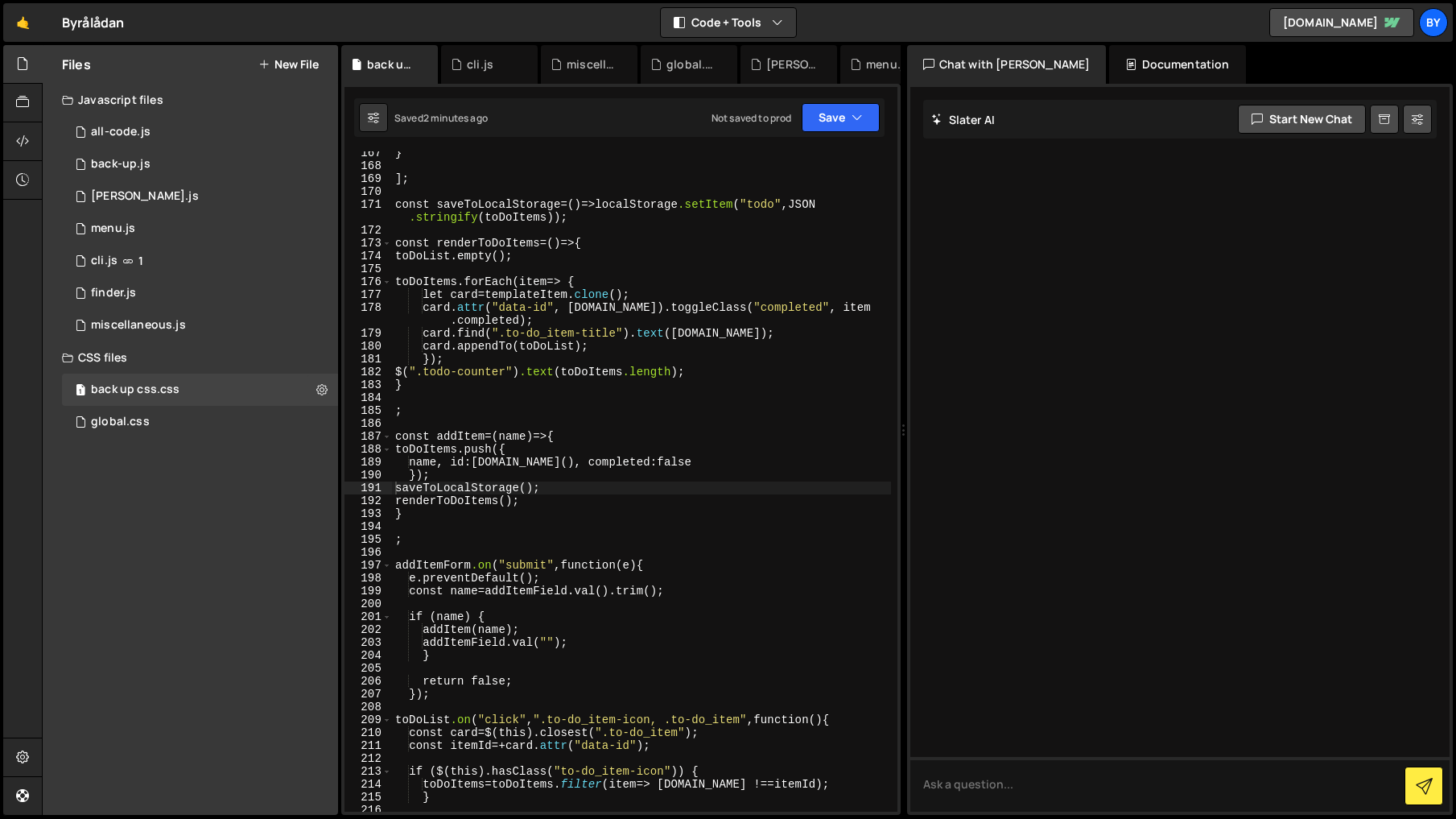
click at [613, 454] on div "} ]; const saveToLocalStorage =()=> localStorage .setItem ( " todo " , JSON .st…" at bounding box center [641, 489] width 498 height 686
type textarea "renderToDoItems();"
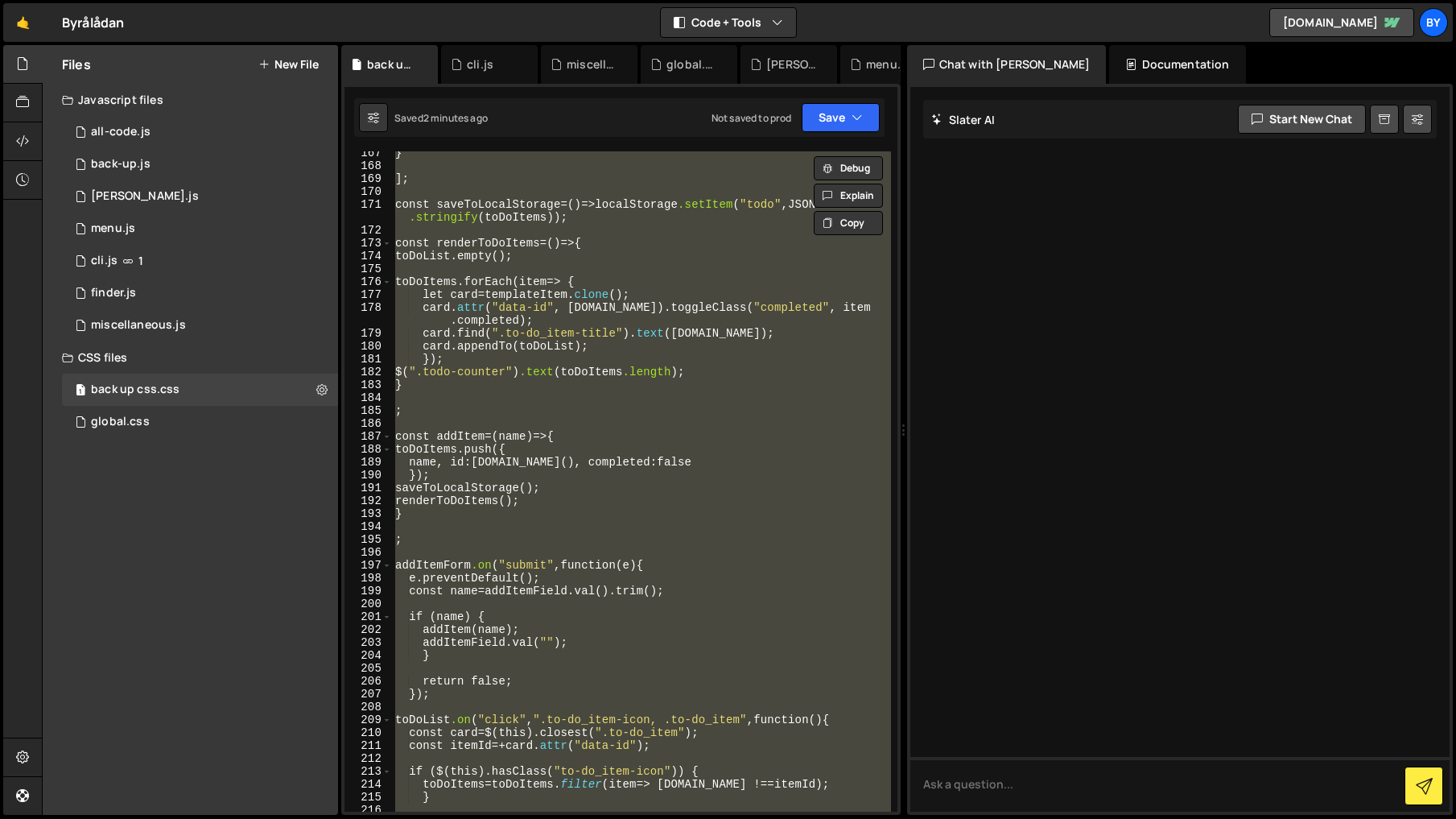
paste textarea
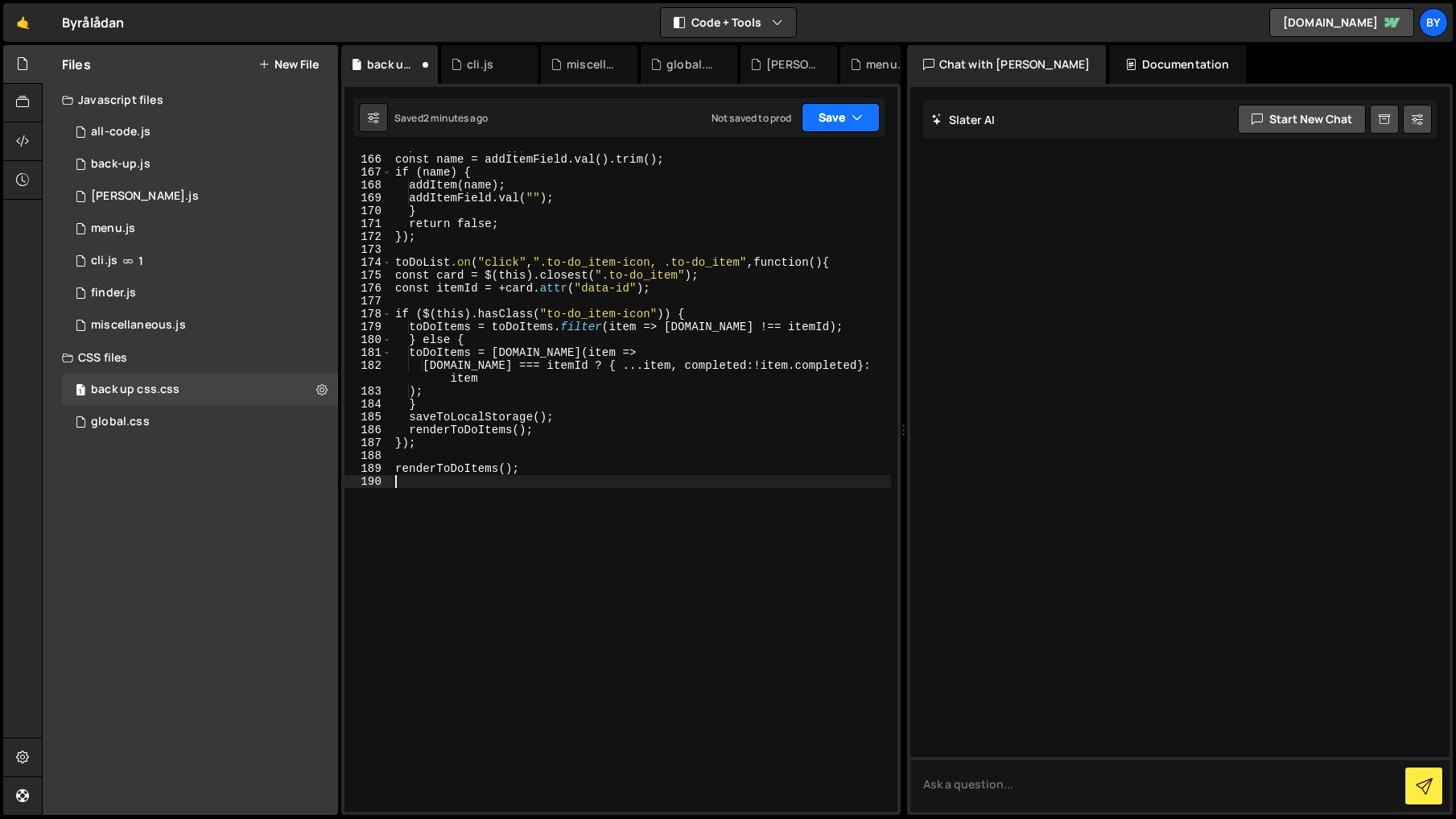
click at [805, 127] on button "Save" at bounding box center [840, 117] width 78 height 29
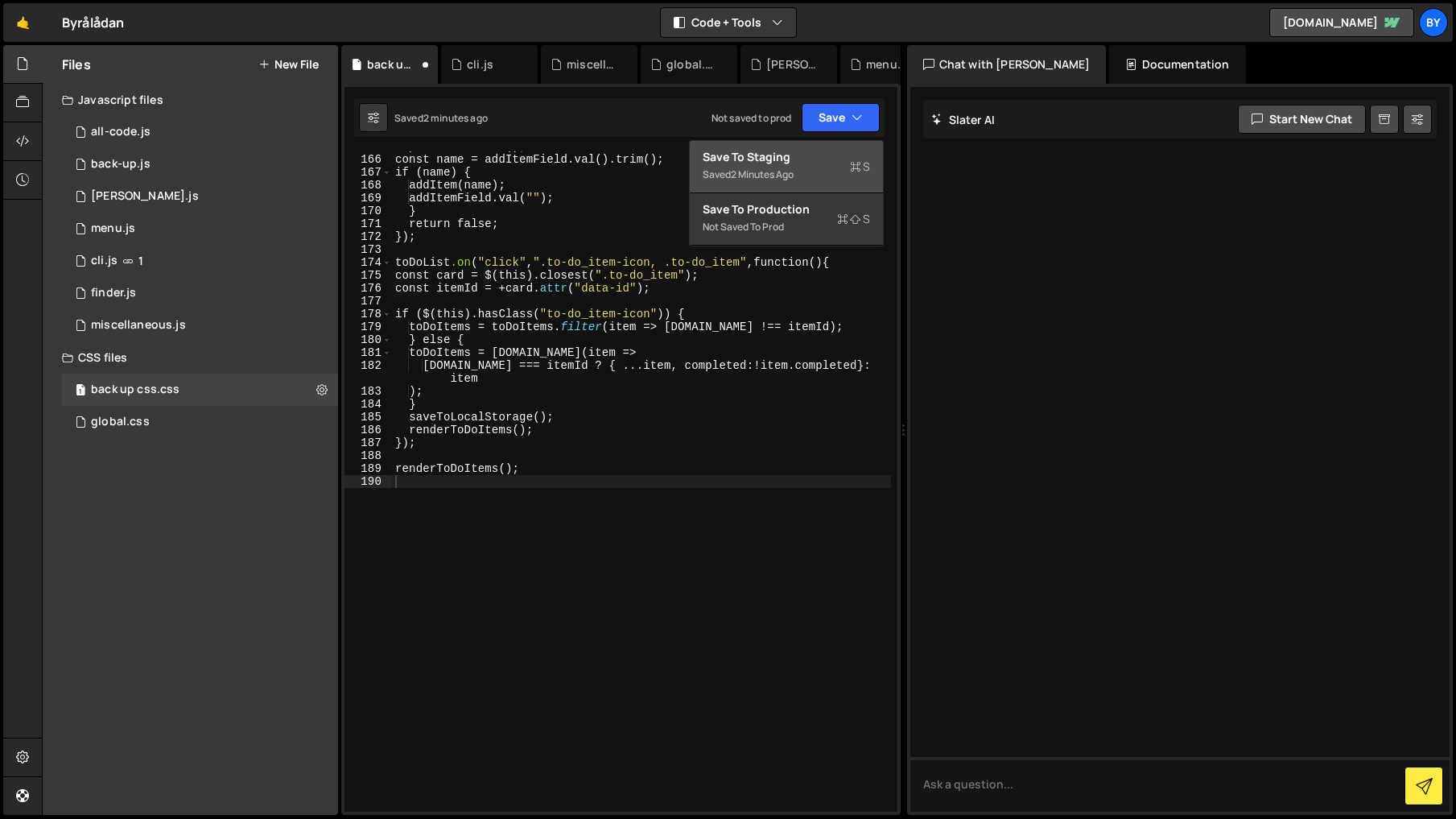
click at [802, 165] on div "Saved 2 minutes ago" at bounding box center [786, 175] width 168 height 19
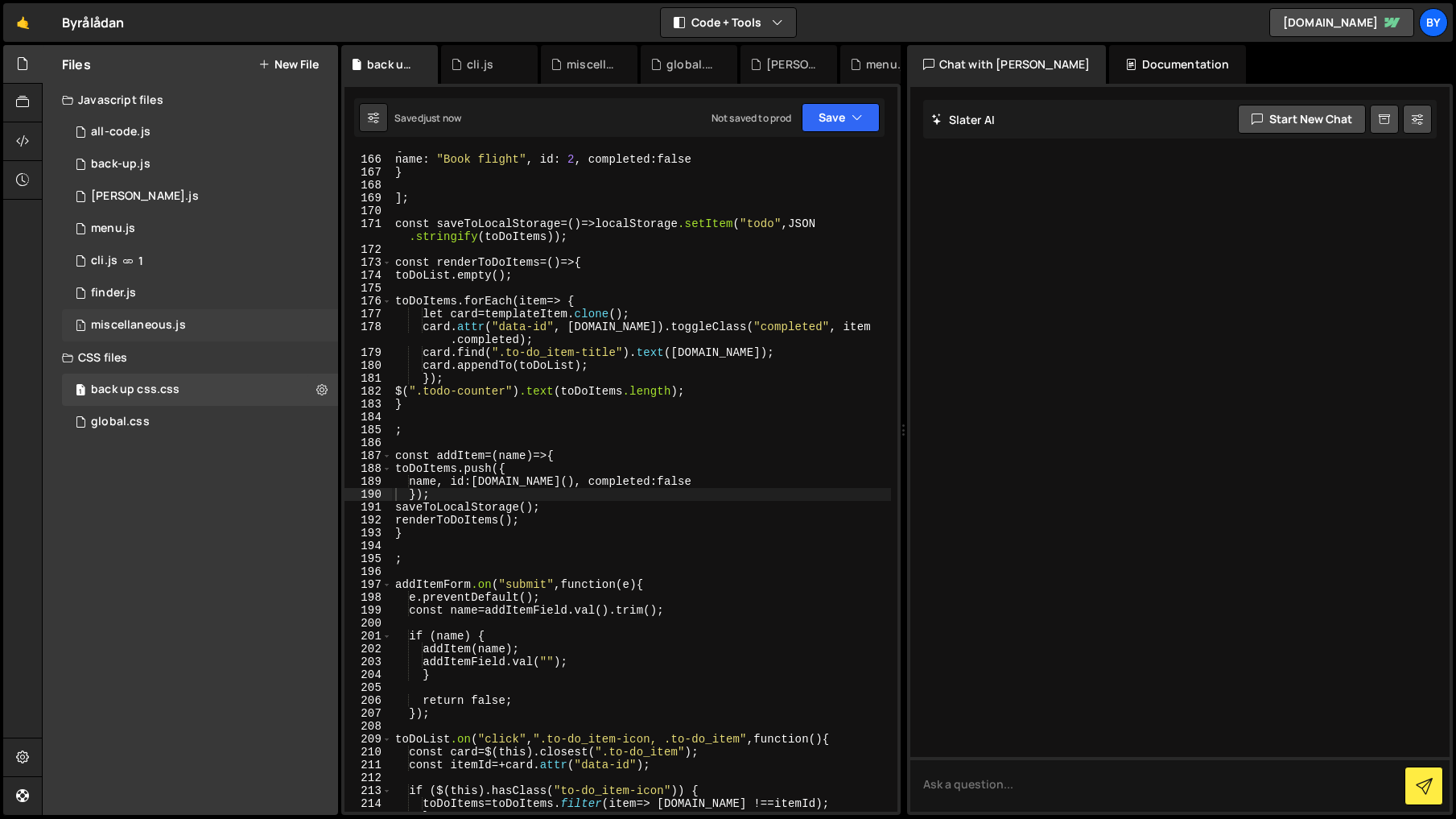
click at [177, 336] on div "1 miscellaneous.js 0" at bounding box center [200, 325] width 276 height 33
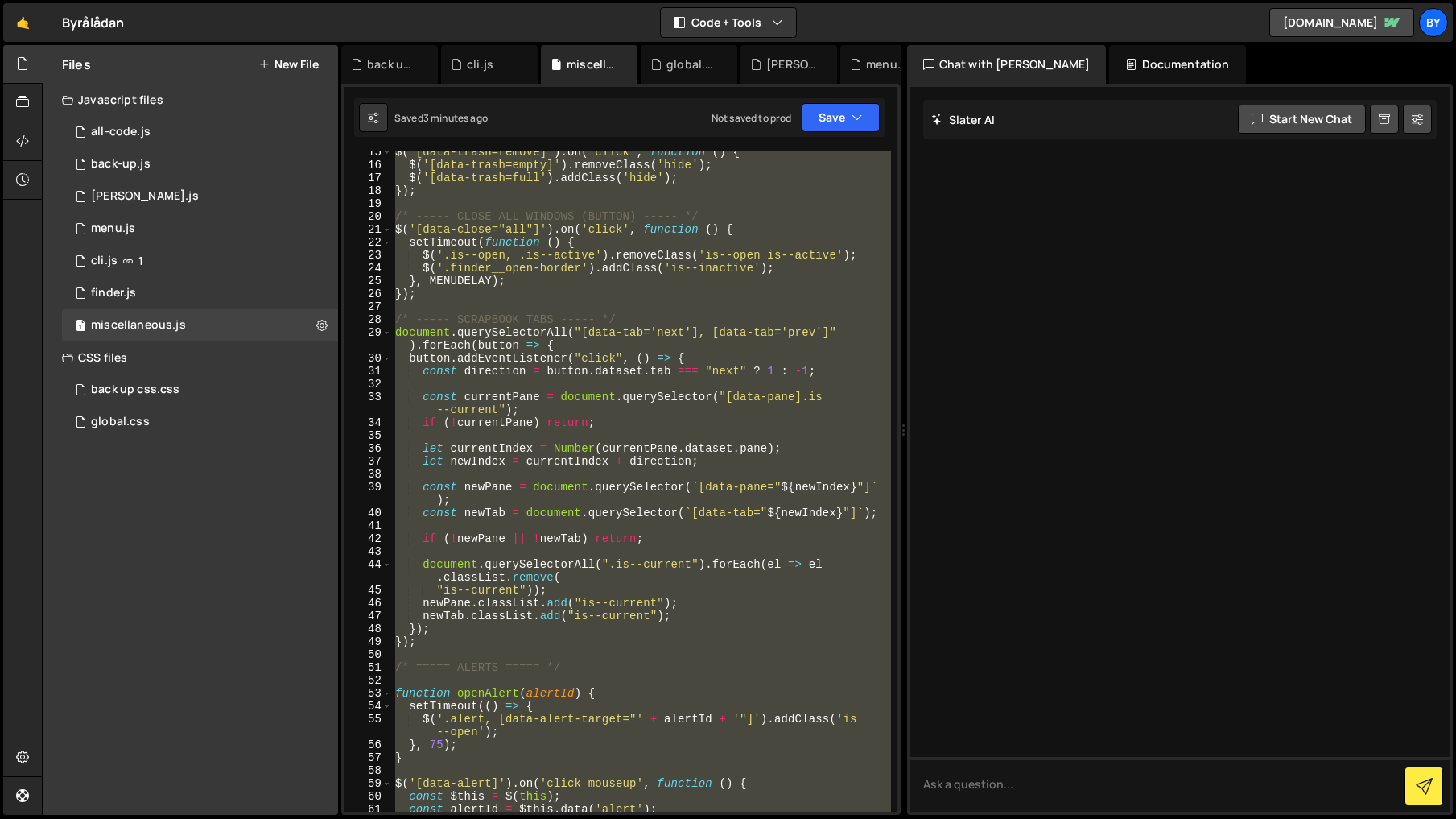
scroll to position [0, 0]
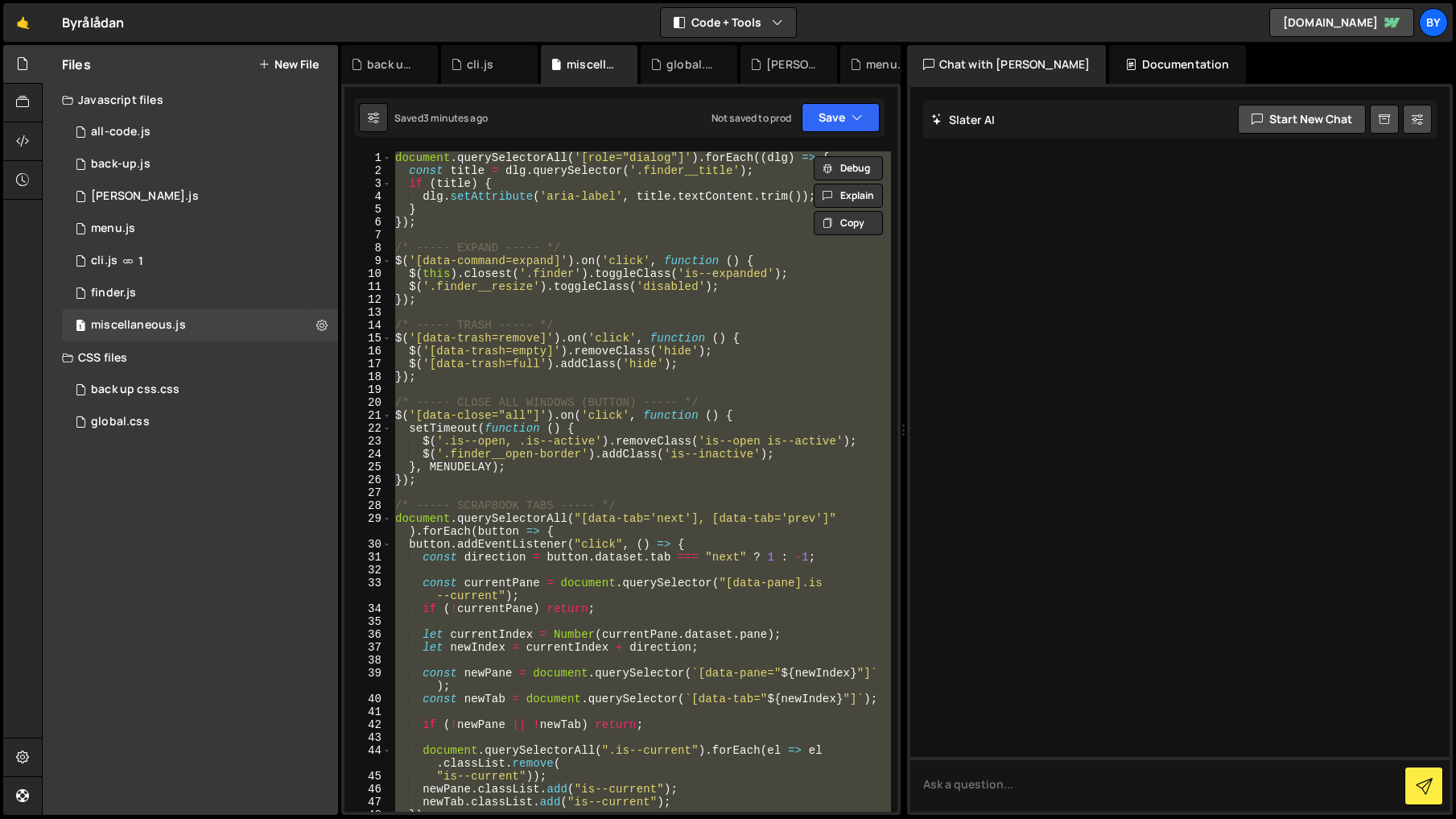
click at [503, 447] on div "document . querySelectorAll ( '[role="dialog"]' ) . forEach (( dlg ) => { const…" at bounding box center [641, 481] width 498 height 660
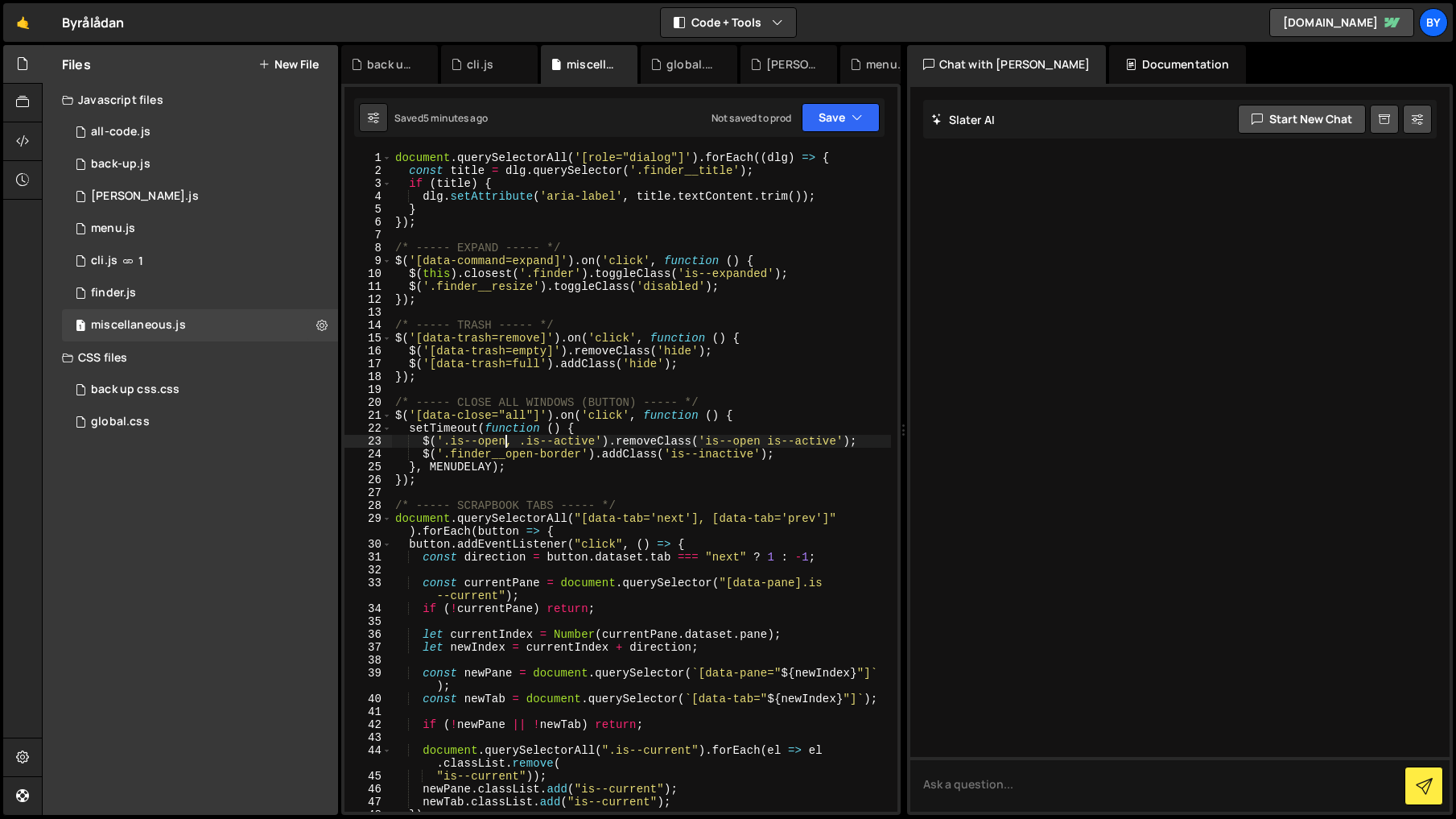
click at [774, 454] on div "document . querySelectorAll ( '[role="dialog"]' ) . forEach (( dlg ) => { const…" at bounding box center [641, 494] width 498 height 686
click at [502, 454] on div "document . querySelectorAll ( '[role="dialog"]' ) . forEach (( dlg ) => { const…" at bounding box center [641, 494] width 498 height 686
click at [568, 499] on div "document . querySelectorAll ( '[role="dialog"]' ) . forEach (( dlg ) => { const…" at bounding box center [641, 494] width 498 height 686
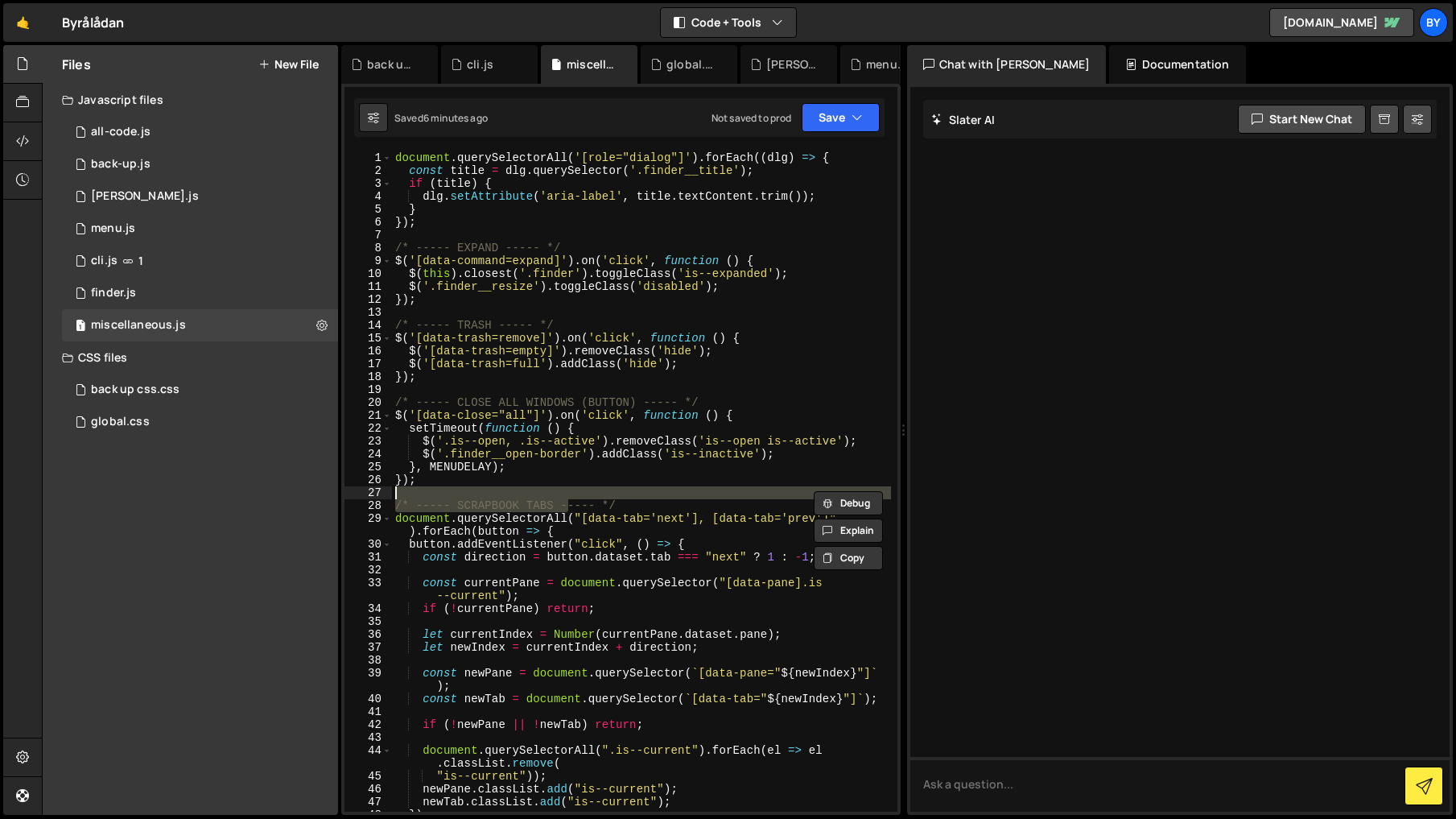
click at [552, 276] on div "document . querySelectorAll ( '[role="dialog"]' ) . forEach (( dlg ) => { const…" at bounding box center [641, 494] width 498 height 686
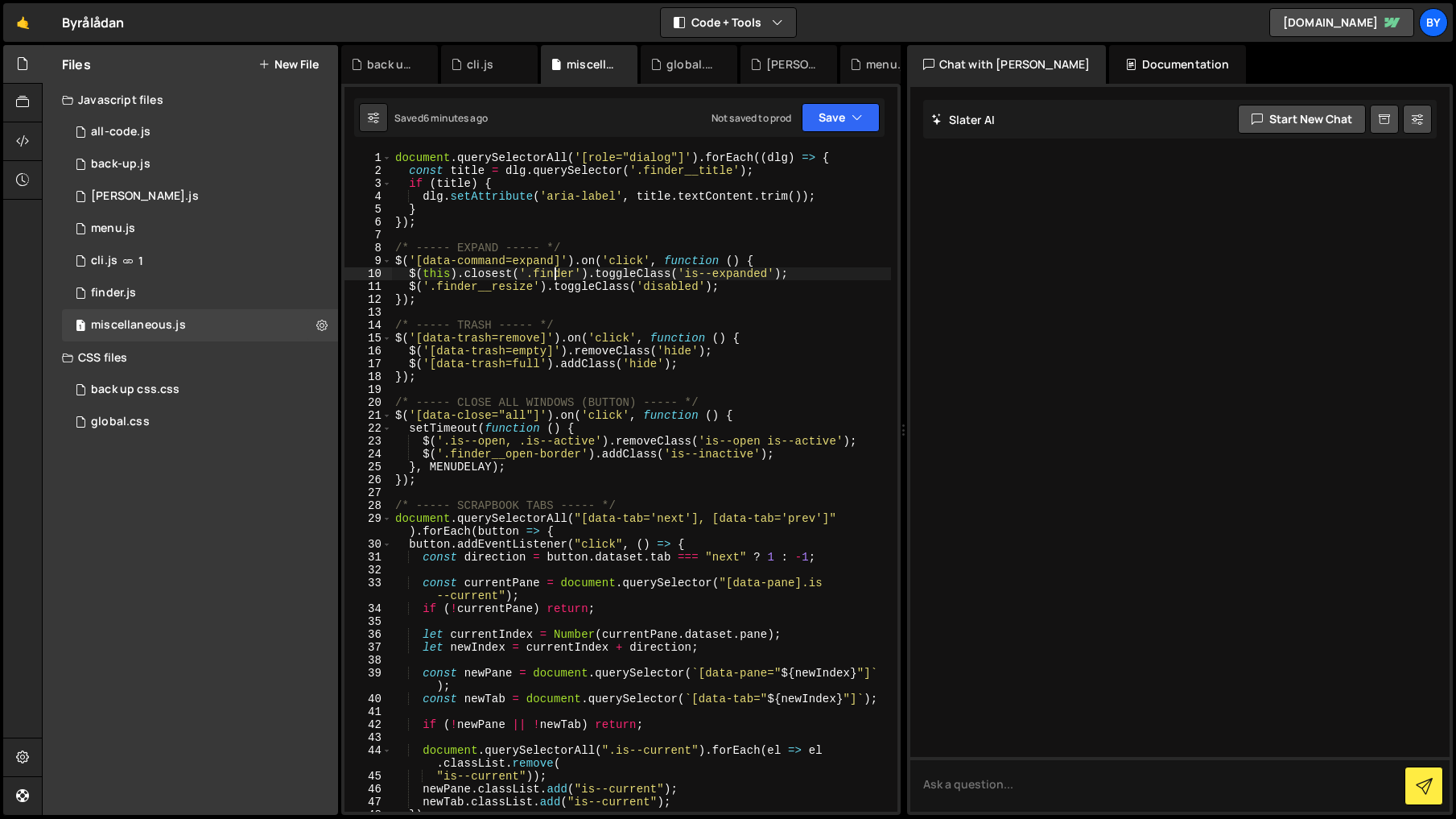
drag, startPoint x: 552, startPoint y: 276, endPoint x: 734, endPoint y: 334, distance: 191.0
click at [552, 276] on div "document . querySelectorAll ( '[role="dialog"]' ) . forEach (( dlg ) => { const…" at bounding box center [641, 494] width 498 height 686
click at [849, 118] on button "Save" at bounding box center [840, 117] width 78 height 29
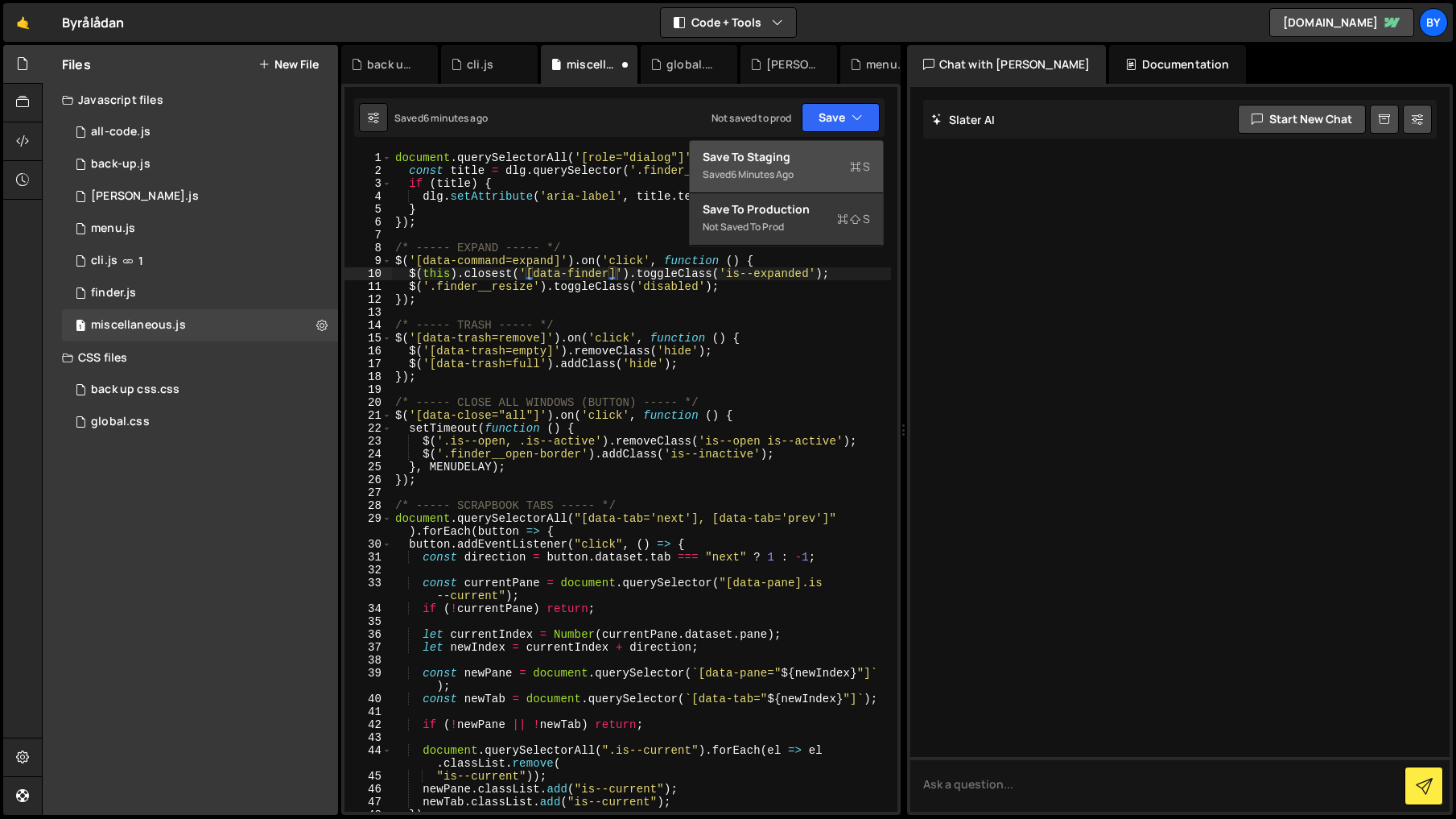
click at [834, 153] on div "Save to Staging S" at bounding box center [786, 156] width 168 height 16
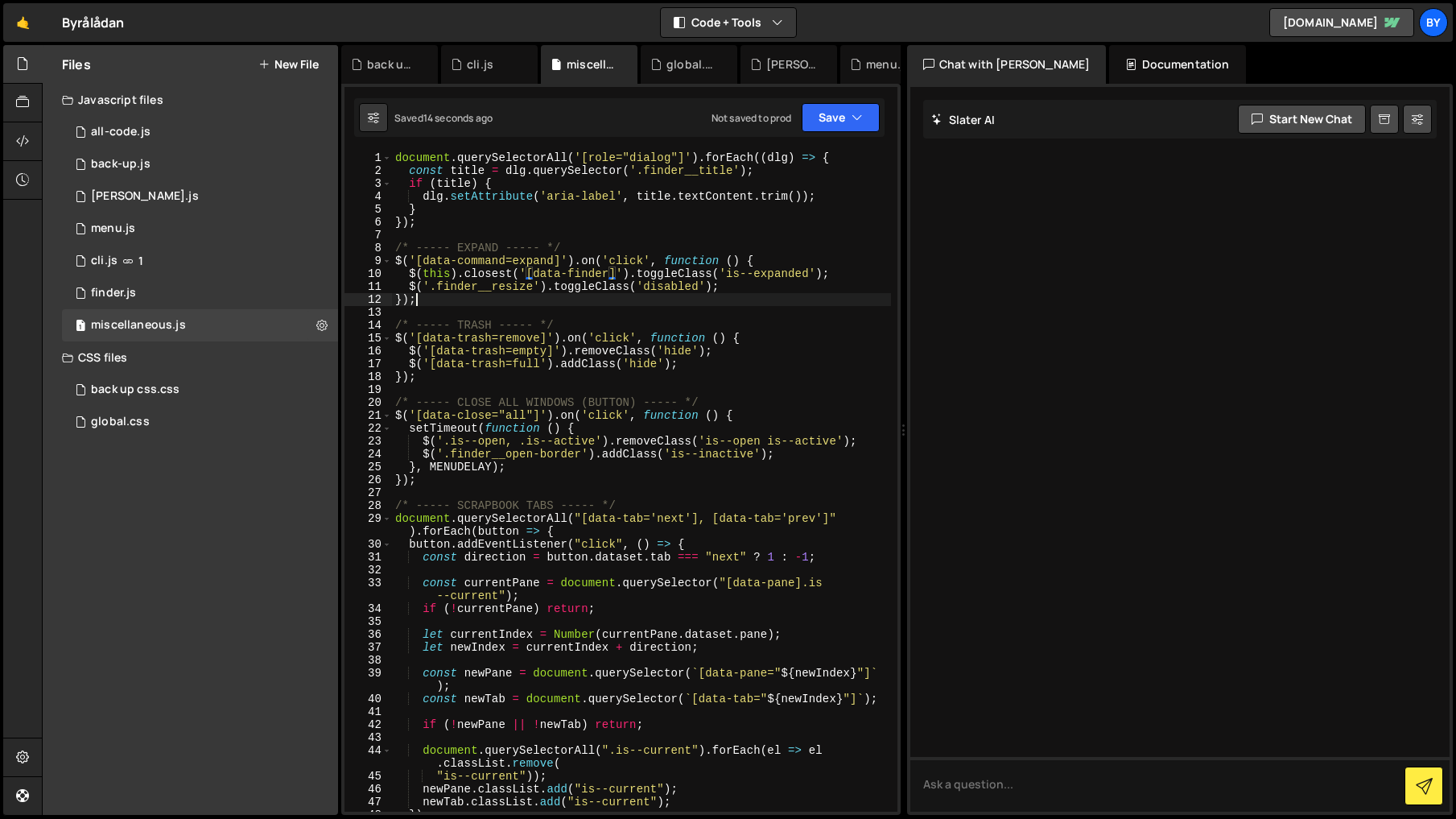
scroll to position [0, 1]
click at [599, 297] on div "document . querySelectorAll ( '[role="dialog"]' ) . forEach (( dlg ) => { const…" at bounding box center [641, 494] width 498 height 686
click at [208, 404] on div "1 back up css.css 0 global.css 0" at bounding box center [190, 406] width 295 height 64
click at [553, 456] on div "document . querySelectorAll ( '[role="dialog"]' ) . forEach (( dlg ) => { const…" at bounding box center [641, 494] width 498 height 686
drag, startPoint x: 509, startPoint y: 433, endPoint x: 383, endPoint y: 372, distance: 140.0
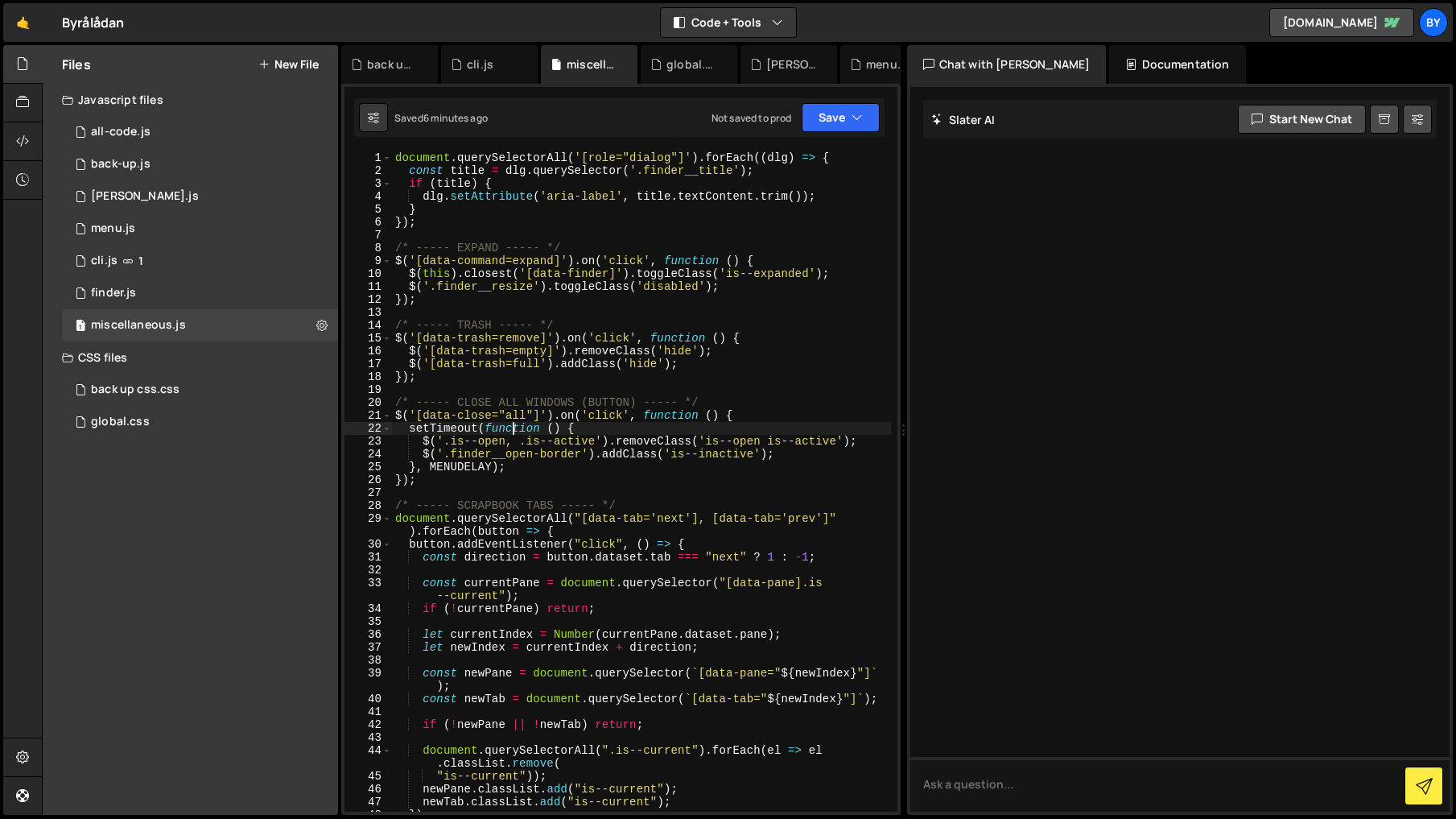
click at [506, 432] on div "document . querySelectorAll ( '[role="dialog"]' ) . forEach (( dlg ) => { const…" at bounding box center [641, 494] width 498 height 686
type textarea "setTimeout(function () {"
click at [566, 316] on div "document . querySelectorAll ( '[role="dialog"]' ) . forEach (( dlg ) => { const…" at bounding box center [641, 494] width 498 height 686
click at [503, 265] on div "document . querySelectorAll ( '[role="dialog"]' ) . forEach (( dlg ) => { const…" at bounding box center [641, 494] width 498 height 686
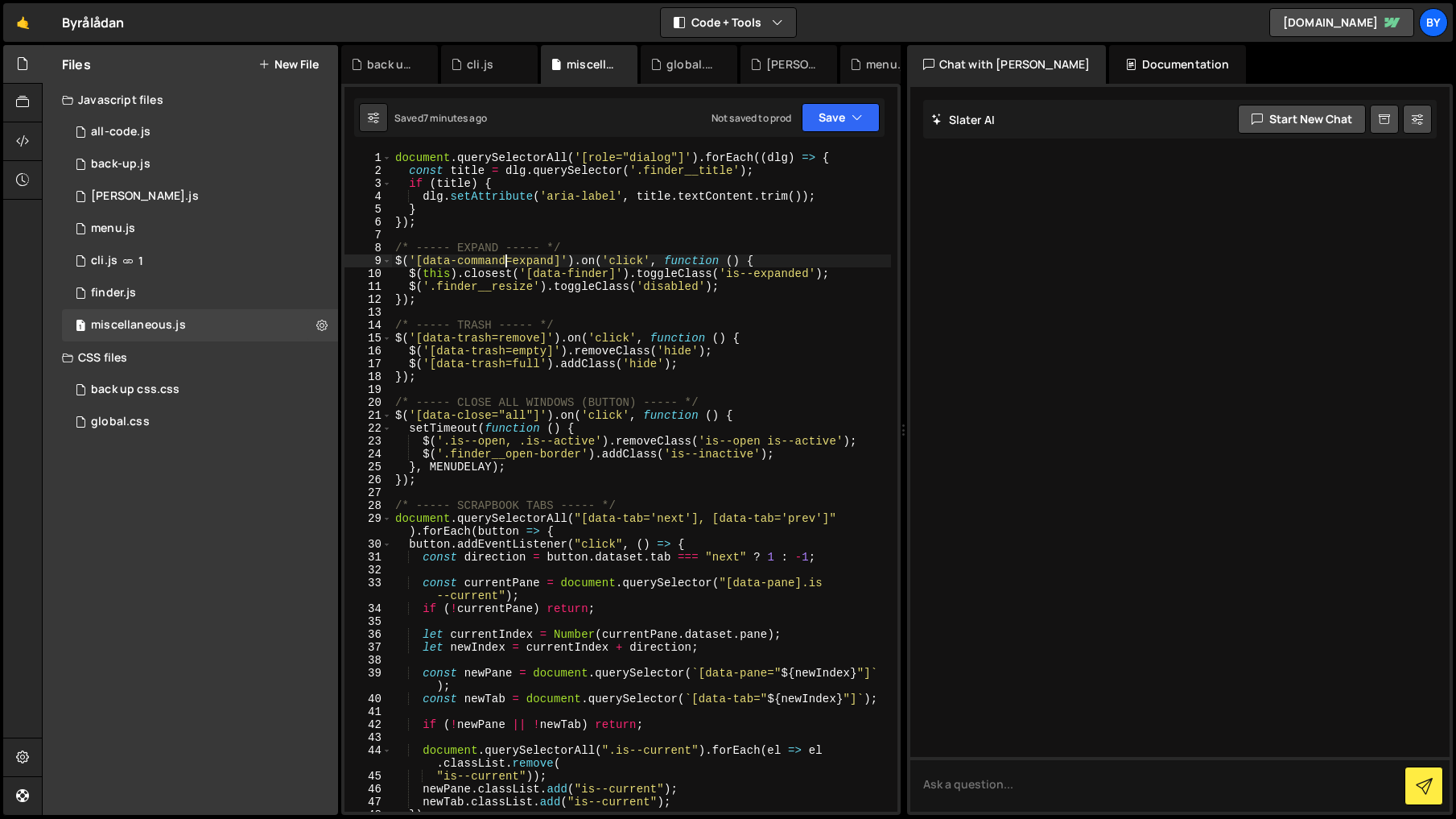
type textarea "$('[data-command=expand]').on('click', function () {"
click at [230, 279] on div "1 finder.js 0" at bounding box center [200, 293] width 276 height 33
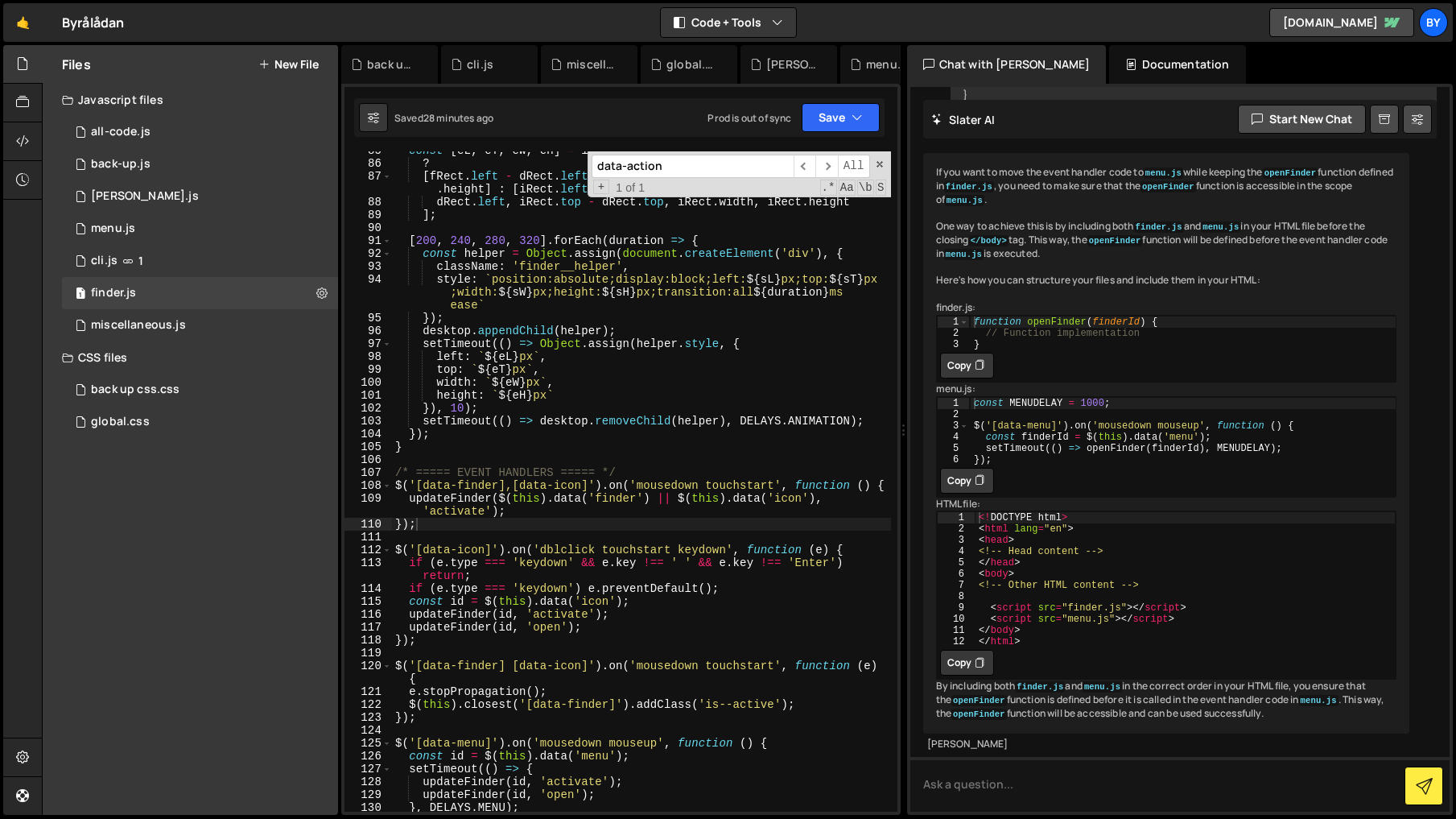
scroll to position [1140, 0]
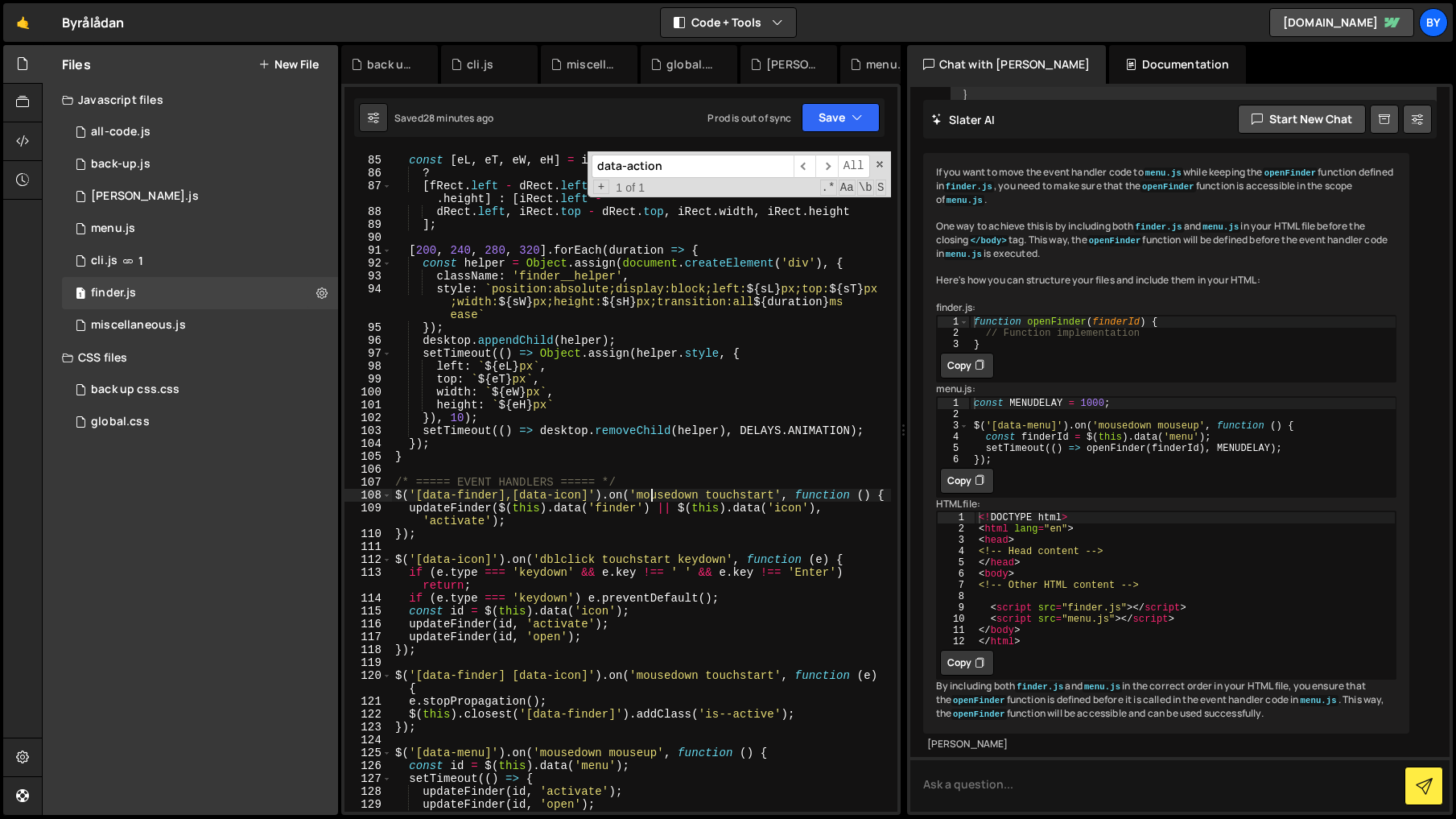
click at [654, 497] on div "const [ eL , eT , eW , eH ] = isOpening ? [ fRect . left - dRect . left , fRect…" at bounding box center [641, 483] width 498 height 686
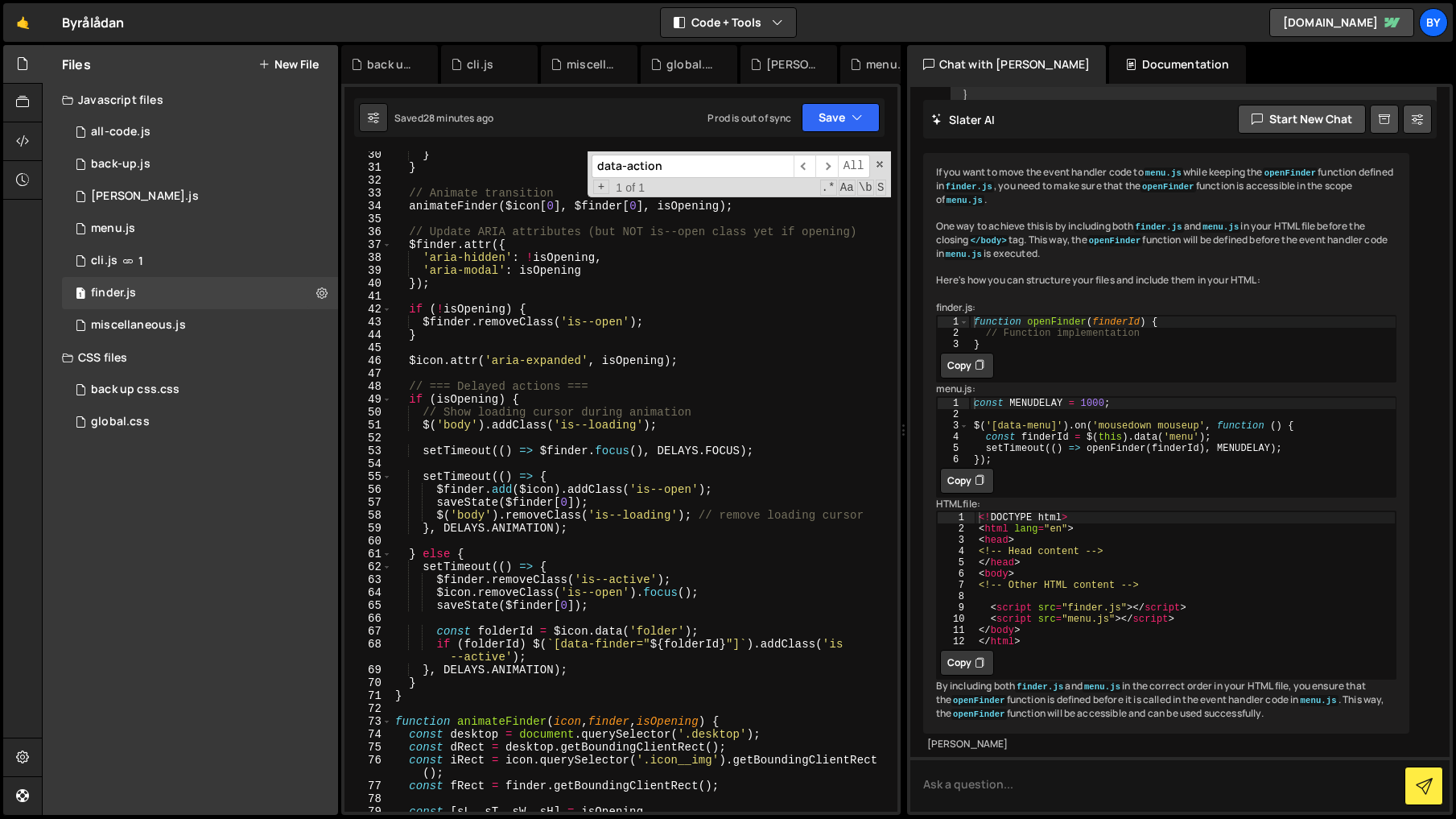
scroll to position [0, 0]
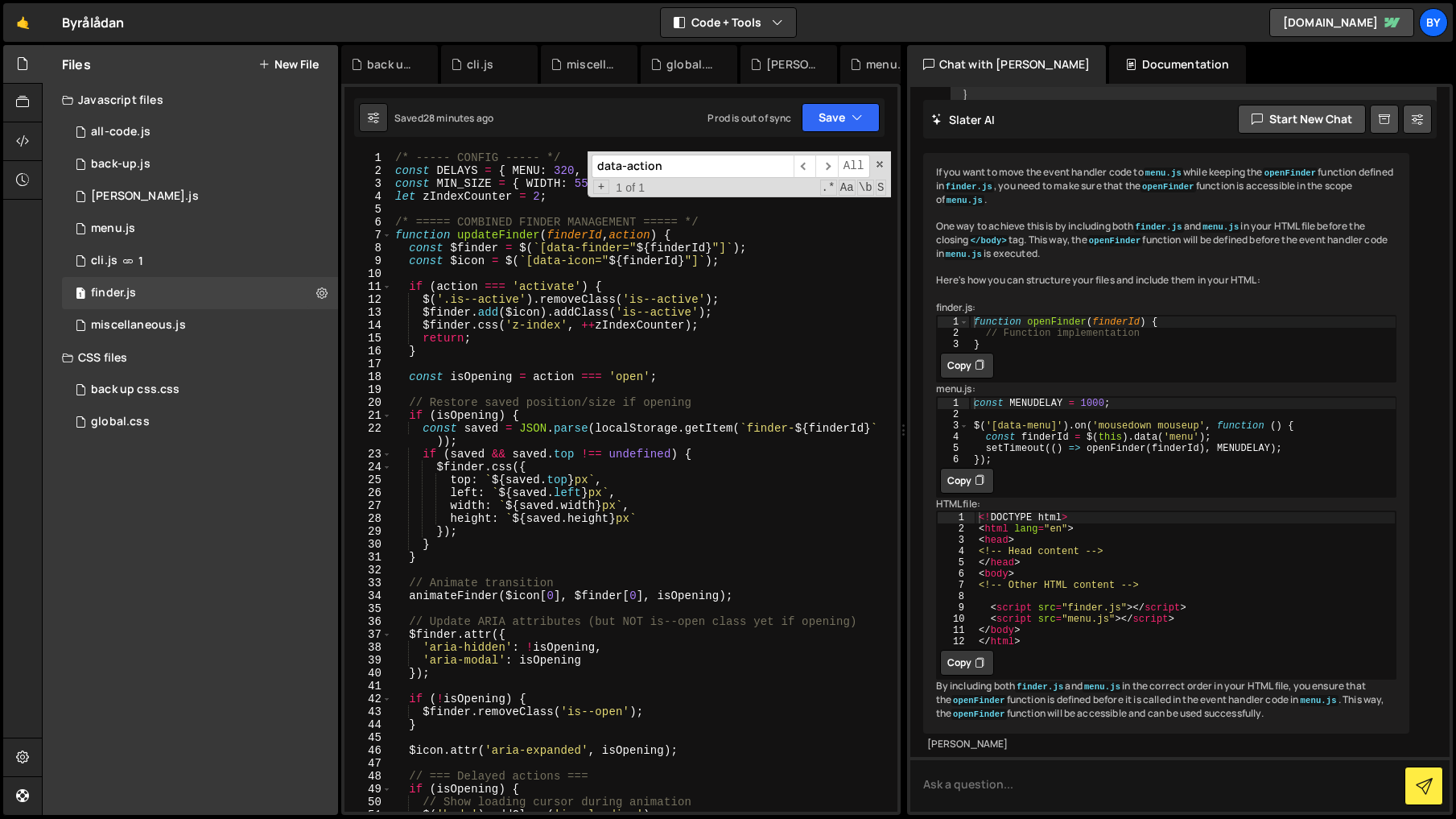
click at [604, 344] on div "/* ----- CONFIG ----- */ const DELAYS = { MENU : 320 , FOCUS : 100 , ANIMATION …" at bounding box center [641, 494] width 498 height 686
type textarea "}"
drag, startPoint x: 844, startPoint y: 115, endPoint x: 844, endPoint y: 147, distance: 32.0
click at [844, 117] on button "Save" at bounding box center [840, 117] width 78 height 29
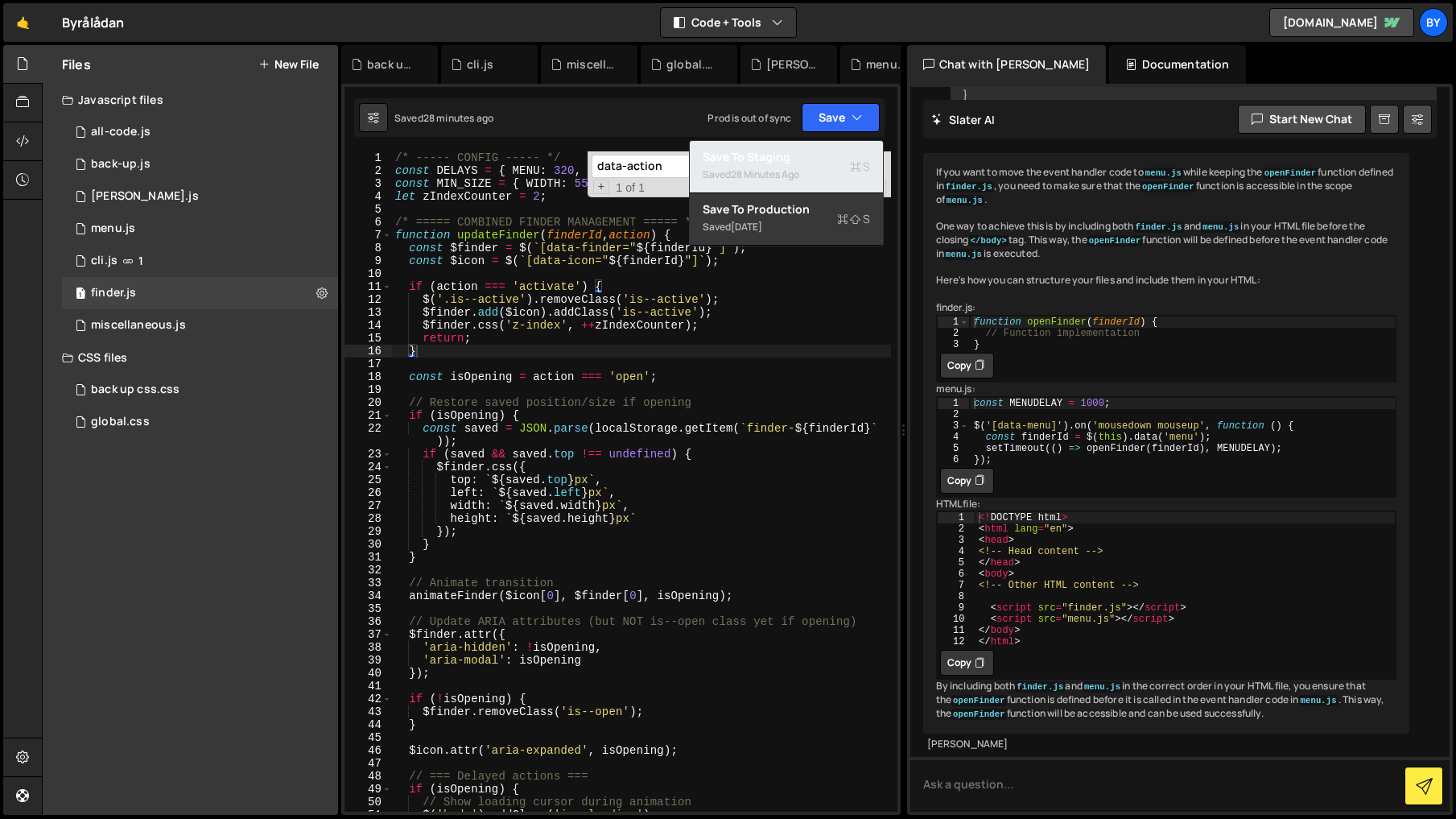
click at [844, 147] on button "Save to Staging S Saved 28 minutes ago" at bounding box center [785, 167] width 193 height 53
